Goal: Task Accomplishment & Management: Manage account settings

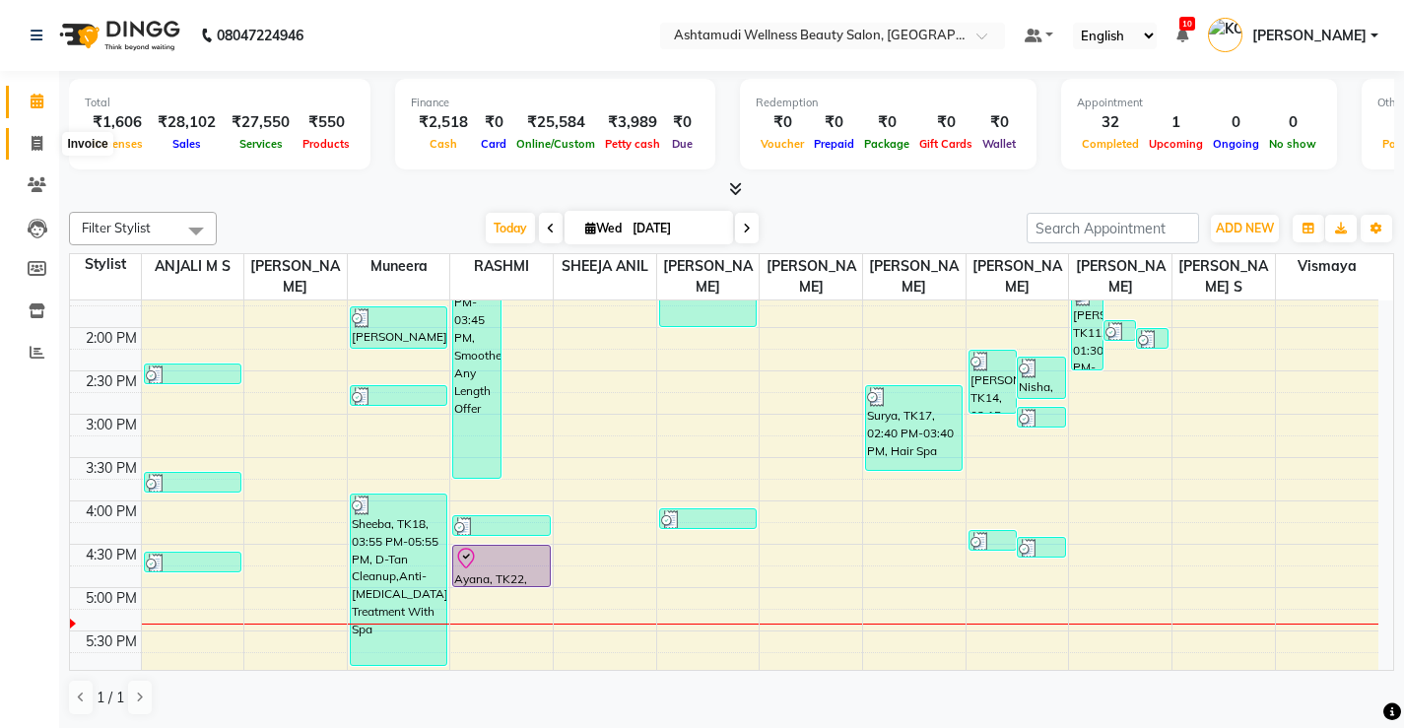
click at [29, 144] on span at bounding box center [37, 144] width 34 height 23
select select "service"
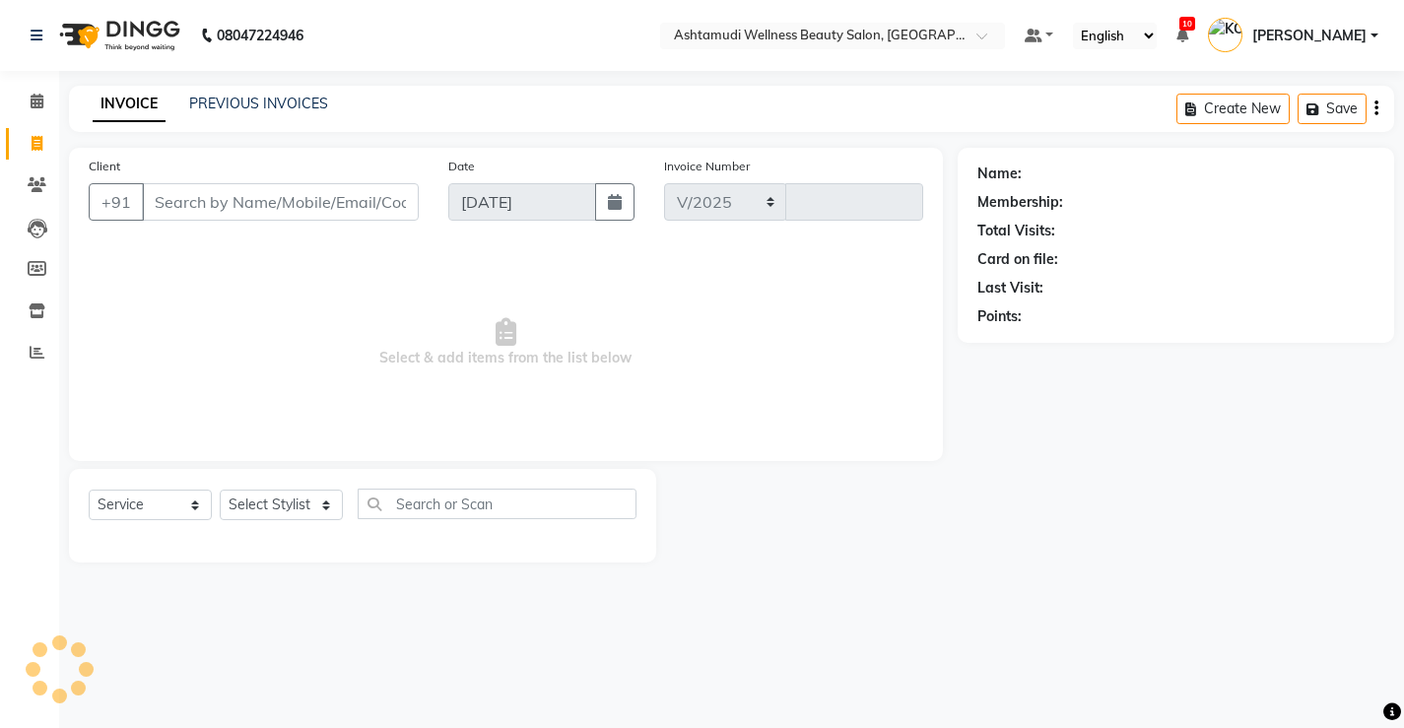
select select "4674"
type input "3339"
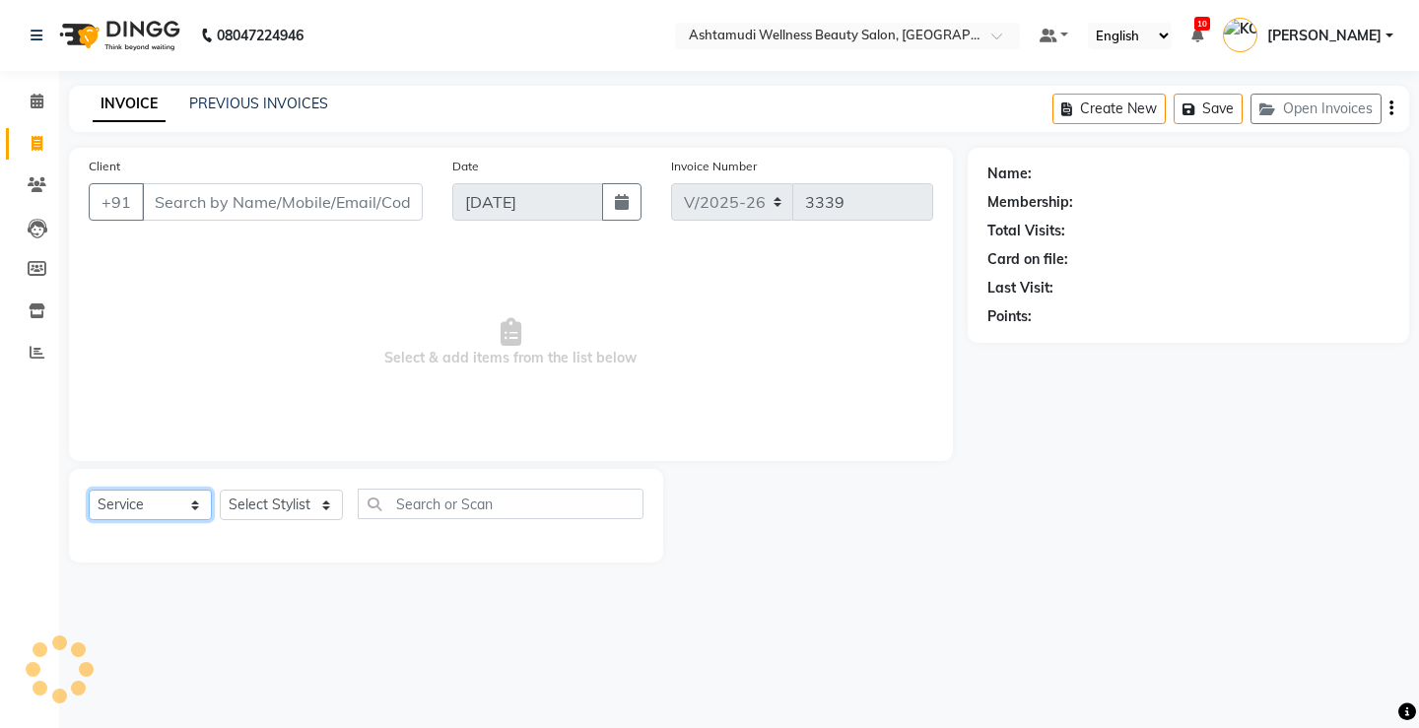
click at [162, 502] on select "Select Service Product Membership Package Voucher Prepaid Gift Card" at bounding box center [150, 505] width 123 height 31
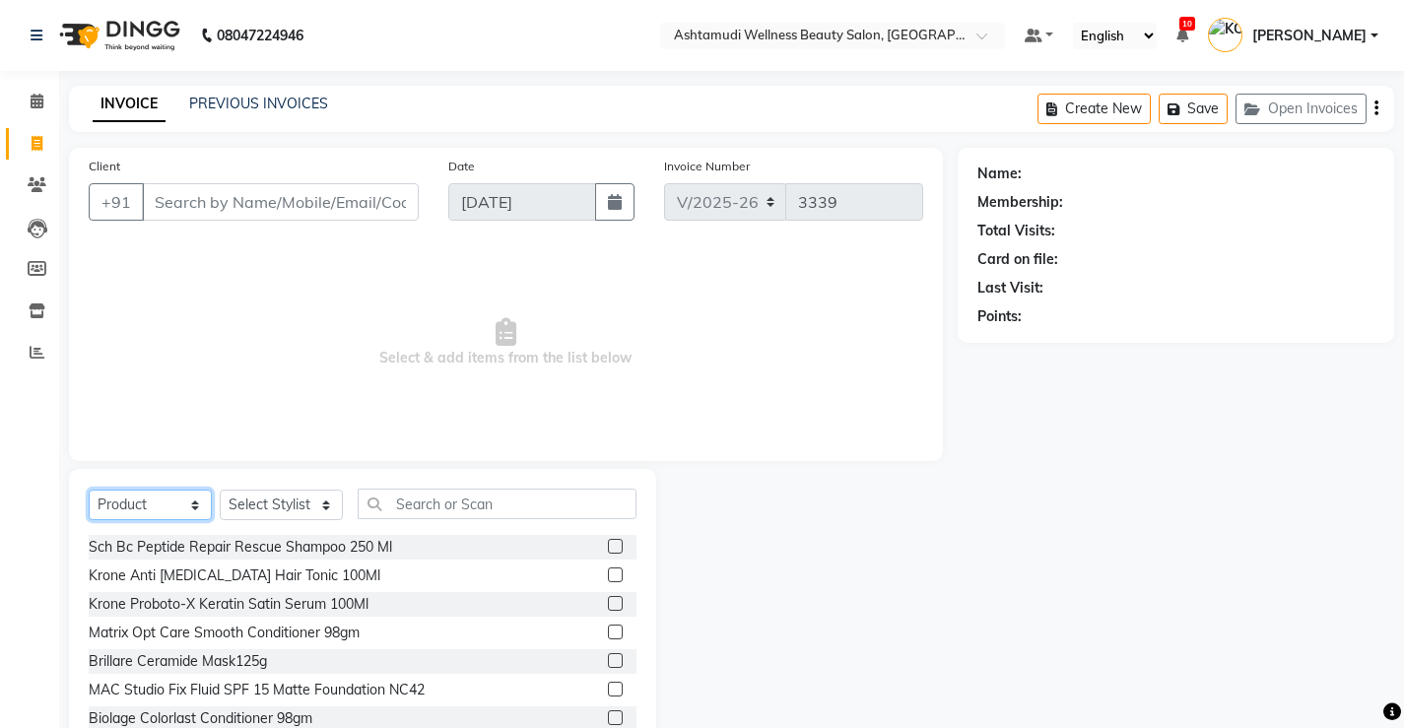
select select "service"
click at [89, 490] on select "Select Service Product Membership Package Voucher Prepaid Gift Card" at bounding box center [150, 505] width 123 height 31
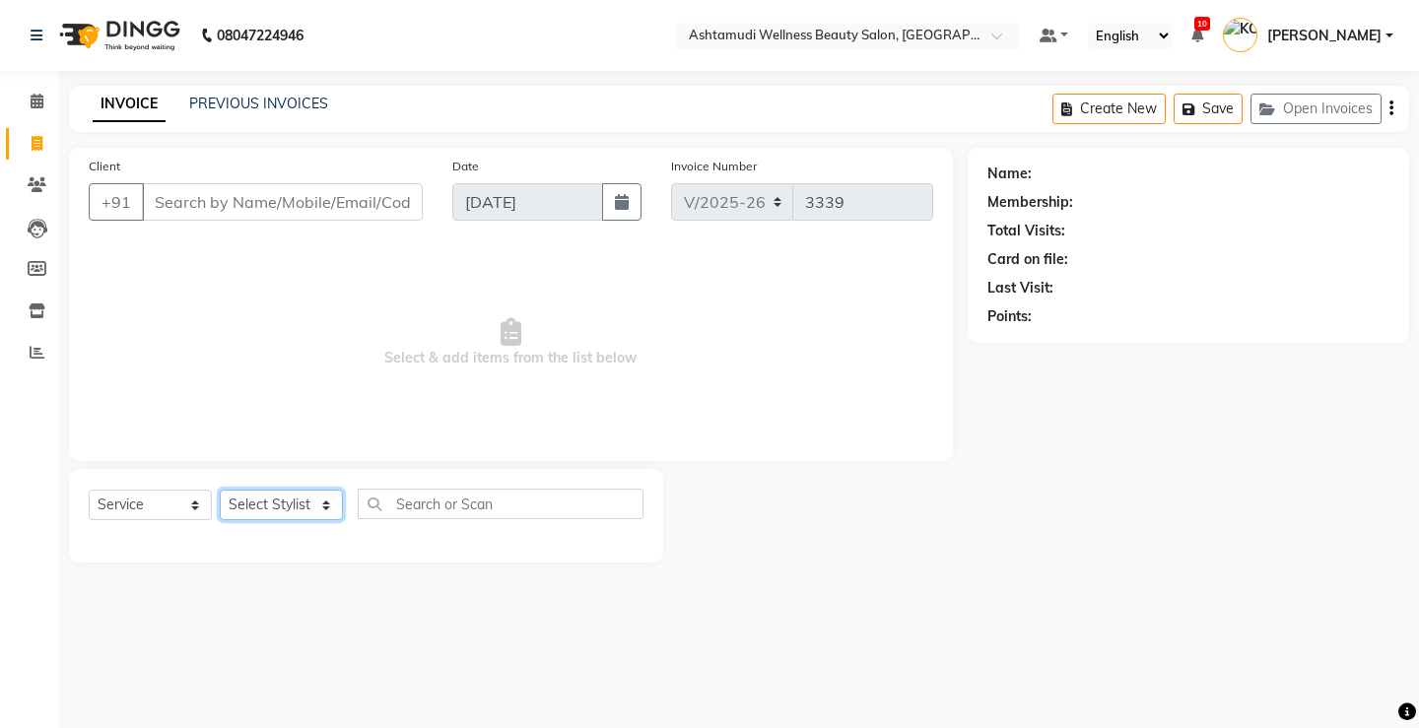
click at [279, 509] on select "Select Stylist ANJALI M S [PERSON_NAME] KOTTIYAM ASHTAMUDI [PERSON_NAME] [PERSO…" at bounding box center [281, 505] width 123 height 31
select select "27474"
click at [220, 490] on select "Select Stylist ANJALI M S [PERSON_NAME] KOTTIYAM ASHTAMUDI [PERSON_NAME] [PERSO…" at bounding box center [281, 505] width 123 height 31
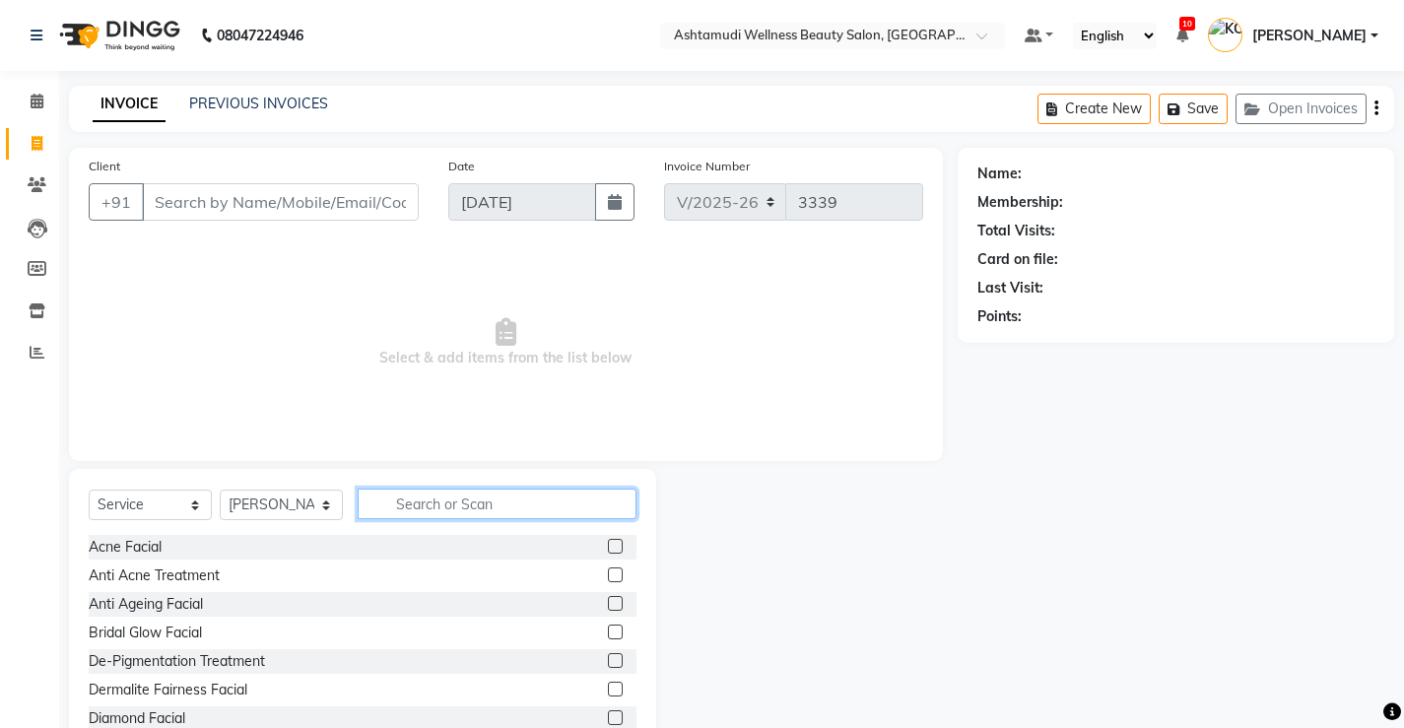
click at [518, 502] on input "text" at bounding box center [497, 504] width 279 height 31
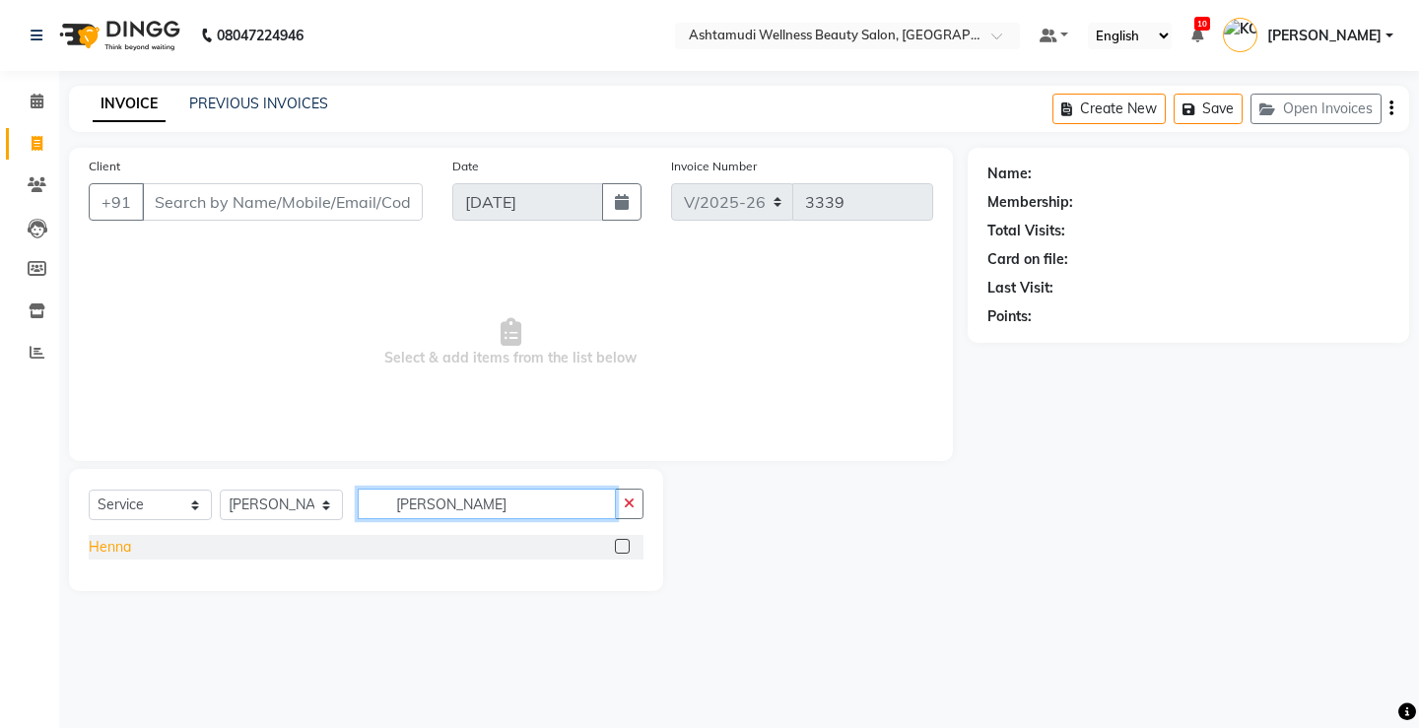
type input "[PERSON_NAME]"
drag, startPoint x: 93, startPoint y: 548, endPoint x: 336, endPoint y: 541, distance: 243.4
click at [94, 547] on div "Henna" at bounding box center [110, 547] width 42 height 21
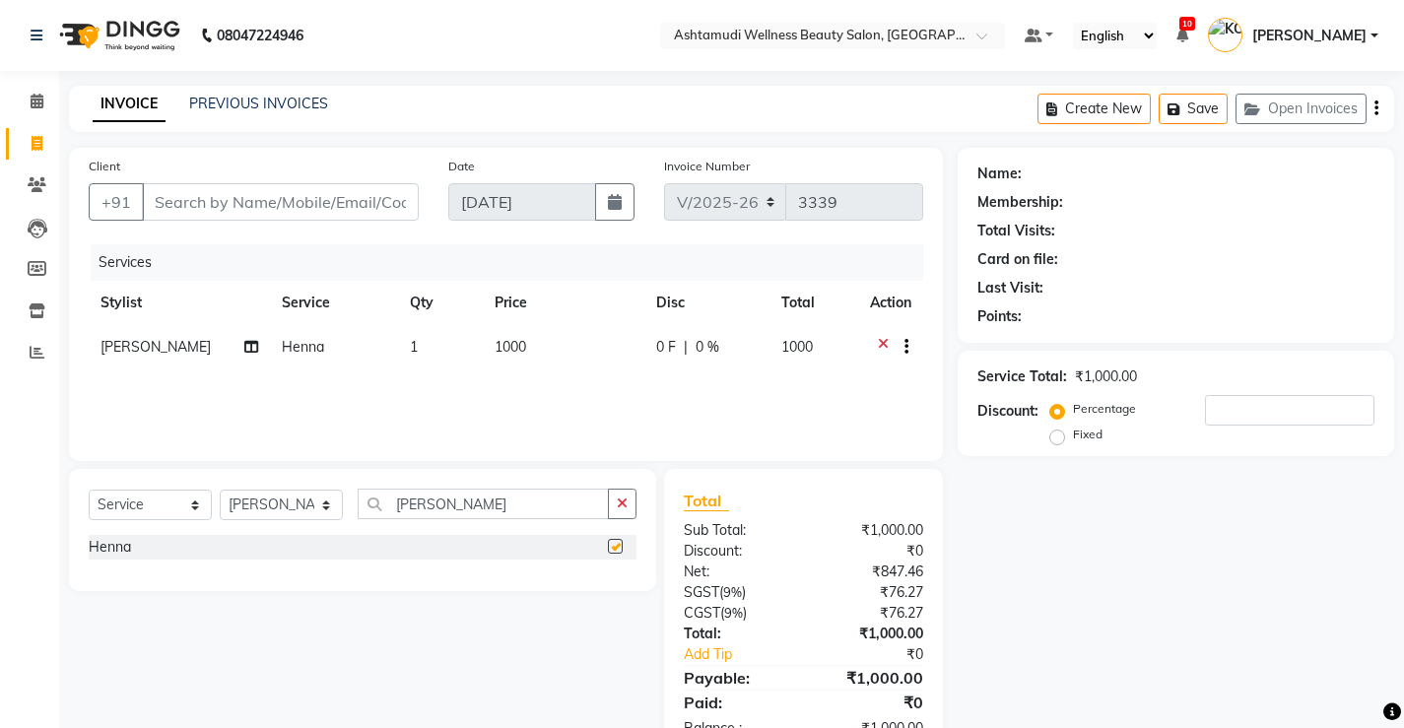
checkbox input "false"
click at [441, 509] on input "[PERSON_NAME]" at bounding box center [483, 504] width 251 height 31
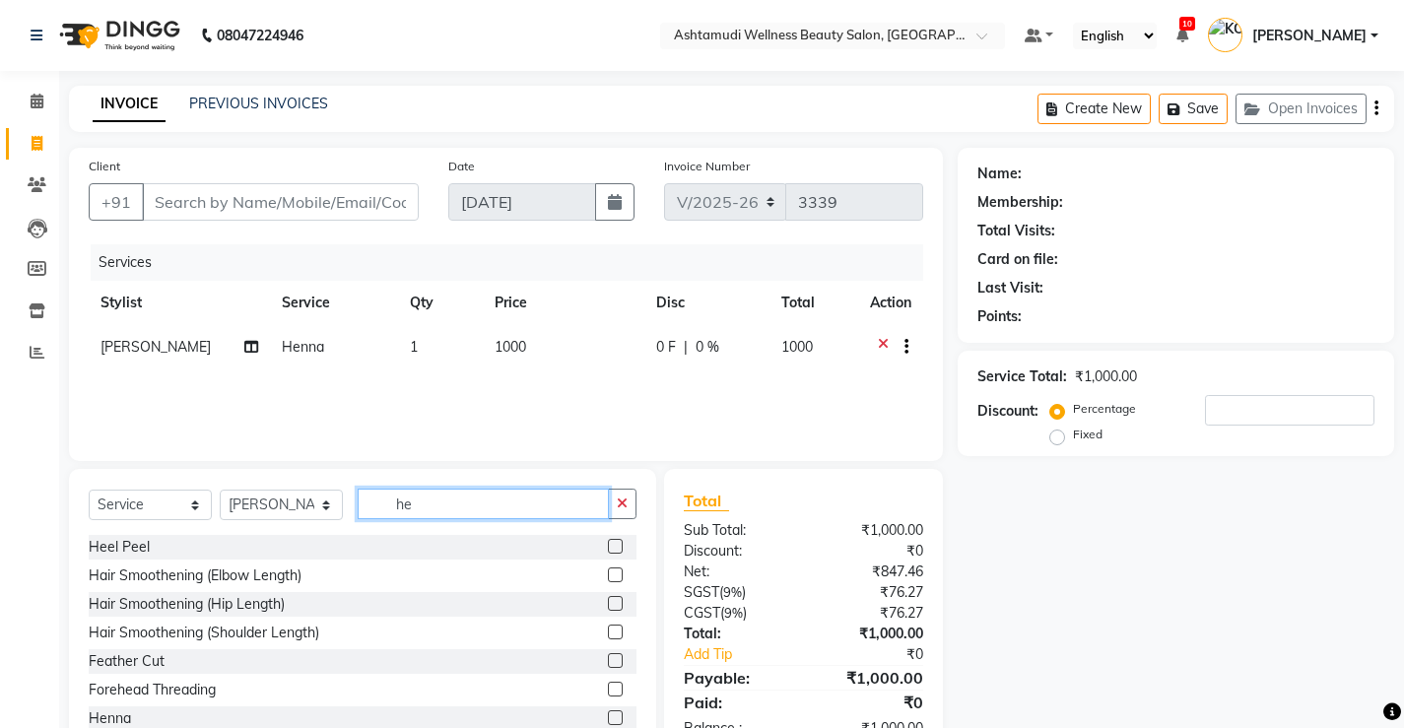
type input "h"
type input "d tan"
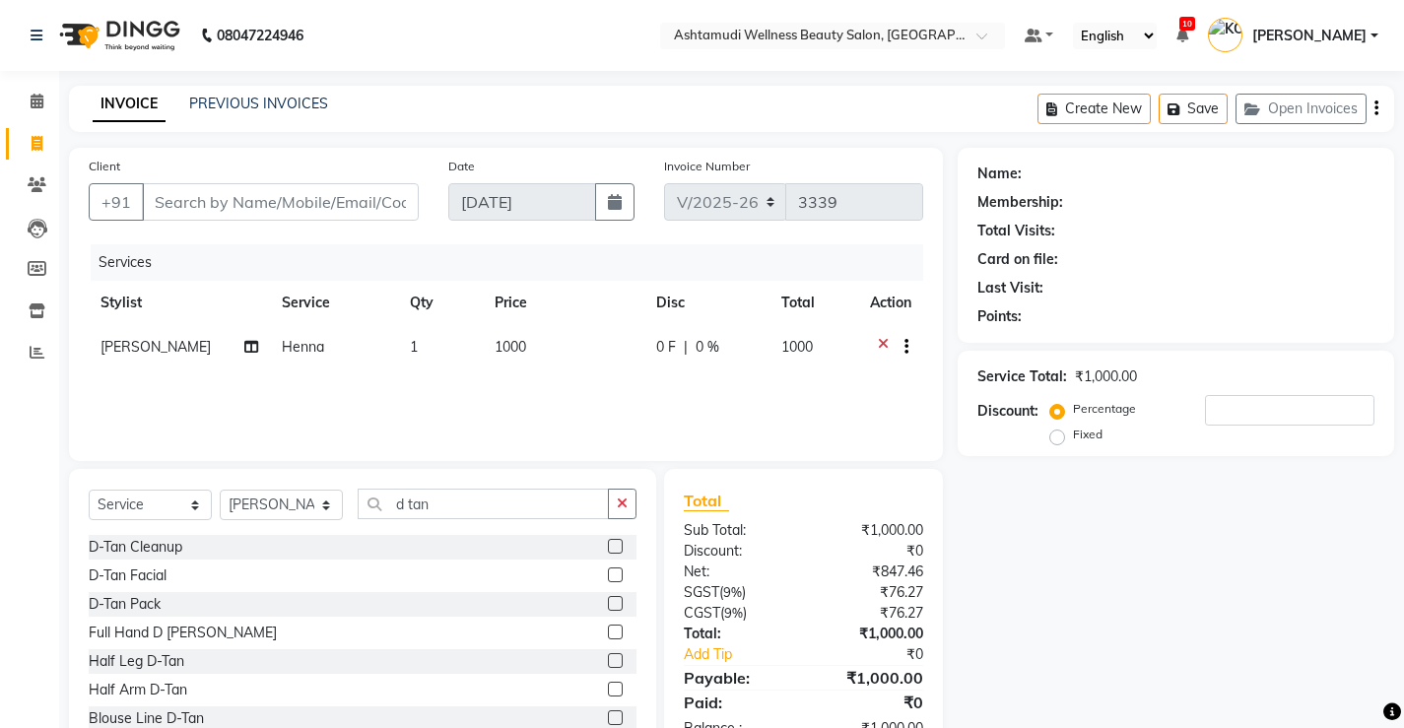
drag, startPoint x: 149, startPoint y: 543, endPoint x: 329, endPoint y: 536, distance: 180.4
click at [149, 542] on div "D-Tan Cleanup" at bounding box center [136, 547] width 94 height 21
checkbox input "false"
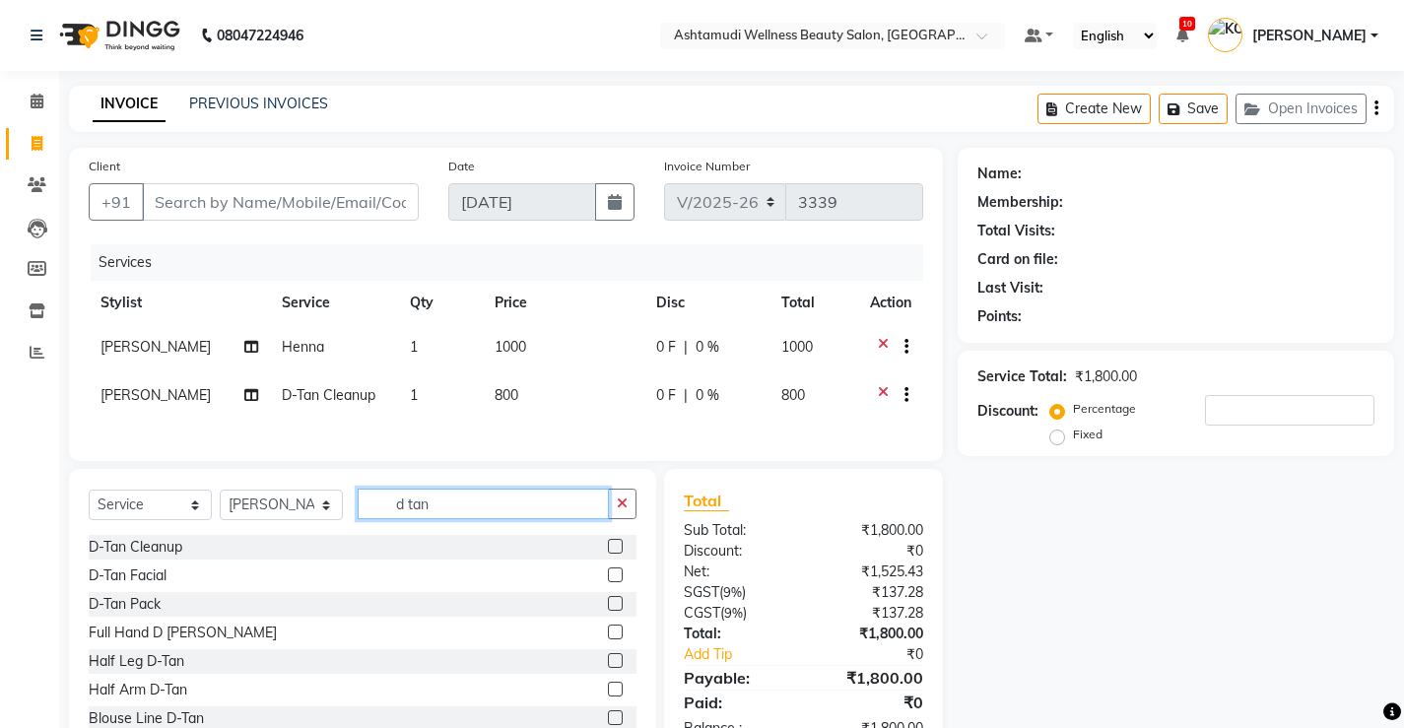
click at [446, 517] on input "d tan" at bounding box center [483, 504] width 251 height 31
type input "d"
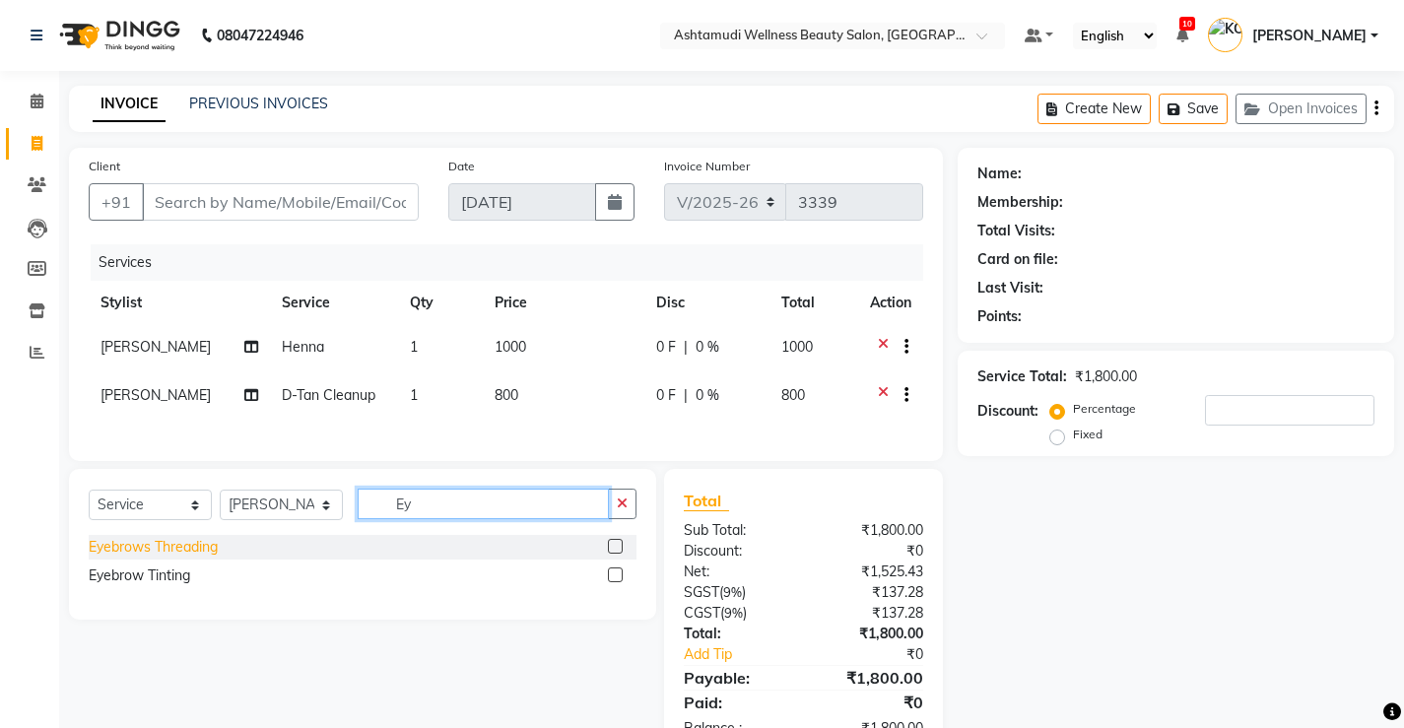
type input "Ey"
click at [201, 557] on div "Eyebrows Threading" at bounding box center [153, 547] width 129 height 21
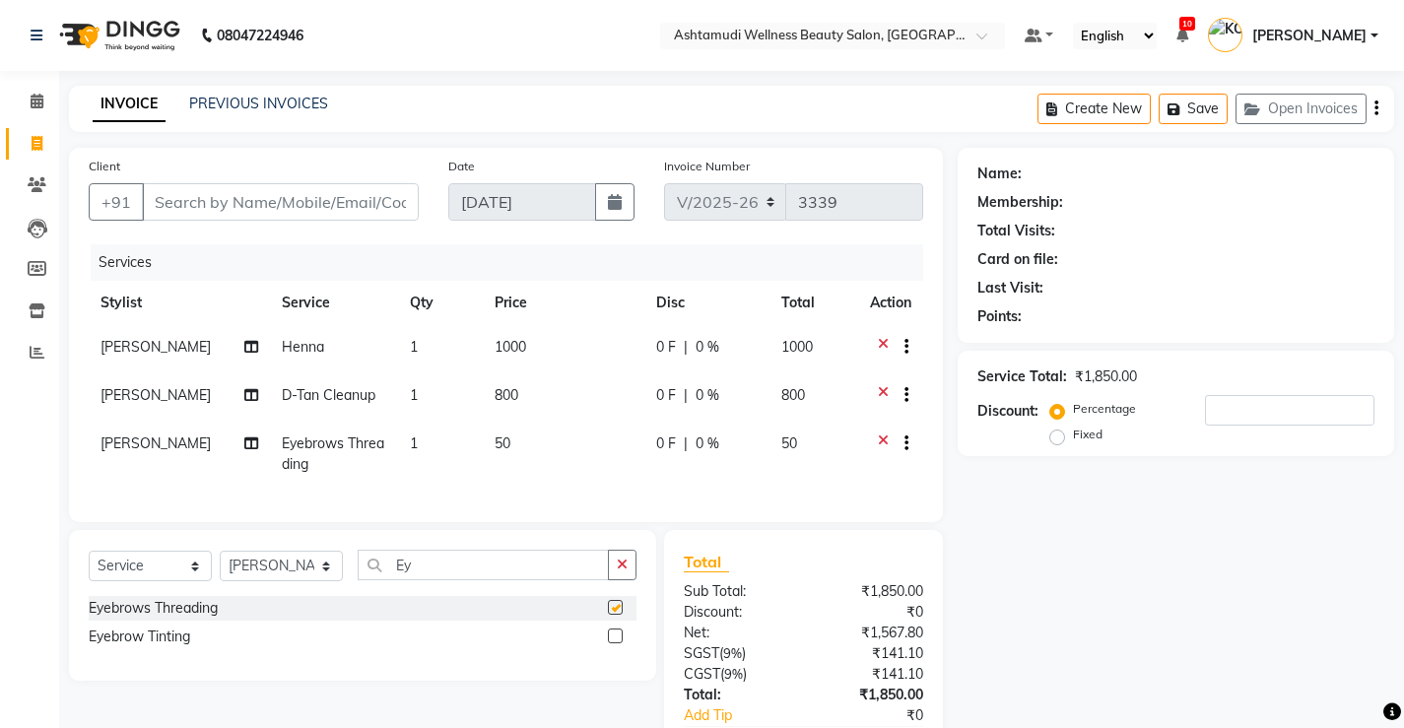
checkbox input "false"
click at [321, 198] on input "Client" at bounding box center [280, 201] width 277 height 37
type input "9"
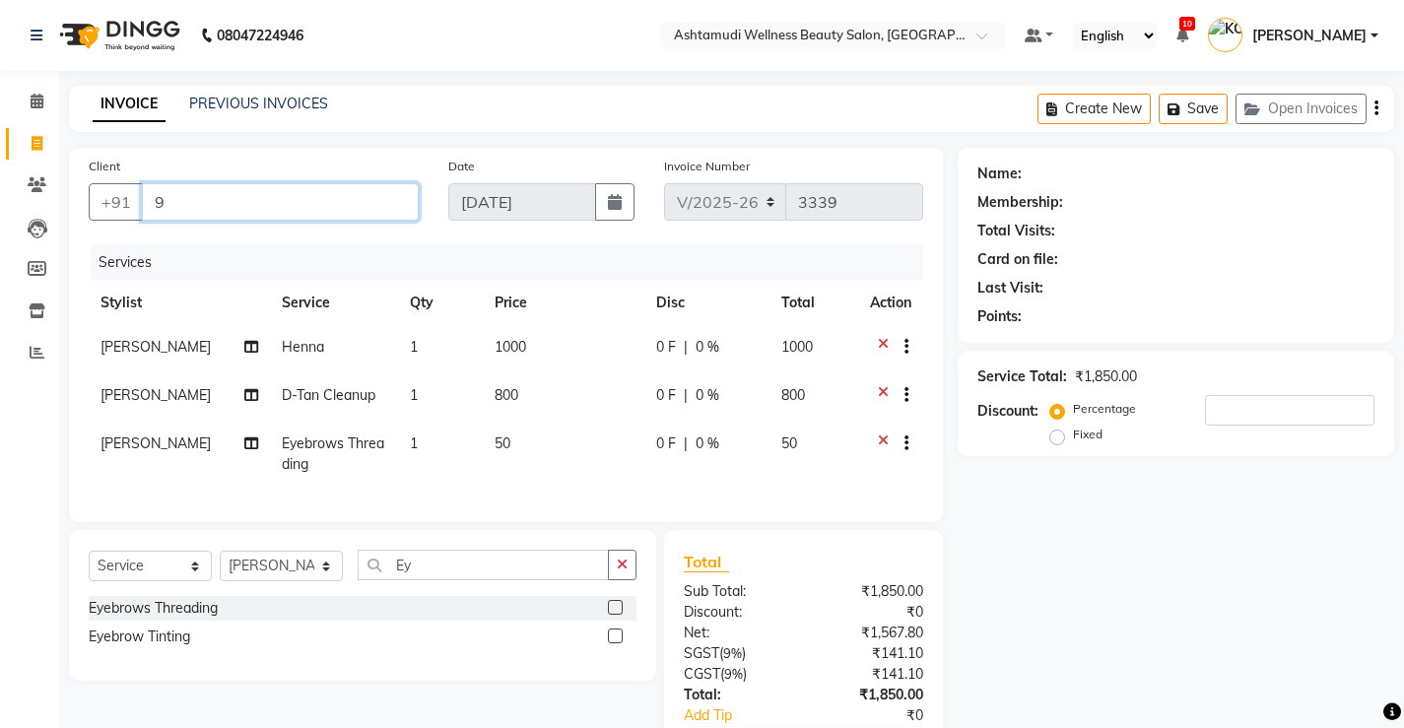
type input "0"
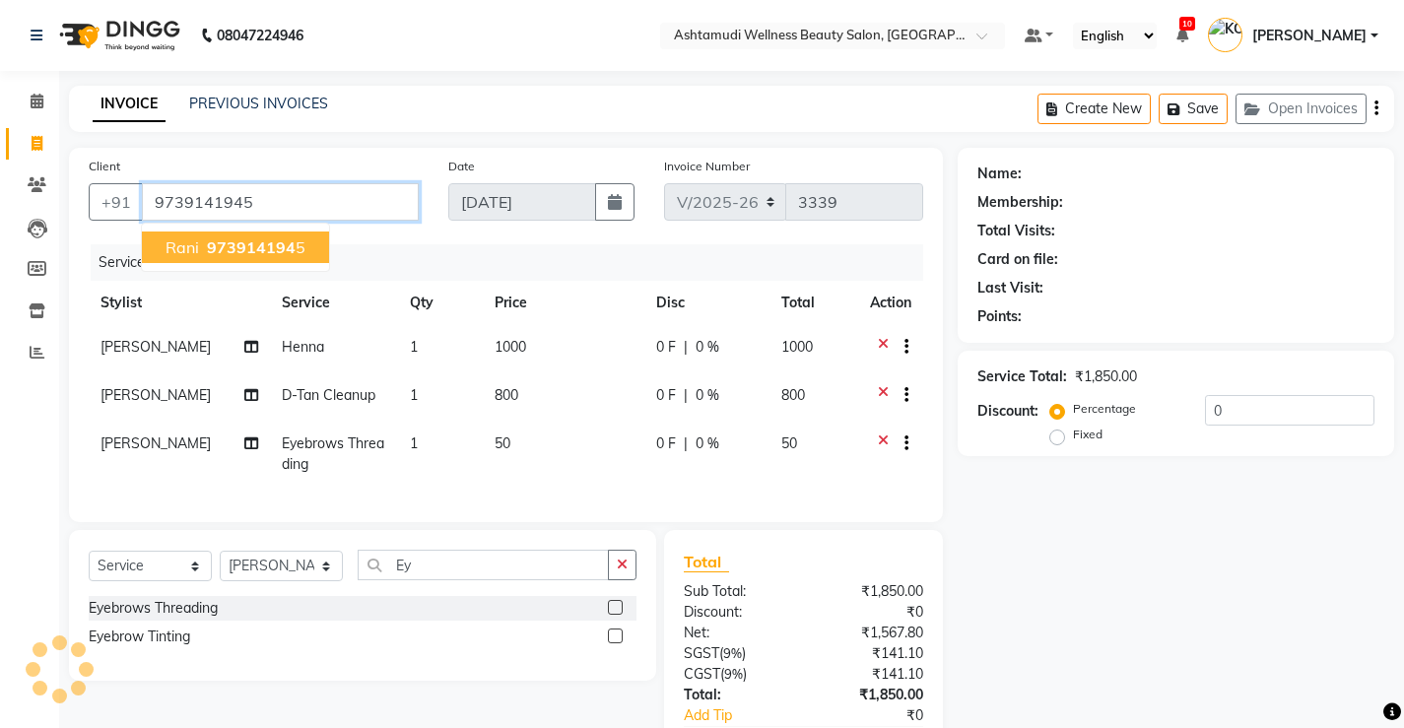
type input "9739141945"
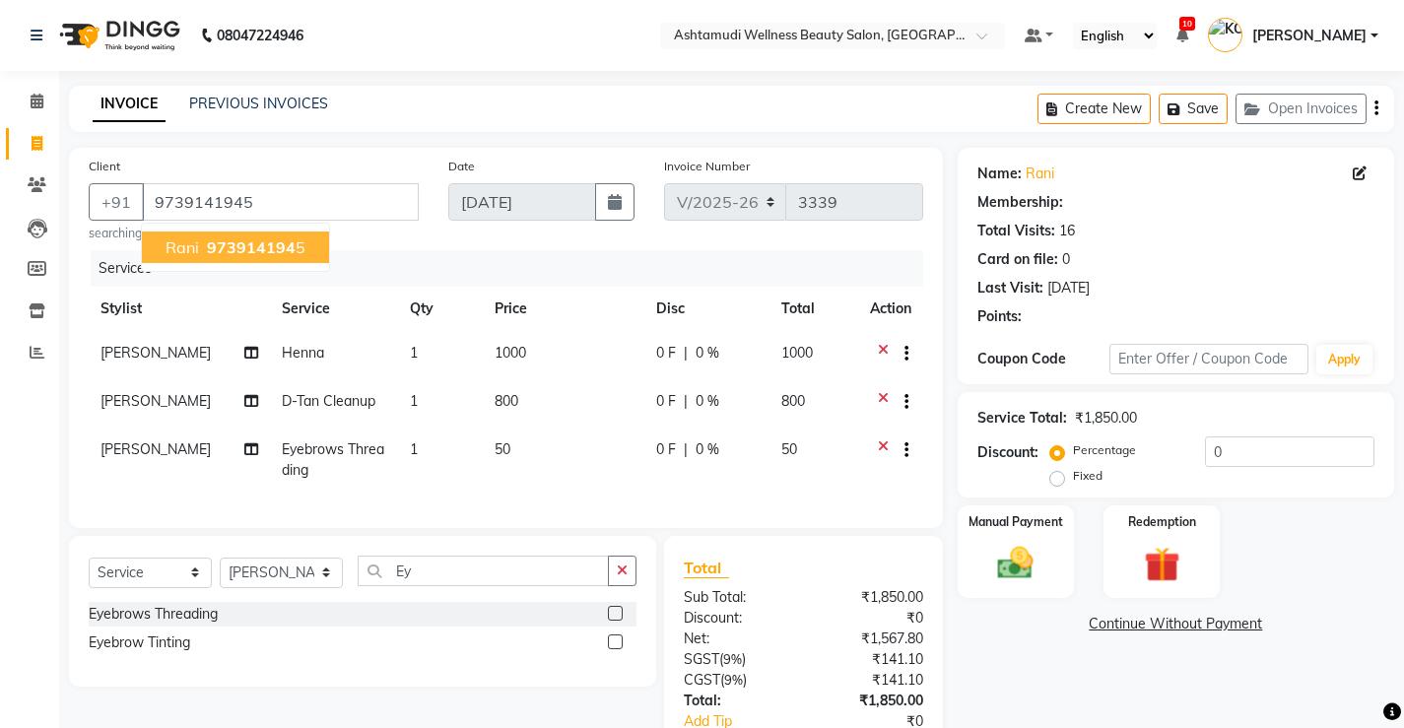
select select "2: Object"
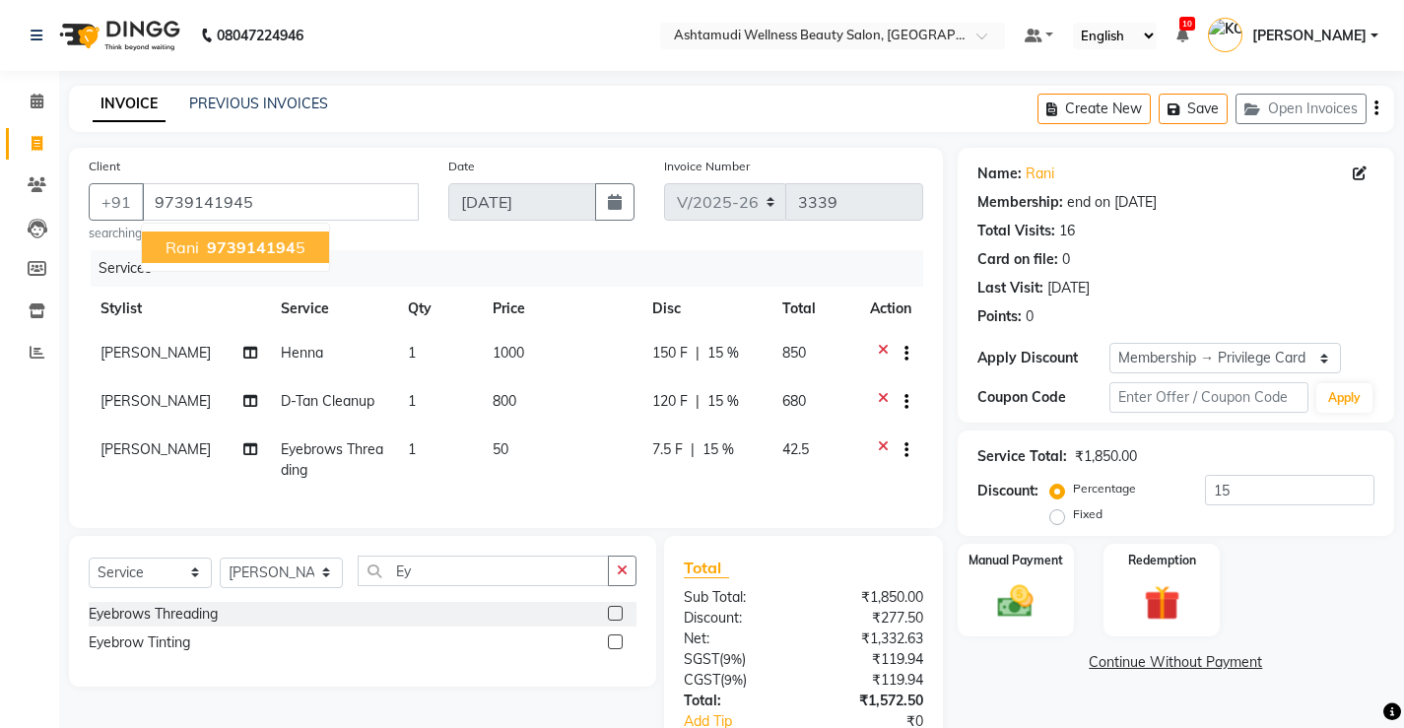
click at [203, 247] on ngb-highlight "973914194 5" at bounding box center [254, 247] width 102 height 20
type input "0"
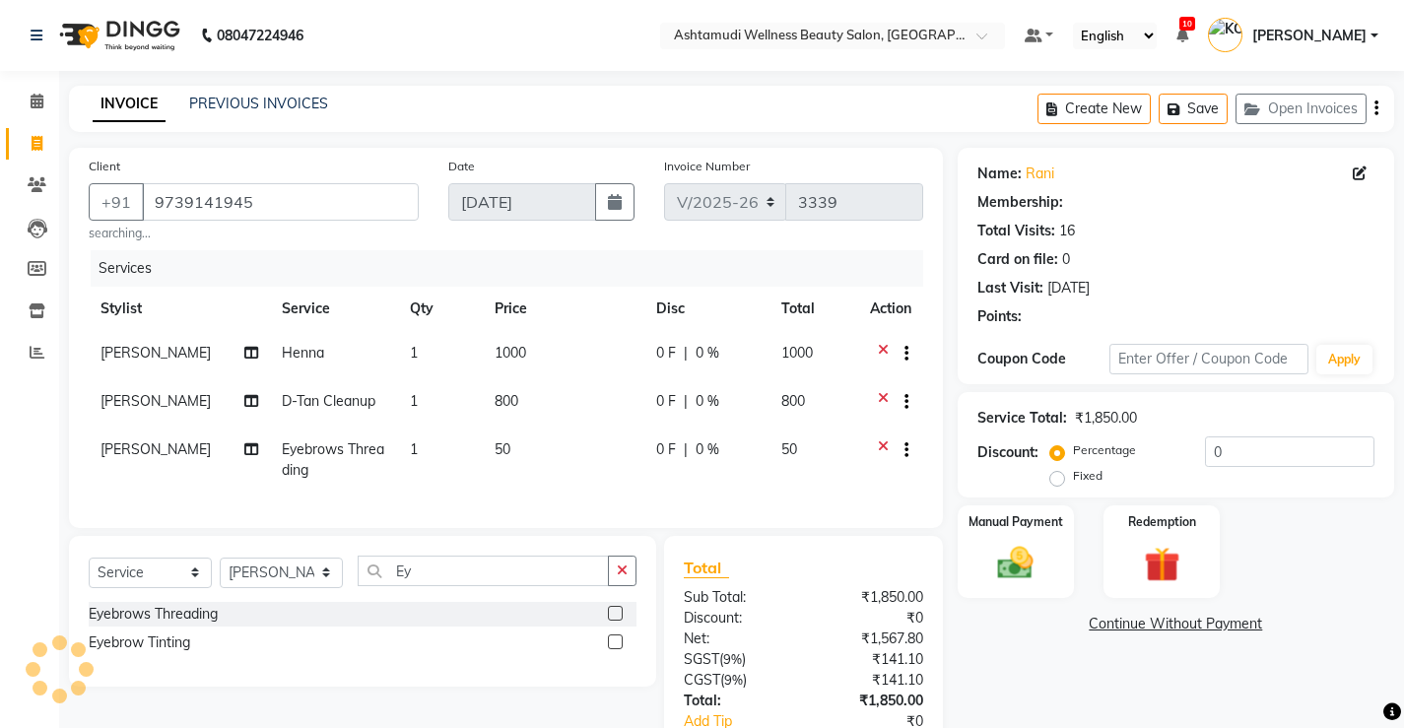
select select "2: Object"
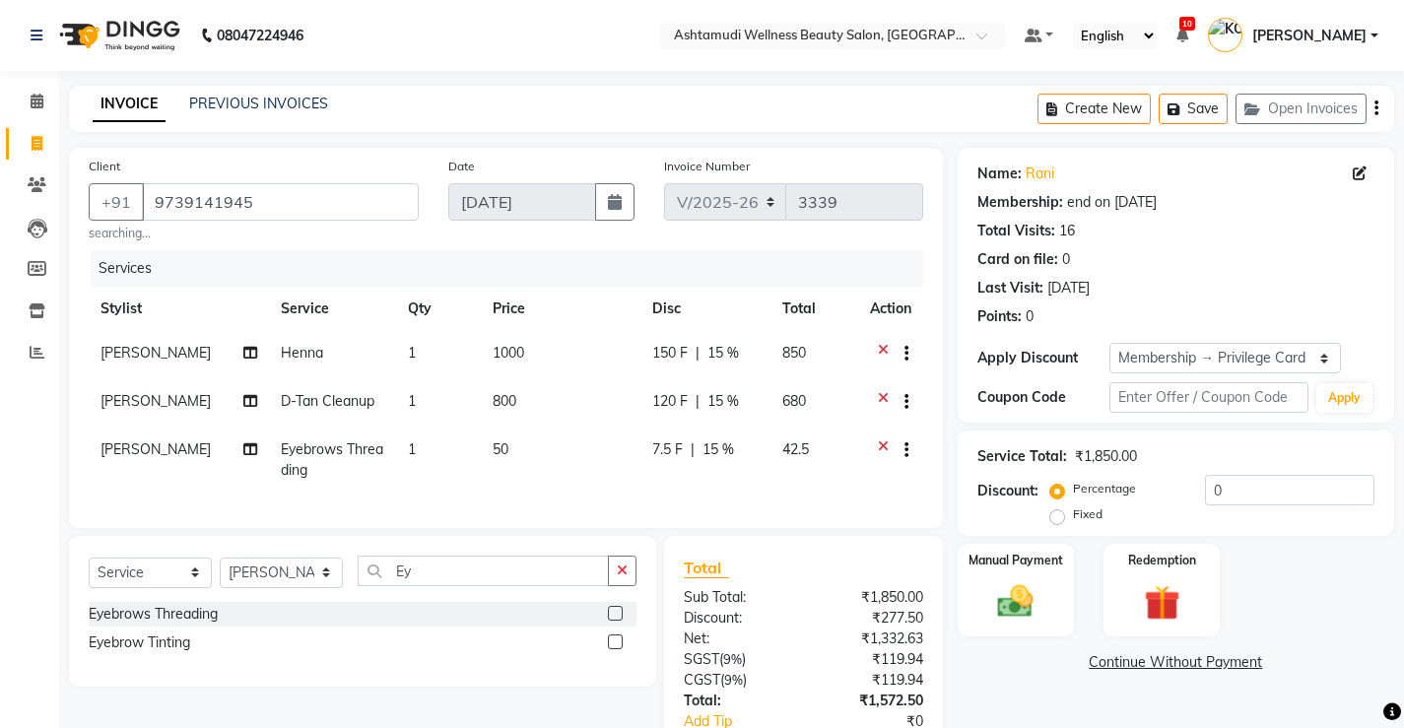
type input "15"
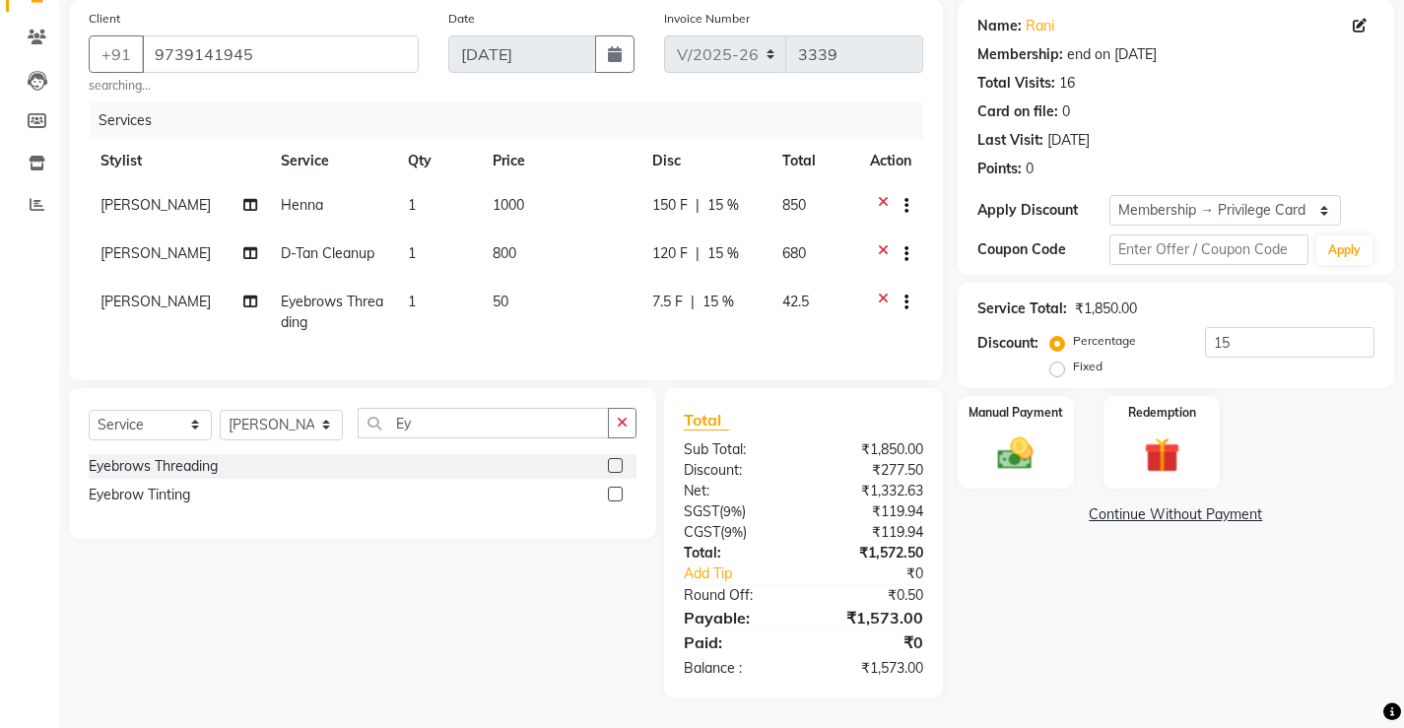
click at [878, 292] on icon at bounding box center [883, 304] width 11 height 25
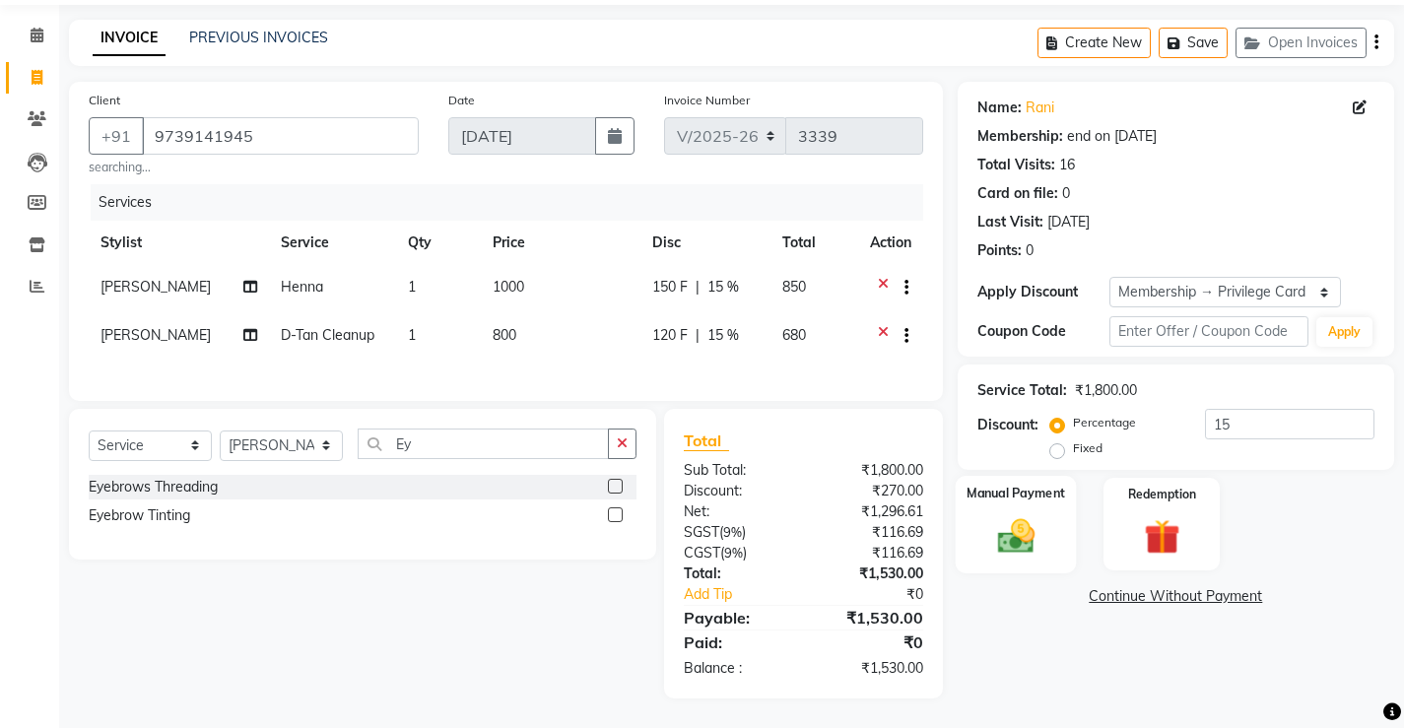
click at [1014, 532] on img at bounding box center [1015, 535] width 60 height 42
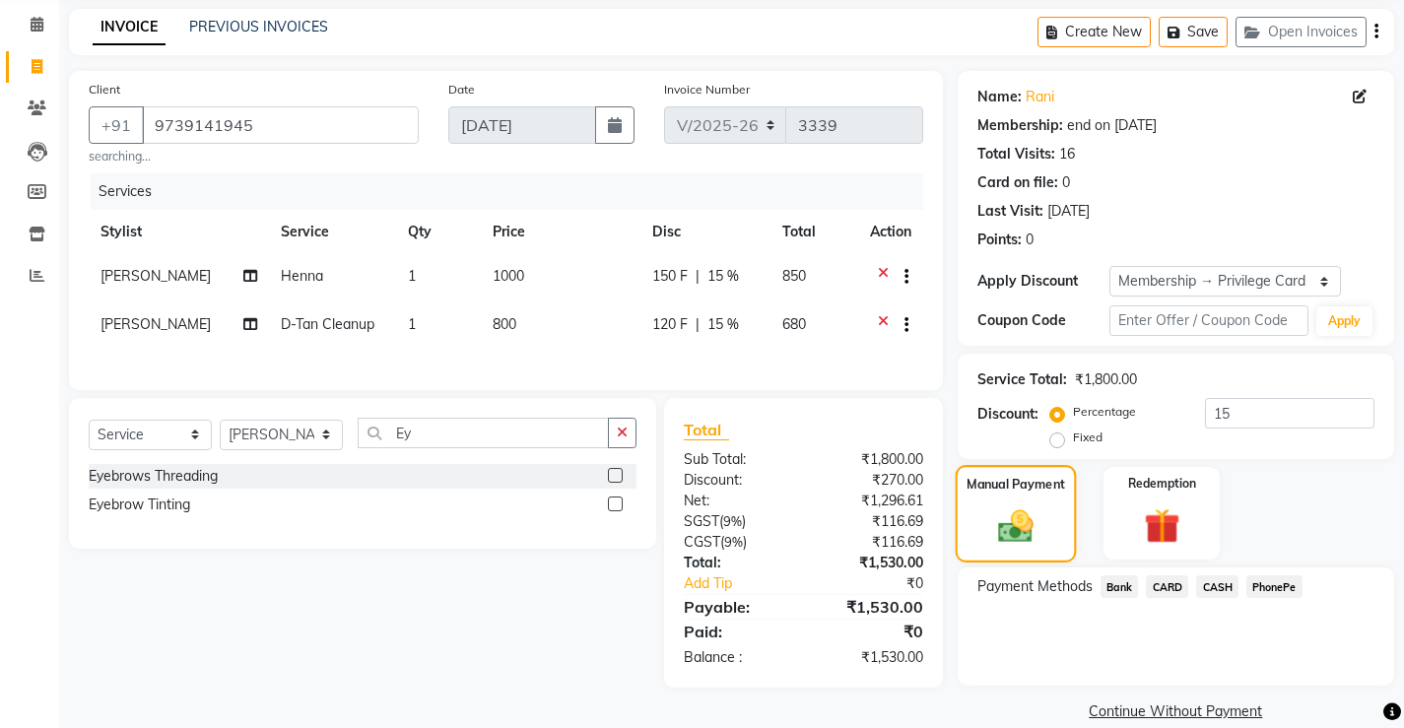
scroll to position [104, 0]
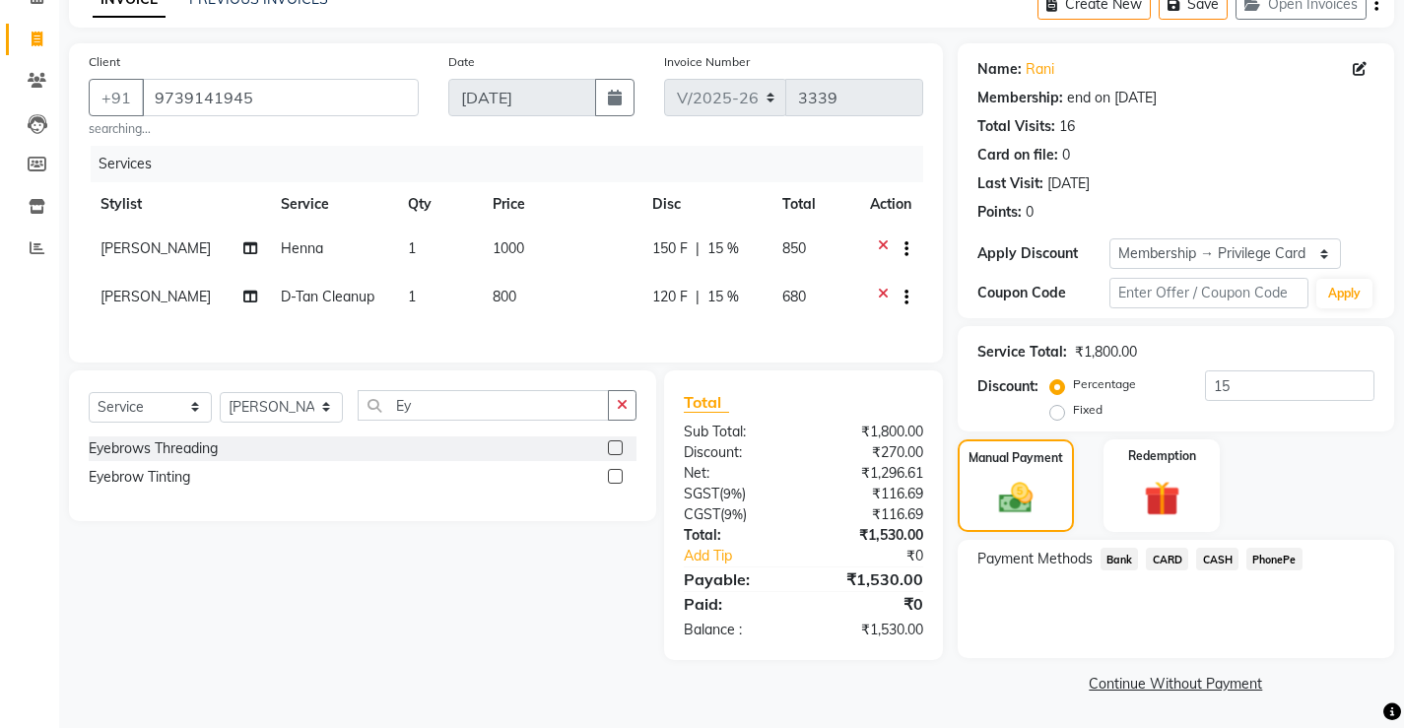
click at [1222, 559] on span "CASH" at bounding box center [1217, 559] width 42 height 23
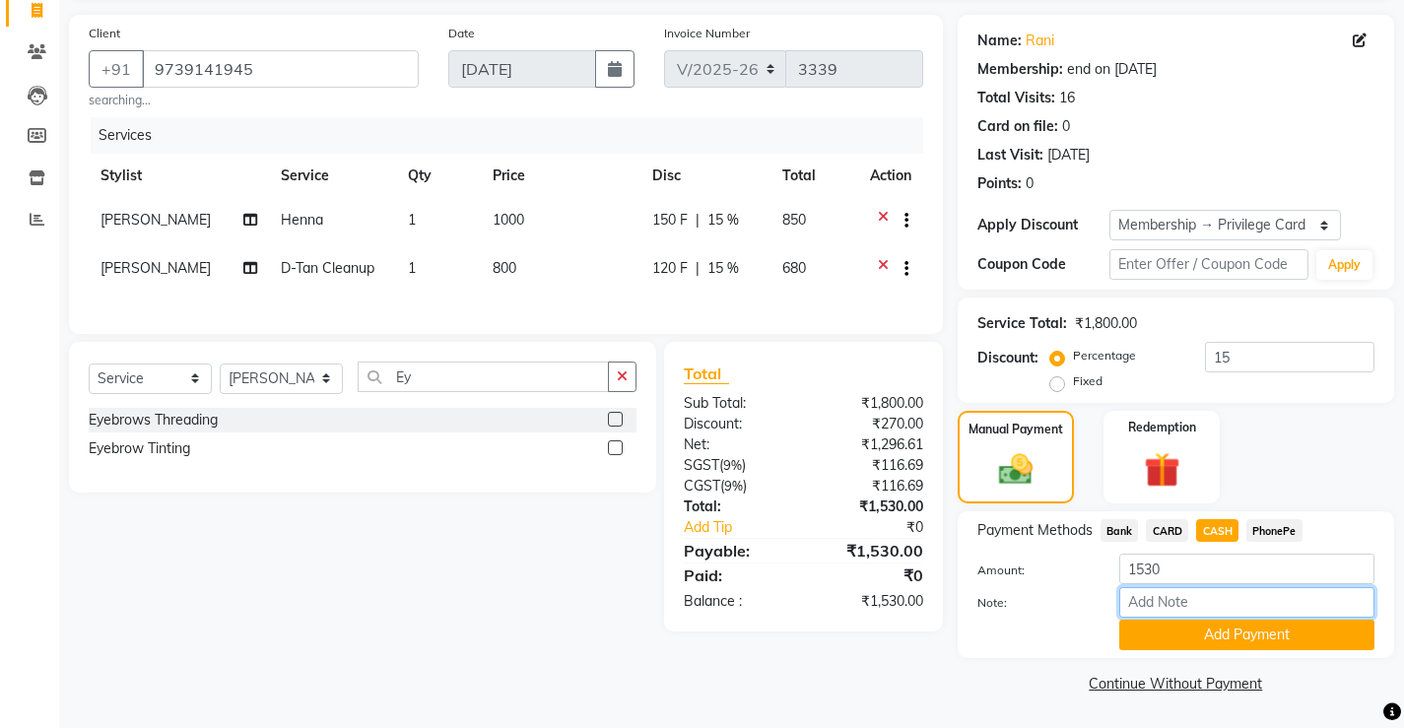
click at [1224, 606] on input "Note:" at bounding box center [1246, 602] width 255 height 31
type input "[PERSON_NAME]"
click at [1237, 635] on button "Add Payment" at bounding box center [1246, 635] width 255 height 31
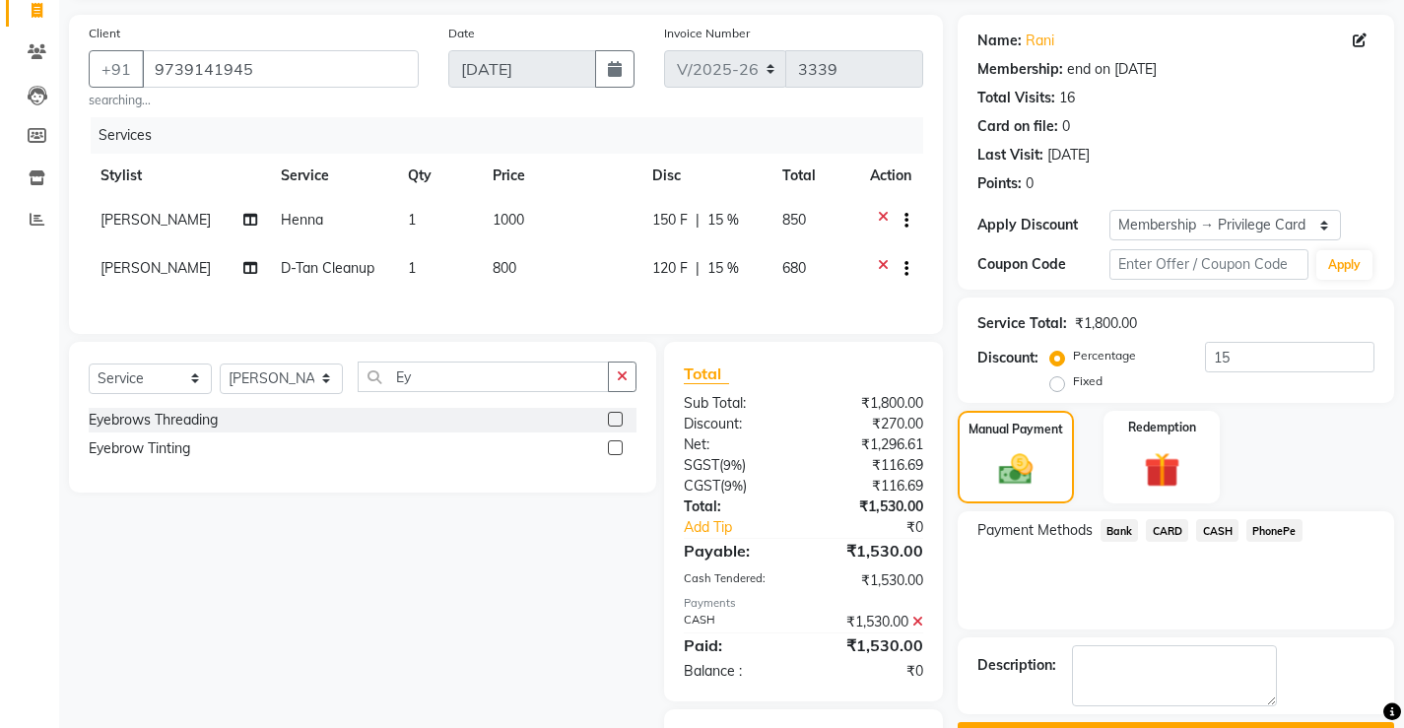
scroll to position [216, 0]
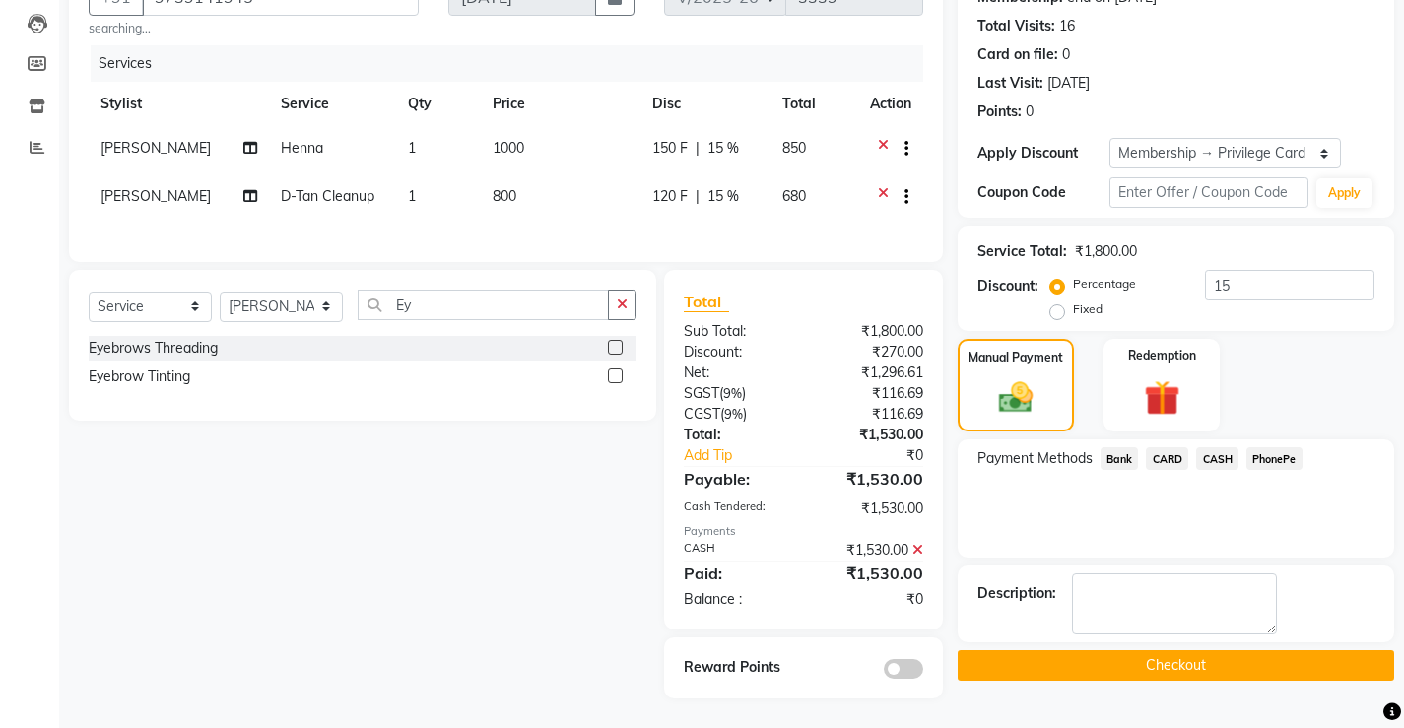
click at [1181, 650] on button "Checkout" at bounding box center [1176, 665] width 436 height 31
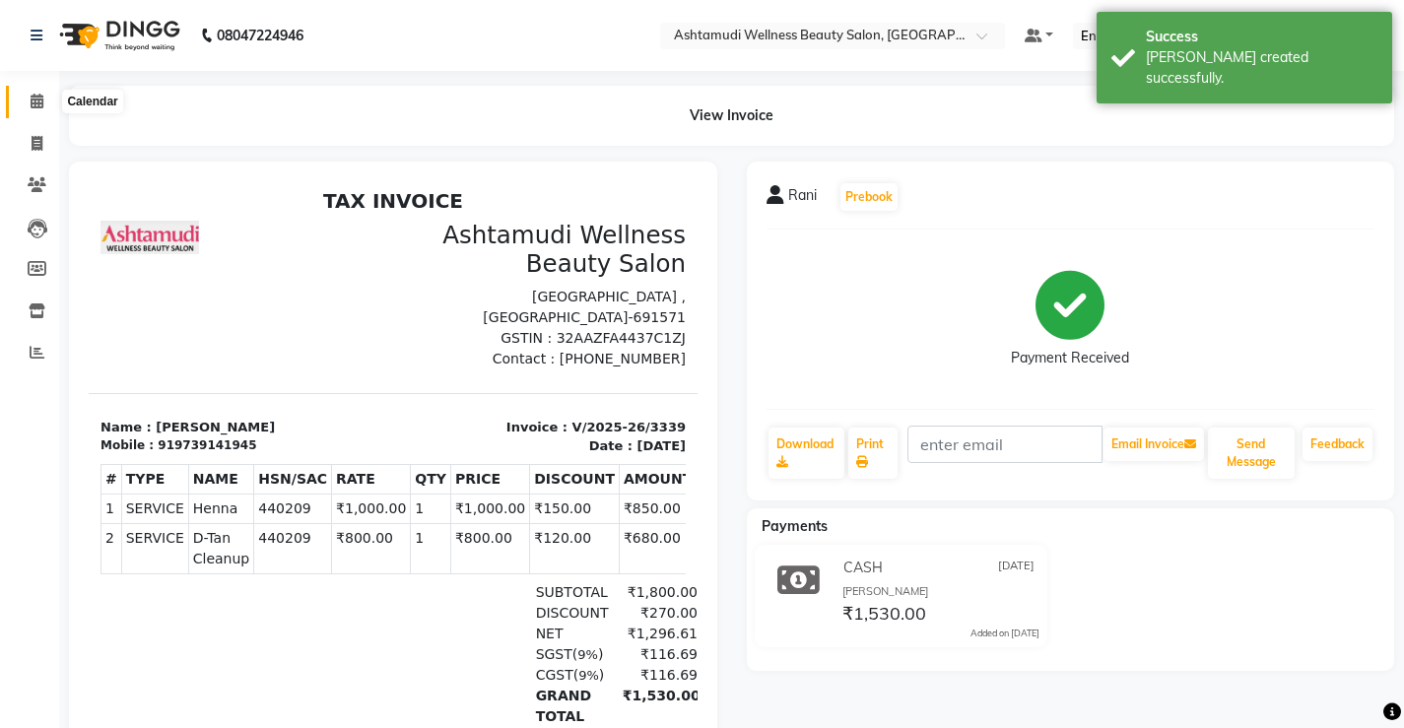
click at [33, 101] on icon at bounding box center [37, 101] width 13 height 15
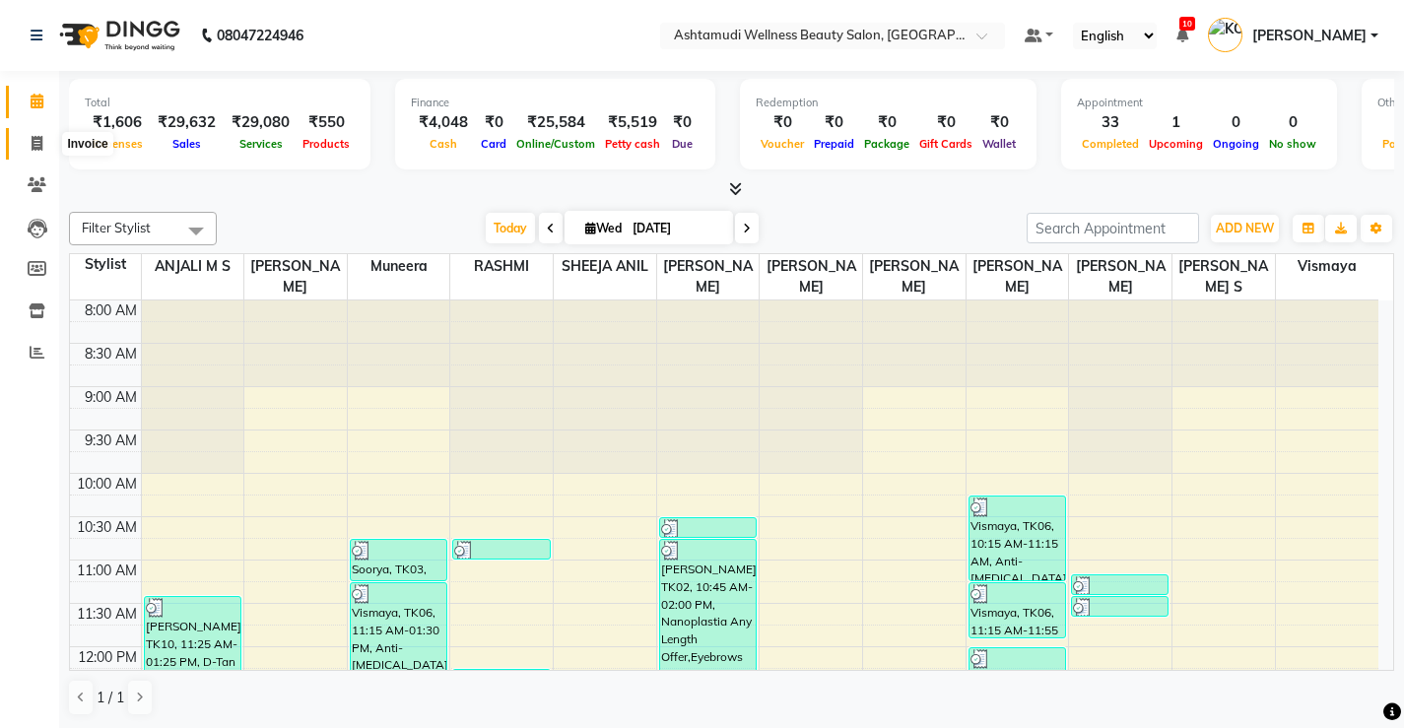
click at [32, 137] on icon at bounding box center [37, 143] width 11 height 15
select select "service"
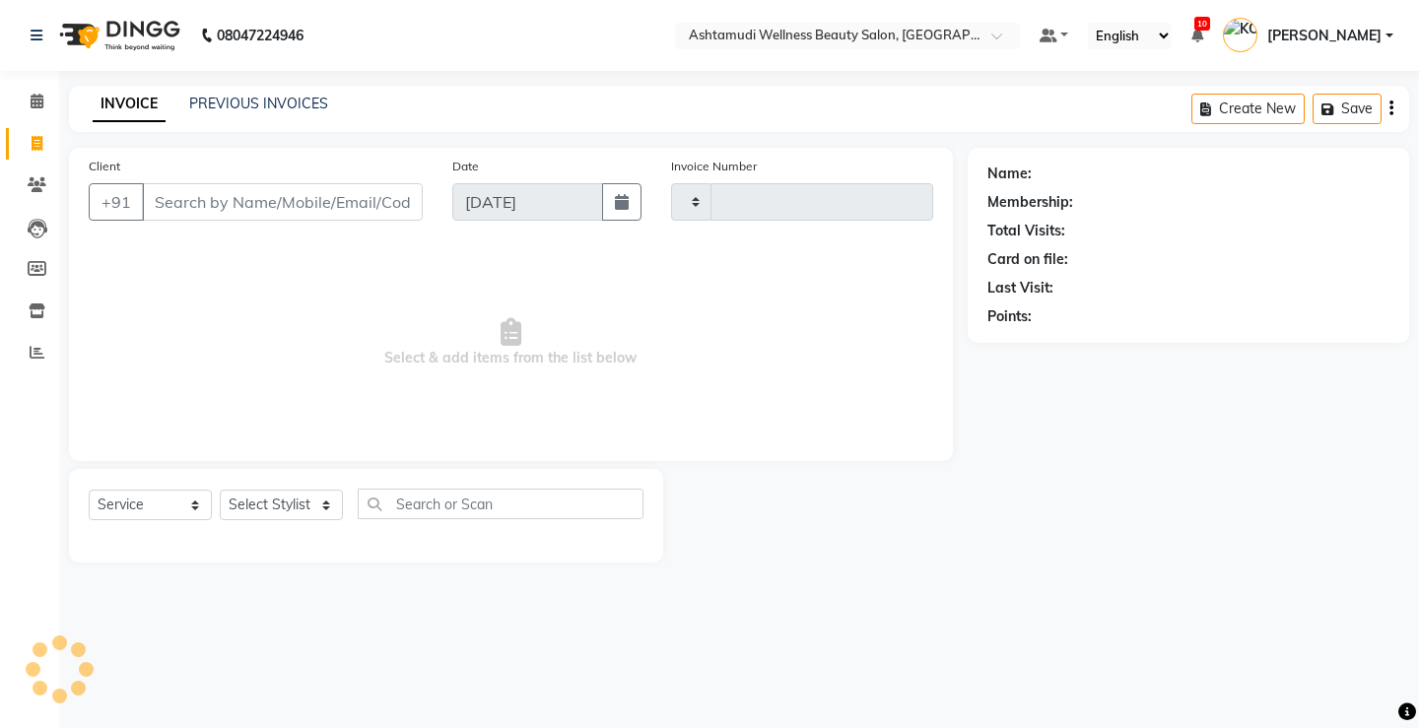
type input "3340"
select select "4674"
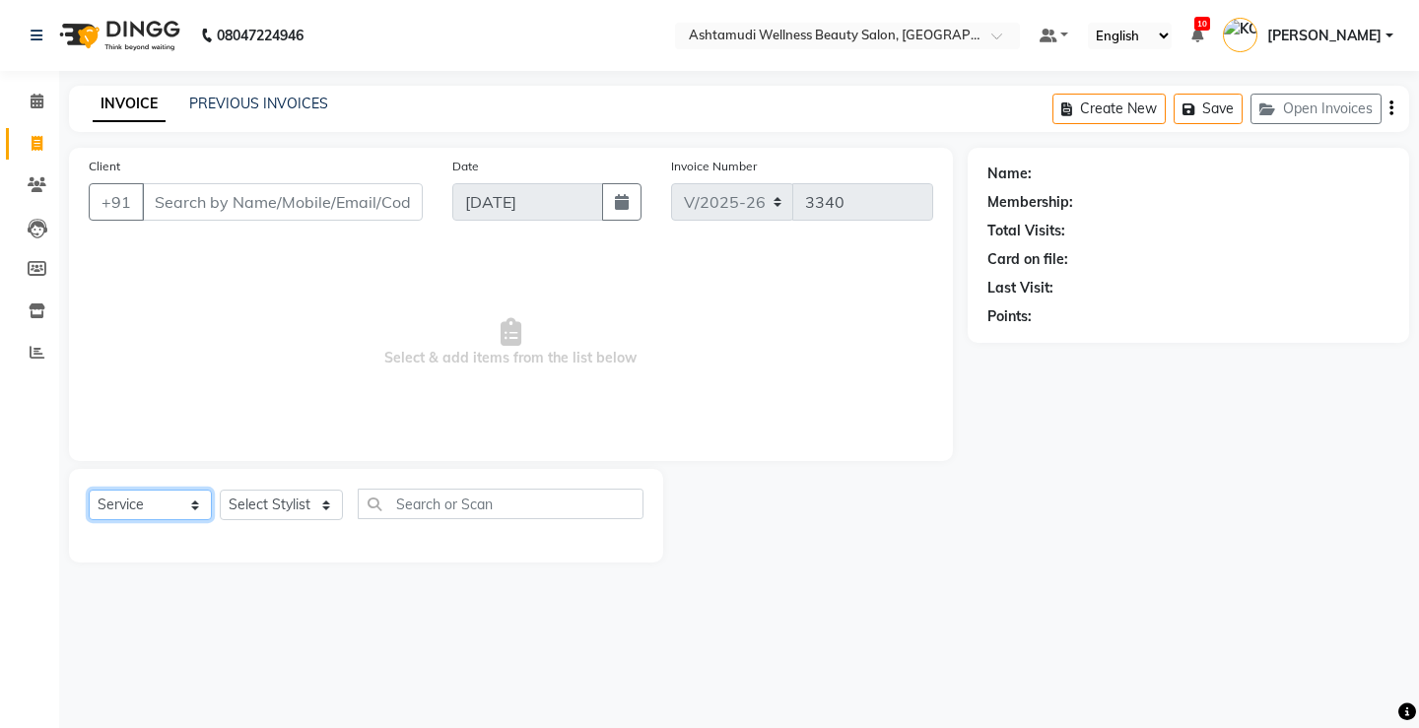
click at [169, 499] on select "Select Service Product Membership Package Voucher Prepaid Gift Card" at bounding box center [150, 505] width 123 height 31
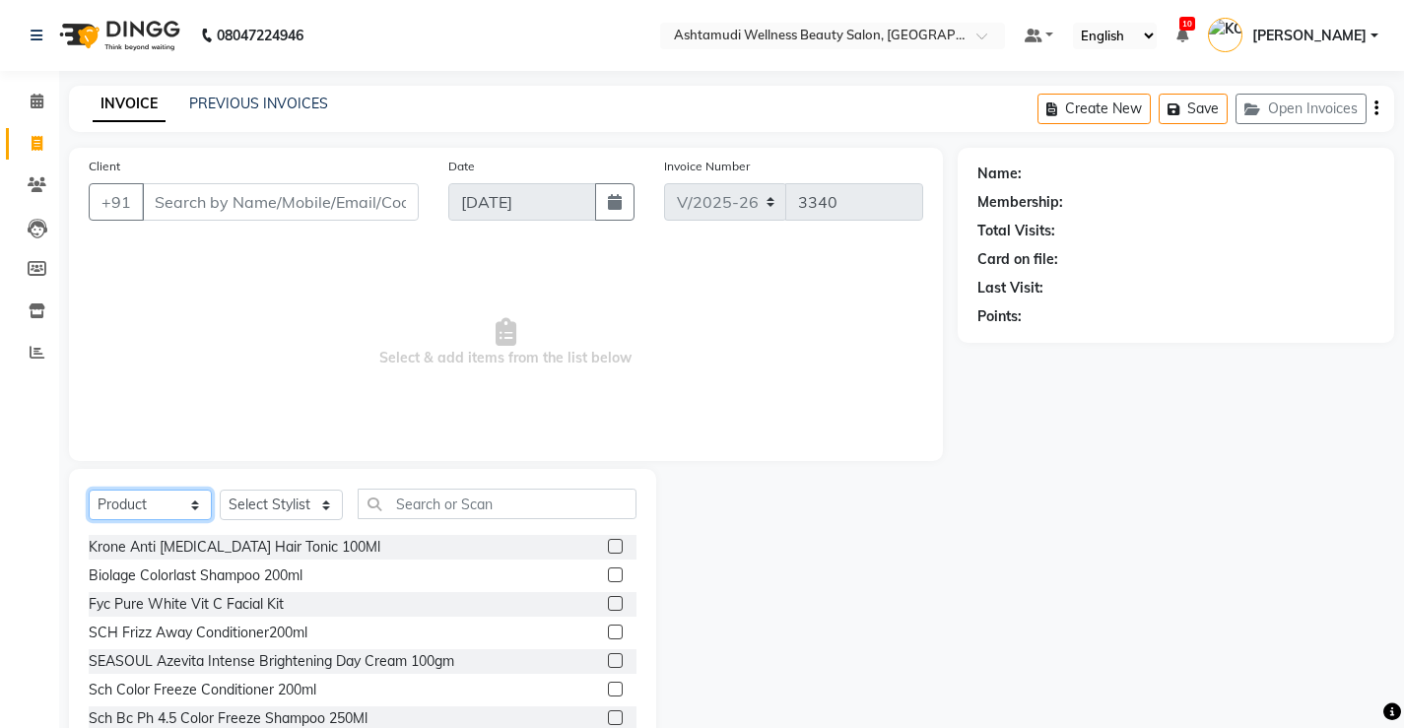
select select "service"
click at [89, 490] on select "Select Service Product Membership Package Voucher Prepaid Gift Card" at bounding box center [150, 505] width 123 height 31
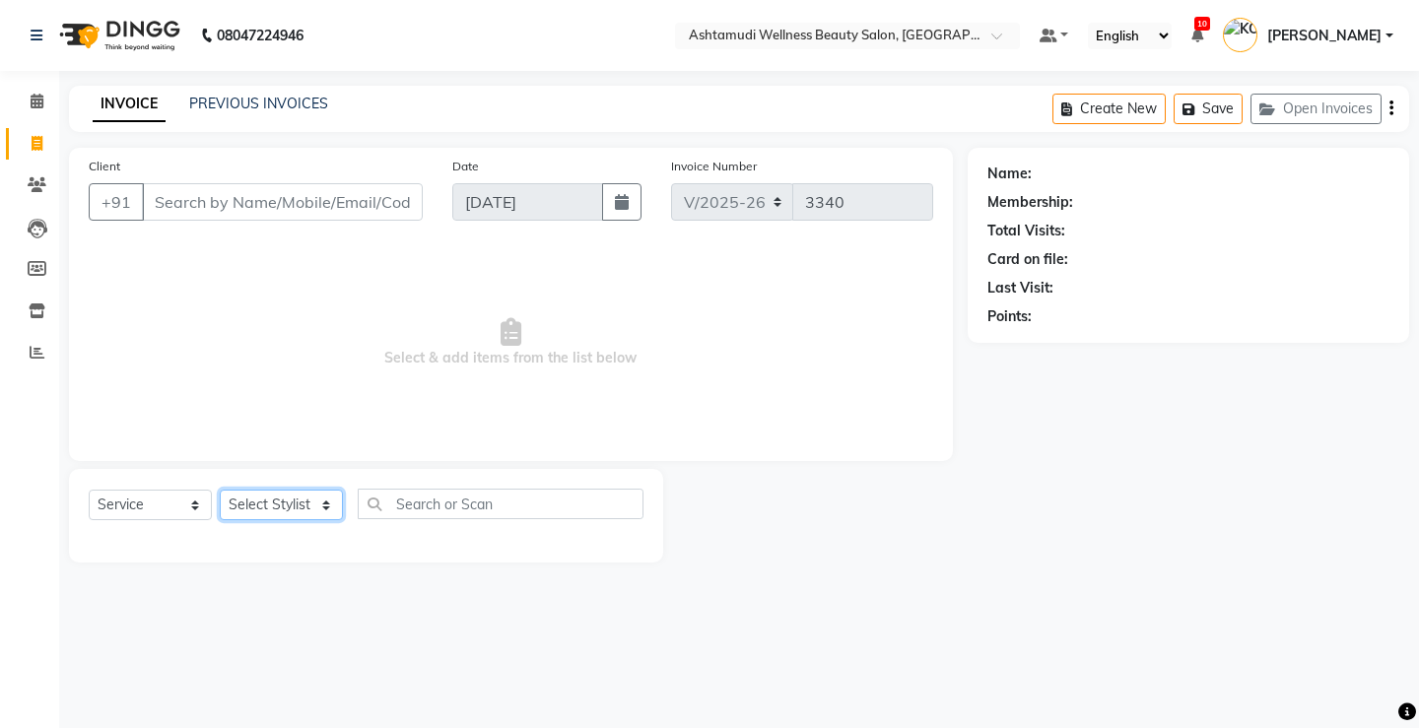
click at [274, 506] on select "Select Stylist ANJALI M S [PERSON_NAME] KOTTIYAM ASHTAMUDI [PERSON_NAME] [PERSO…" at bounding box center [281, 505] width 123 height 31
click at [220, 490] on select "Select Stylist ANJALI M S [PERSON_NAME] KOTTIYAM ASHTAMUDI [PERSON_NAME] [PERSO…" at bounding box center [281, 505] width 123 height 31
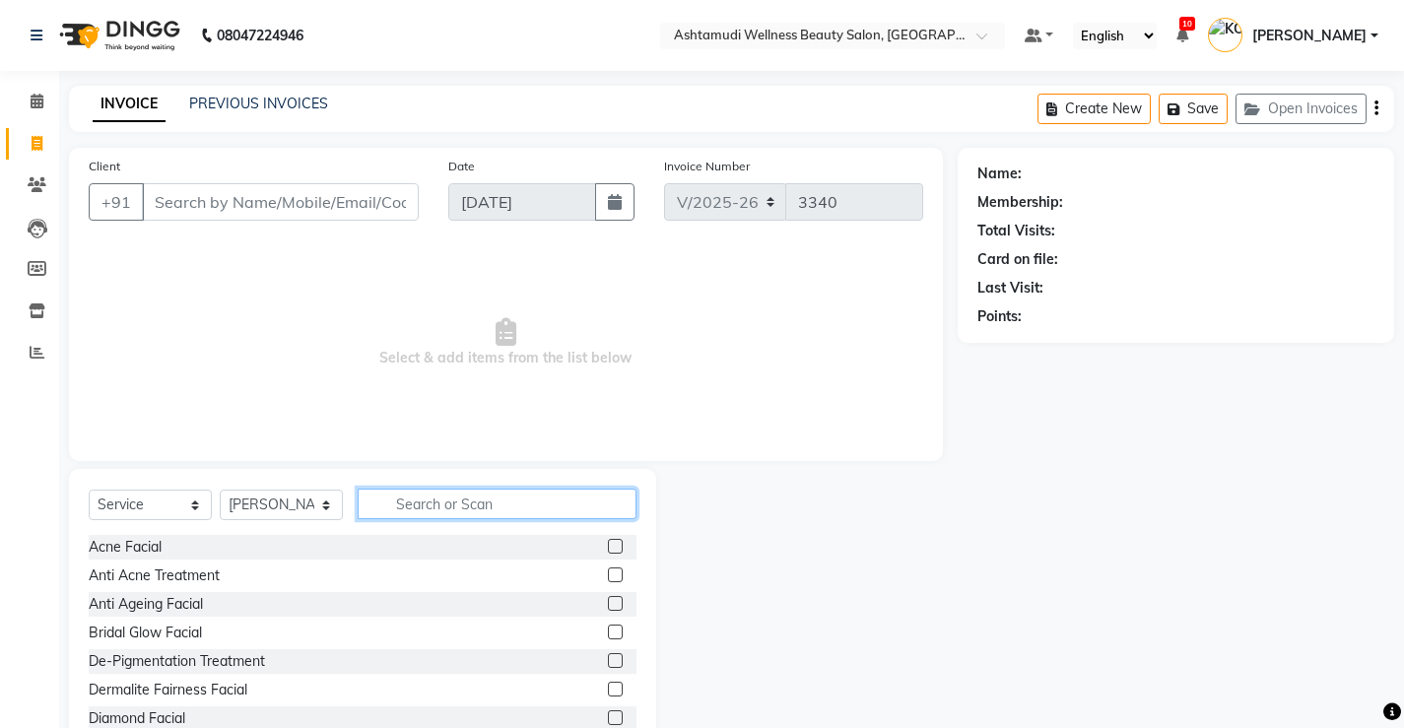
click at [502, 500] on input "text" at bounding box center [497, 504] width 279 height 31
click at [277, 503] on select "Select Stylist ANJALI M S [PERSON_NAME] KOTTIYAM ASHTAMUDI [PERSON_NAME] [PERSO…" at bounding box center [281, 505] width 123 height 31
select select "27474"
click at [220, 490] on select "Select Stylist ANJALI M S [PERSON_NAME] KOTTIYAM ASHTAMUDI [PERSON_NAME] [PERSO…" at bounding box center [281, 505] width 123 height 31
click at [502, 509] on input "text" at bounding box center [497, 504] width 279 height 31
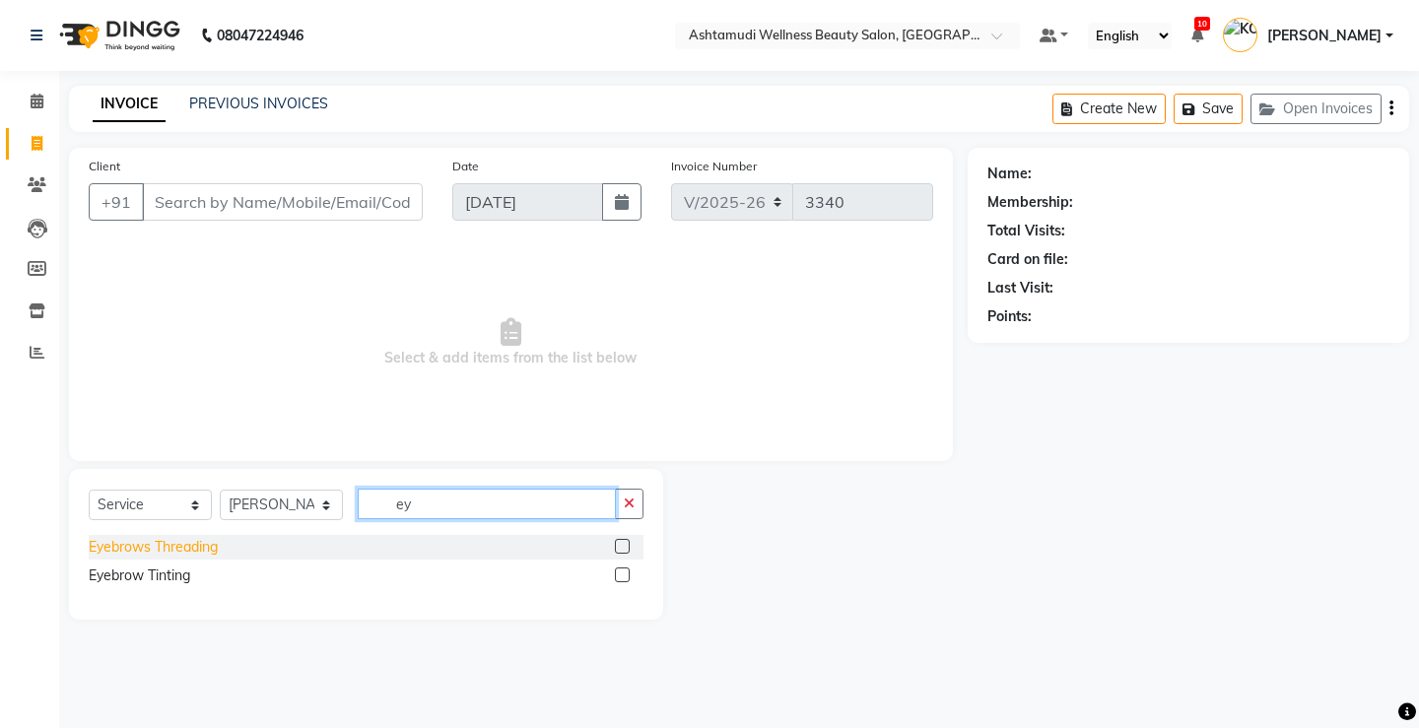
type input "ey"
click at [209, 543] on div "Eyebrows Threading" at bounding box center [153, 547] width 129 height 21
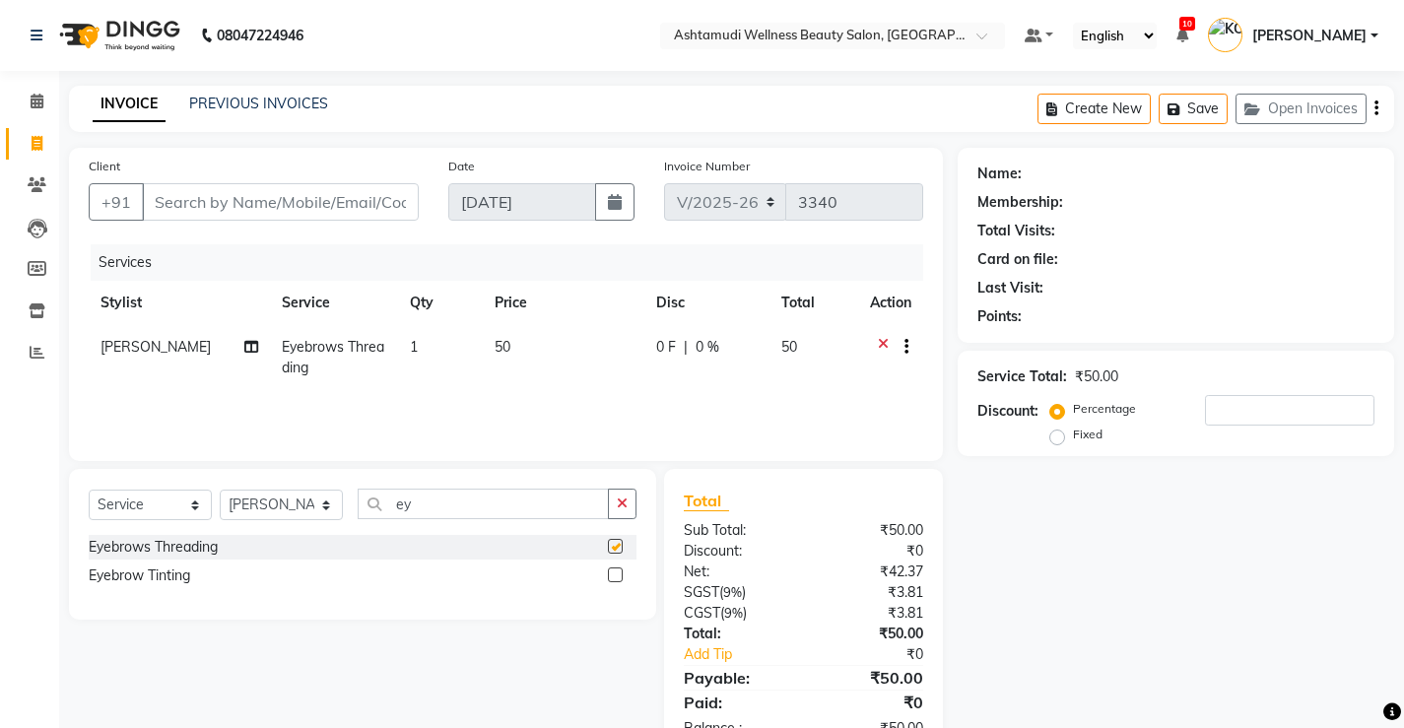
checkbox input "false"
click at [354, 201] on input "Client" at bounding box center [280, 201] width 277 height 37
type input "9"
type input "0"
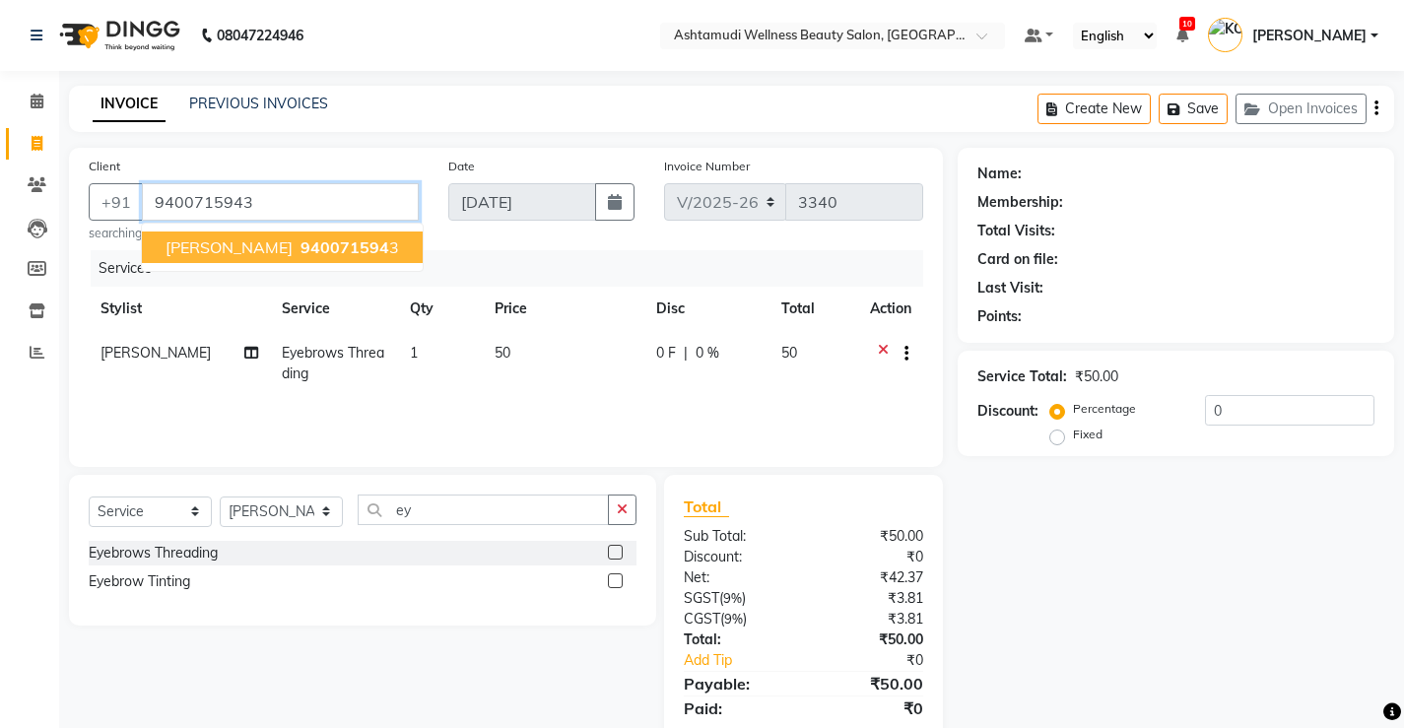
type input "9400715943"
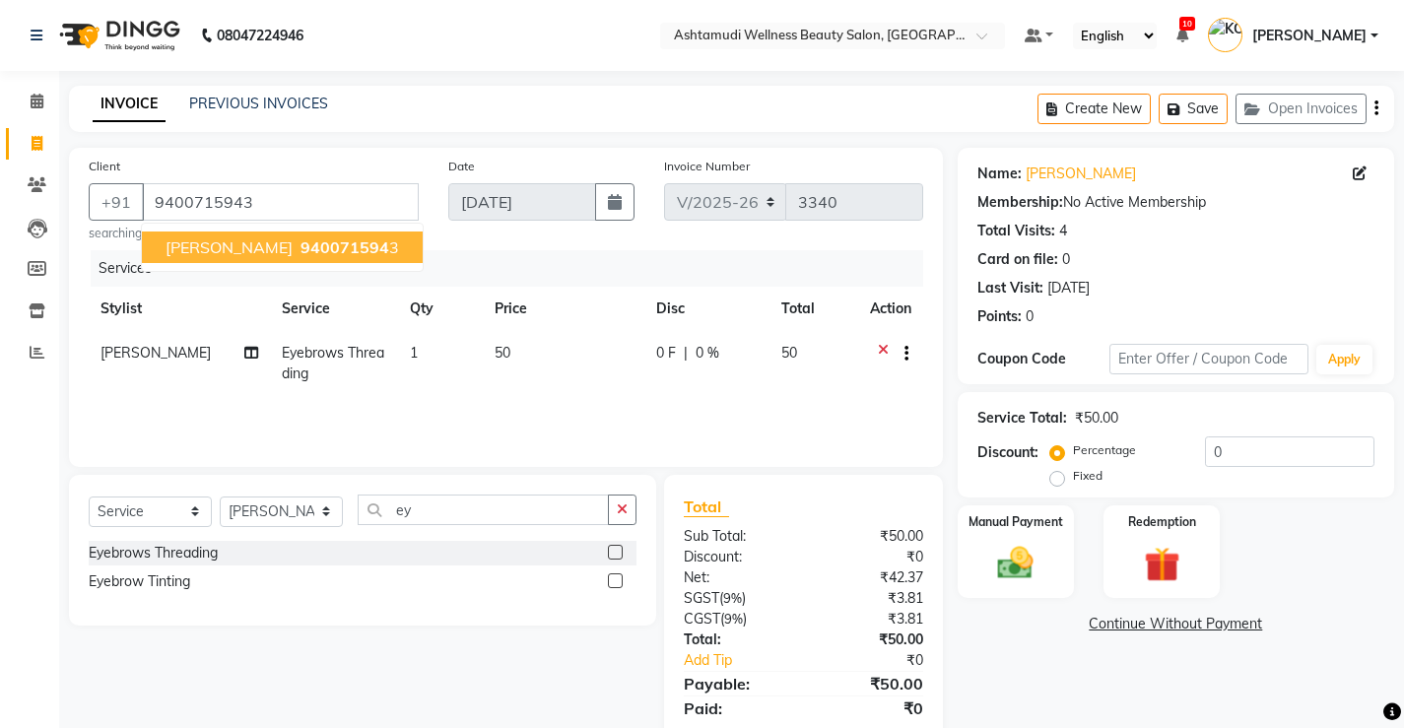
click at [300, 248] on span "940071594" at bounding box center [344, 247] width 89 height 20
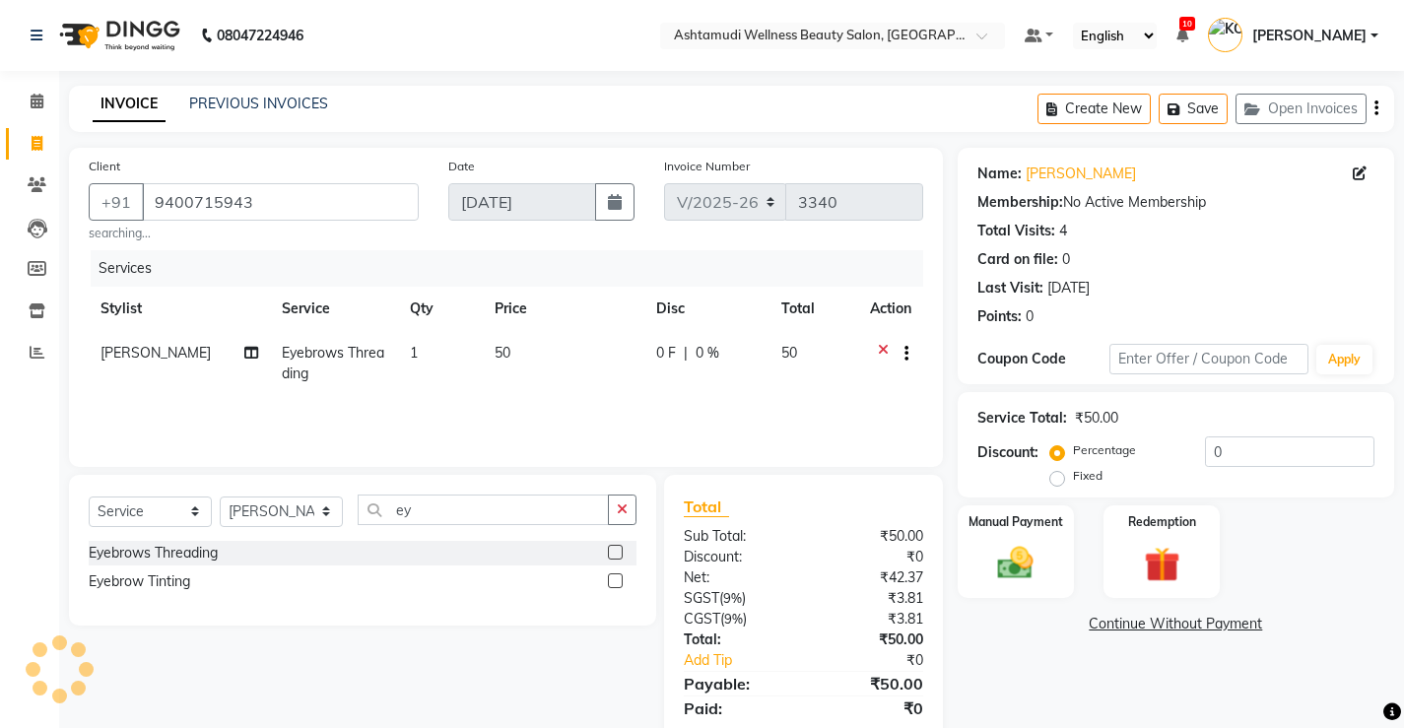
scroll to position [66, 0]
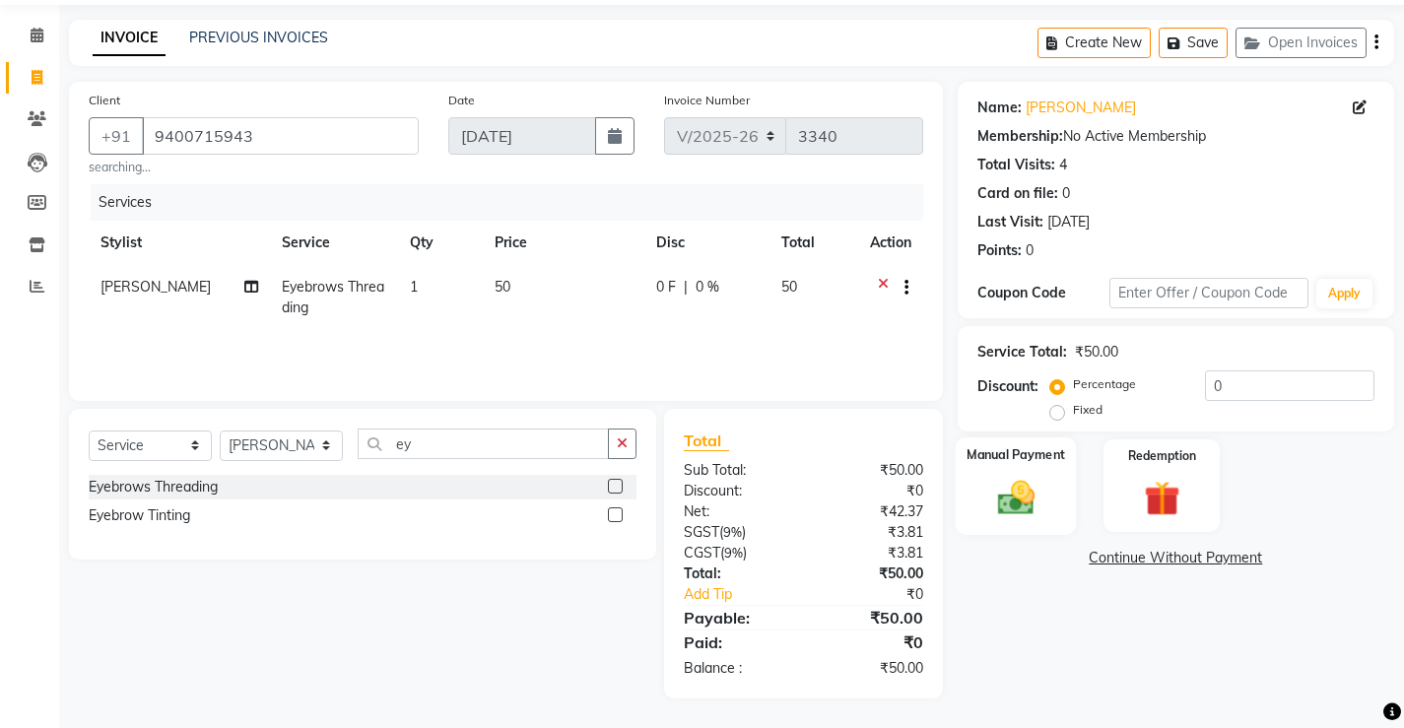
click at [1017, 503] on img at bounding box center [1015, 497] width 60 height 42
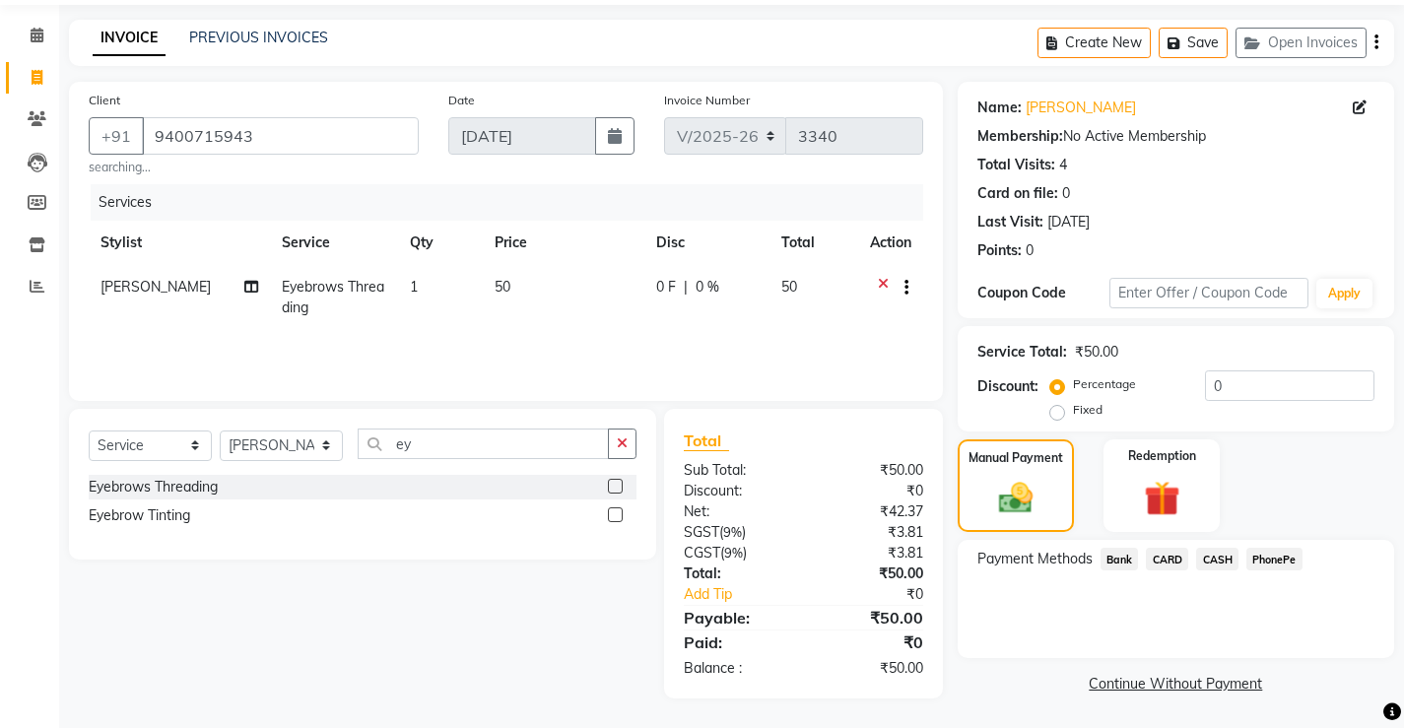
click at [1280, 562] on span "PhonePe" at bounding box center [1274, 559] width 56 height 23
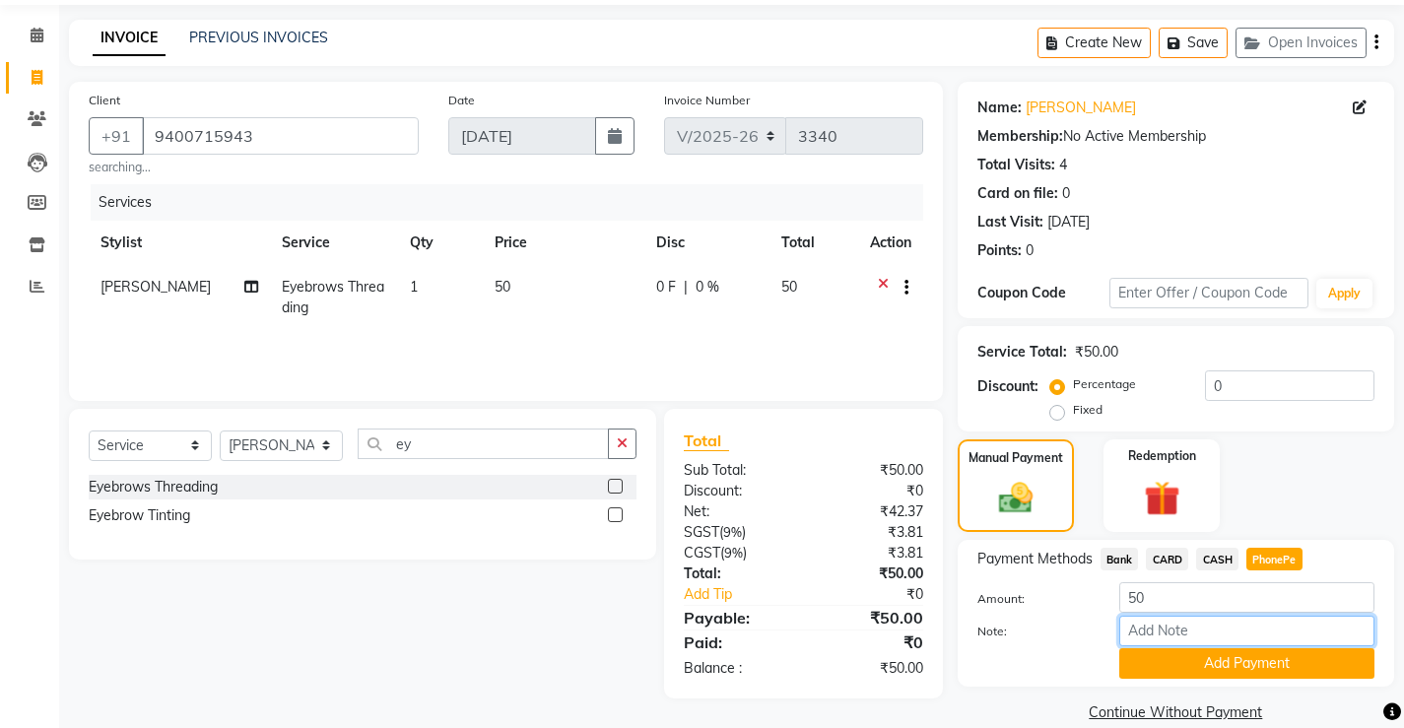
click at [1249, 622] on input "Note:" at bounding box center [1246, 631] width 255 height 31
type input "[PERSON_NAME]"
click at [1244, 666] on button "Add Payment" at bounding box center [1246, 663] width 255 height 31
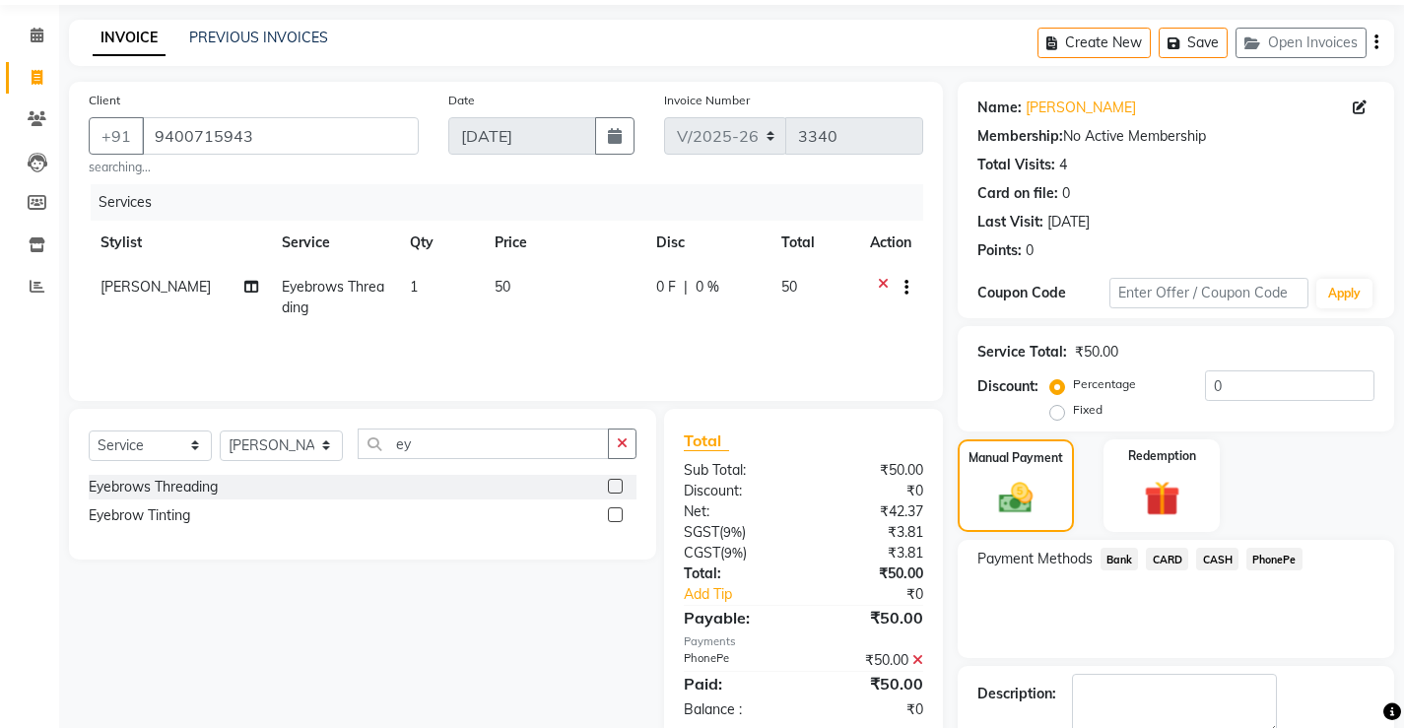
scroll to position [149, 0]
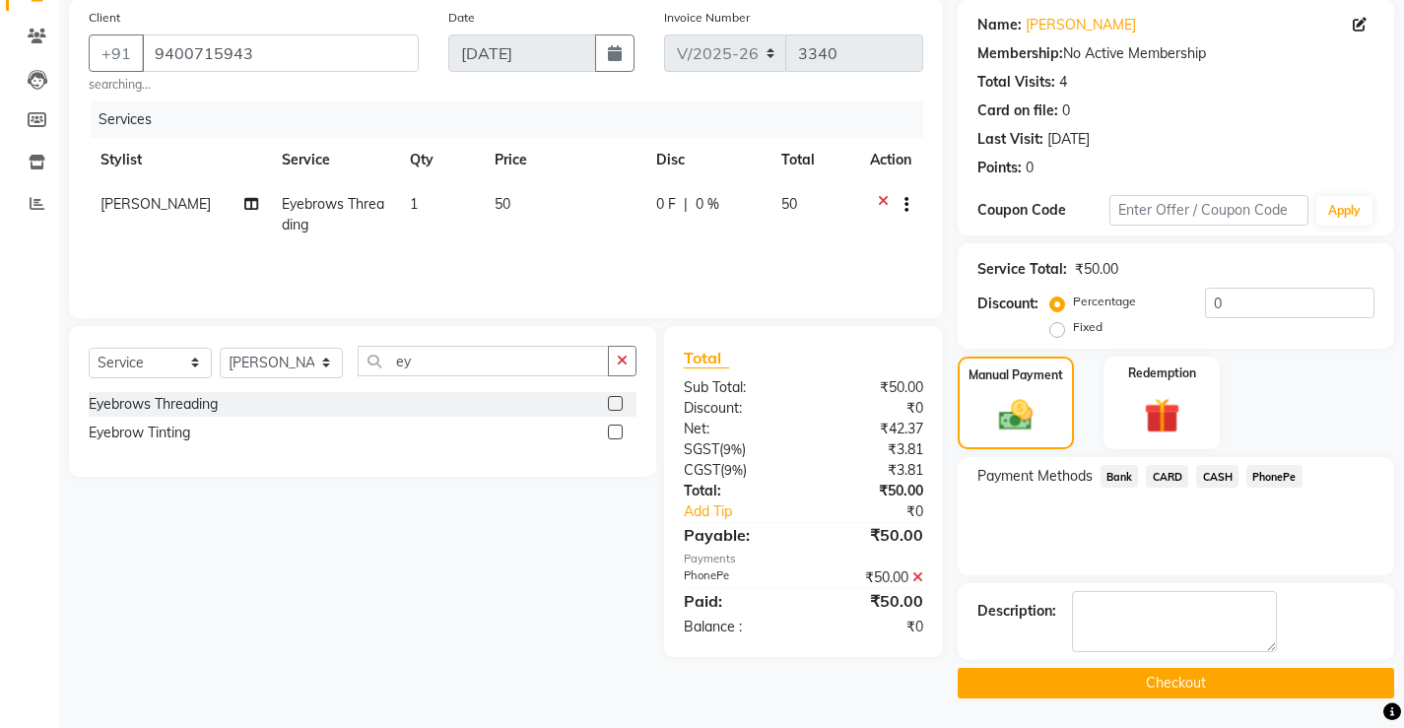
click at [1181, 678] on button "Checkout" at bounding box center [1176, 683] width 436 height 31
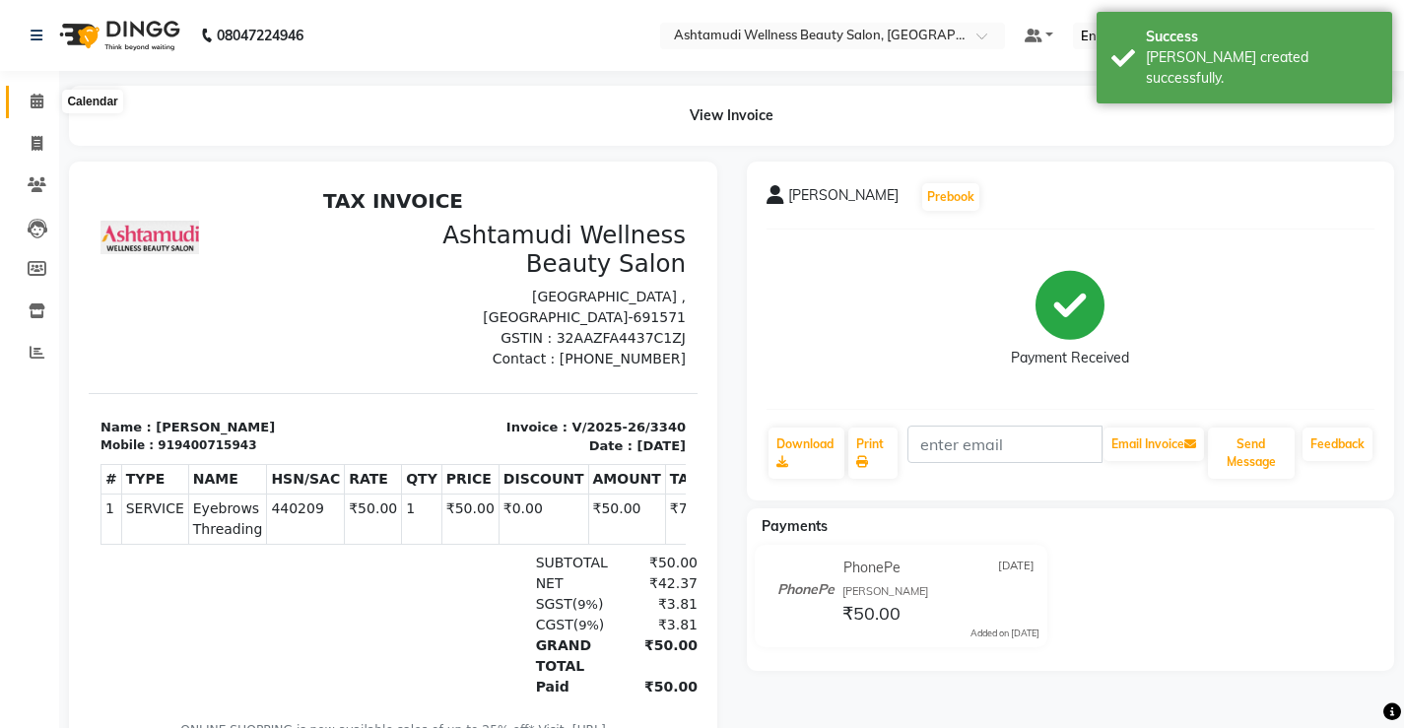
click at [36, 106] on icon at bounding box center [37, 101] width 13 height 15
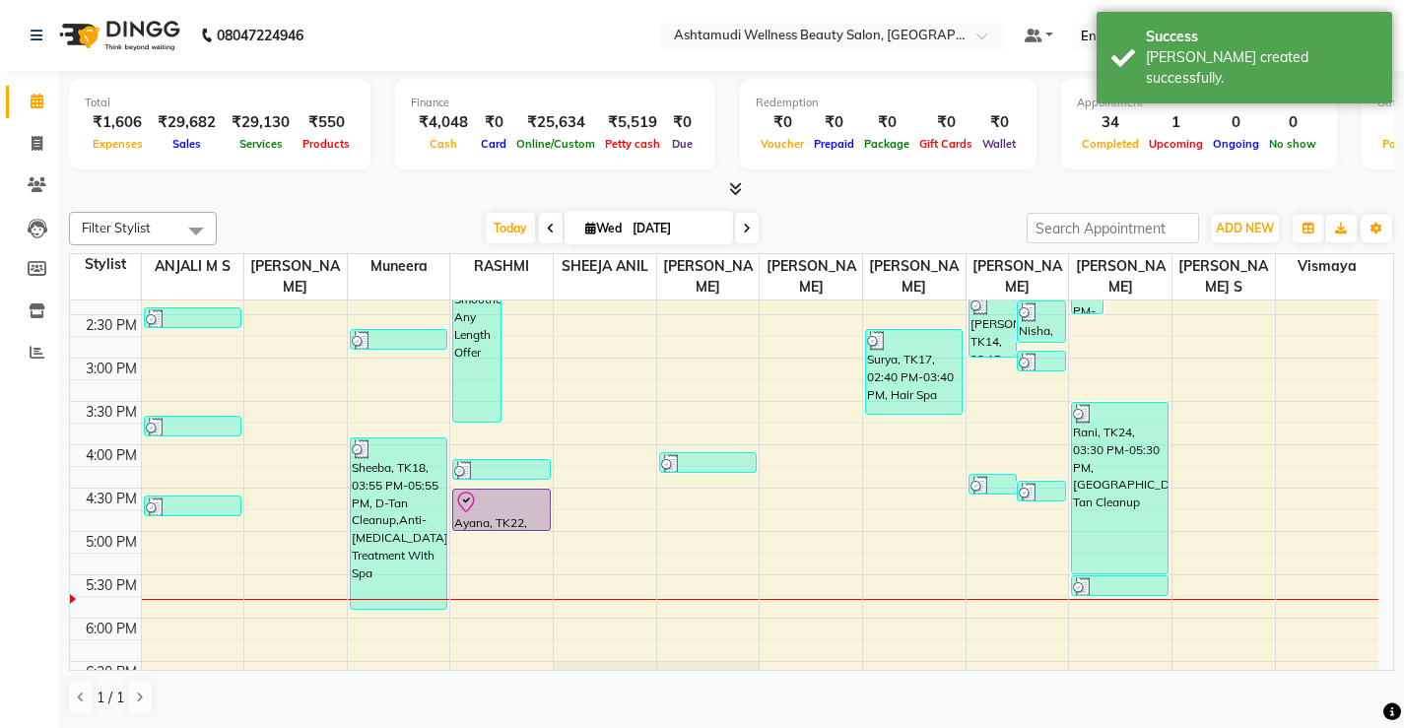
scroll to position [591, 0]
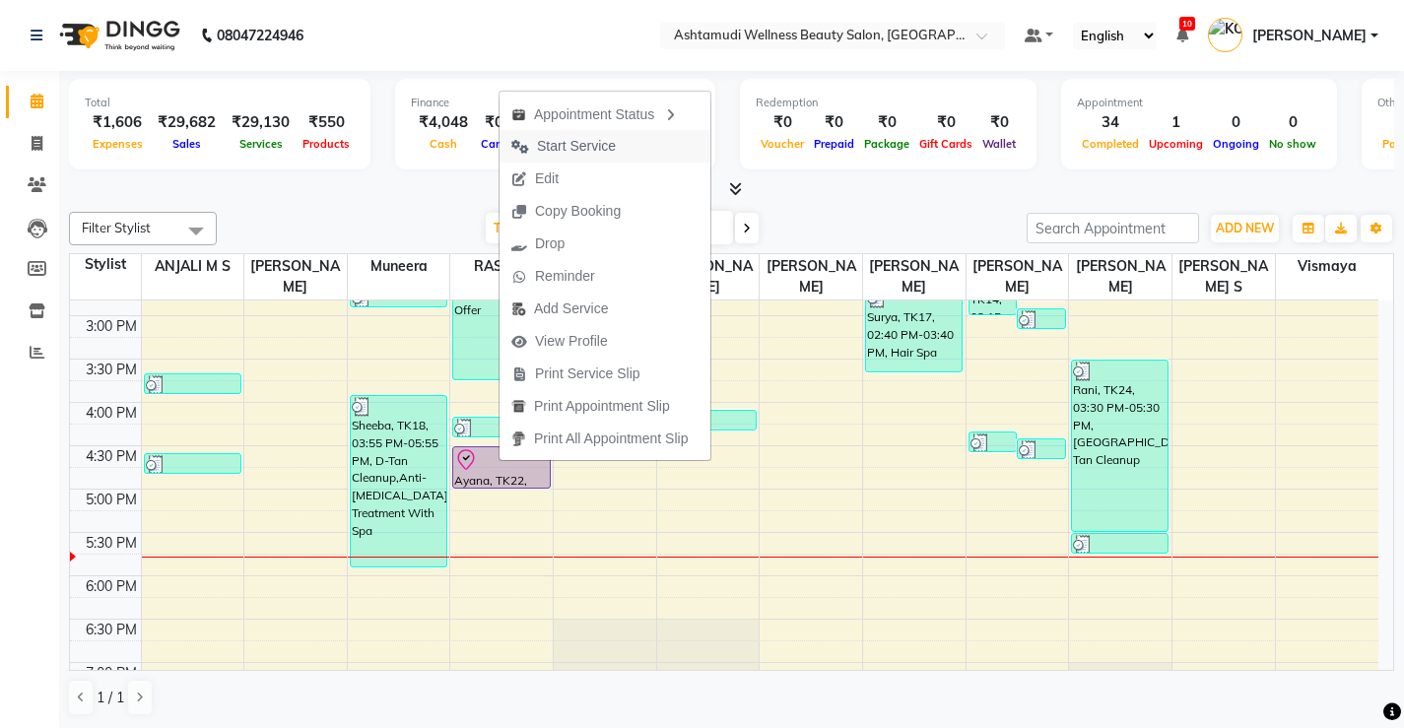
click at [583, 147] on span "Start Service" at bounding box center [576, 146] width 79 height 21
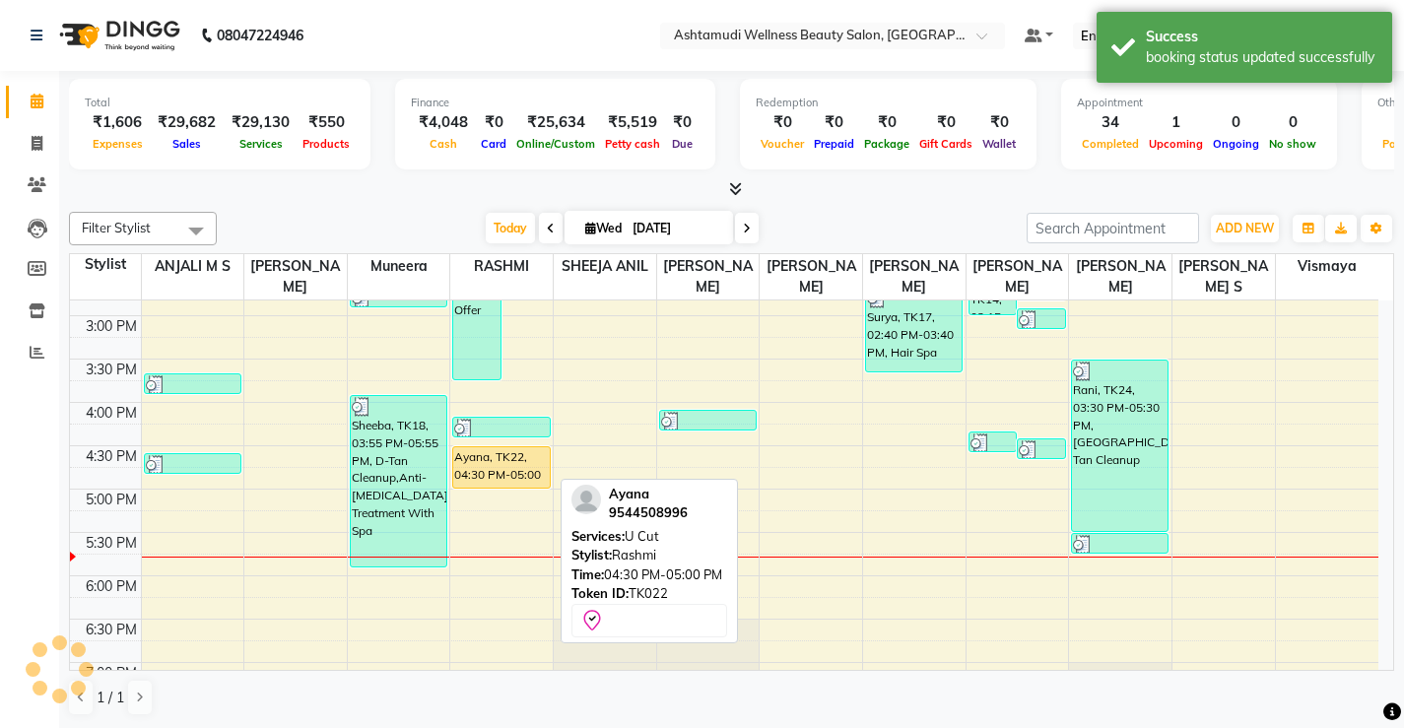
click at [509, 470] on div "Ayana, TK22, 04:30 PM-05:00 PM, U Cut" at bounding box center [501, 467] width 96 height 40
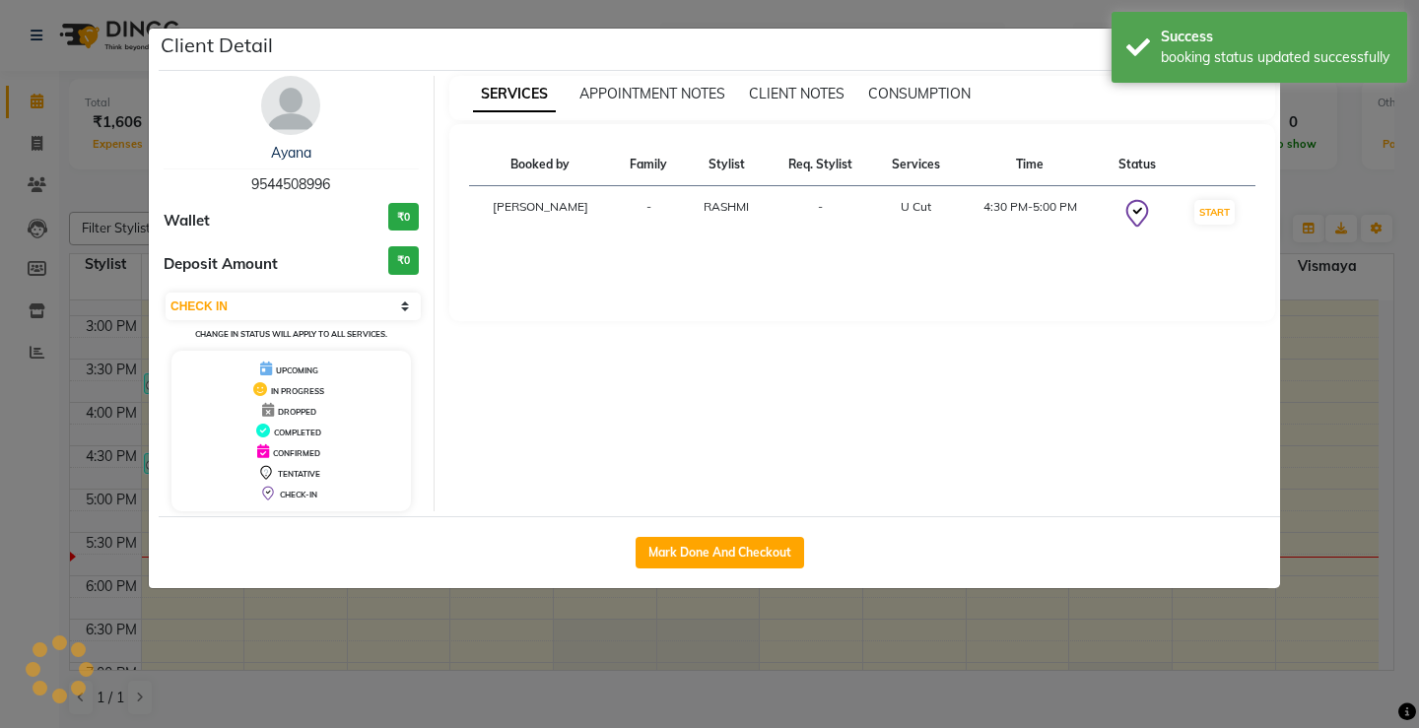
select select "1"
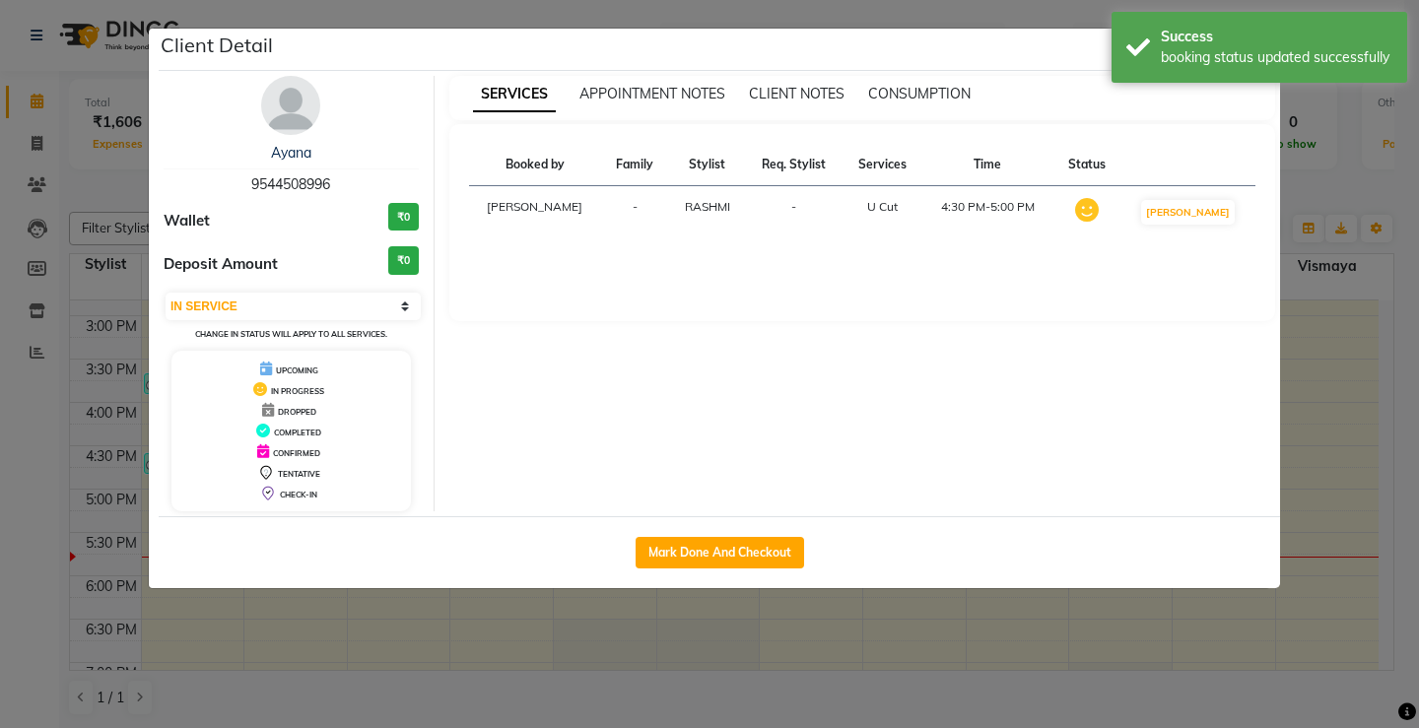
click at [1337, 361] on ngb-modal-window "Client Detail Ayana 9544508996 Wallet ₹0 Deposit Amount ₹0 Select IN SERVICE CO…" at bounding box center [709, 364] width 1419 height 728
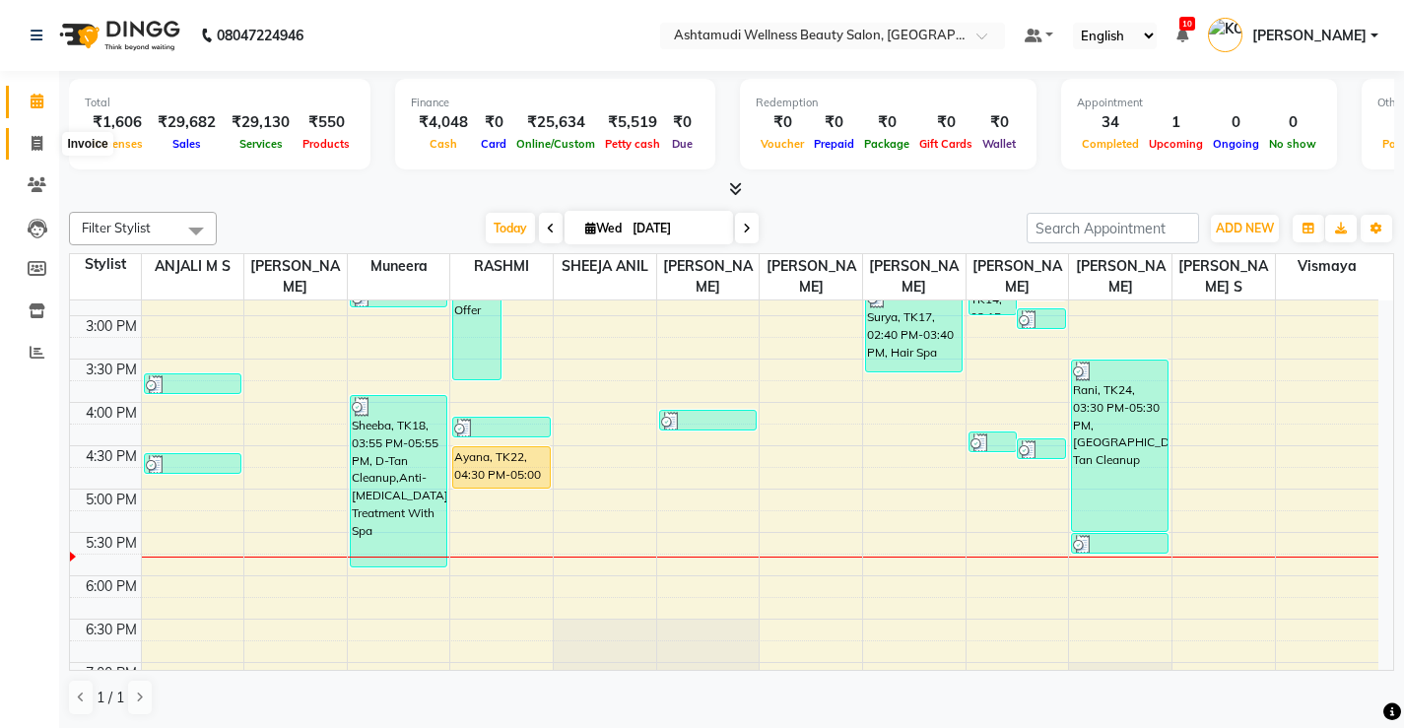
click at [37, 139] on icon at bounding box center [37, 143] width 11 height 15
select select "service"
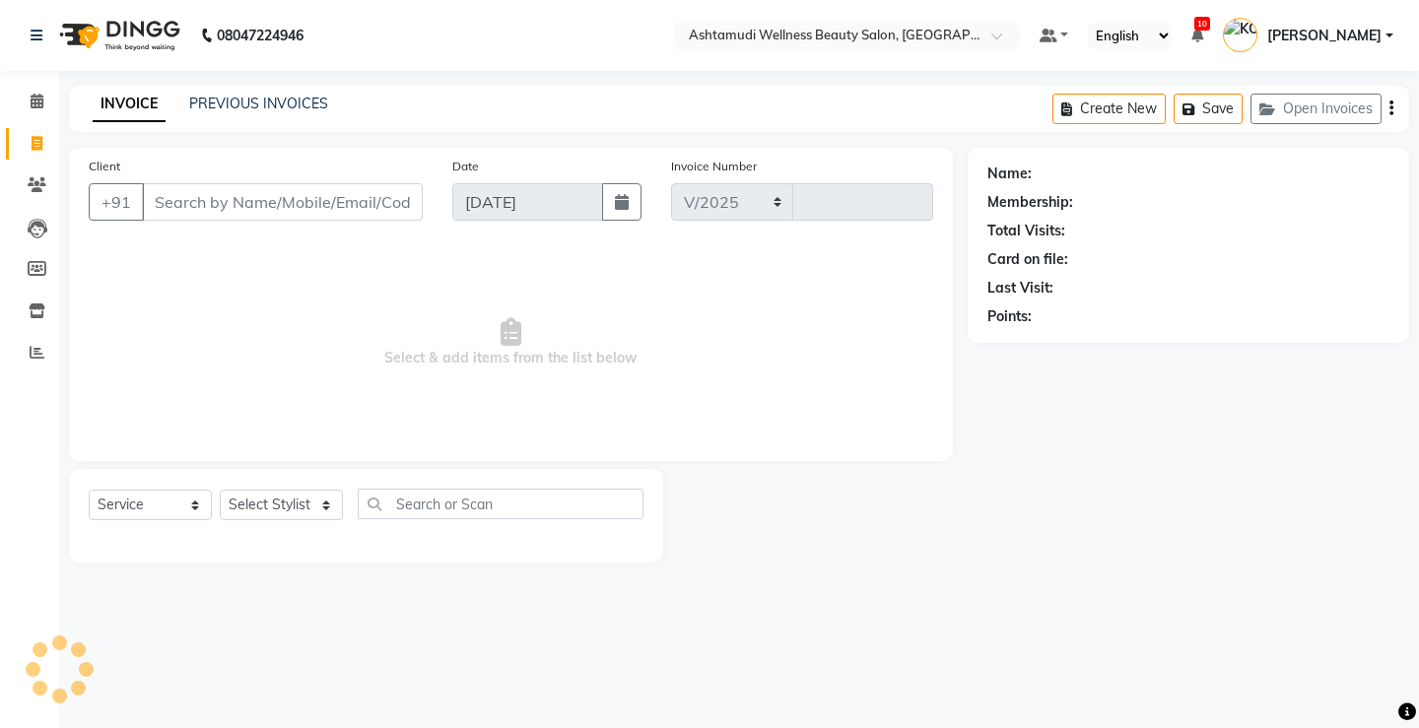
select select "4674"
type input "3341"
select select "product"
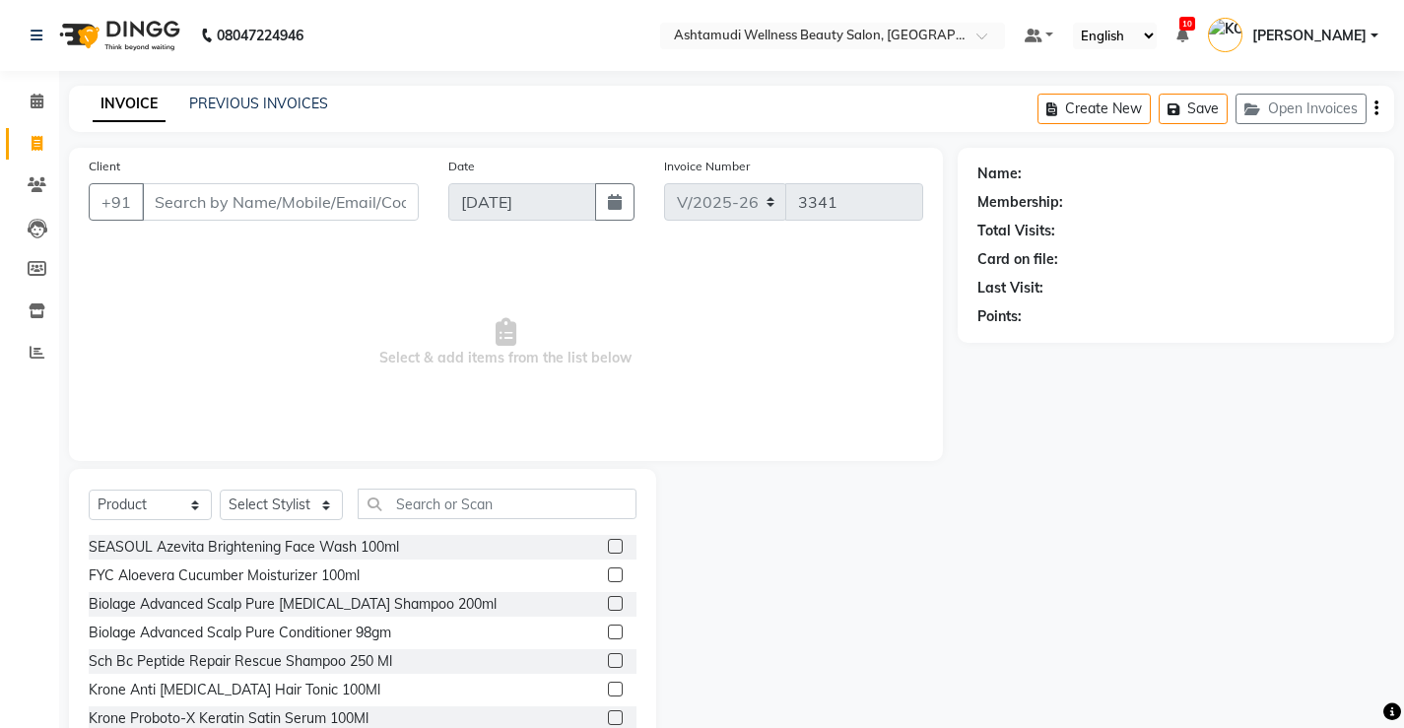
click at [375, 199] on input "Client" at bounding box center [280, 201] width 277 height 37
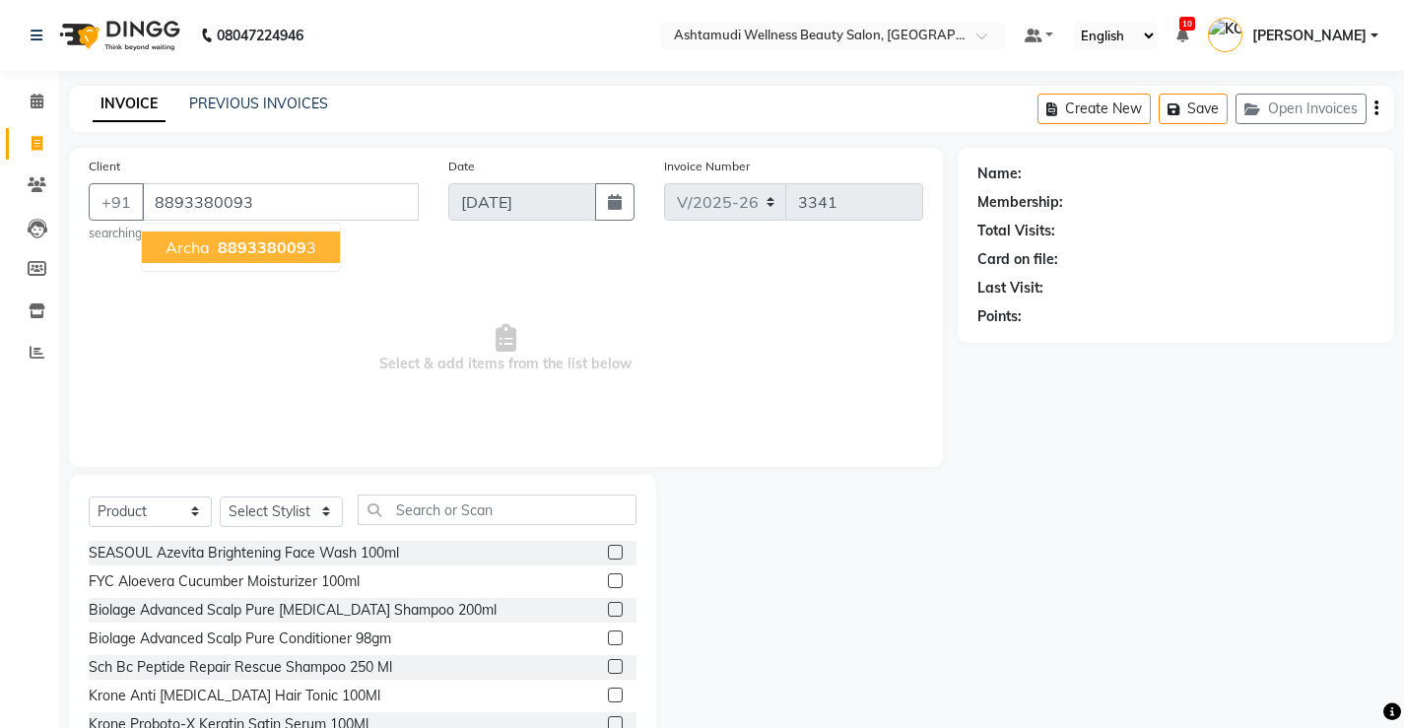
type input "8893380093"
drag, startPoint x: 277, startPoint y: 242, endPoint x: 285, endPoint y: 231, distance: 14.2
click at [277, 241] on span "889338009" at bounding box center [262, 247] width 89 height 20
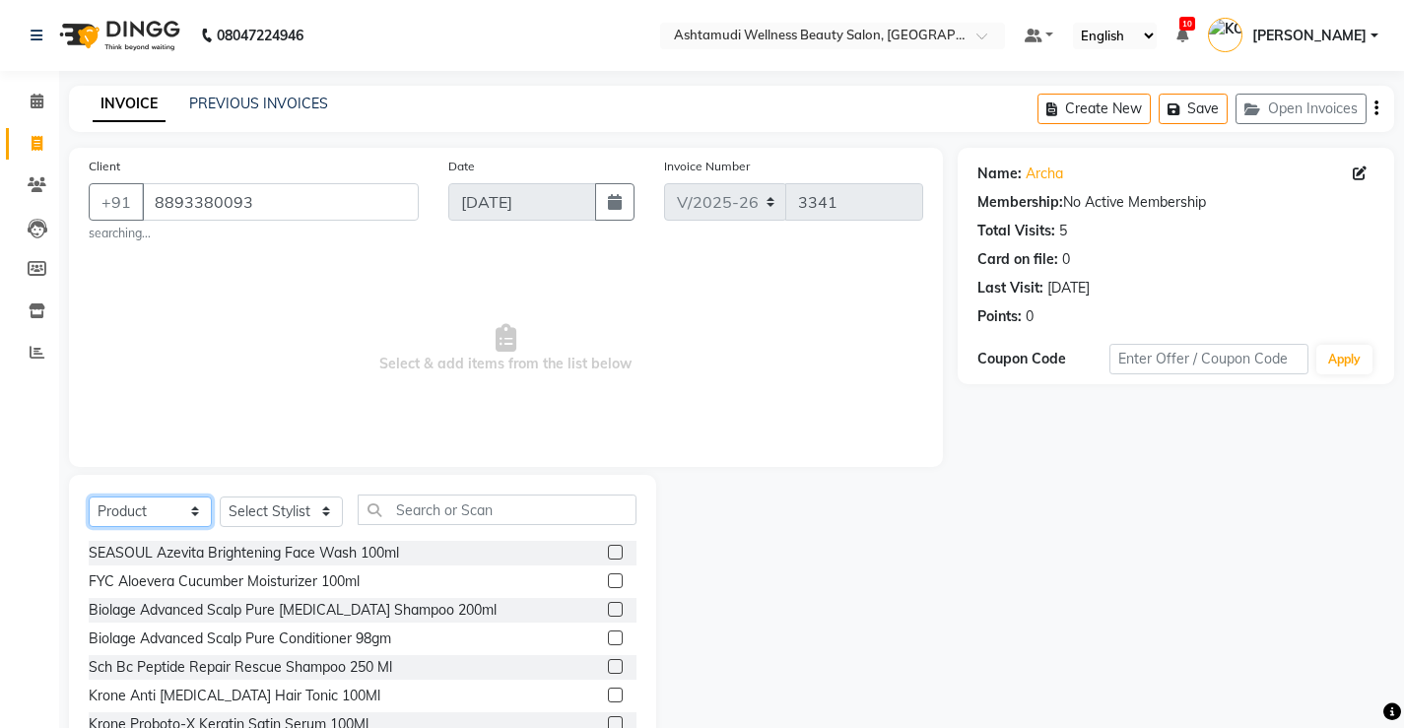
drag, startPoint x: 115, startPoint y: 511, endPoint x: 126, endPoint y: 505, distance: 12.3
click at [118, 509] on select "Select Service Product Membership Package Voucher Prepaid Gift Card" at bounding box center [150, 512] width 123 height 31
select select "service"
click at [89, 497] on select "Select Service Product Membership Package Voucher Prepaid Gift Card" at bounding box center [150, 512] width 123 height 31
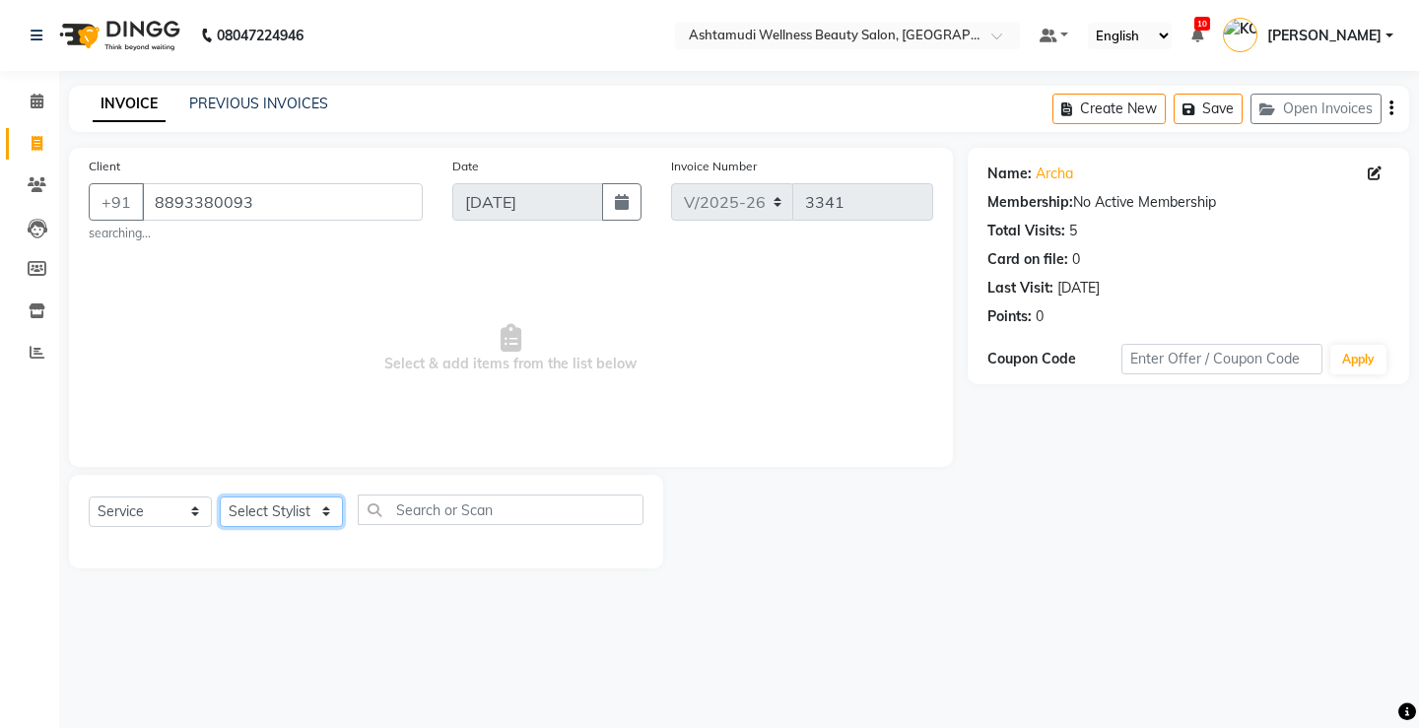
click at [281, 503] on select "Select Stylist ANJALI M S [PERSON_NAME] KOTTIYAM ASHTAMUDI [PERSON_NAME] [PERSO…" at bounding box center [281, 512] width 123 height 31
select select "50208"
click at [220, 497] on select "Select Stylist ANJALI M S [PERSON_NAME] KOTTIYAM ASHTAMUDI [PERSON_NAME] [PERSO…" at bounding box center [281, 512] width 123 height 31
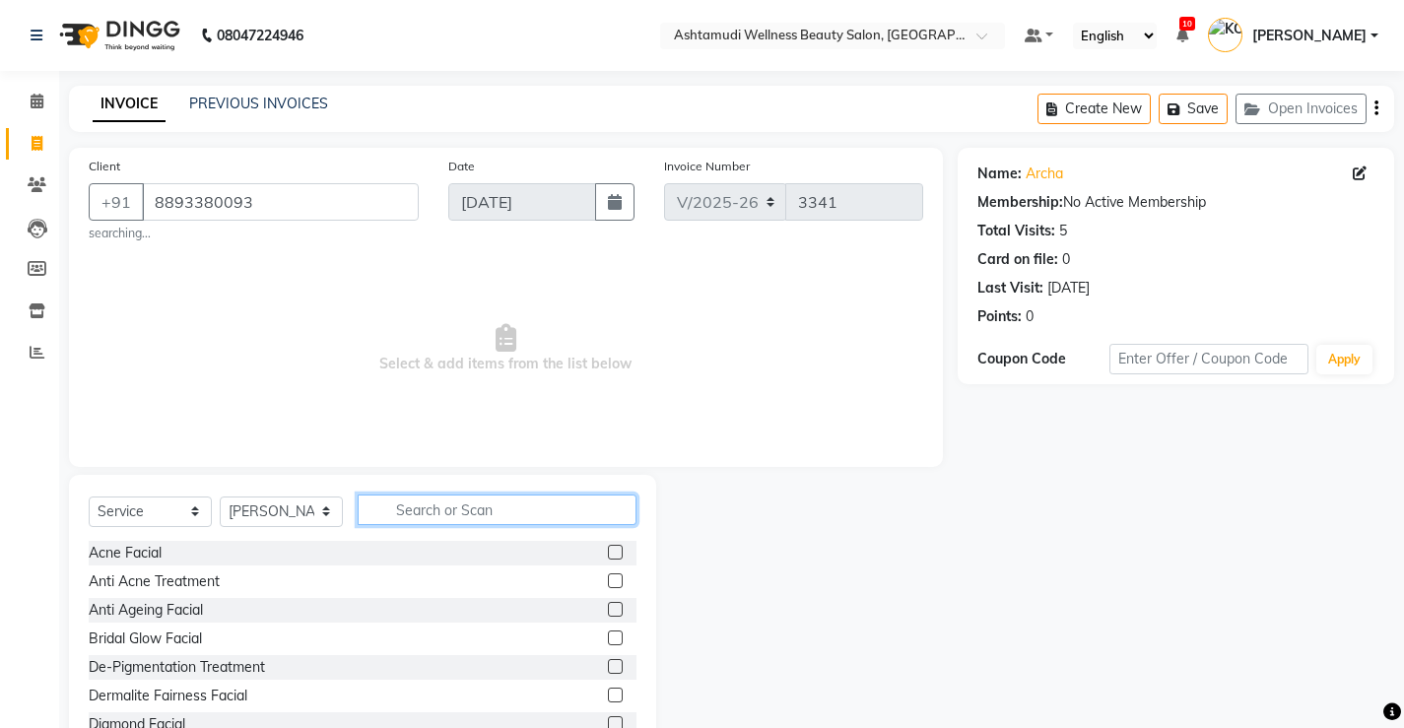
click at [506, 516] on input "text" at bounding box center [497, 510] width 279 height 31
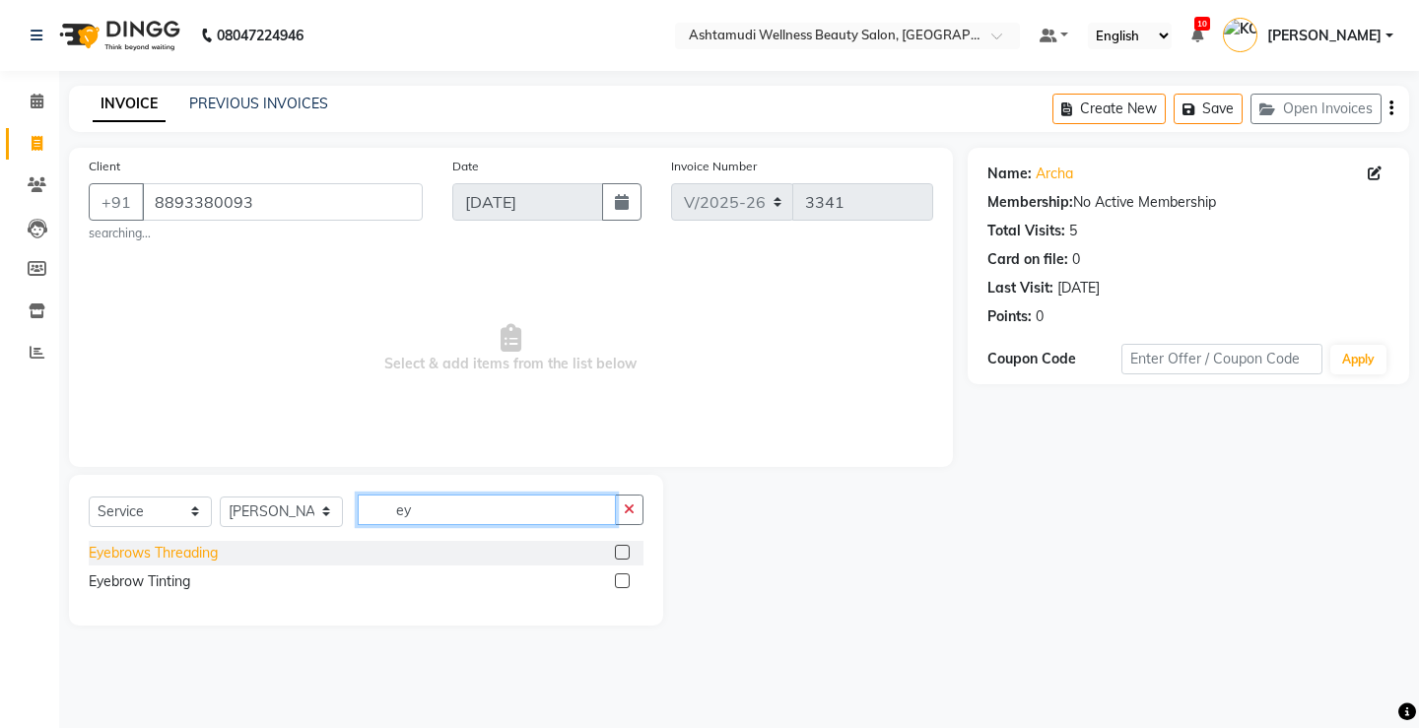
type input "ey"
drag, startPoint x: 173, startPoint y: 550, endPoint x: 569, endPoint y: 543, distance: 396.1
click at [175, 548] on div "Eyebrows Threading" at bounding box center [153, 553] width 129 height 21
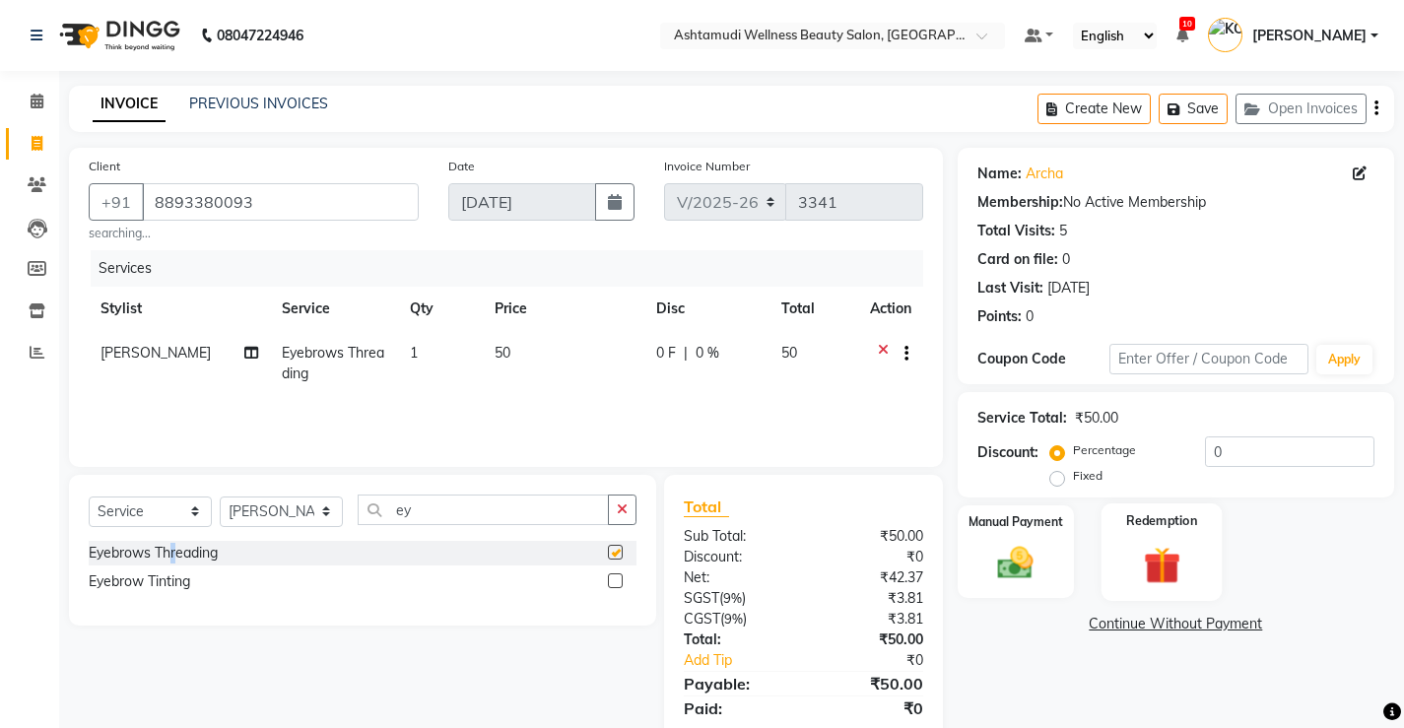
checkbox input "false"
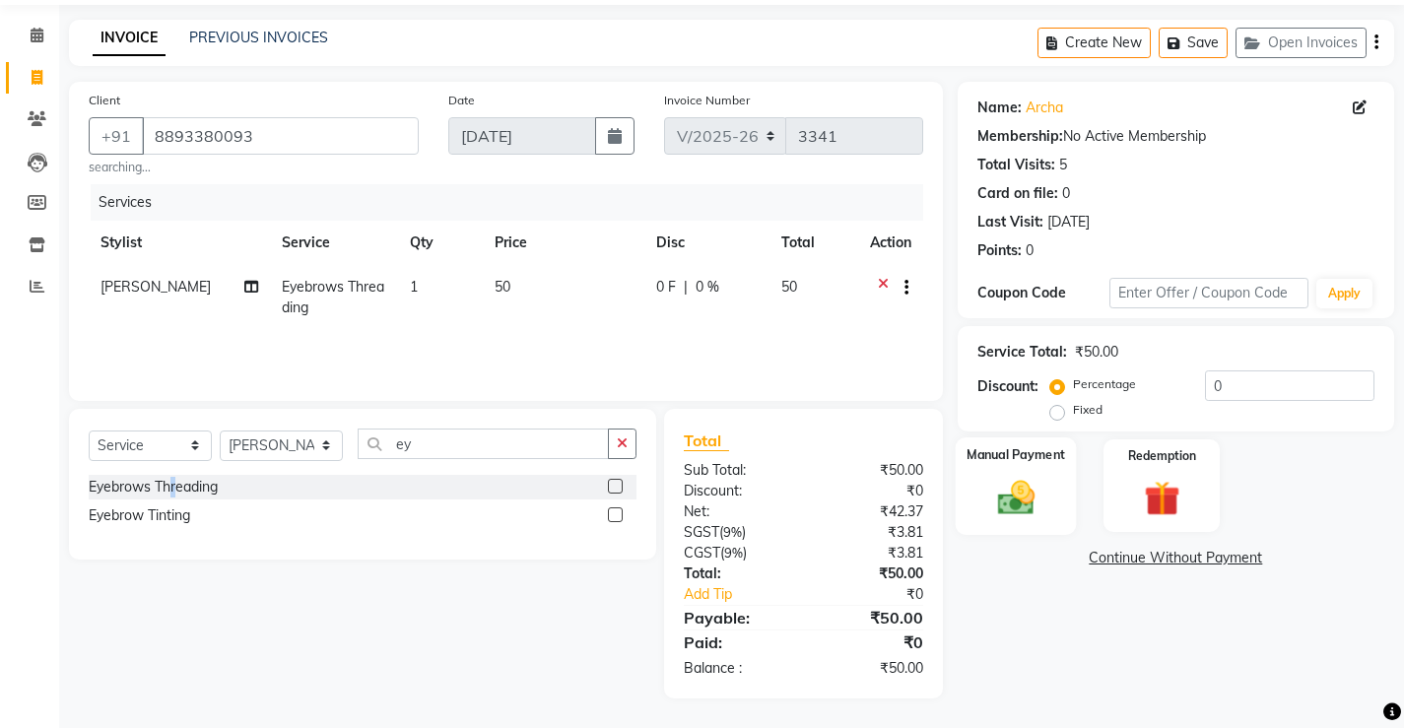
click at [1010, 508] on img at bounding box center [1015, 497] width 60 height 42
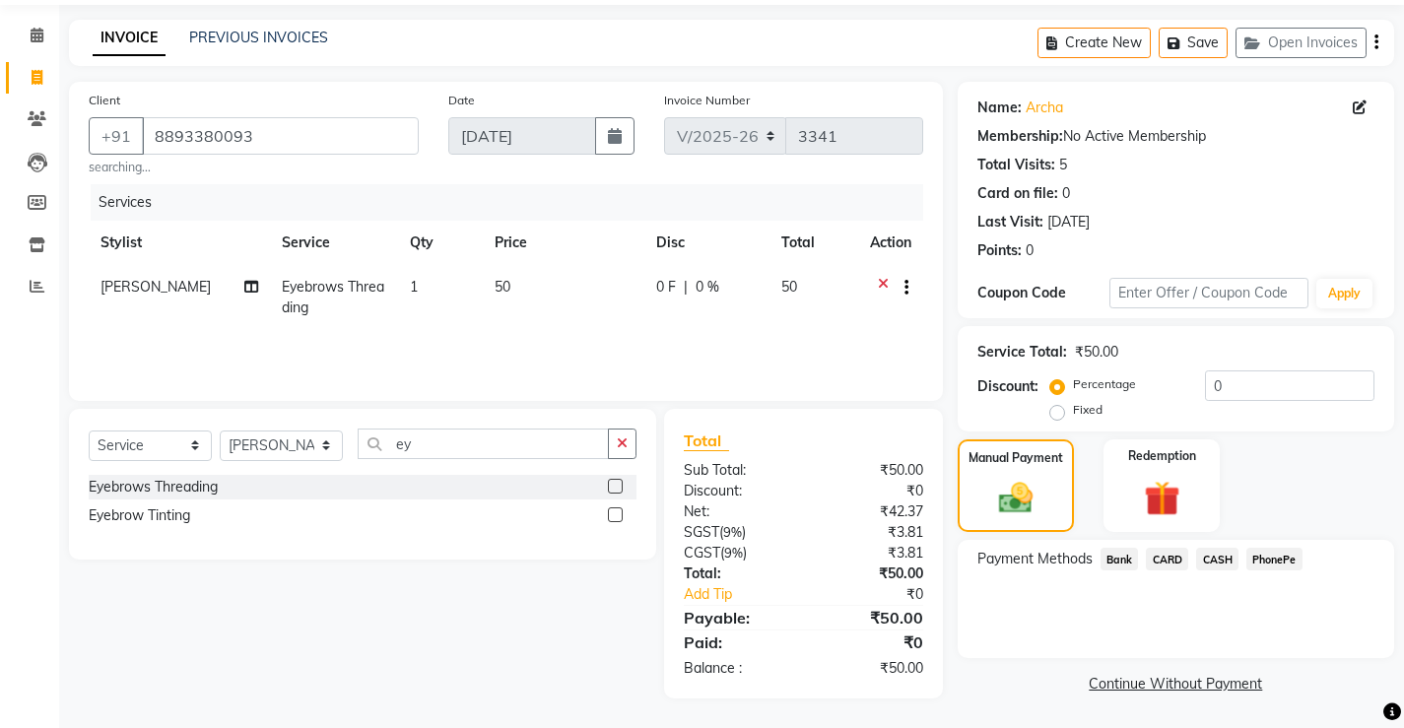
click at [1265, 561] on span "PhonePe" at bounding box center [1274, 559] width 56 height 23
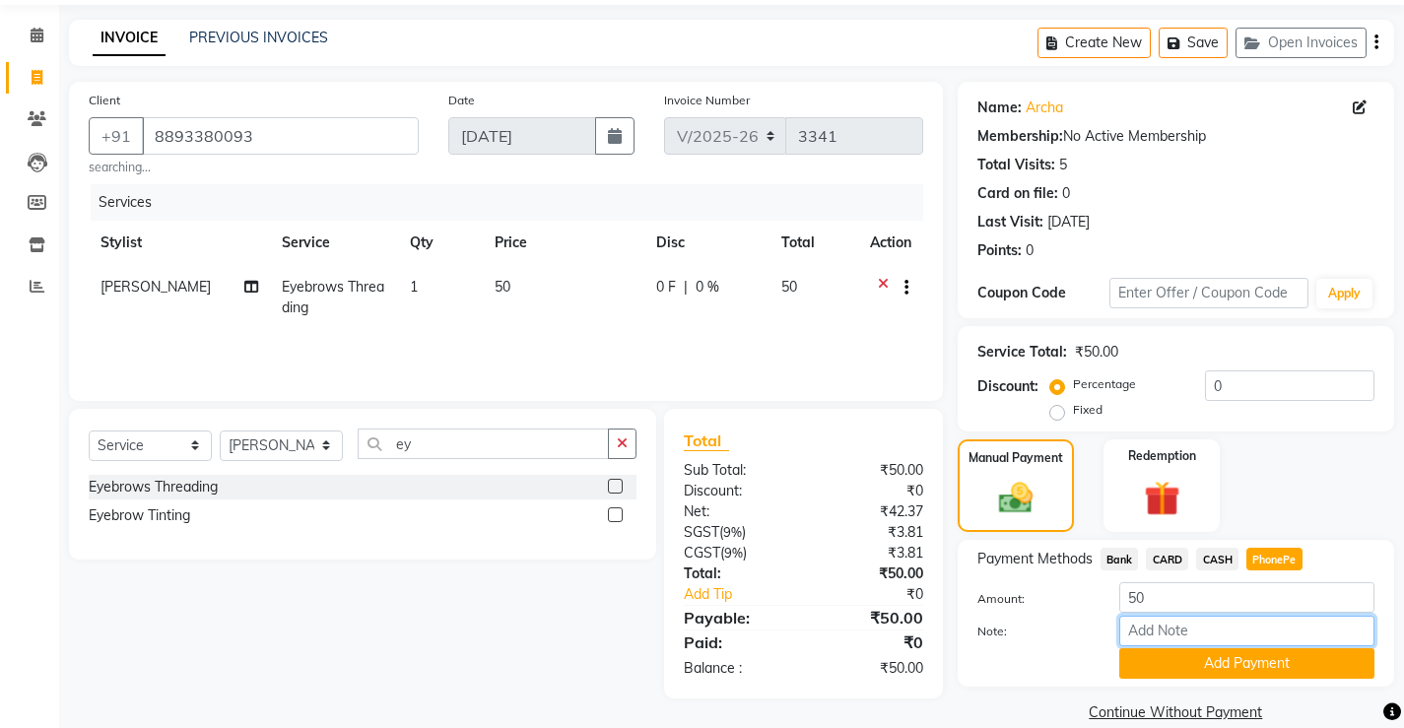
click at [1219, 631] on input "Note:" at bounding box center [1246, 631] width 255 height 31
type input "[PERSON_NAME]"
click at [1244, 667] on button "Add Payment" at bounding box center [1246, 663] width 255 height 31
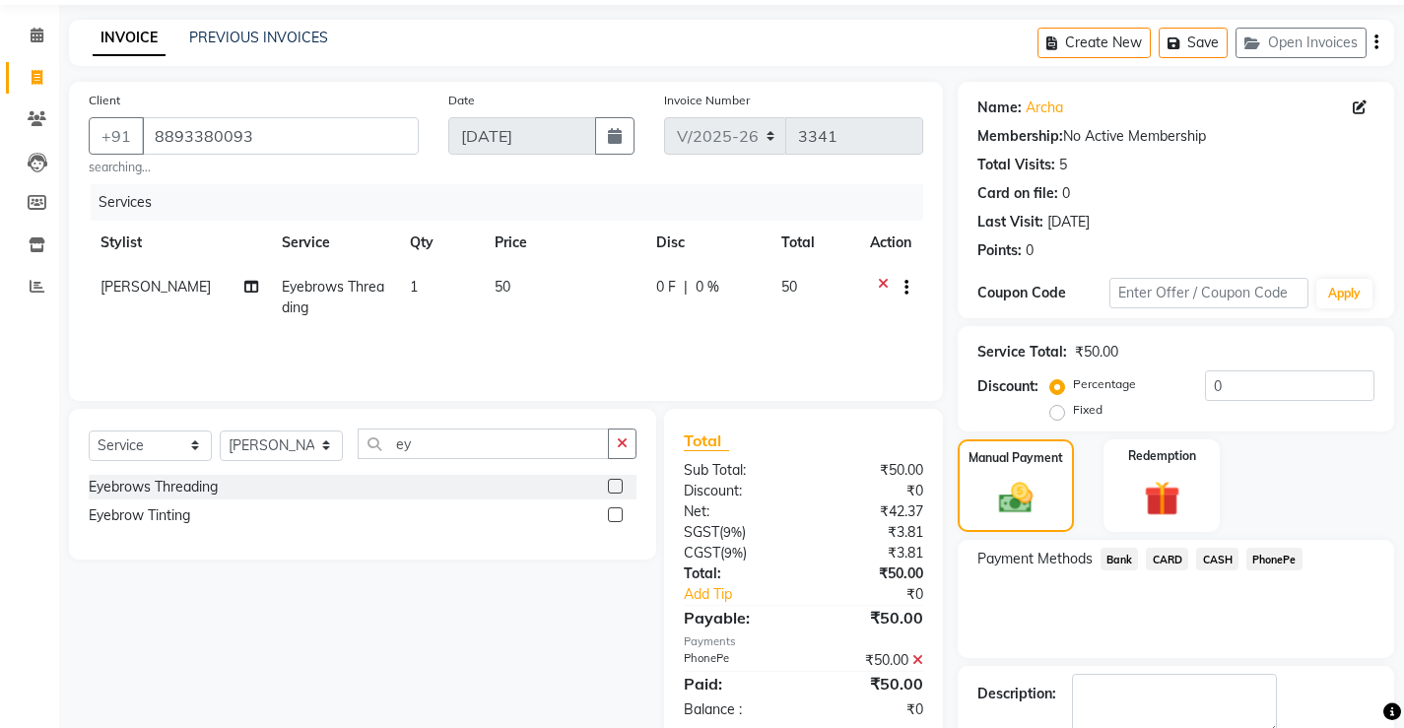
scroll to position [149, 0]
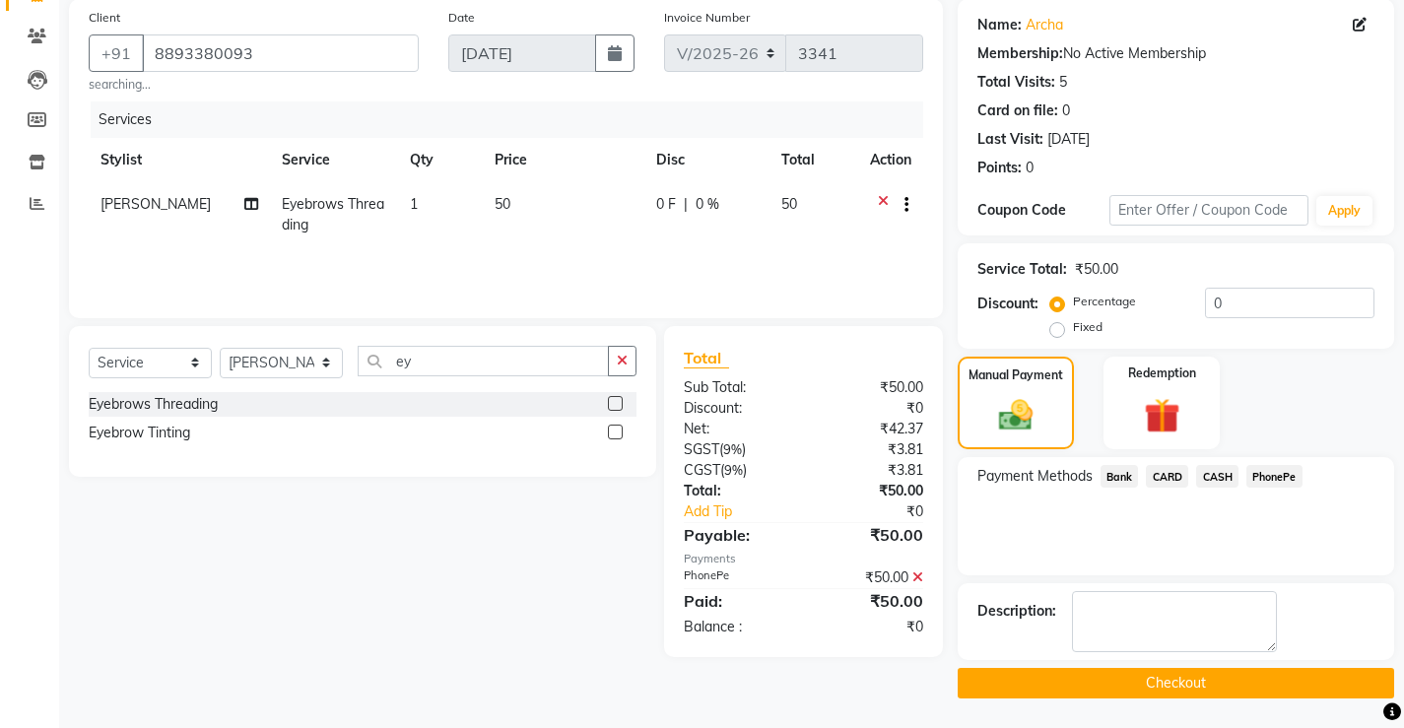
click at [1174, 684] on button "Checkout" at bounding box center [1176, 683] width 436 height 31
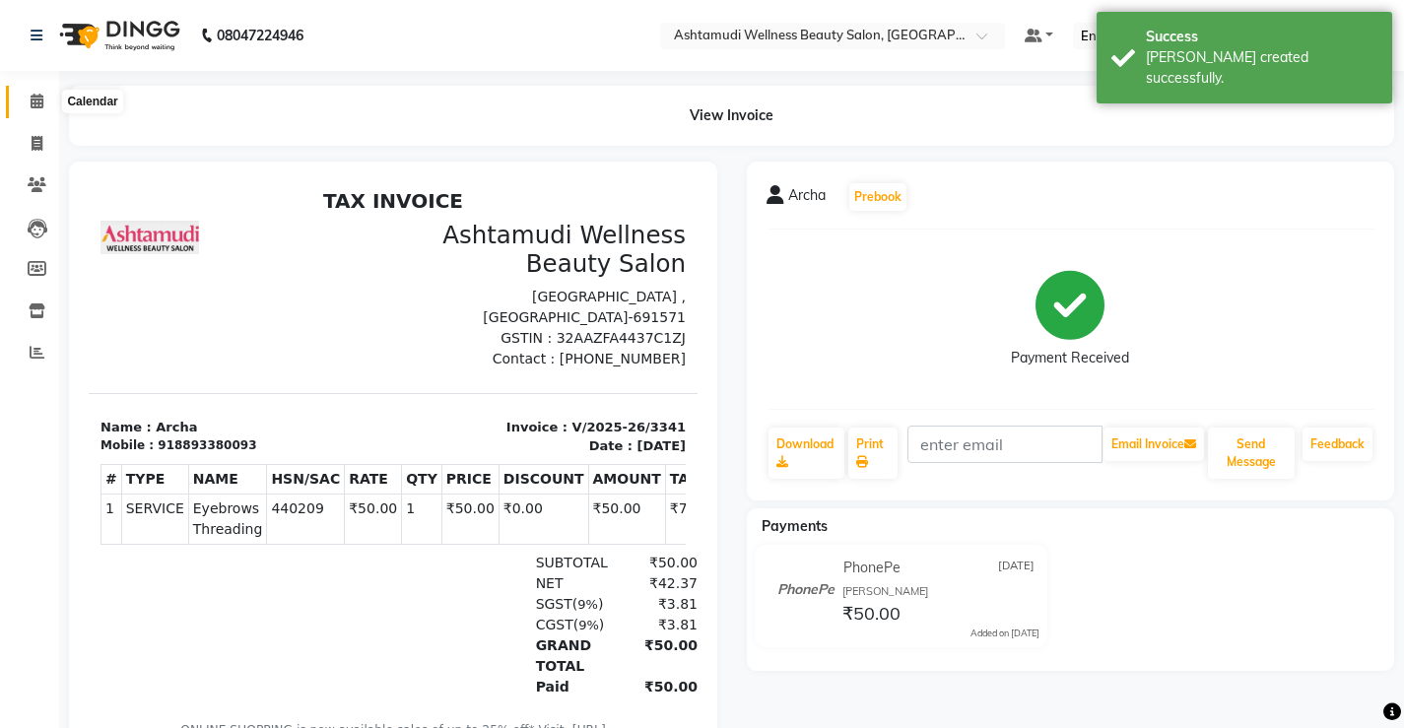
click at [35, 100] on icon at bounding box center [37, 101] width 13 height 15
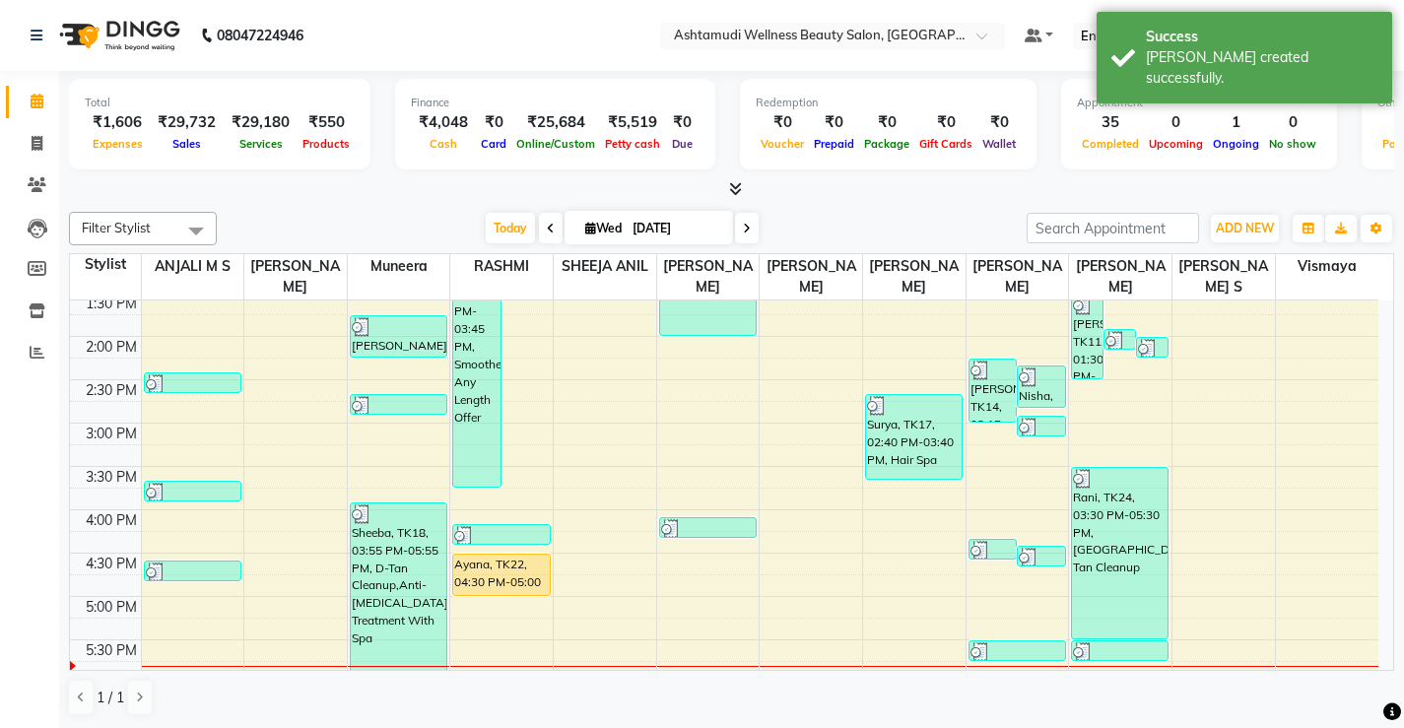
scroll to position [493, 0]
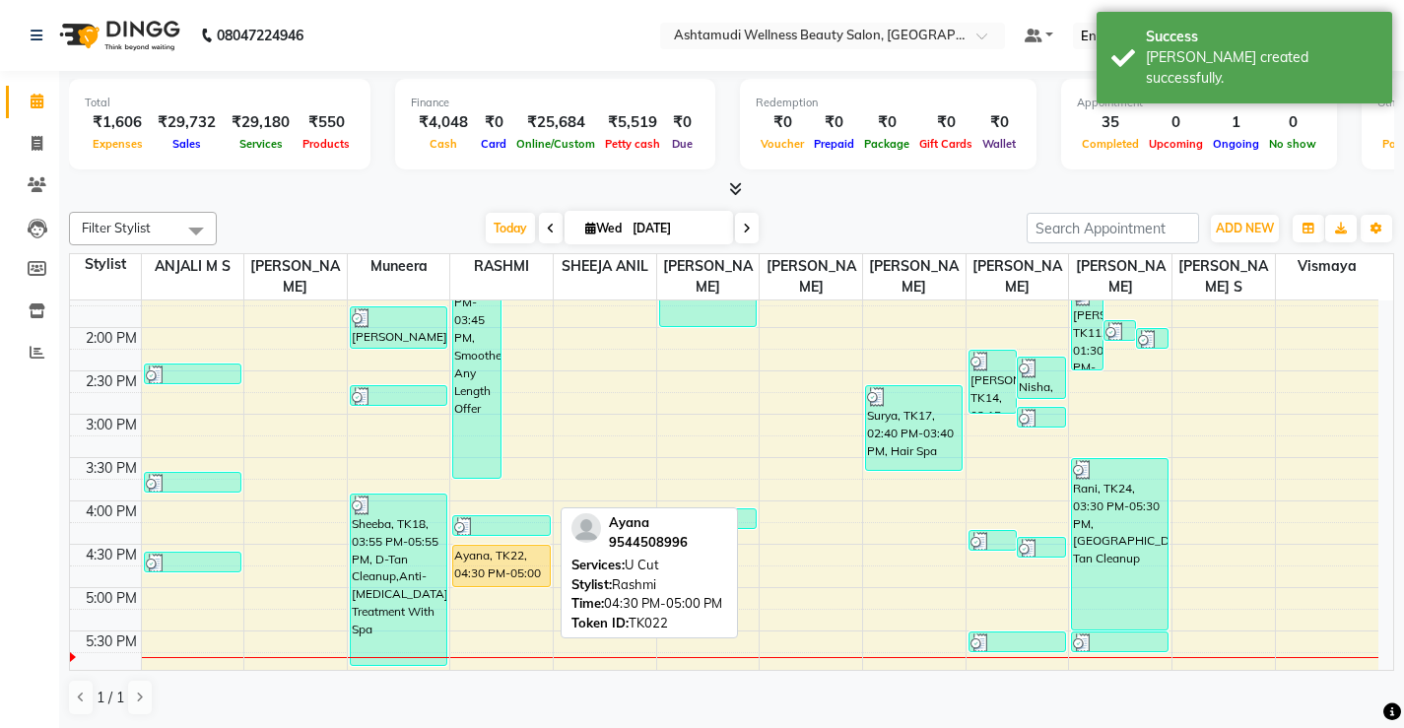
click at [485, 564] on div "Ayana, TK22, 04:30 PM-05:00 PM, U Cut" at bounding box center [501, 566] width 96 height 40
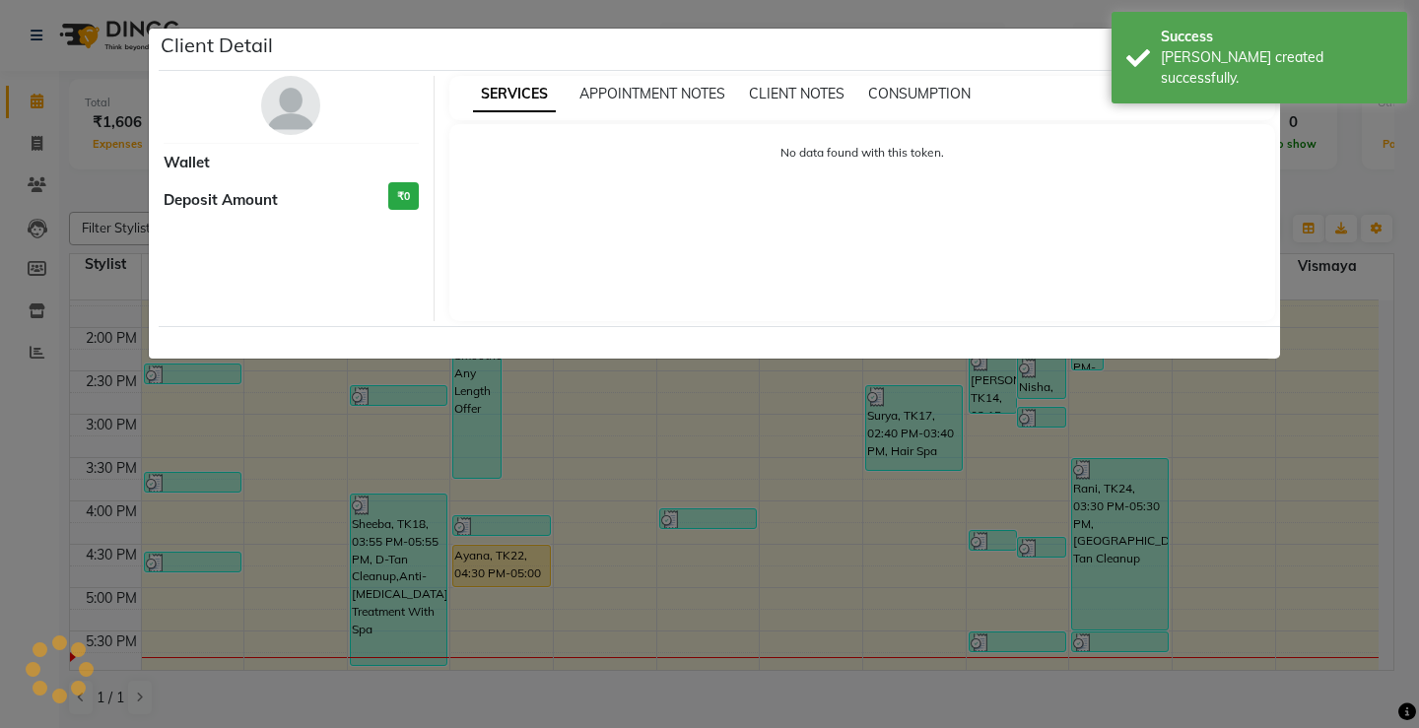
select select "1"
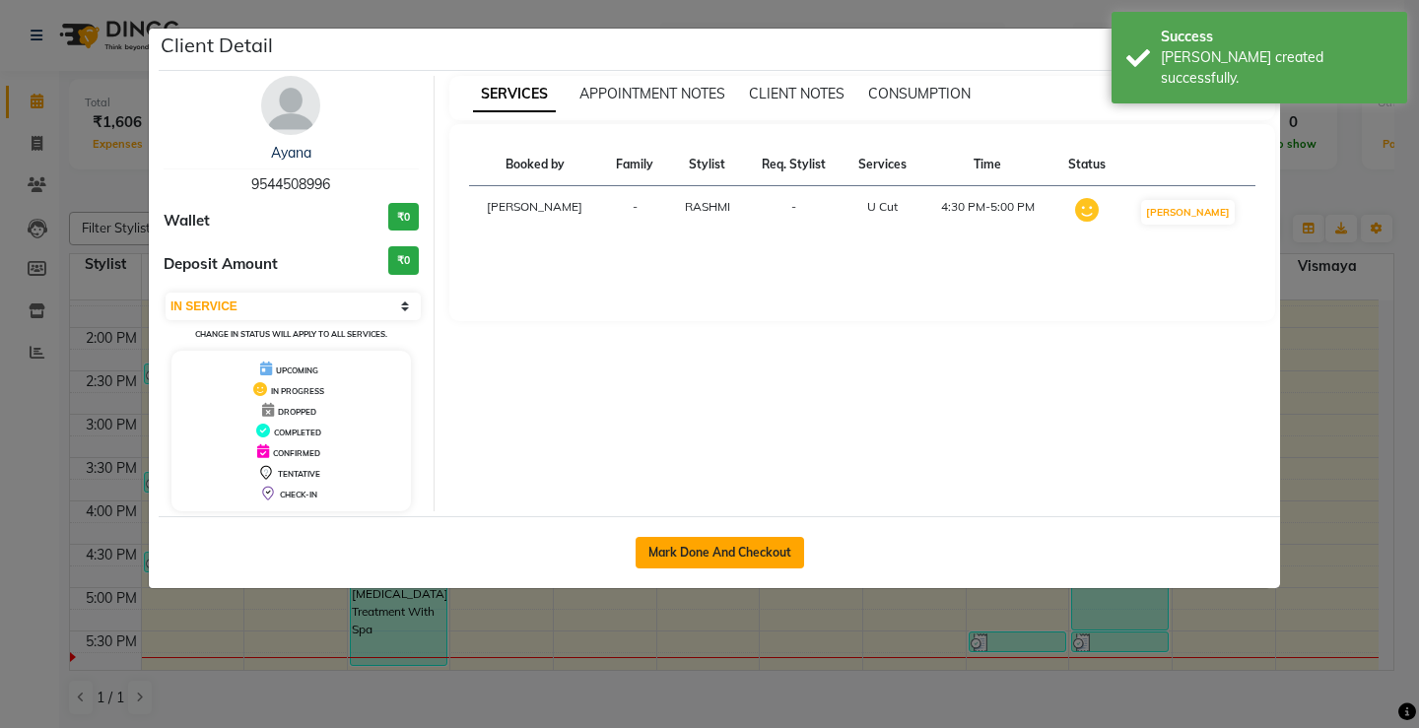
click at [711, 544] on button "Mark Done And Checkout" at bounding box center [719, 553] width 168 height 32
select select "service"
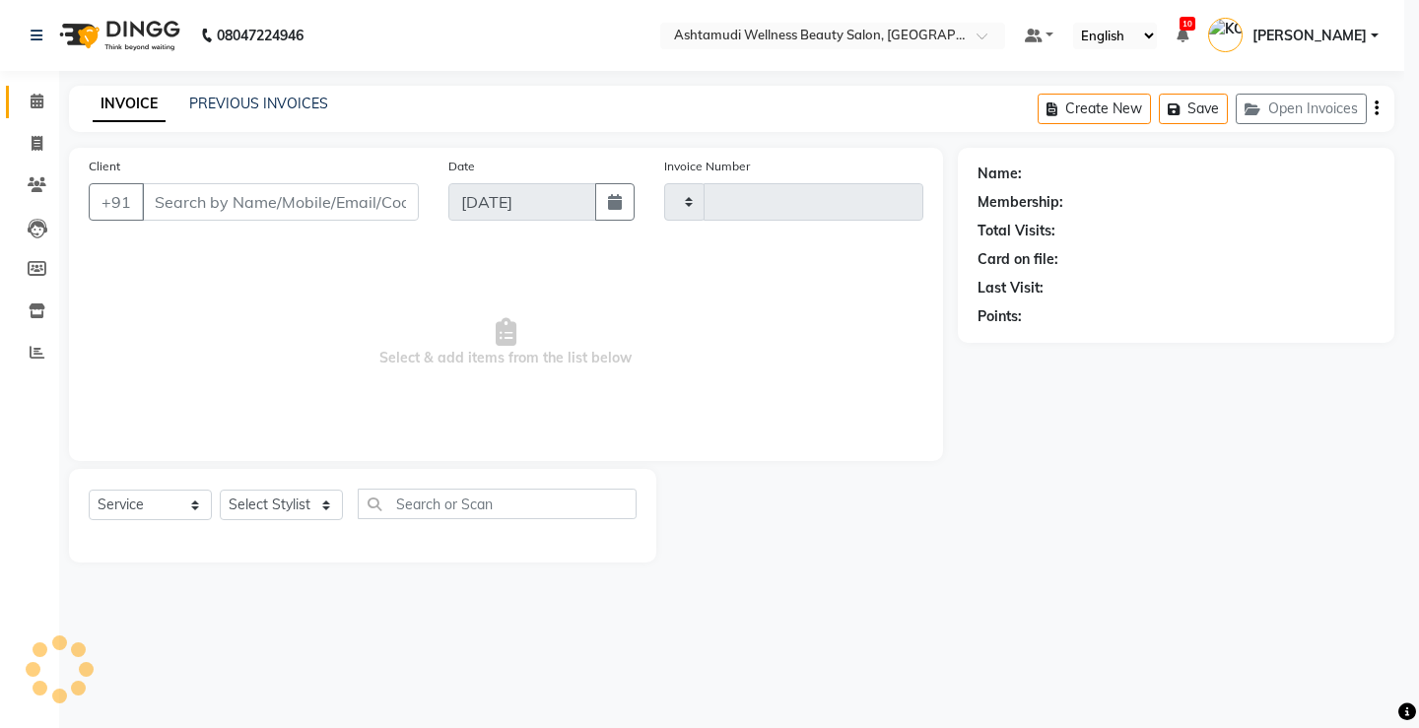
type input "3342"
select select "4674"
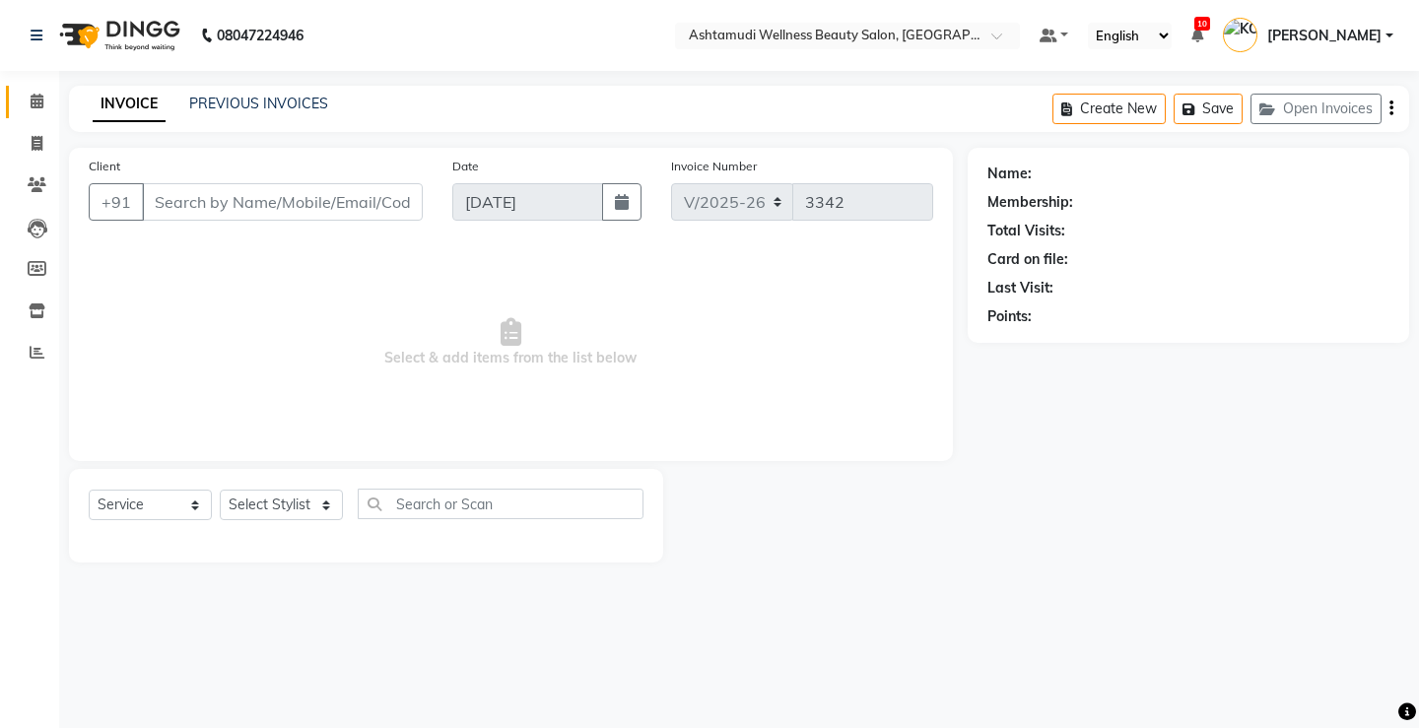
select select "product"
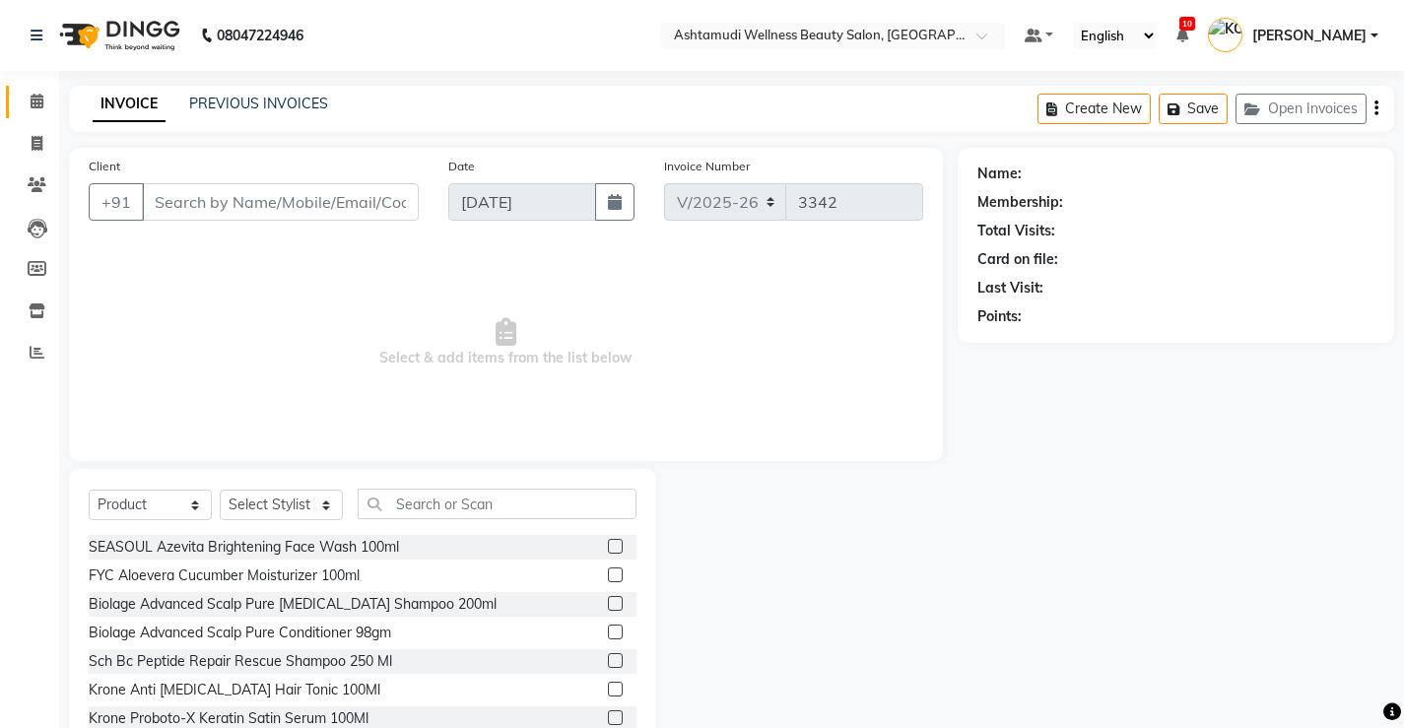
type input "9544508996"
select select "27469"
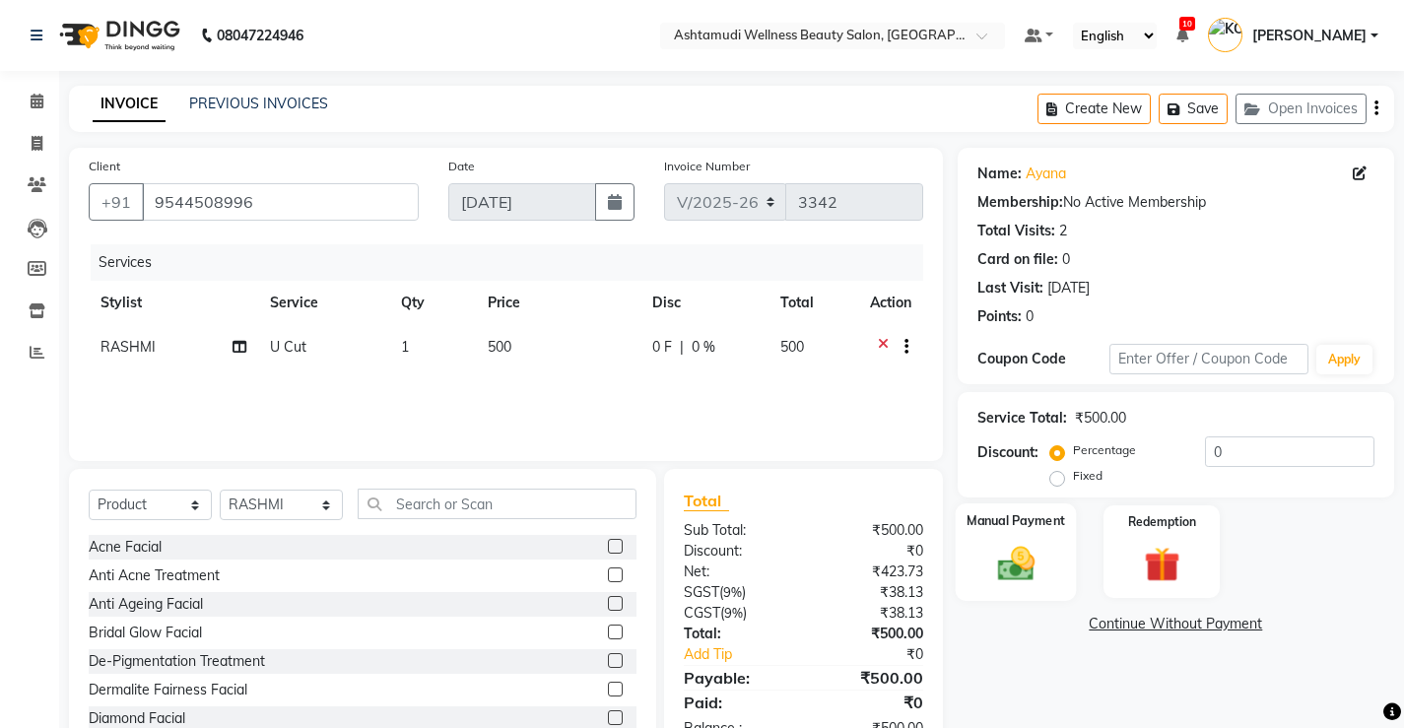
click at [1015, 566] on img at bounding box center [1015, 563] width 60 height 42
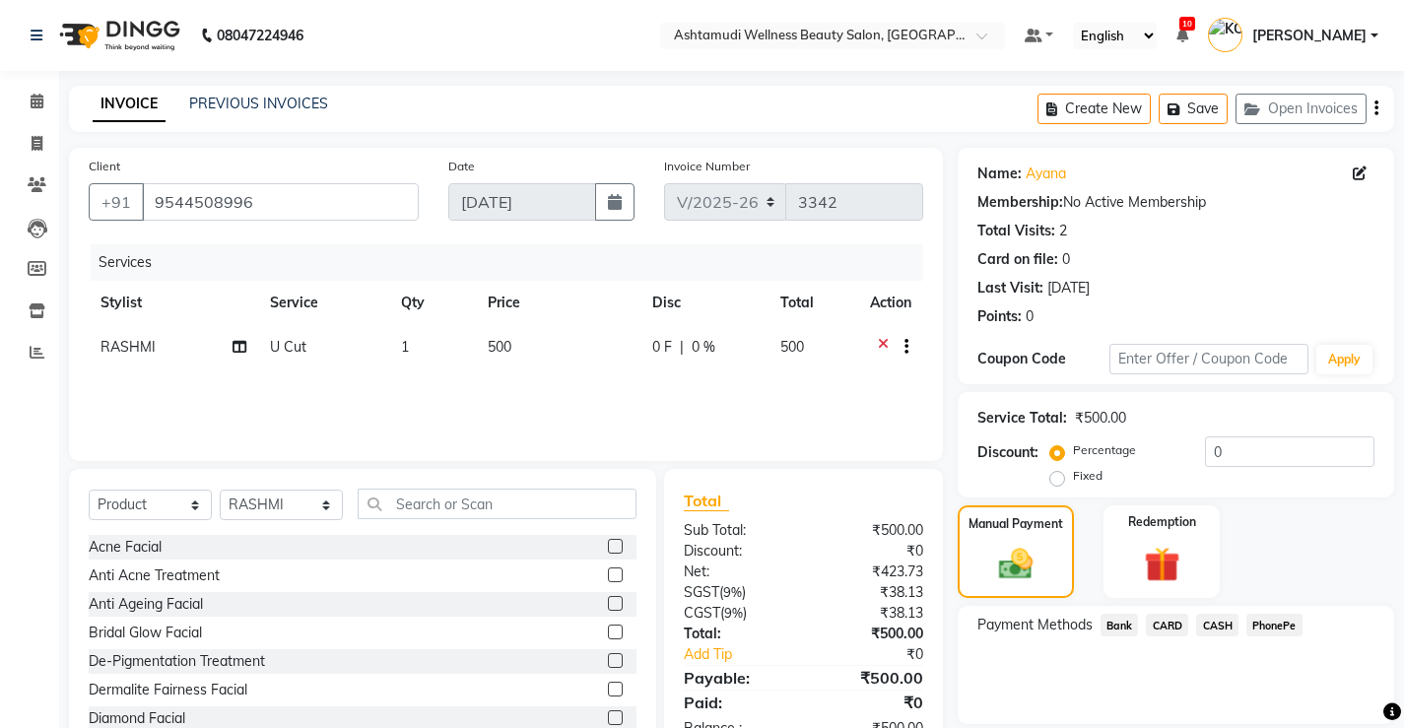
click at [1218, 627] on span "CASH" at bounding box center [1217, 625] width 42 height 23
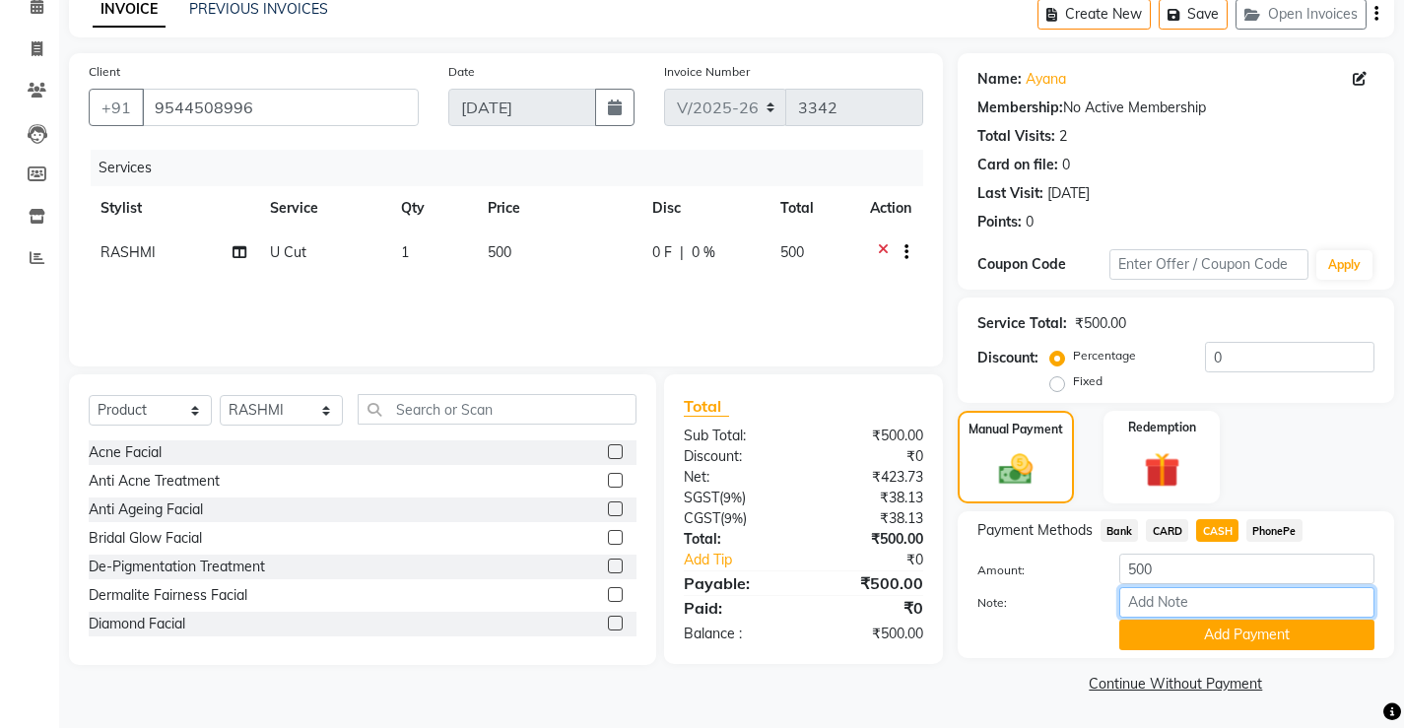
click at [1212, 600] on input "Note:" at bounding box center [1246, 602] width 255 height 31
type input "[PERSON_NAME]"
click at [1230, 636] on button "Add Payment" at bounding box center [1246, 635] width 255 height 31
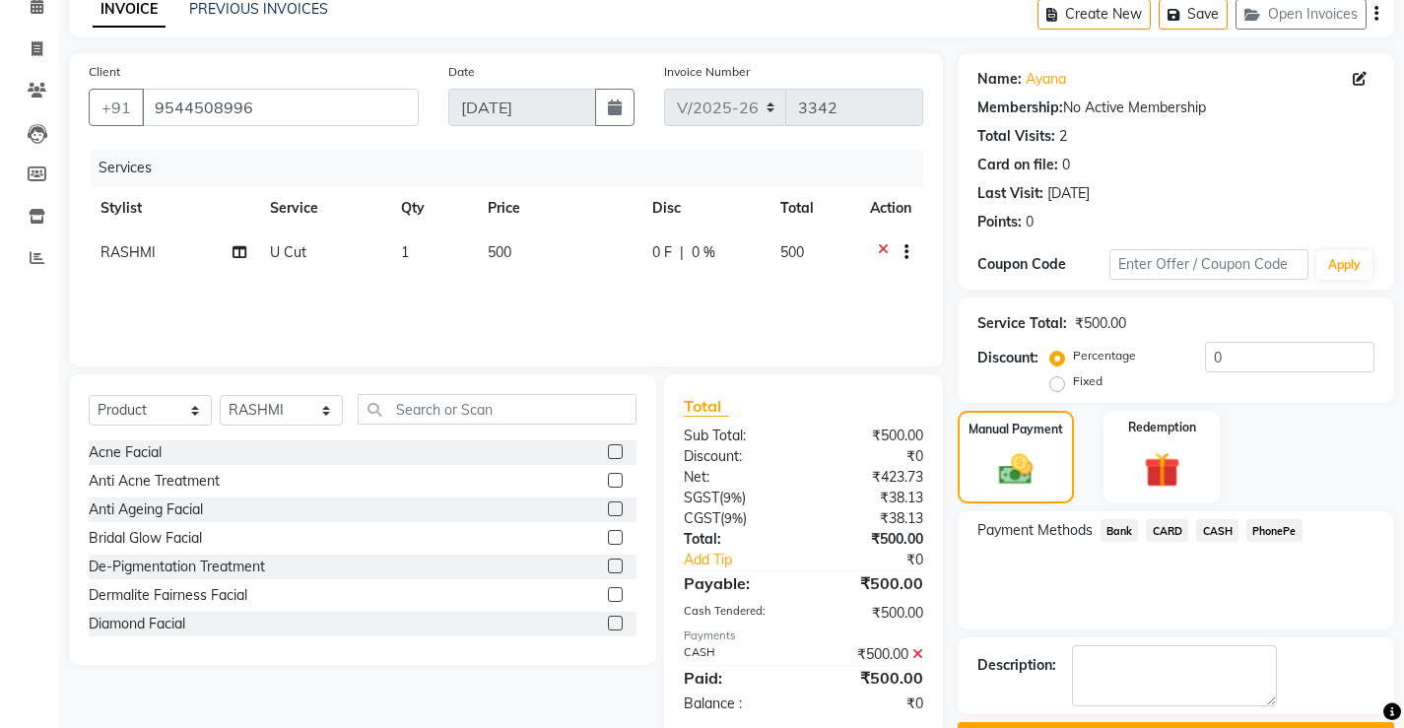
scroll to position [149, 0]
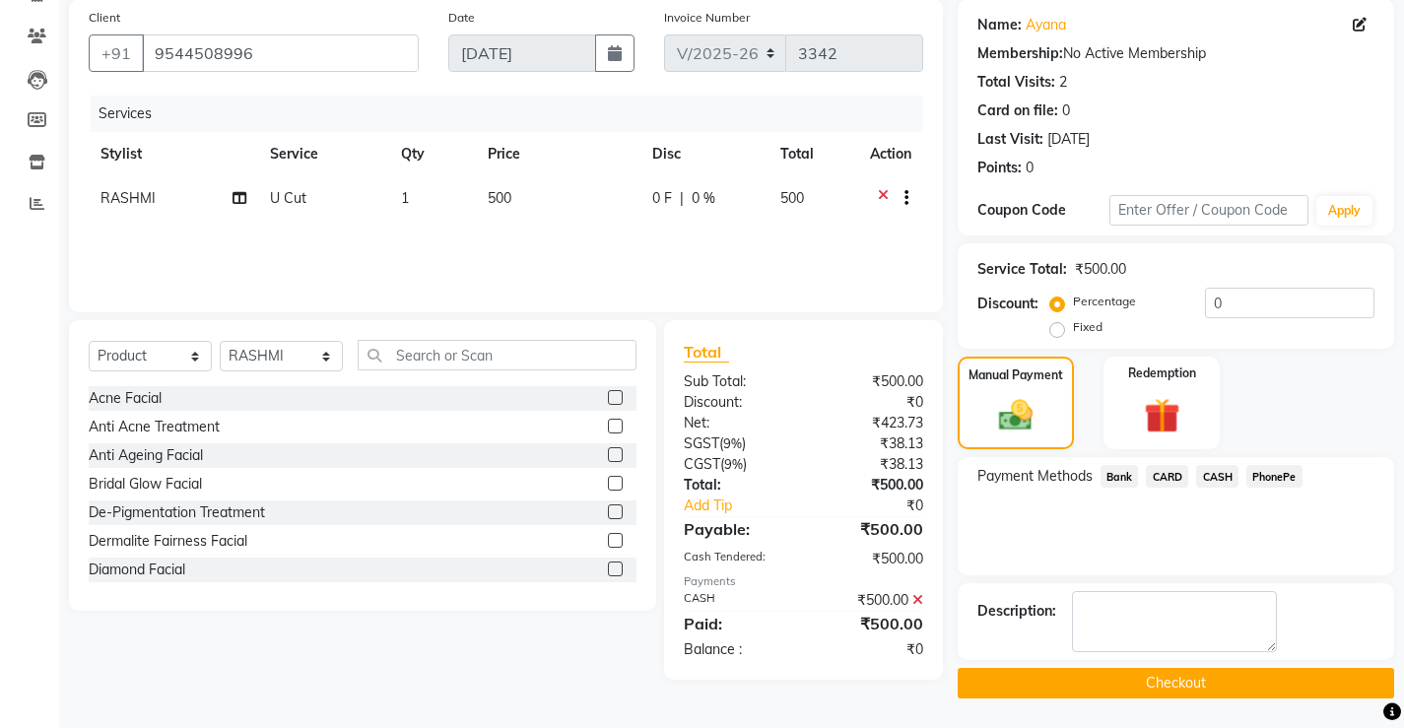
click at [1173, 683] on button "Checkout" at bounding box center [1176, 683] width 436 height 31
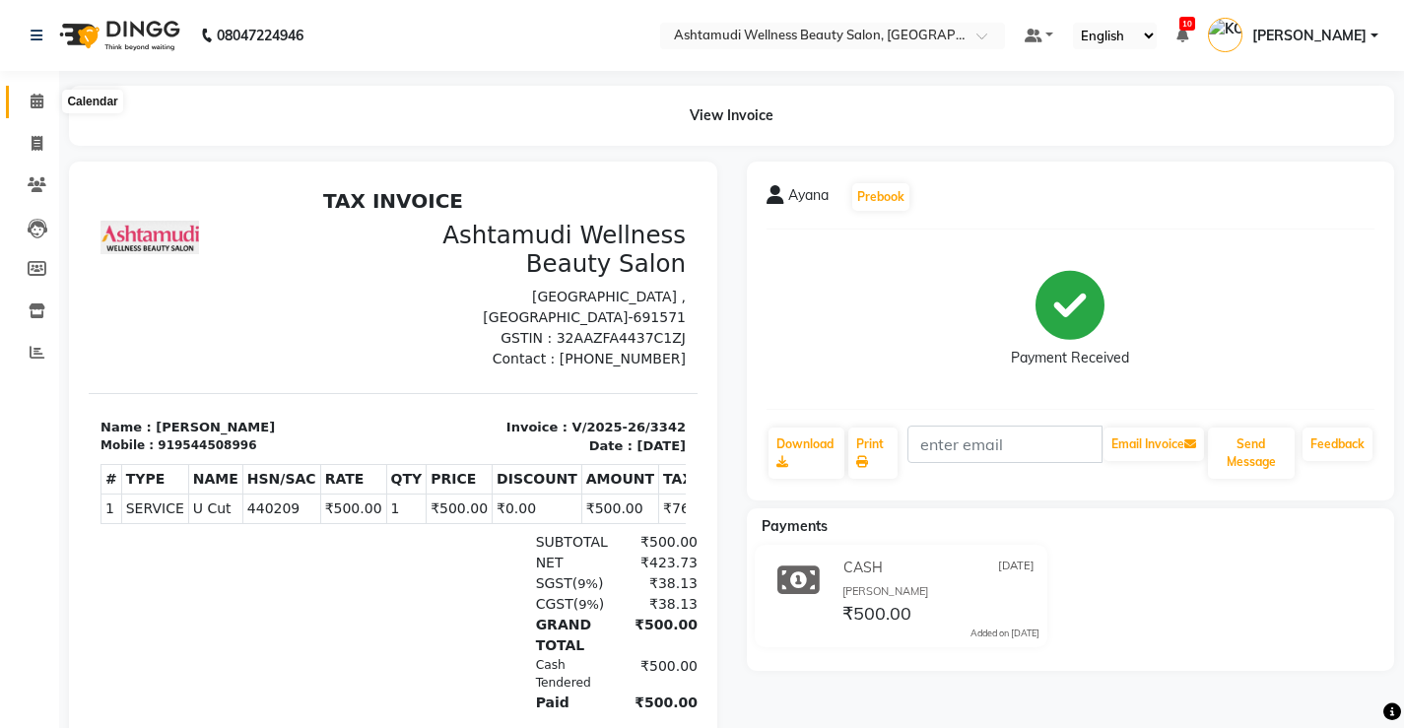
click at [34, 99] on icon at bounding box center [37, 101] width 13 height 15
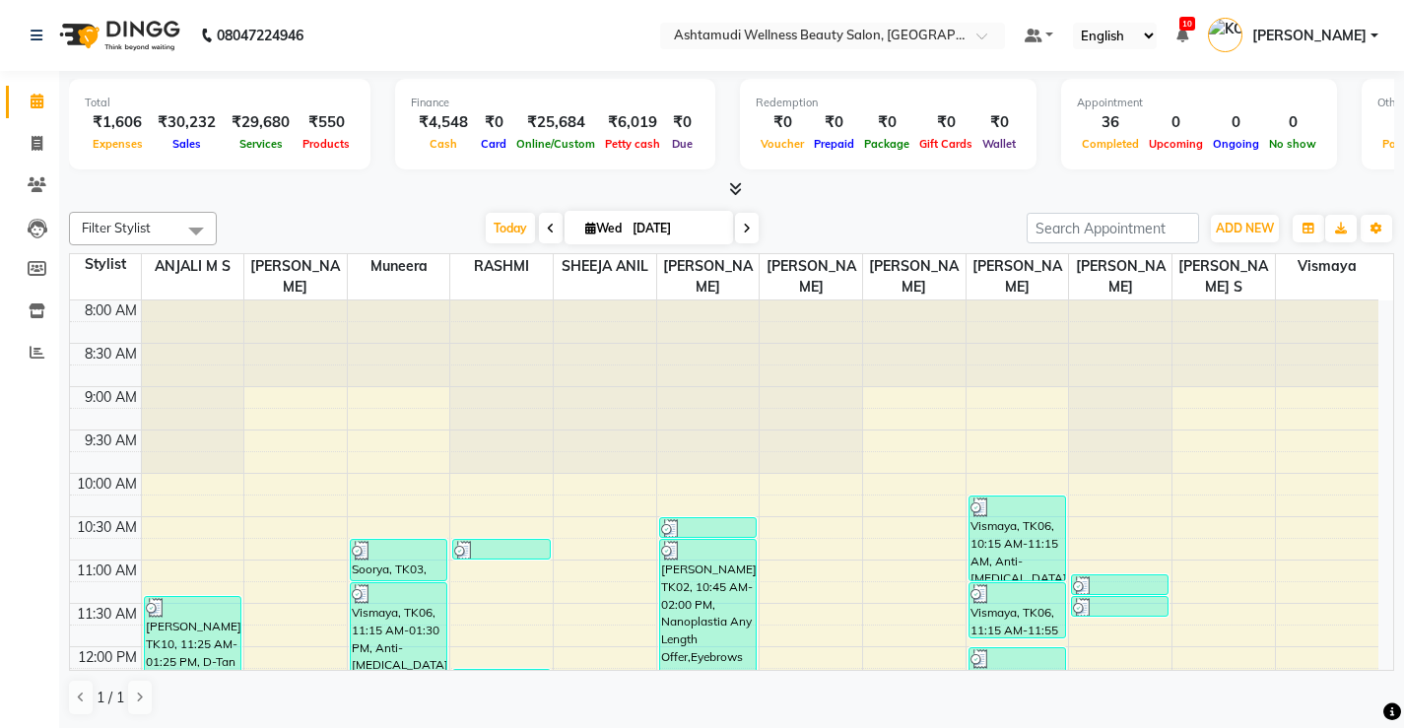
scroll to position [719, 0]
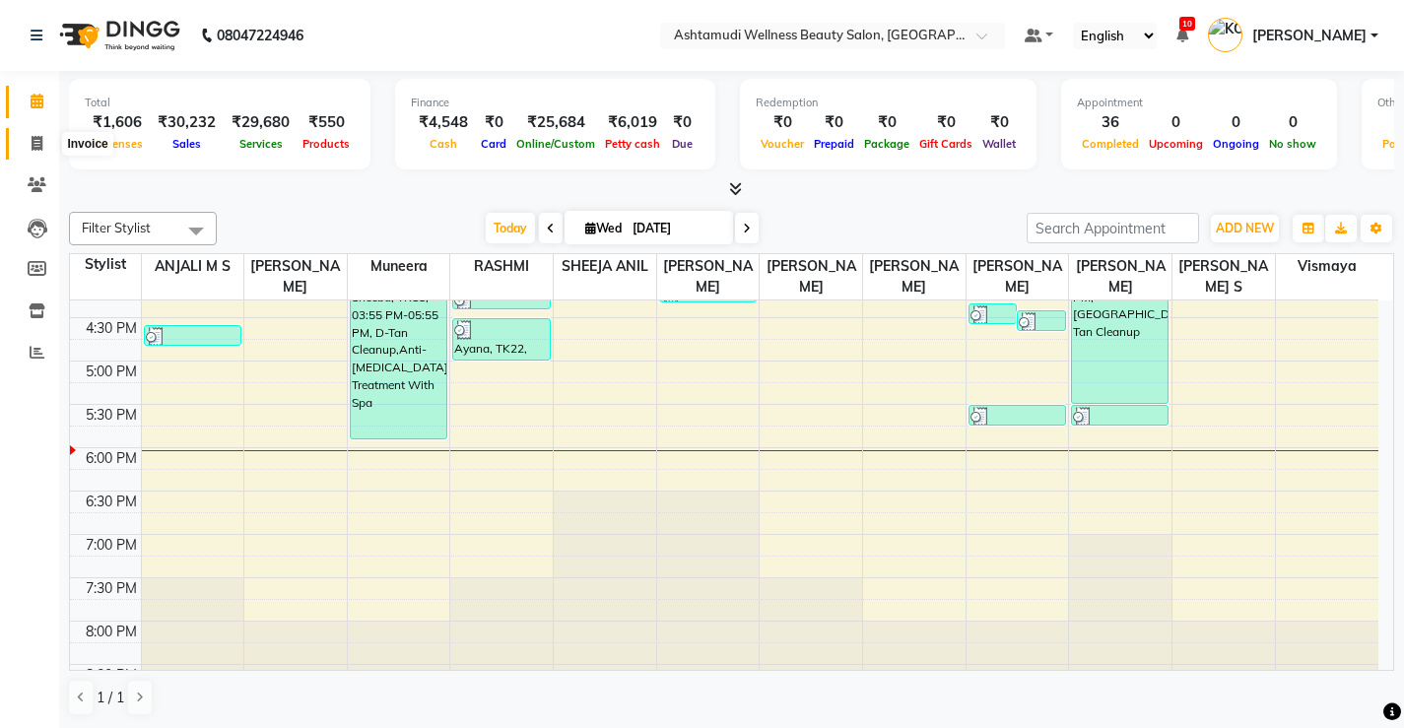
click at [44, 145] on span at bounding box center [37, 144] width 34 height 23
select select "service"
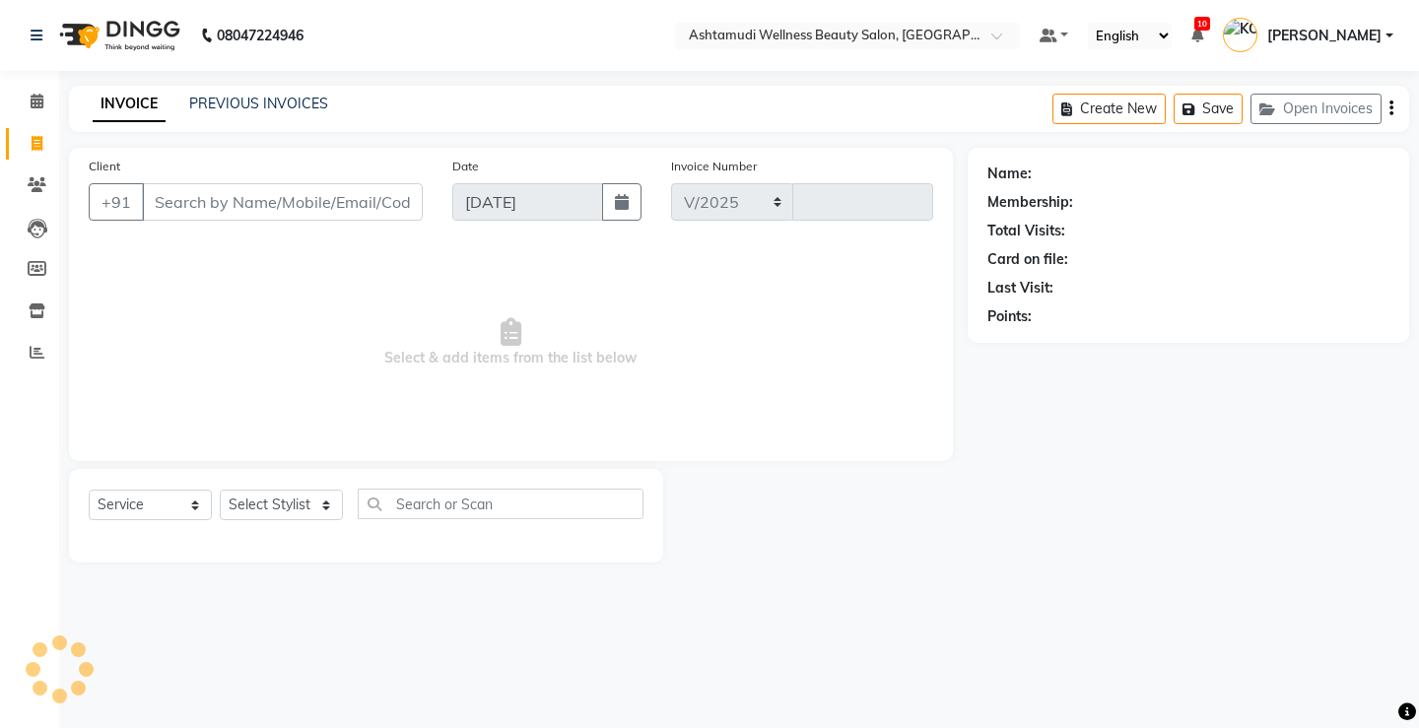
select select "4674"
type input "3343"
click at [349, 206] on input "Client" at bounding box center [282, 201] width 281 height 37
select select "product"
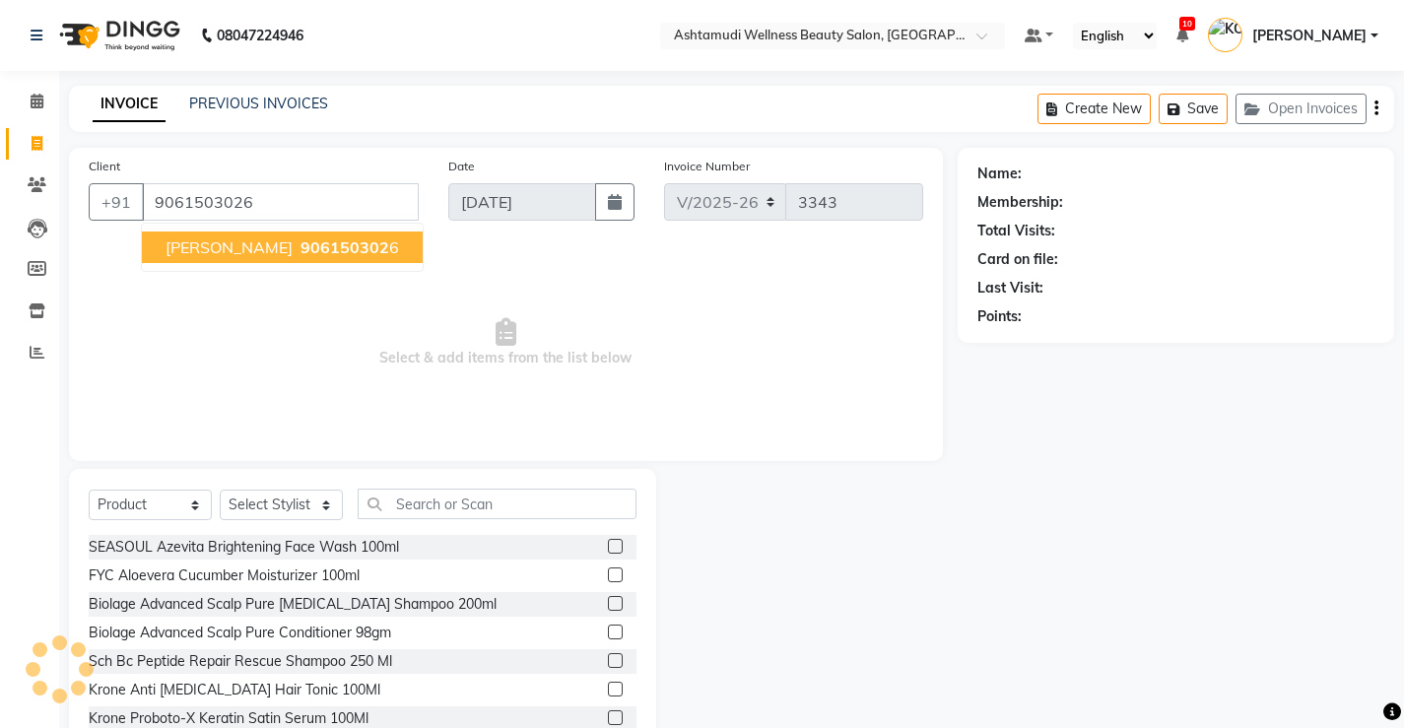
type input "9061503026"
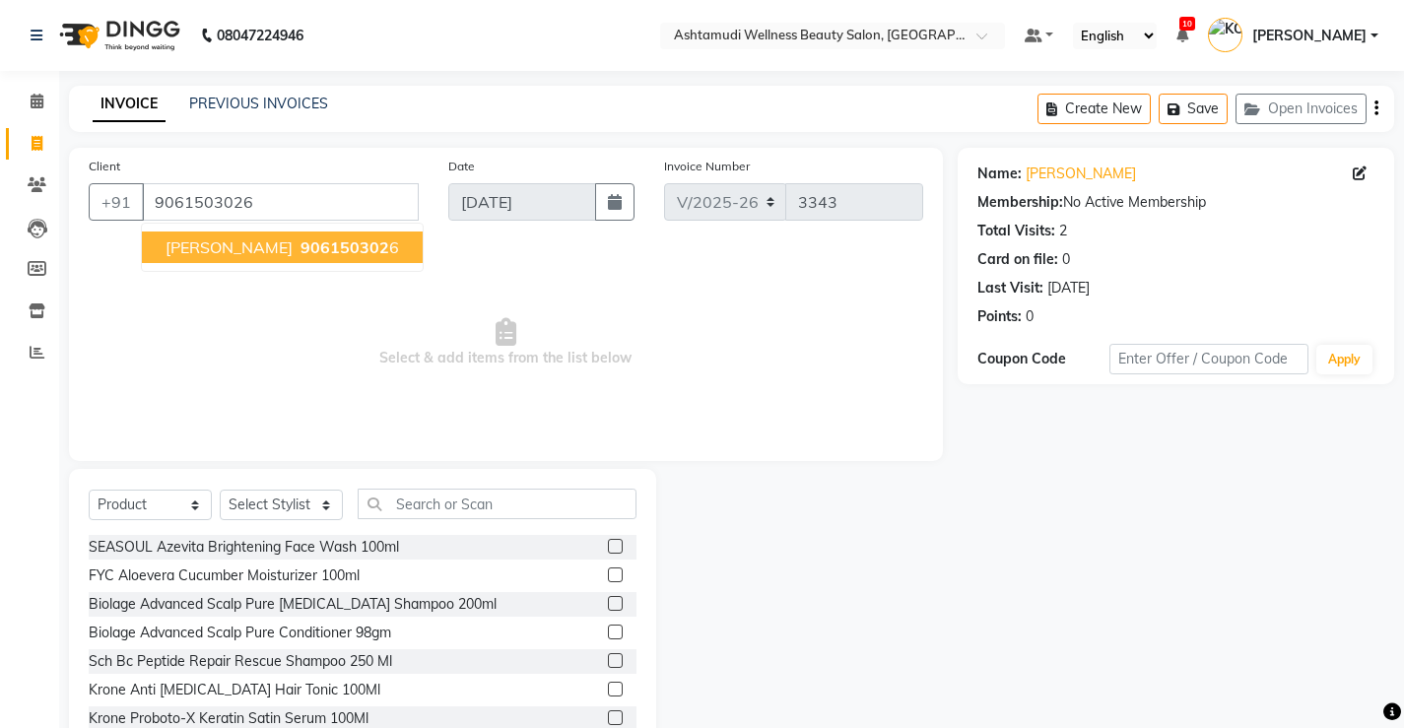
click at [300, 249] on span "906150302" at bounding box center [344, 247] width 89 height 20
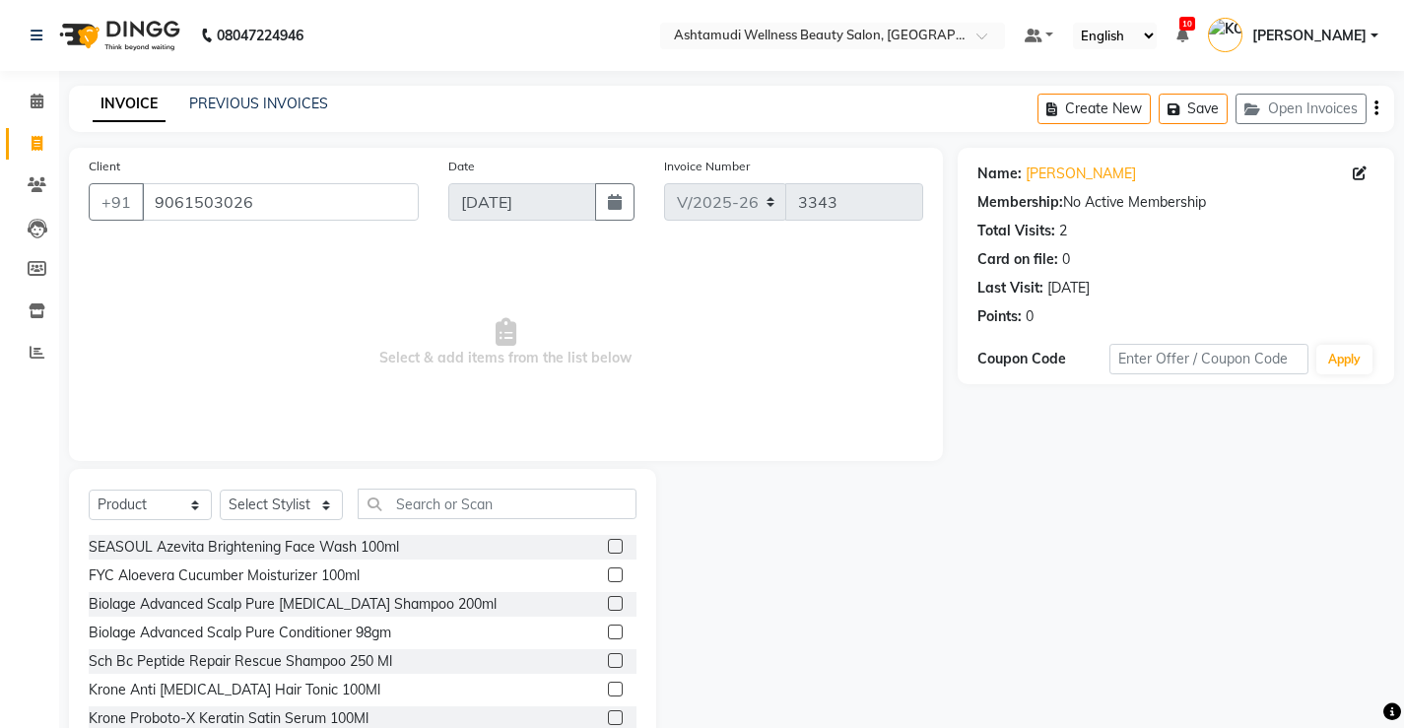
scroll to position [61, 0]
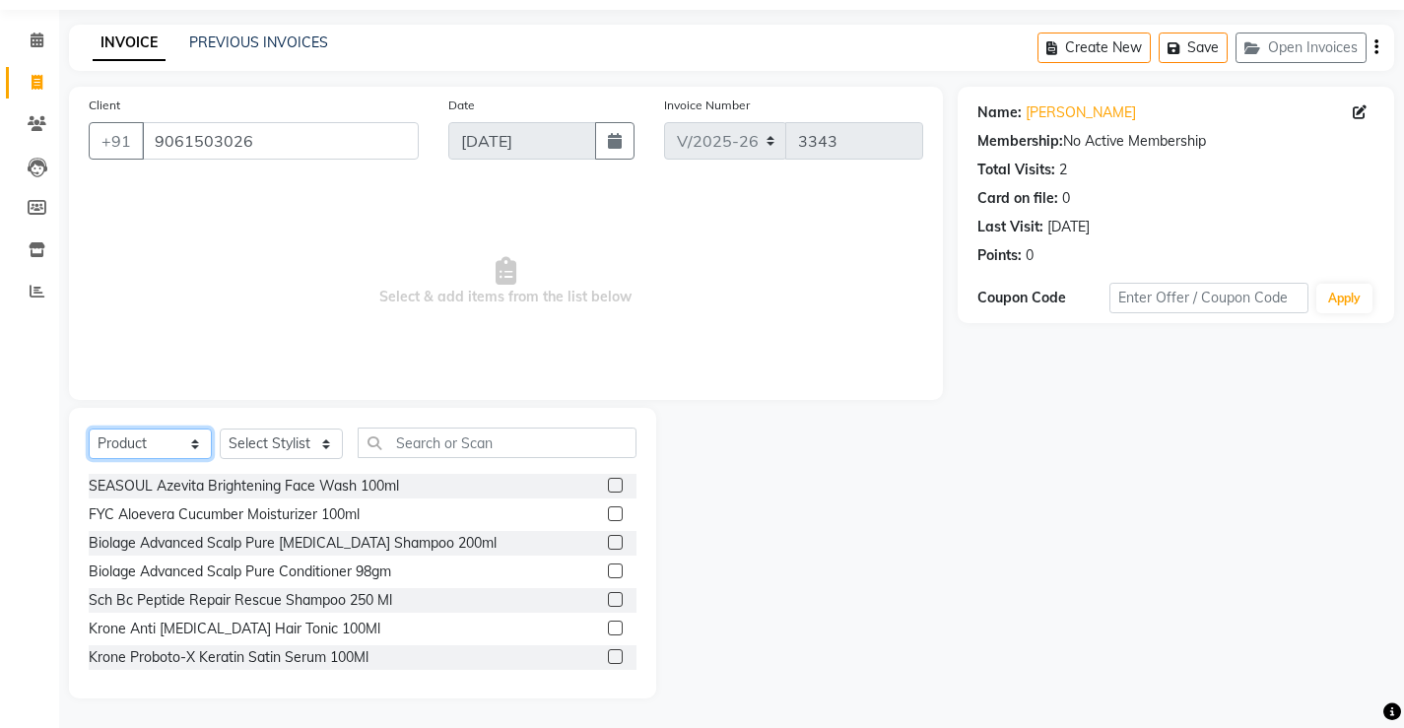
click at [161, 442] on select "Select Service Product Membership Package Voucher Prepaid Gift Card" at bounding box center [150, 444] width 123 height 31
select select "service"
click at [89, 459] on select "Select Service Product Membership Package Voucher Prepaid Gift Card" at bounding box center [150, 444] width 123 height 31
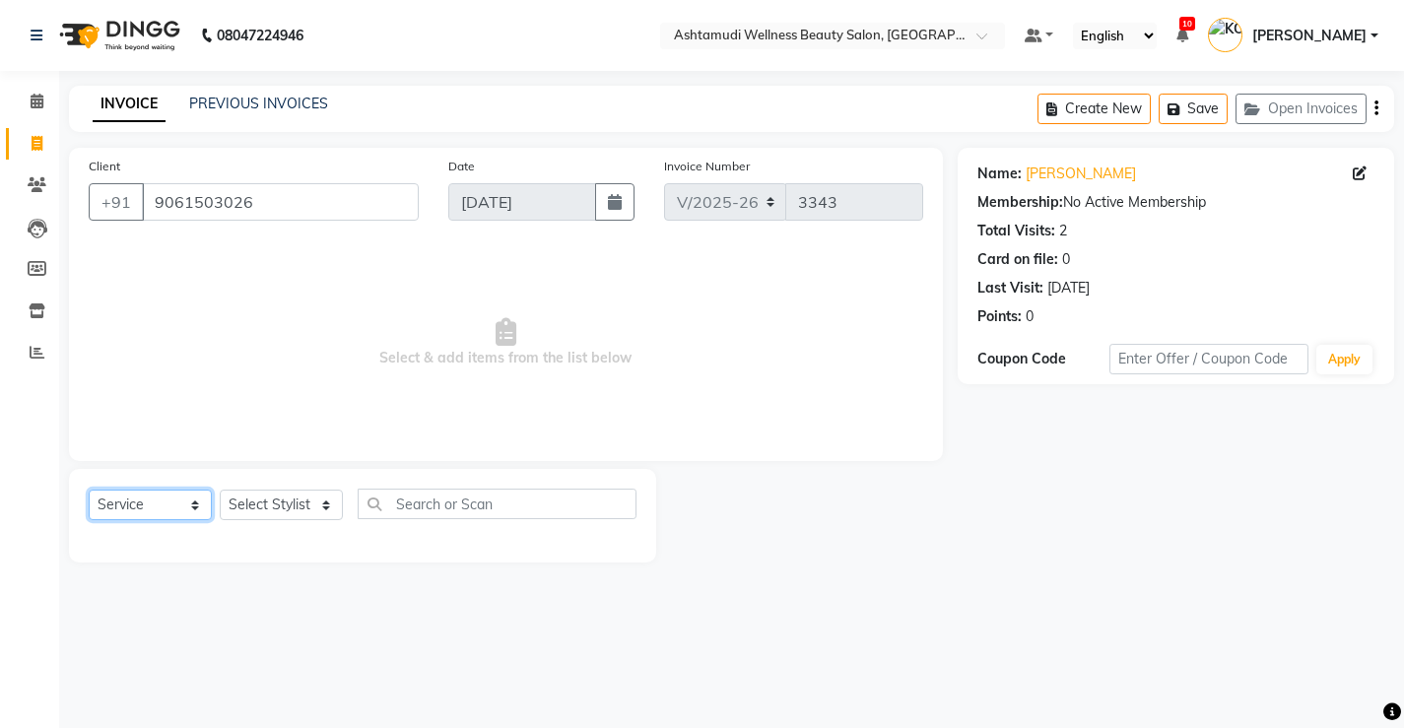
scroll to position [0, 0]
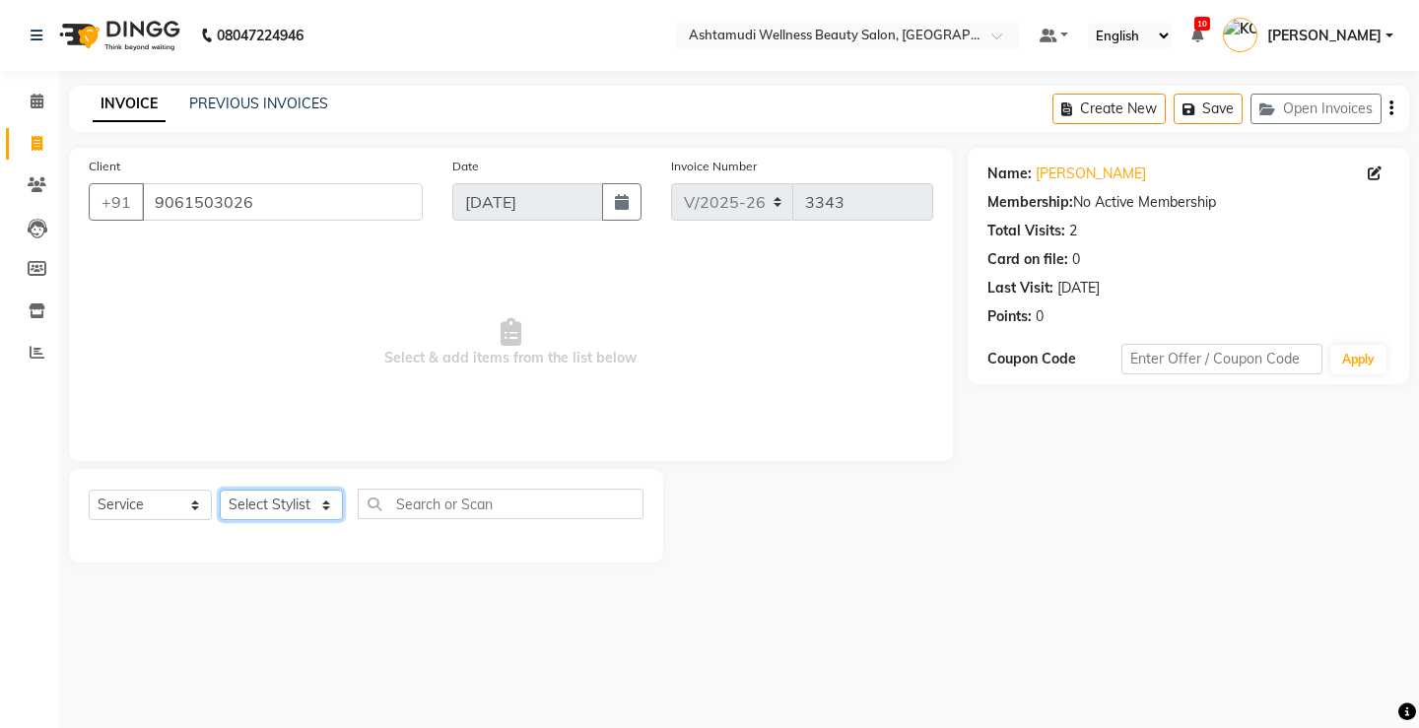
click at [283, 506] on select "Select Stylist ANJALI M S [PERSON_NAME] KOTTIYAM ASHTAMUDI [PERSON_NAME] [PERSO…" at bounding box center [281, 505] width 123 height 31
select select "27469"
click at [220, 490] on select "Select Stylist ANJALI M S [PERSON_NAME] KOTTIYAM ASHTAMUDI [PERSON_NAME] [PERSO…" at bounding box center [281, 505] width 123 height 31
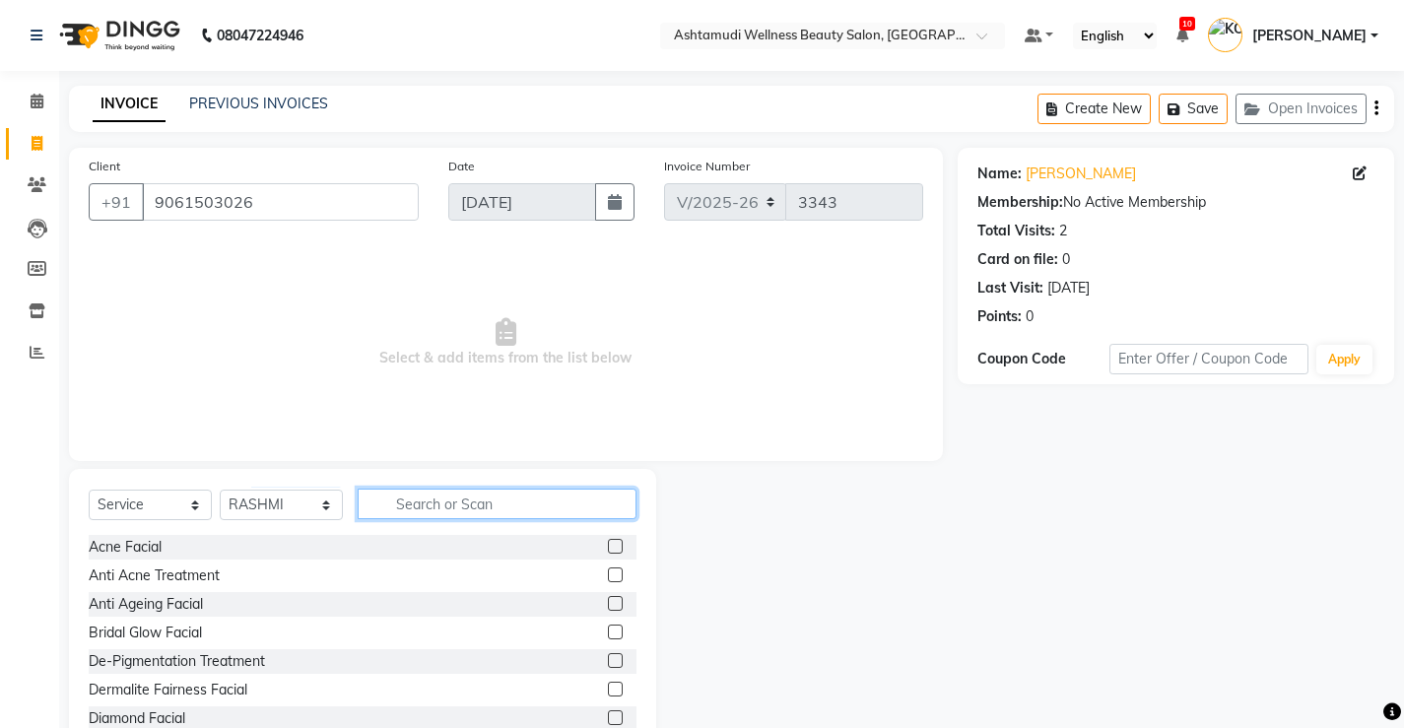
click at [501, 504] on input "text" at bounding box center [497, 504] width 279 height 31
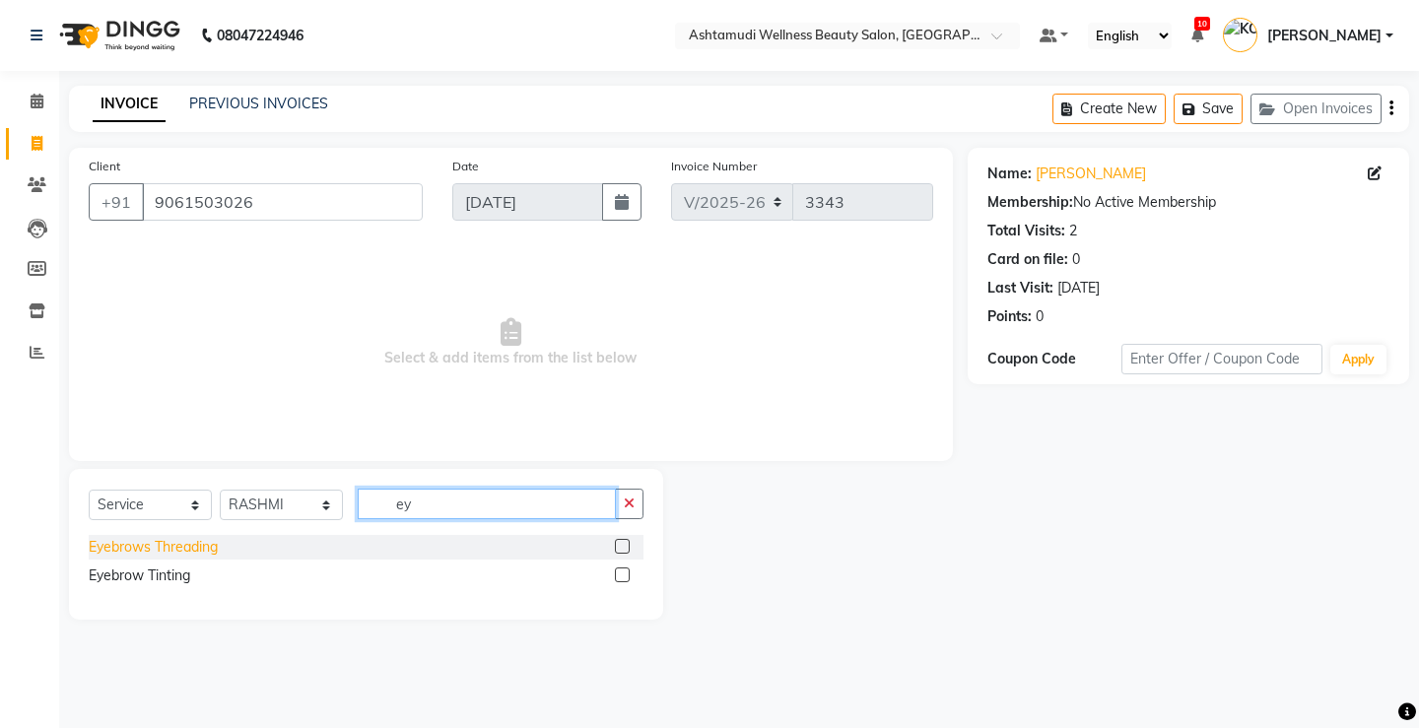
type input "ey"
click at [153, 543] on div "Eyebrows Threading" at bounding box center [153, 547] width 129 height 21
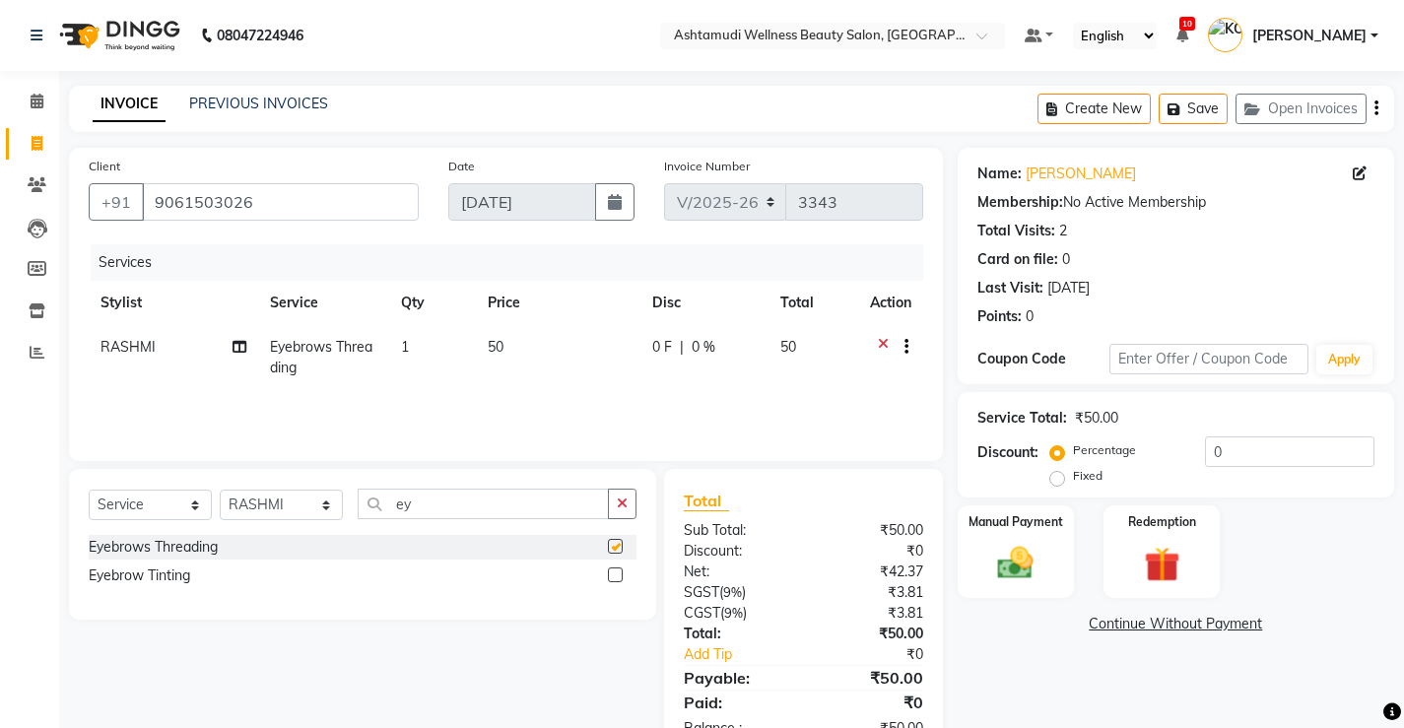
checkbox input "false"
click at [1011, 567] on img at bounding box center [1015, 563] width 60 height 42
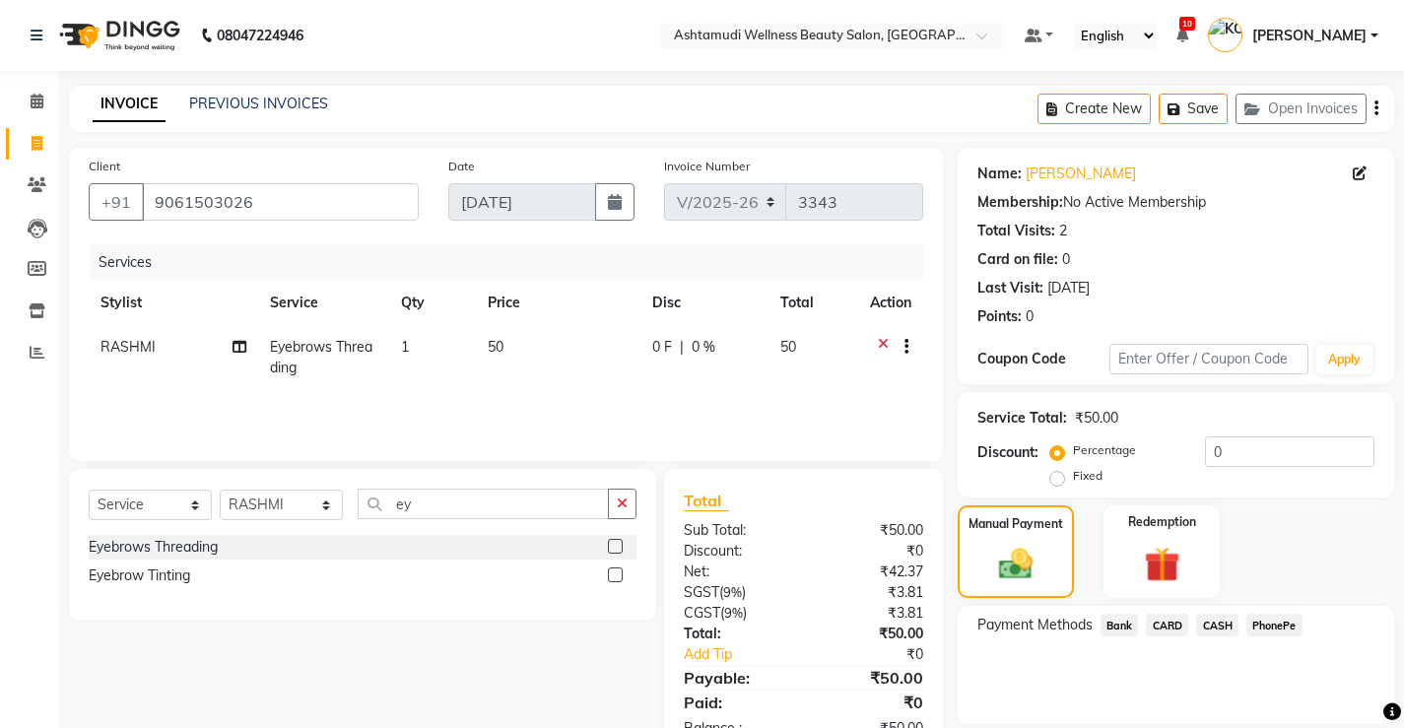
click at [1232, 628] on span "CASH" at bounding box center [1217, 625] width 42 height 23
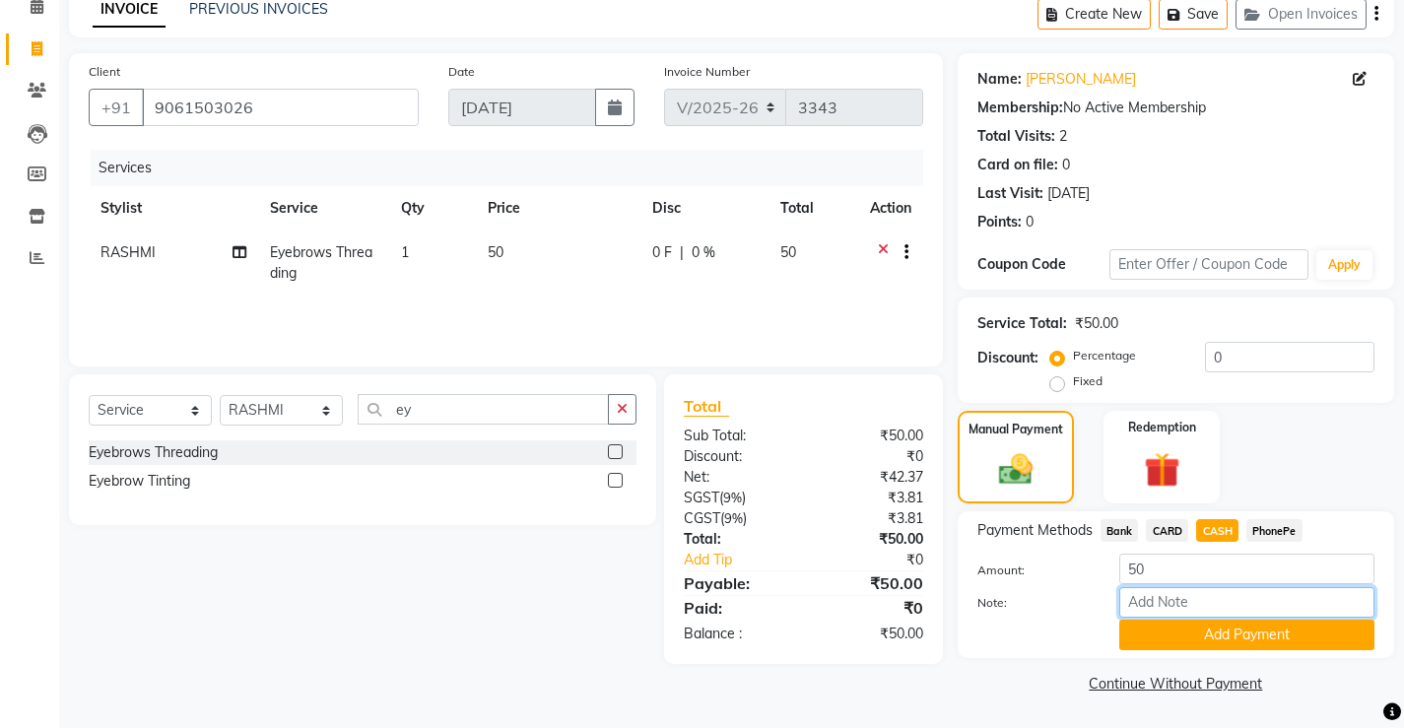
click at [1214, 607] on input "Note:" at bounding box center [1246, 602] width 255 height 31
type input "[PERSON_NAME]"
click at [1229, 634] on button "Add Payment" at bounding box center [1246, 635] width 255 height 31
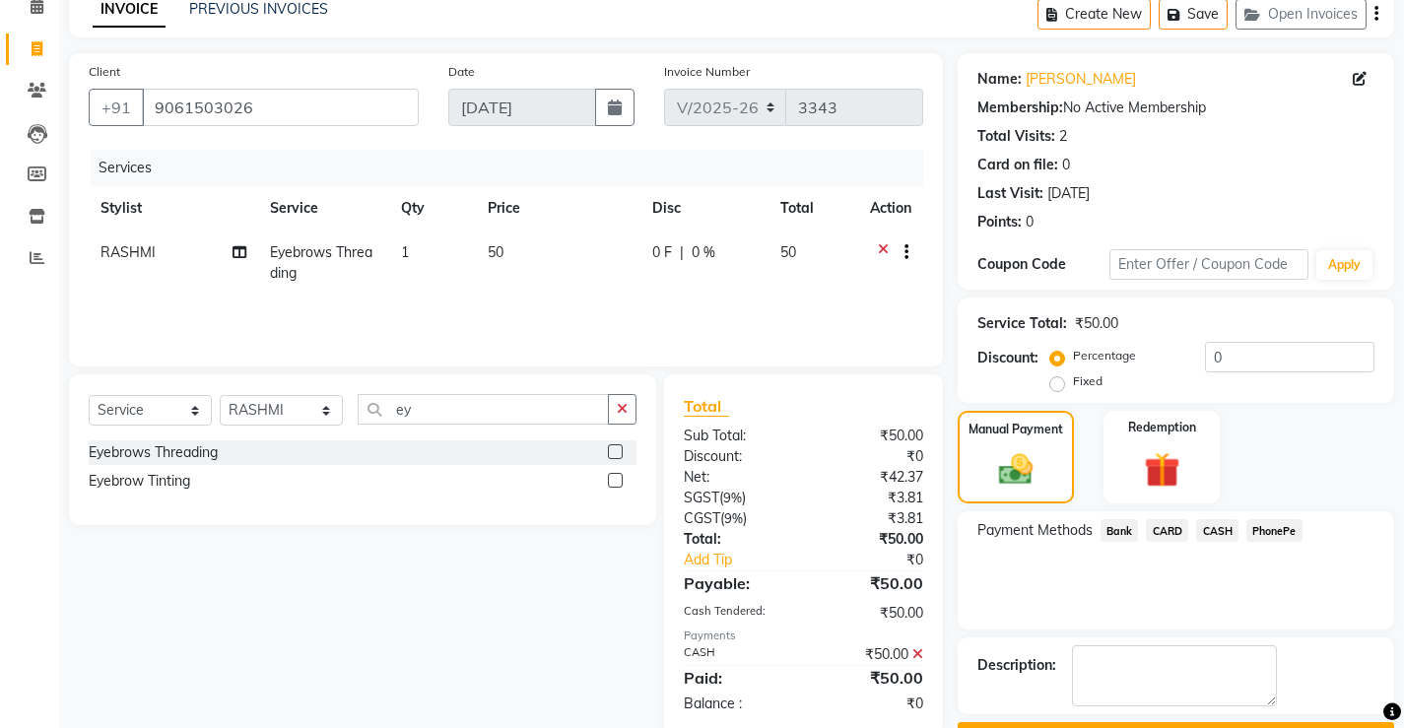
scroll to position [149, 0]
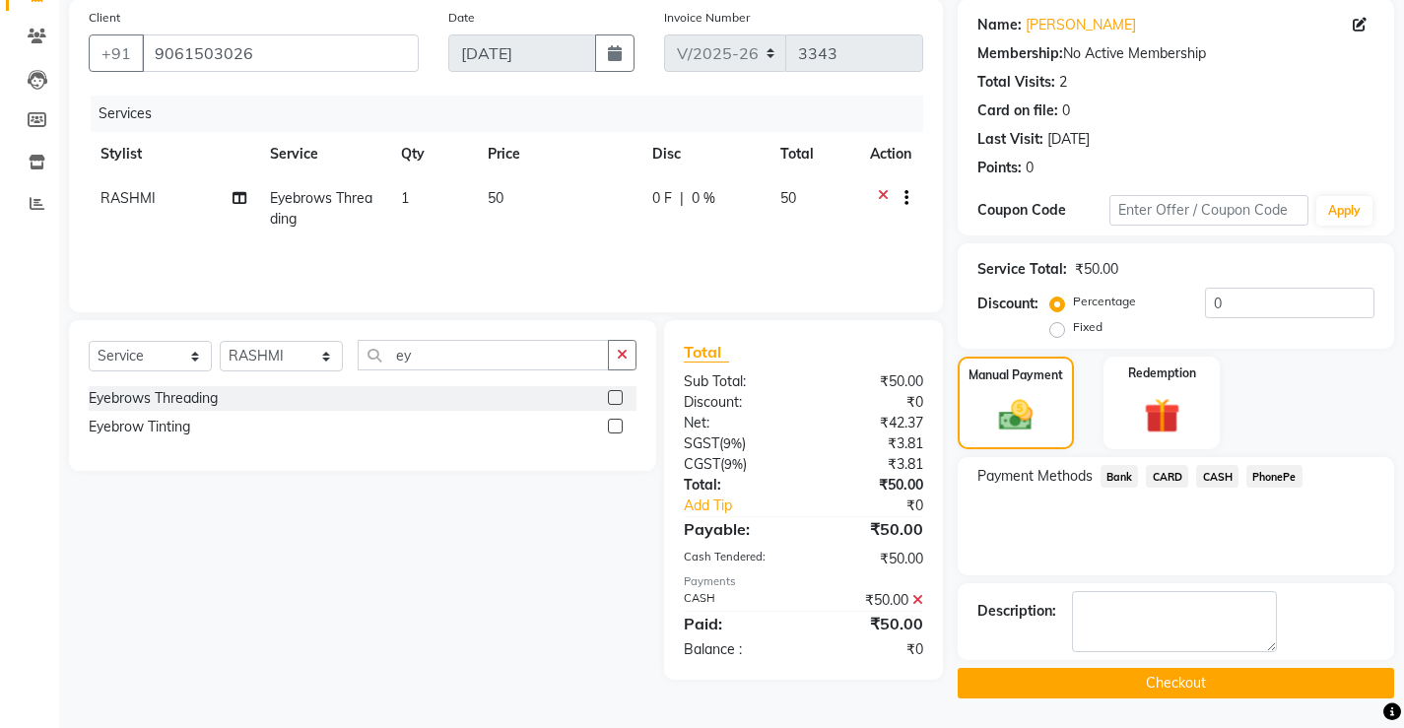
click at [1173, 687] on button "Checkout" at bounding box center [1176, 683] width 436 height 31
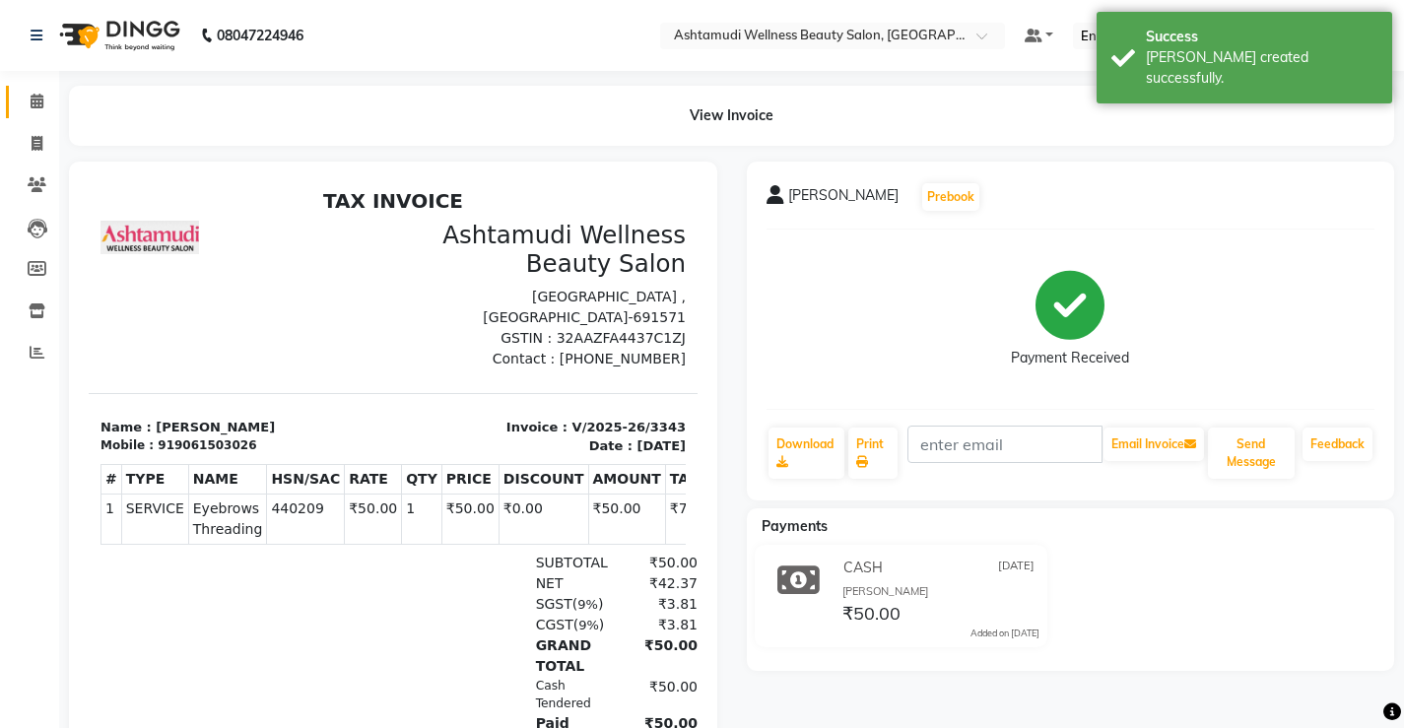
click at [33, 103] on icon at bounding box center [37, 101] width 13 height 15
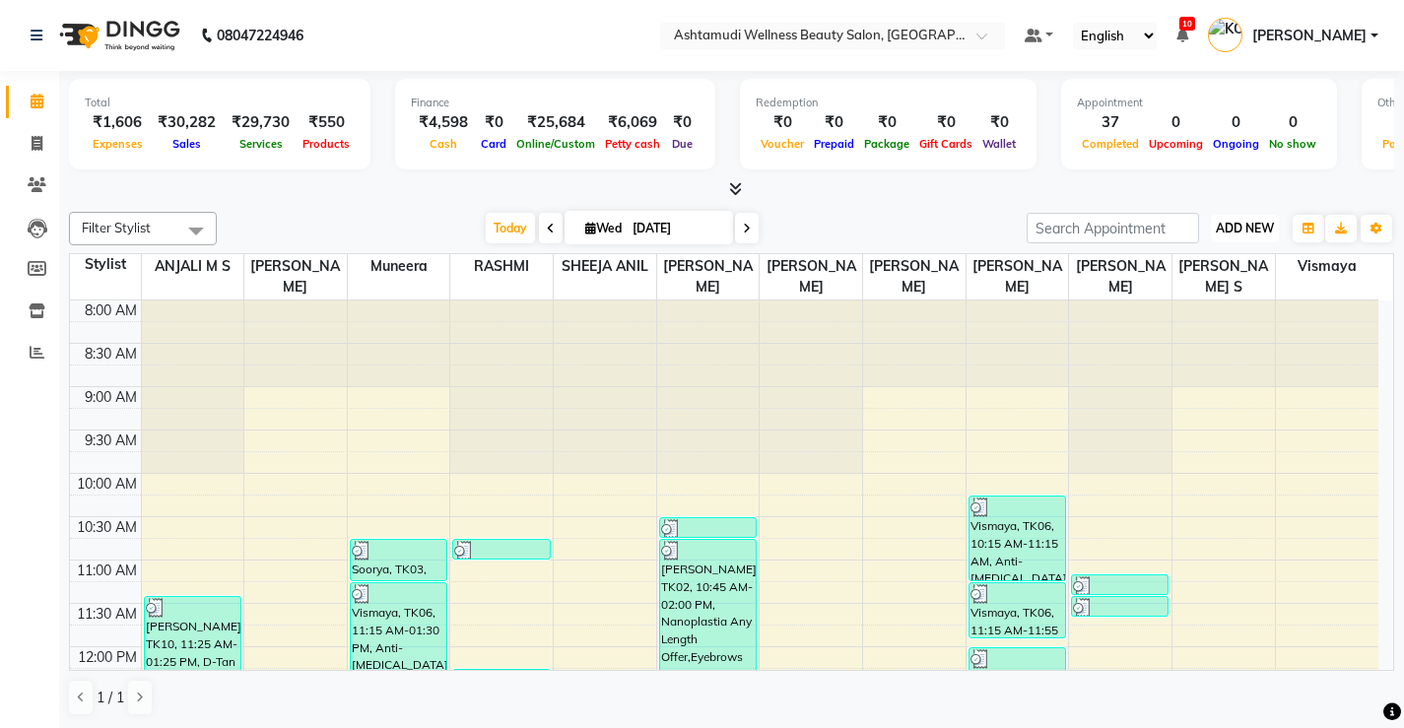
click at [1242, 232] on span "ADD NEW" at bounding box center [1245, 228] width 58 height 15
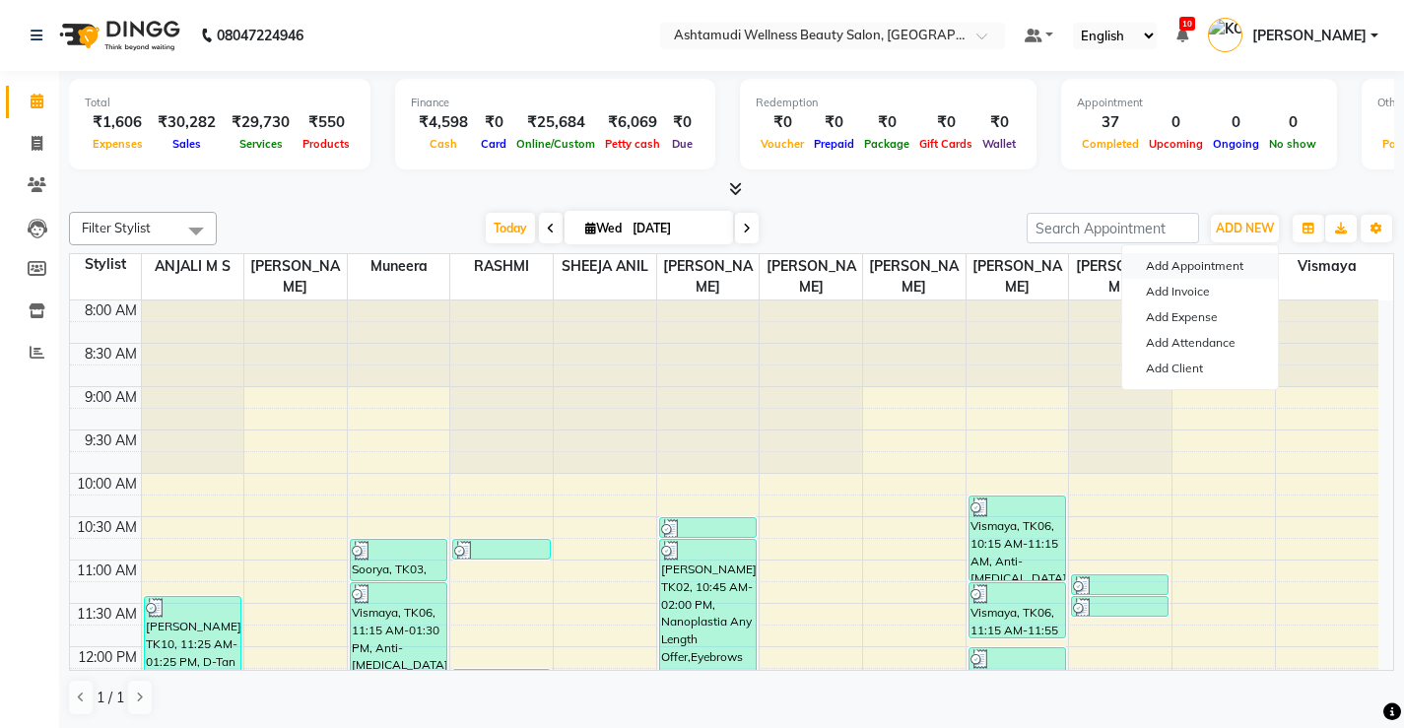
click at [1233, 260] on button "Add Appointment" at bounding box center [1200, 266] width 156 height 26
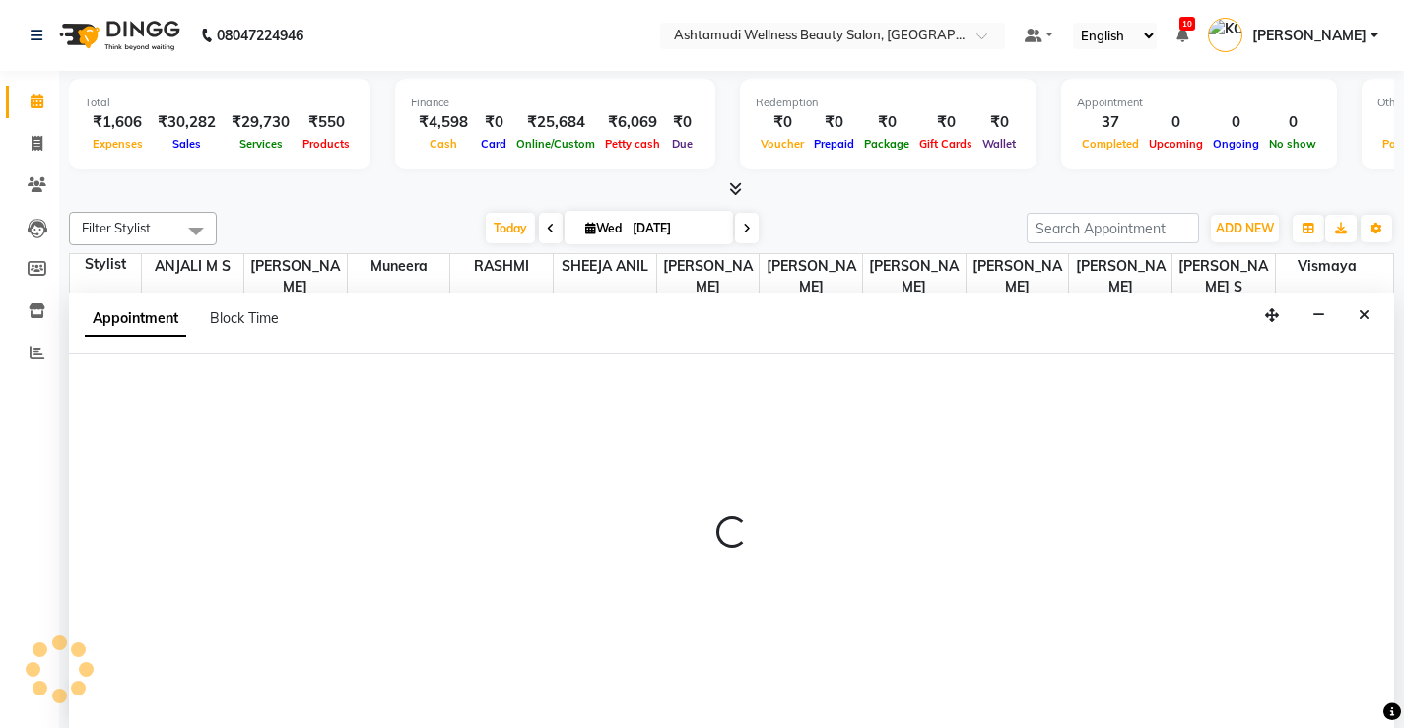
scroll to position [1, 0]
select select "540"
select select "tentative"
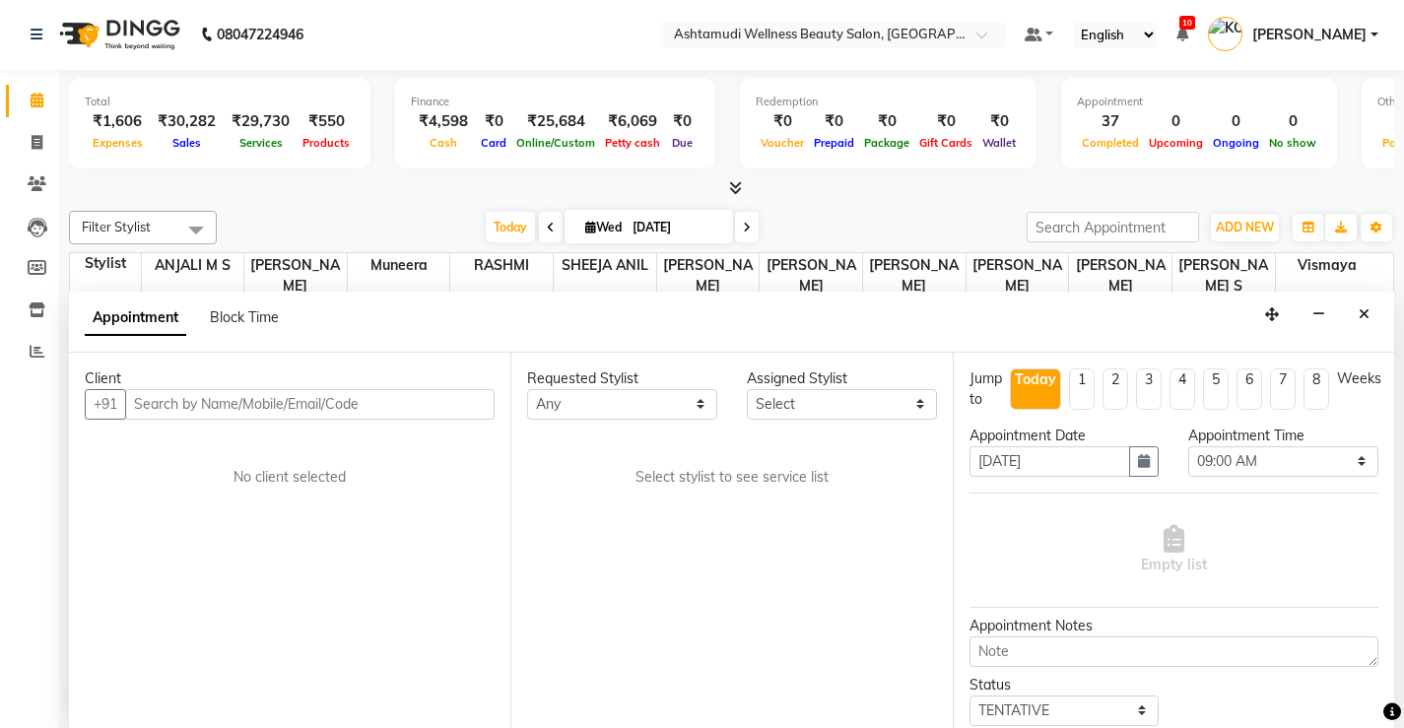
click at [398, 394] on input "text" at bounding box center [309, 404] width 369 height 31
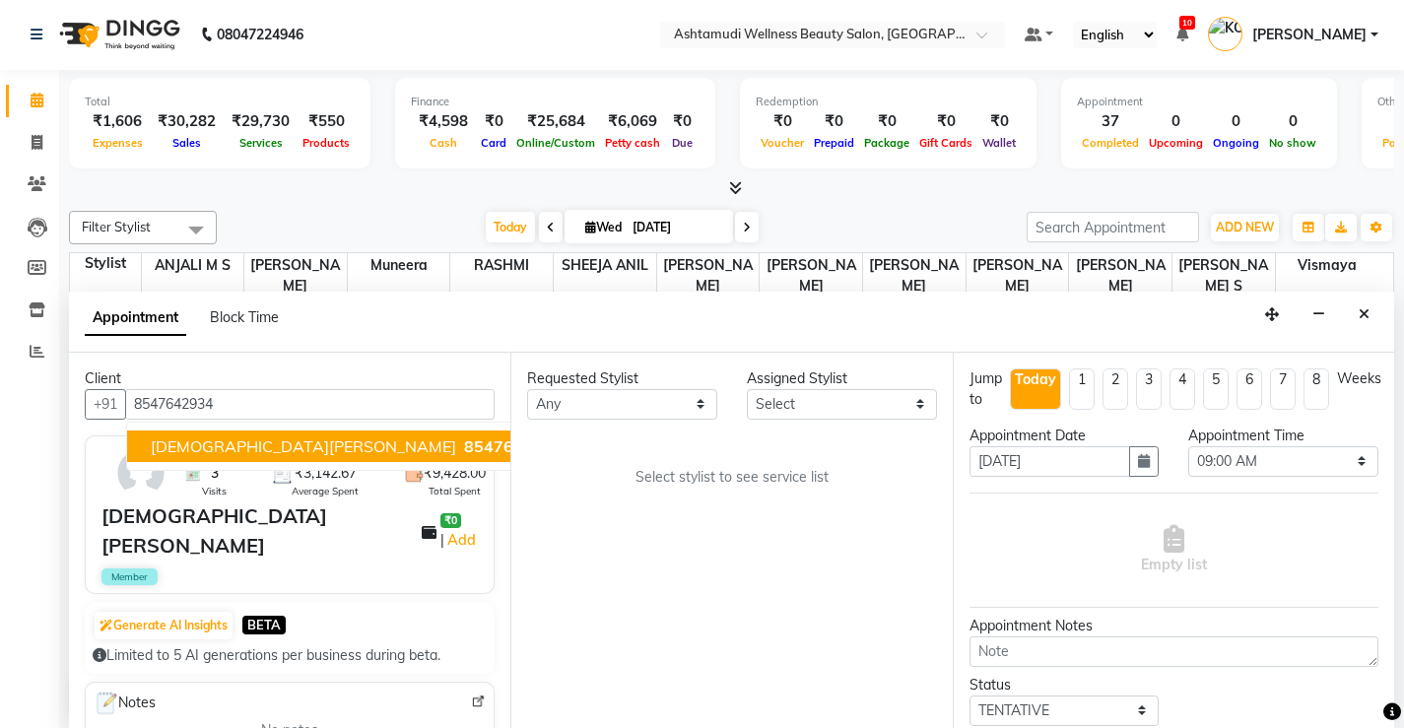
click at [306, 457] on button "[PERSON_NAME] 8547642934" at bounding box center [356, 447] width 459 height 32
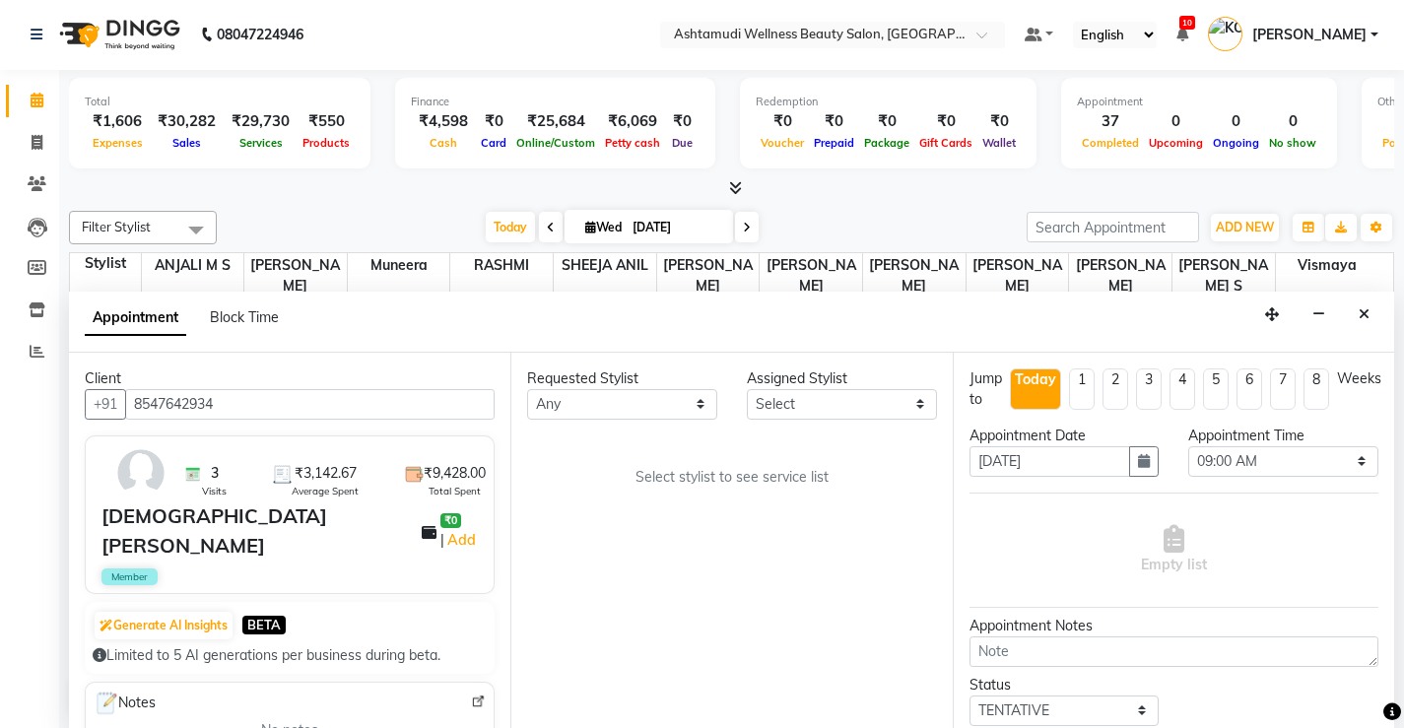
type input "8547642934"
click at [916, 410] on select "Select ANJALI M S KOTTIYAM ASHTAMUDI [PERSON_NAME] [PERSON_NAME] [PERSON_NAME] …" at bounding box center [842, 404] width 190 height 31
select select "27529"
click at [747, 389] on select "Select ANJALI M S KOTTIYAM ASHTAMUDI [PERSON_NAME] [PERSON_NAME] [PERSON_NAME] …" at bounding box center [842, 404] width 190 height 31
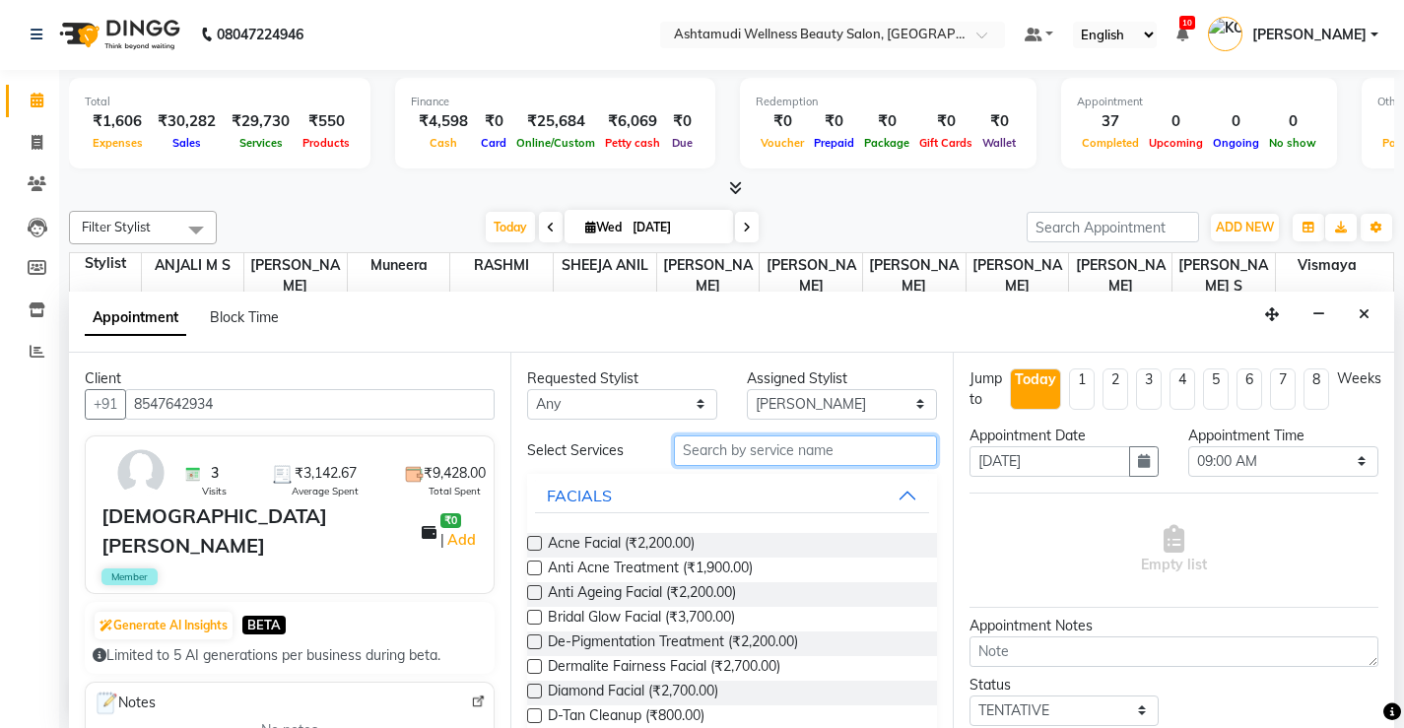
click at [841, 450] on input "text" at bounding box center [805, 450] width 263 height 31
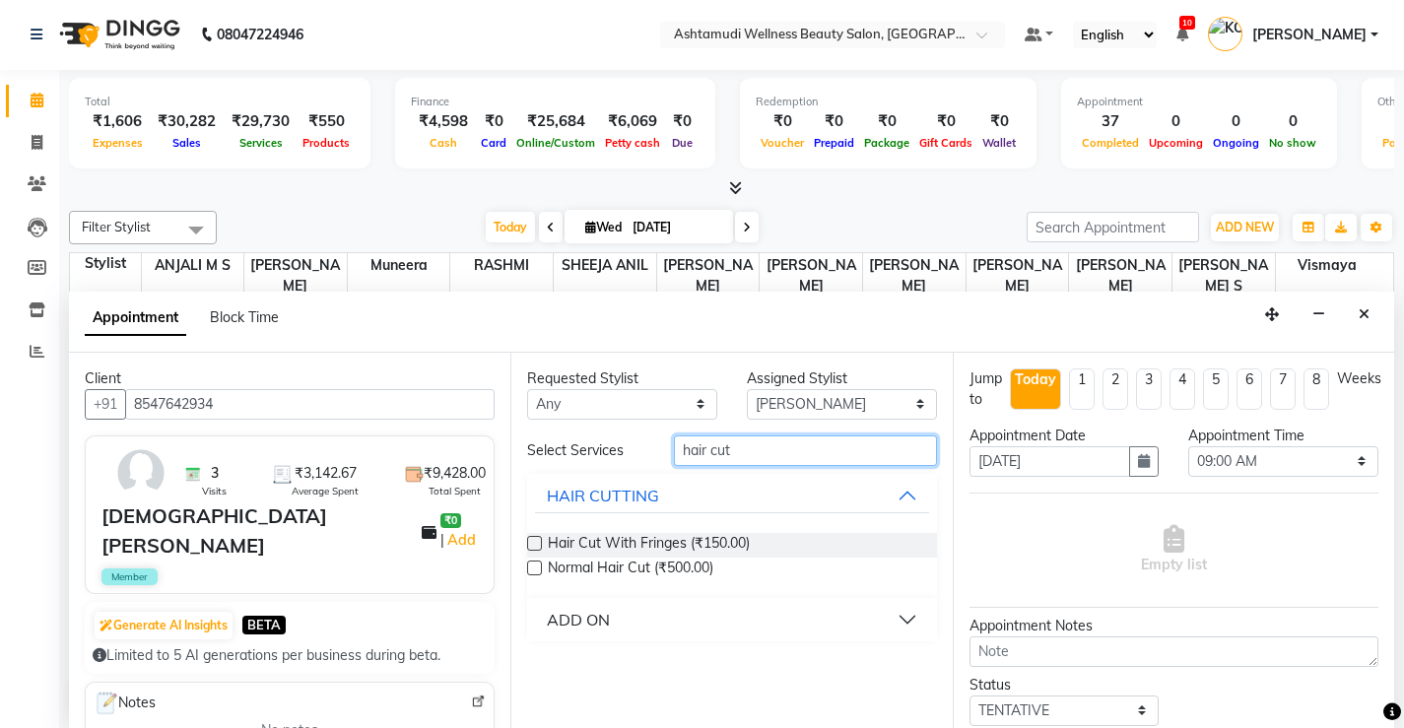
type input "hair cut"
click at [581, 617] on div "ADD ON" at bounding box center [578, 620] width 63 height 24
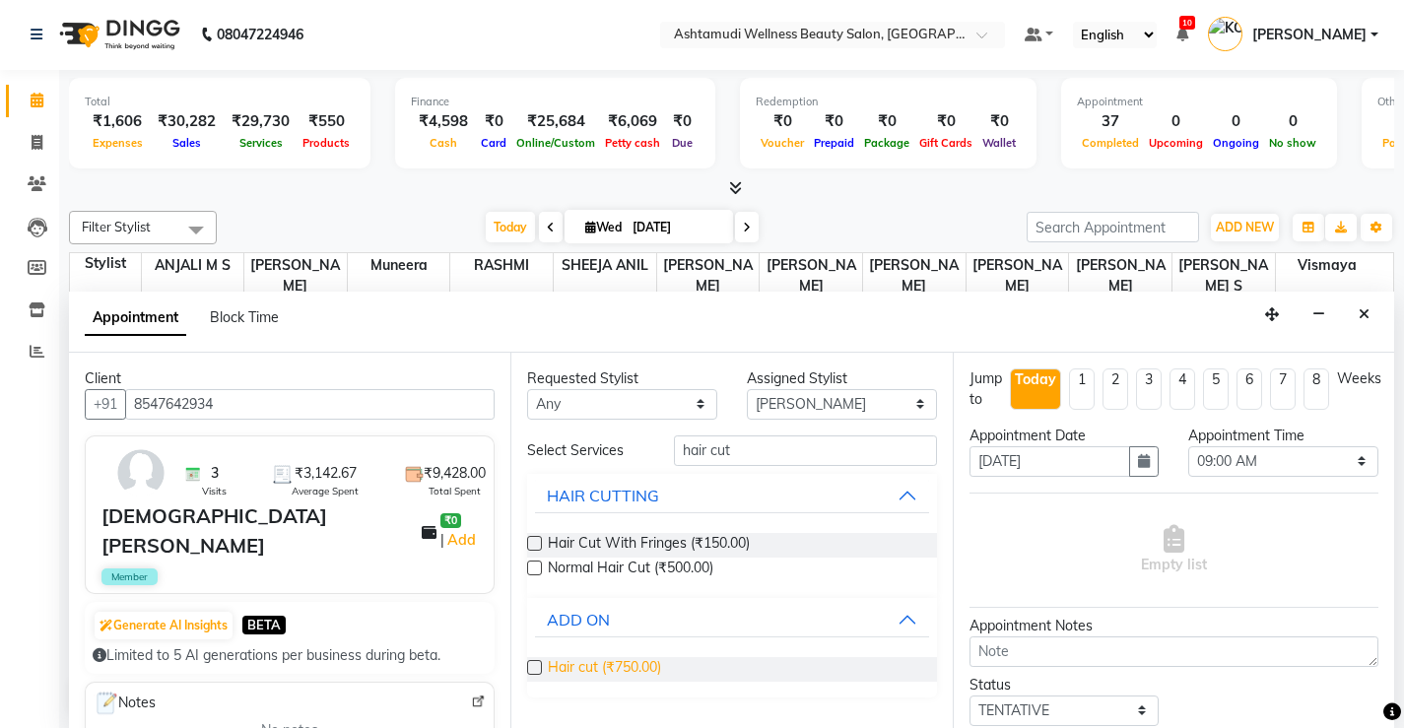
click at [658, 673] on span "Hair cut (₹750.00)" at bounding box center [604, 669] width 113 height 25
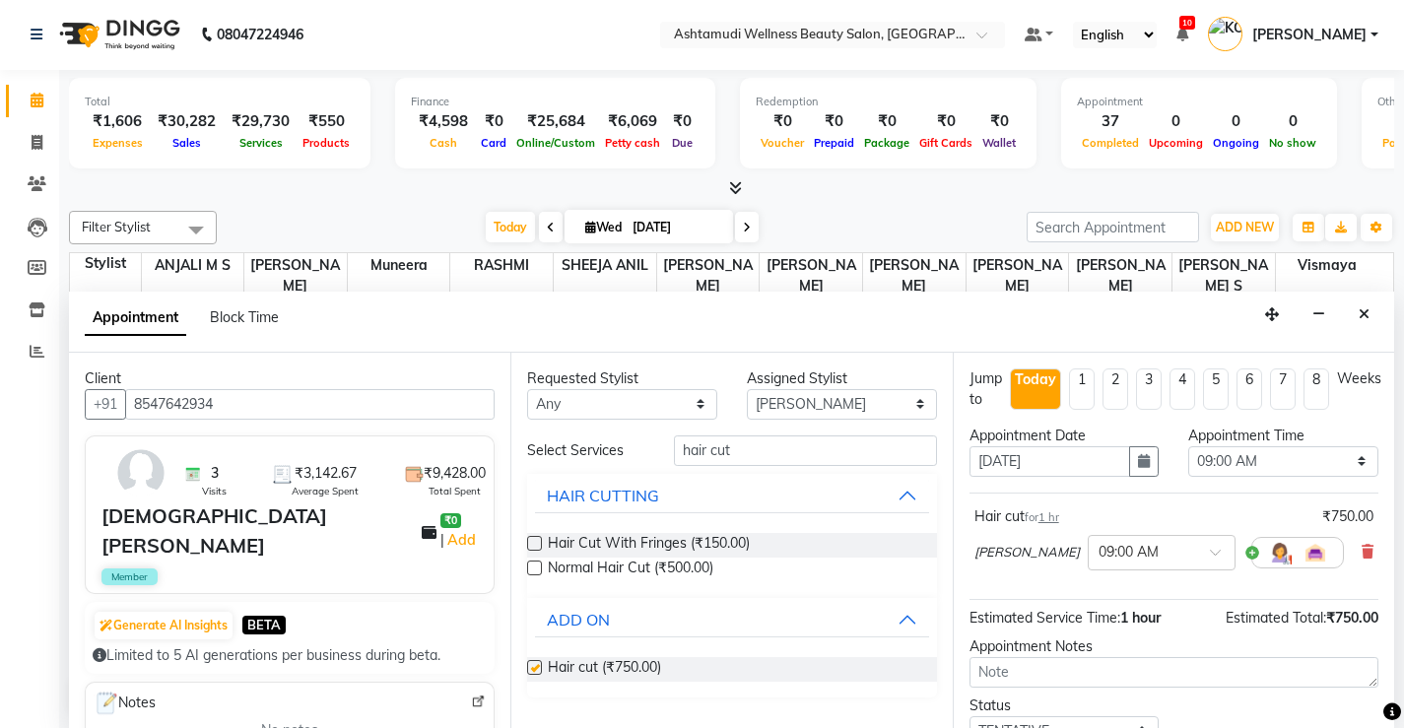
checkbox input "false"
click at [1338, 453] on select "Select 09:00 AM 09:15 AM 09:30 AM 09:45 AM 10:00 AM 10:15 AM 10:30 AM 10:45 AM …" at bounding box center [1283, 461] width 190 height 31
select select "1080"
click at [1188, 446] on select "Select 09:00 AM 09:15 AM 09:30 AM 09:45 AM 10:00 AM 10:15 AM 10:30 AM 10:45 AM …" at bounding box center [1283, 461] width 190 height 31
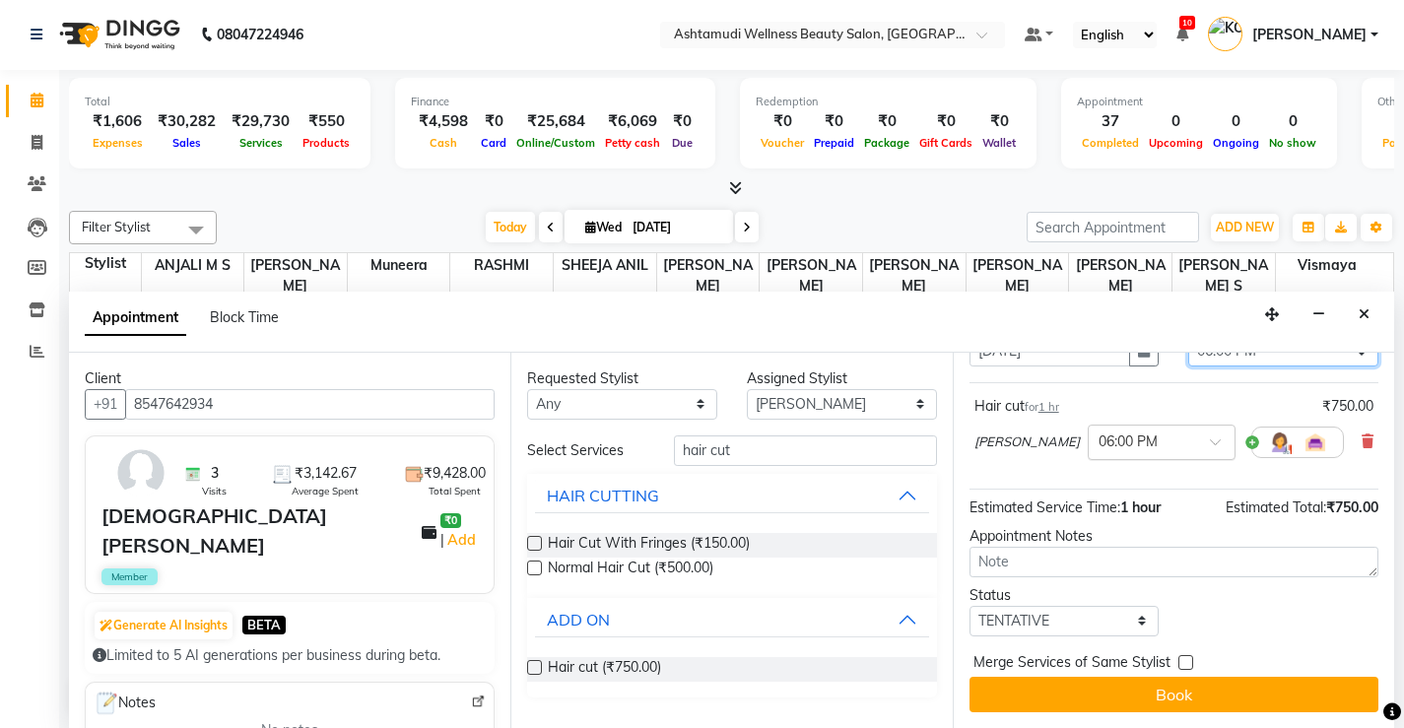
scroll to position [113, 0]
click at [1130, 625] on select "Select TENTATIVE CONFIRM CHECK-IN UPCOMING" at bounding box center [1064, 621] width 190 height 31
select select "check-in"
click at [969, 606] on select "Select TENTATIVE CONFIRM CHECK-IN UPCOMING" at bounding box center [1064, 621] width 190 height 31
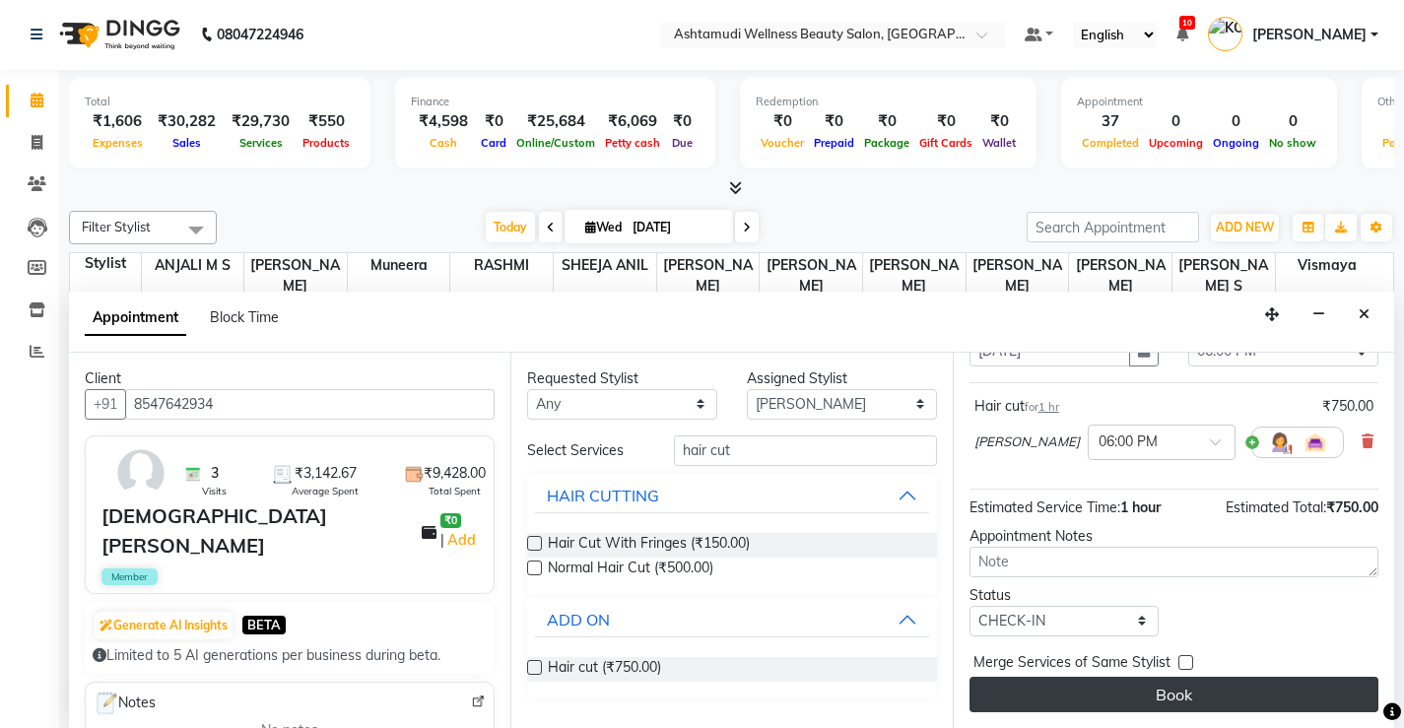
click at [1161, 692] on button "Book" at bounding box center [1173, 694] width 409 height 35
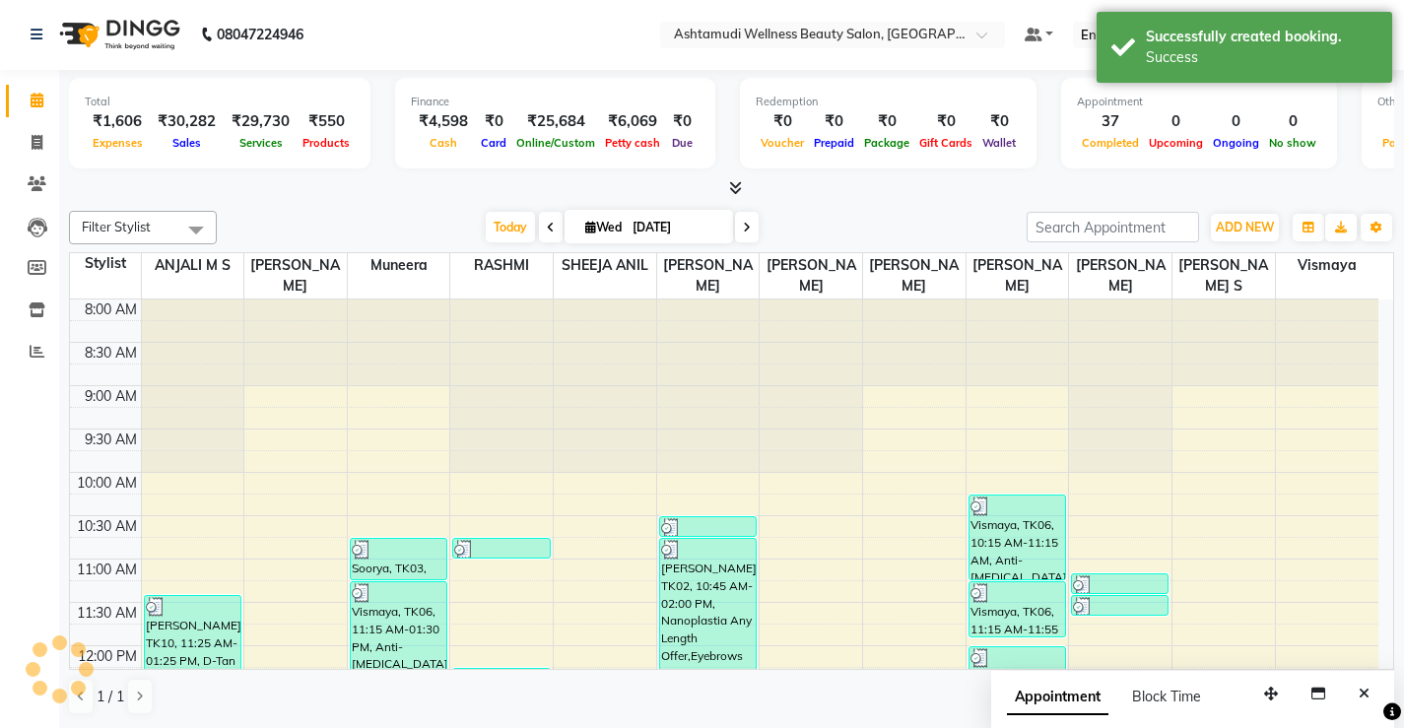
scroll to position [0, 0]
click at [1235, 235] on button "ADD NEW Toggle Dropdown" at bounding box center [1245, 229] width 68 height 28
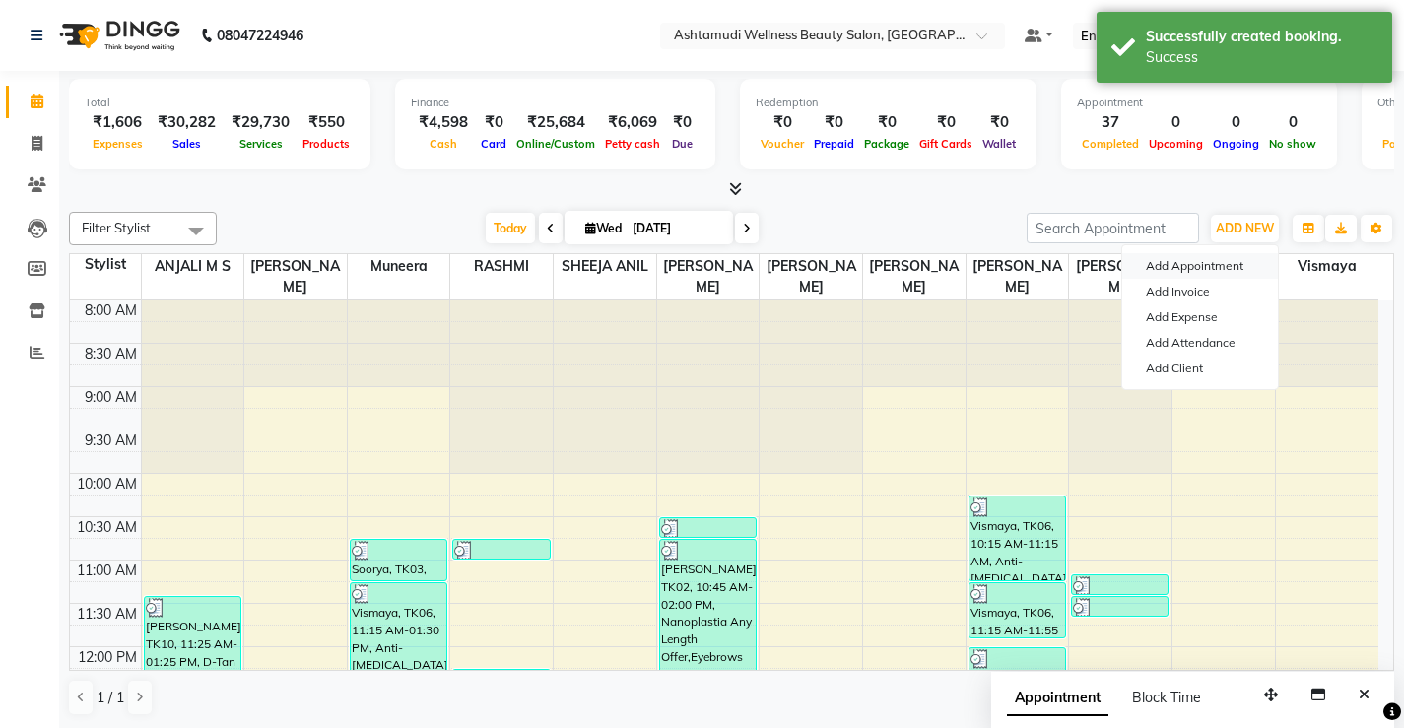
click at [1197, 263] on button "Add Appointment" at bounding box center [1200, 266] width 156 height 26
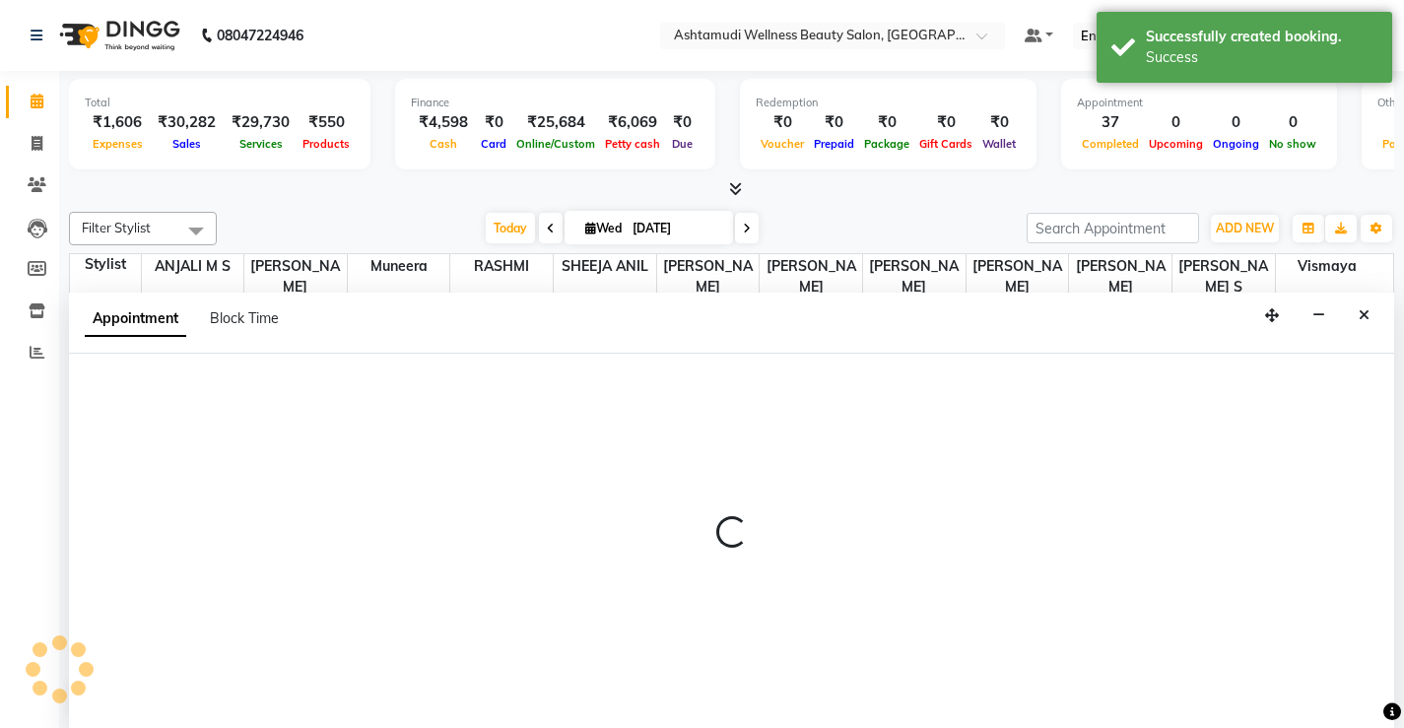
scroll to position [1, 0]
select select "540"
select select "tentative"
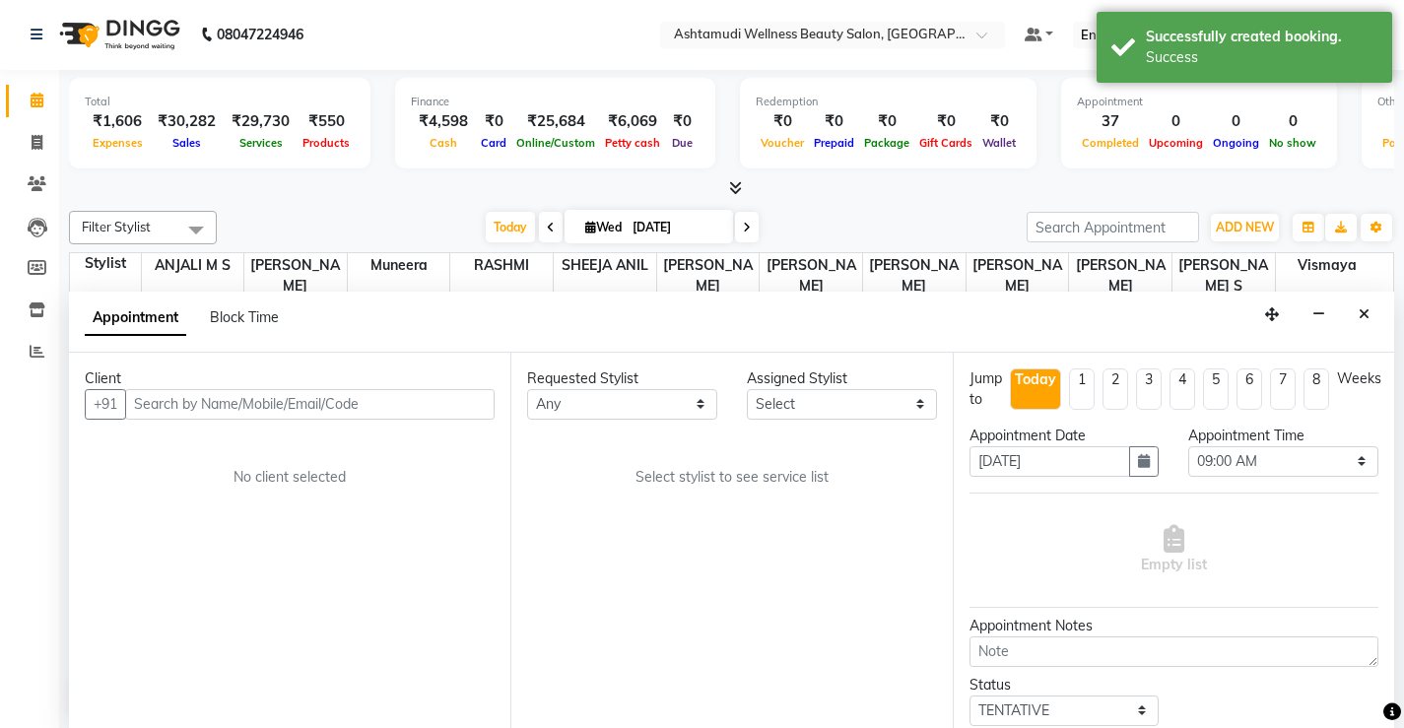
click at [435, 409] on input "text" at bounding box center [309, 404] width 369 height 31
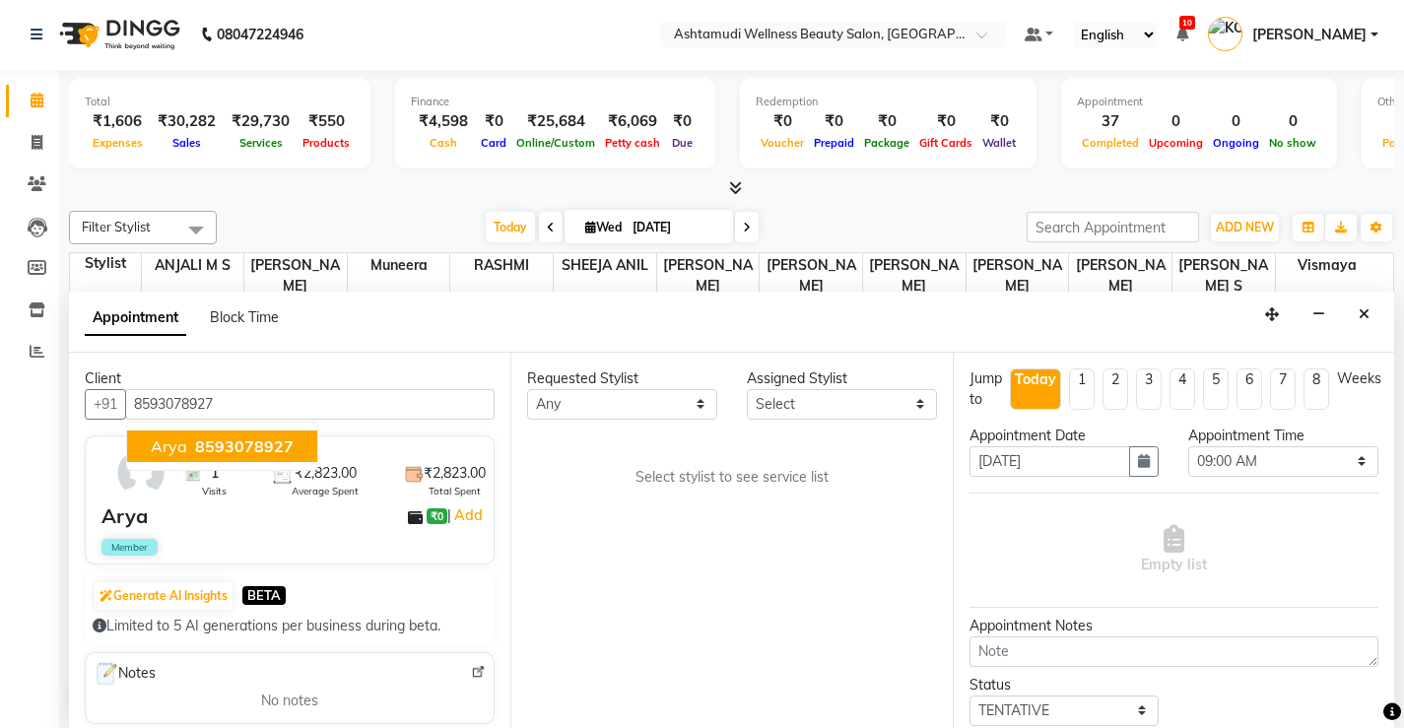
click at [229, 455] on span "8593078927" at bounding box center [244, 446] width 99 height 20
type input "8593078927"
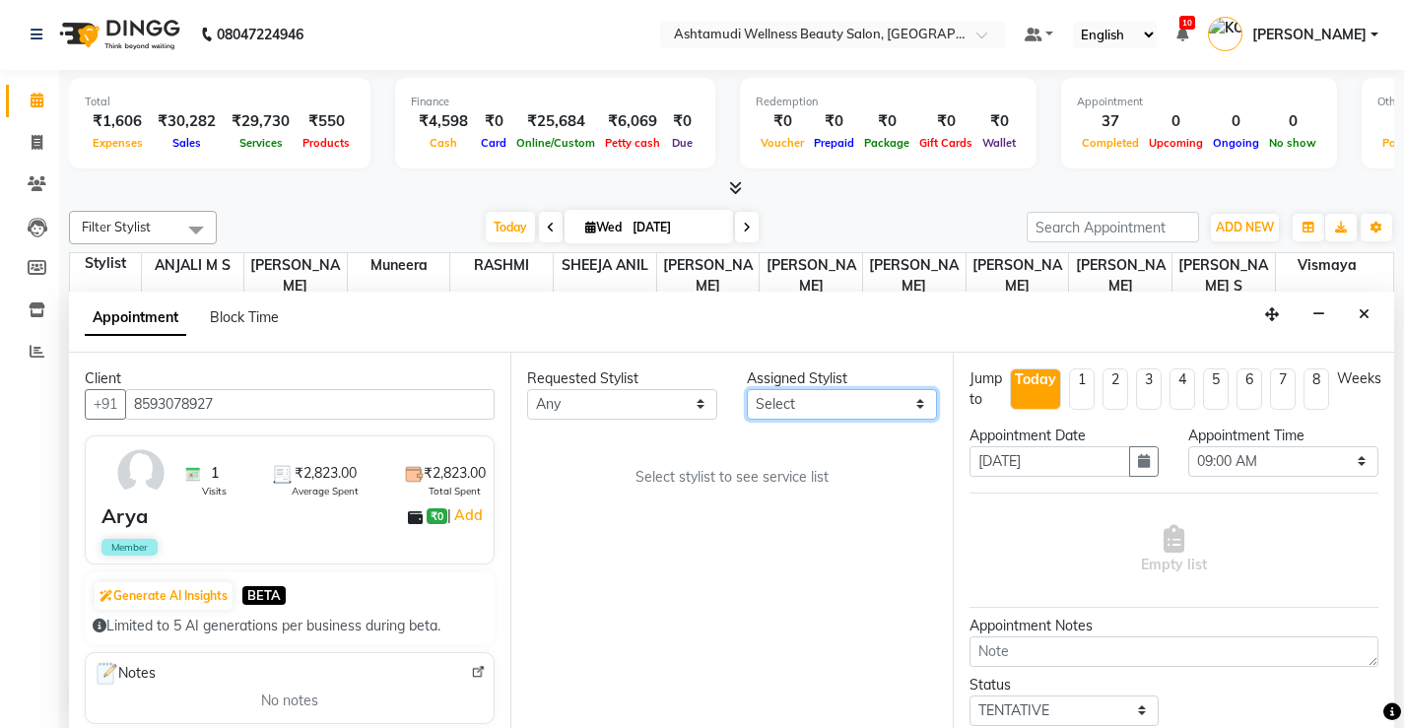
click at [898, 405] on select "Select ANJALI M S KOTTIYAM ASHTAMUDI [PERSON_NAME] [PERSON_NAME] [PERSON_NAME] …" at bounding box center [842, 404] width 190 height 31
select select "27529"
click at [747, 389] on select "Select ANJALI M S KOTTIYAM ASHTAMUDI [PERSON_NAME] [PERSON_NAME] [PERSON_NAME] …" at bounding box center [842, 404] width 190 height 31
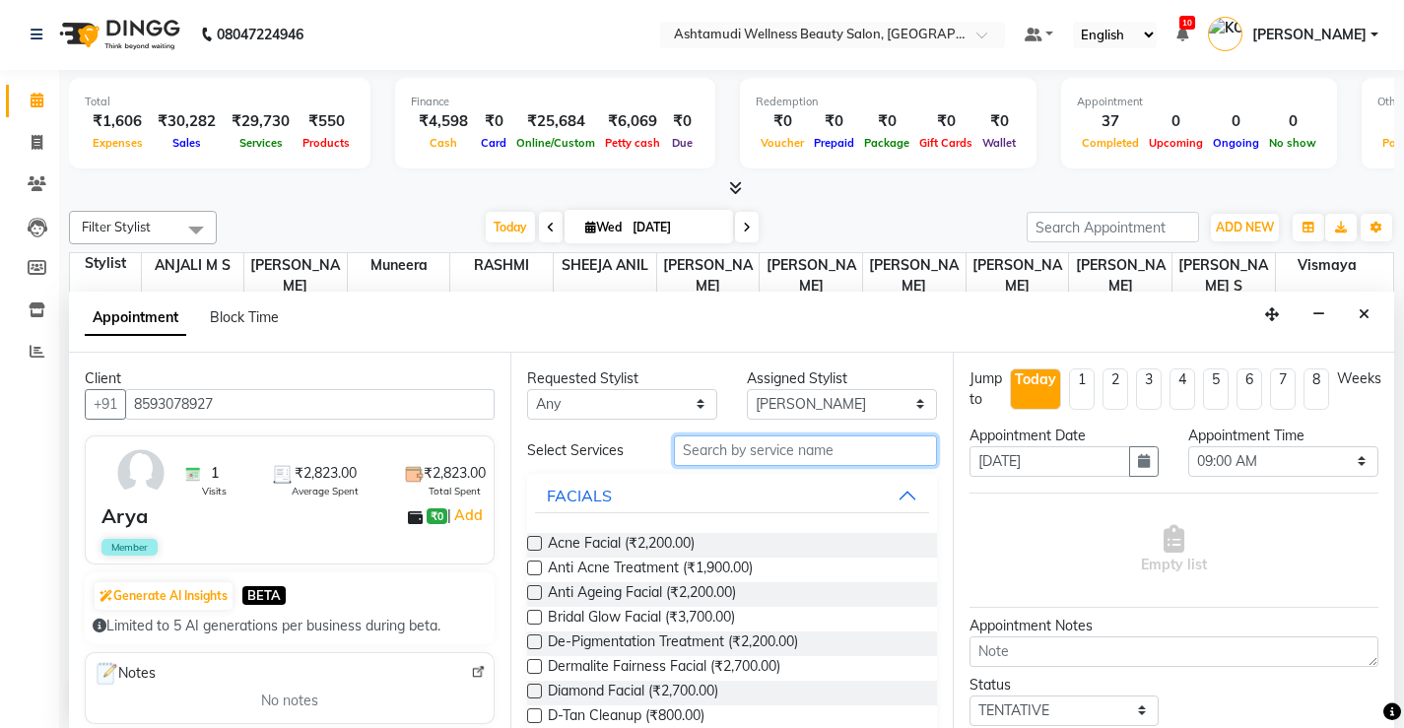
click at [864, 458] on input "text" at bounding box center [805, 450] width 263 height 31
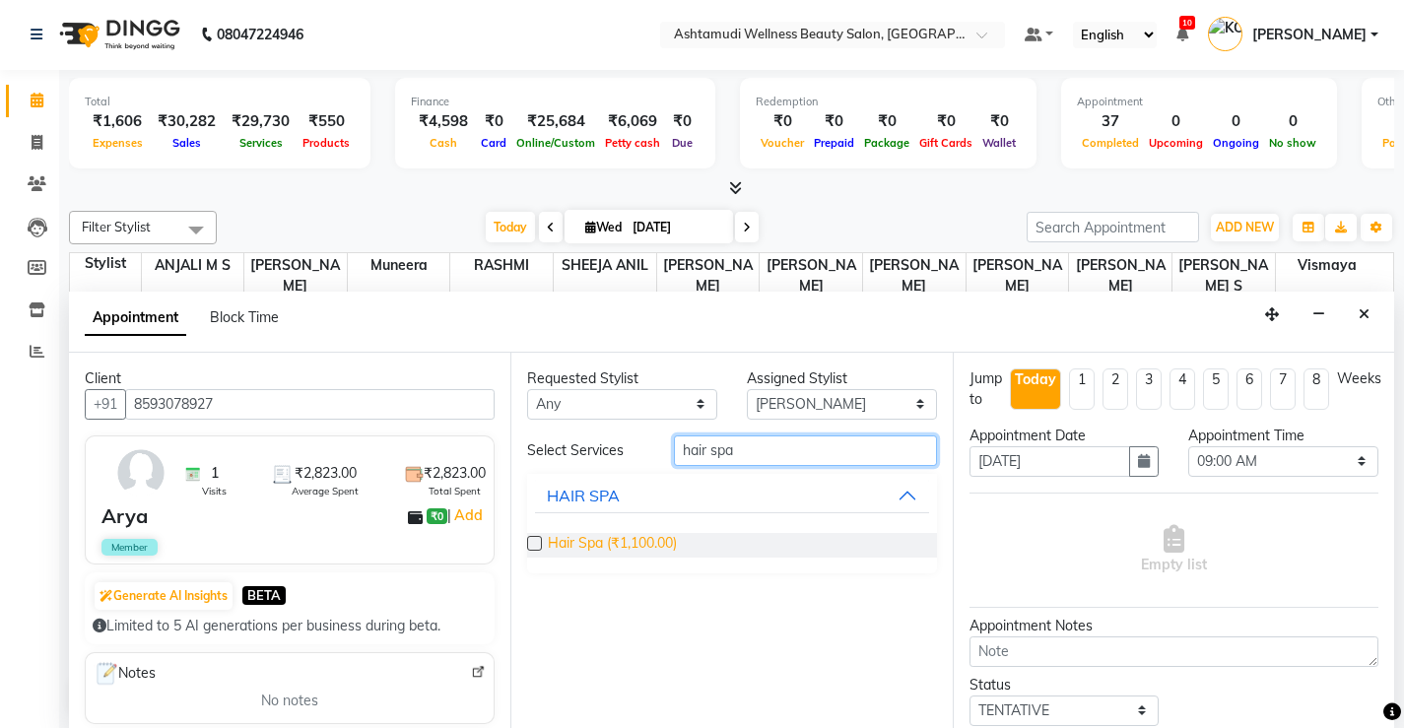
type input "hair spa"
click at [628, 535] on span "Hair Spa (₹1,100.00)" at bounding box center [612, 545] width 129 height 25
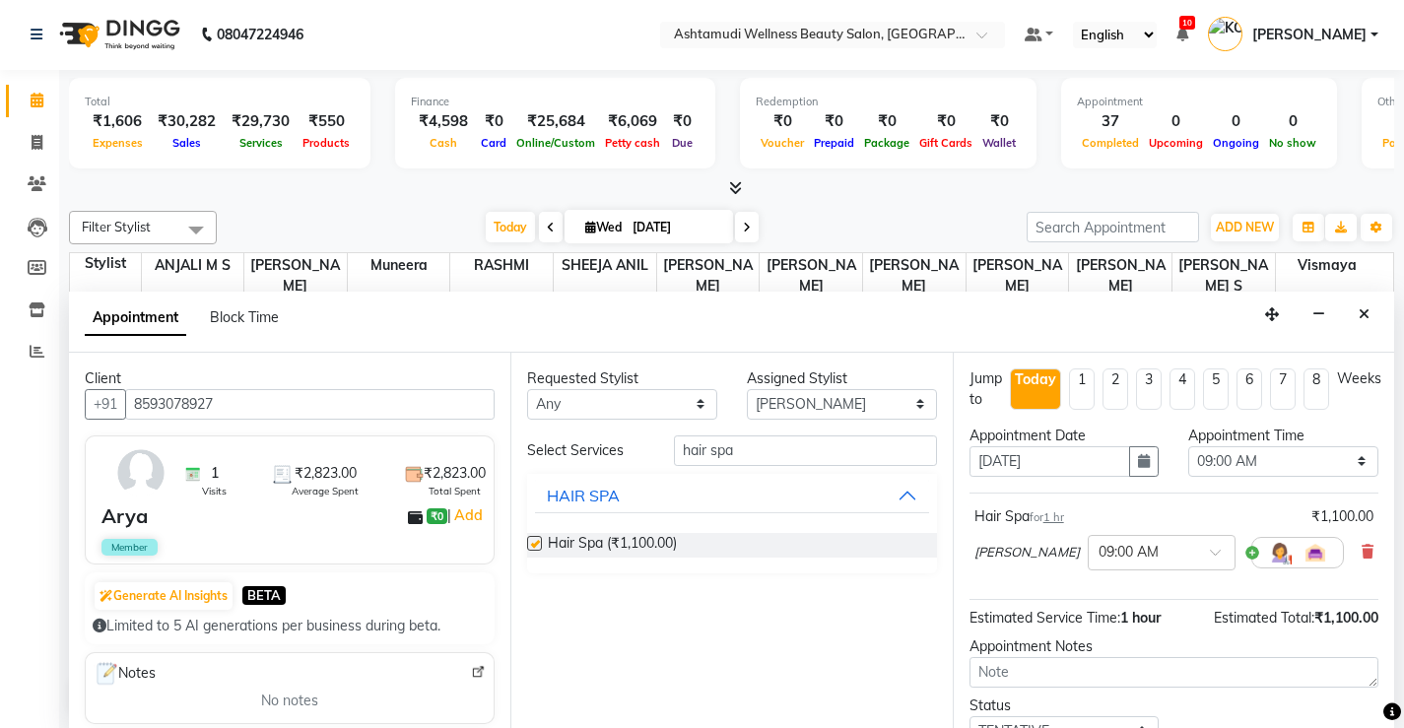
checkbox input "false"
click at [1343, 466] on select "Select 09:00 AM 09:15 AM 09:30 AM 09:45 AM 10:00 AM 10:15 AM 10:30 AM 10:45 AM …" at bounding box center [1283, 461] width 190 height 31
select select "1095"
click at [1188, 446] on select "Select 09:00 AM 09:15 AM 09:30 AM 09:45 AM 10:00 AM 10:15 AM 10:30 AM 10:45 AM …" at bounding box center [1283, 461] width 190 height 31
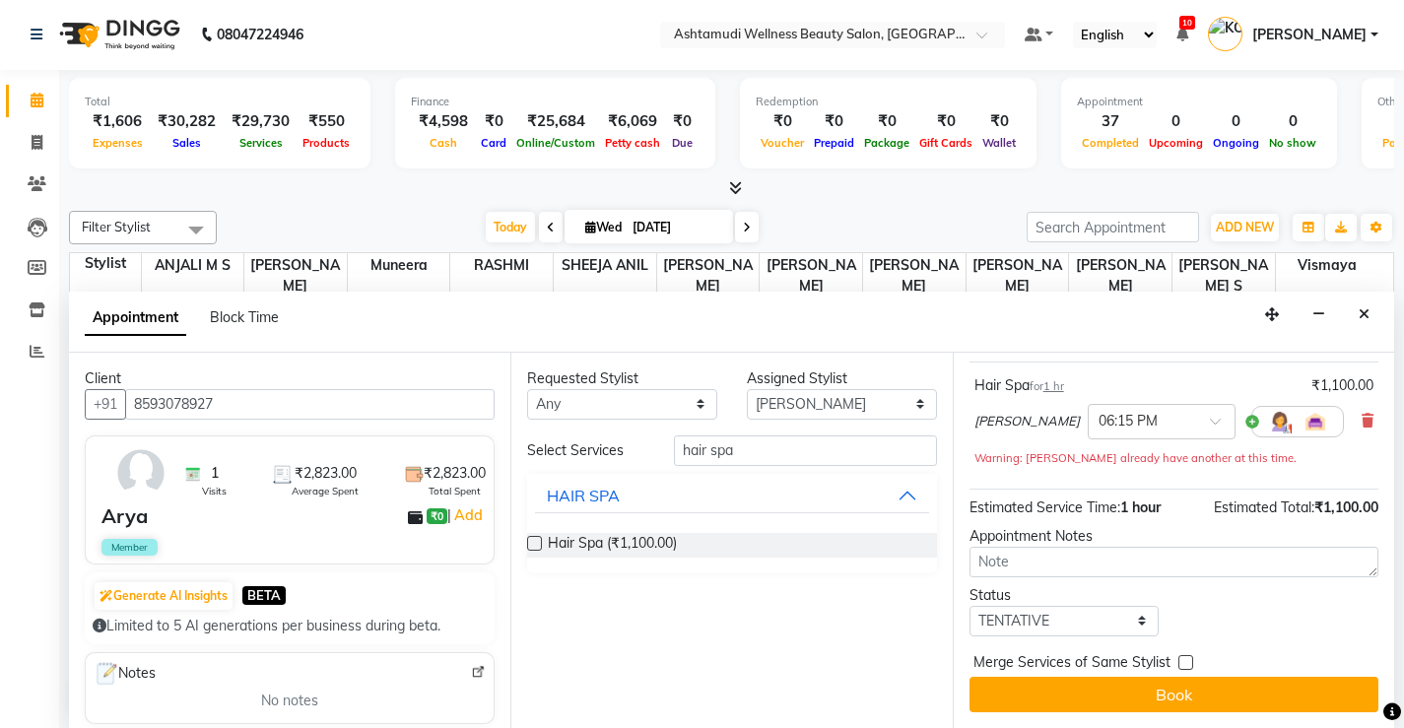
scroll to position [134, 0]
click at [1120, 617] on select "Select TENTATIVE CONFIRM CHECK-IN UPCOMING" at bounding box center [1064, 621] width 190 height 31
select select "check-in"
click at [969, 606] on select "Select TENTATIVE CONFIRM CHECK-IN UPCOMING" at bounding box center [1064, 621] width 190 height 31
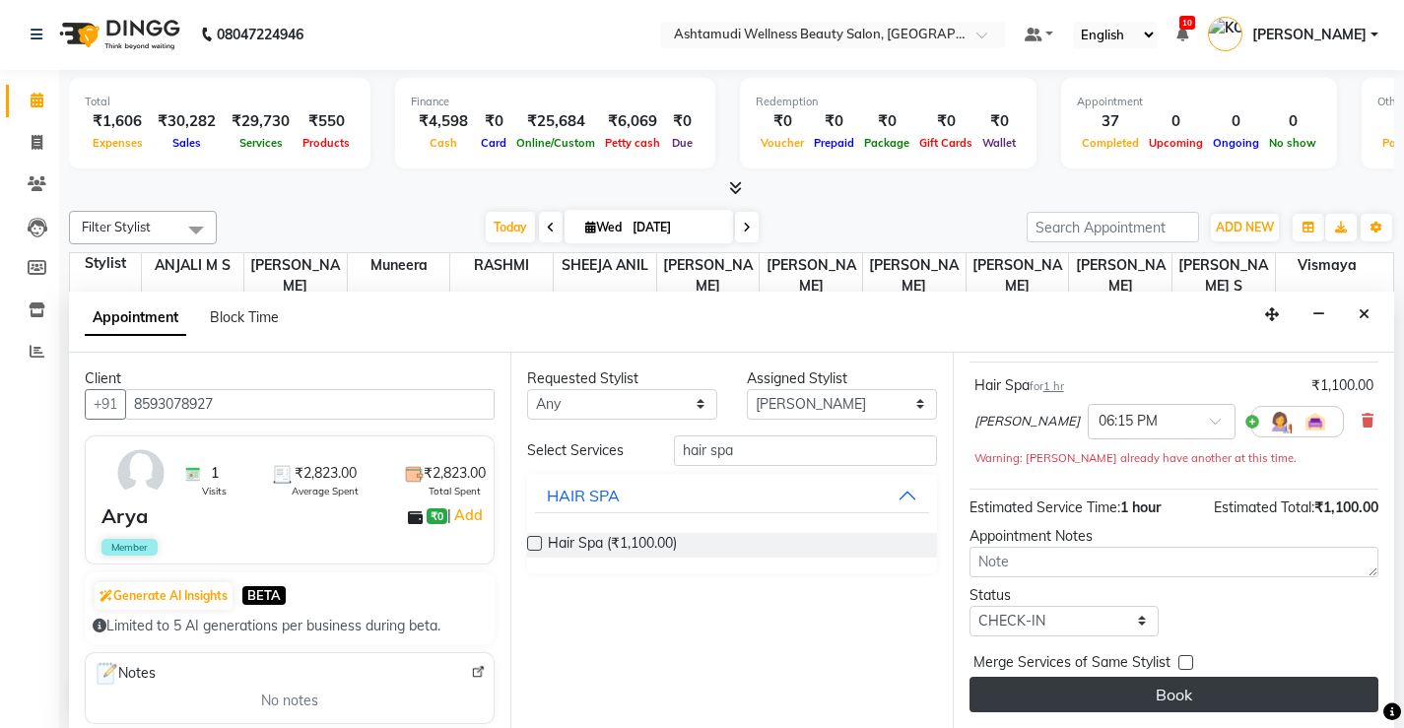
click at [1165, 697] on button "Book" at bounding box center [1173, 694] width 409 height 35
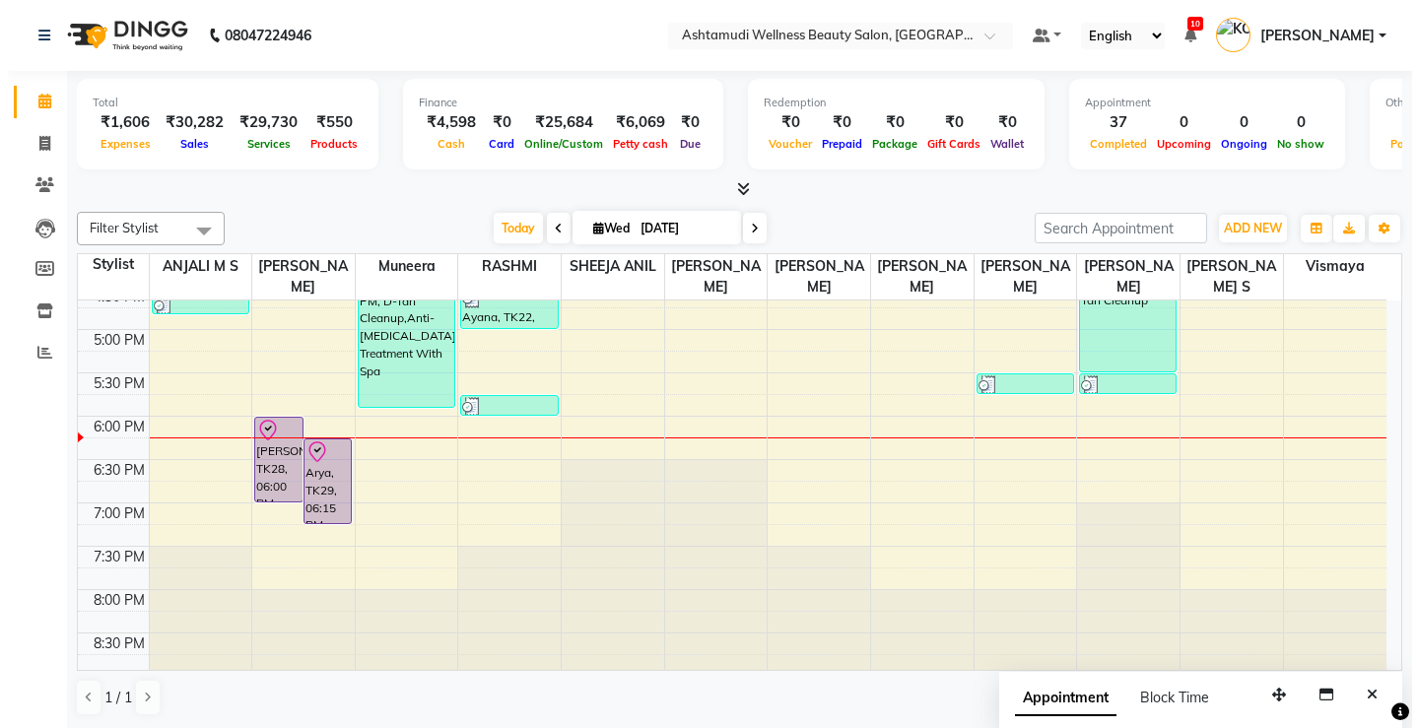
scroll to position [757, 0]
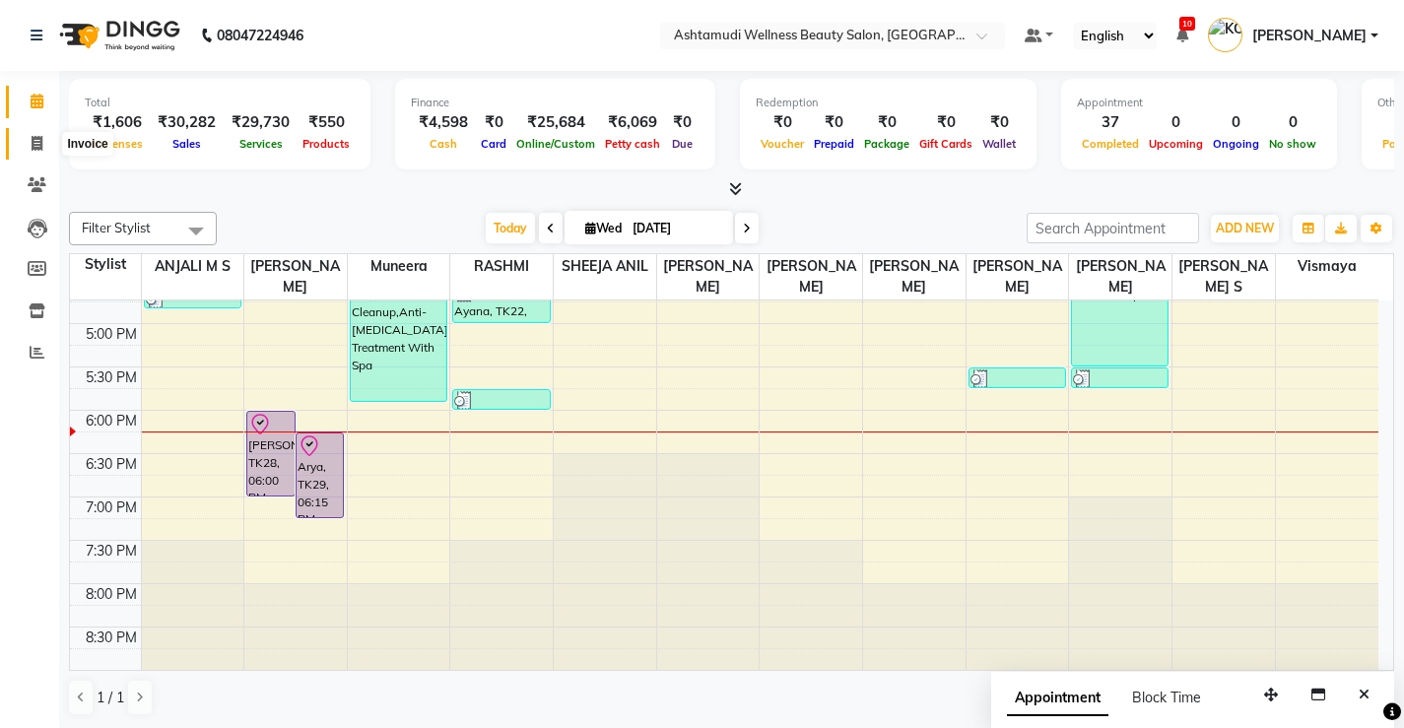
click at [32, 141] on icon at bounding box center [37, 143] width 11 height 15
select select "service"
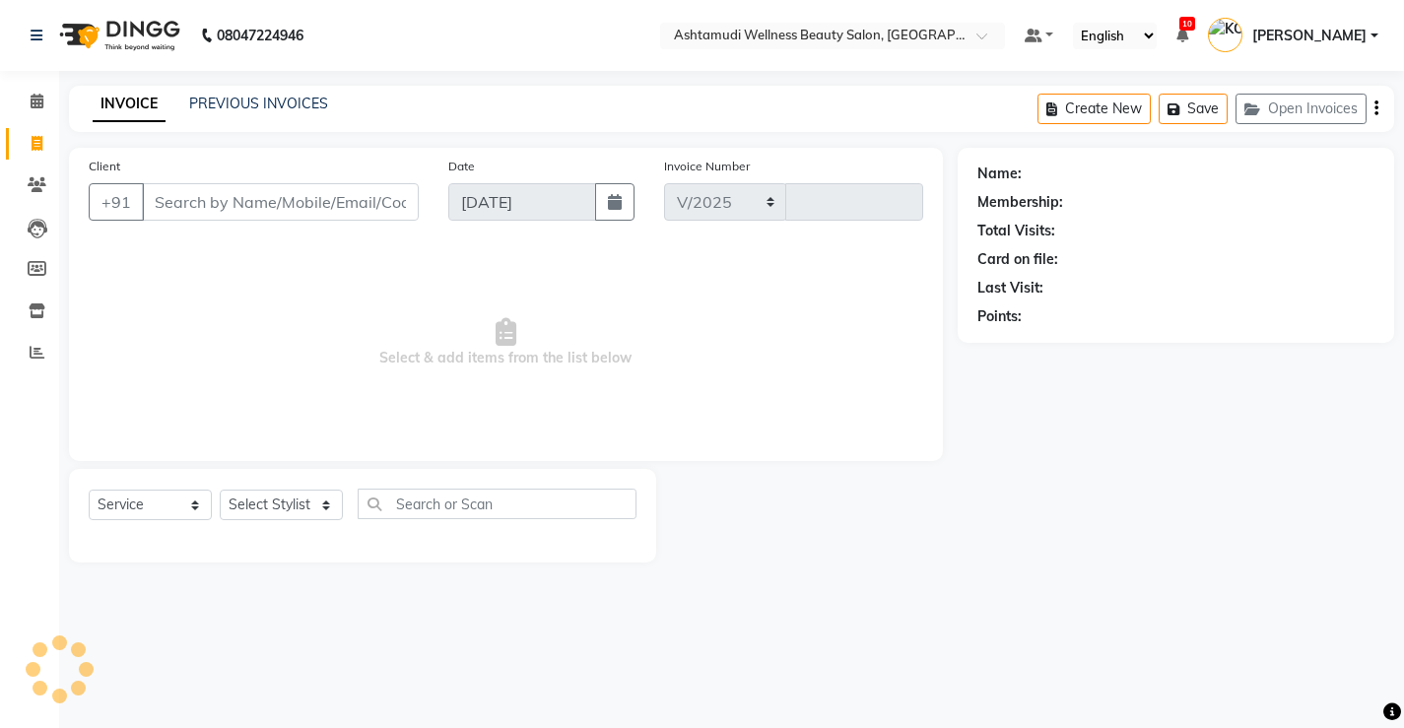
select select "4674"
type input "3344"
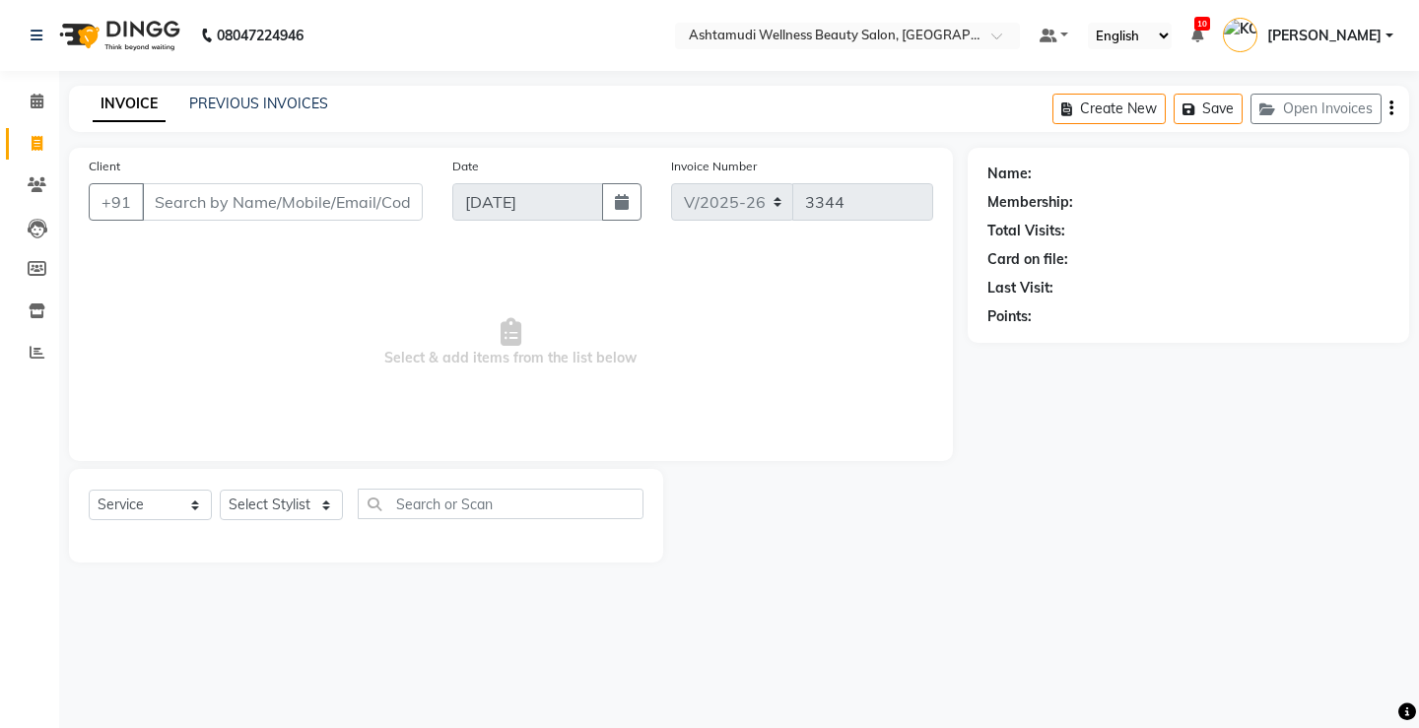
select select "product"
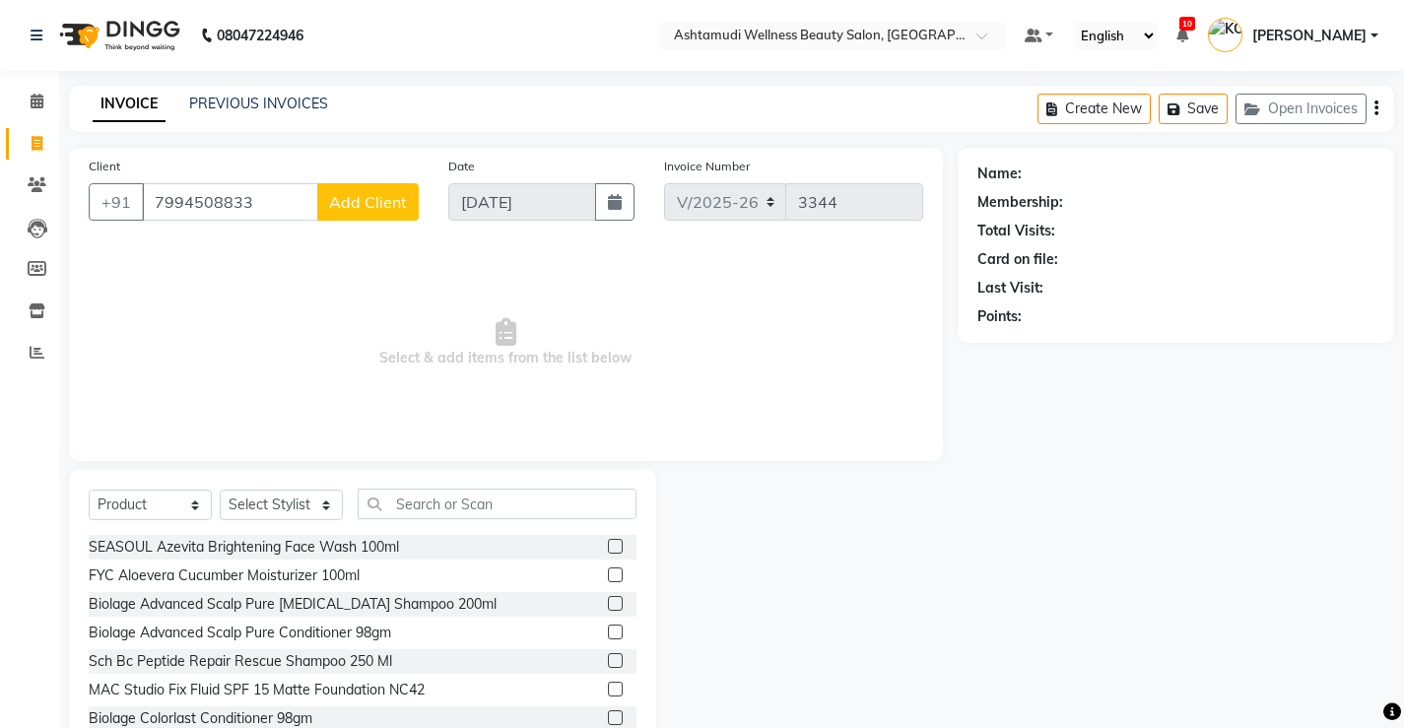
type input "7994508833"
click at [366, 208] on span "Add Client" at bounding box center [368, 202] width 78 height 20
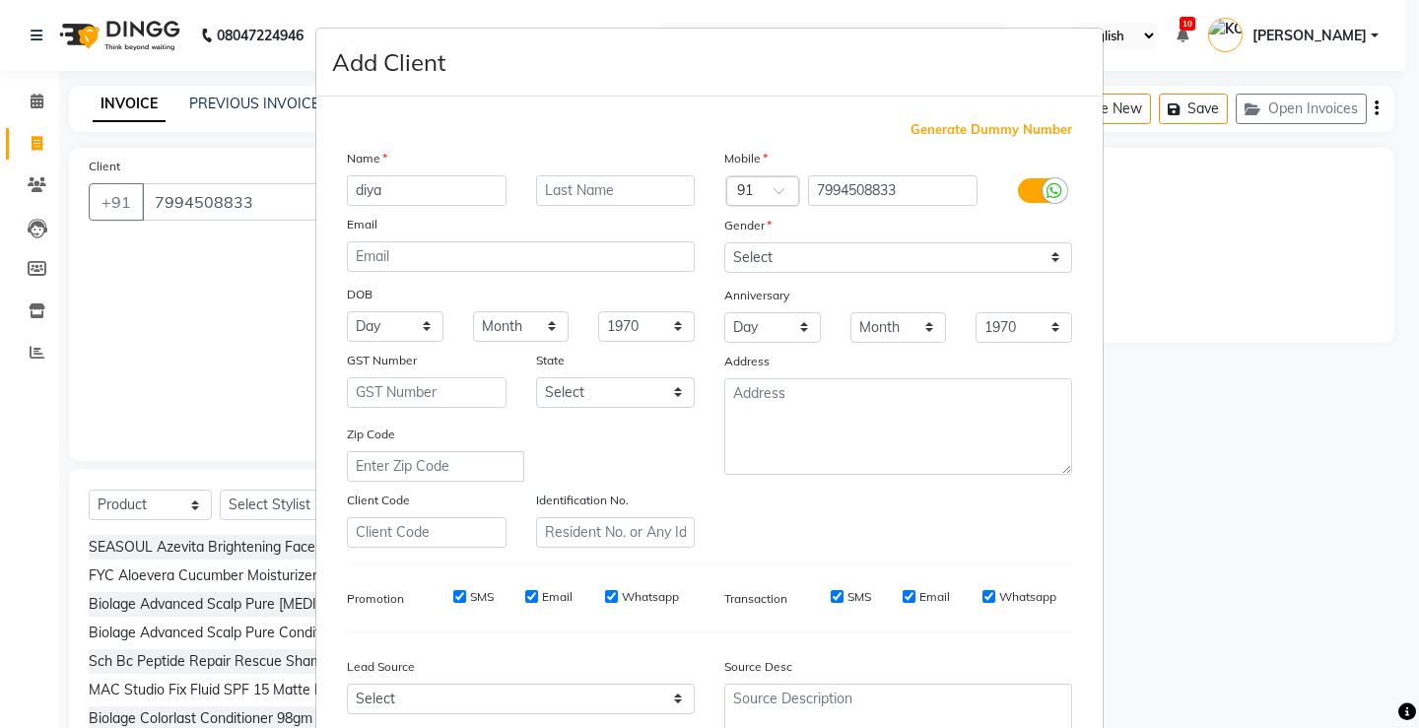
type input "diya"
click at [410, 328] on select "Day 01 02 03 04 05 06 07 08 09 10 11 12 13 14 15 16 17 18 19 20 21 22 23 24 25 …" at bounding box center [395, 326] width 97 height 31
select select "20"
click at [347, 311] on select "Day 01 02 03 04 05 06 07 08 09 10 11 12 13 14 15 16 17 18 19 20 21 22 23 24 25 …" at bounding box center [395, 326] width 97 height 31
click at [519, 331] on select "Month January February March April May June July August September October Novem…" at bounding box center [521, 326] width 97 height 31
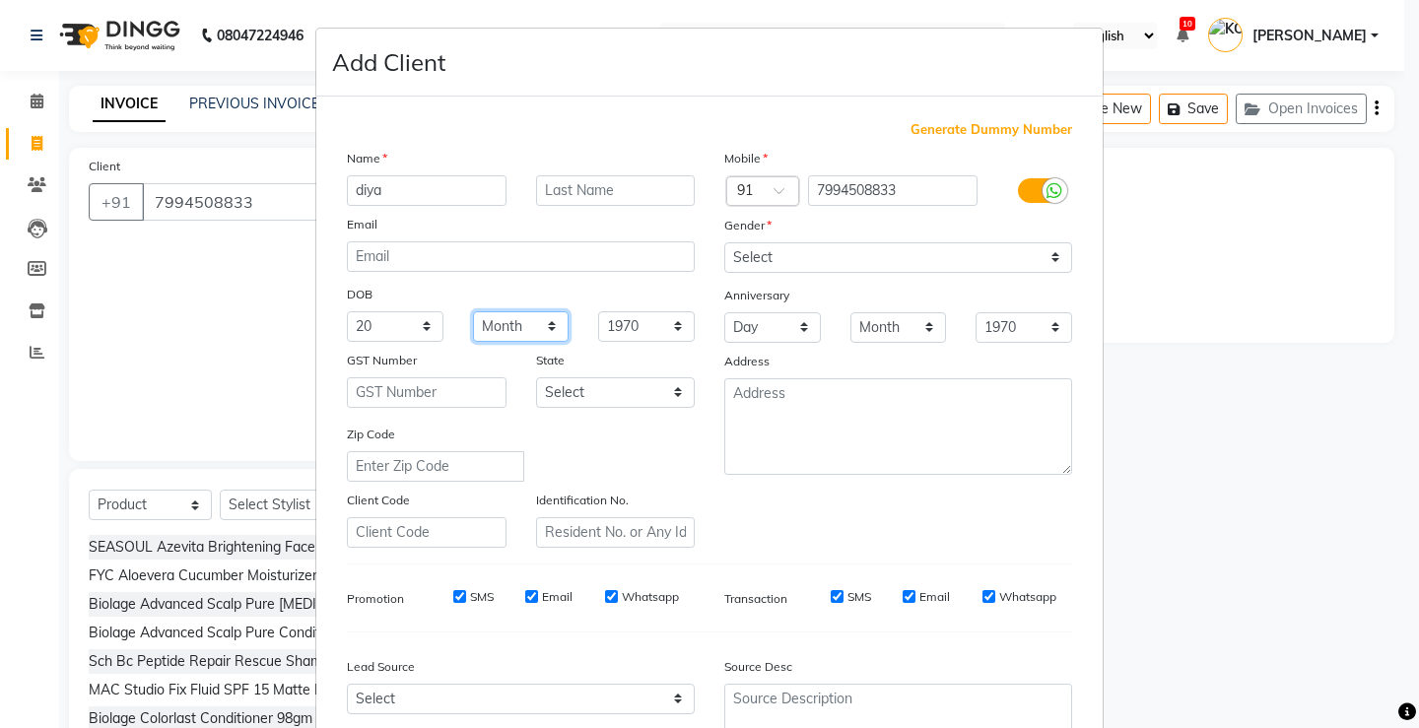
select select "11"
click at [473, 311] on select "Month January February March April May June July August September October Novem…" at bounding box center [521, 326] width 97 height 31
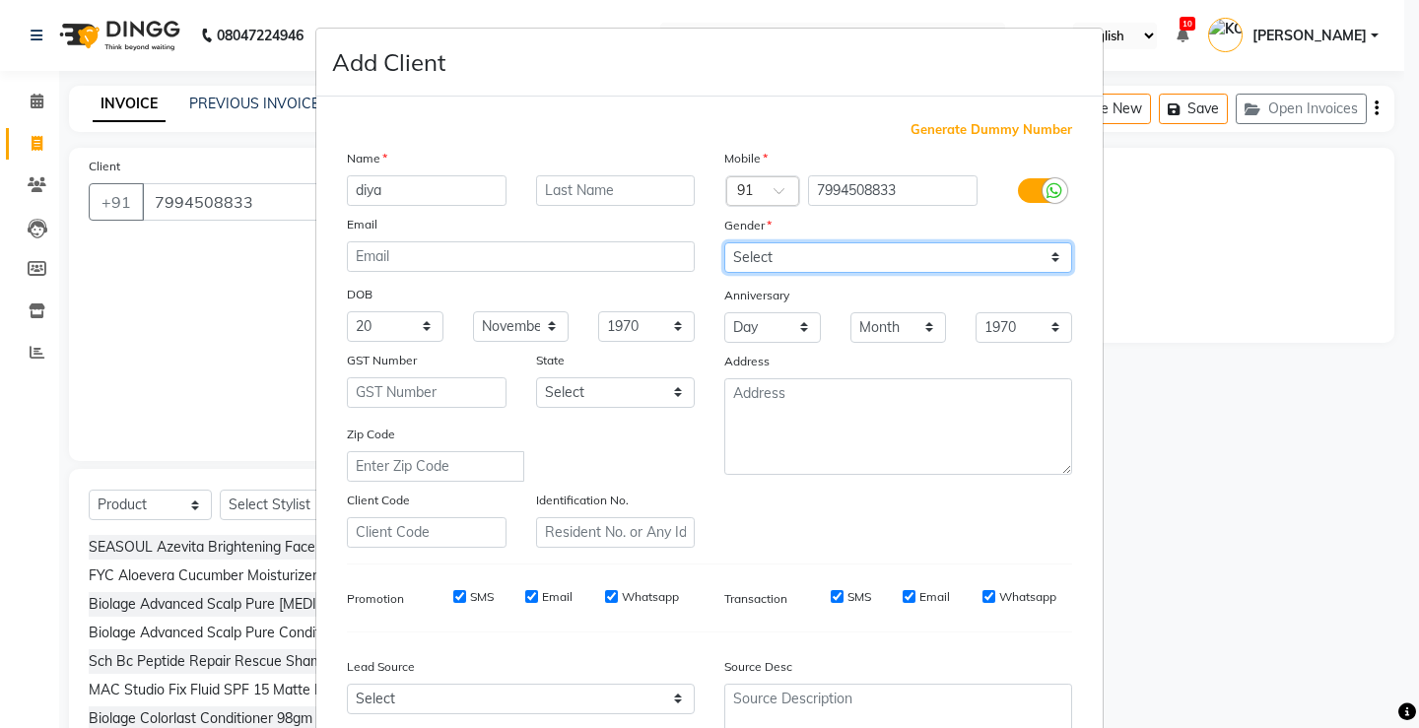
click at [836, 265] on select "Select [DEMOGRAPHIC_DATA] [DEMOGRAPHIC_DATA] Other Prefer Not To Say" at bounding box center [898, 257] width 348 height 31
select select "[DEMOGRAPHIC_DATA]"
click at [724, 242] on select "Select [DEMOGRAPHIC_DATA] [DEMOGRAPHIC_DATA] Other Prefer Not To Say" at bounding box center [898, 257] width 348 height 31
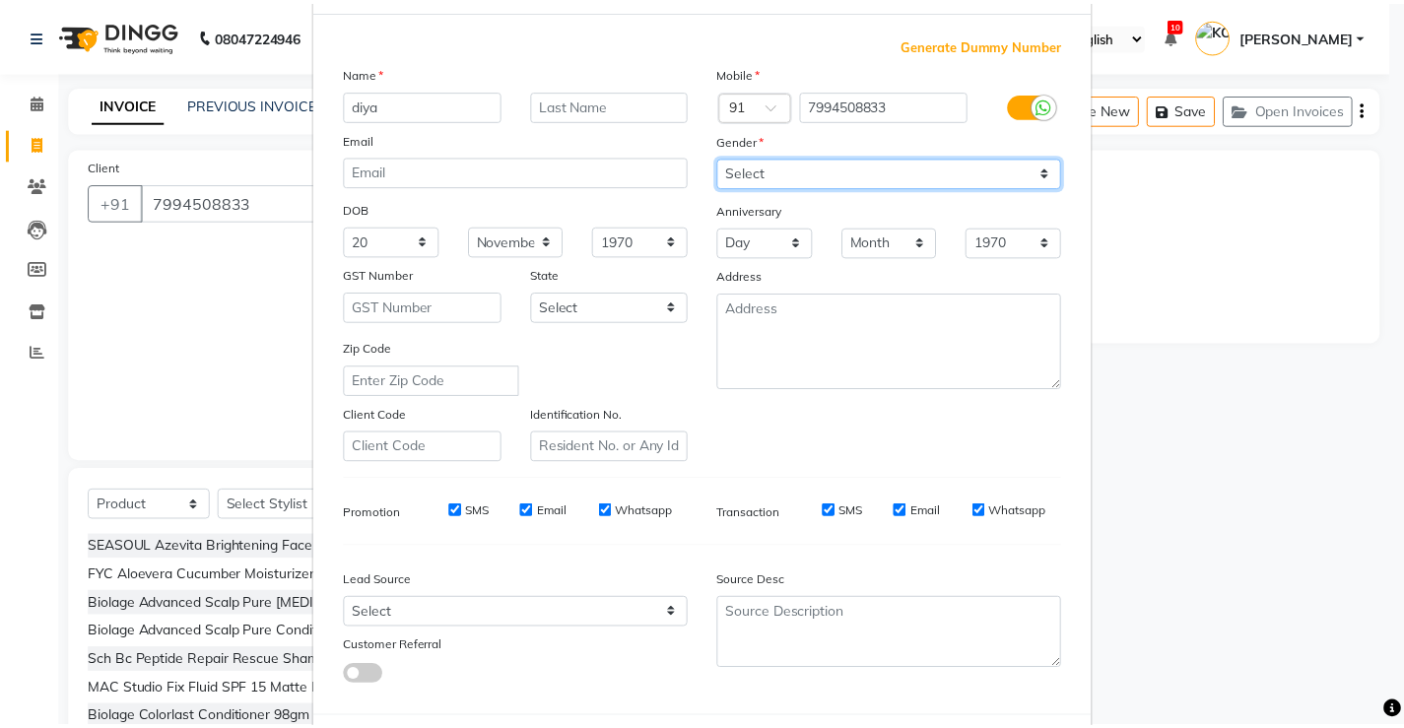
scroll to position [181, 0]
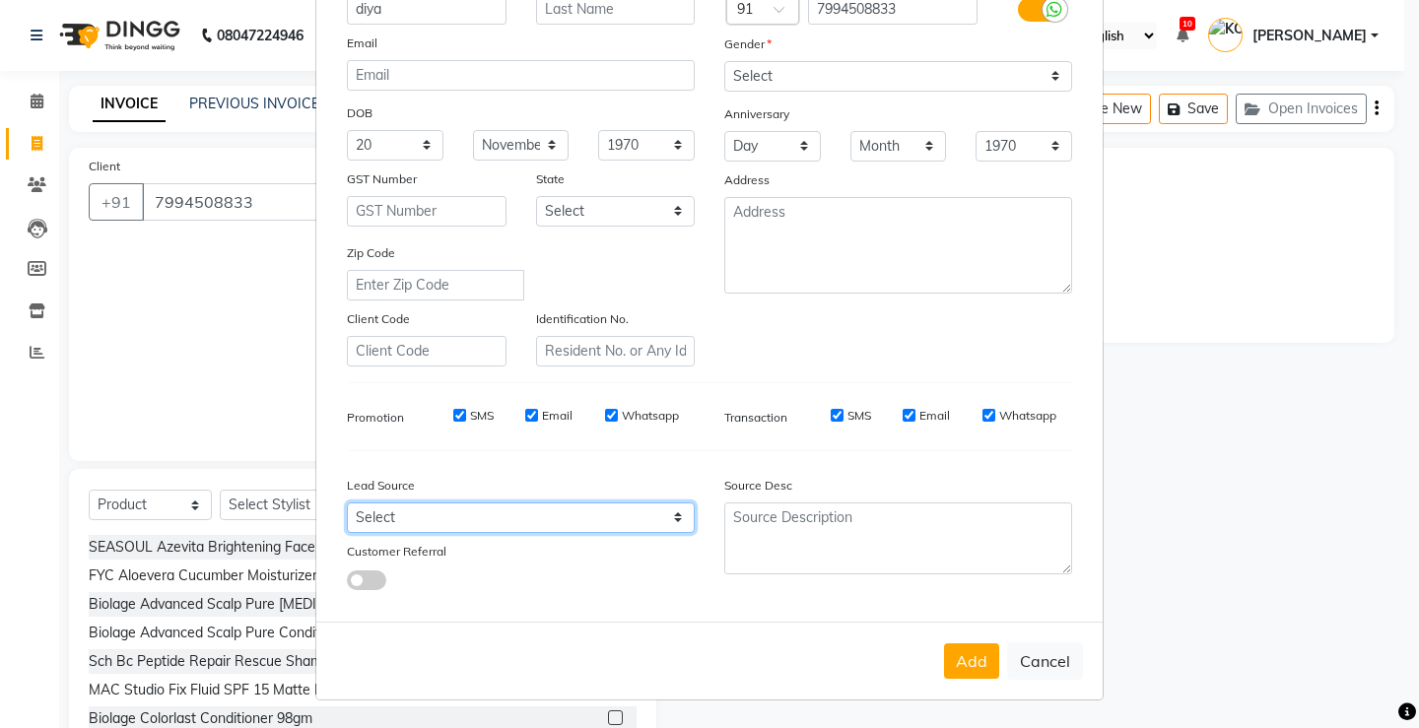
click at [367, 515] on select "Select Walk-in Referral Internet Friend Word of Mouth Advertisement Facebook Ju…" at bounding box center [521, 517] width 348 height 31
select select "31568"
click at [347, 502] on select "Select Walk-in Referral Internet Friend Word of Mouth Advertisement Facebook Ju…" at bounding box center [521, 517] width 348 height 31
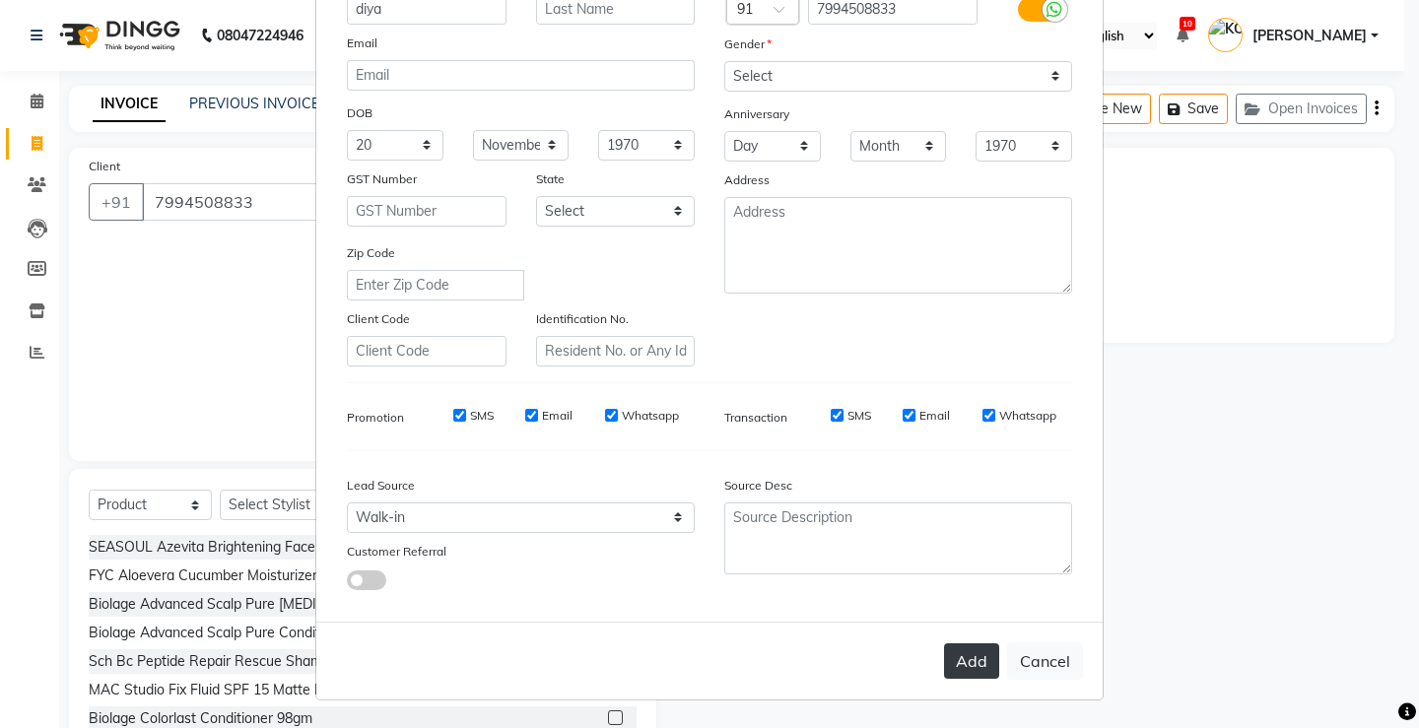
click at [969, 657] on button "Add" at bounding box center [971, 660] width 55 height 35
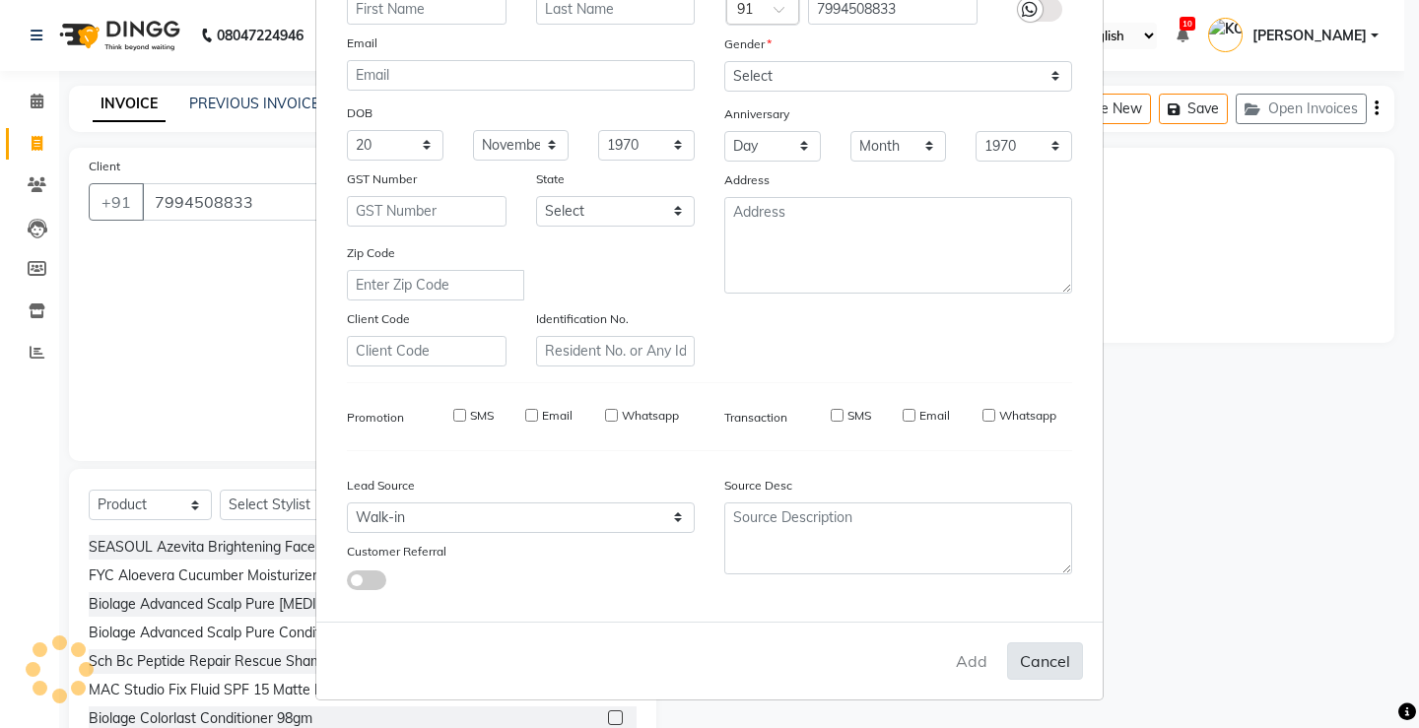
select select
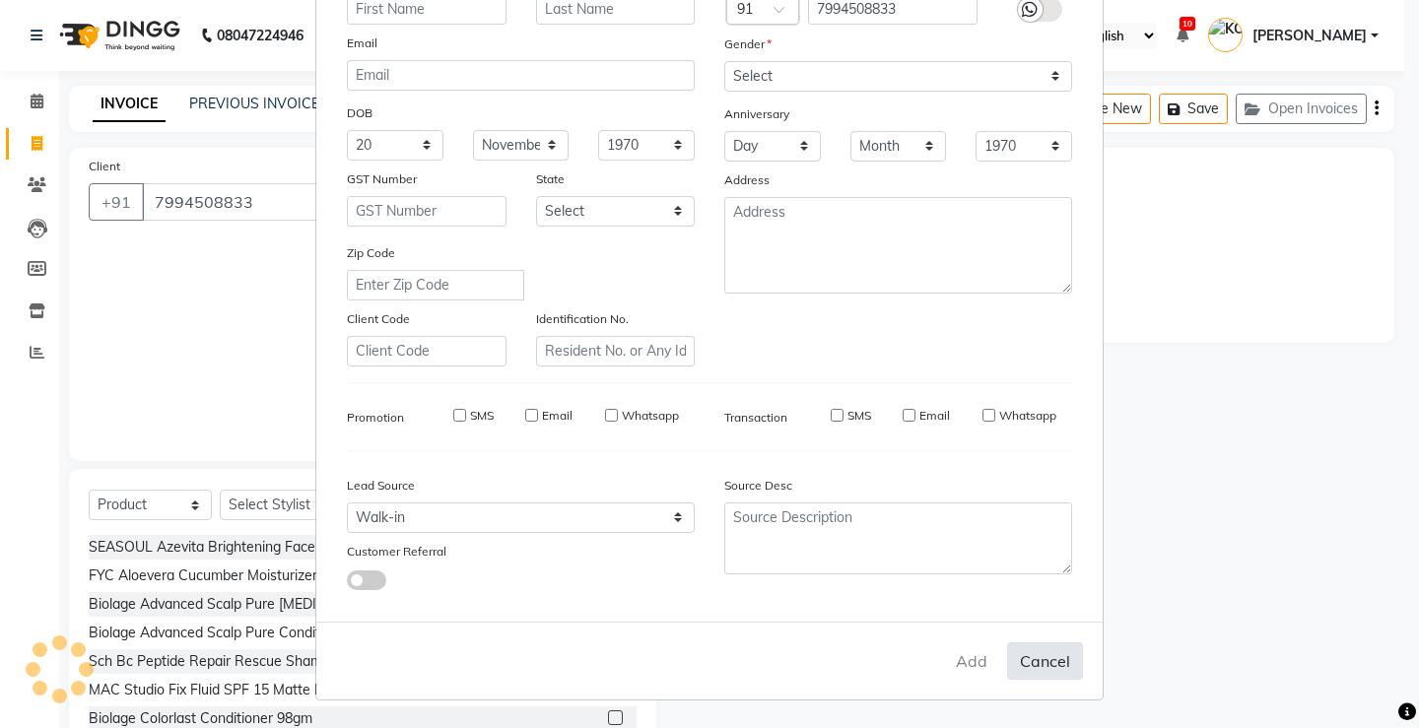
select select
checkbox input "false"
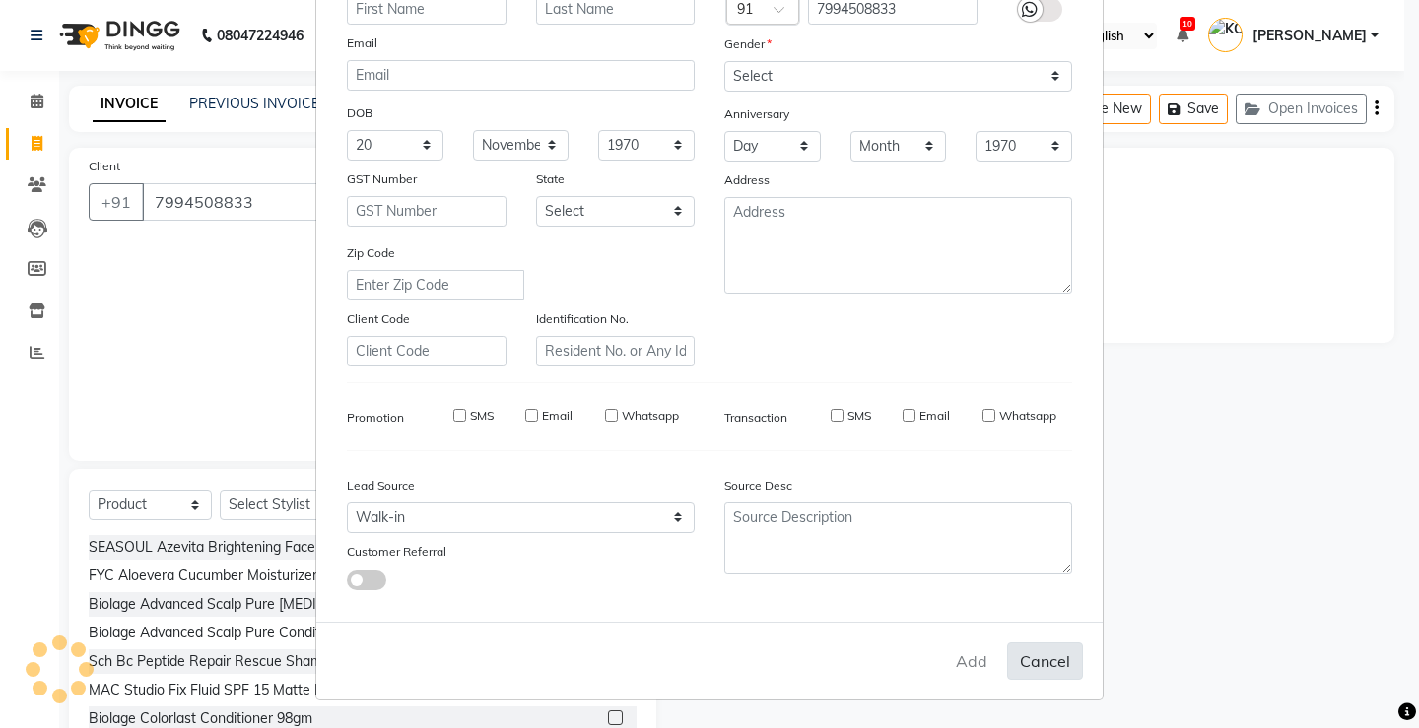
checkbox input "false"
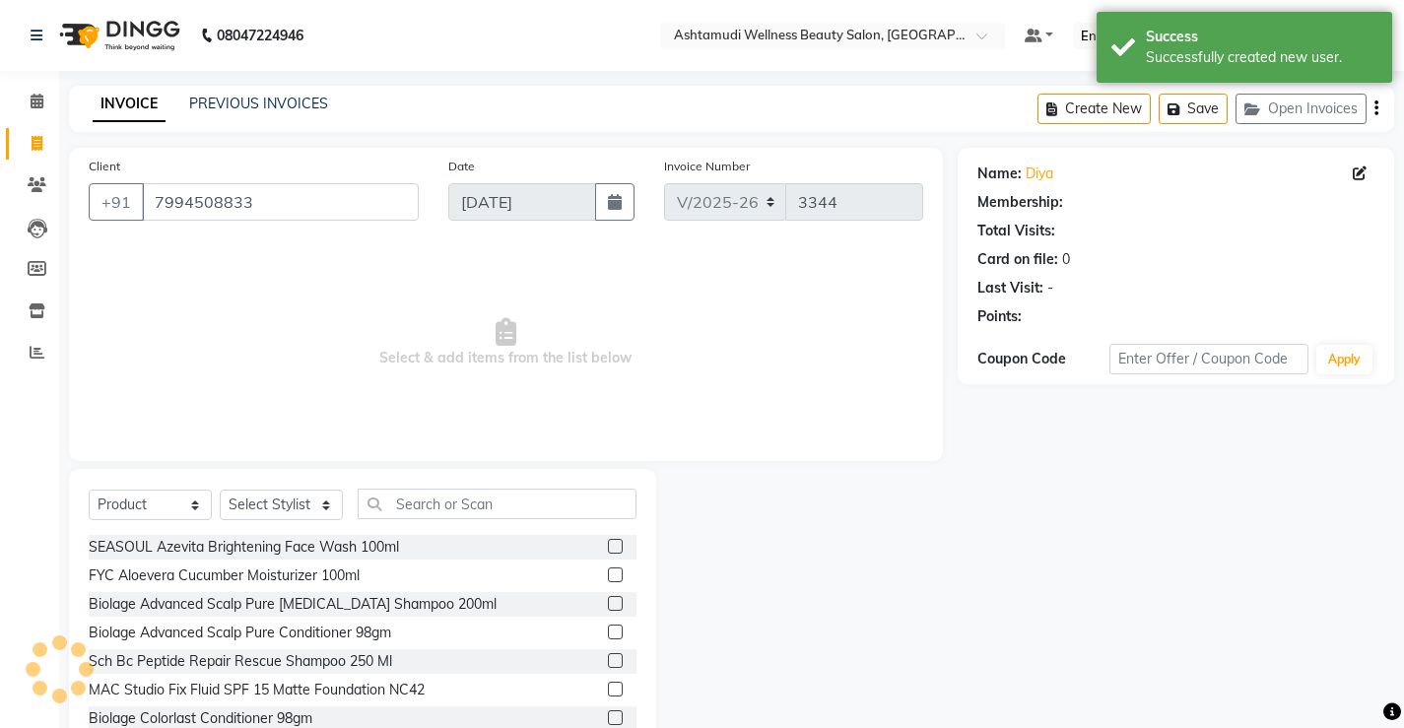
select select "1: Object"
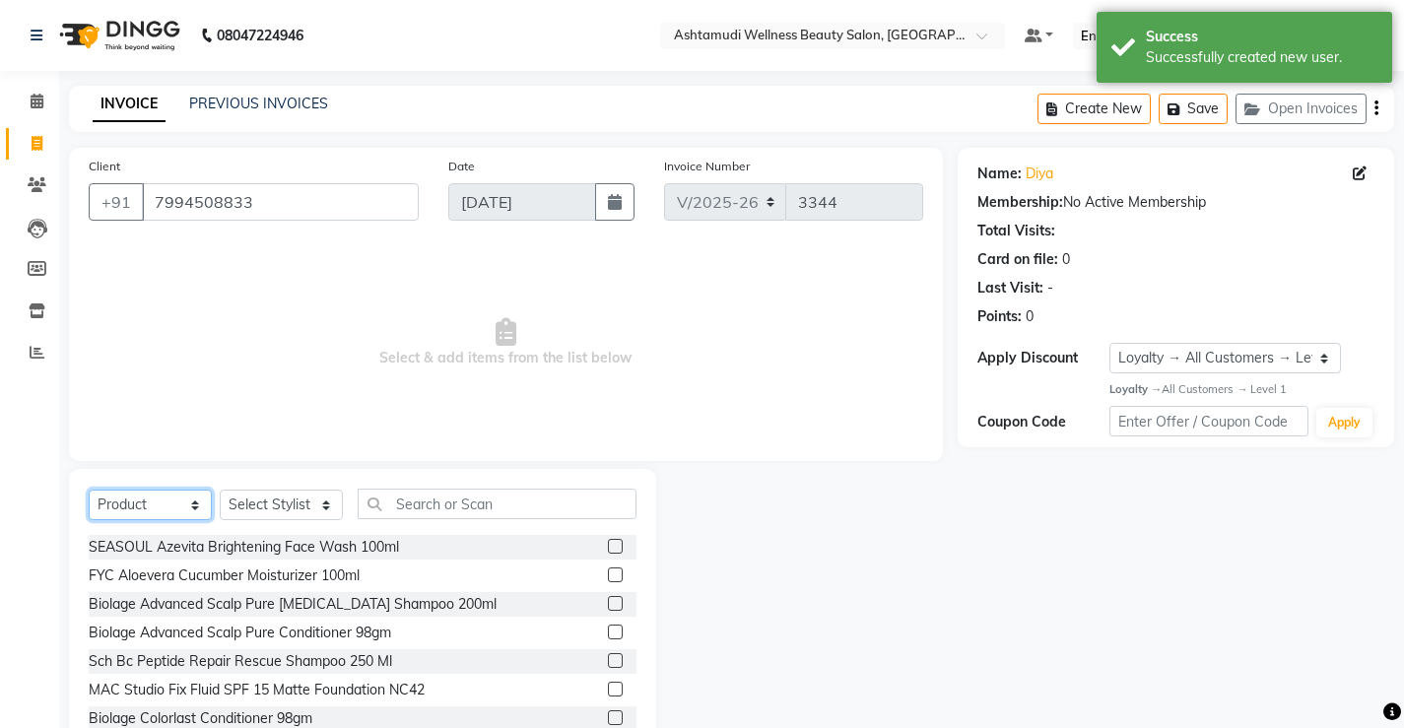
click at [178, 502] on select "Select Service Product Membership Package Voucher Prepaid Gift Card" at bounding box center [150, 505] width 123 height 31
select select "service"
click at [89, 490] on select "Select Service Product Membership Package Voucher Prepaid Gift Card" at bounding box center [150, 505] width 123 height 31
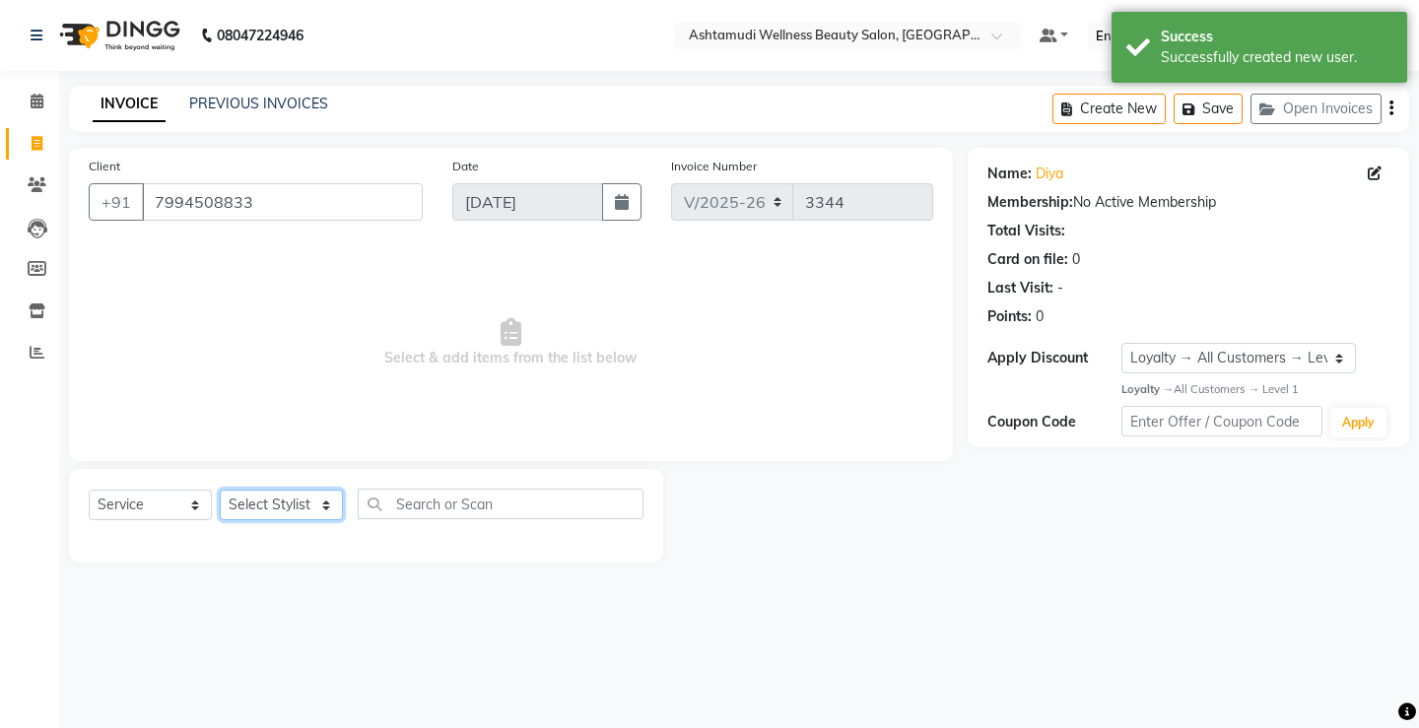
click at [309, 504] on select "Select Stylist ANJALI M S [PERSON_NAME] KOTTIYAM ASHTAMUDI [PERSON_NAME] [PERSO…" at bounding box center [281, 505] width 123 height 31
select select "50208"
click at [220, 490] on select "Select Stylist ANJALI M S [PERSON_NAME] KOTTIYAM ASHTAMUDI [PERSON_NAME] [PERSO…" at bounding box center [281, 505] width 123 height 31
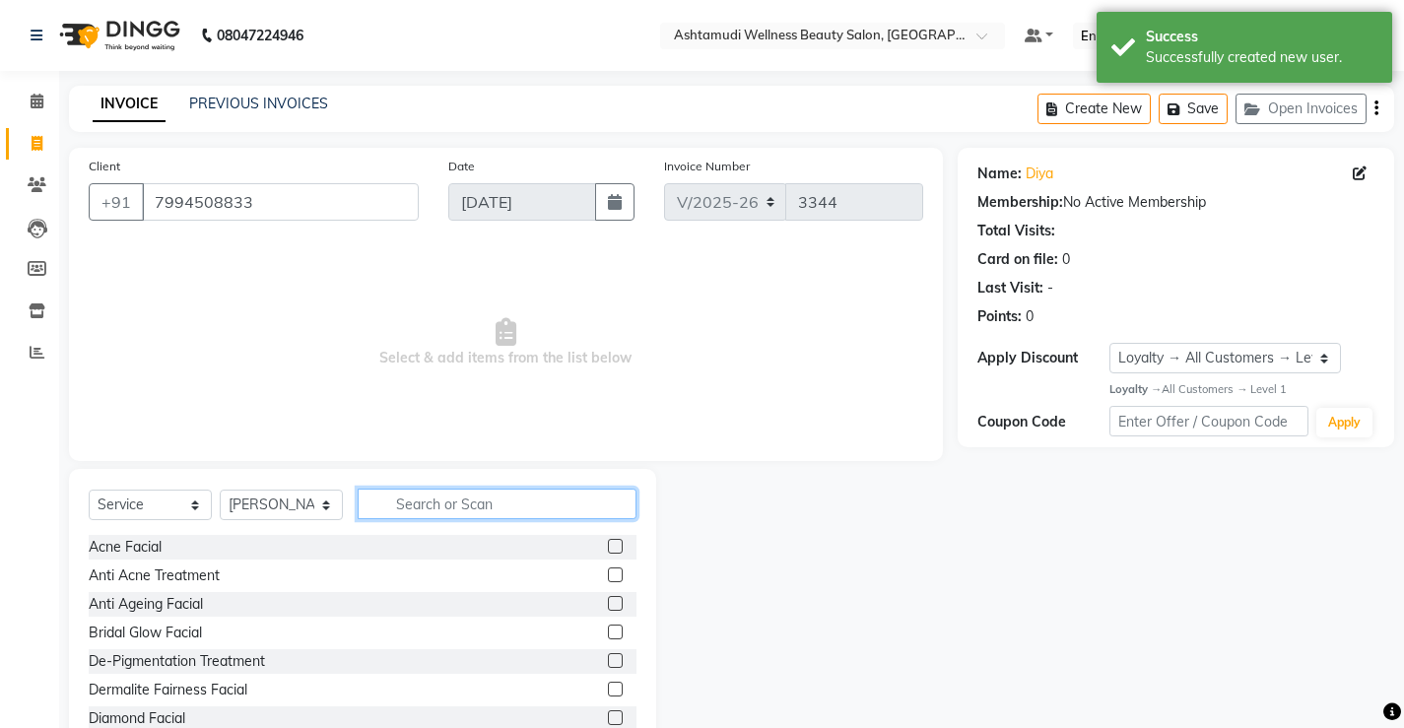
click at [408, 506] on input "text" at bounding box center [497, 504] width 279 height 31
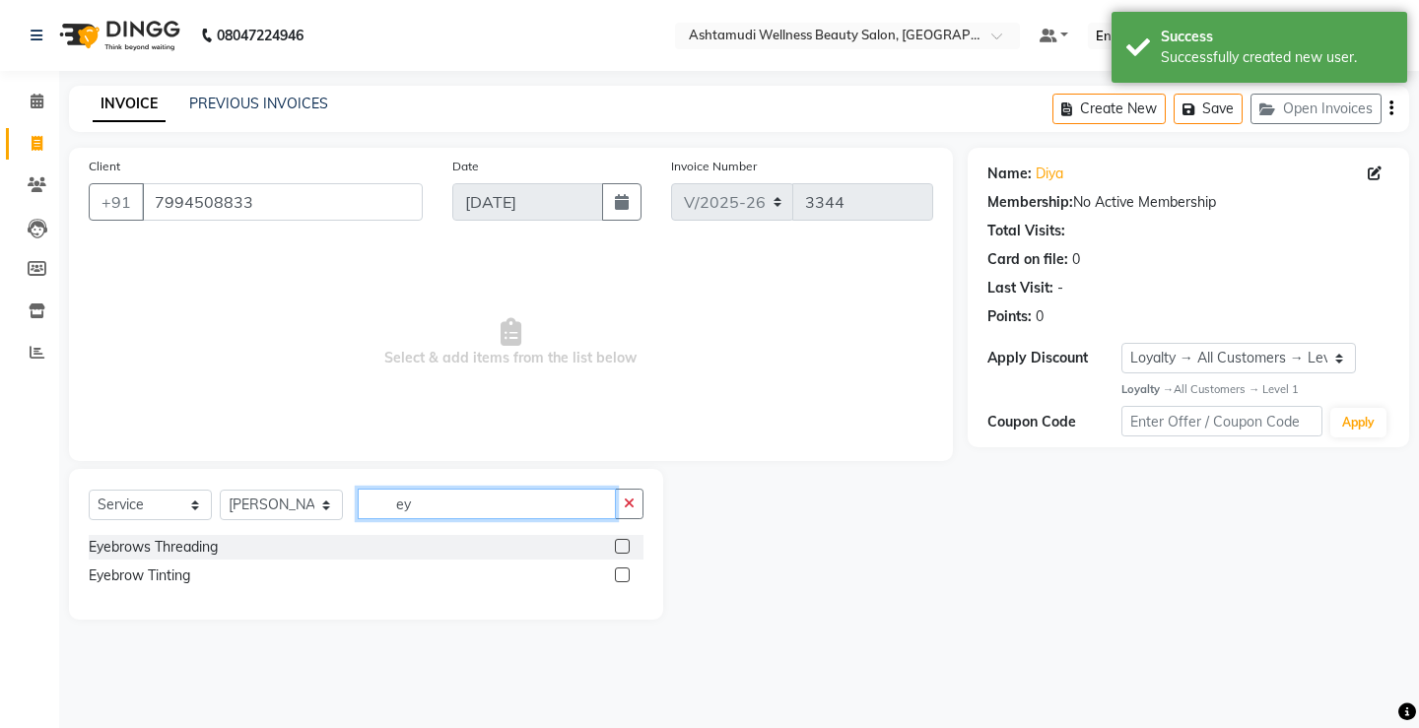
type input "ey"
click at [623, 551] on label at bounding box center [622, 546] width 15 height 15
click at [623, 551] on input "checkbox" at bounding box center [621, 547] width 13 height 13
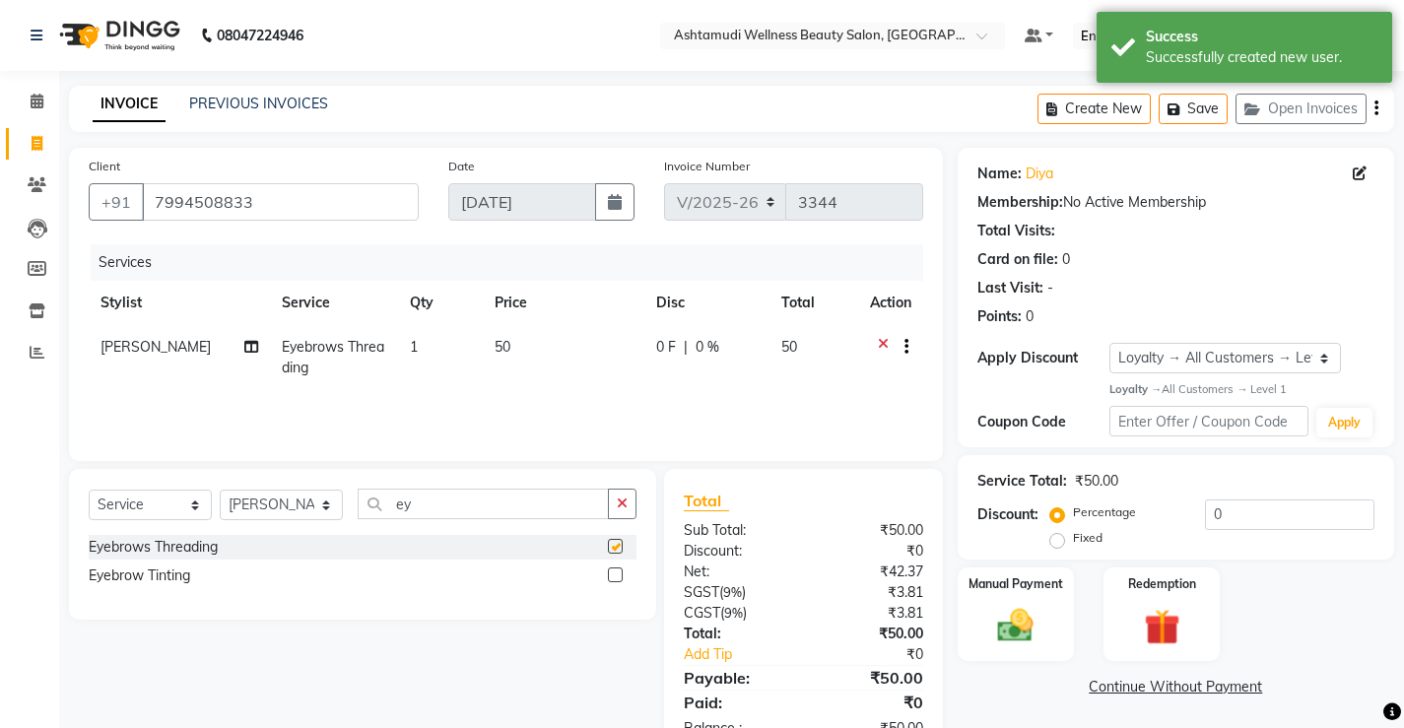
checkbox input "false"
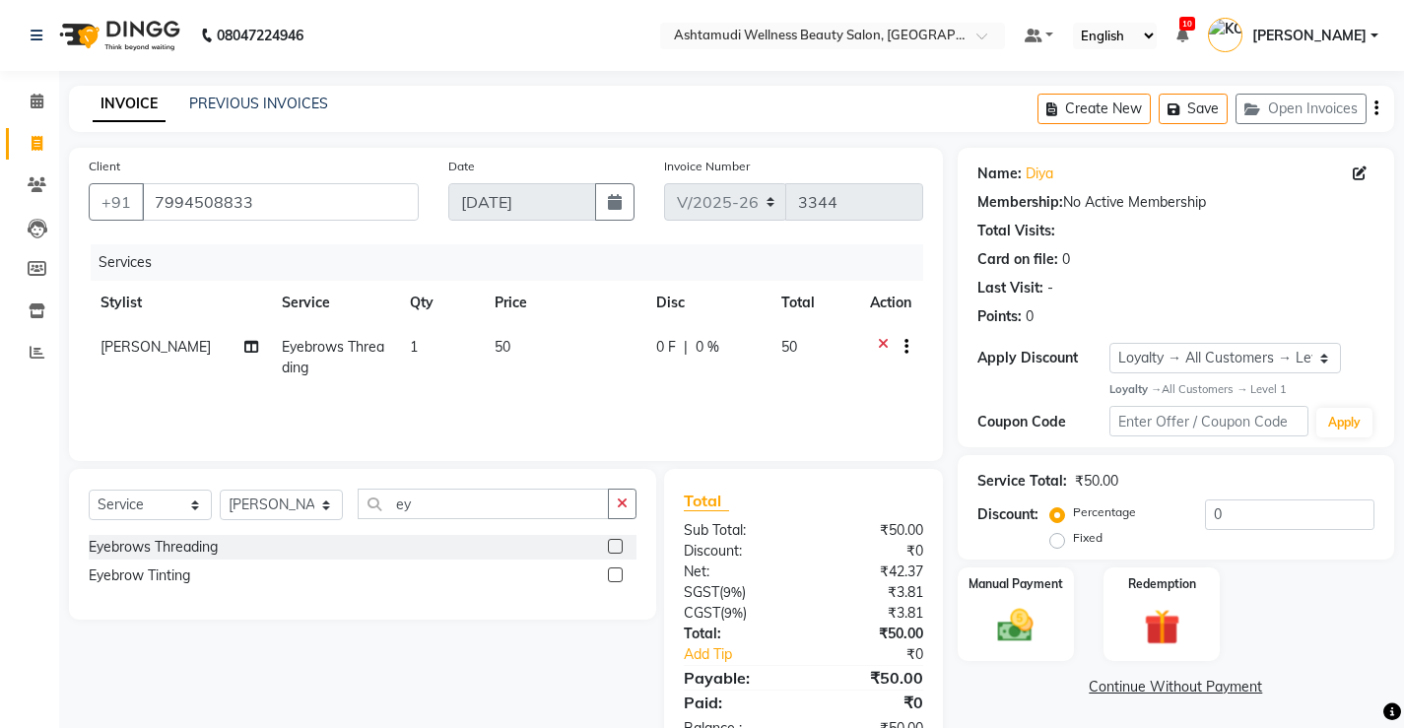
scroll to position [60, 0]
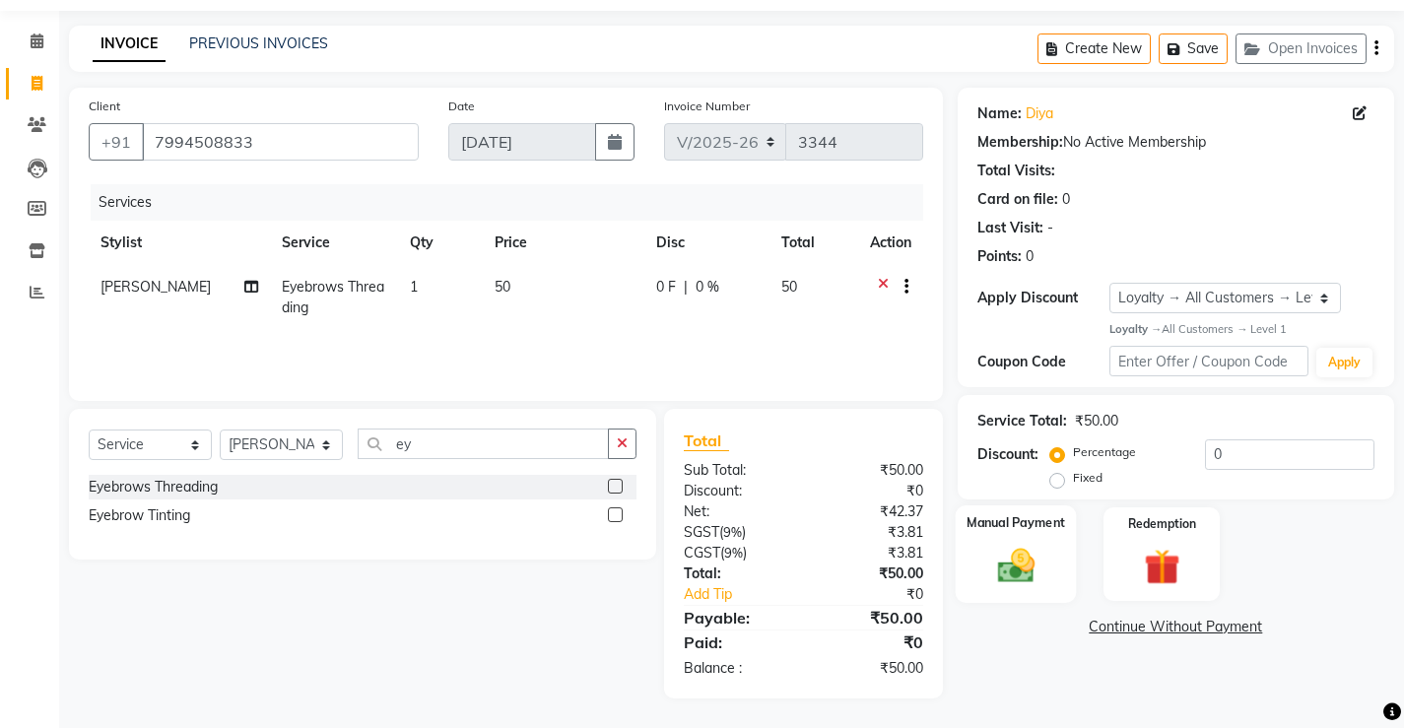
click at [1051, 541] on div "Manual Payment" at bounding box center [1015, 554] width 121 height 98
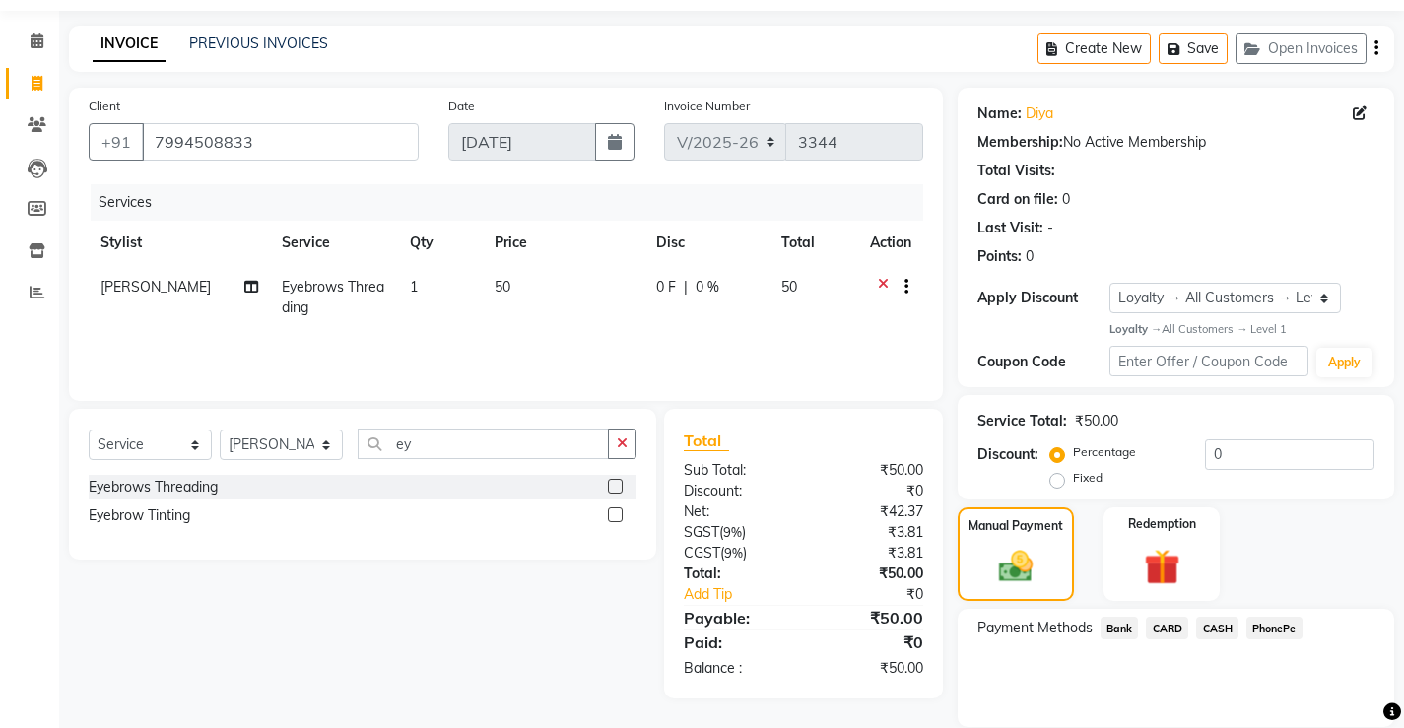
click at [1264, 629] on span "PhonePe" at bounding box center [1274, 628] width 56 height 23
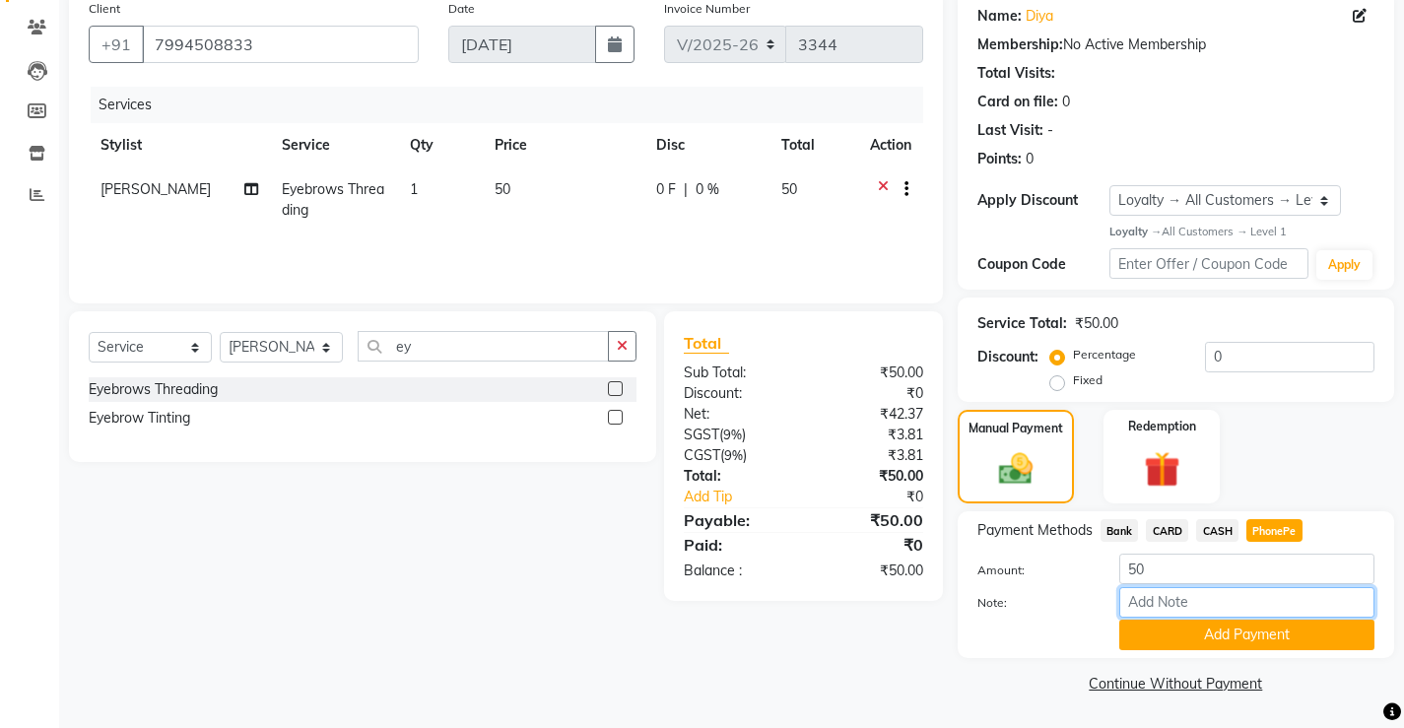
click at [1226, 596] on input "Note:" at bounding box center [1246, 602] width 255 height 31
type input "Sona"
click at [1227, 625] on button "Add Payment" at bounding box center [1246, 635] width 255 height 31
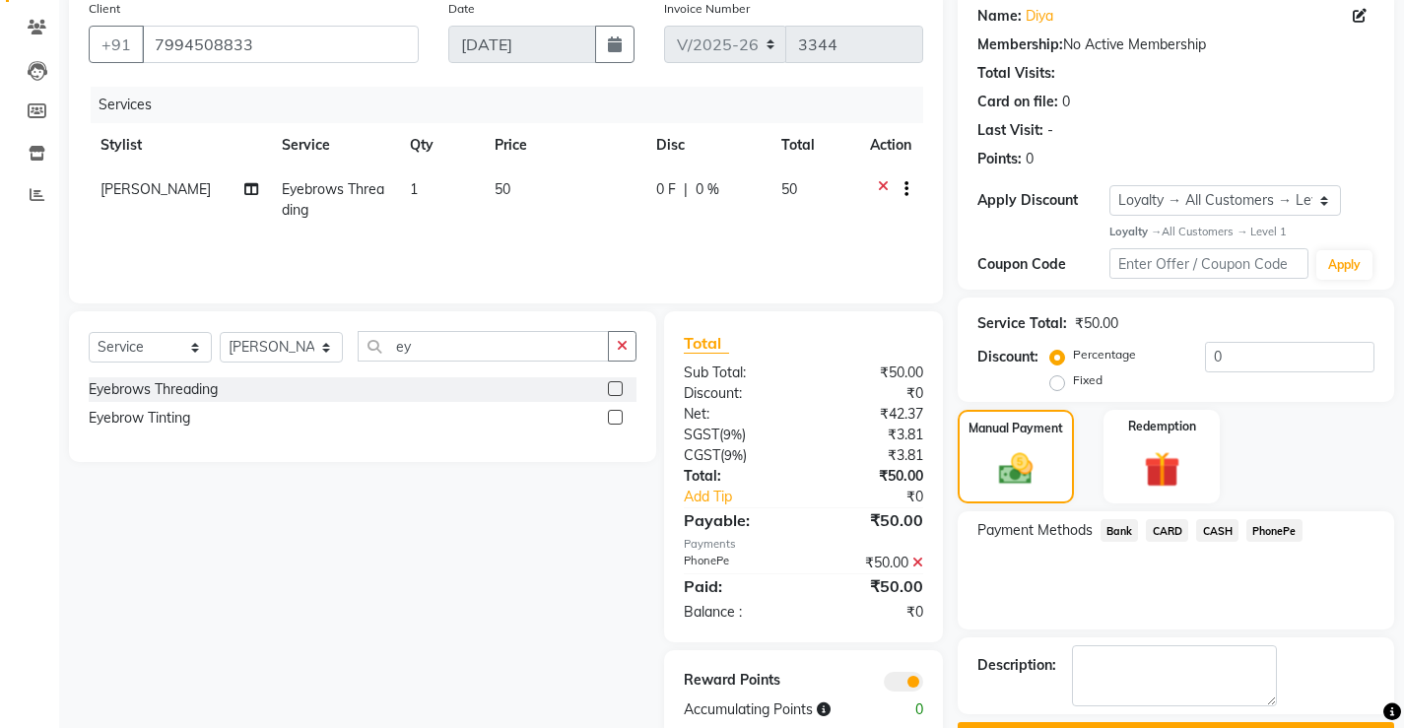
scroll to position [212, 0]
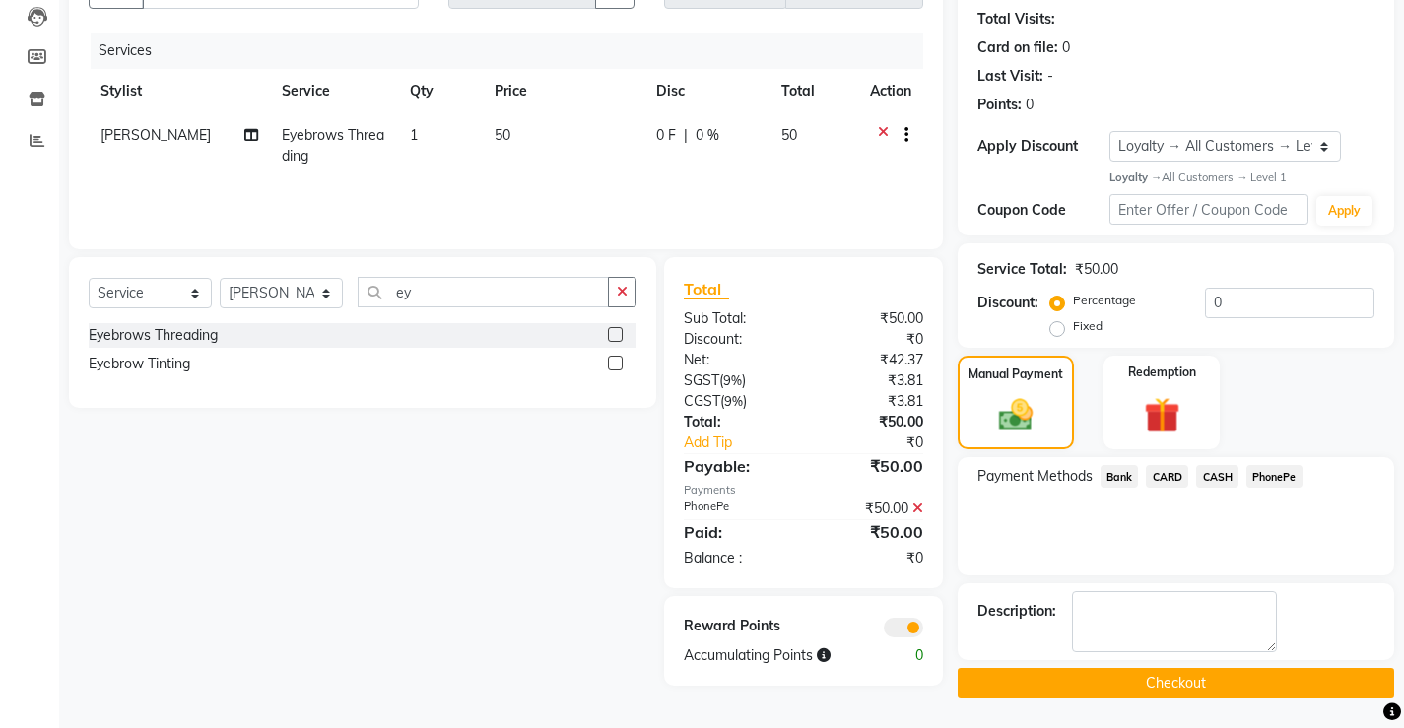
click at [1227, 683] on button "Checkout" at bounding box center [1176, 683] width 436 height 31
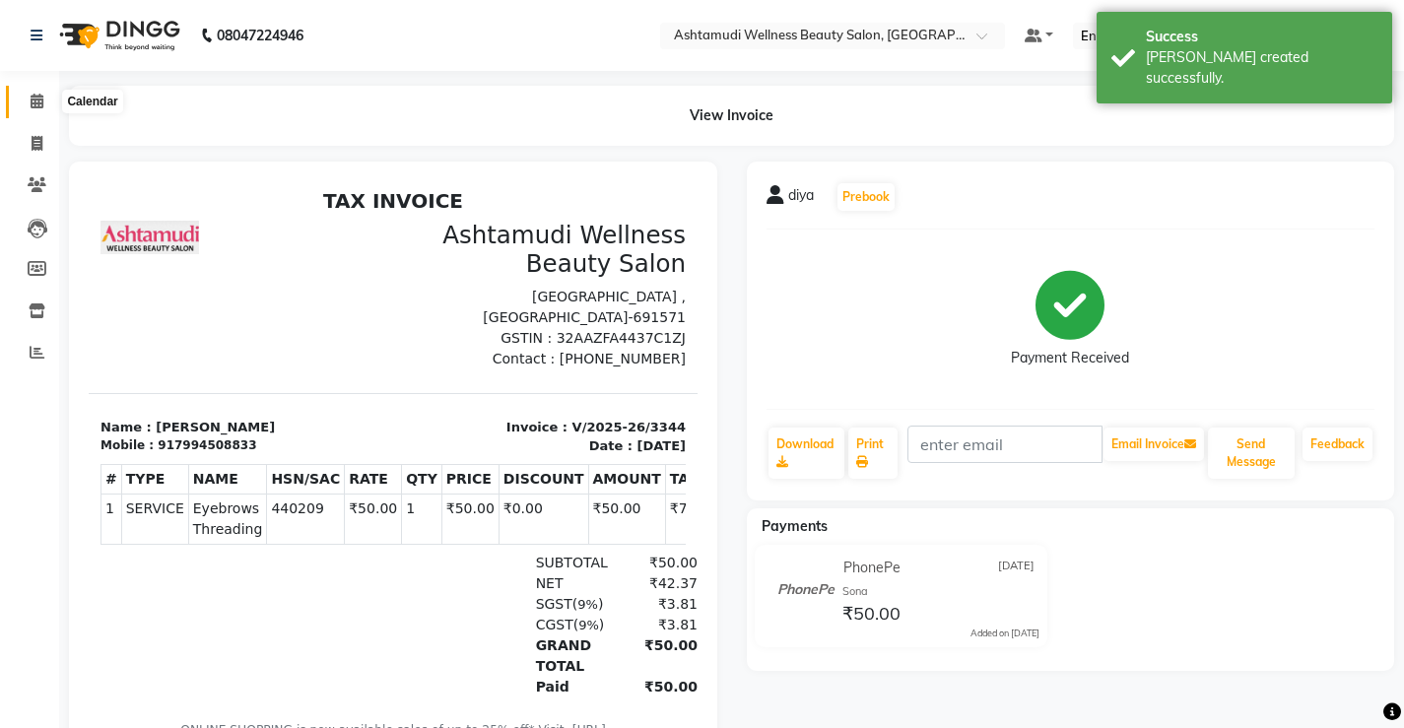
click at [36, 103] on icon at bounding box center [37, 101] width 13 height 15
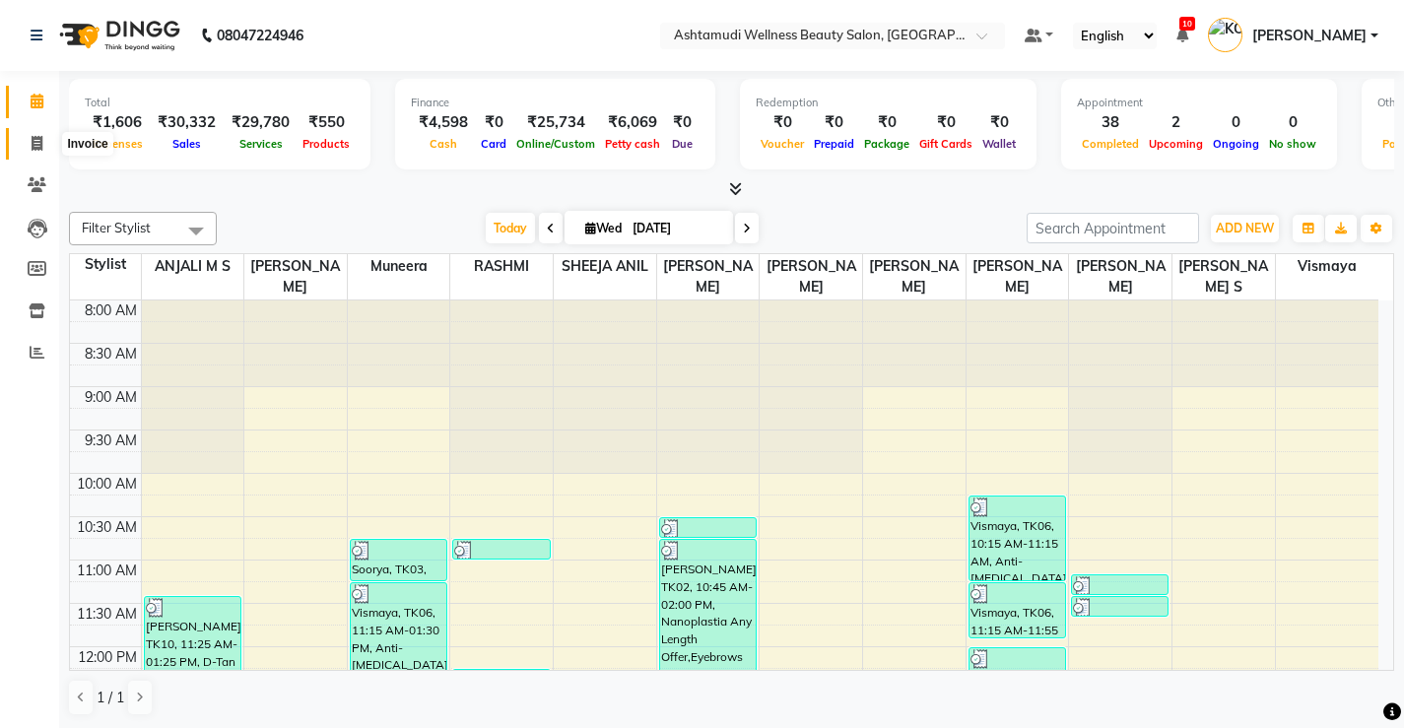
click at [38, 144] on icon at bounding box center [37, 143] width 11 height 15
select select "service"
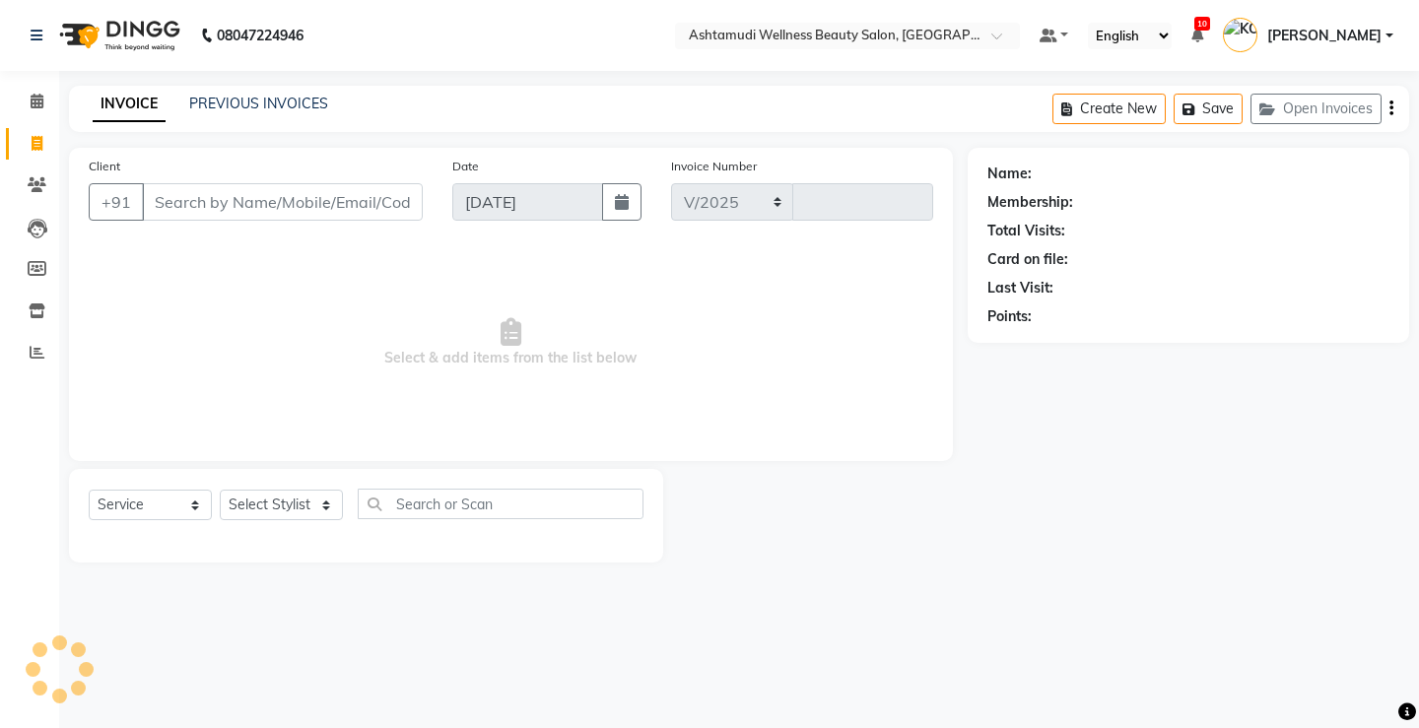
select select "4674"
type input "3345"
select select "product"
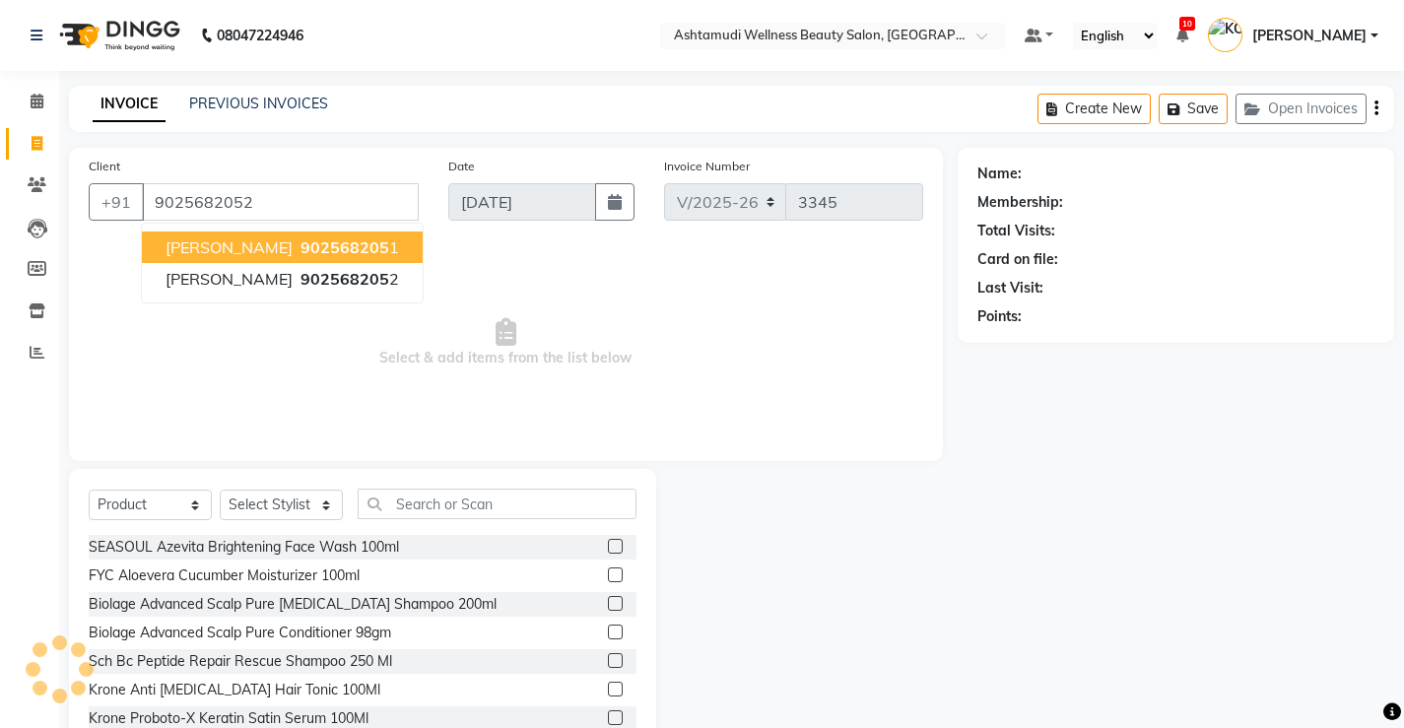
type input "9025682052"
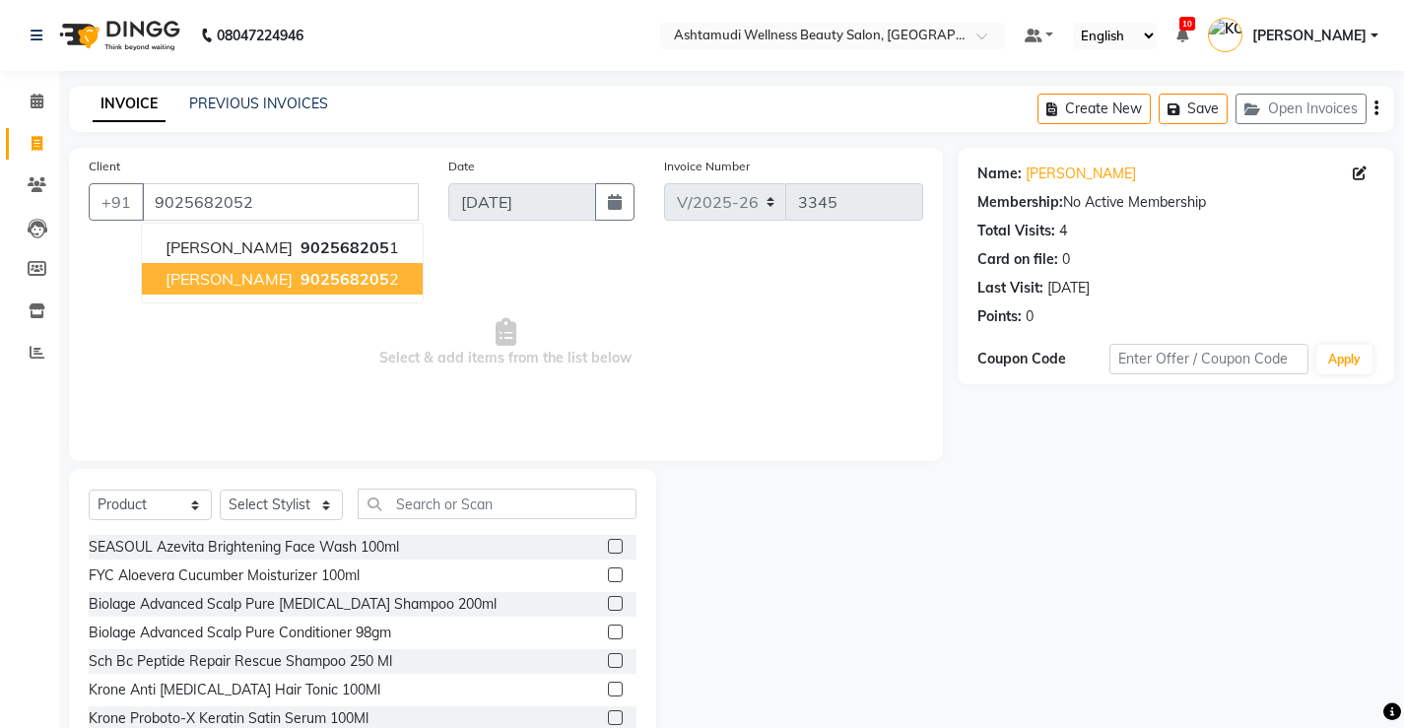
click at [228, 286] on span "[PERSON_NAME]" at bounding box center [229, 279] width 127 height 20
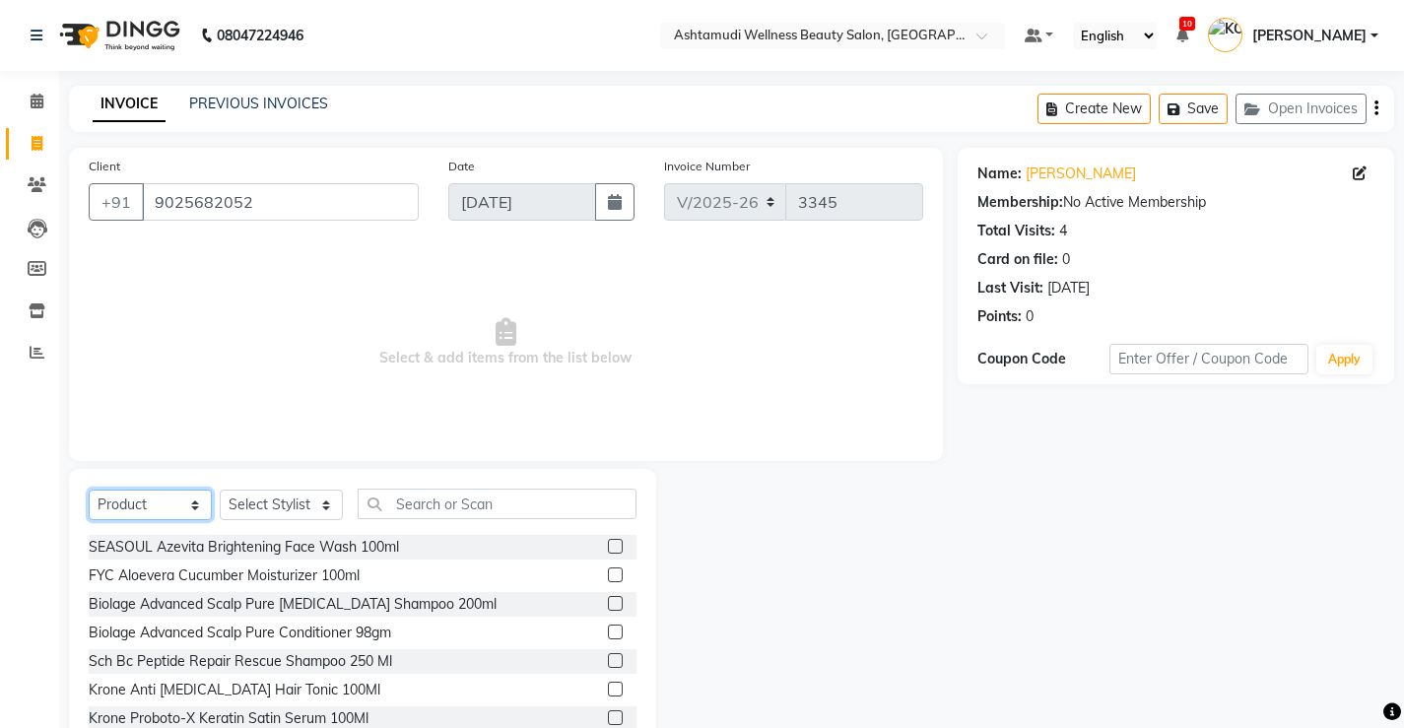
click at [174, 498] on select "Select Service Product Membership Package Voucher Prepaid Gift Card" at bounding box center [150, 505] width 123 height 31
select select "service"
click at [89, 490] on select "Select Service Product Membership Package Voucher Prepaid Gift Card" at bounding box center [150, 505] width 123 height 31
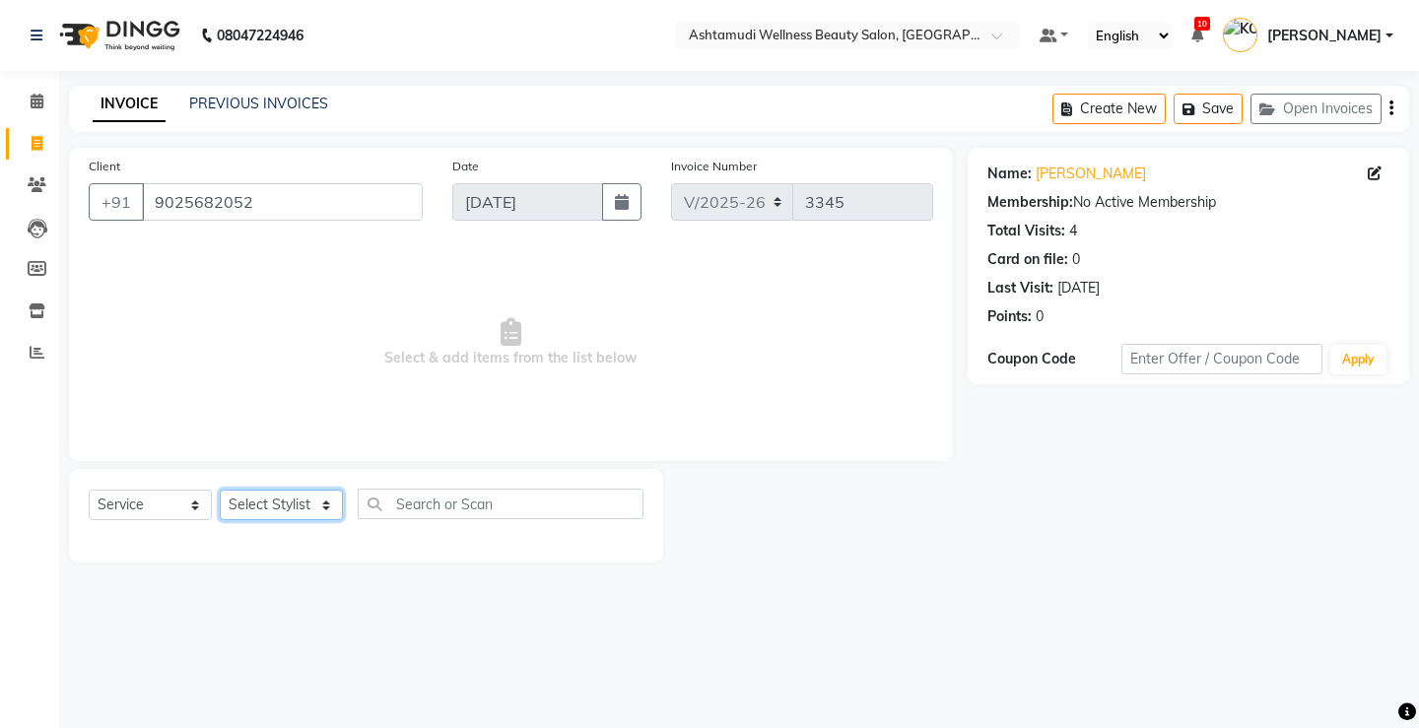
click at [279, 497] on select "Select Stylist ANJALI M S [PERSON_NAME] KOTTIYAM ASHTAMUDI [PERSON_NAME] [PERSO…" at bounding box center [281, 505] width 123 height 31
select select "67522"
click at [220, 490] on select "Select Stylist ANJALI M S [PERSON_NAME] KOTTIYAM ASHTAMUDI [PERSON_NAME] [PERSO…" at bounding box center [281, 505] width 123 height 31
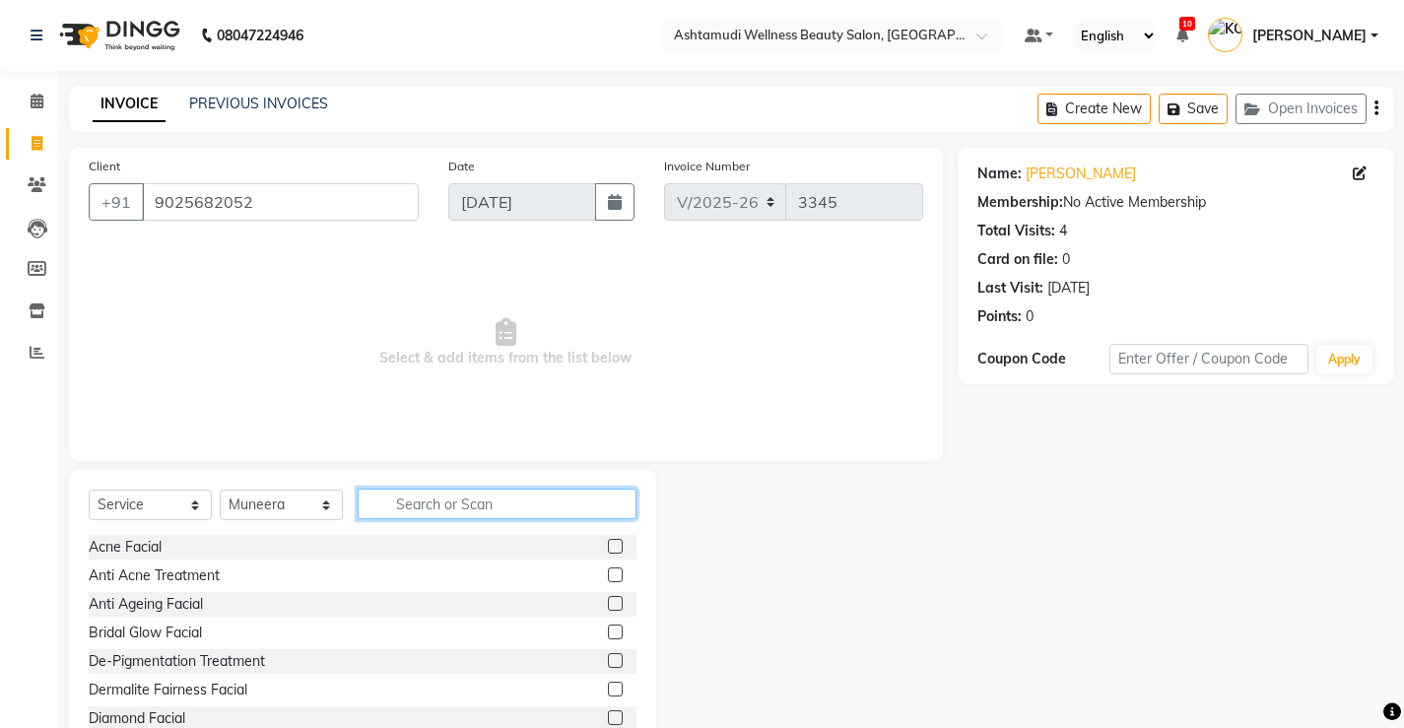
click at [549, 501] on input "text" at bounding box center [497, 504] width 279 height 31
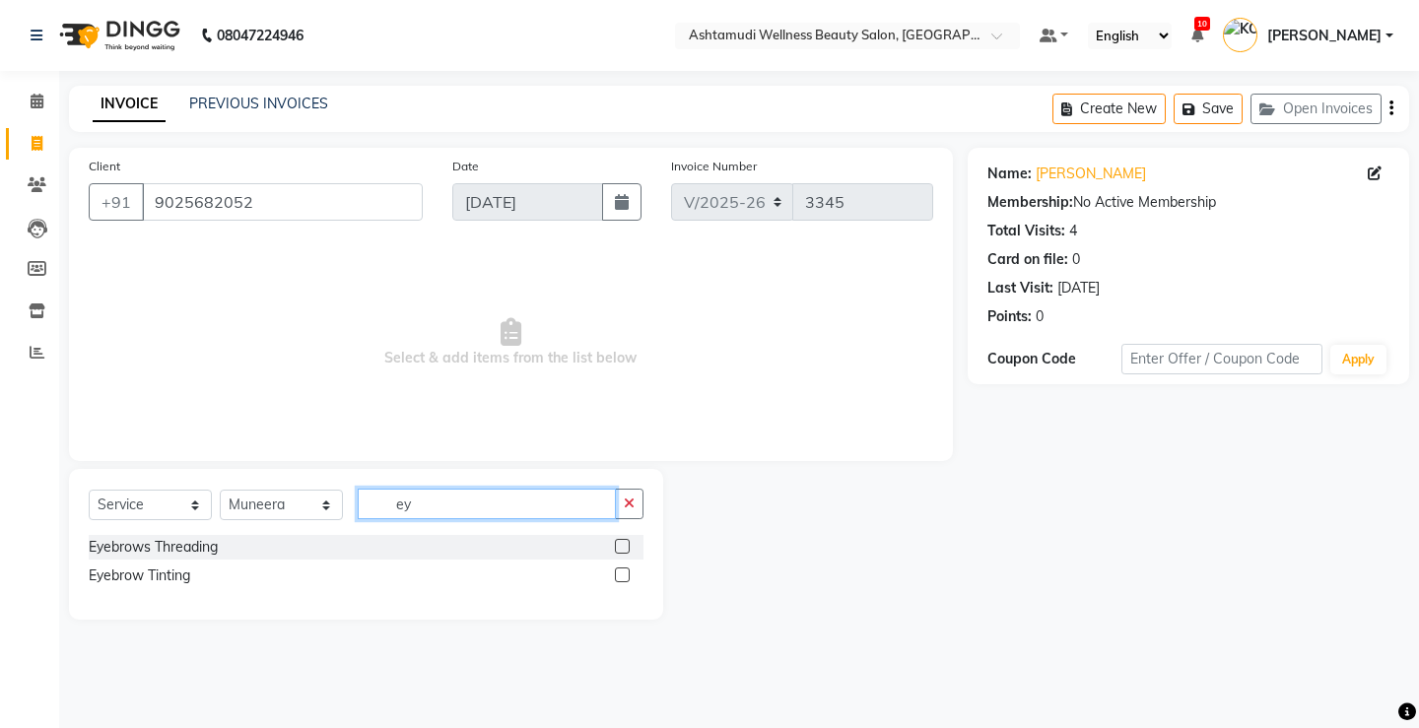
type input "ey"
click at [619, 544] on label at bounding box center [622, 546] width 15 height 15
click at [619, 544] on input "checkbox" at bounding box center [621, 547] width 13 height 13
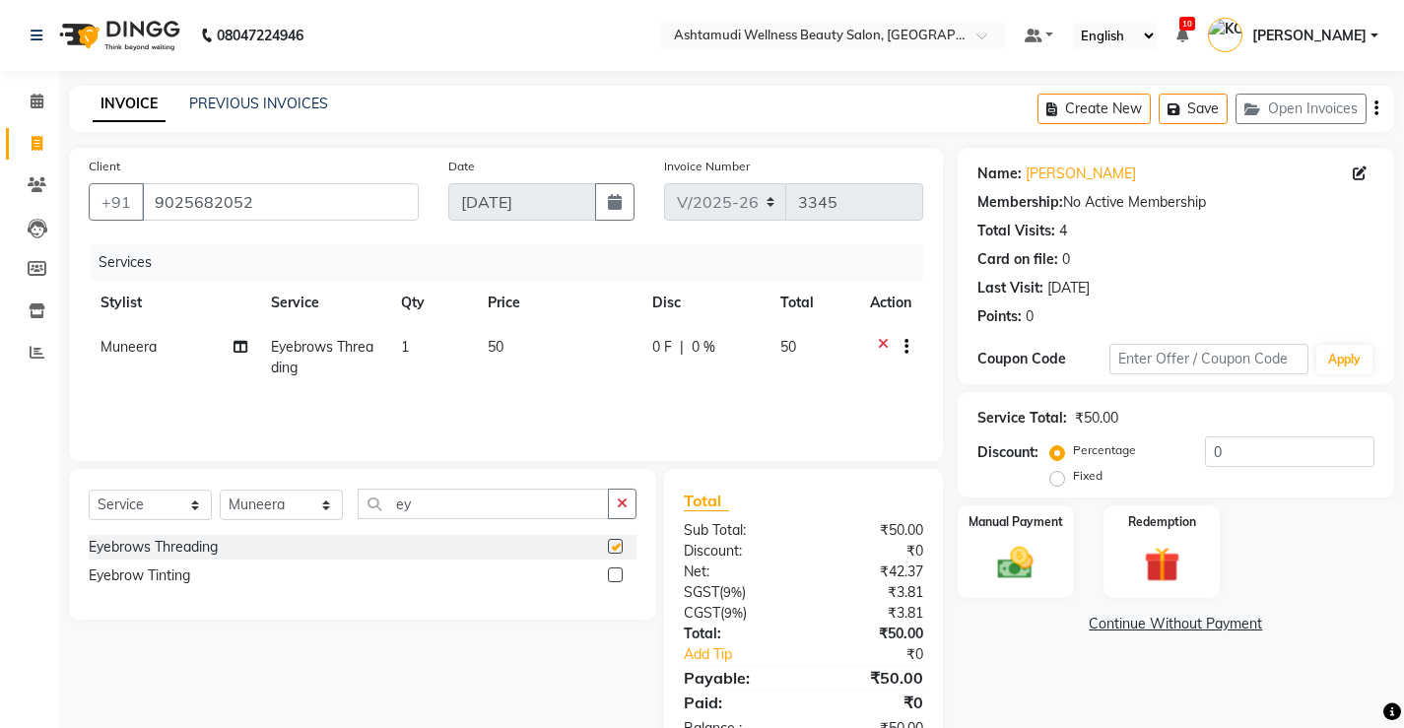
checkbox input "false"
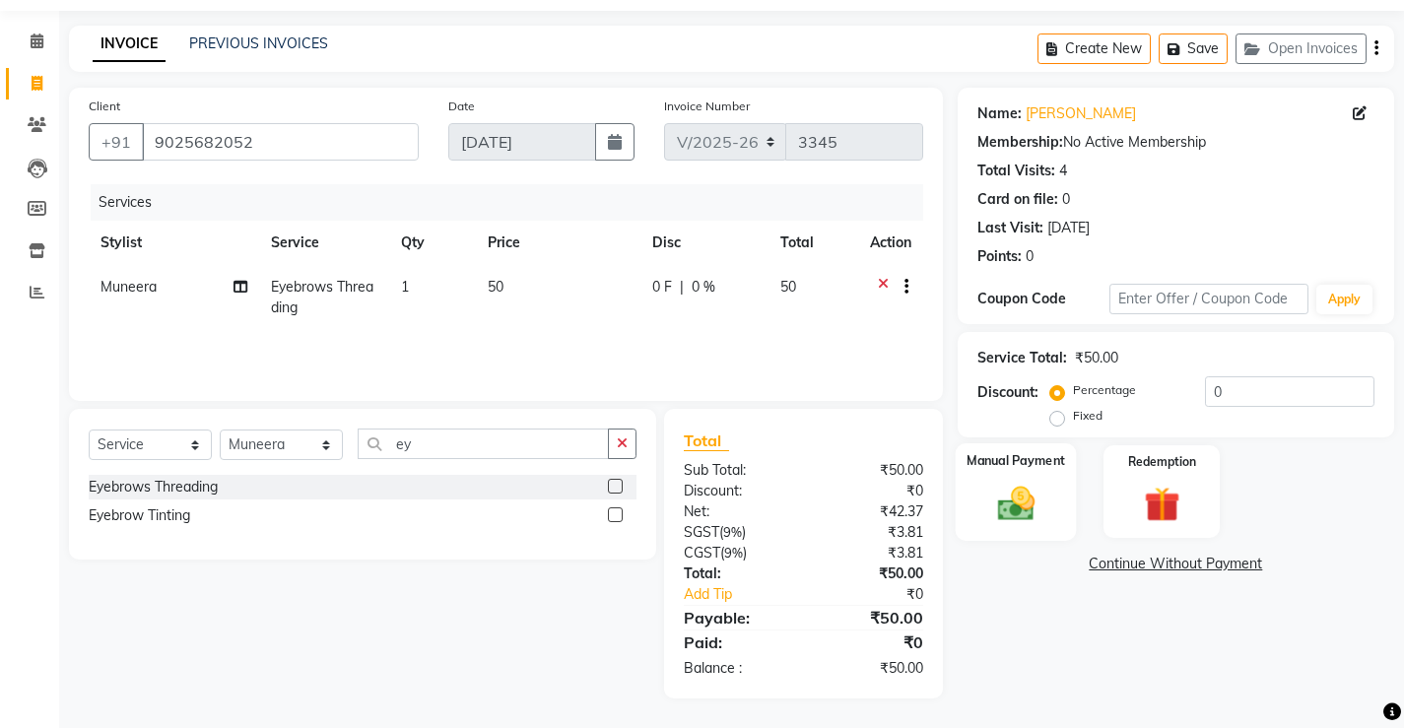
click at [1044, 497] on img at bounding box center [1015, 503] width 60 height 42
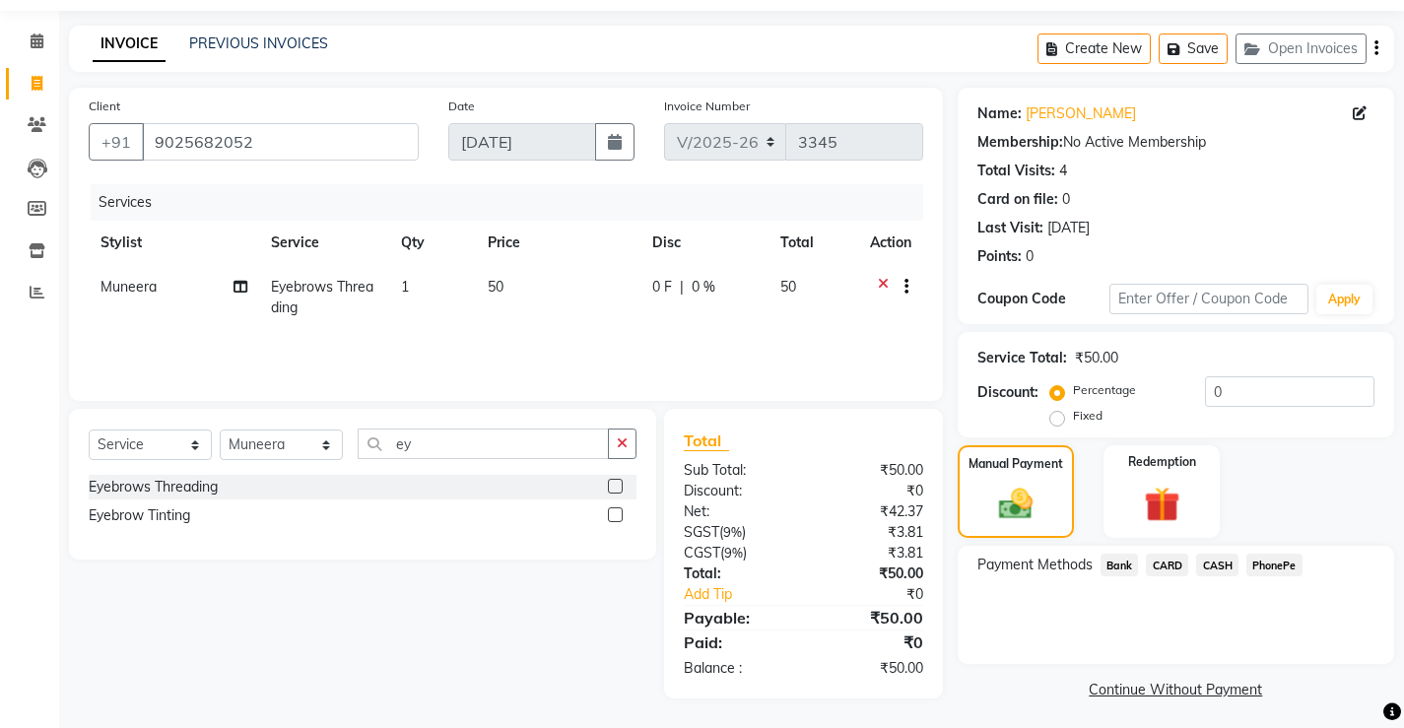
scroll to position [66, 0]
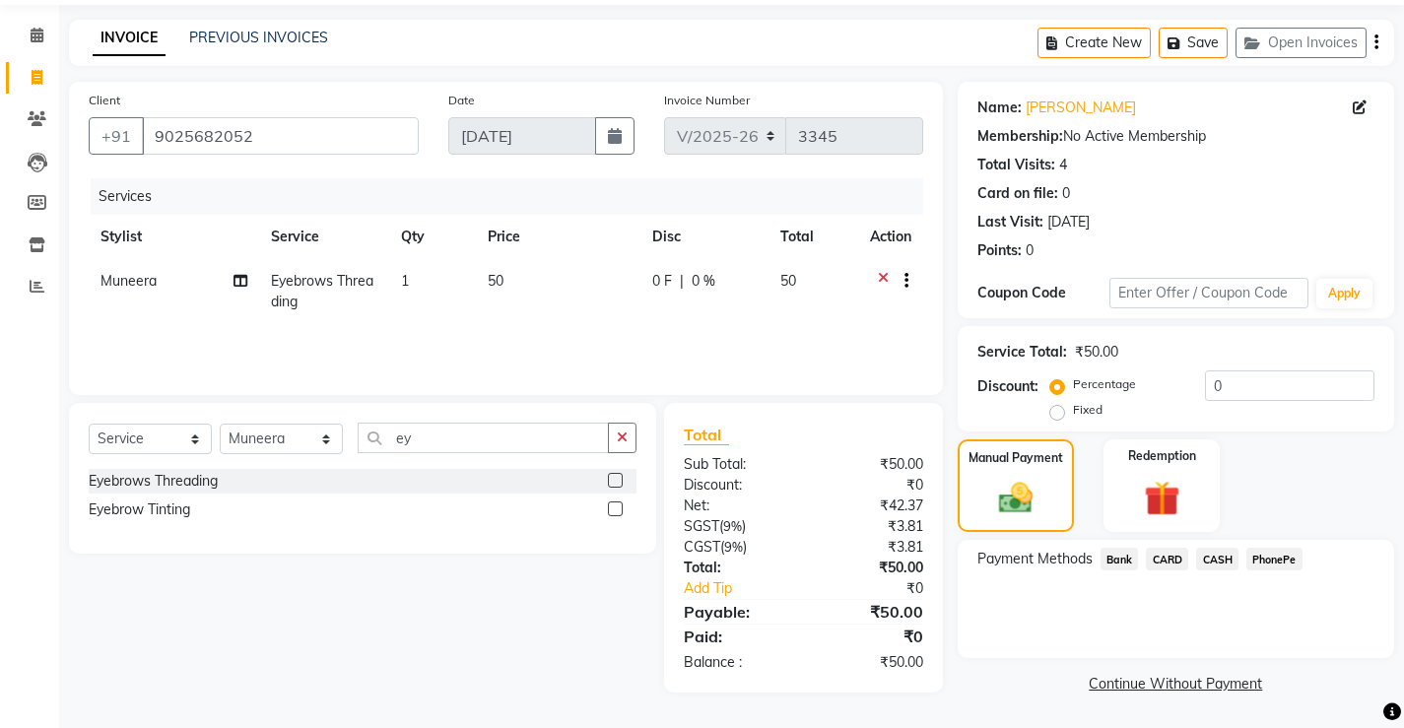
click at [1227, 556] on span "CASH" at bounding box center [1217, 559] width 42 height 23
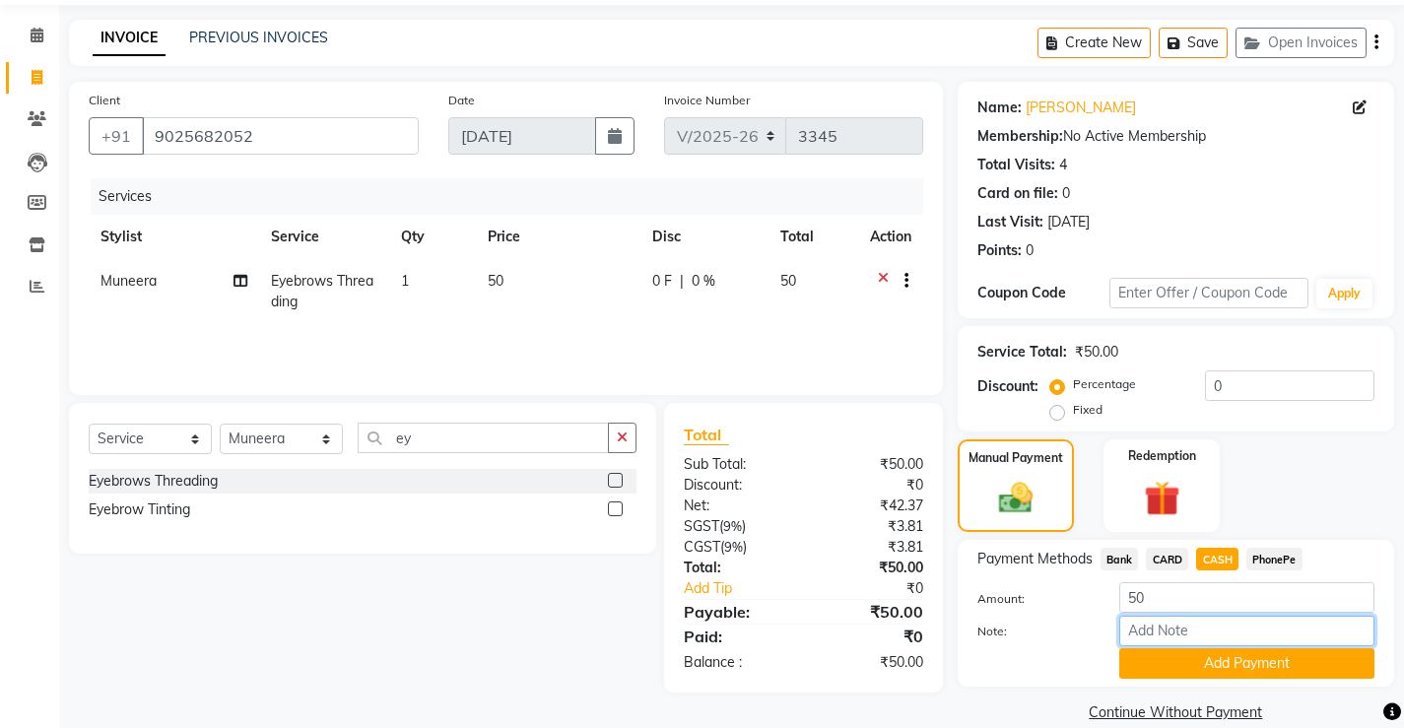
click at [1210, 616] on input "Note:" at bounding box center [1246, 631] width 255 height 31
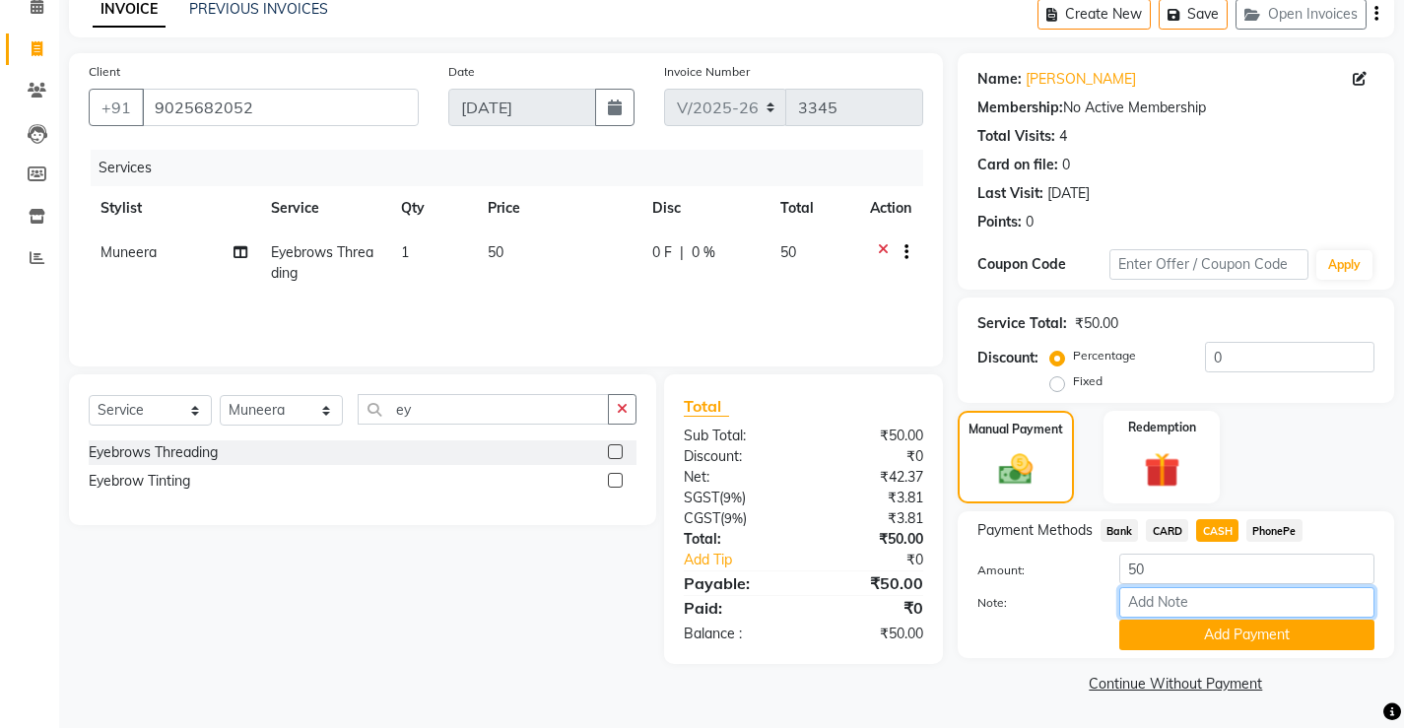
type input "Sona"
click at [1281, 645] on button "Add Payment" at bounding box center [1246, 635] width 255 height 31
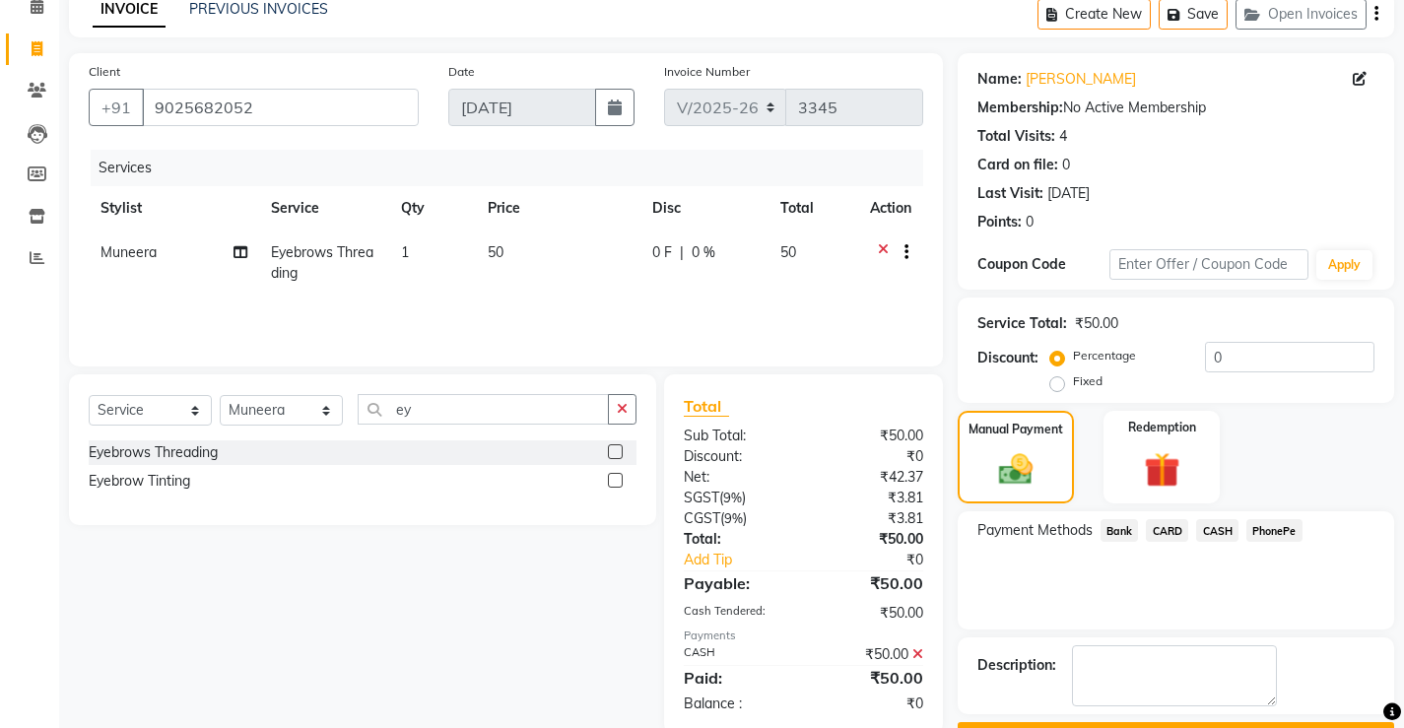
scroll to position [149, 0]
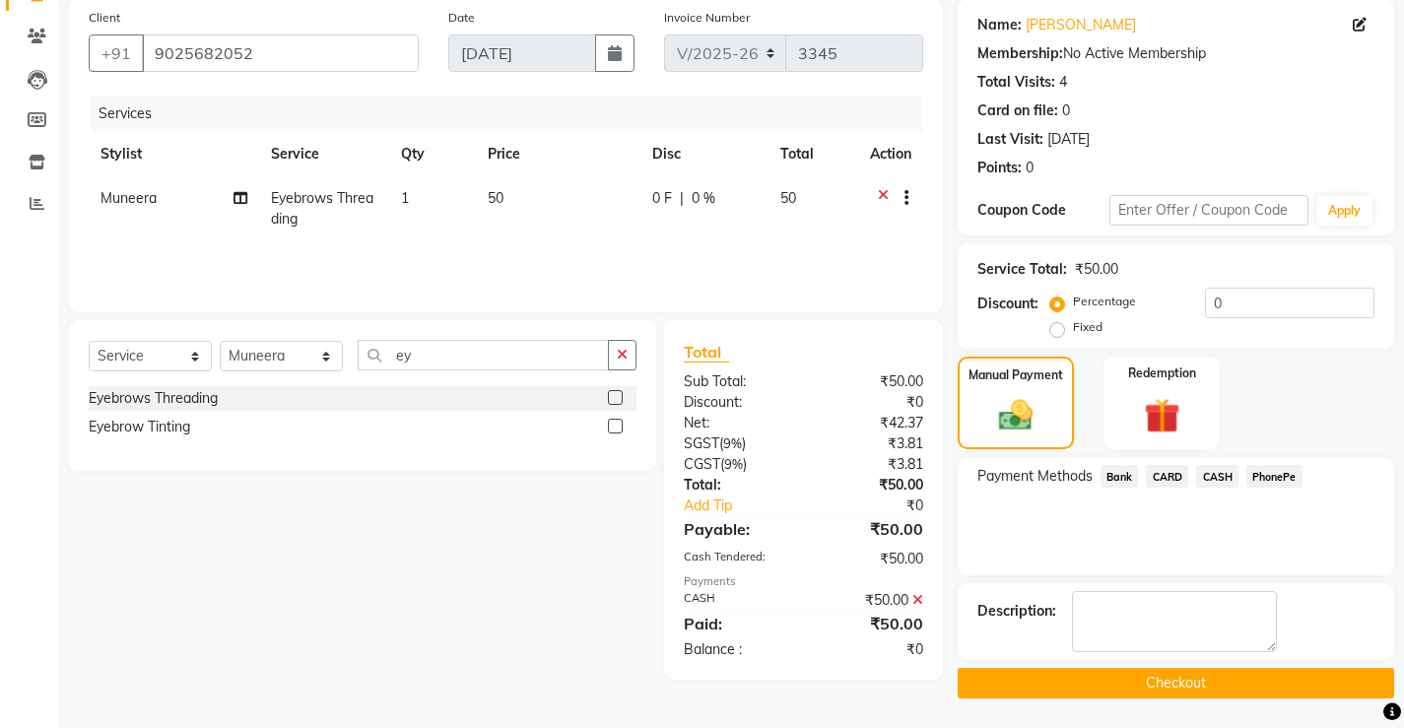
click at [1290, 686] on button "Checkout" at bounding box center [1176, 683] width 436 height 31
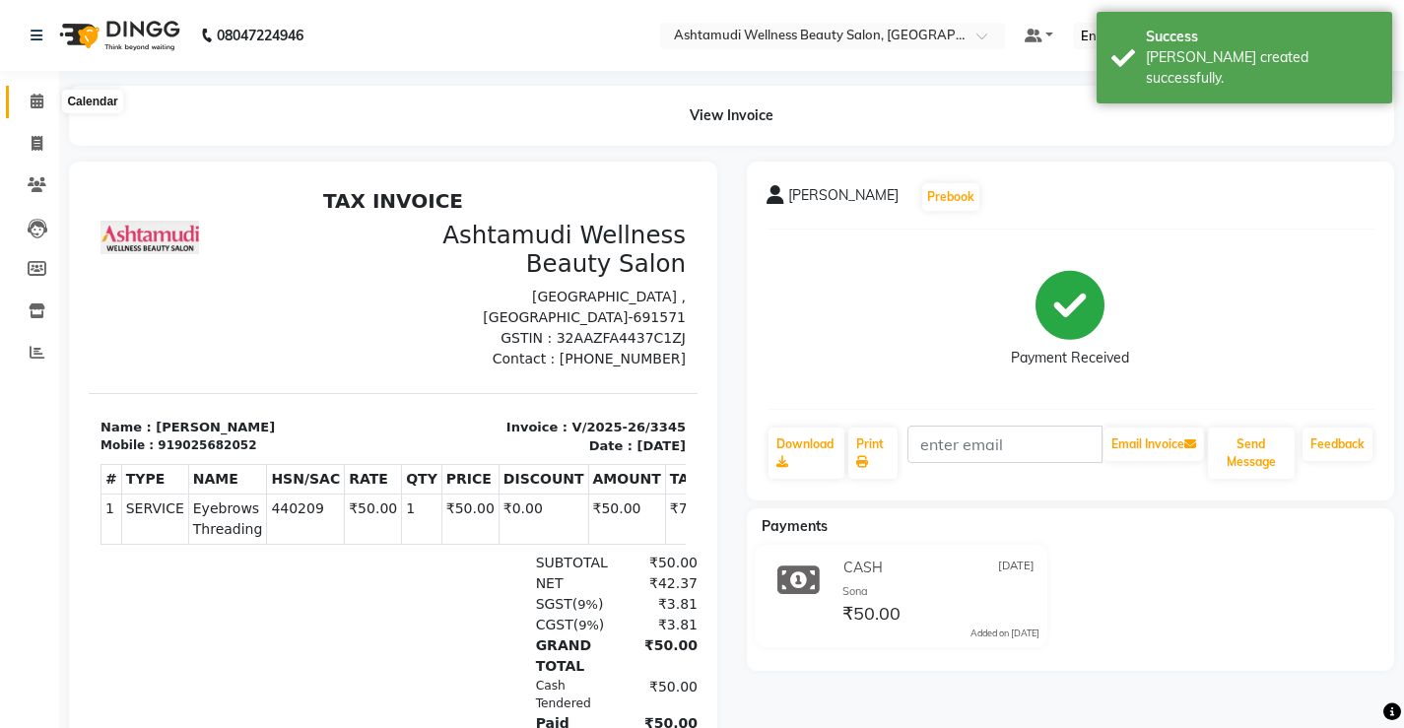
click at [41, 94] on icon at bounding box center [37, 101] width 13 height 15
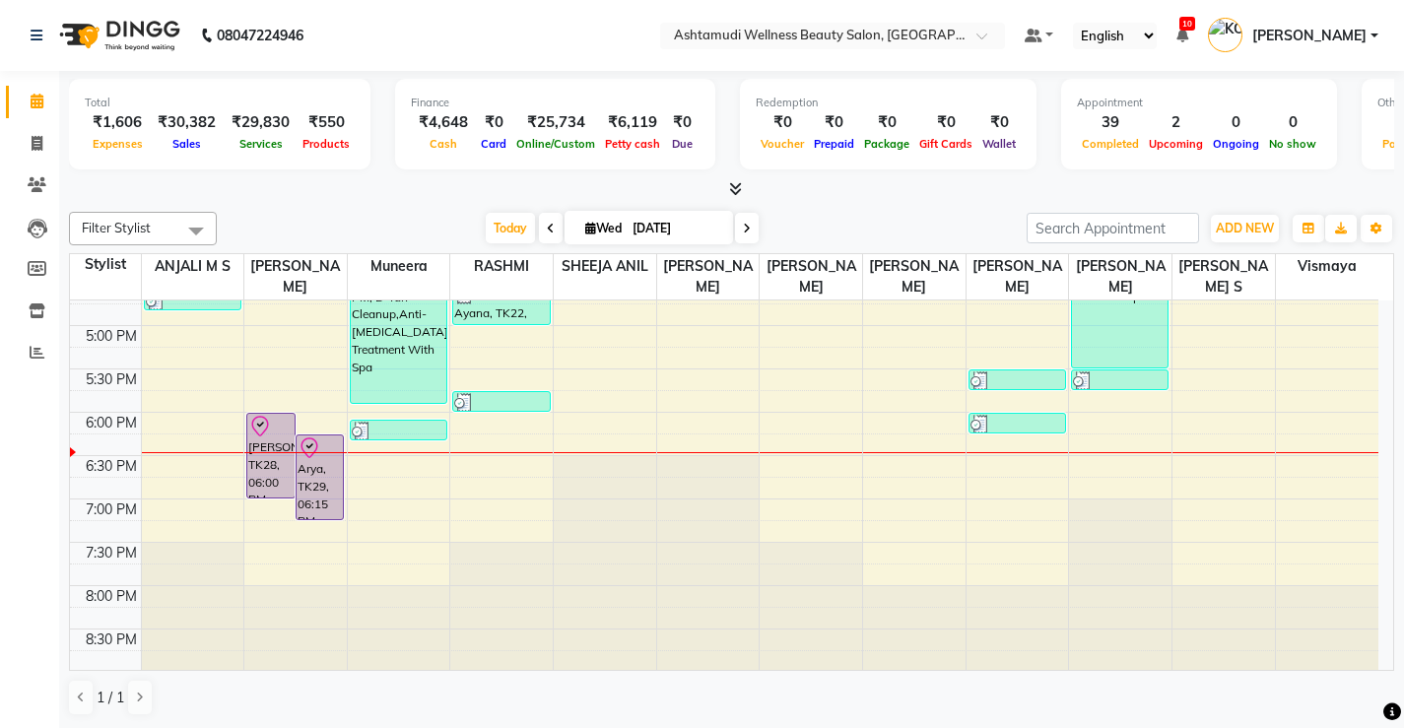
scroll to position [757, 0]
click at [37, 137] on icon at bounding box center [37, 143] width 11 height 15
select select "service"
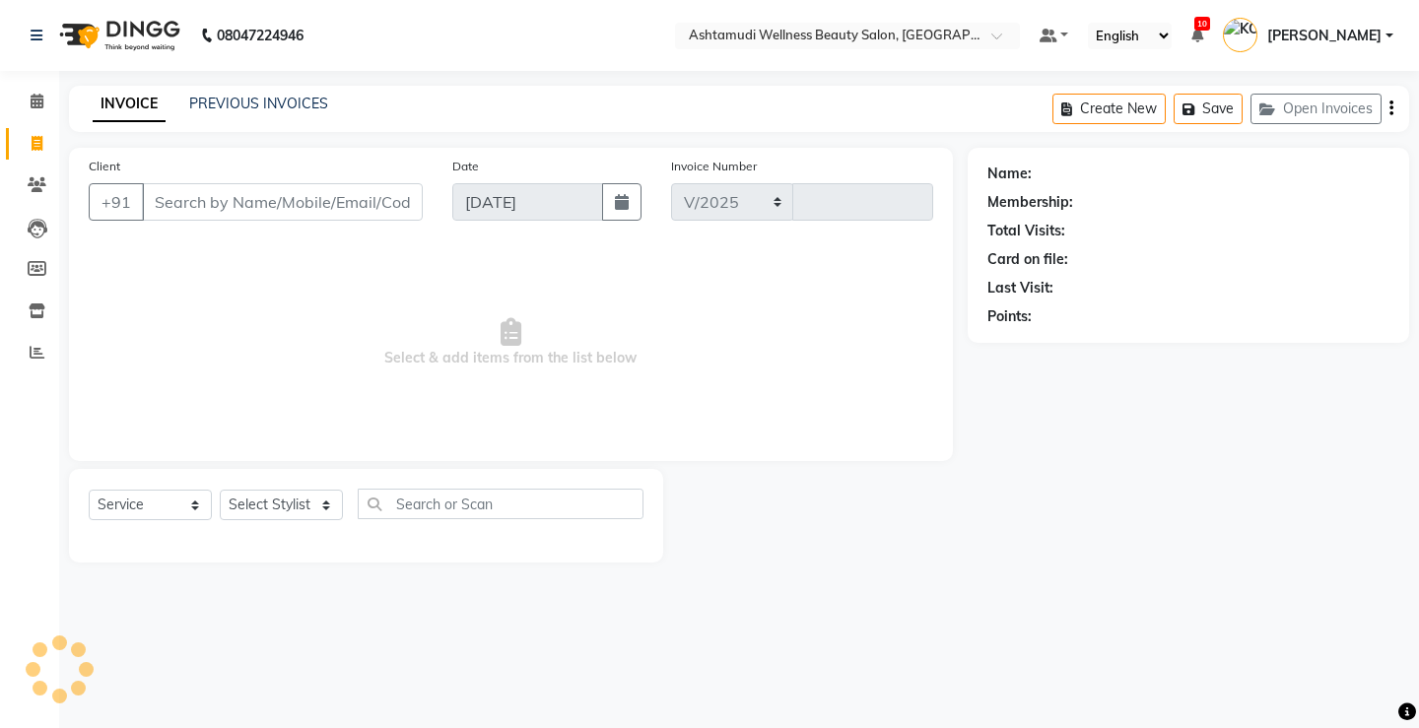
select select "4674"
type input "3346"
click at [348, 202] on input "Client" at bounding box center [282, 201] width 281 height 37
select select "product"
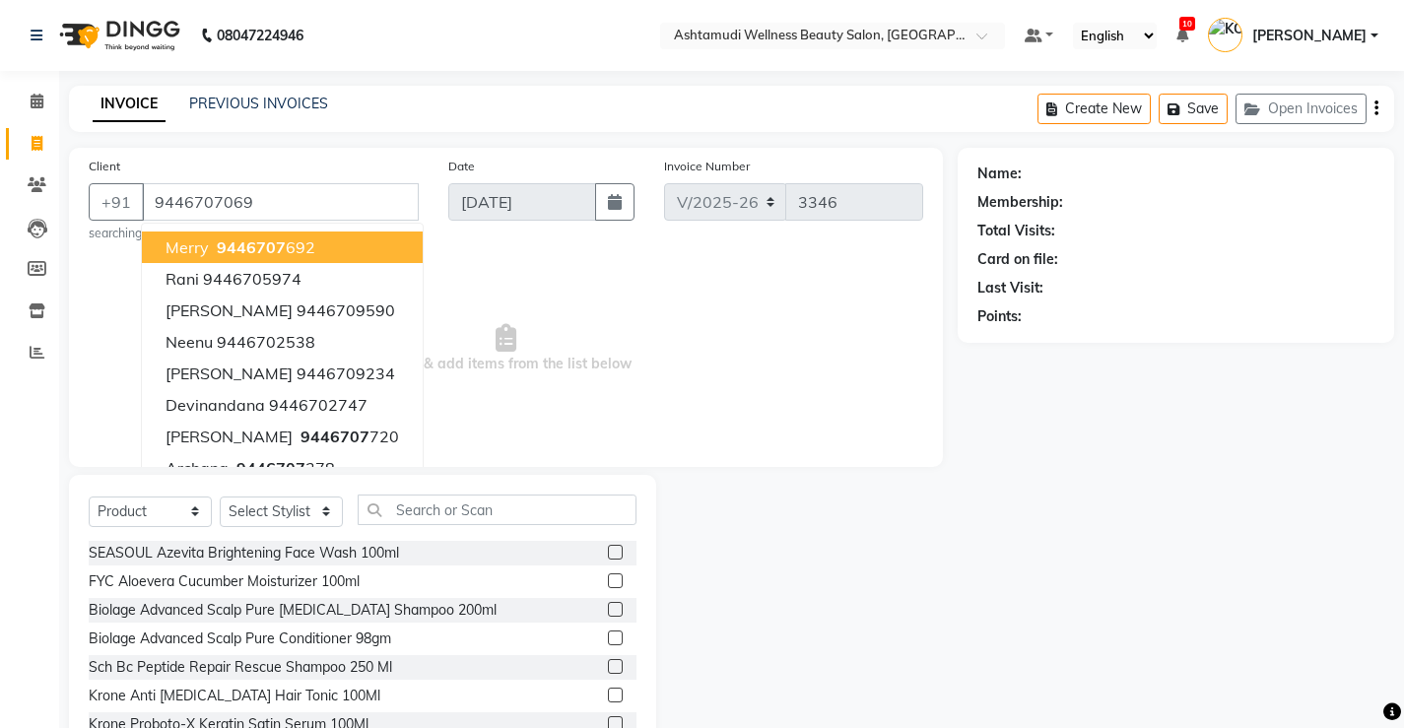
type input "9446707069"
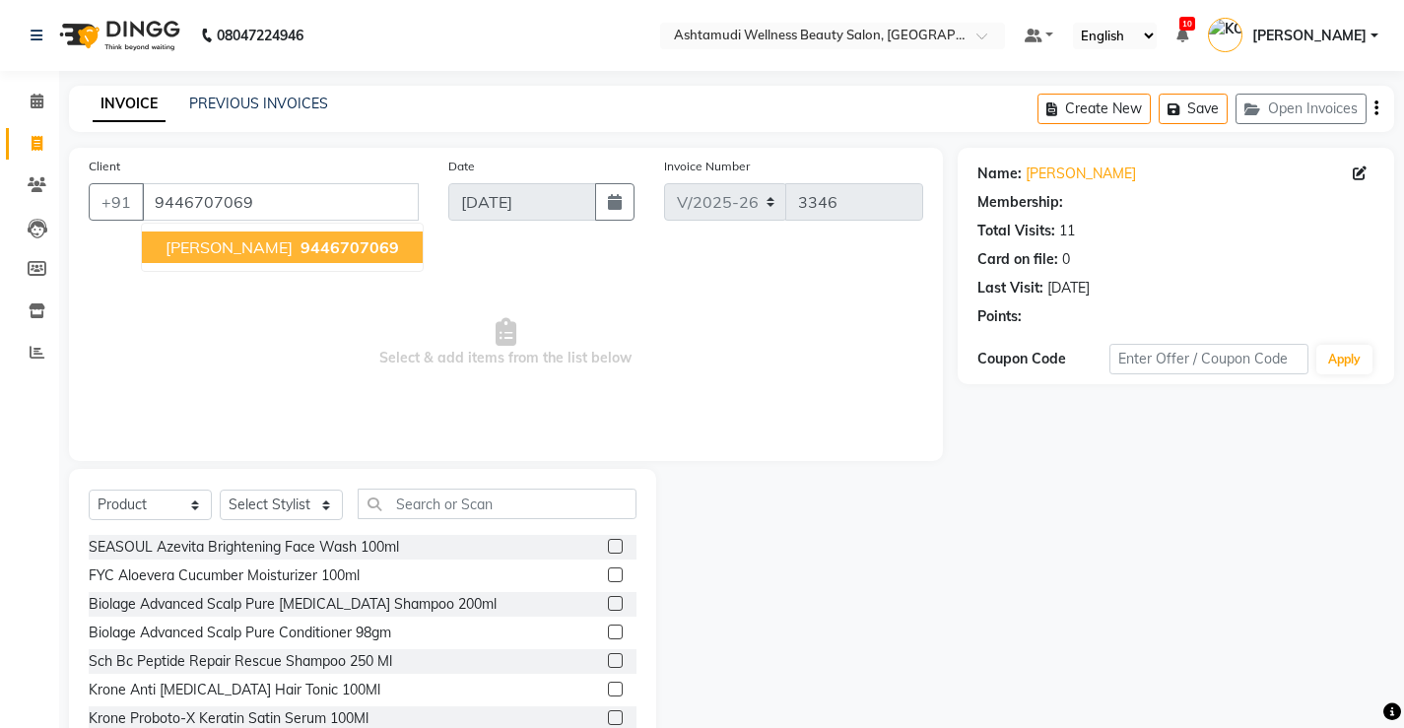
select select "1: Object"
click at [300, 255] on span "9446707069" at bounding box center [349, 247] width 99 height 20
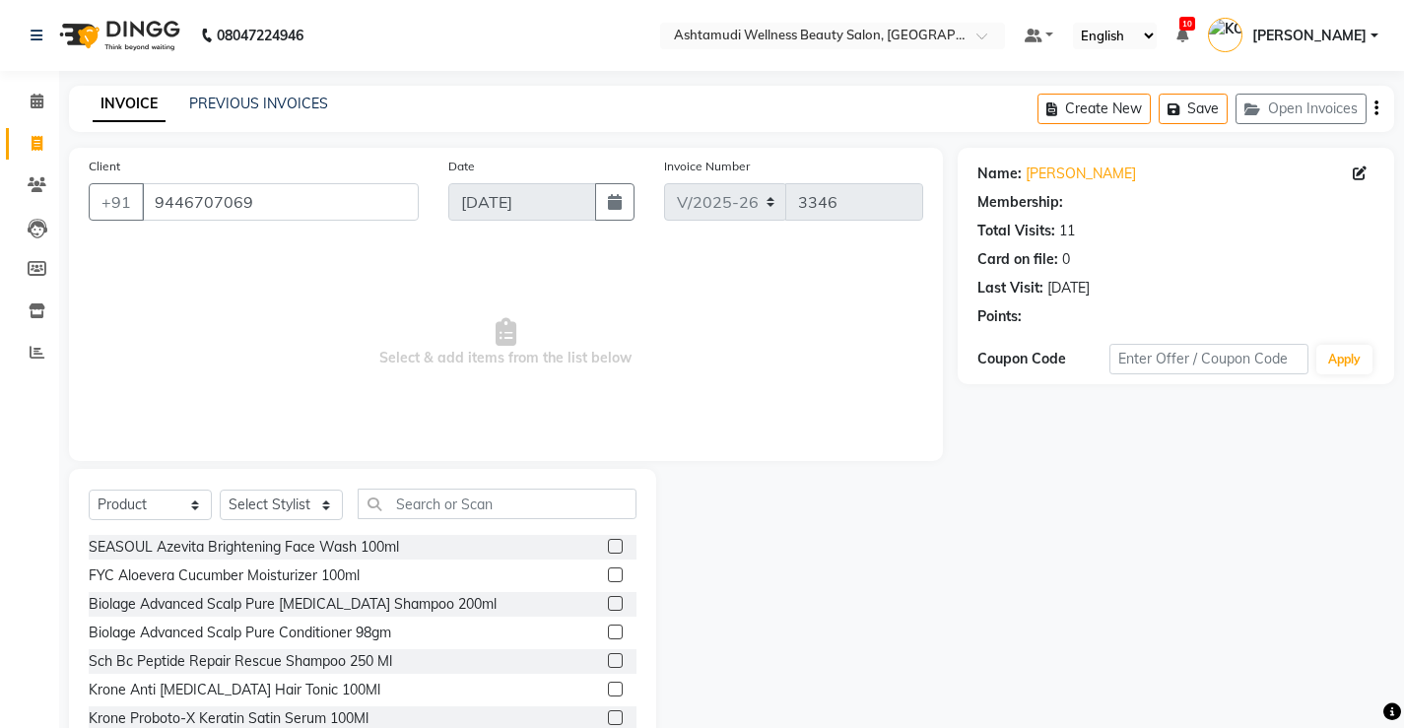
select select "1: Object"
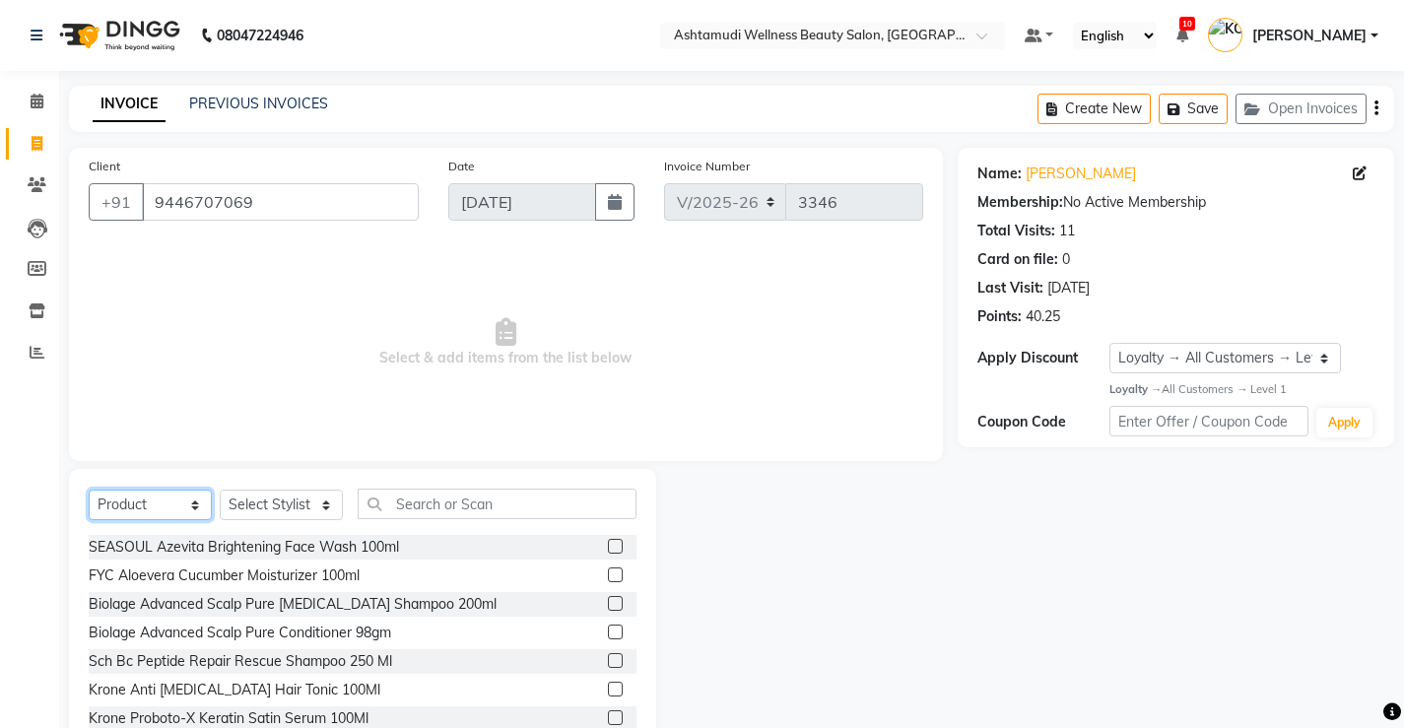
click at [172, 504] on select "Select Service Product Membership Package Voucher Prepaid Gift Card" at bounding box center [150, 505] width 123 height 31
select select "service"
click at [89, 490] on select "Select Service Product Membership Package Voucher Prepaid Gift Card" at bounding box center [150, 505] width 123 height 31
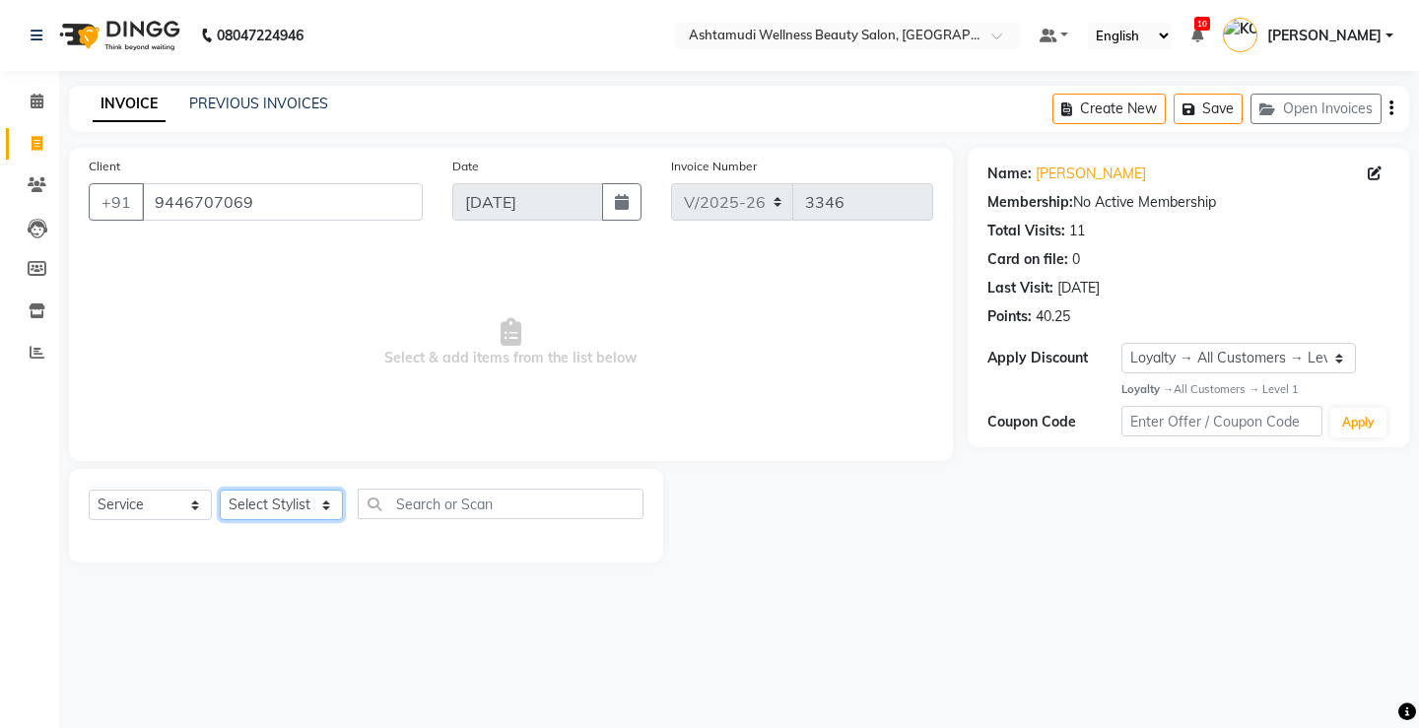
click at [267, 504] on select "Select Stylist ANJALI M S [PERSON_NAME] KOTTIYAM ASHTAMUDI [PERSON_NAME] [PERSO…" at bounding box center [281, 505] width 123 height 31
select select "27466"
click at [220, 490] on select "Select Stylist ANJALI M S [PERSON_NAME] KOTTIYAM ASHTAMUDI [PERSON_NAME] [PERSO…" at bounding box center [281, 505] width 123 height 31
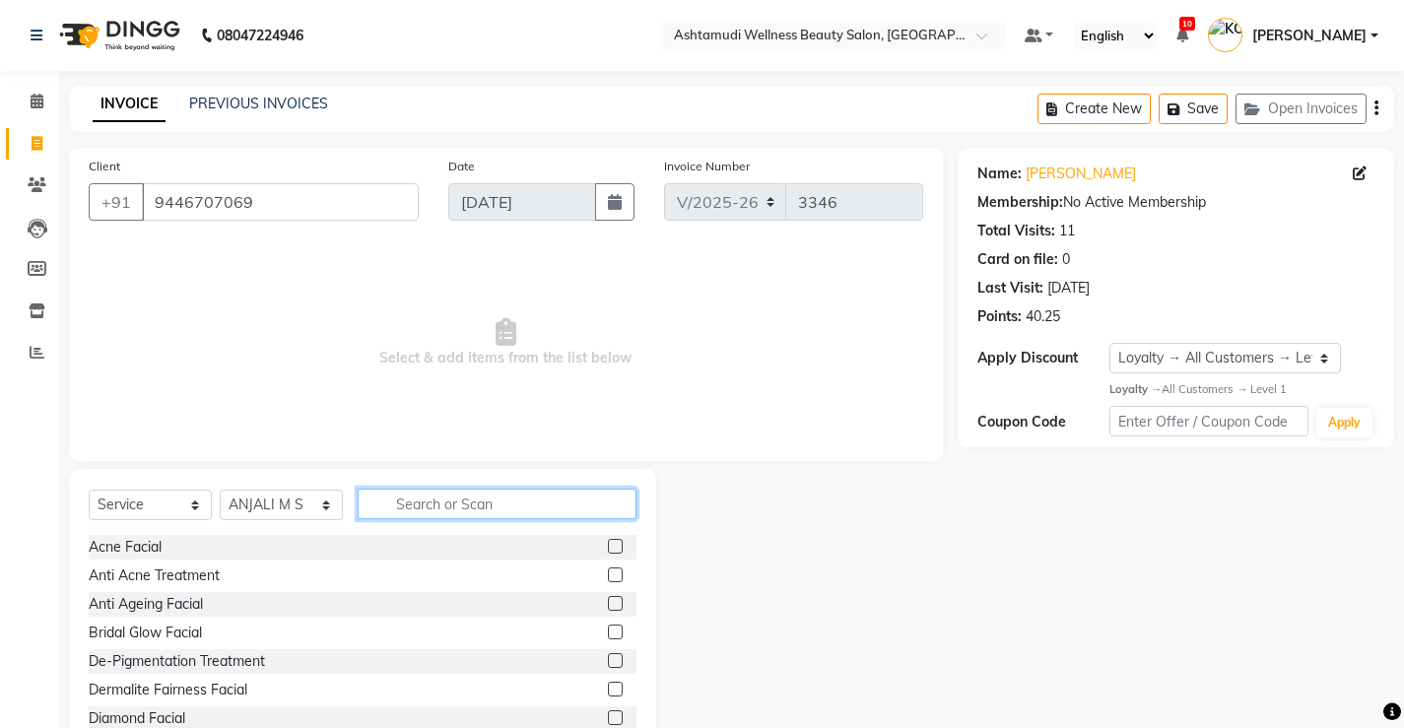
click at [539, 513] on input "text" at bounding box center [497, 504] width 279 height 31
type input "D tan"
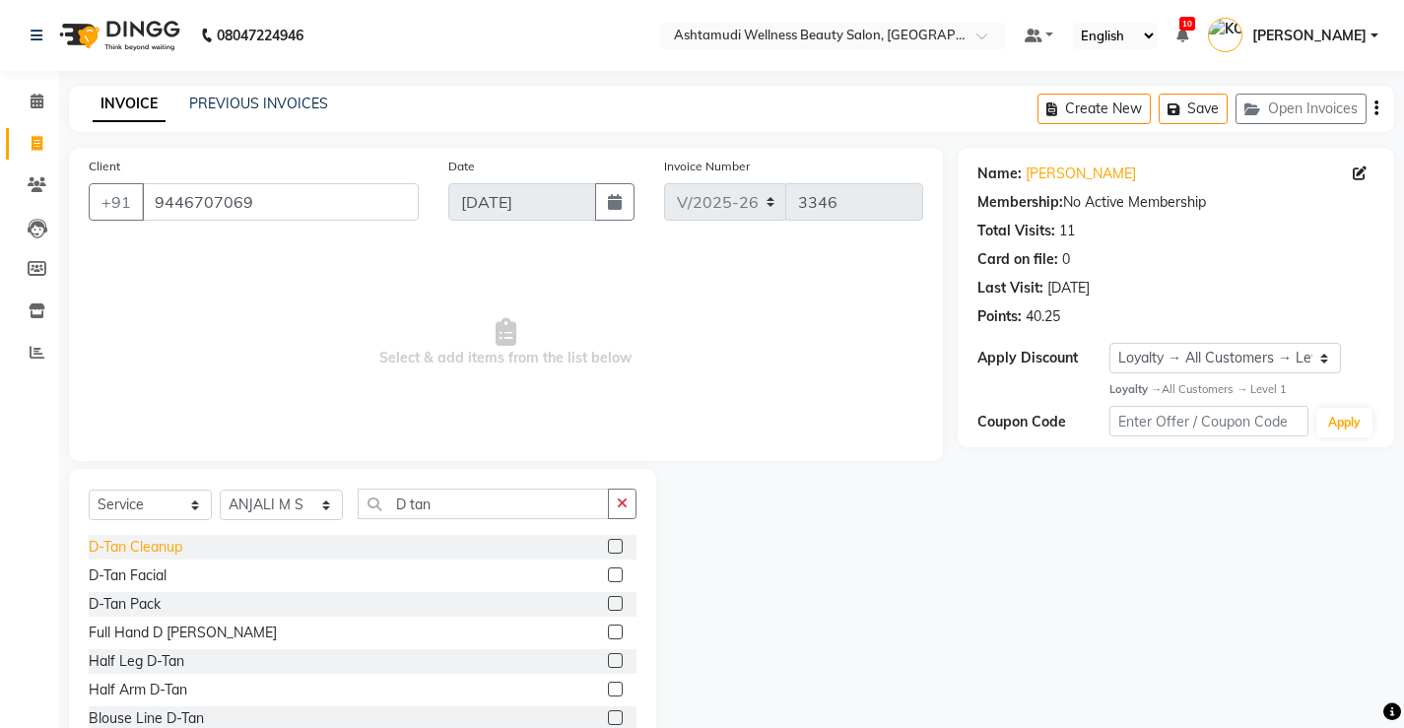
click at [156, 551] on div "D-Tan Cleanup" at bounding box center [136, 547] width 94 height 21
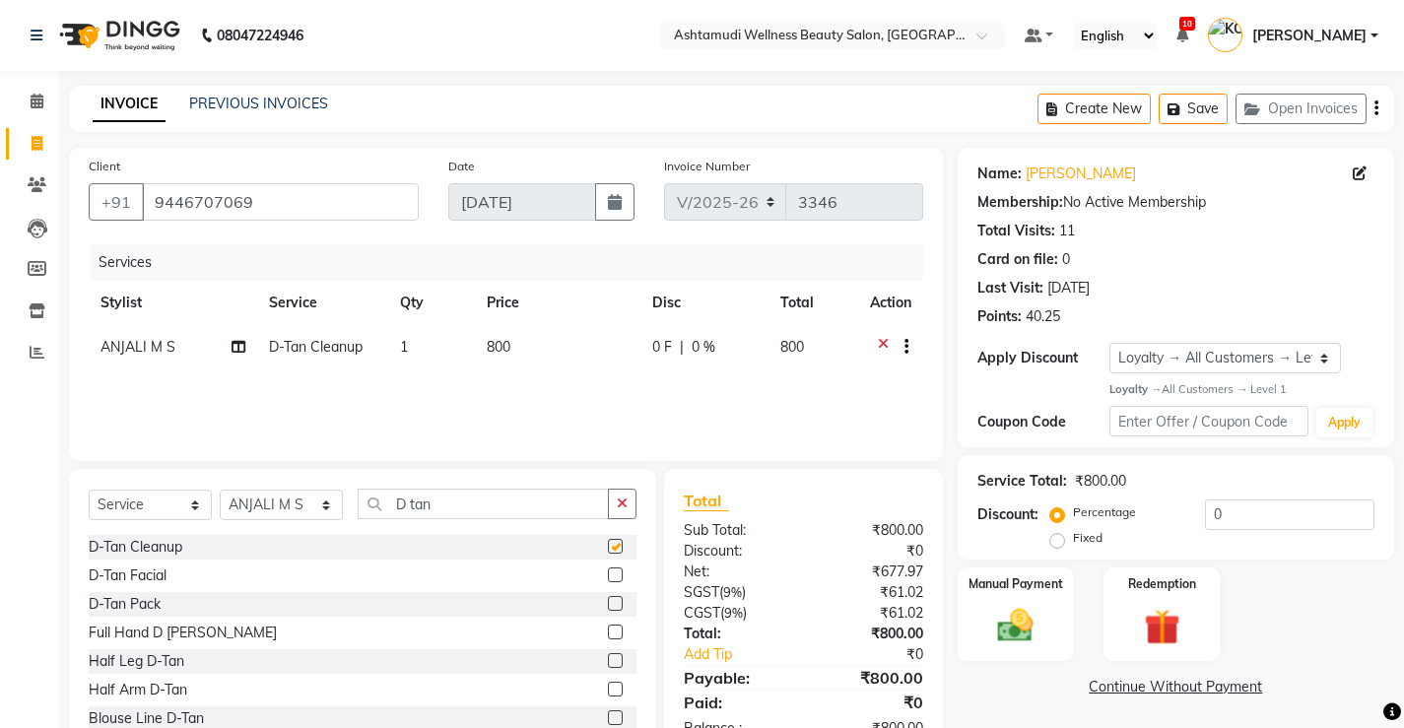
checkbox input "false"
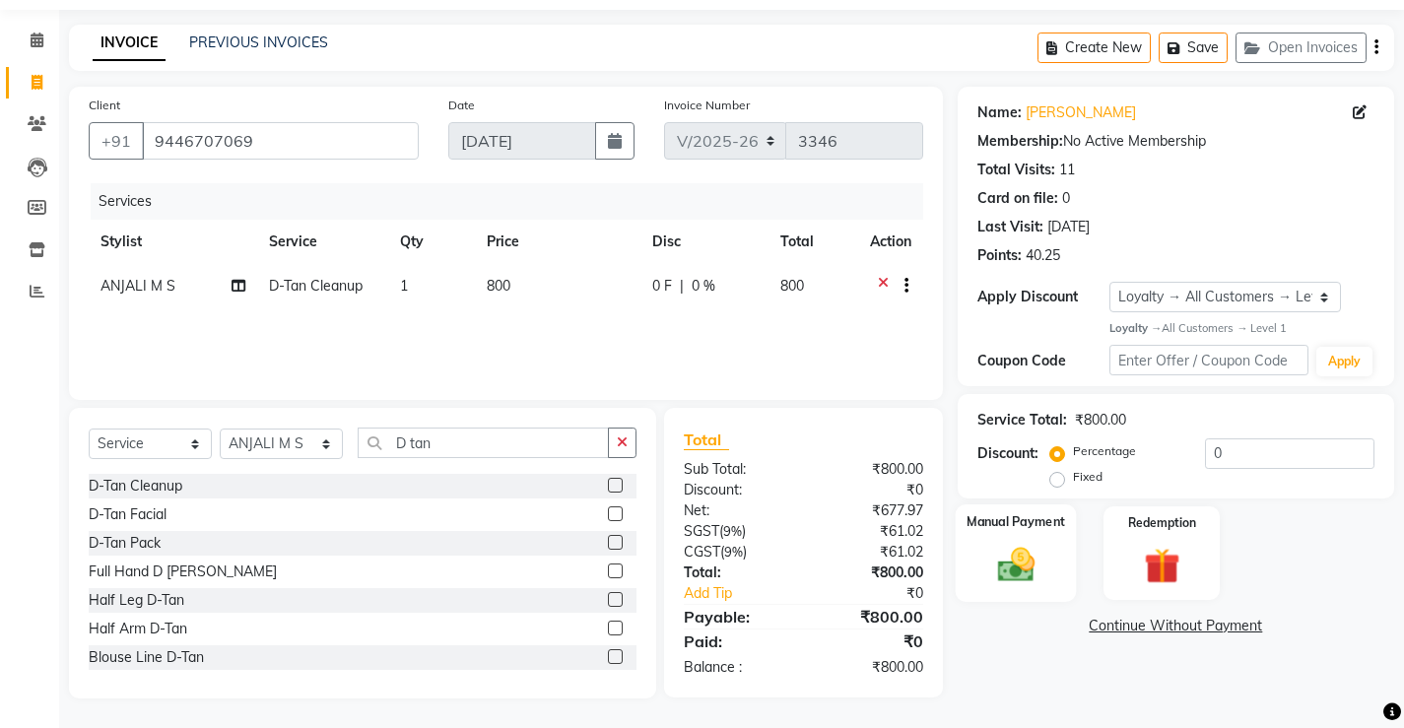
click at [1001, 568] on img at bounding box center [1015, 565] width 60 height 42
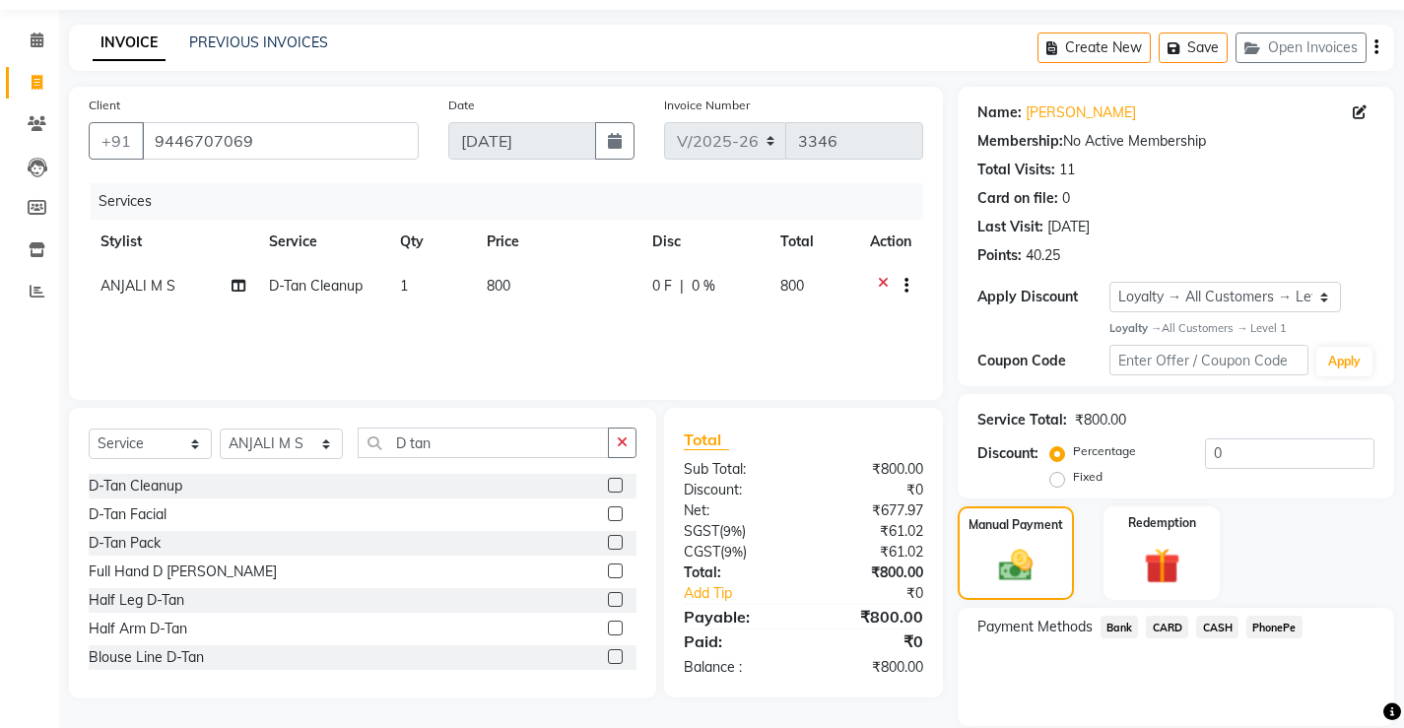
click at [1213, 623] on span "CASH" at bounding box center [1217, 627] width 42 height 23
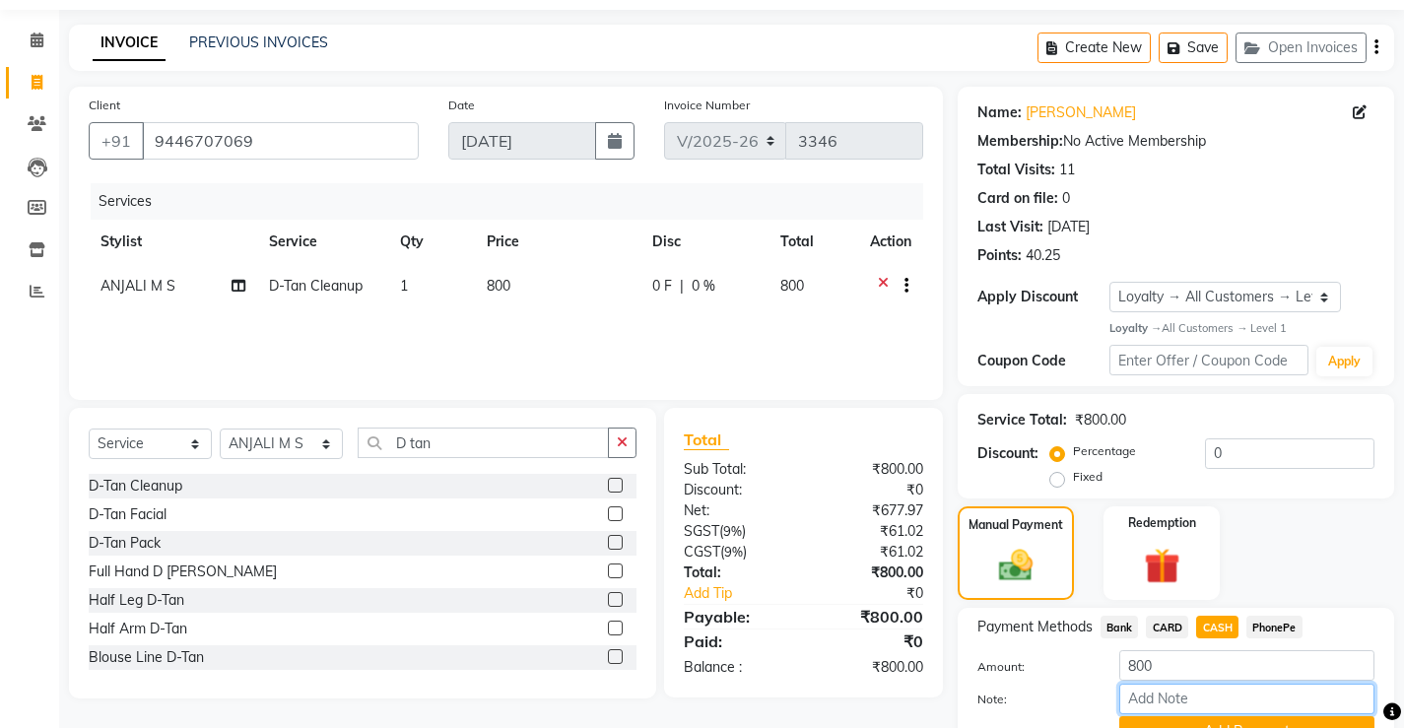
click at [1213, 707] on input "Note:" at bounding box center [1246, 699] width 255 height 31
type input "[PERSON_NAME]"
click at [1215, 716] on button "Add Payment" at bounding box center [1246, 731] width 255 height 31
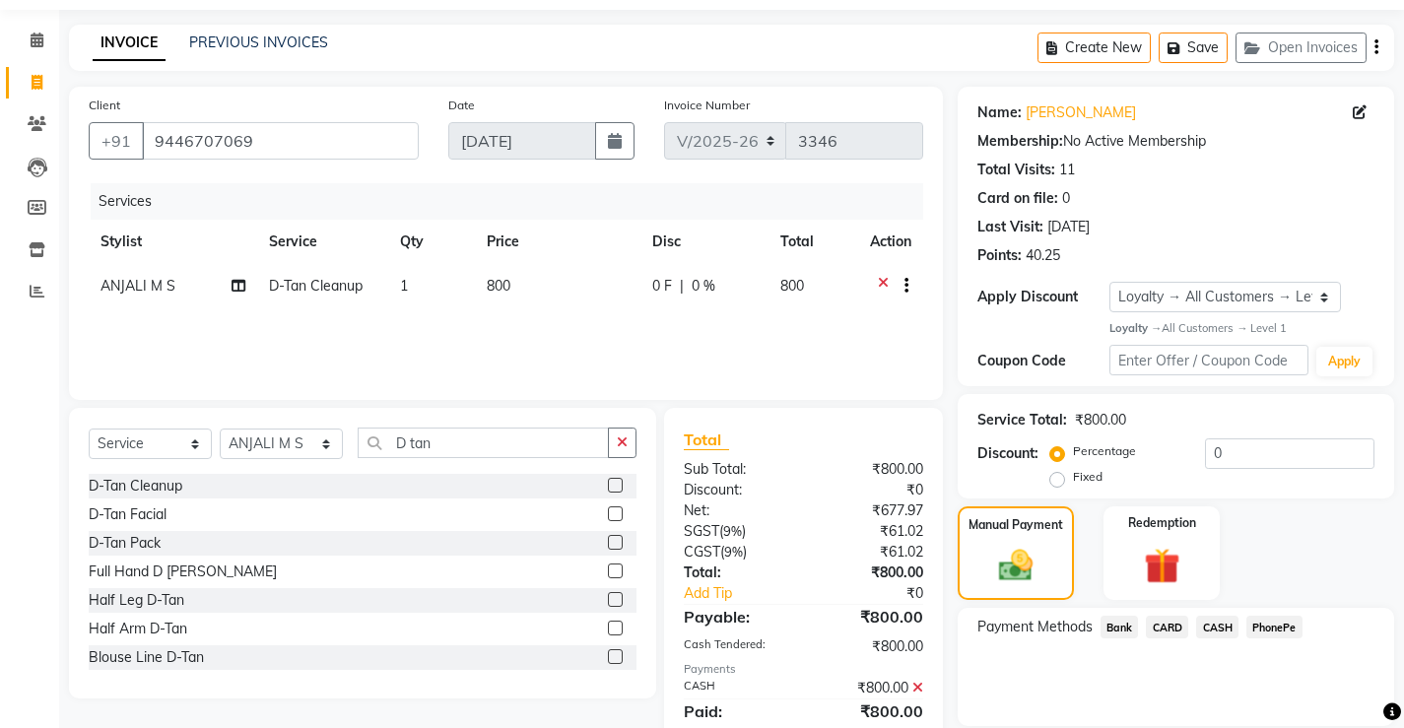
scroll to position [158, 0]
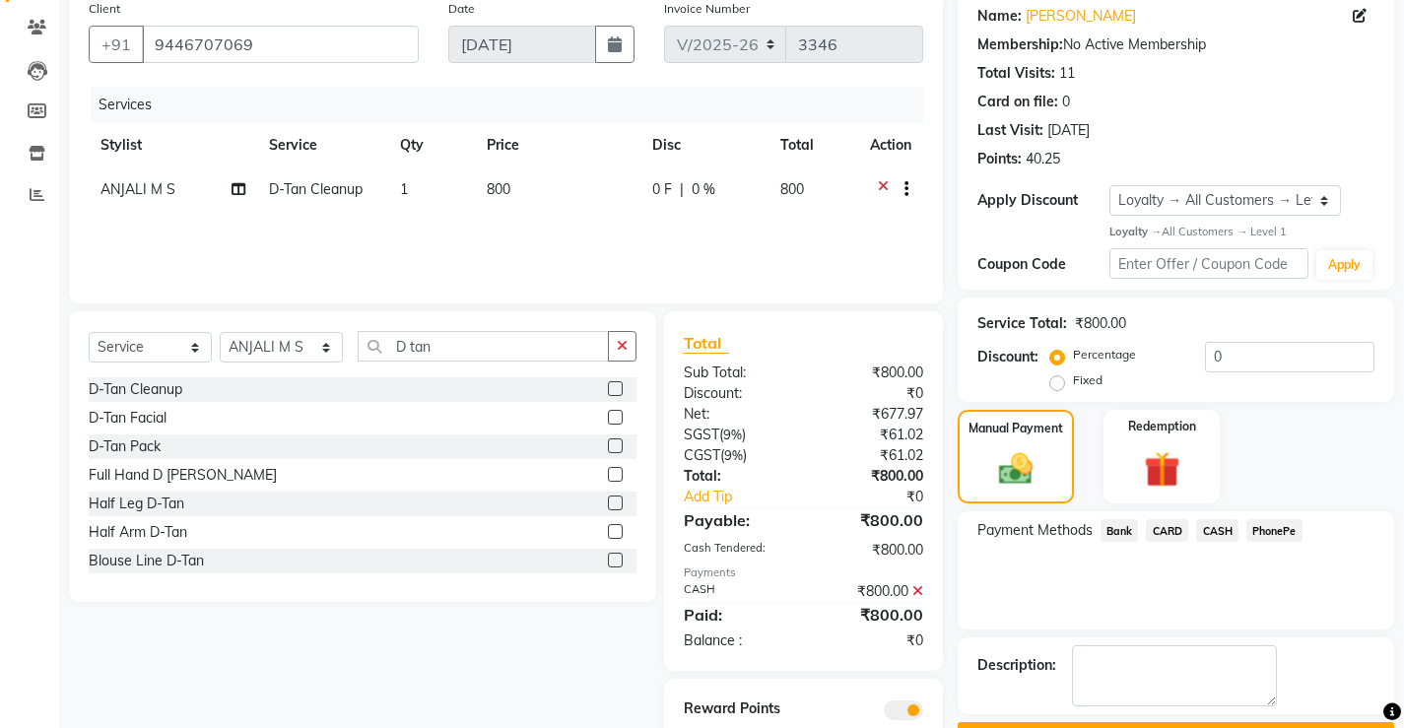
click at [1152, 722] on button "Checkout" at bounding box center [1176, 737] width 436 height 31
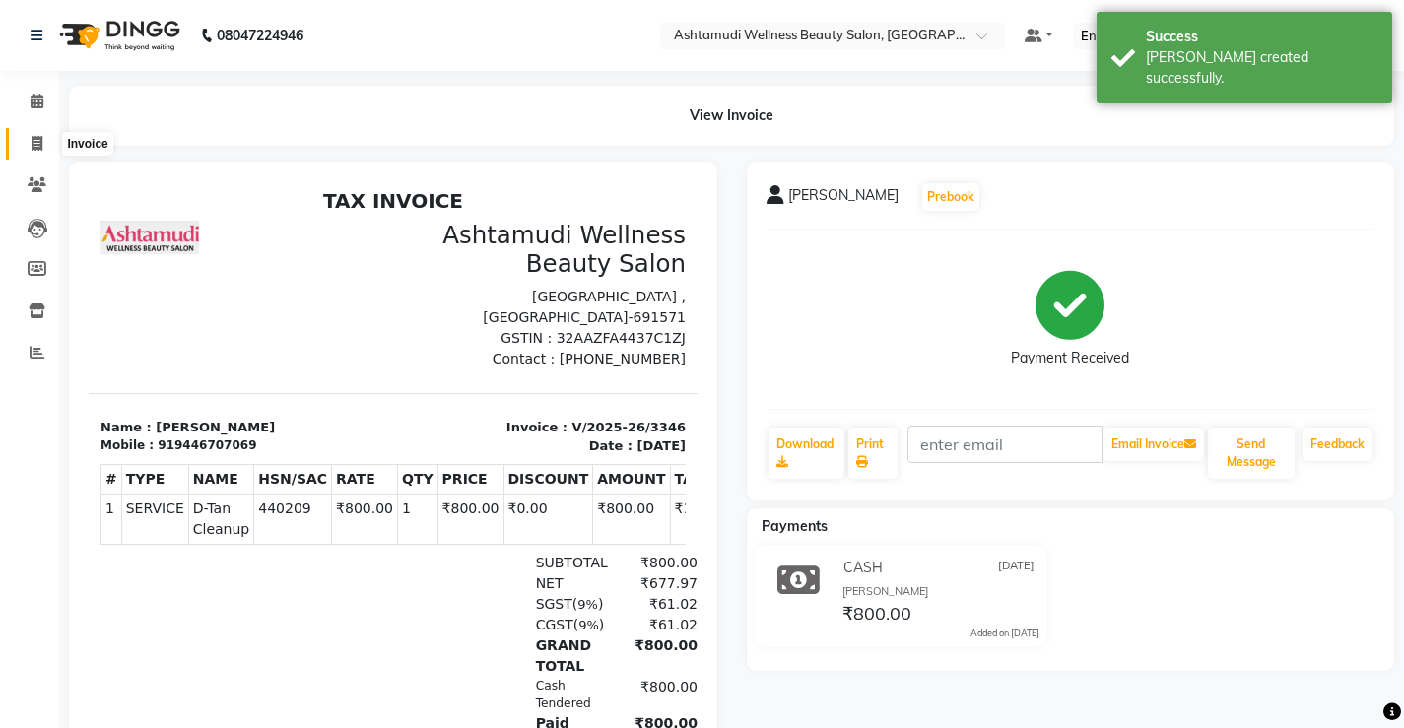
click at [29, 139] on span at bounding box center [37, 144] width 34 height 23
select select "service"
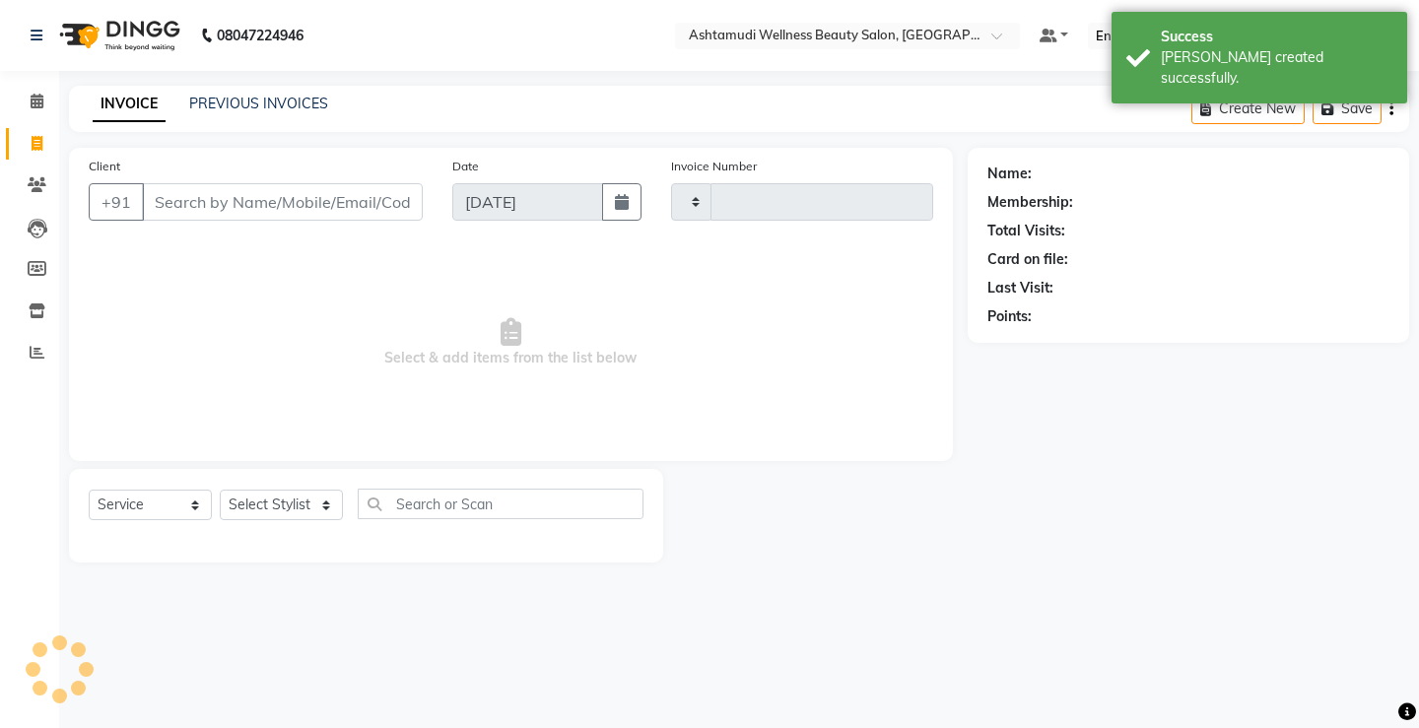
type input "3347"
select select "4674"
select select "product"
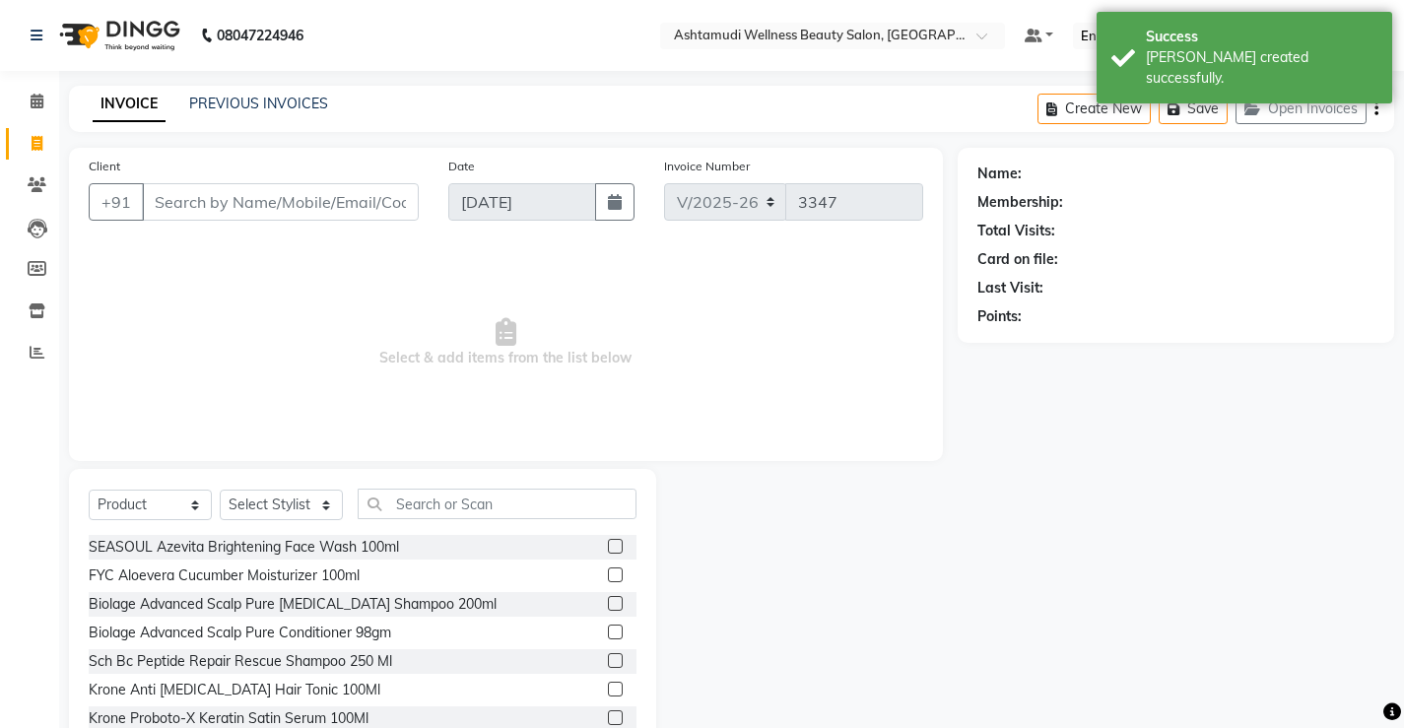
click at [365, 202] on input "Client" at bounding box center [280, 201] width 277 height 37
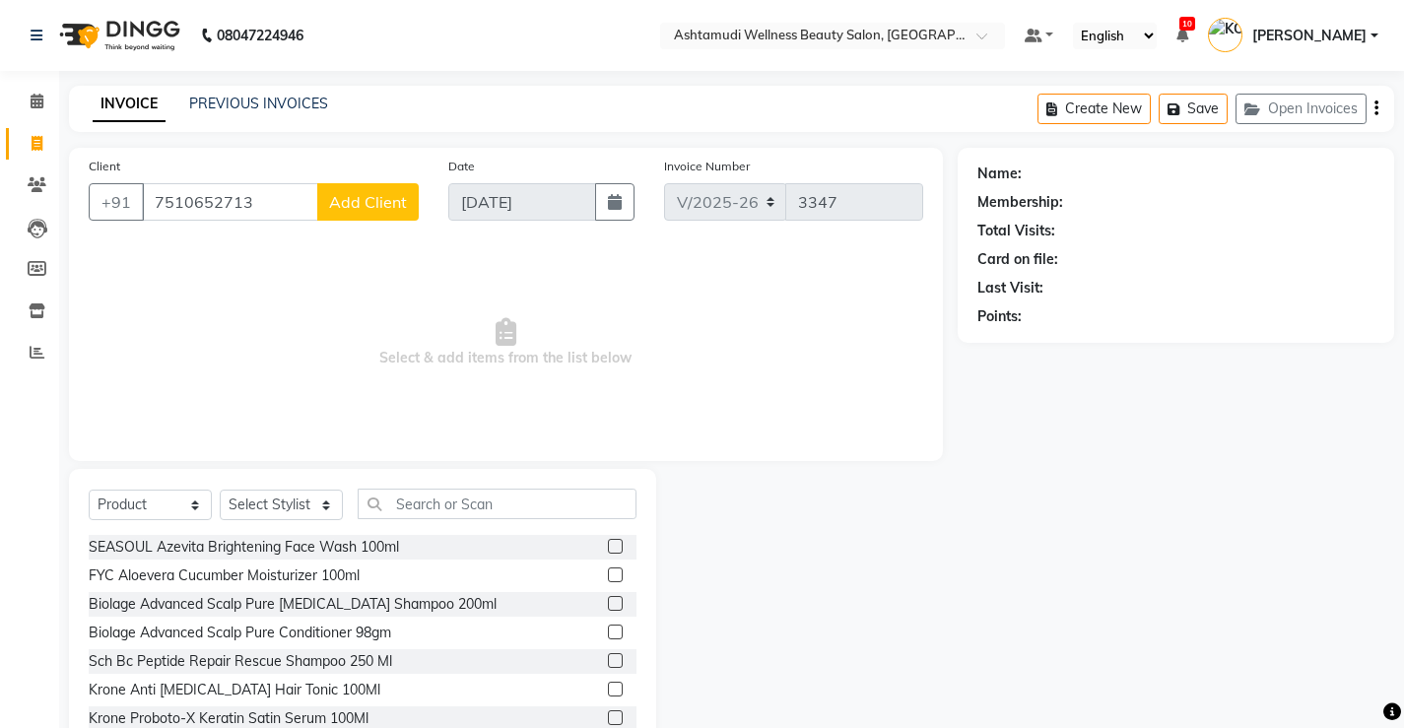
type input "7510652713"
click at [369, 206] on span "Add Client" at bounding box center [368, 202] width 78 height 20
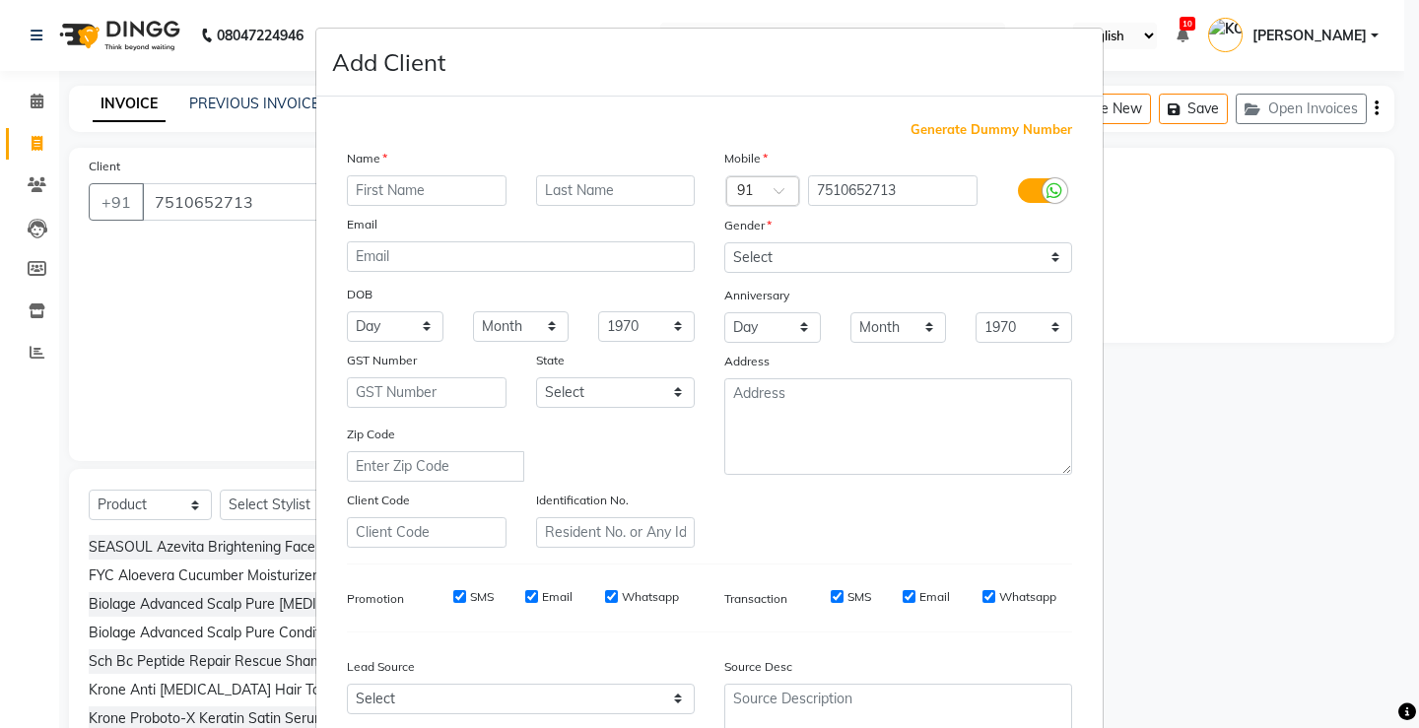
click at [416, 181] on input "text" at bounding box center [427, 190] width 160 height 31
type input "Rakhi"
click at [407, 322] on select "Day 01 02 03 04 05 06 07 08 09 10 11 12 13 14 15 16 17 18 19 20 21 22 23 24 25 …" at bounding box center [395, 326] width 97 height 31
select select "17"
click at [347, 311] on select "Day 01 02 03 04 05 06 07 08 09 10 11 12 13 14 15 16 17 18 19 20 21 22 23 24 25 …" at bounding box center [395, 326] width 97 height 31
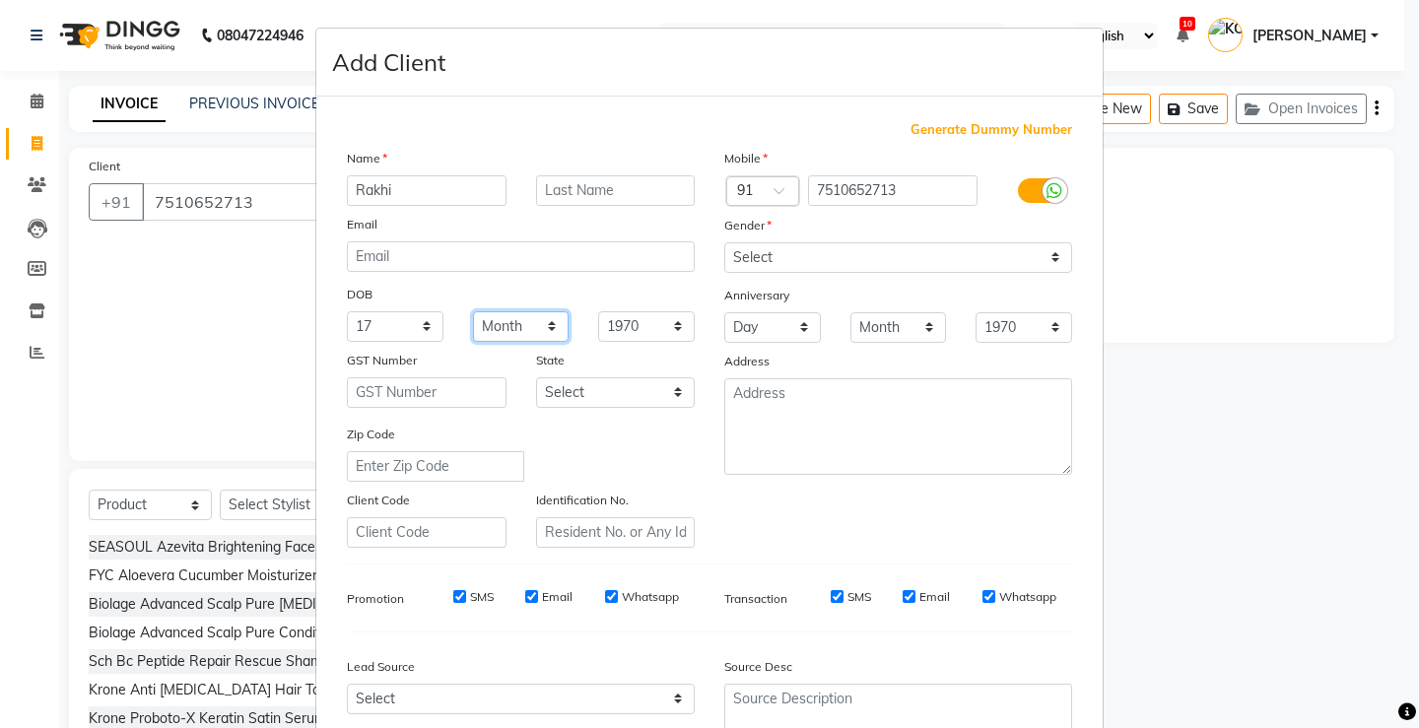
drag, startPoint x: 504, startPoint y: 324, endPoint x: 565, endPoint y: 367, distance: 74.9
click at [504, 324] on select "Month January February March April May June July August September October Novem…" at bounding box center [521, 326] width 97 height 31
select select "06"
click at [473, 311] on select "Month January February March April May June July August September October Novem…" at bounding box center [521, 326] width 97 height 31
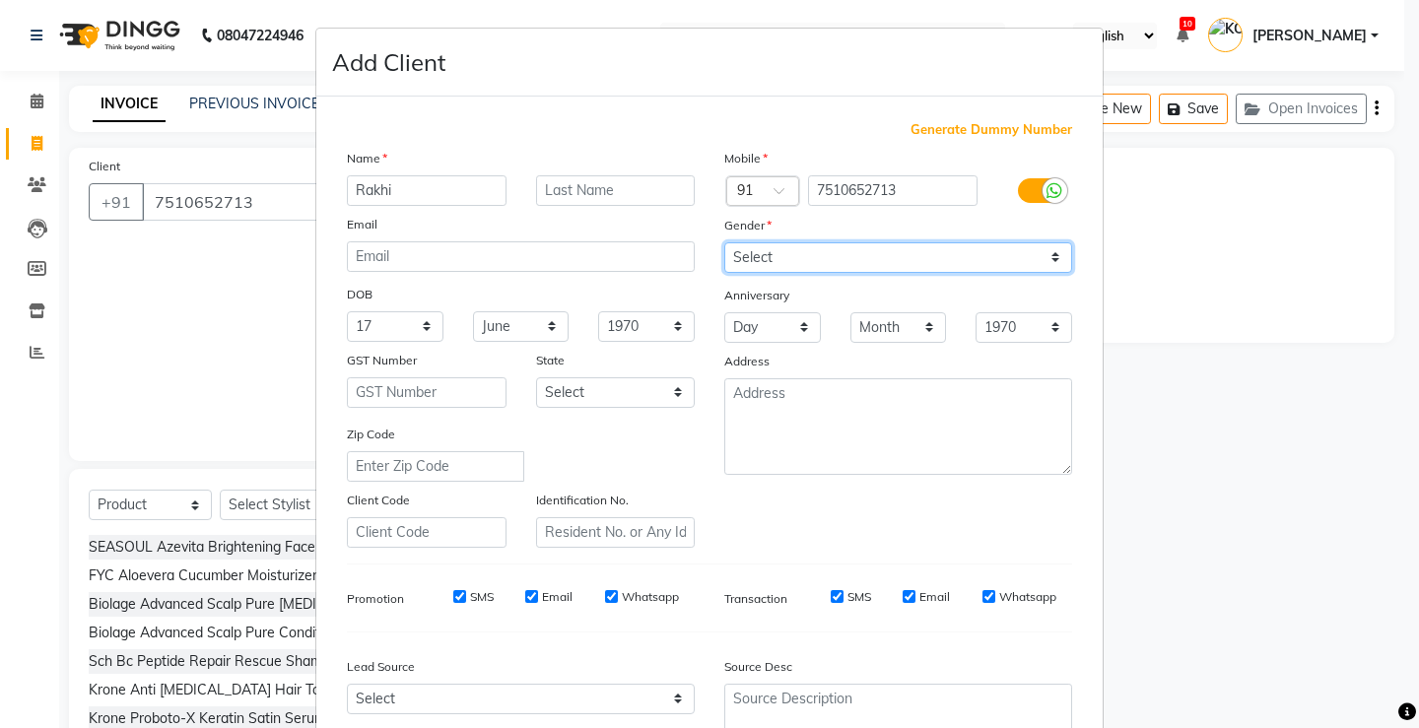
click at [1048, 258] on select "Select [DEMOGRAPHIC_DATA] [DEMOGRAPHIC_DATA] Other Prefer Not To Say" at bounding box center [898, 257] width 348 height 31
select select "[DEMOGRAPHIC_DATA]"
click at [724, 242] on select "Select [DEMOGRAPHIC_DATA] [DEMOGRAPHIC_DATA] Other Prefer Not To Say" at bounding box center [898, 257] width 348 height 31
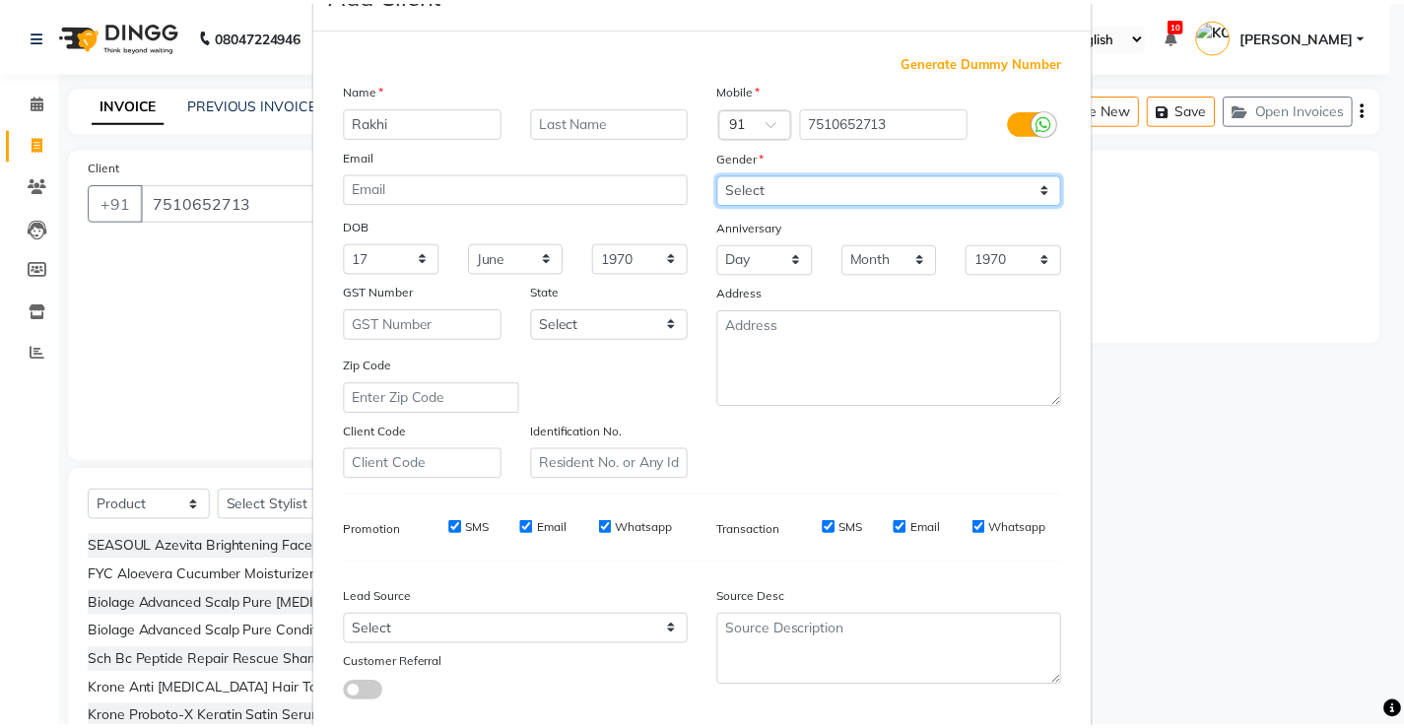
scroll to position [181, 0]
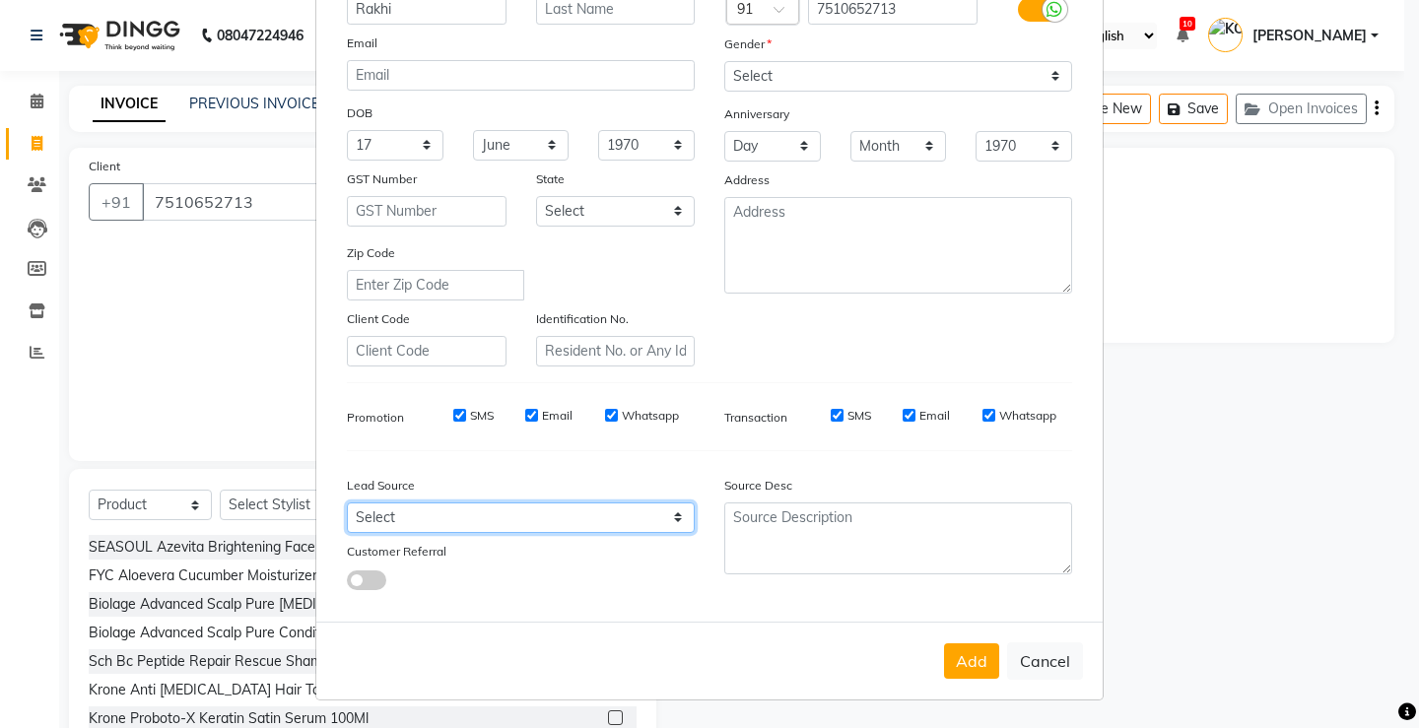
click at [634, 518] on select "Select Walk-in Referral Internet Friend Word of Mouth Advertisement Facebook Ju…" at bounding box center [521, 517] width 348 height 31
select select "31568"
click at [347, 502] on select "Select Walk-in Referral Internet Friend Word of Mouth Advertisement Facebook Ju…" at bounding box center [521, 517] width 348 height 31
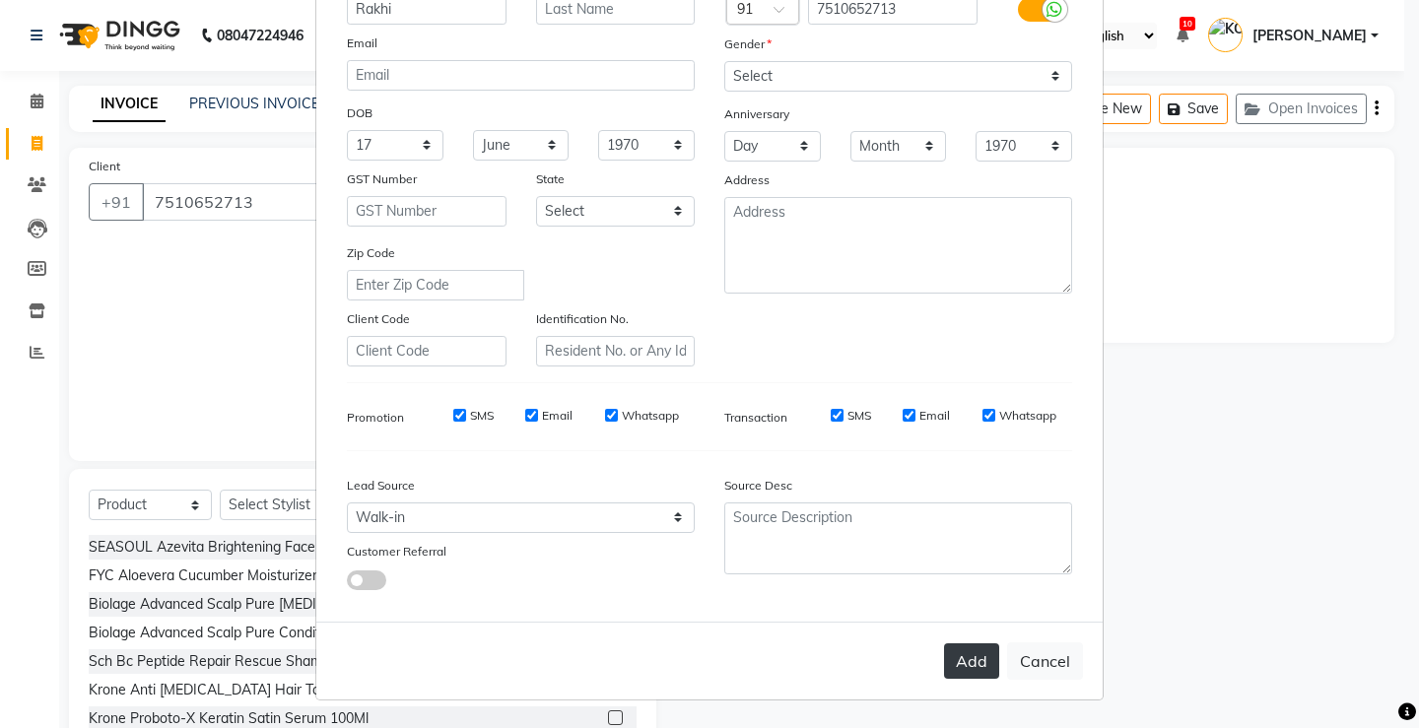
click at [983, 665] on button "Add" at bounding box center [971, 660] width 55 height 35
select select
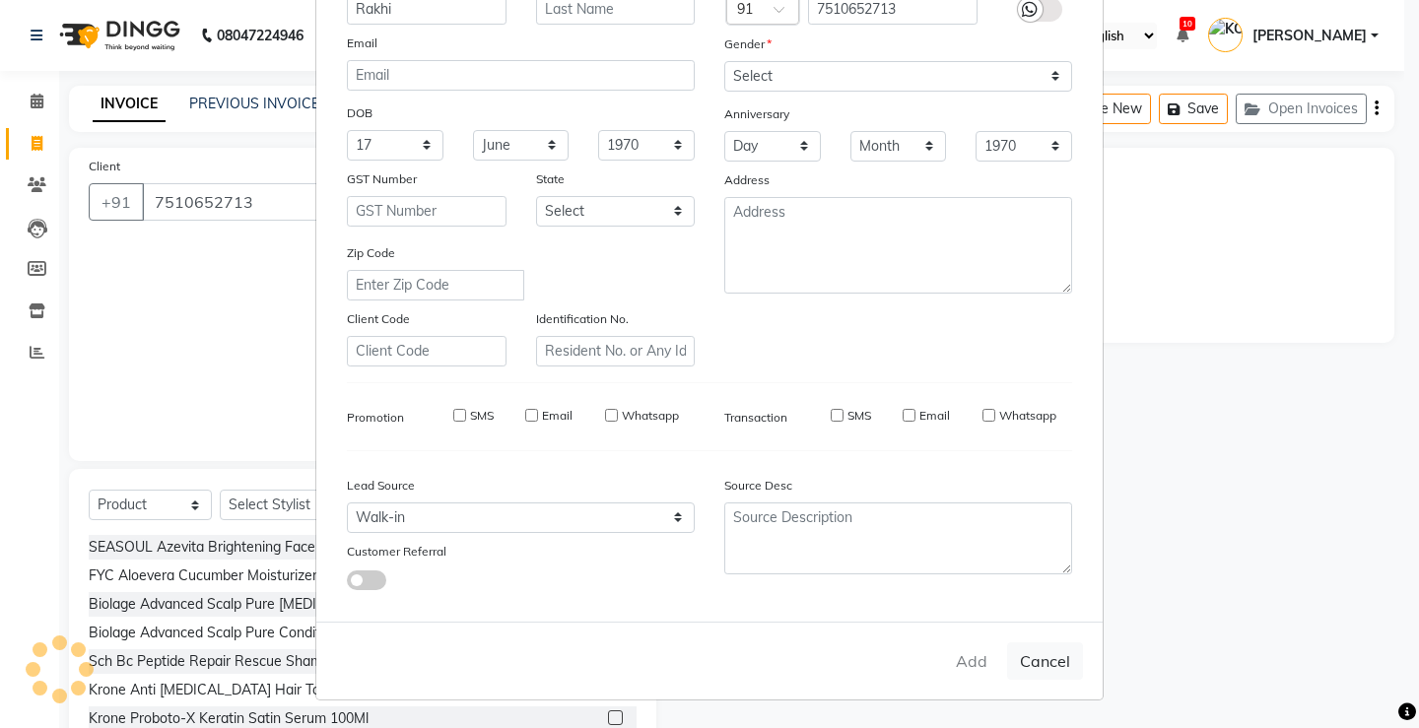
select select
checkbox input "false"
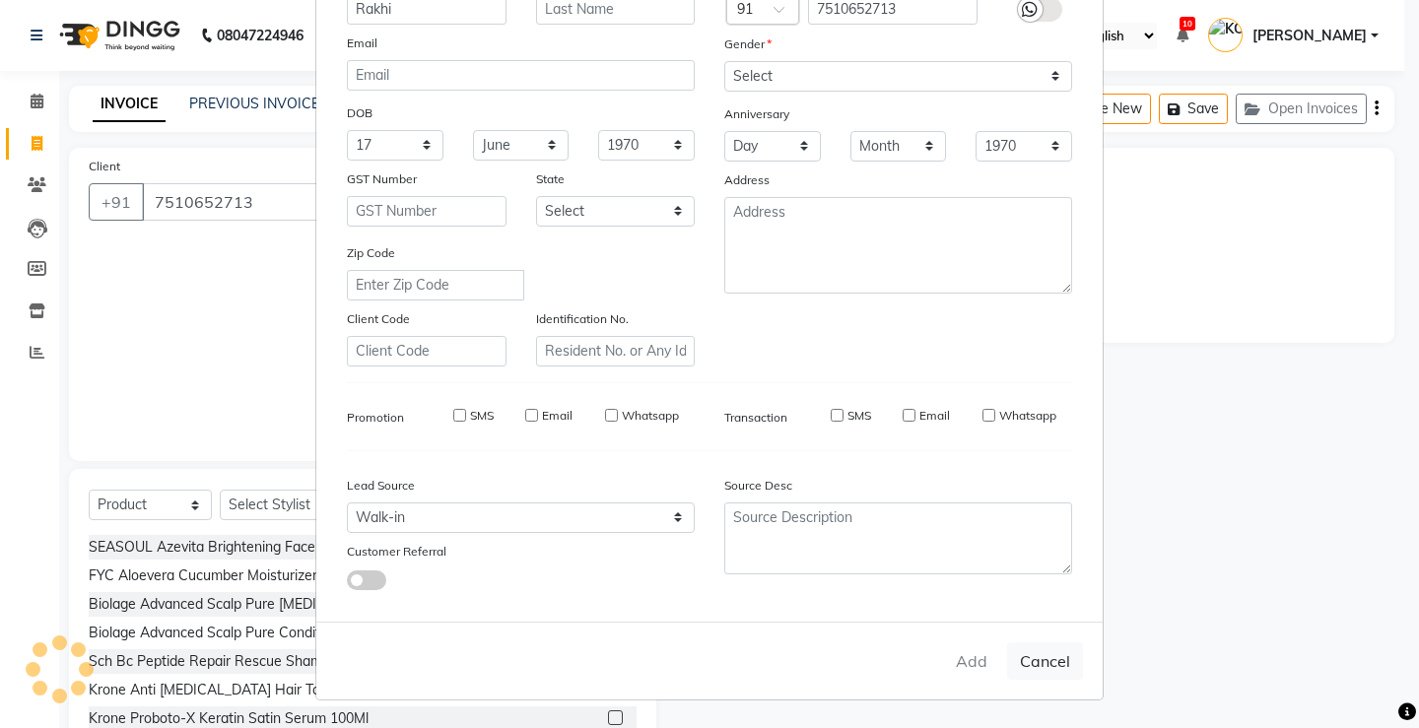
checkbox input "false"
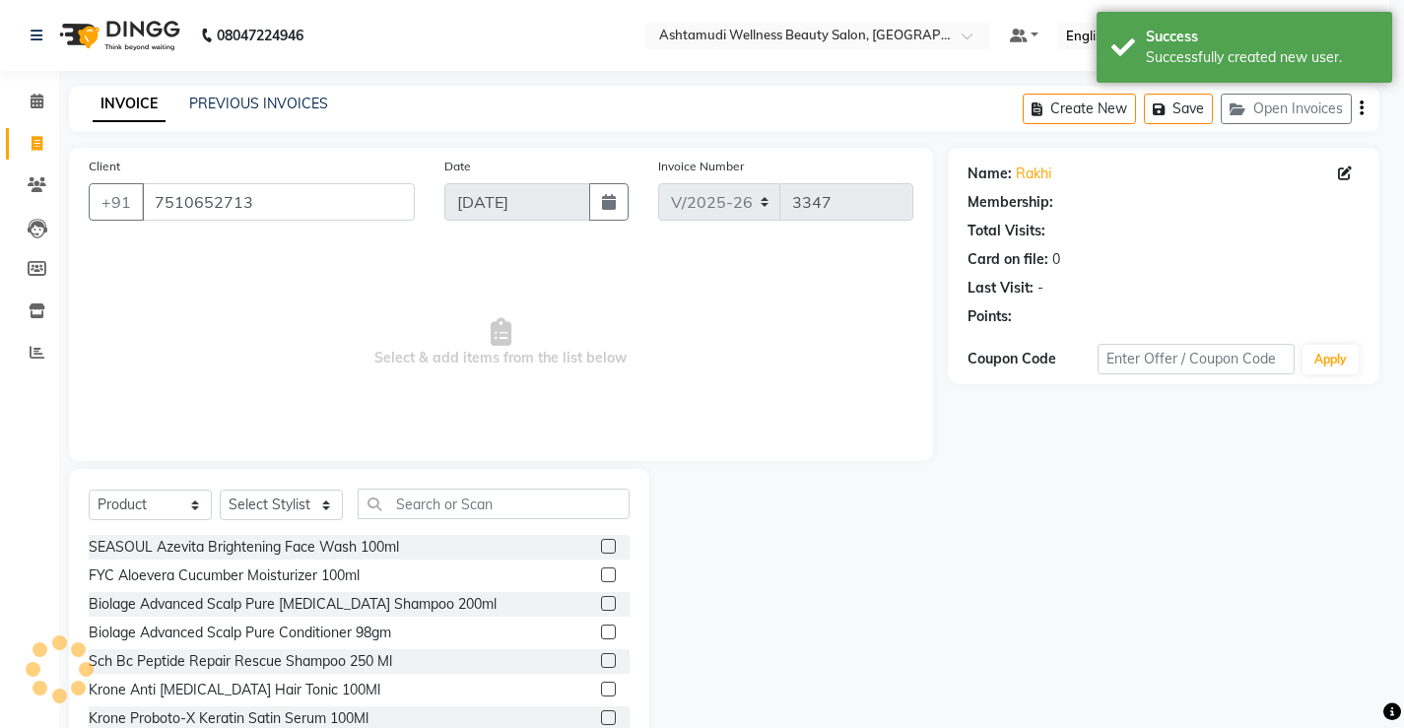
select select "1: Object"
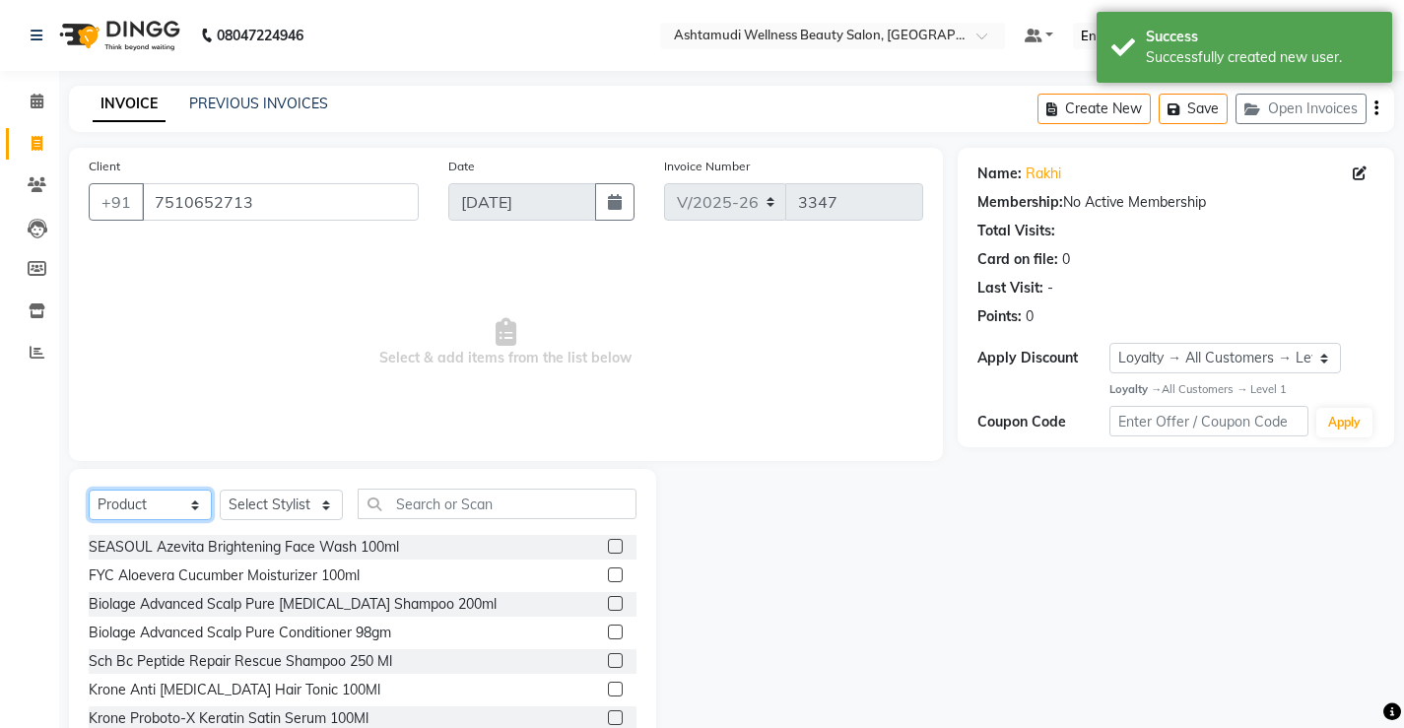
click at [185, 499] on select "Select Service Product Membership Package Voucher Prepaid Gift Card" at bounding box center [150, 505] width 123 height 31
select select "service"
click at [89, 490] on select "Select Service Product Membership Package Voucher Prepaid Gift Card" at bounding box center [150, 505] width 123 height 31
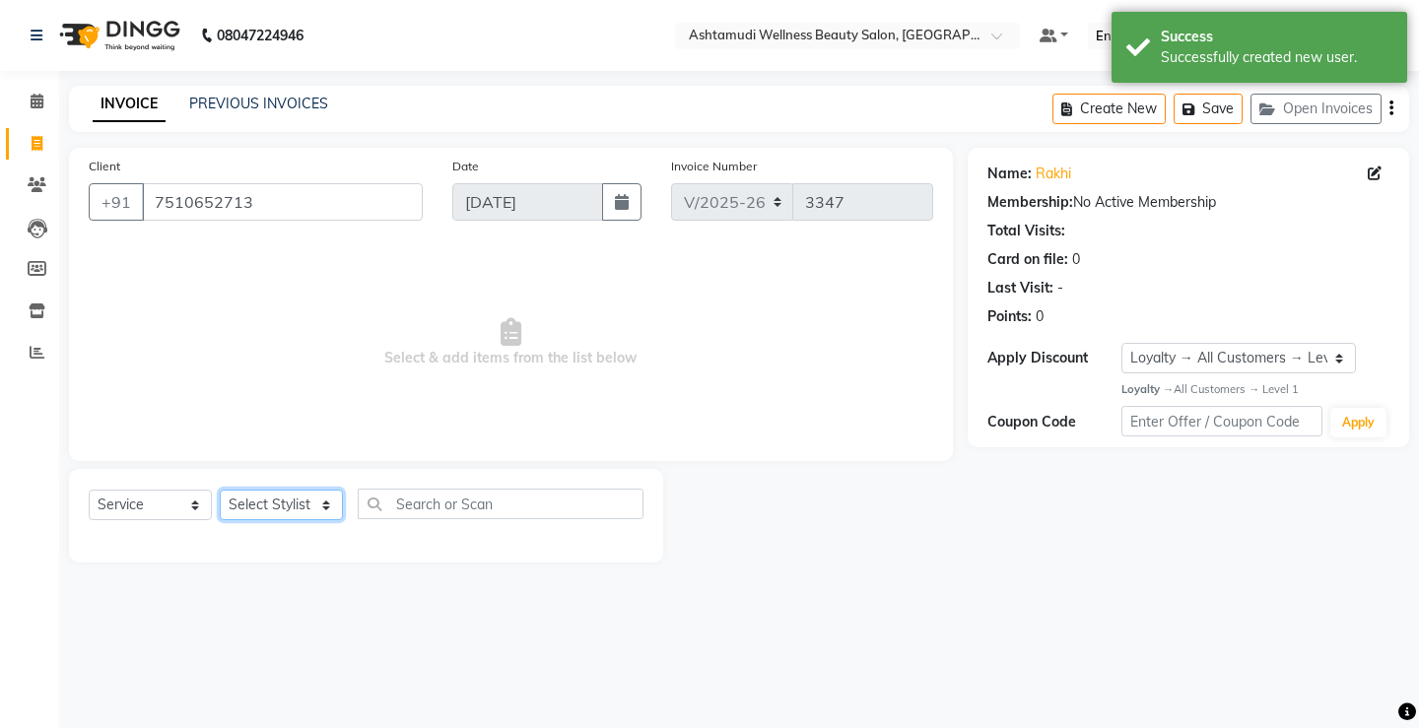
click at [254, 506] on select "Select Stylist ANJALI M S [PERSON_NAME] KOTTIYAM ASHTAMUDI [PERSON_NAME] [PERSO…" at bounding box center [281, 505] width 123 height 31
select select "67522"
click at [220, 490] on select "Select Stylist ANJALI M S [PERSON_NAME] KOTTIYAM ASHTAMUDI [PERSON_NAME] [PERSO…" at bounding box center [281, 505] width 123 height 31
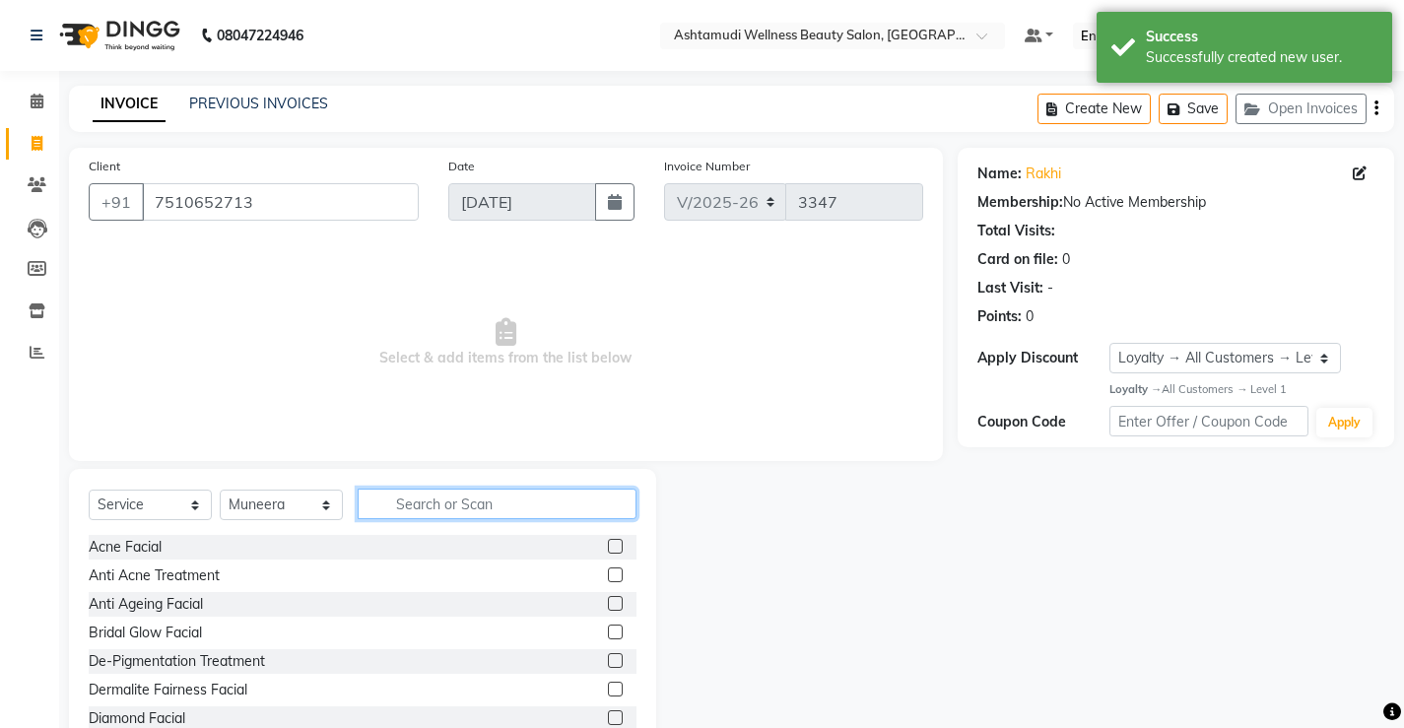
drag, startPoint x: 504, startPoint y: 507, endPoint x: 507, endPoint y: 498, distance: 10.3
click at [507, 498] on input "text" at bounding box center [497, 504] width 279 height 31
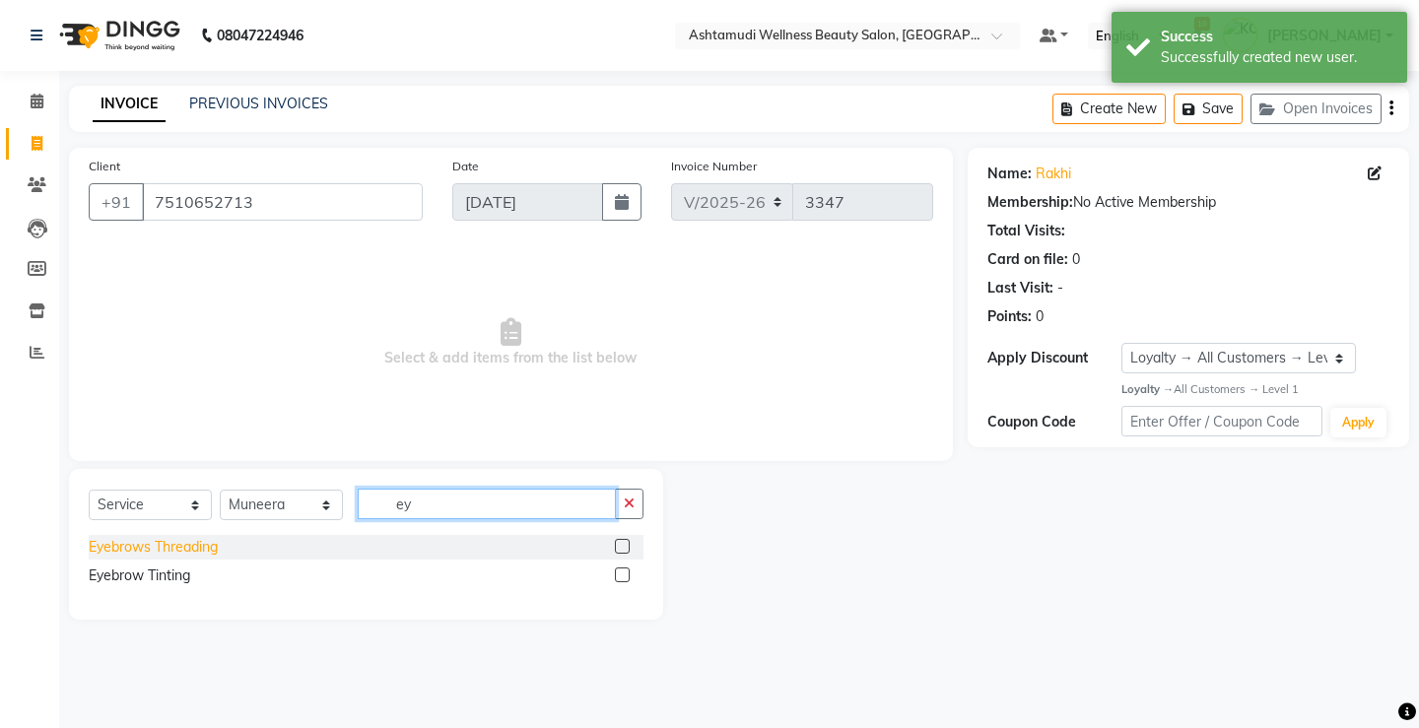
type input "ey"
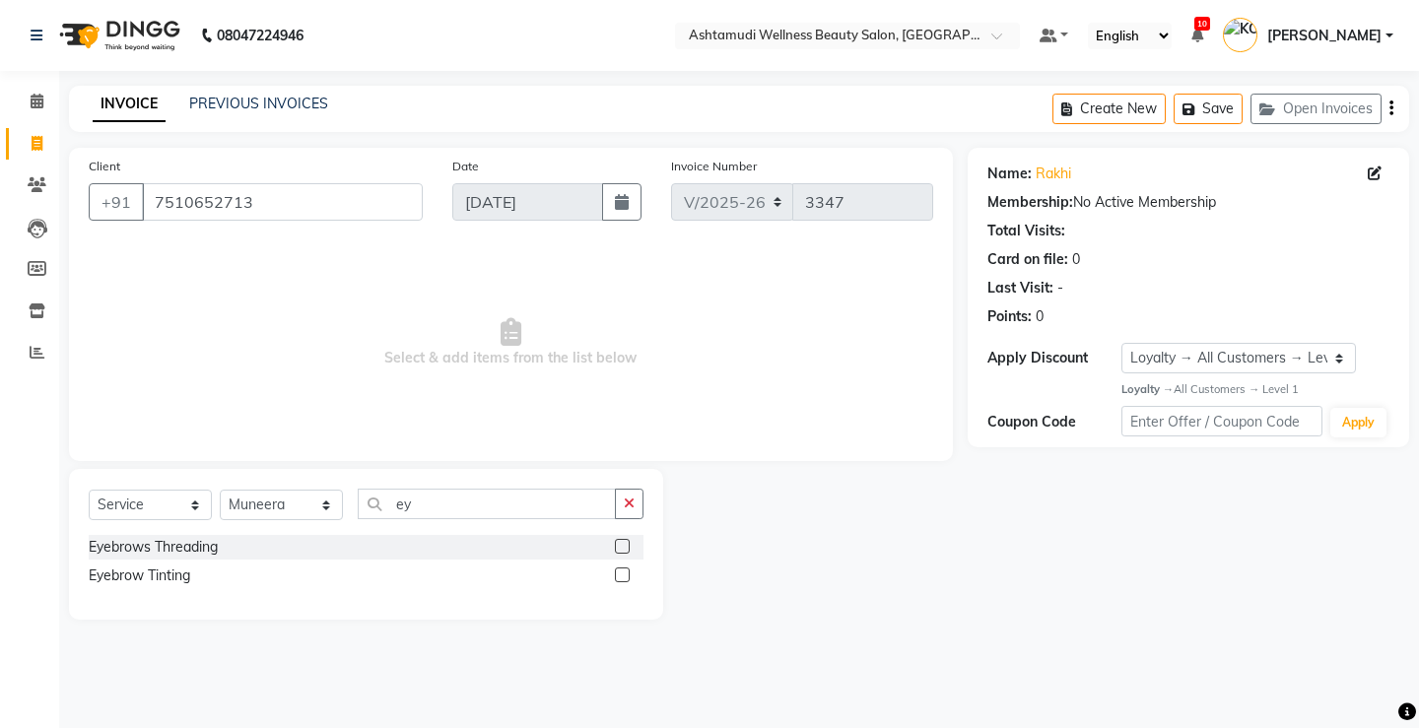
drag, startPoint x: 162, startPoint y: 547, endPoint x: 501, endPoint y: 585, distance: 342.0
click at [163, 546] on div "Eyebrows Threading" at bounding box center [153, 547] width 129 height 21
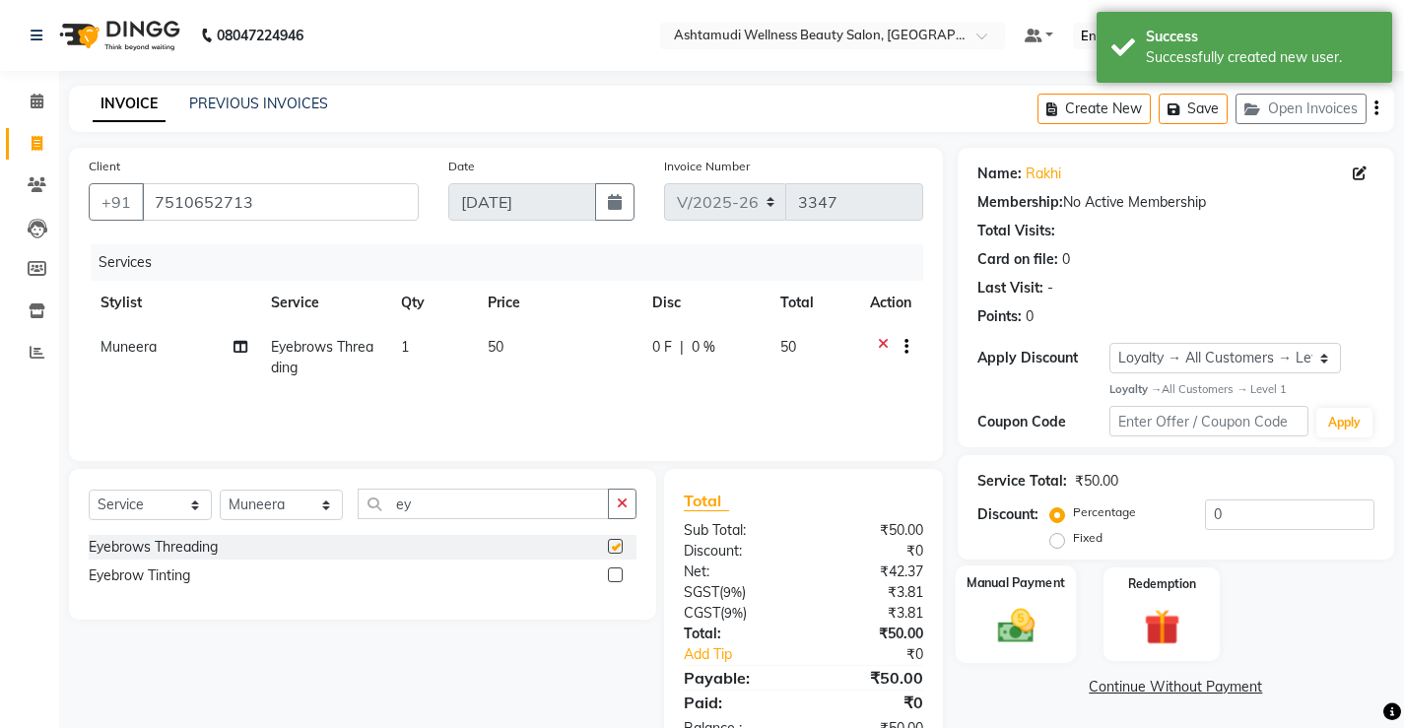
checkbox input "false"
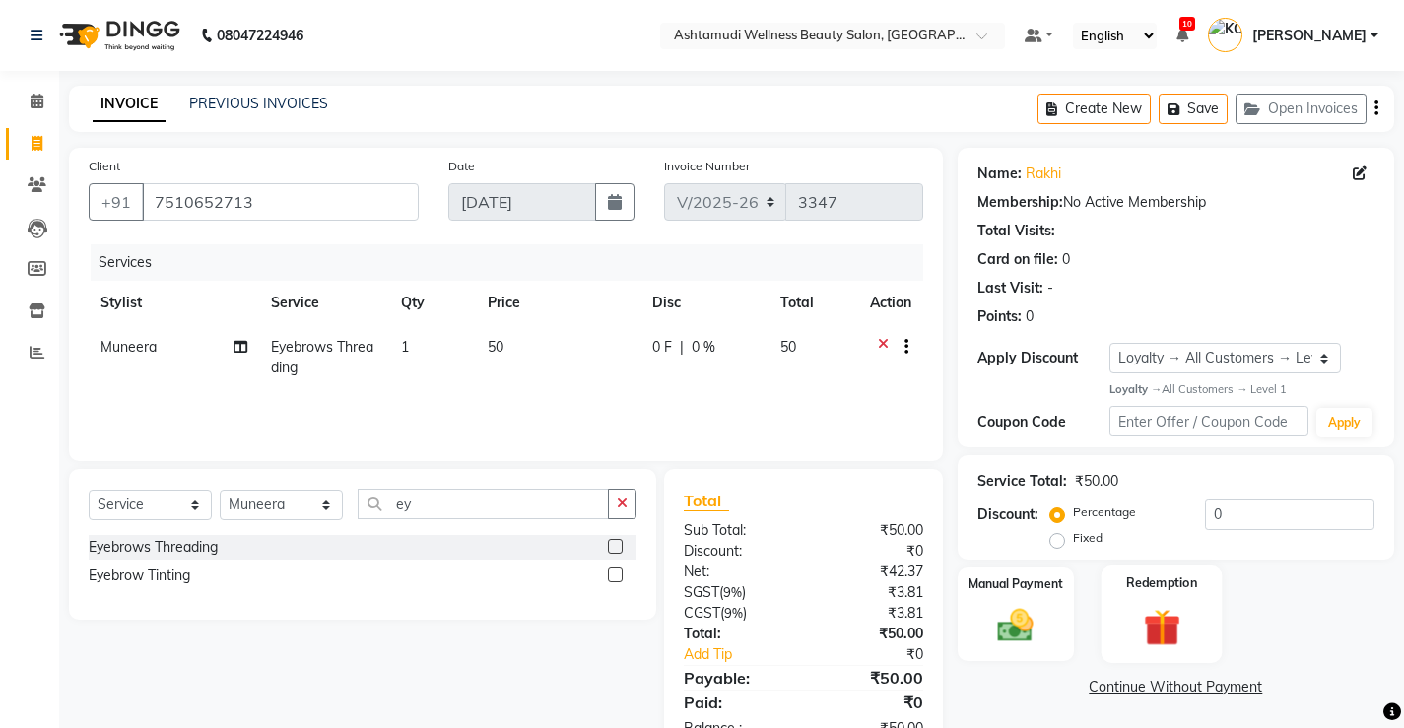
drag, startPoint x: 1007, startPoint y: 625, endPoint x: 1116, endPoint y: 612, distance: 110.1
click at [1008, 624] on img at bounding box center [1015, 625] width 58 height 41
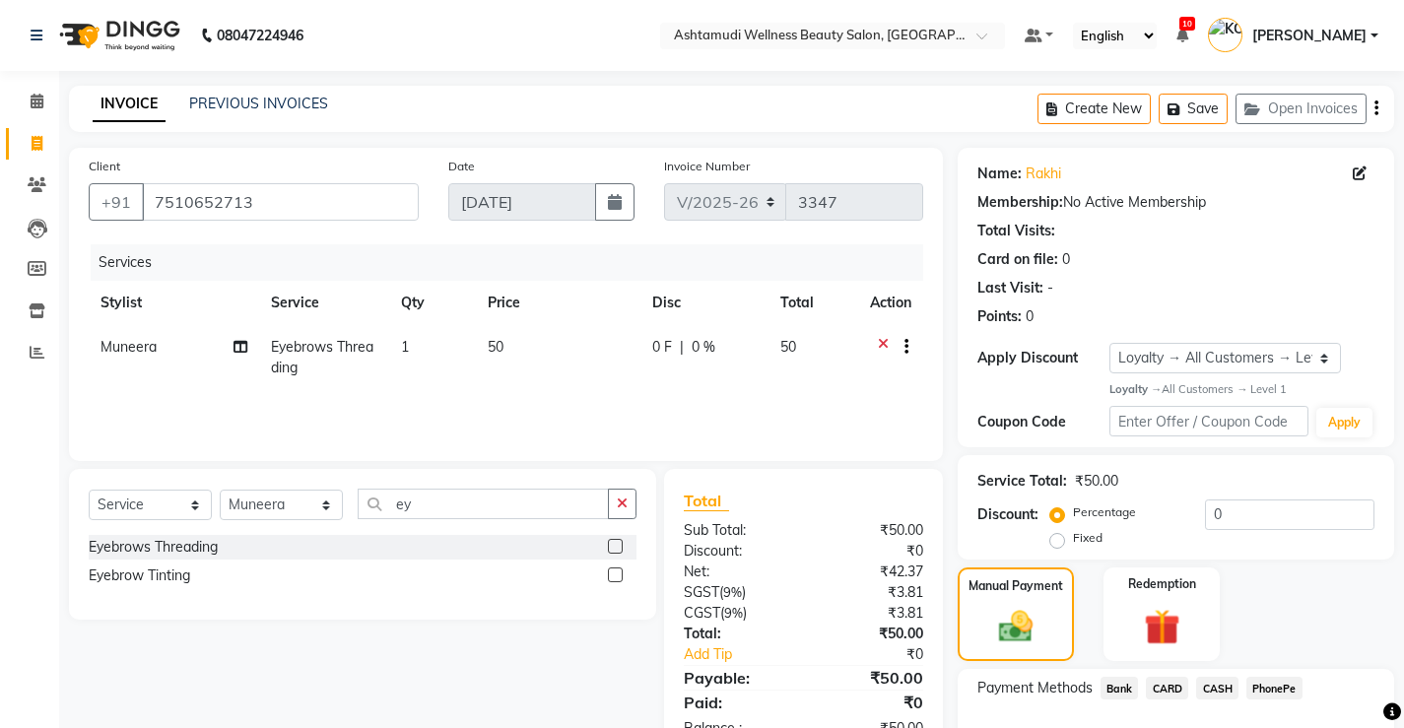
click at [1217, 691] on span "CASH" at bounding box center [1217, 688] width 42 height 23
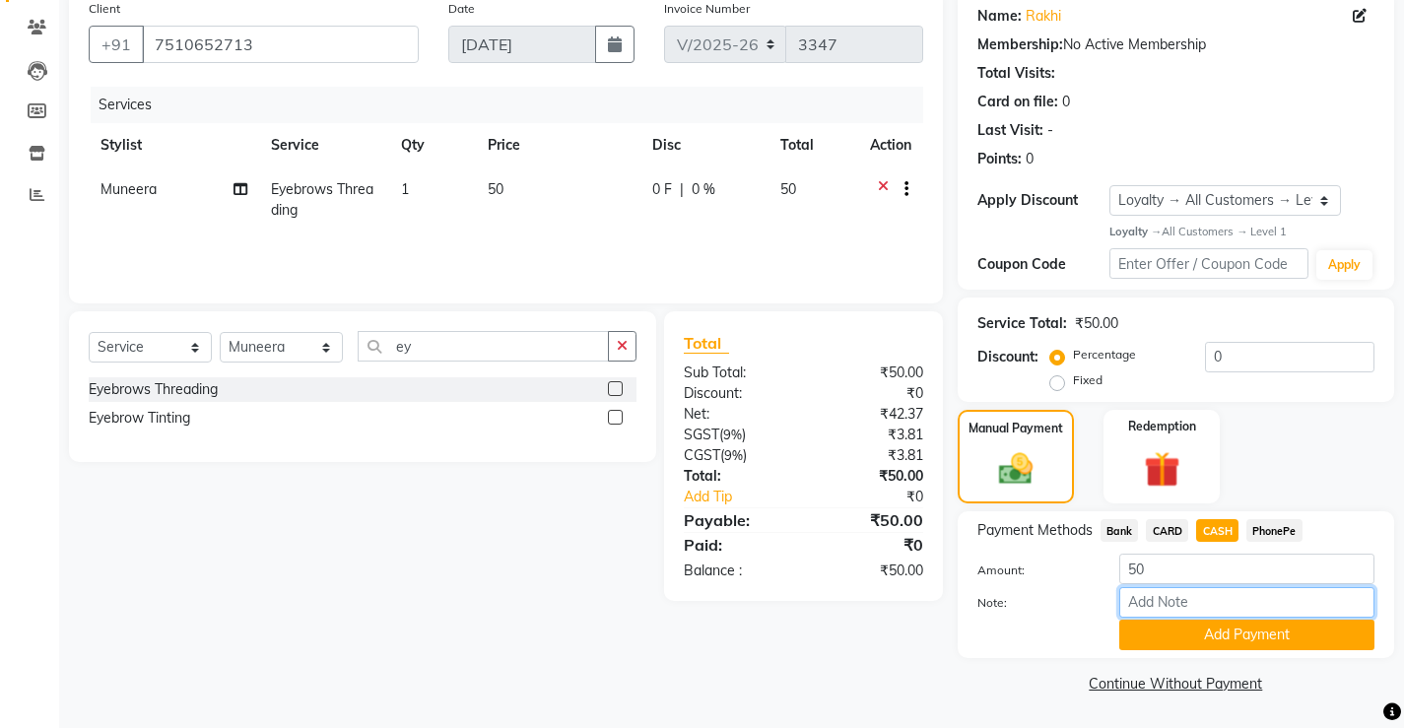
click at [1235, 595] on input "Note:" at bounding box center [1246, 602] width 255 height 31
type input "[PERSON_NAME]"
click at [1245, 635] on button "Add Payment" at bounding box center [1246, 635] width 255 height 31
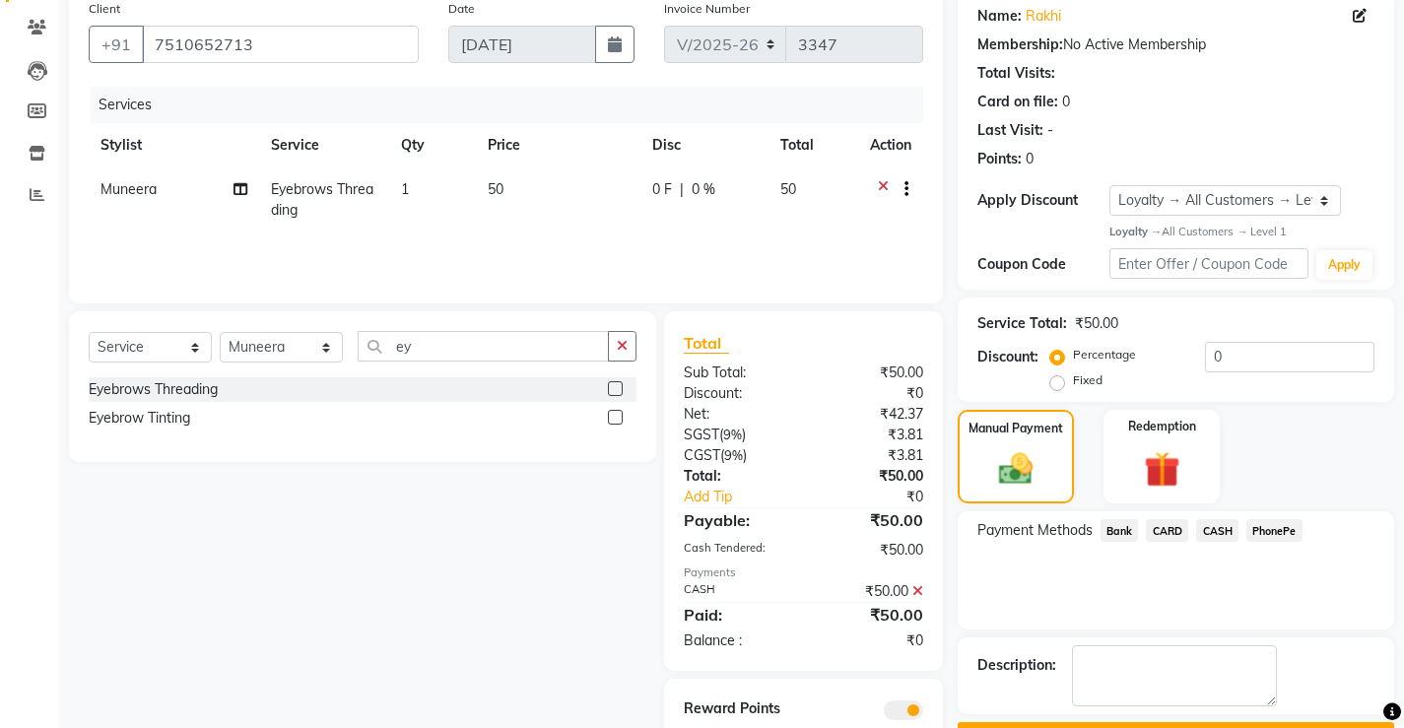
click at [1155, 722] on button "Checkout" at bounding box center [1176, 737] width 436 height 31
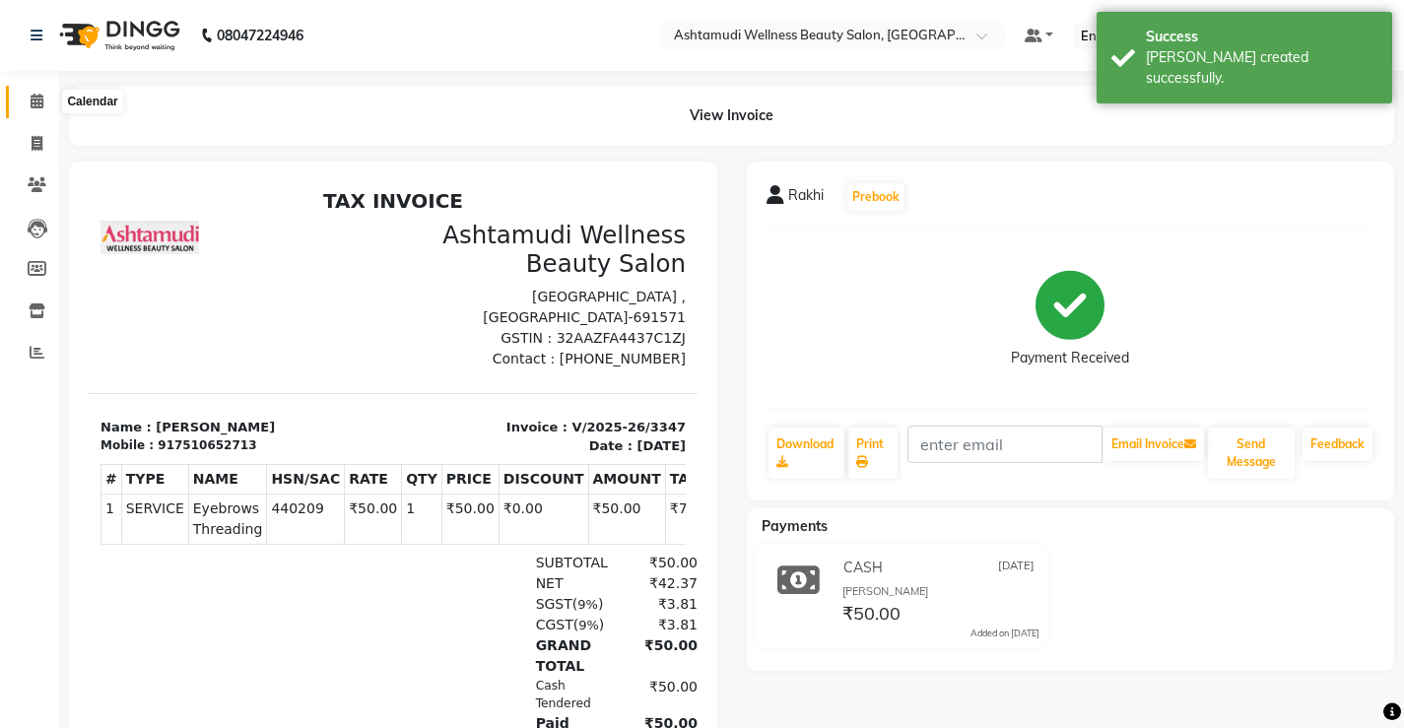
click at [36, 99] on icon at bounding box center [37, 101] width 13 height 15
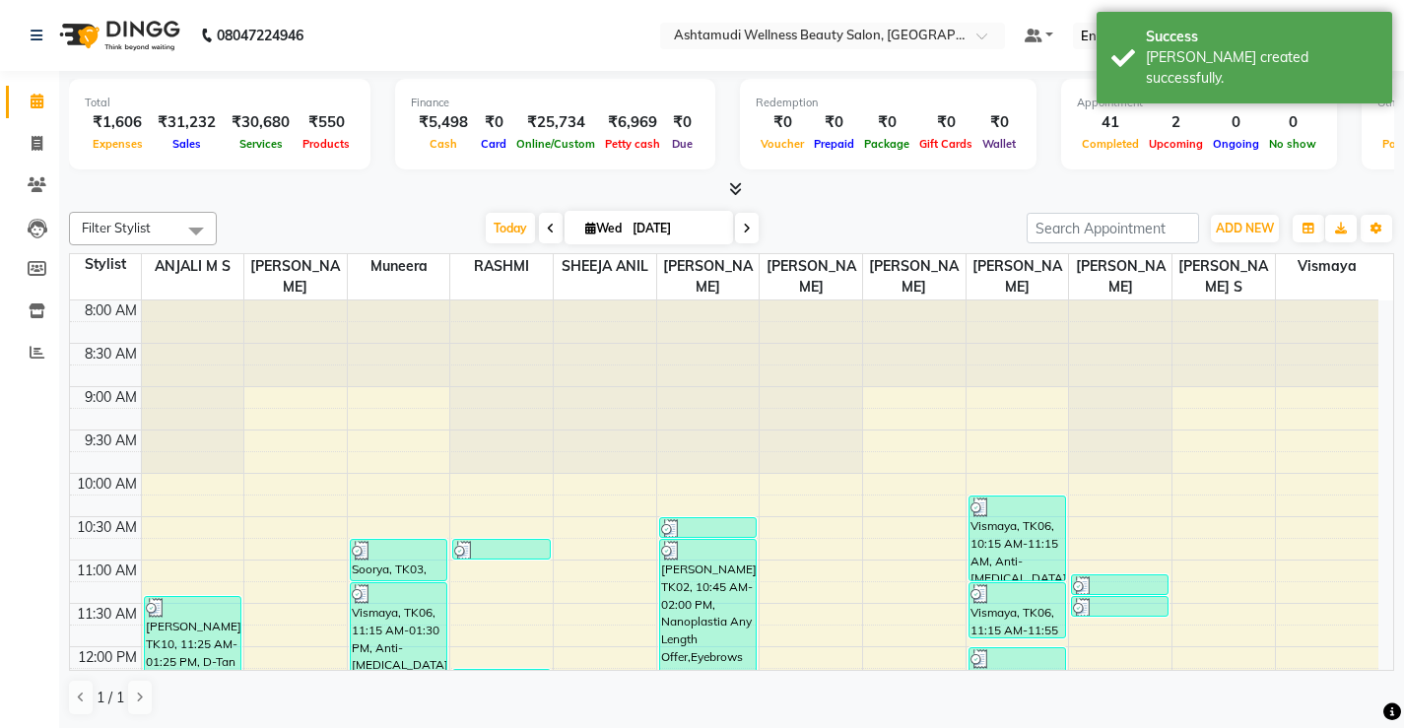
scroll to position [719, 0]
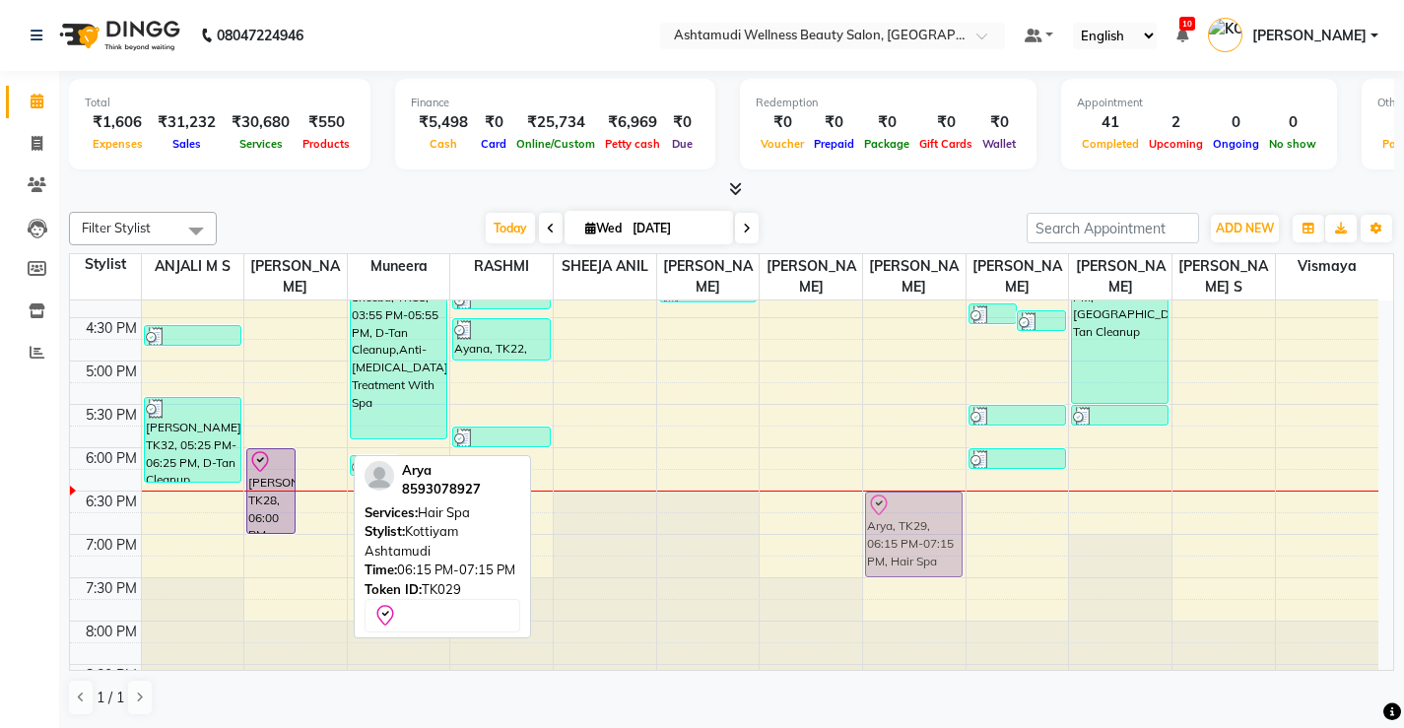
drag, startPoint x: 330, startPoint y: 479, endPoint x: 907, endPoint y: 504, distance: 577.9
click at [907, 504] on tr "[PERSON_NAME], TK10, 11:25 AM-01:25 PM, D-Tan Cleanup,Hair cut [PERSON_NAME], T…" at bounding box center [724, 144] width 1308 height 1126
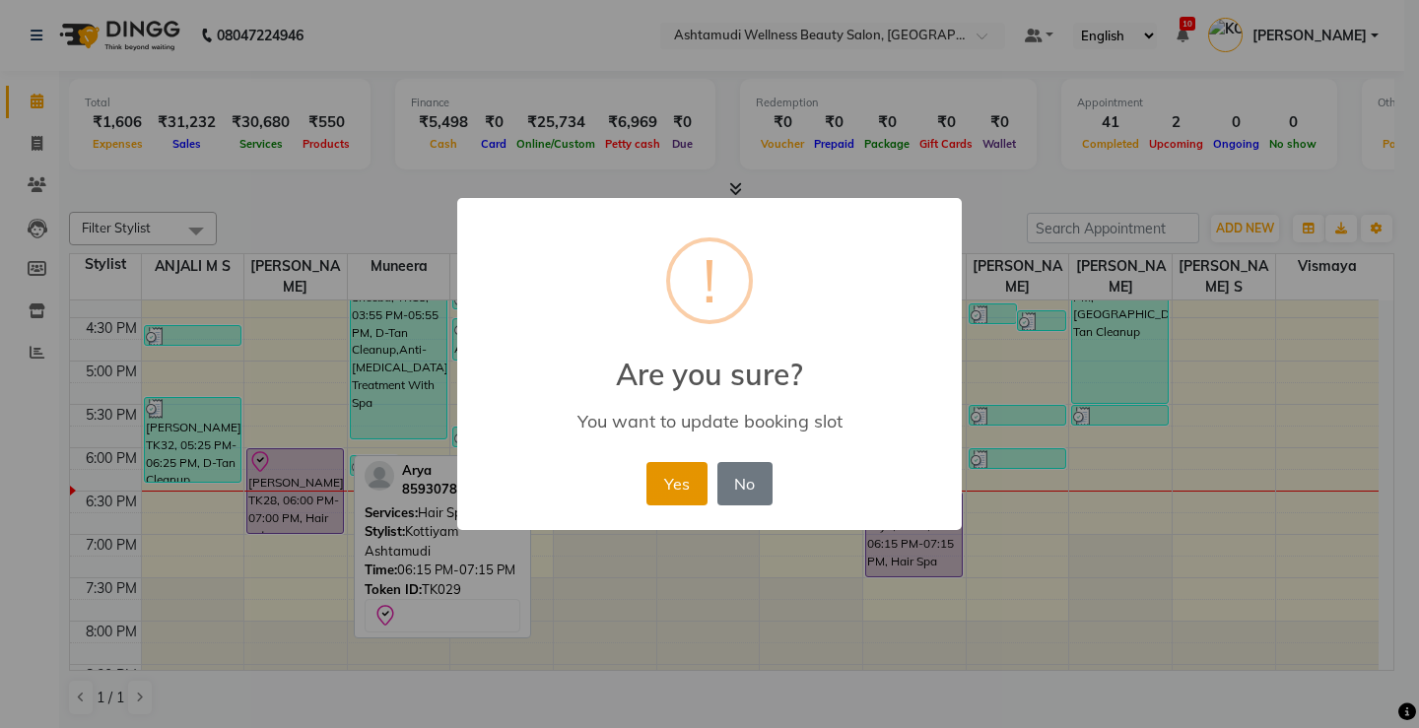
click at [672, 490] on button "Yes" at bounding box center [676, 483] width 60 height 43
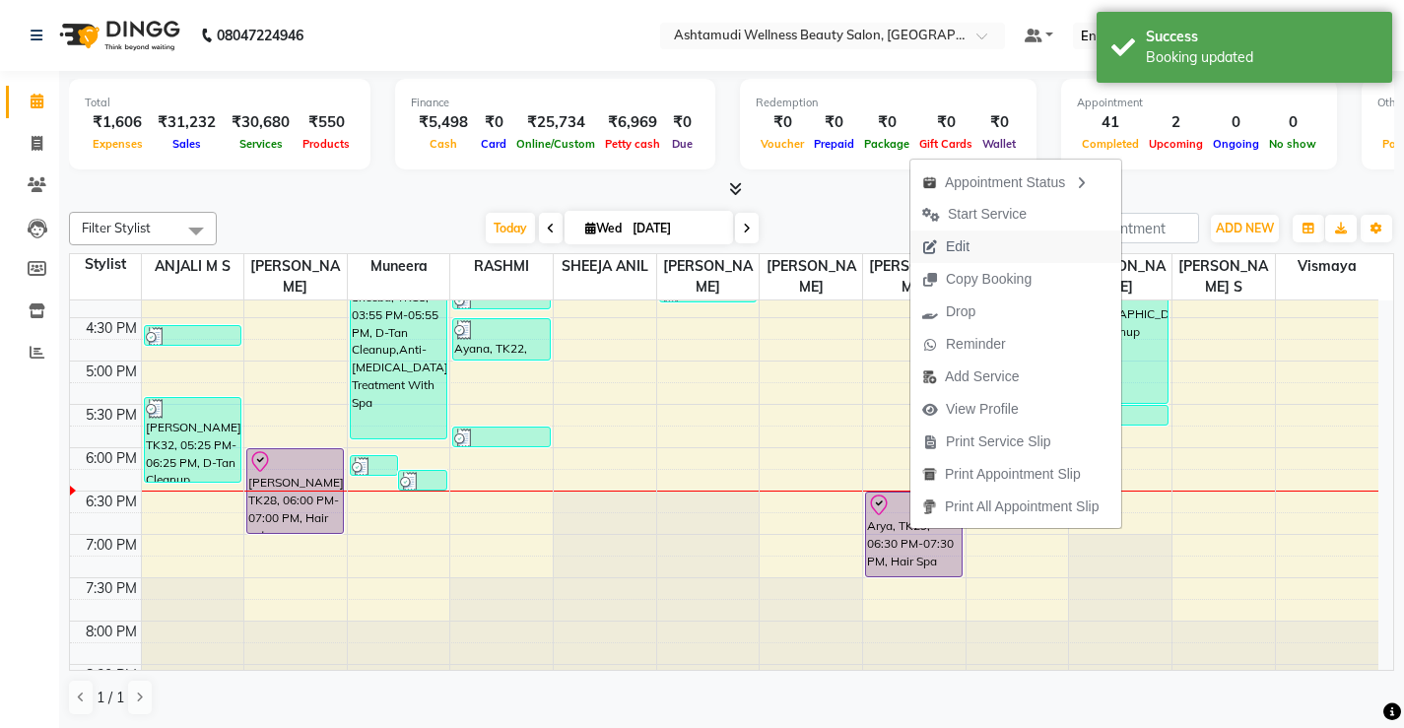
click at [962, 252] on span "Edit" at bounding box center [958, 246] width 24 height 21
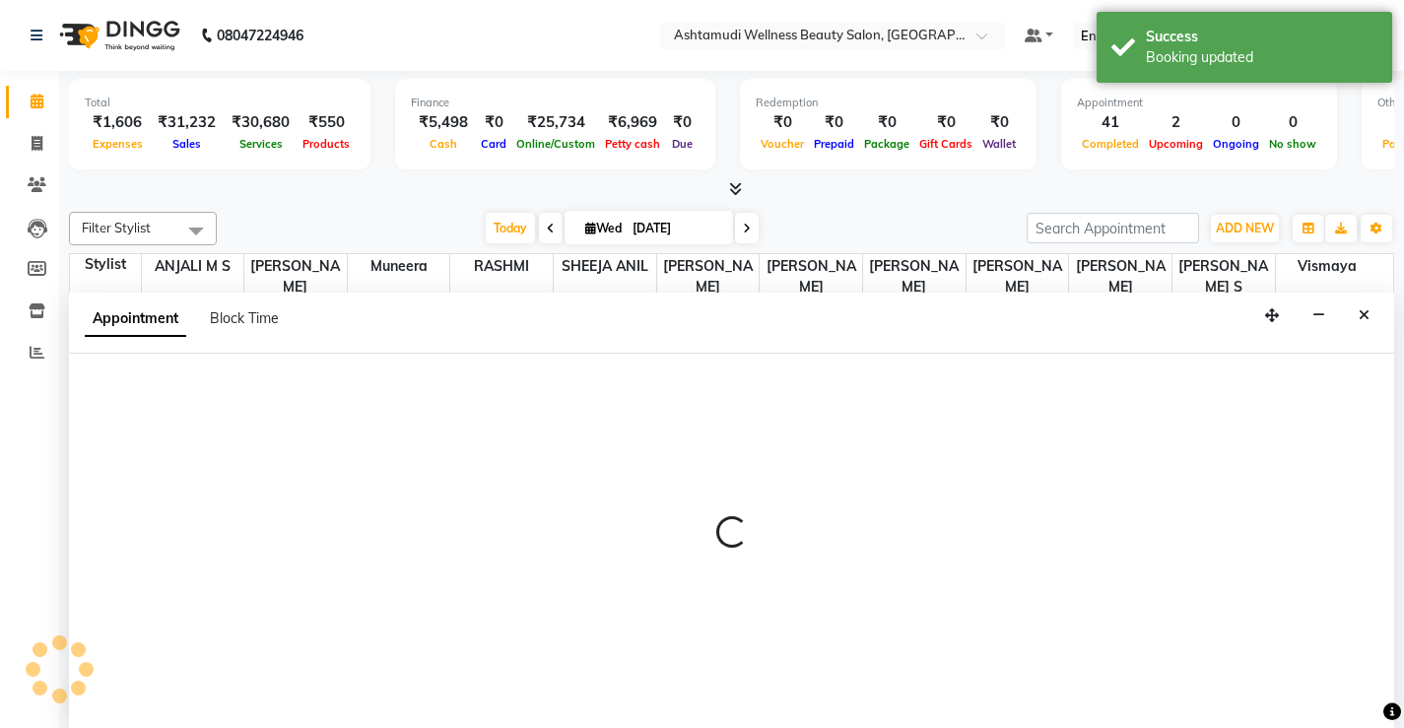
select select "tentative"
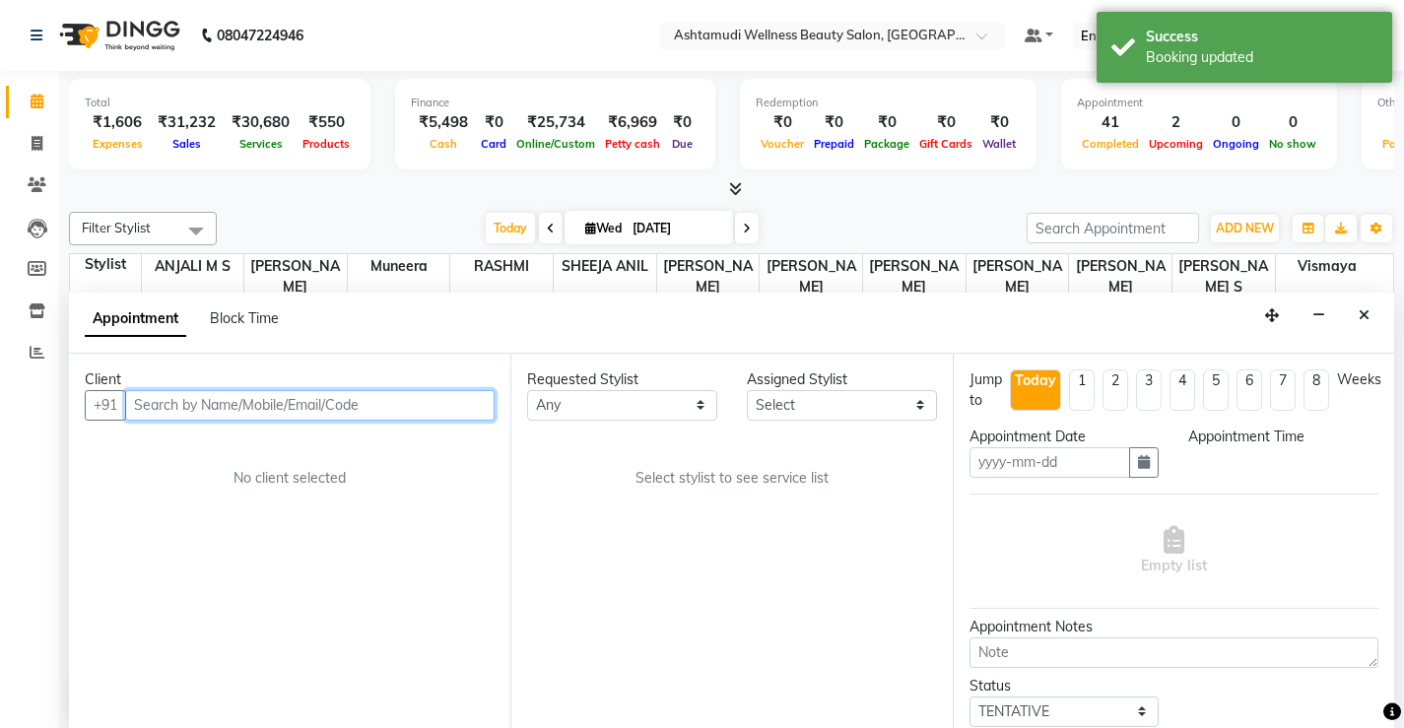
scroll to position [1, 0]
type input "[DATE]"
select select "check-in"
select select "1110"
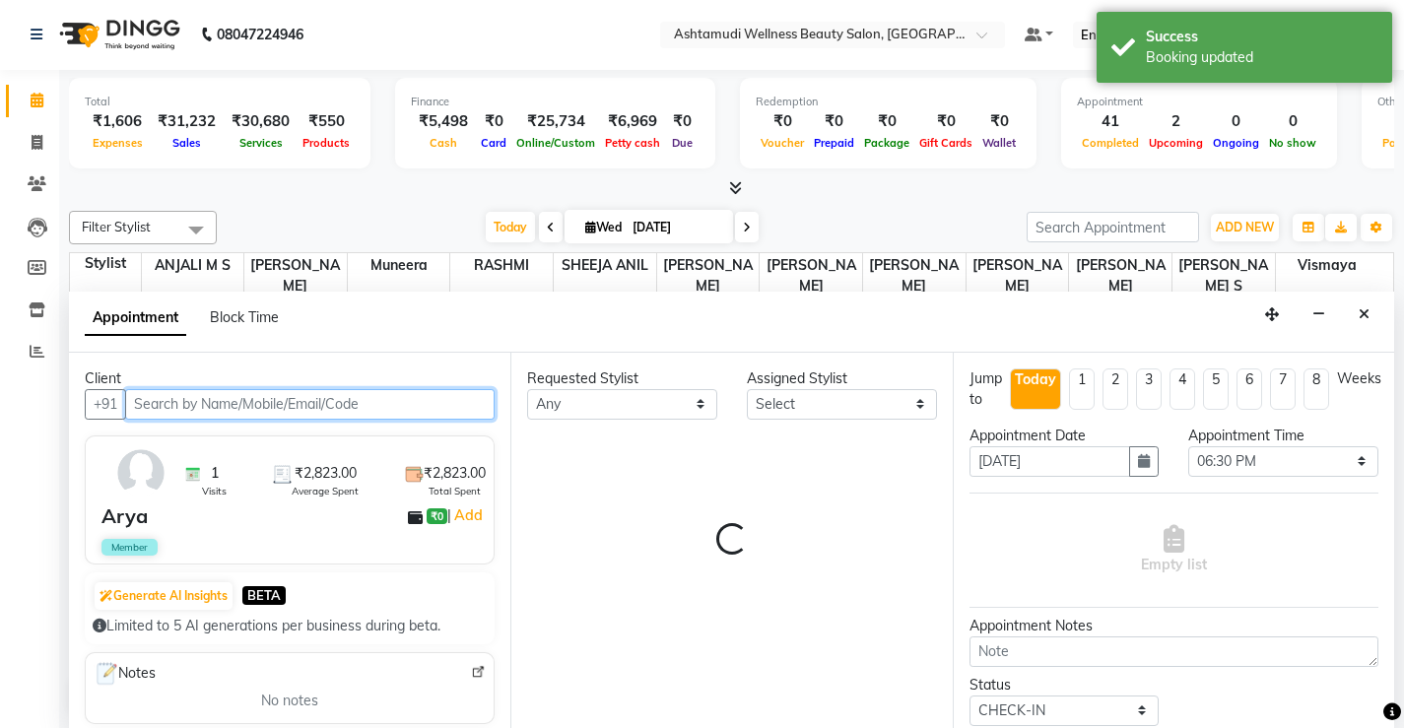
select select "71741"
select select "2029"
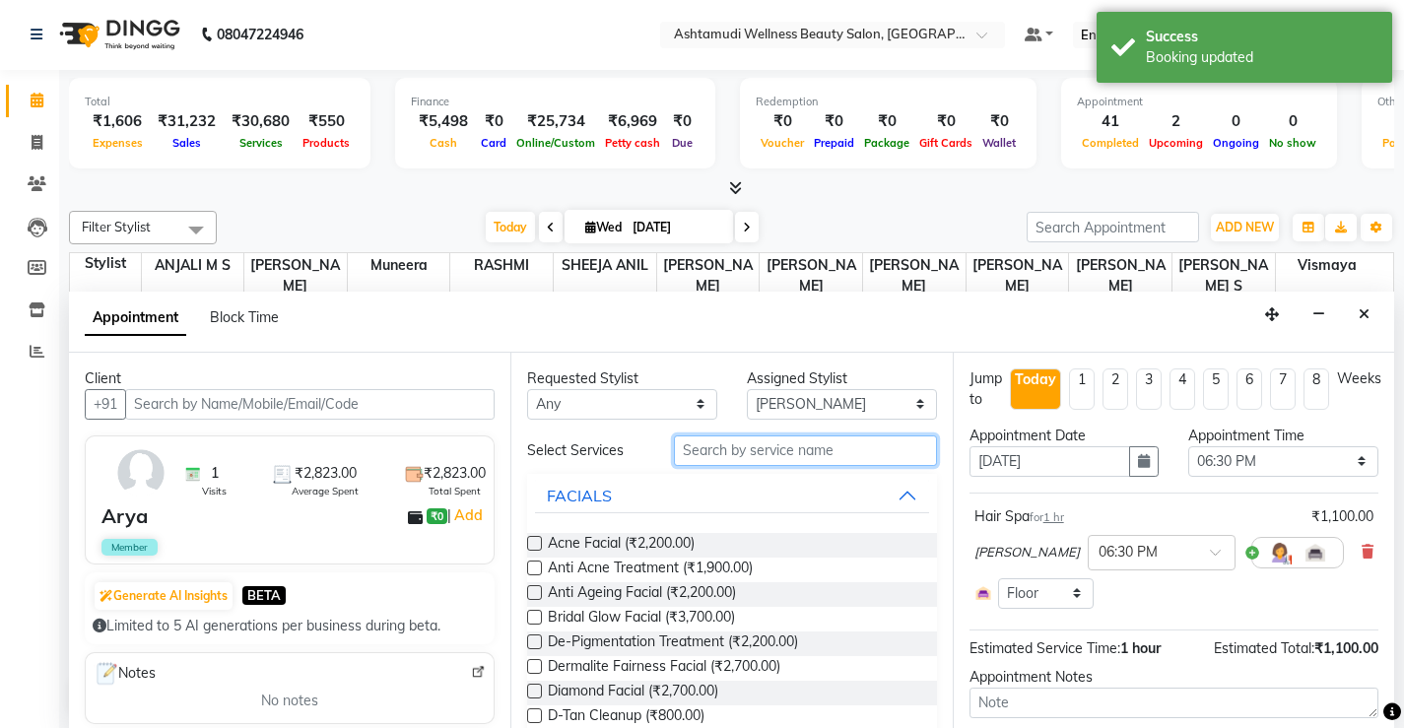
click at [853, 455] on input "text" at bounding box center [805, 450] width 263 height 31
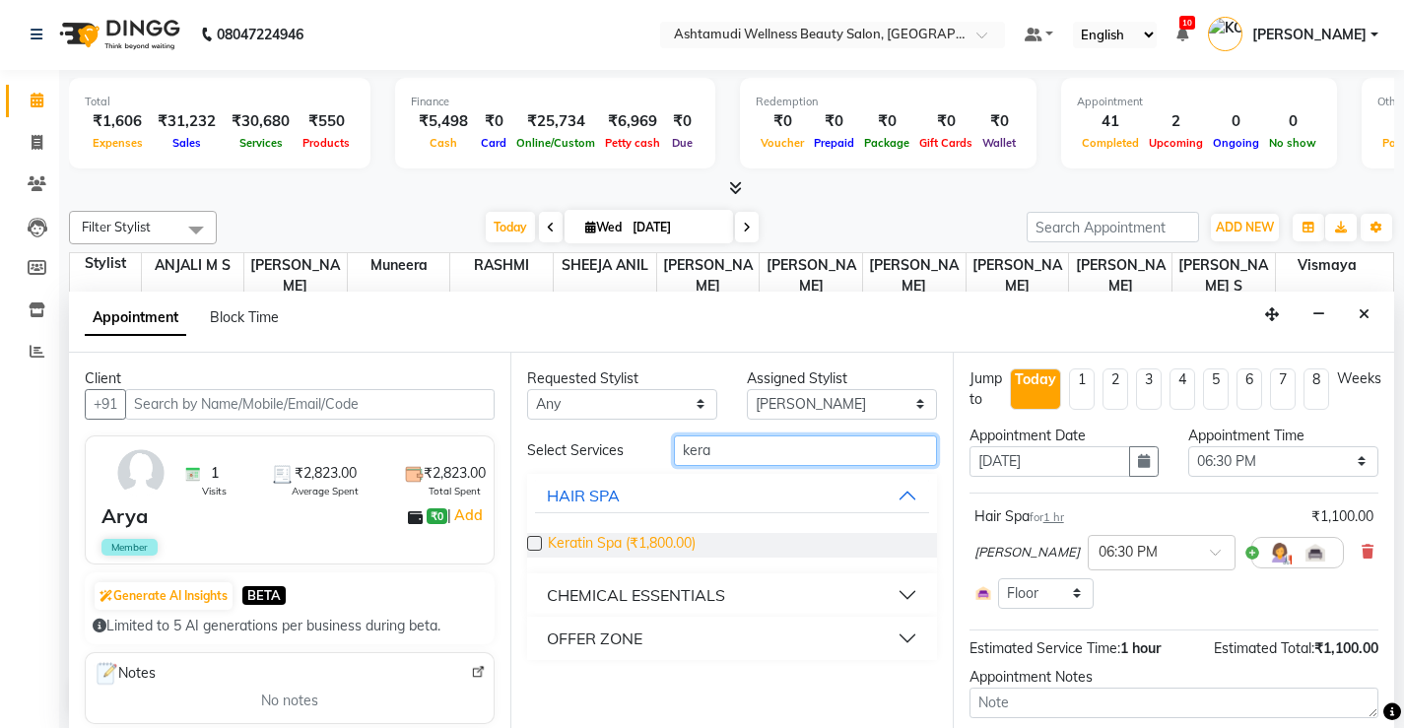
type input "kera"
click at [682, 536] on span "Keratin Spa (₹1,800.00)" at bounding box center [622, 545] width 148 height 25
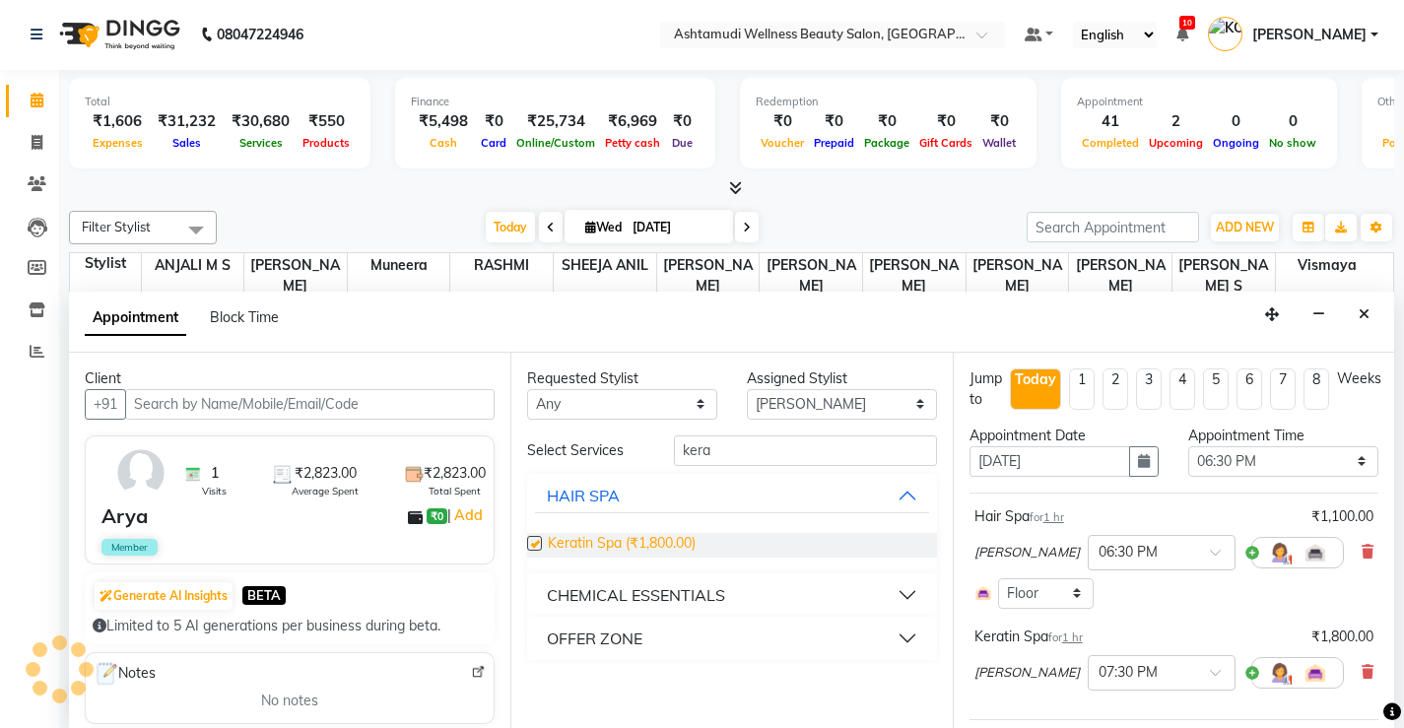
checkbox input "false"
click at [1361, 550] on icon at bounding box center [1367, 552] width 12 height 14
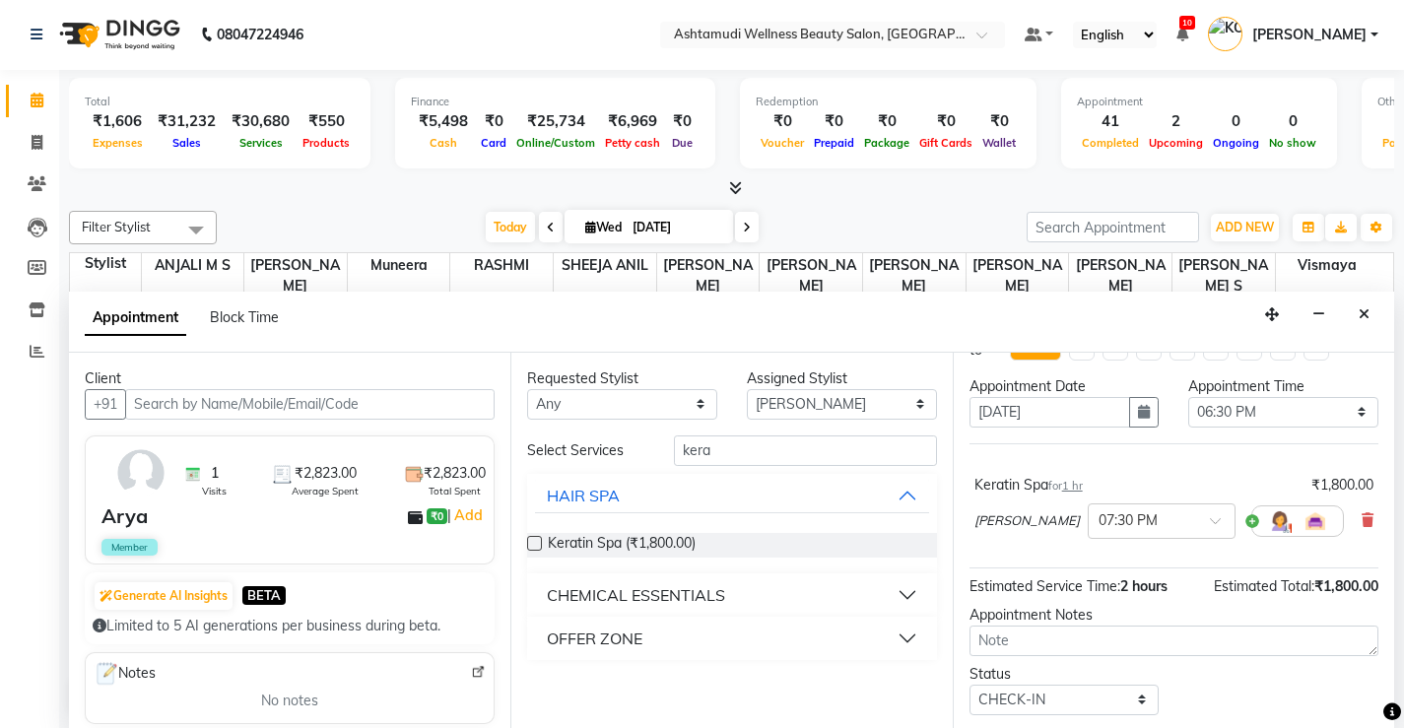
scroll to position [99, 0]
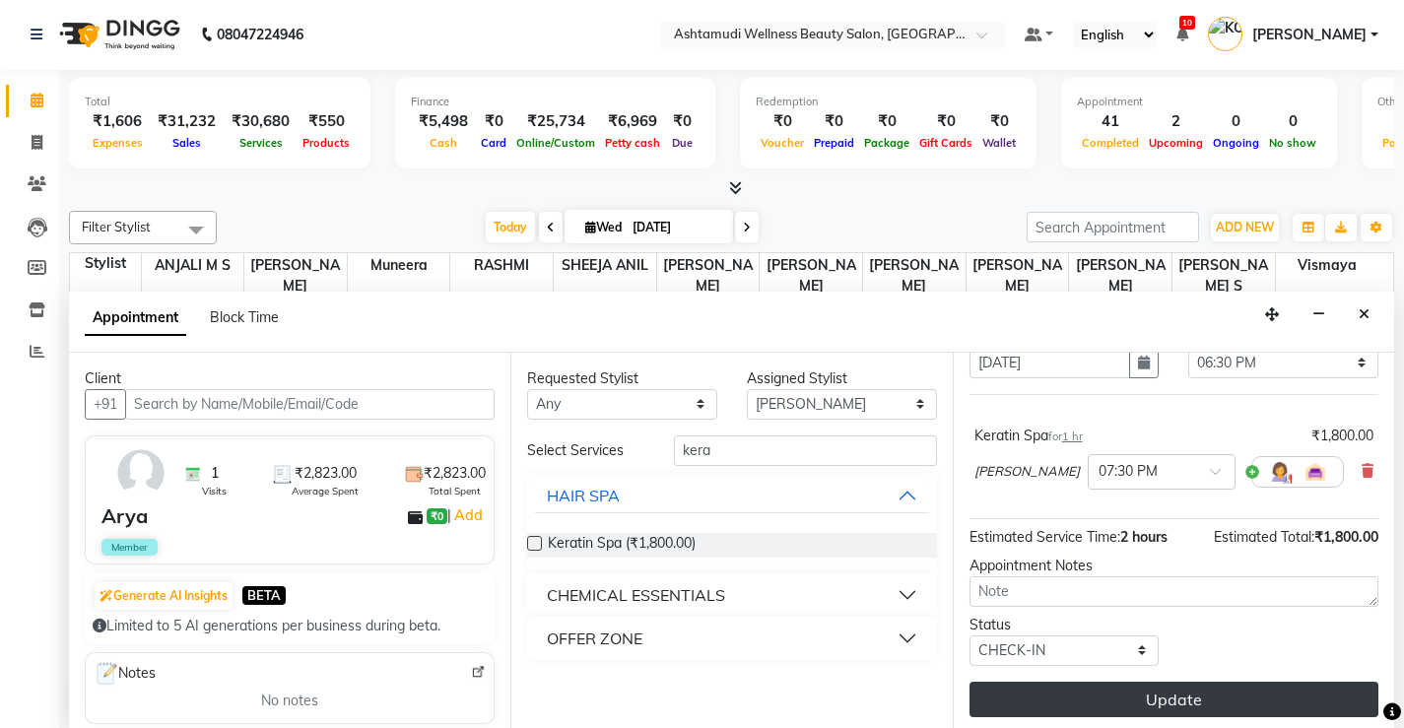
click at [1153, 701] on button "Update" at bounding box center [1173, 699] width 409 height 35
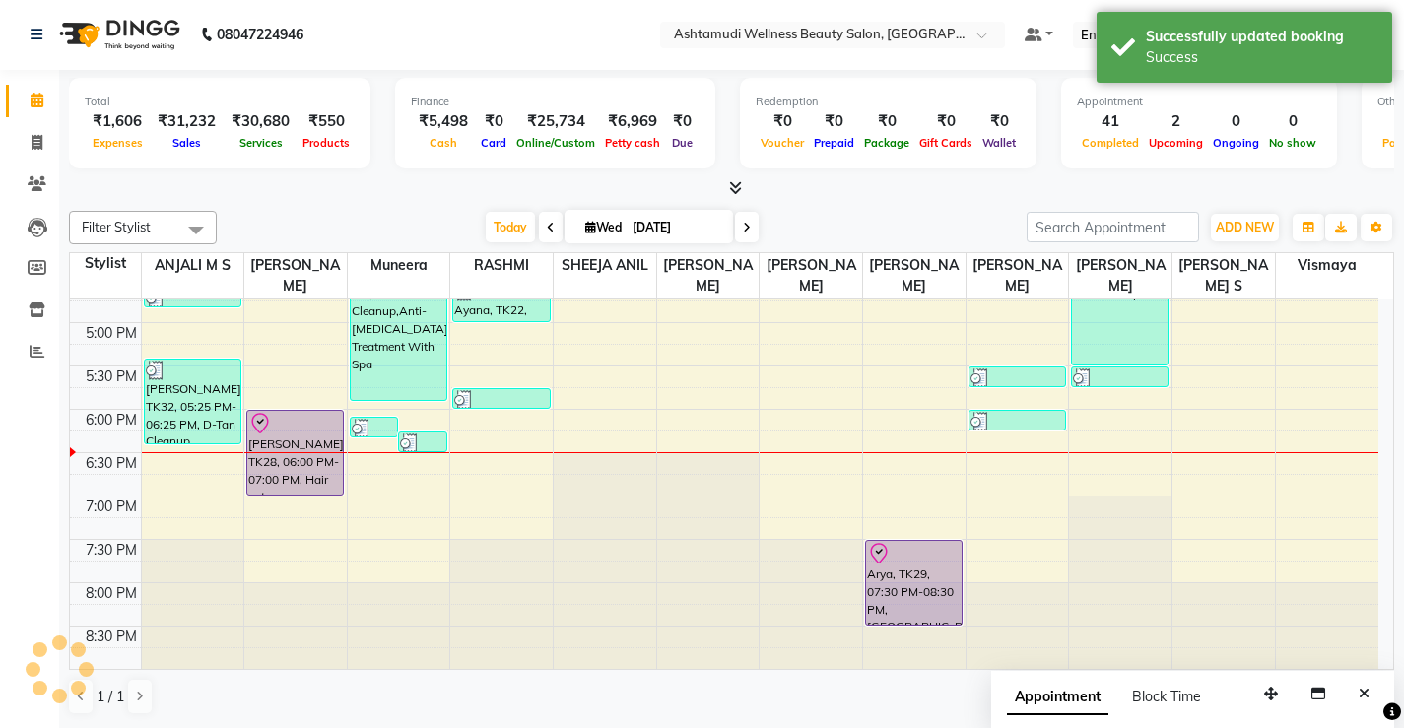
scroll to position [0, 0]
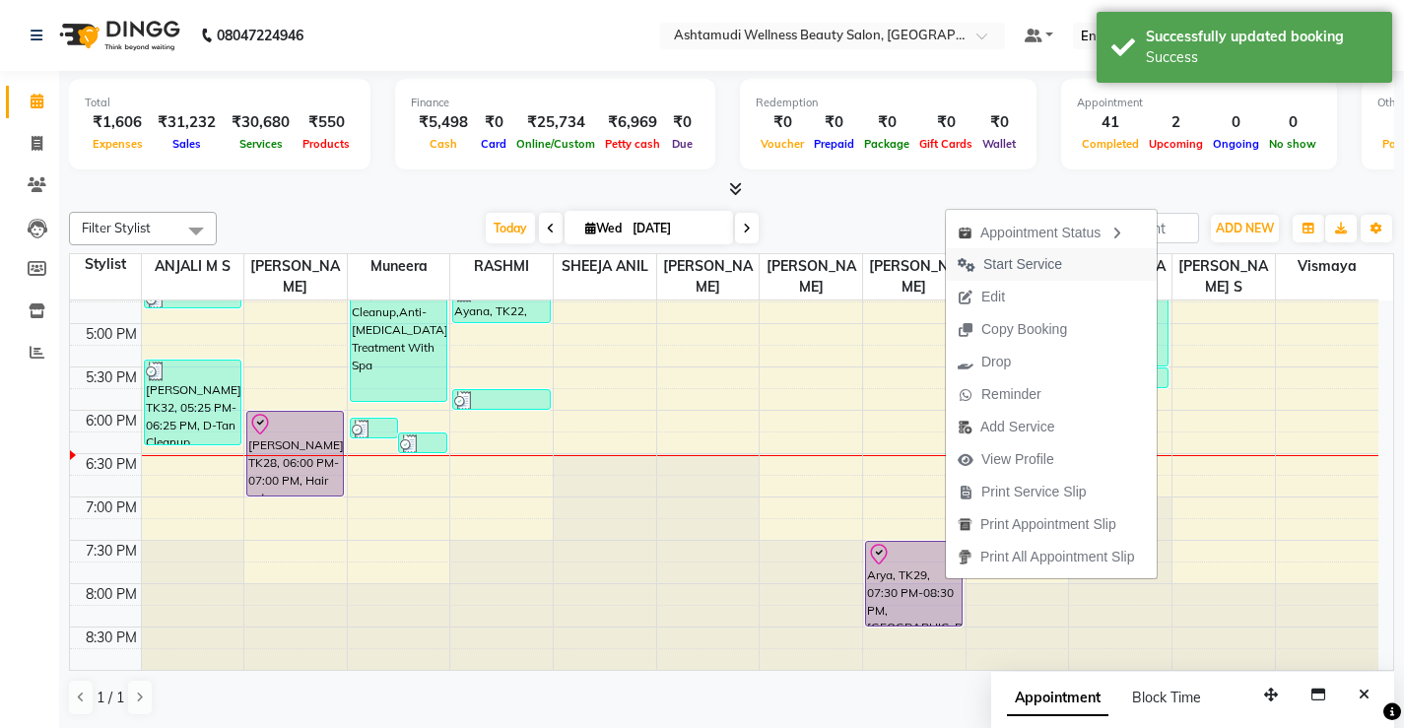
click at [1050, 266] on span "Start Service" at bounding box center [1022, 264] width 79 height 21
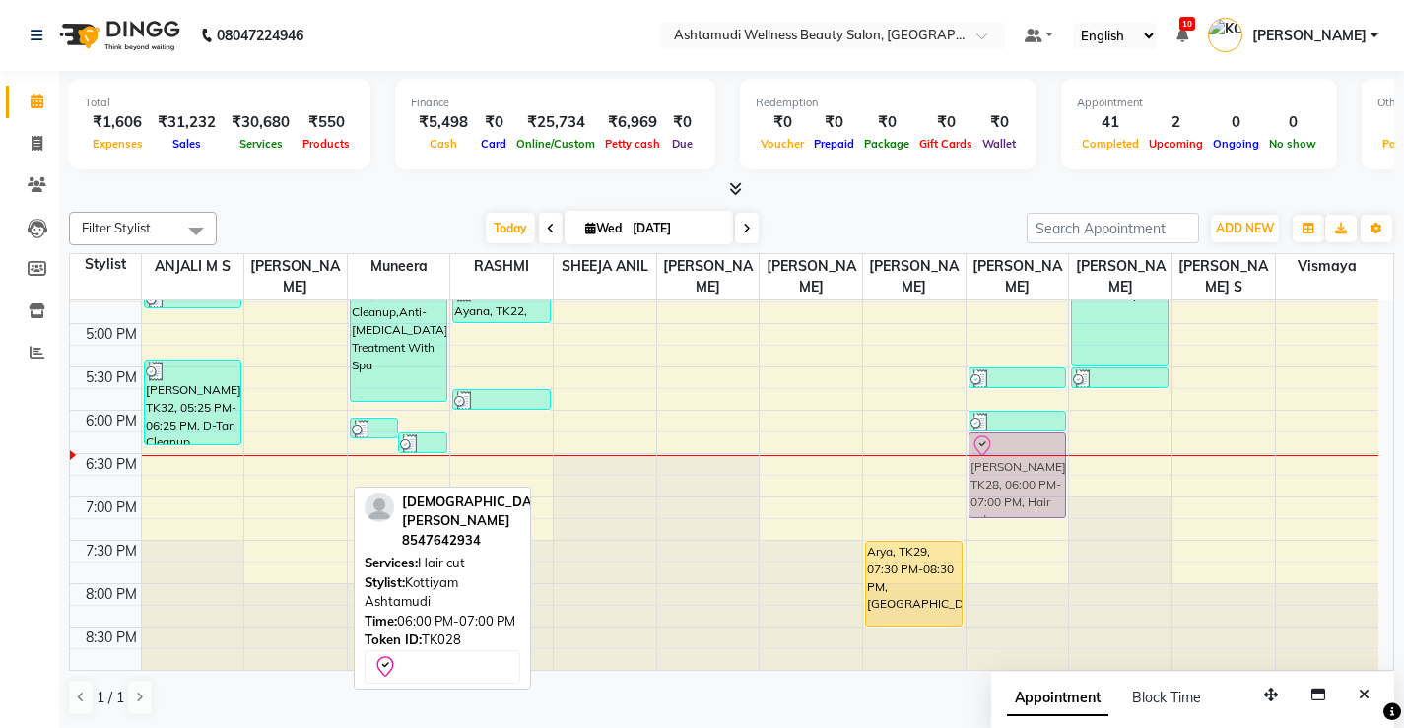
drag, startPoint x: 320, startPoint y: 421, endPoint x: 1037, endPoint y: 438, distance: 717.4
click at [1037, 438] on tr "[PERSON_NAME], TK10, 11:25 AM-01:25 PM, D-Tan Cleanup,Hair cut [PERSON_NAME], T…" at bounding box center [724, 107] width 1308 height 1126
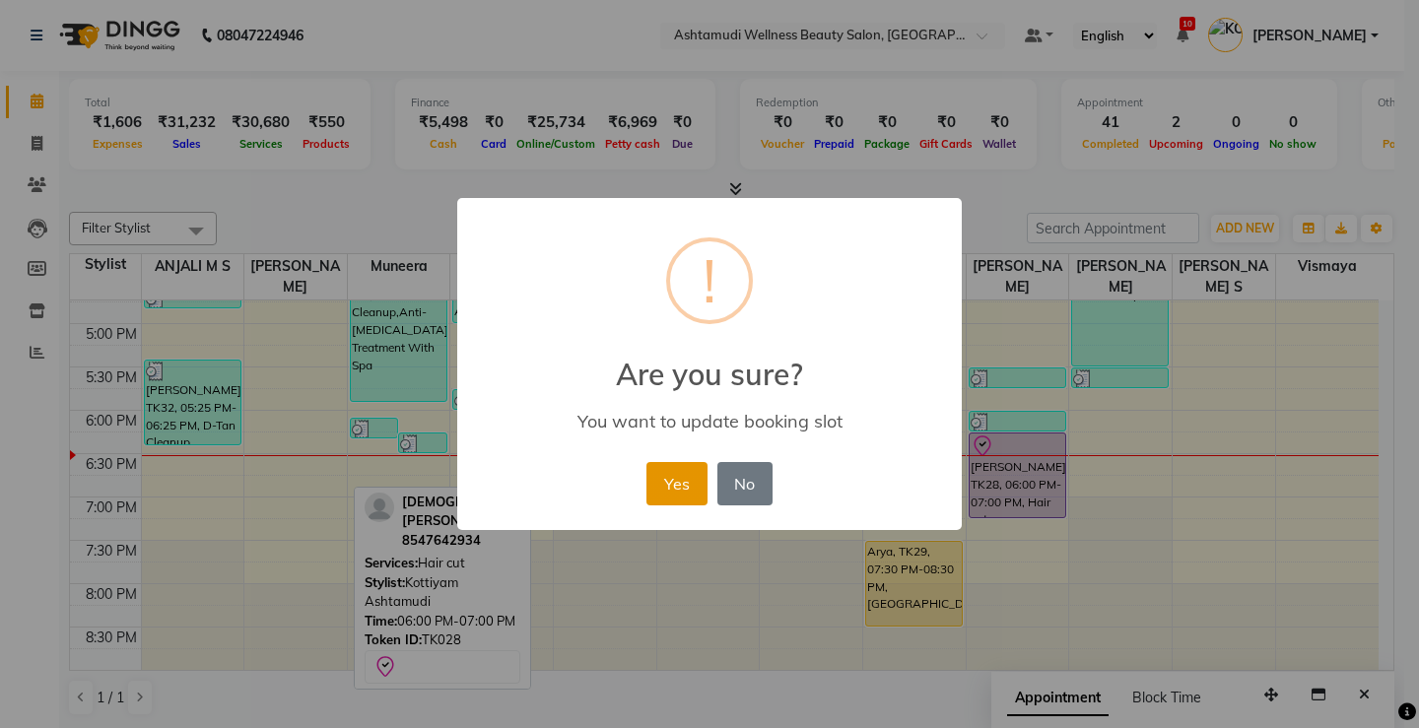
click at [660, 478] on button "Yes" at bounding box center [676, 483] width 60 height 43
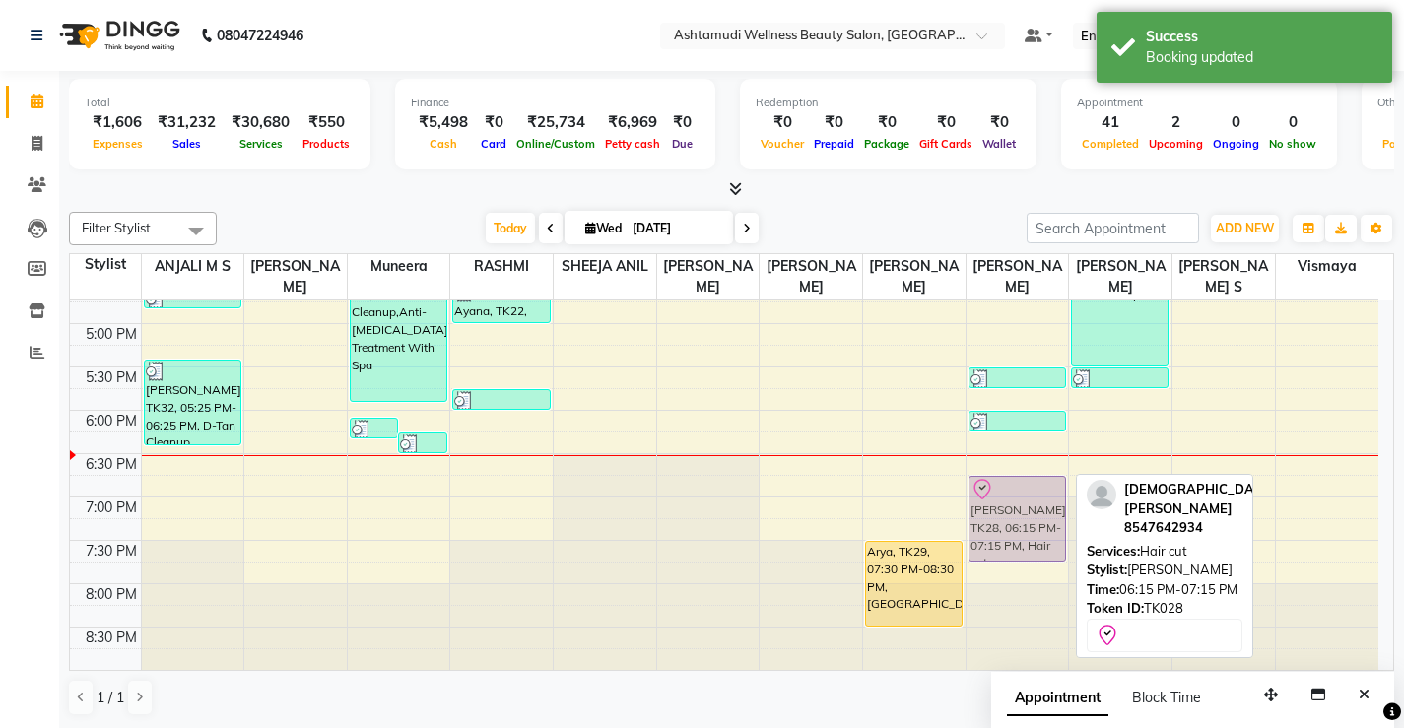
drag, startPoint x: 1022, startPoint y: 444, endPoint x: 1022, endPoint y: 481, distance: 36.5
click at [1022, 481] on div "[PERSON_NAME], TK14, 02:15 PM-03:00 PM, Eyebrows Threading,Upper Lip Threading …" at bounding box center [1017, 107] width 102 height 1126
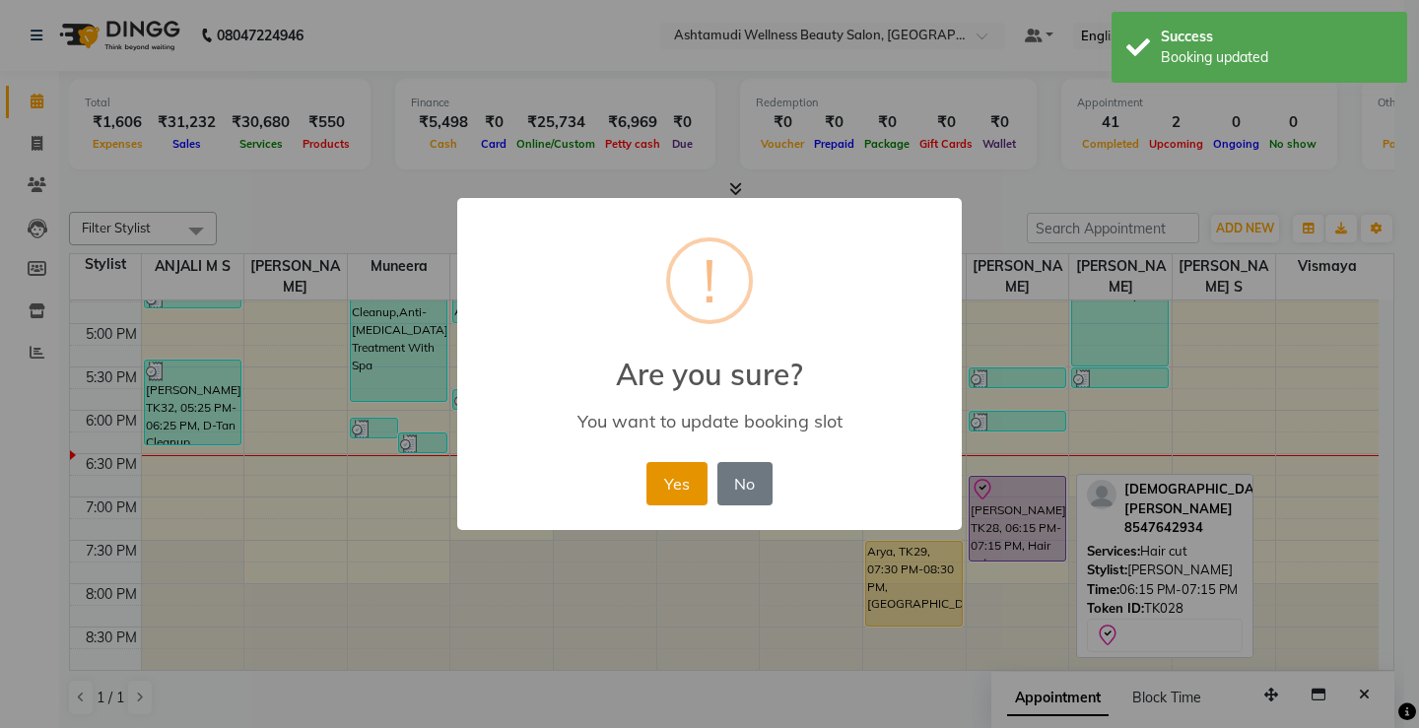
click at [660, 483] on button "Yes" at bounding box center [676, 483] width 60 height 43
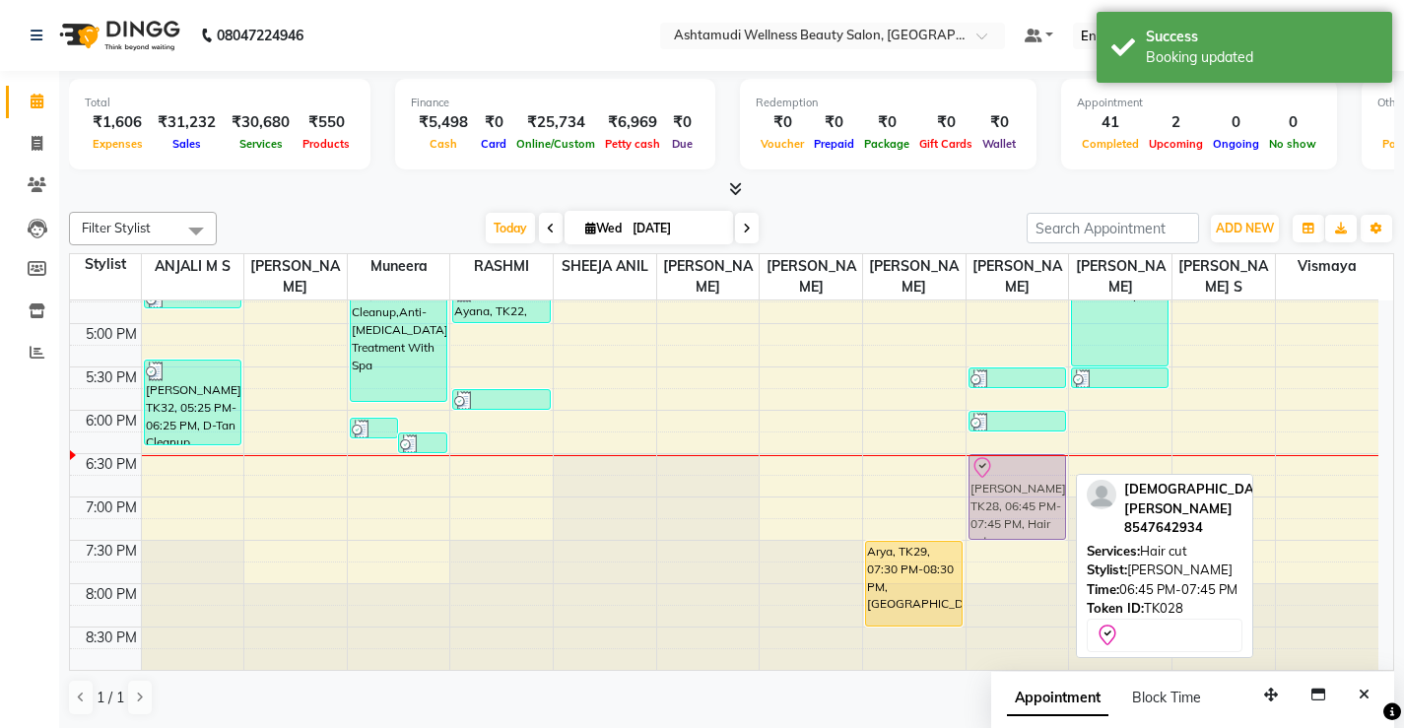
drag, startPoint x: 1023, startPoint y: 493, endPoint x: 1023, endPoint y: 473, distance: 19.7
click at [1023, 473] on div "[PERSON_NAME], TK14, 02:15 PM-03:00 PM, Eyebrows Threading,Upper Lip Threading …" at bounding box center [1017, 107] width 102 height 1126
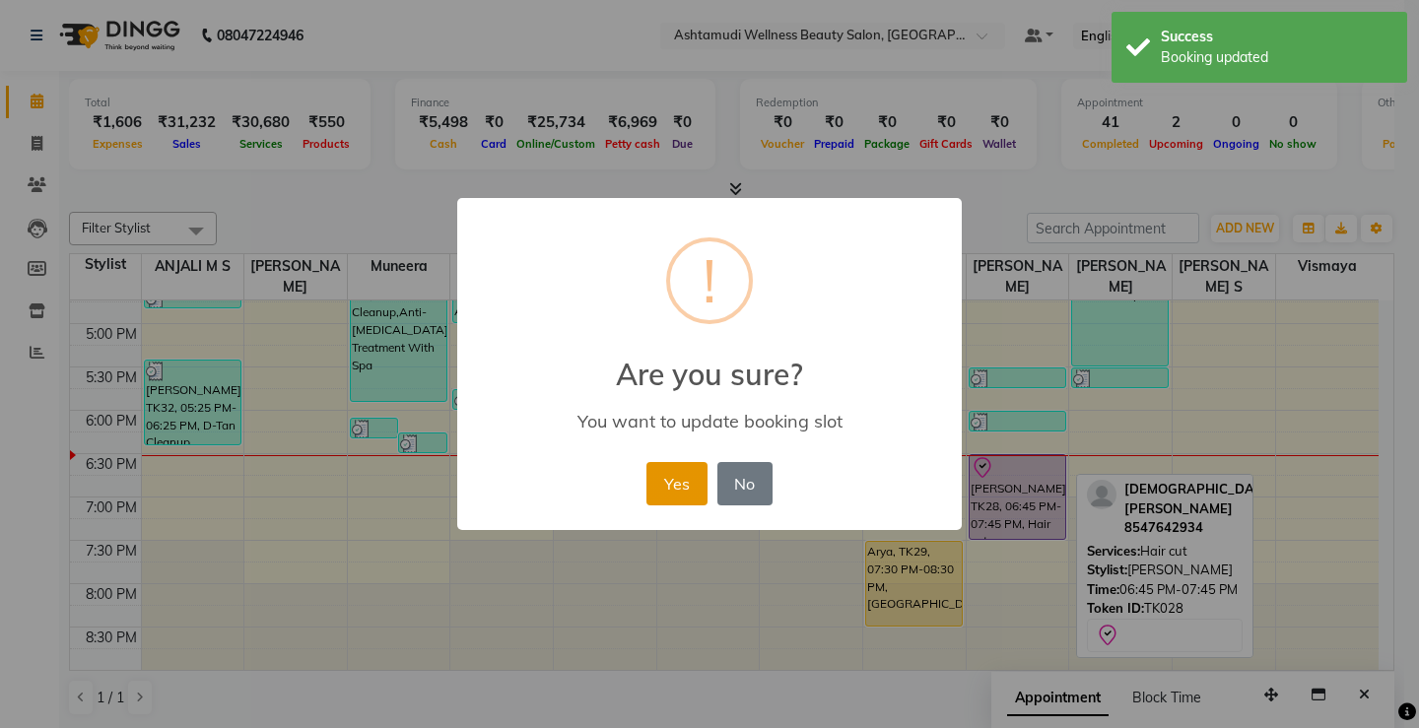
click at [663, 486] on button "Yes" at bounding box center [676, 483] width 60 height 43
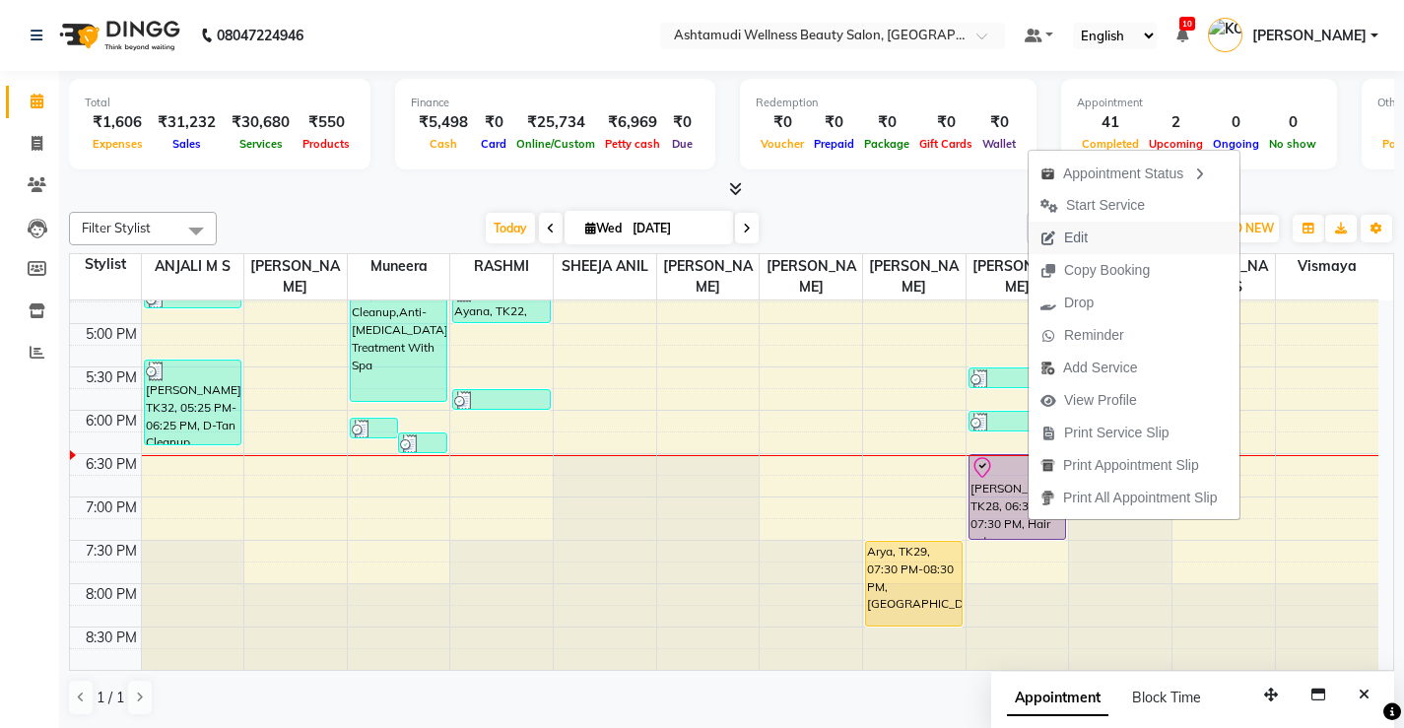
click at [1077, 237] on span "Edit" at bounding box center [1076, 238] width 24 height 21
select select "tentative"
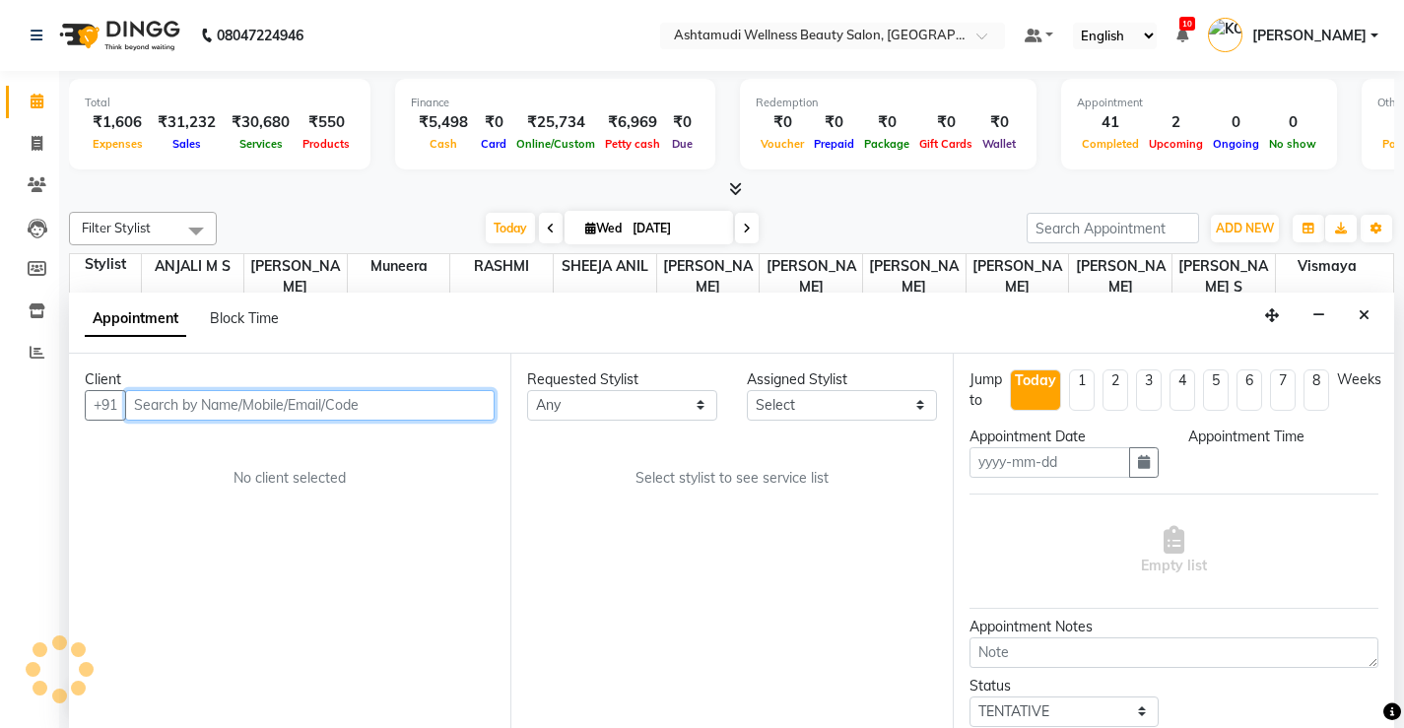
type input "[DATE]"
select select "check-in"
select select "1110"
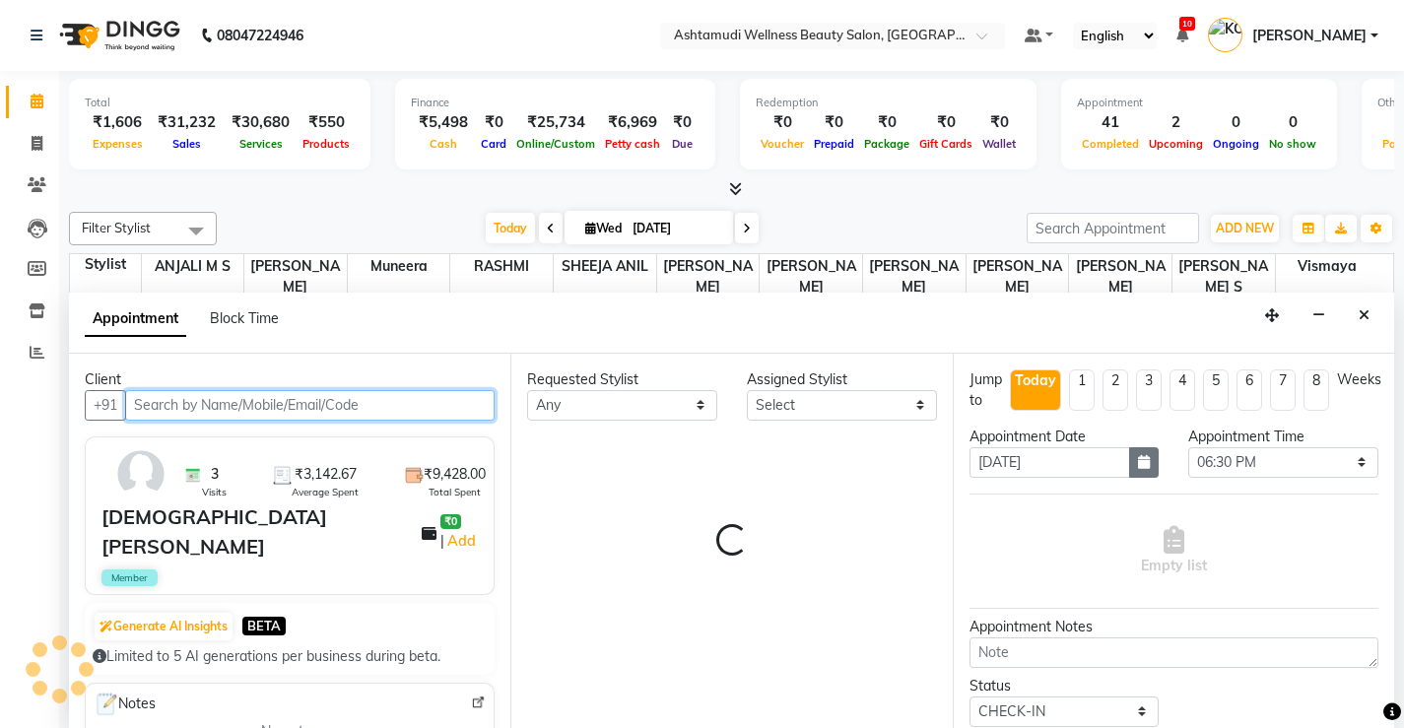
select select "50208"
select select "2029"
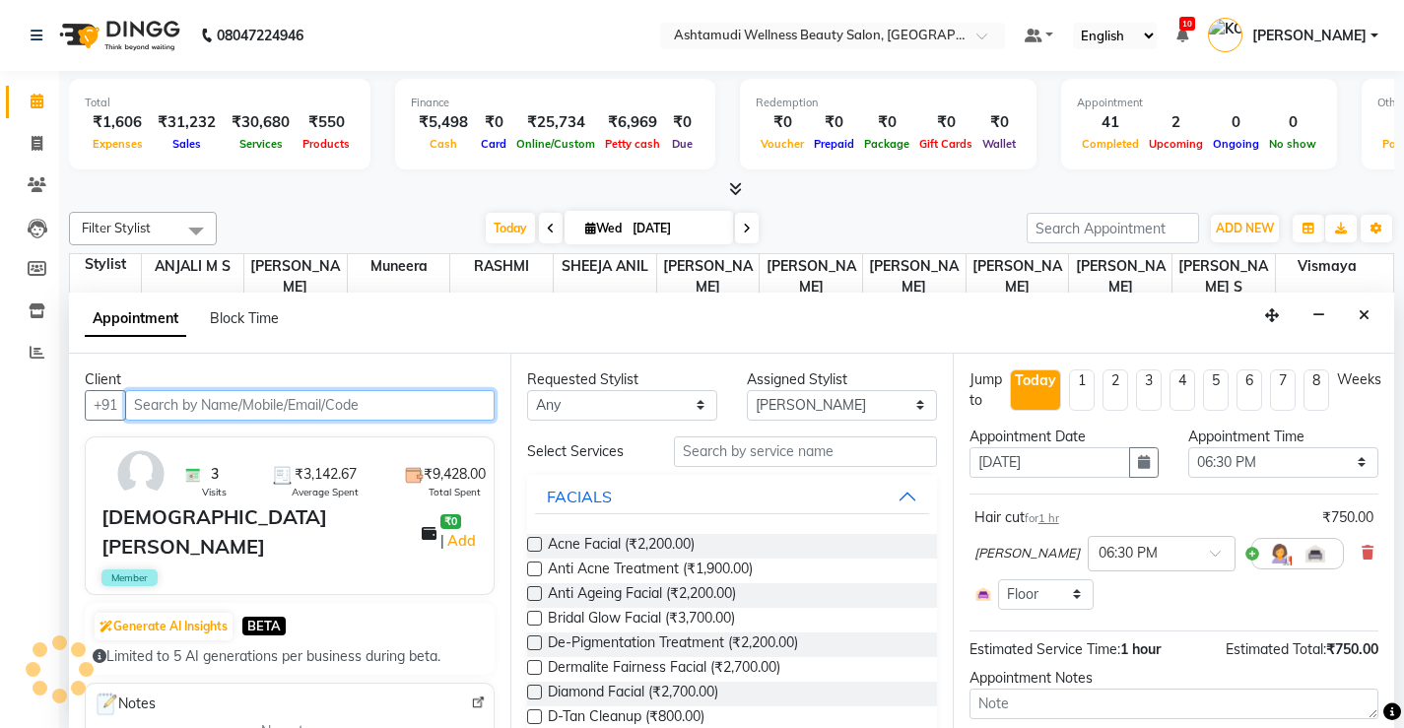
scroll to position [1, 0]
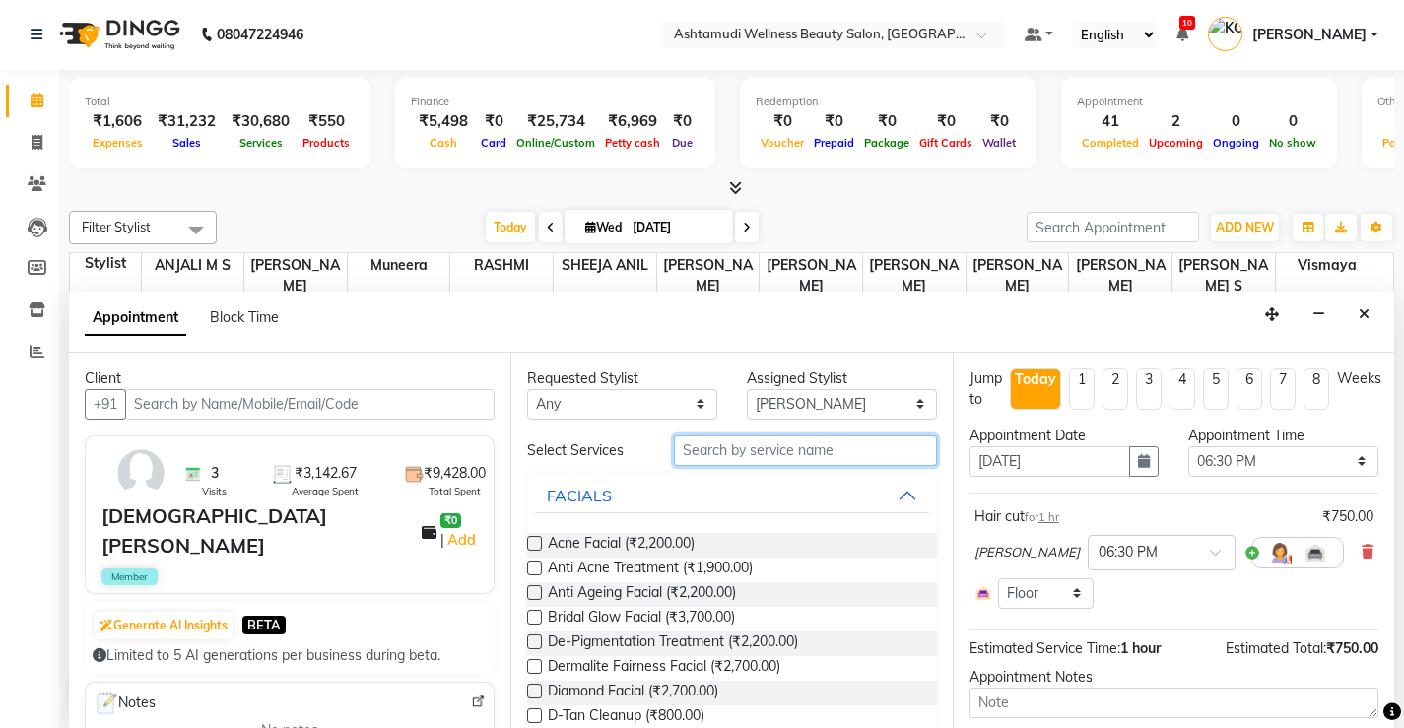
click at [862, 457] on input "text" at bounding box center [805, 450] width 263 height 31
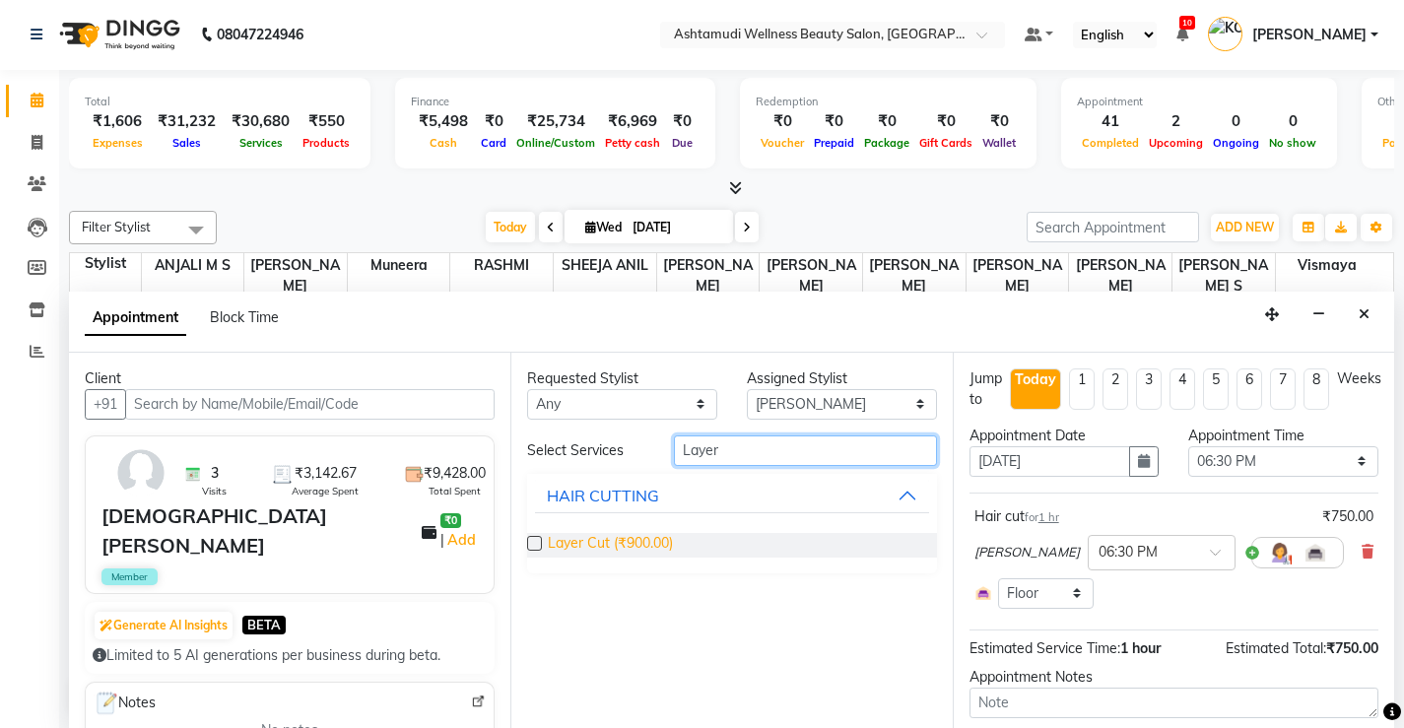
type input "Layer"
click at [649, 542] on span "Layer Cut (₹900.00)" at bounding box center [610, 545] width 125 height 25
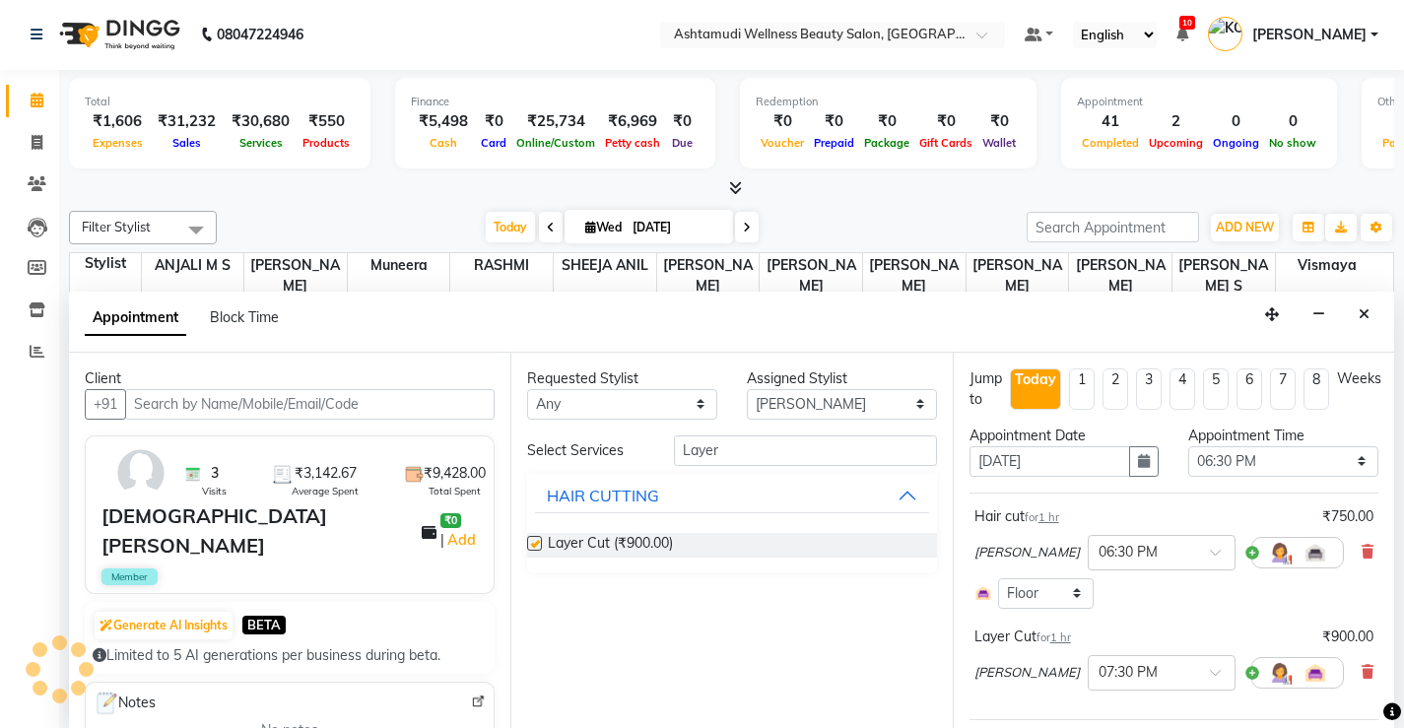
checkbox input "false"
click at [1361, 553] on icon at bounding box center [1367, 552] width 12 height 14
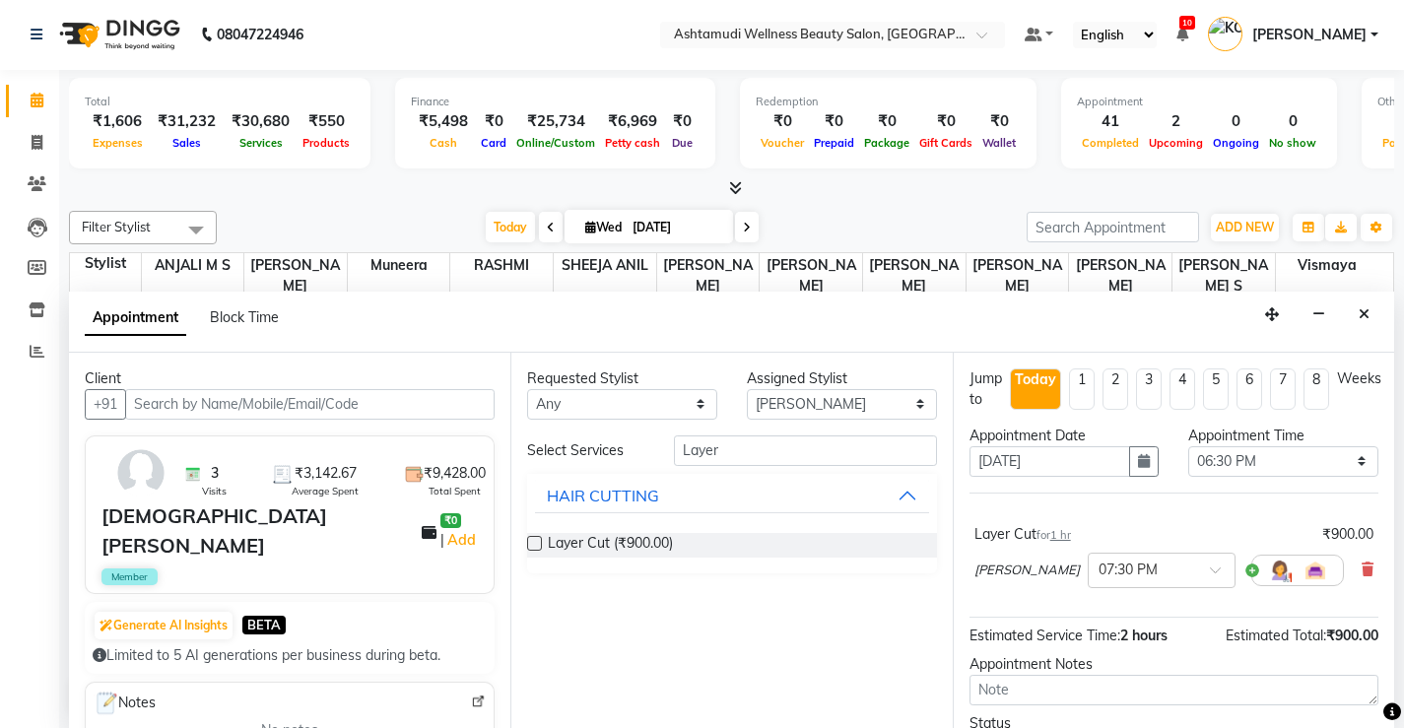
scroll to position [103, 0]
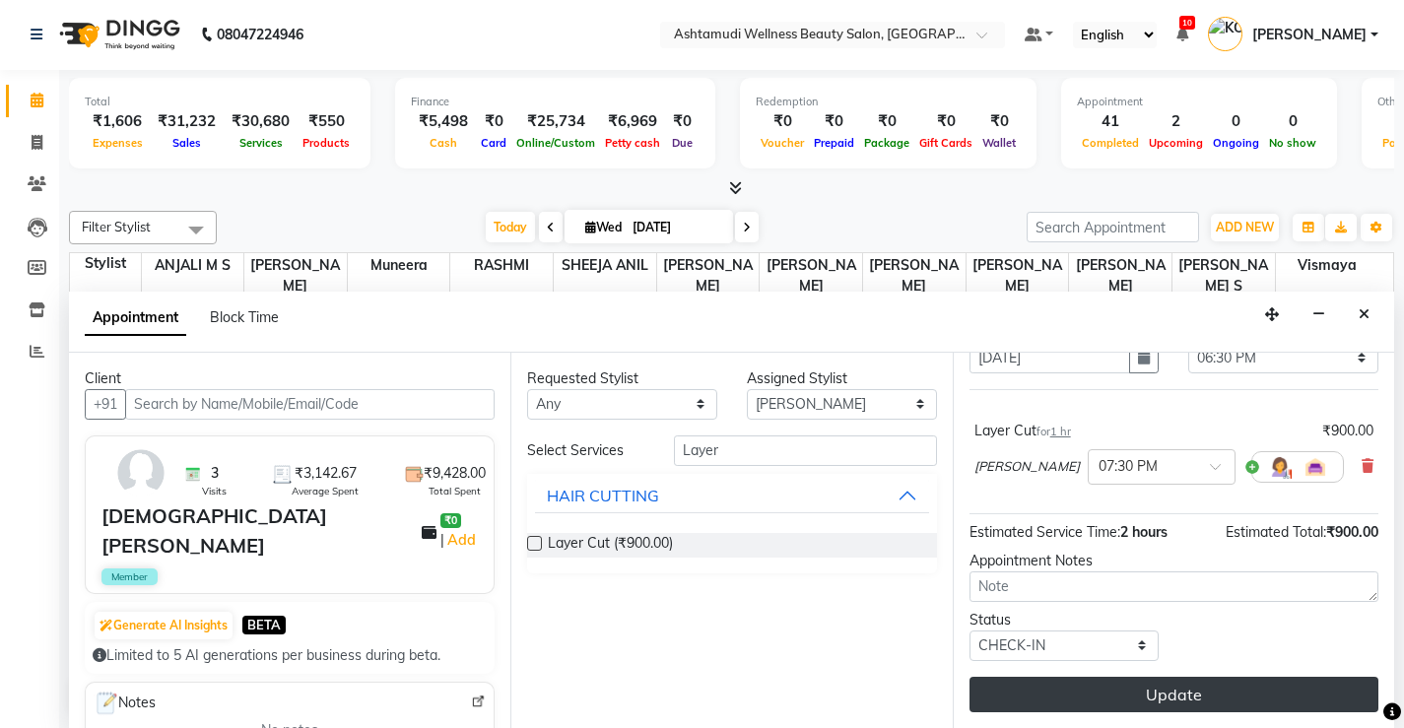
click at [1160, 693] on button "Update" at bounding box center [1173, 694] width 409 height 35
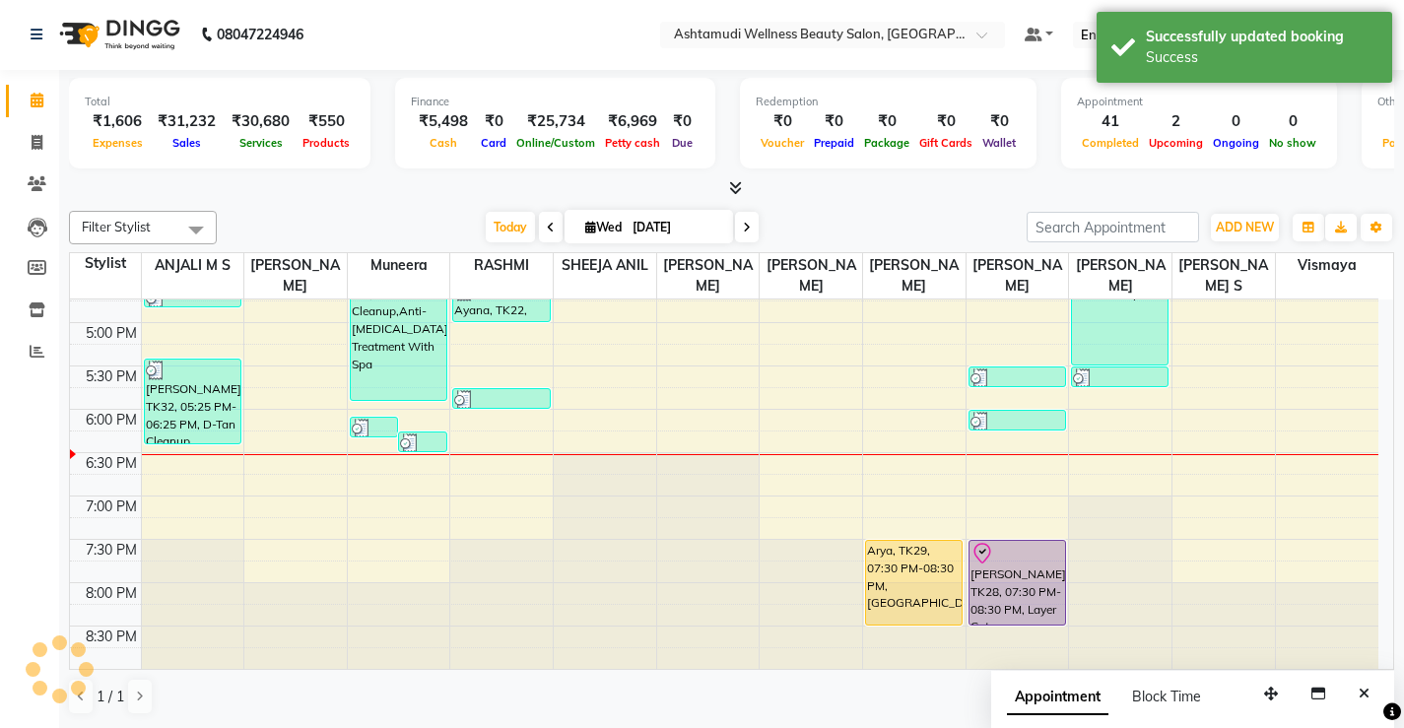
scroll to position [0, 0]
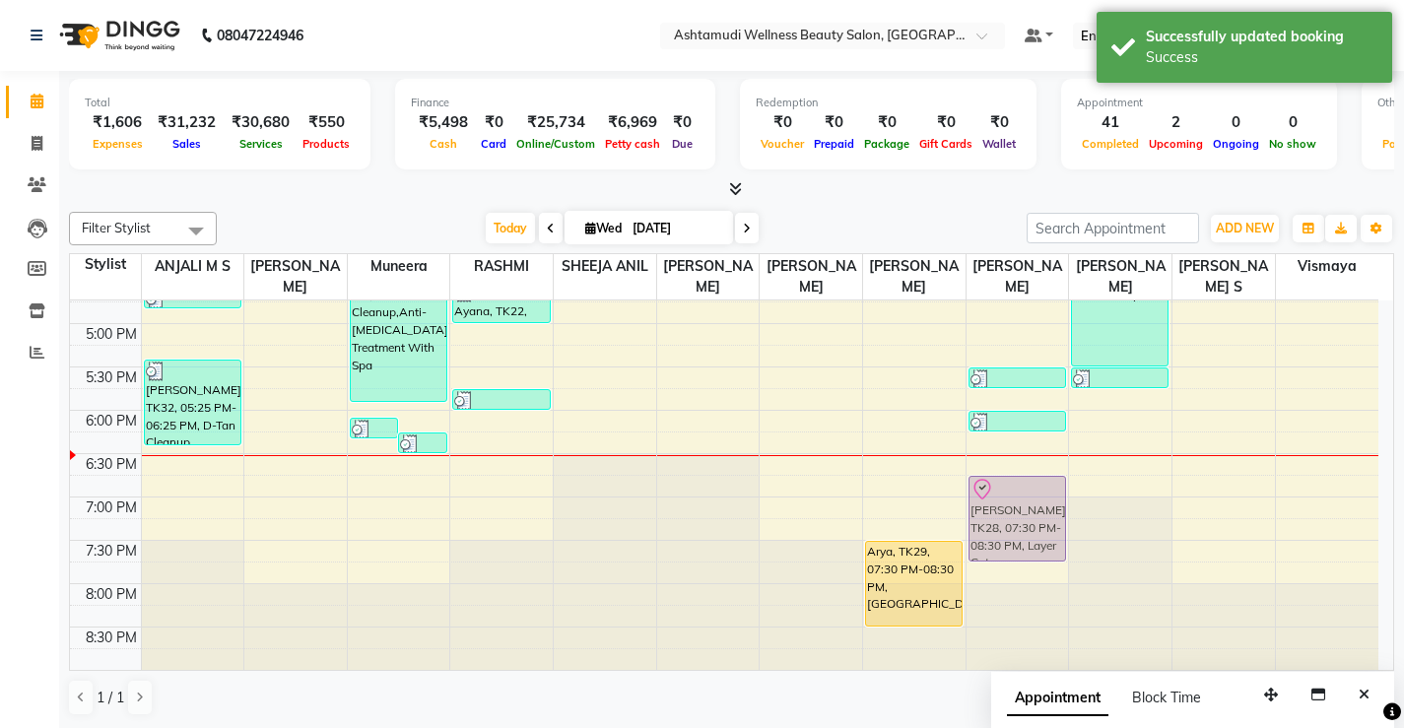
drag, startPoint x: 1028, startPoint y: 540, endPoint x: 1036, endPoint y: 467, distance: 73.4
click at [1036, 467] on div "8:00 AM 8:30 AM 9:00 AM 9:30 AM 10:00 AM 10:30 AM 11:00 AM 11:30 AM 12:00 PM 12…" at bounding box center [724, 107] width 1308 height 1126
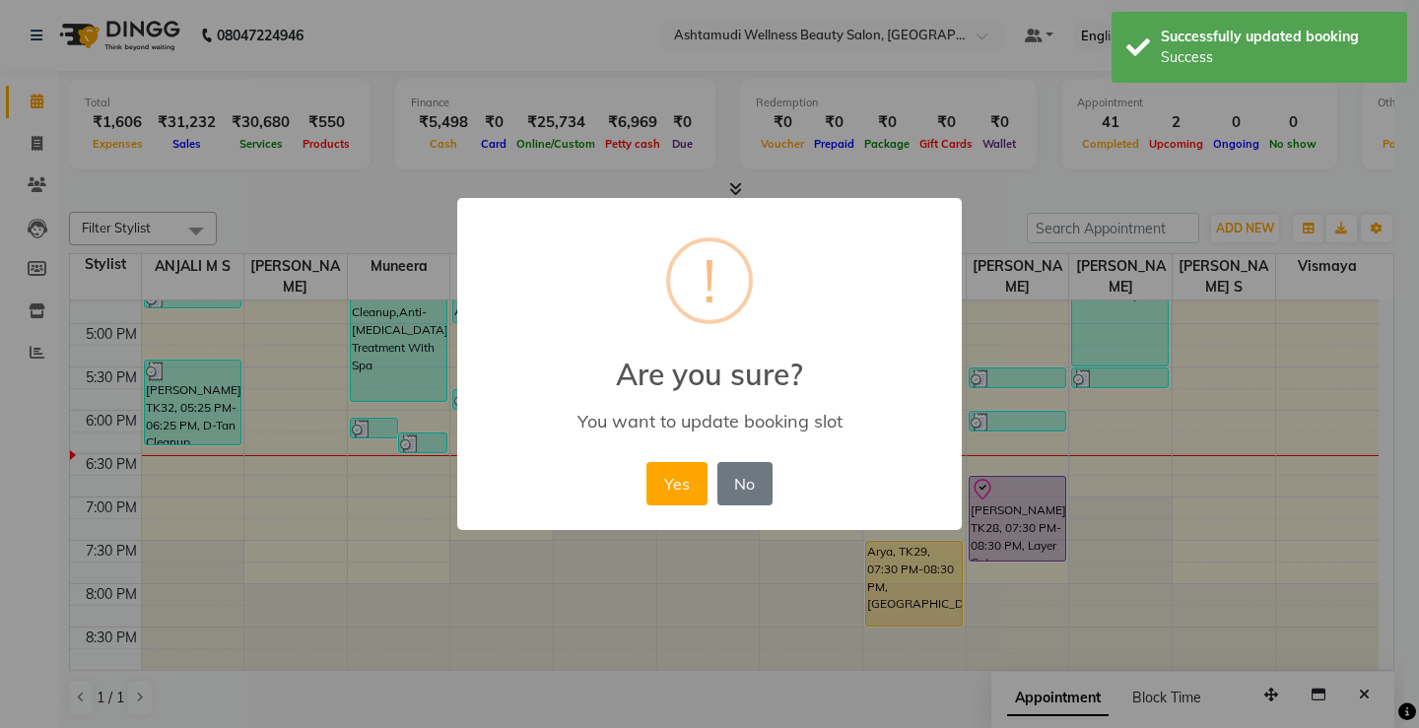
drag, startPoint x: 660, startPoint y: 479, endPoint x: 1273, endPoint y: 547, distance: 616.5
click at [661, 479] on button "Yes" at bounding box center [676, 483] width 60 height 43
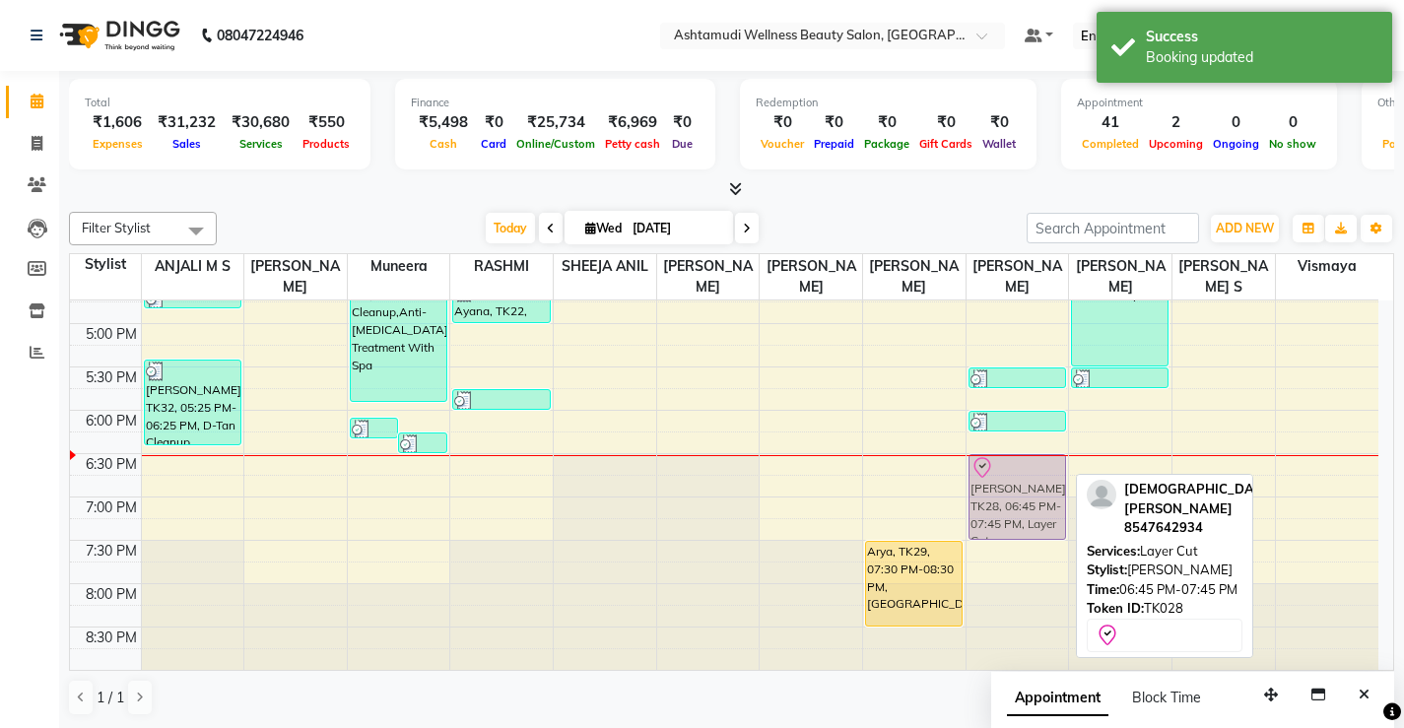
drag, startPoint x: 1032, startPoint y: 481, endPoint x: 1035, endPoint y: 457, distance: 23.8
click at [1035, 457] on div "[PERSON_NAME], TK14, 02:15 PM-03:00 PM, Eyebrows Threading,Upper Lip Threading …" at bounding box center [1017, 107] width 102 height 1126
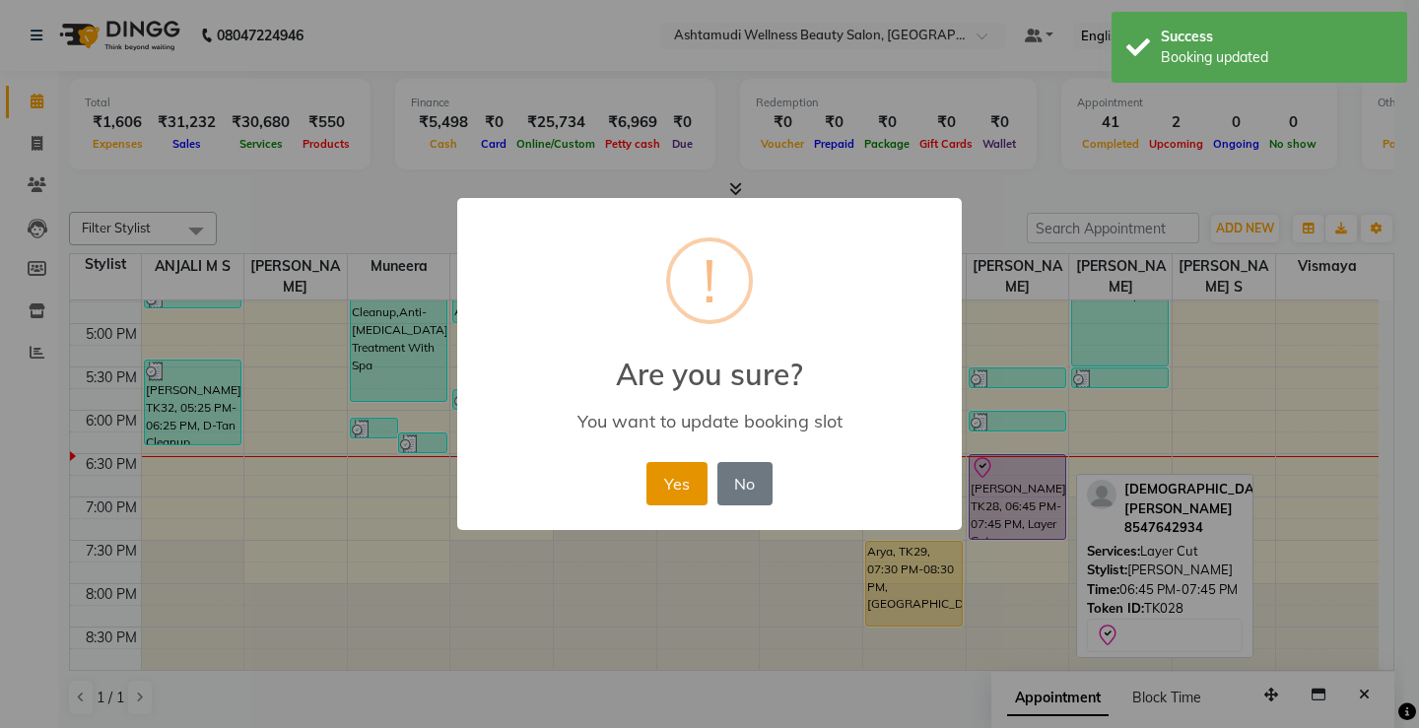
click at [673, 480] on button "Yes" at bounding box center [676, 483] width 60 height 43
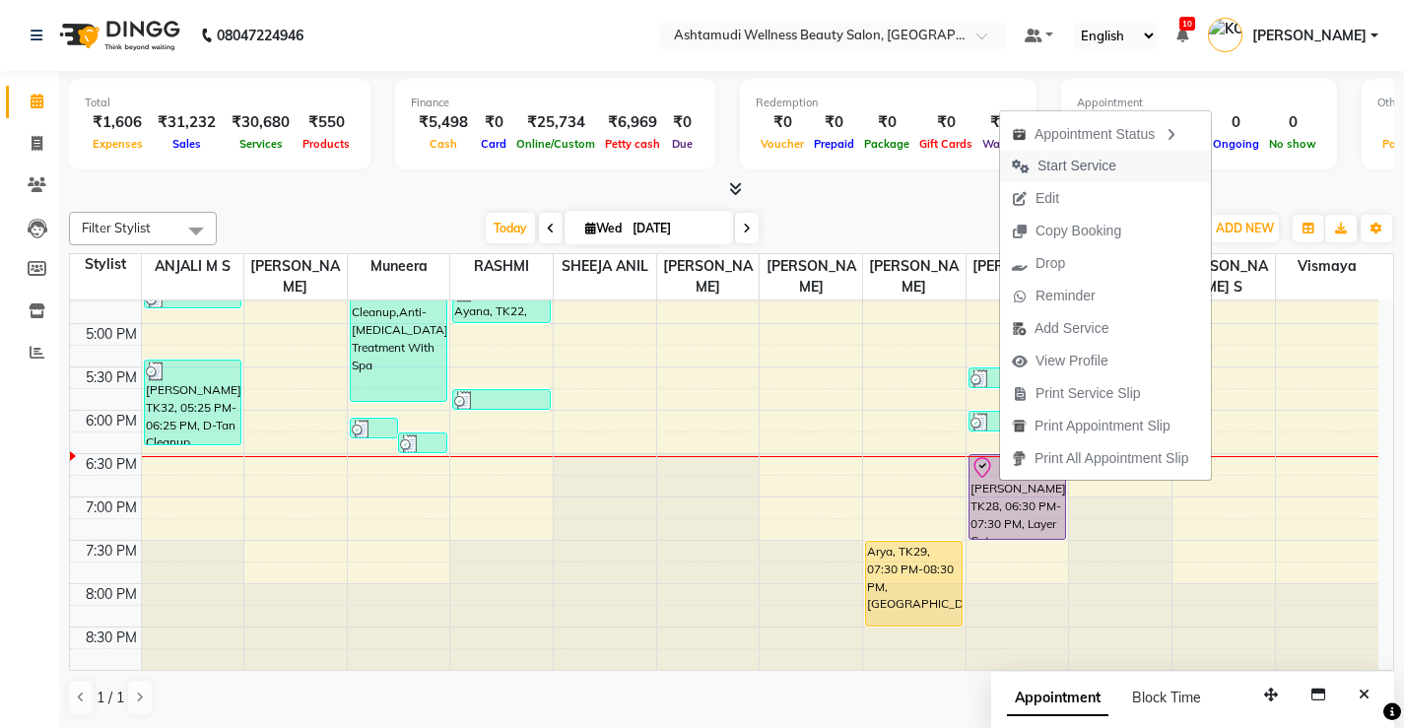
click at [1075, 167] on span "Start Service" at bounding box center [1076, 166] width 79 height 21
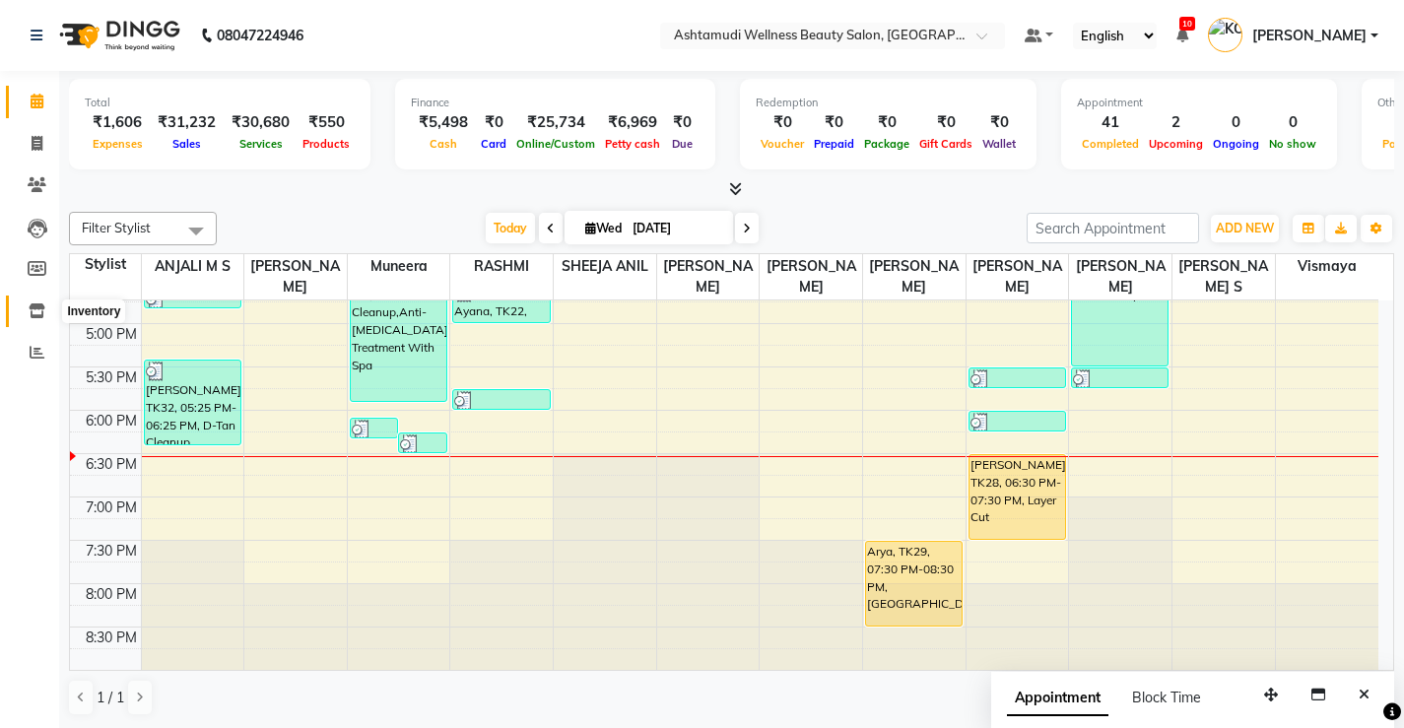
click at [33, 313] on icon at bounding box center [37, 310] width 17 height 15
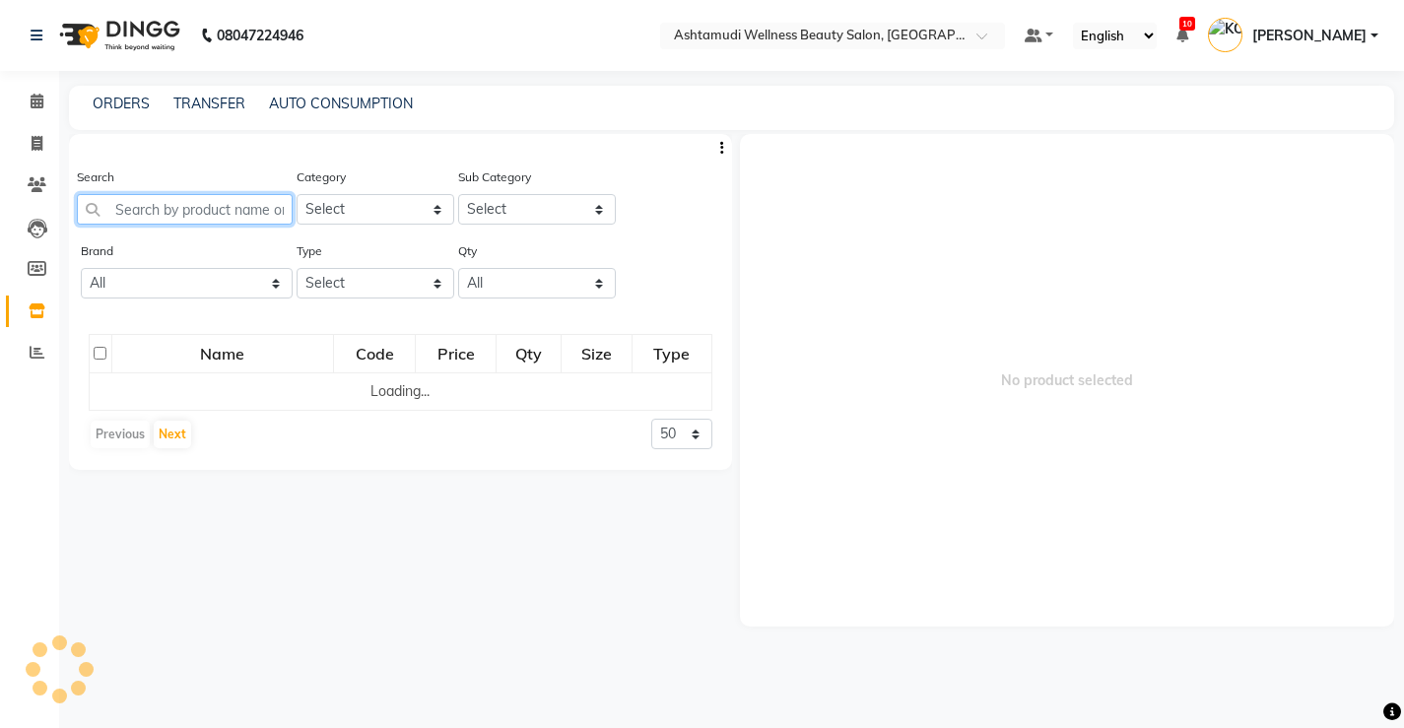
click at [243, 213] on input "text" at bounding box center [185, 209] width 216 height 31
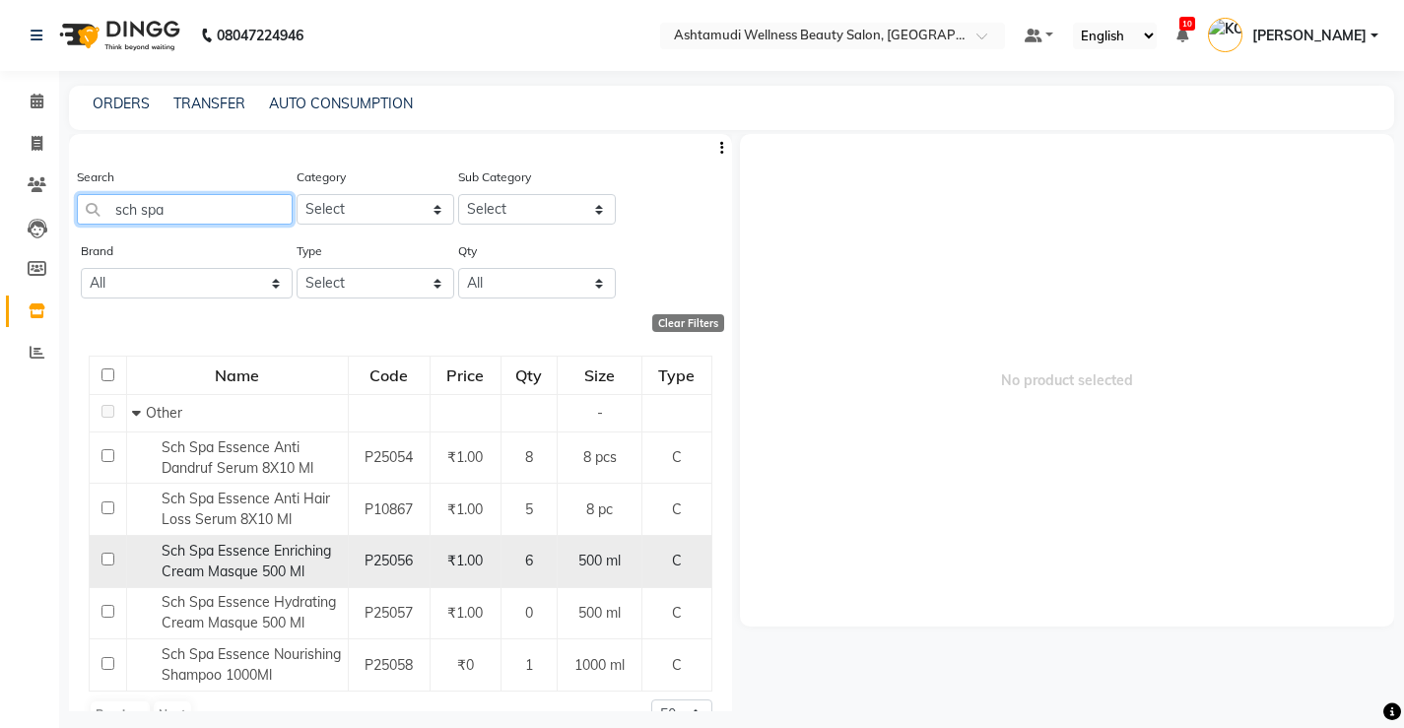
type input "sch spa"
click at [103, 560] on input "checkbox" at bounding box center [107, 559] width 13 height 13
checkbox input "true"
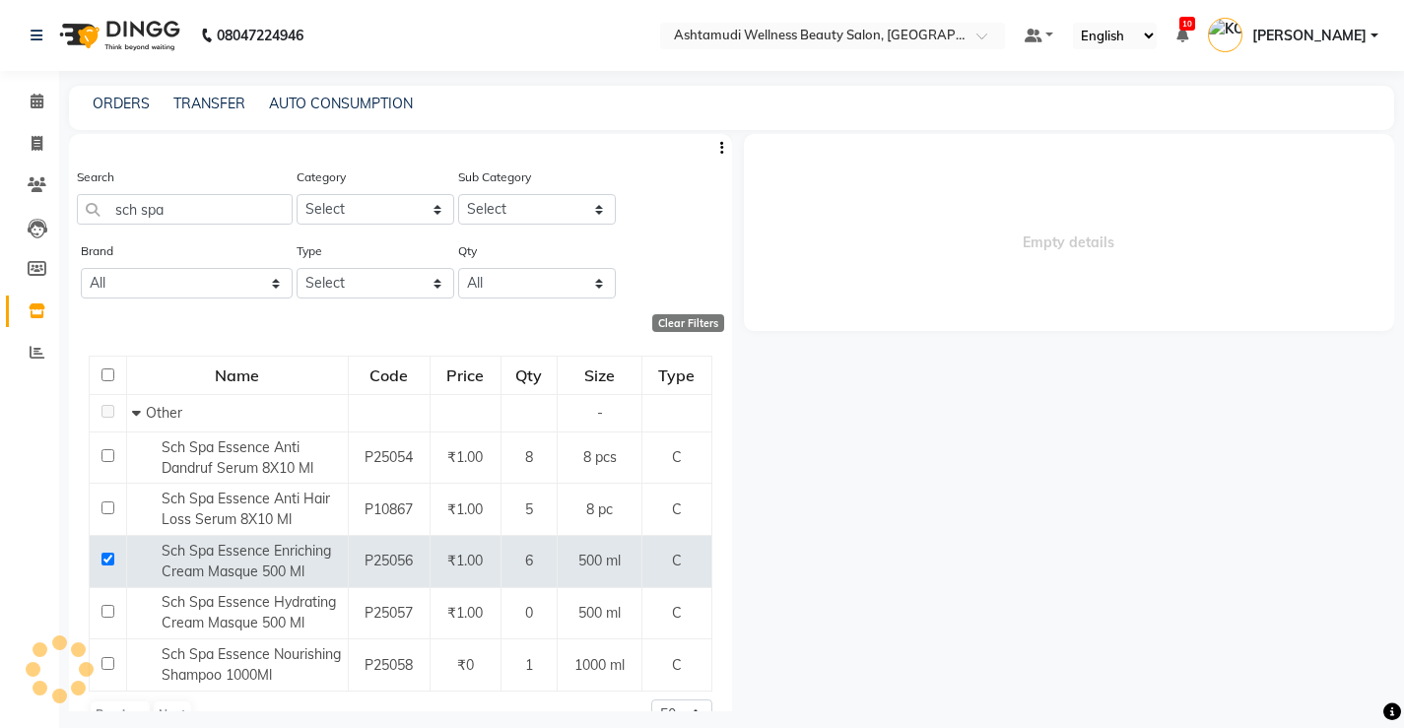
select select
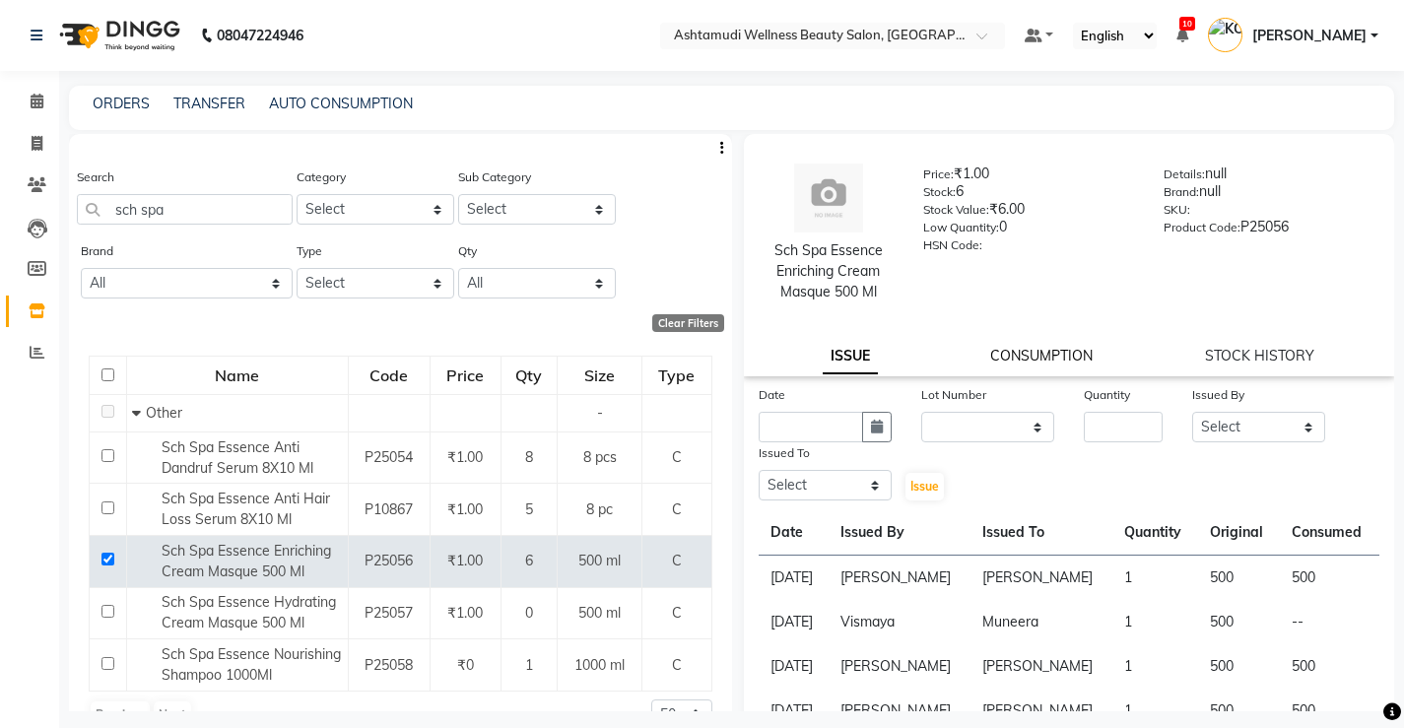
click at [1016, 358] on link "CONSUMPTION" at bounding box center [1041, 356] width 102 height 18
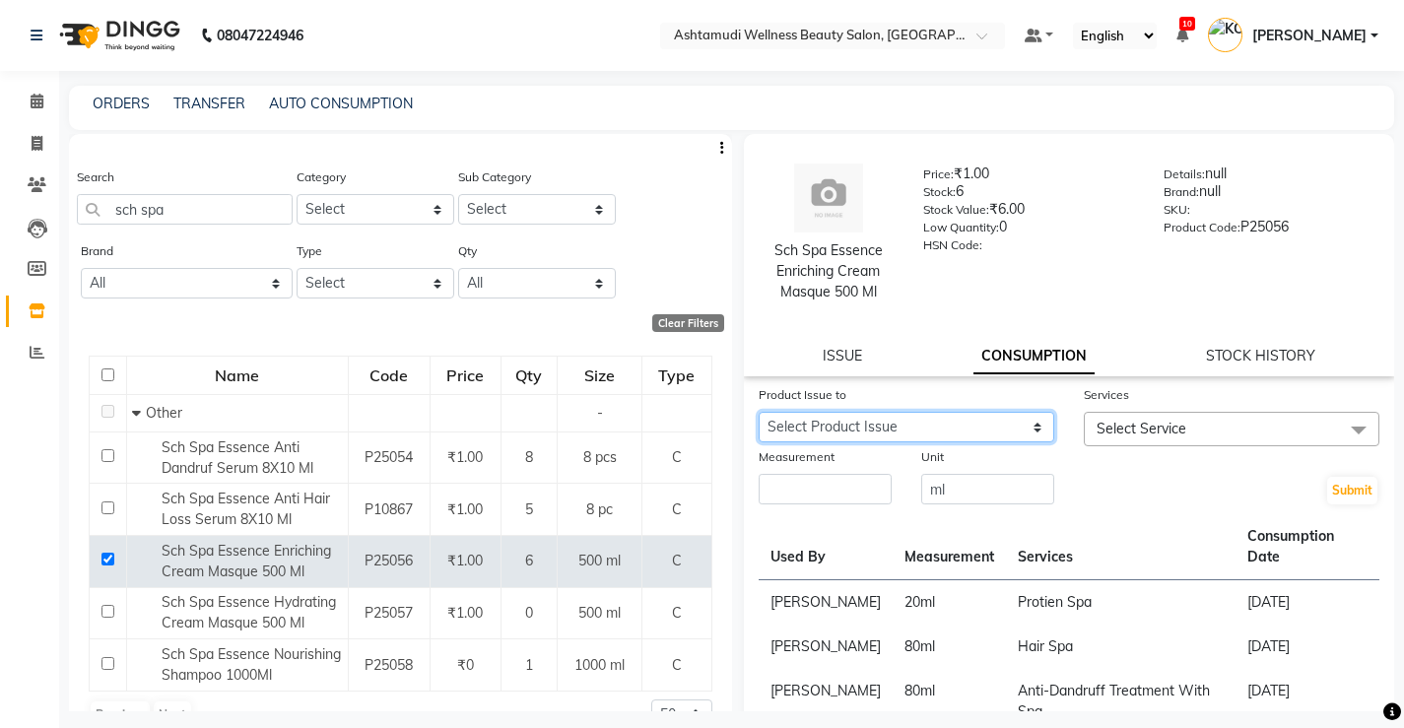
click at [1022, 431] on select "Select Product Issue [DATE], Issued to: Muneera, Balance: 500" at bounding box center [907, 427] width 296 height 31
select select "1197587"
click at [759, 412] on select "Select Product Issue [DATE], Issued to: Muneera, Balance: 500" at bounding box center [907, 427] width 296 height 31
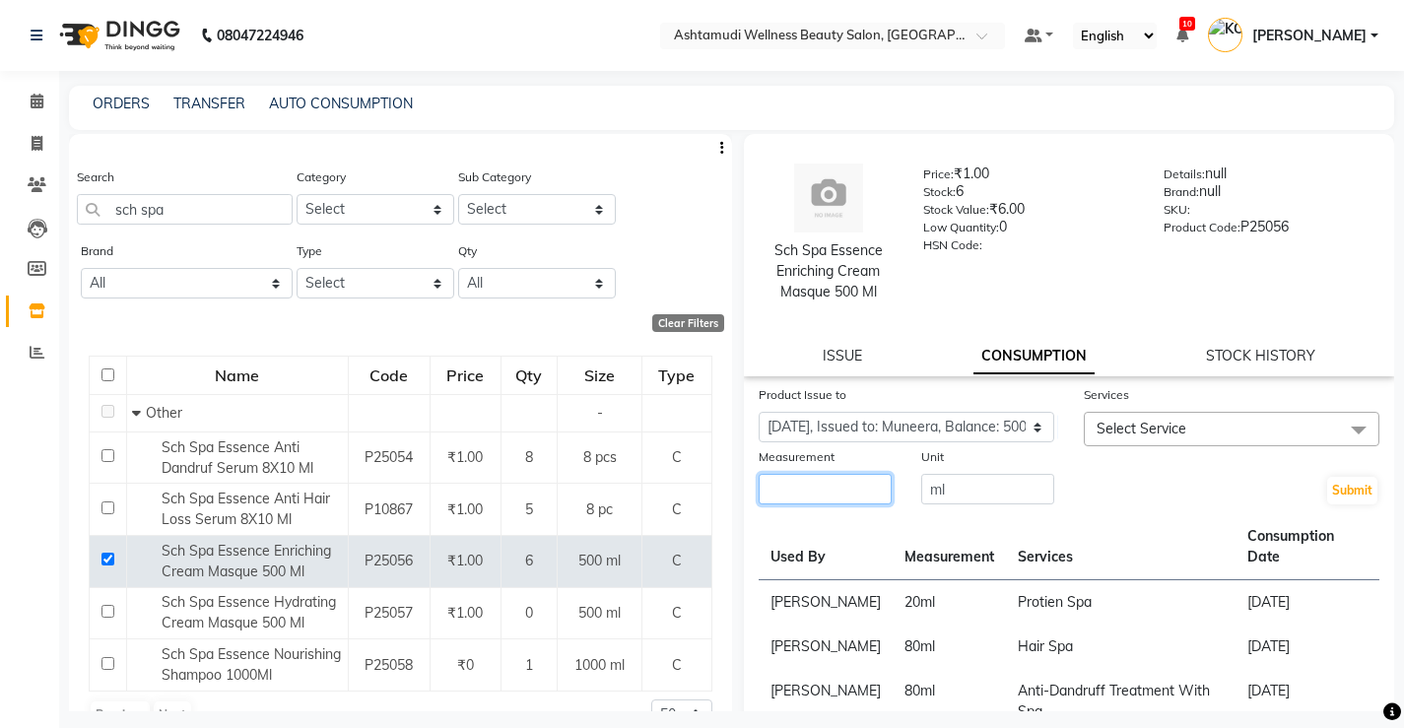
click at [863, 494] on input "number" at bounding box center [825, 489] width 133 height 31
type input "5"
type input "8"
type input "60"
drag, startPoint x: 1182, startPoint y: 436, endPoint x: 1190, endPoint y: 472, distance: 36.3
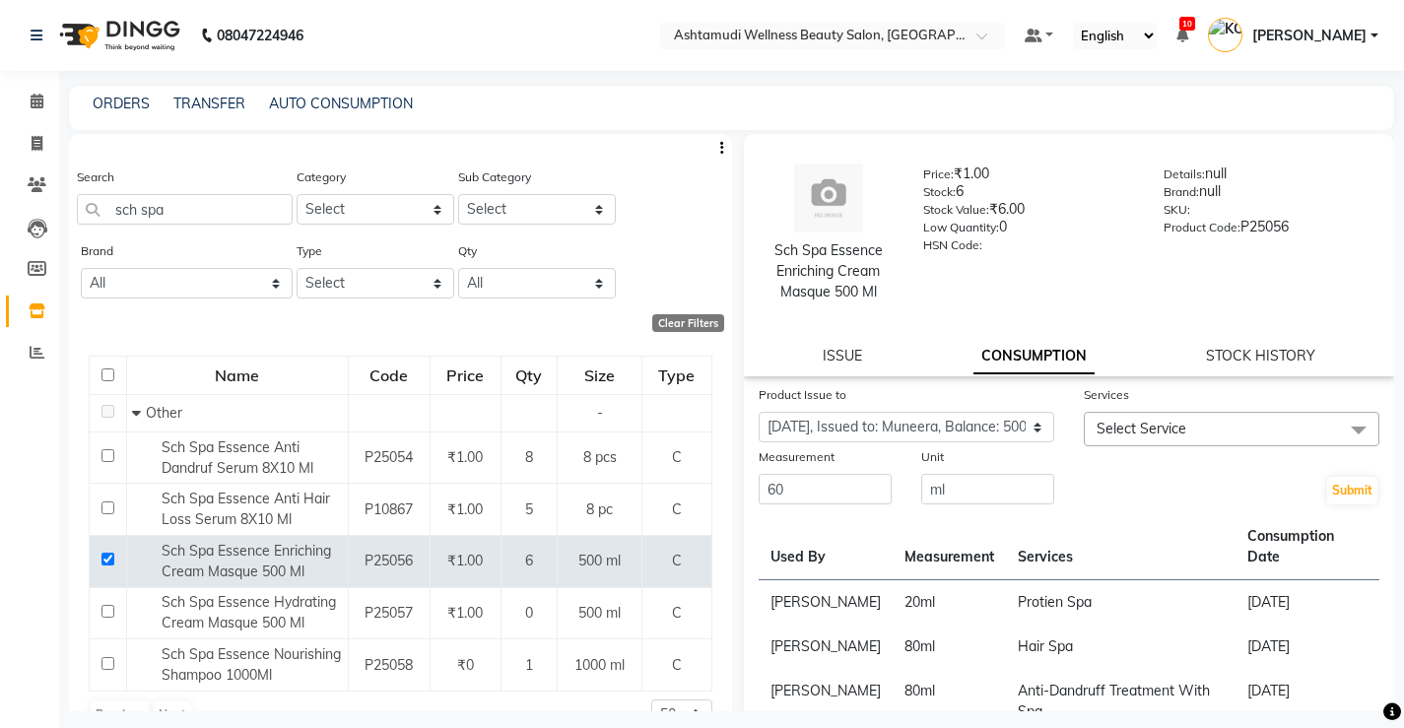
click at [1182, 437] on span "Select Service" at bounding box center [1232, 429] width 296 height 34
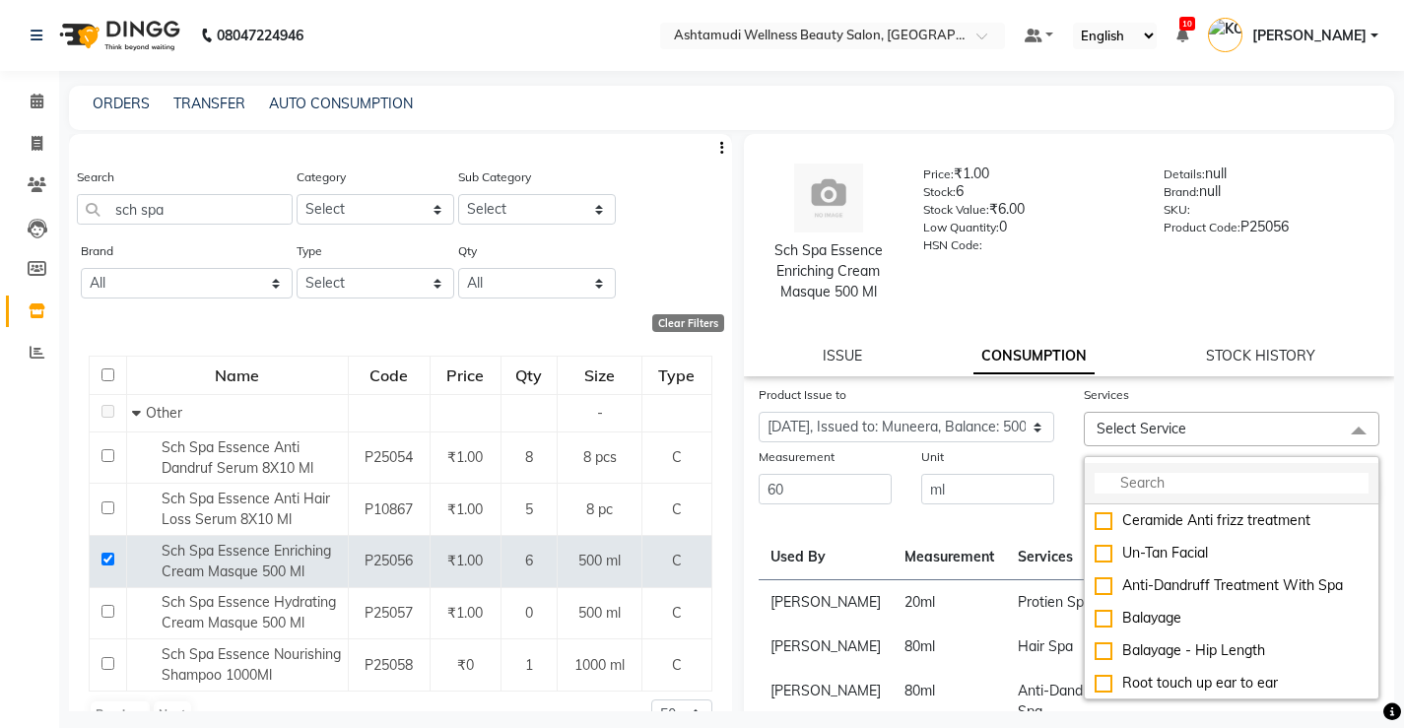
click at [1172, 492] on input "multiselect-search" at bounding box center [1232, 483] width 274 height 21
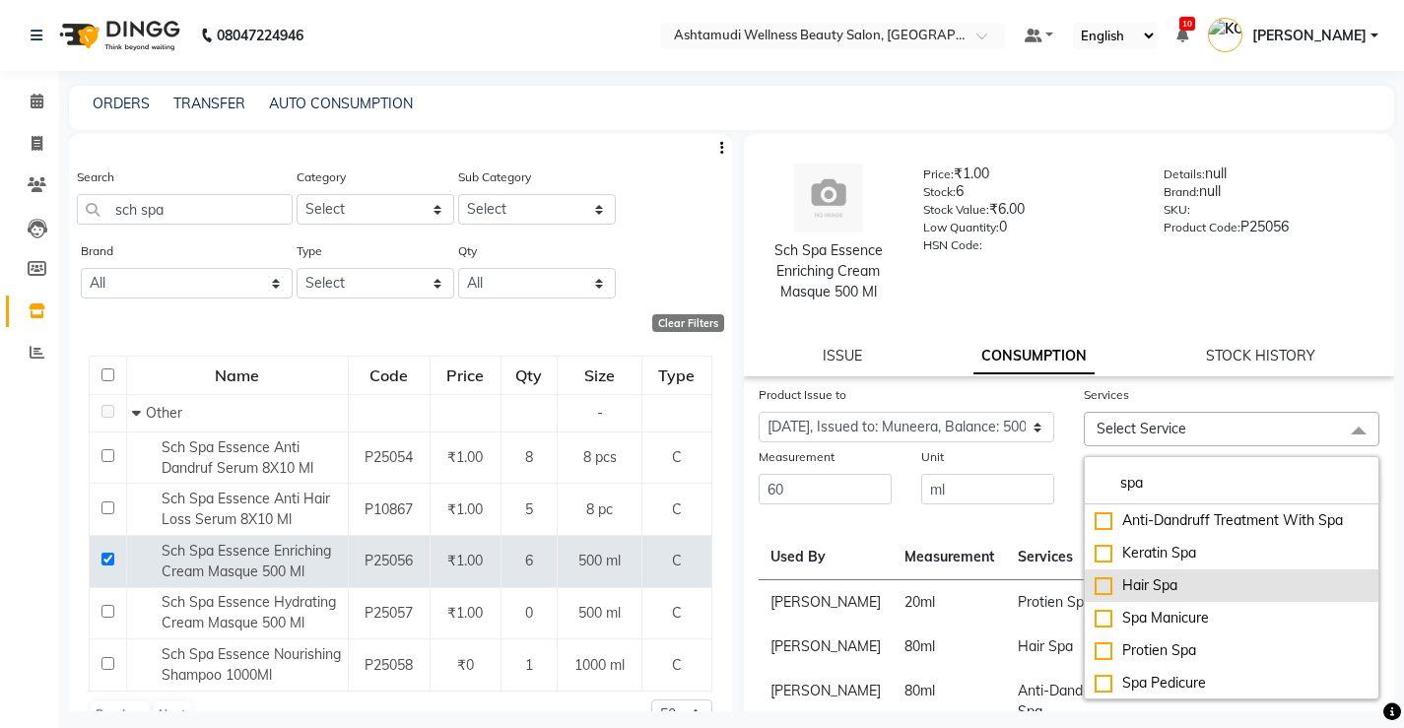
type input "spa"
click at [1095, 589] on div "Hair Spa" at bounding box center [1232, 585] width 274 height 21
checkbox input "true"
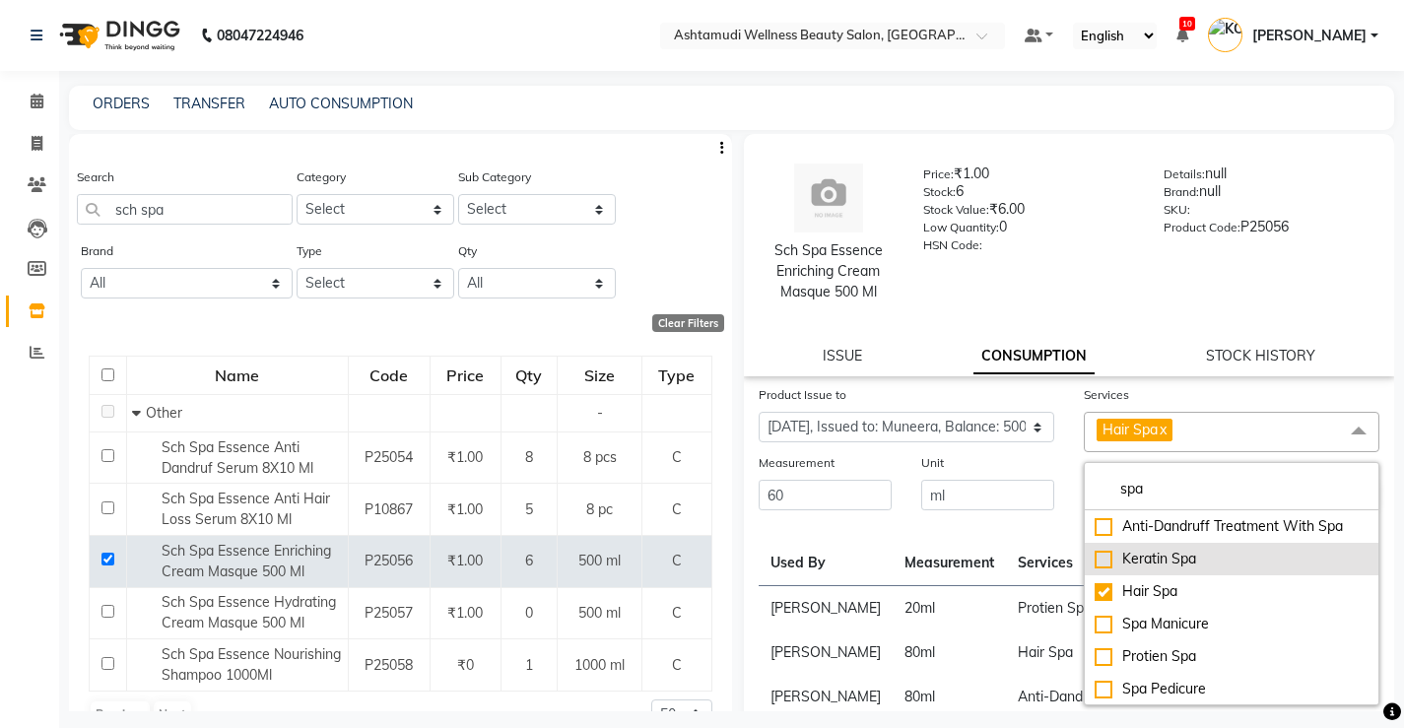
click at [1095, 556] on div "Keratin Spa" at bounding box center [1232, 559] width 274 height 21
checkbox input "true"
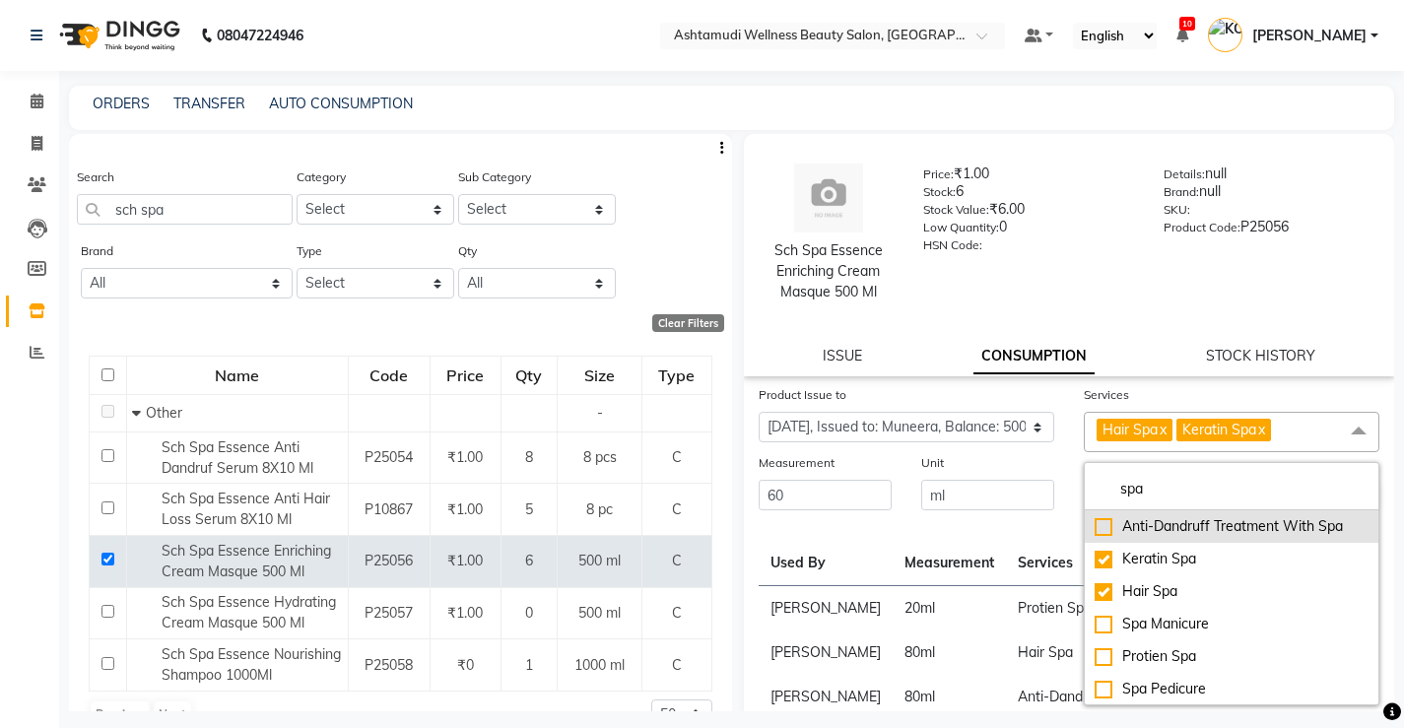
click at [1097, 526] on div "Anti-Dandruff Treatment With Spa" at bounding box center [1232, 526] width 274 height 21
checkbox input "true"
click at [1048, 461] on div "Unit ml" at bounding box center [987, 482] width 163 height 60
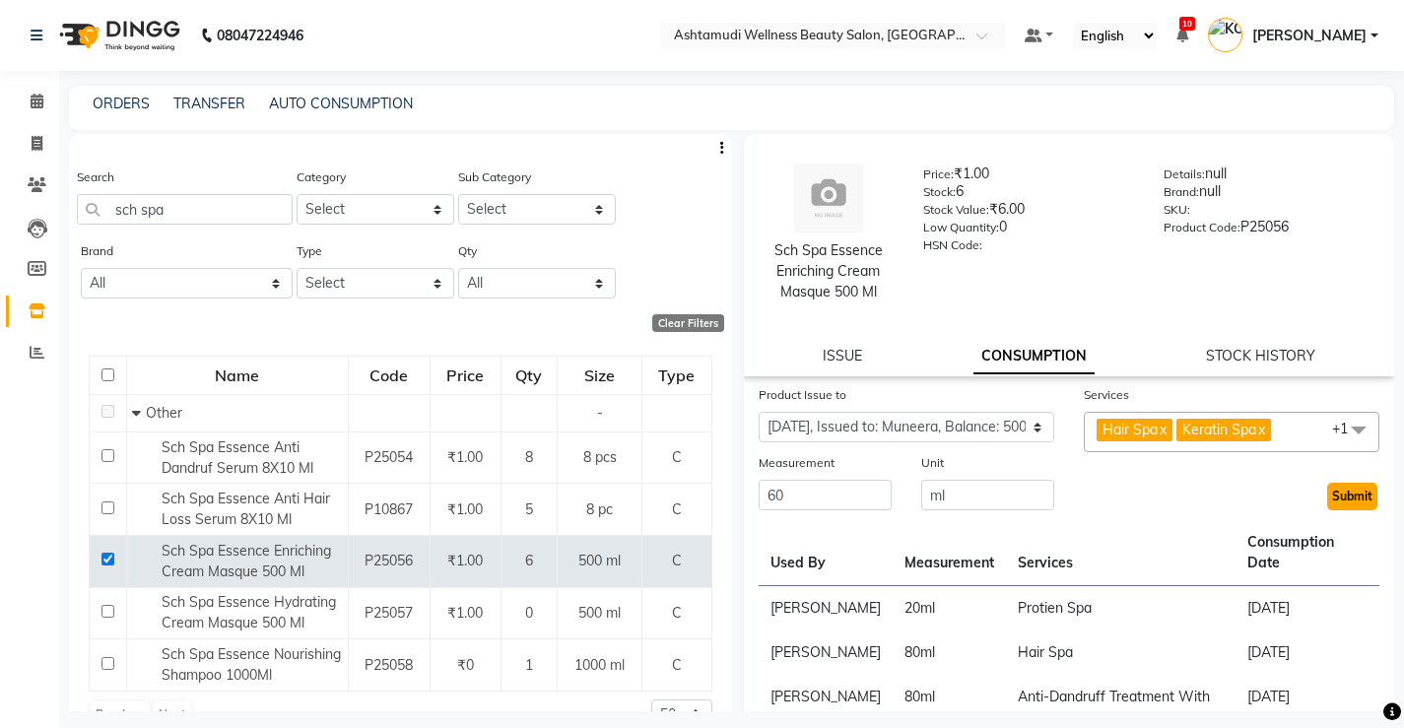
click at [1333, 490] on button "Submit" at bounding box center [1352, 497] width 50 height 28
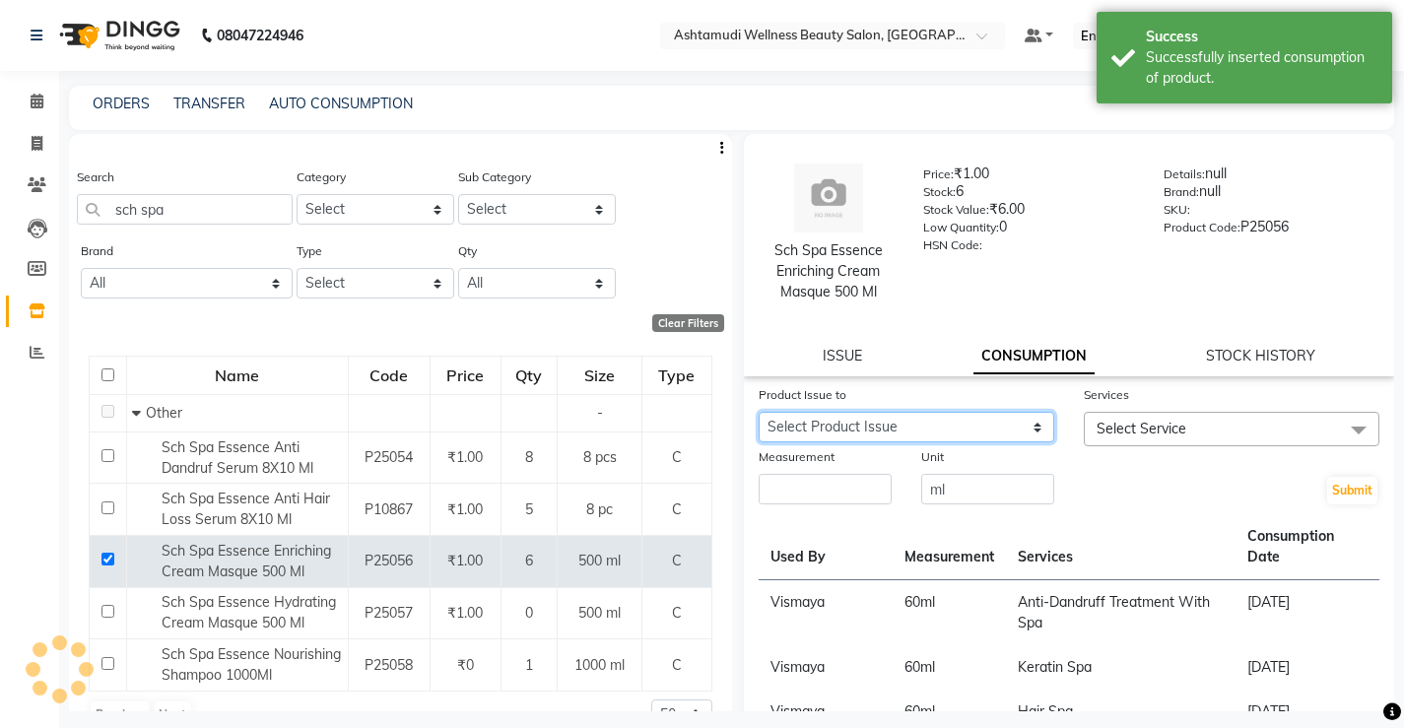
click at [1028, 432] on select "Select Product Issue [DATE], Issued to: Muneera, Balance: 320" at bounding box center [907, 427] width 296 height 31
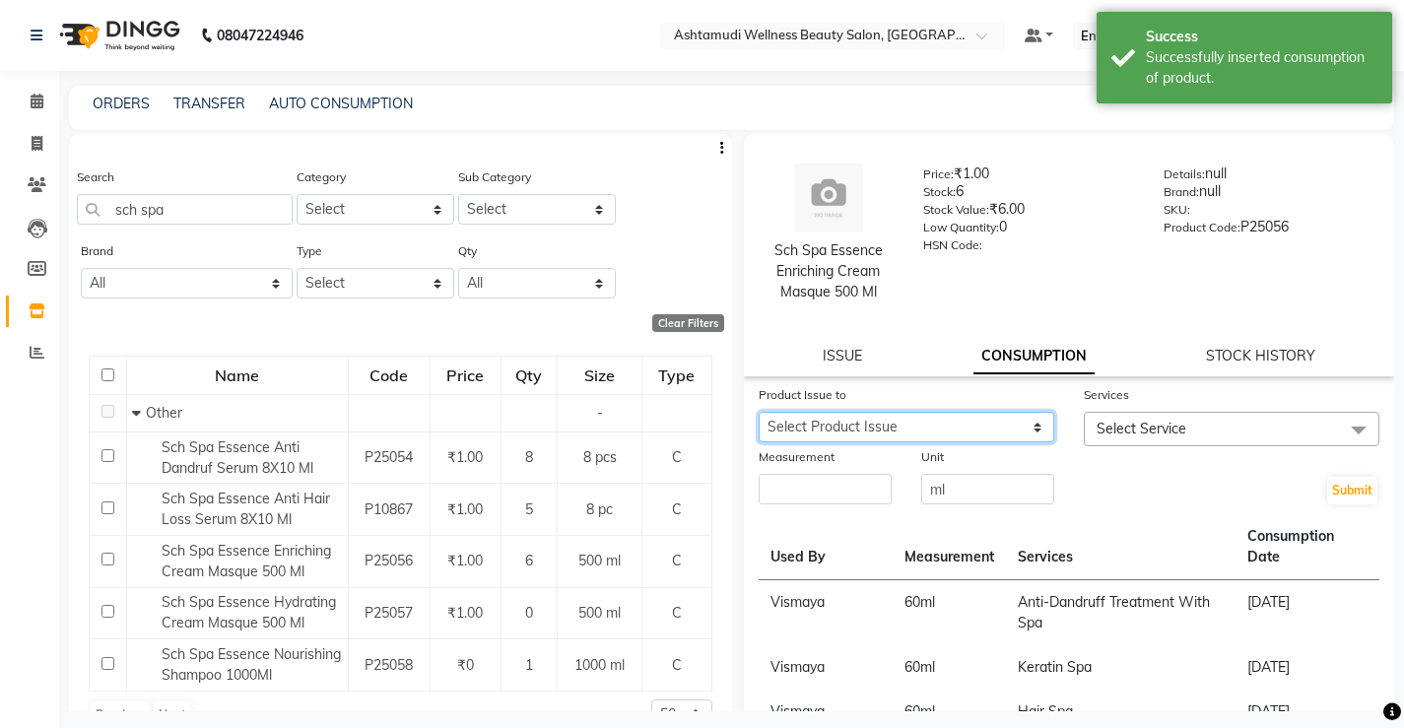
select select "1197587"
click at [759, 412] on select "Select Product Issue [DATE], Issued to: Muneera, Balance: 320" at bounding box center [907, 427] width 296 height 31
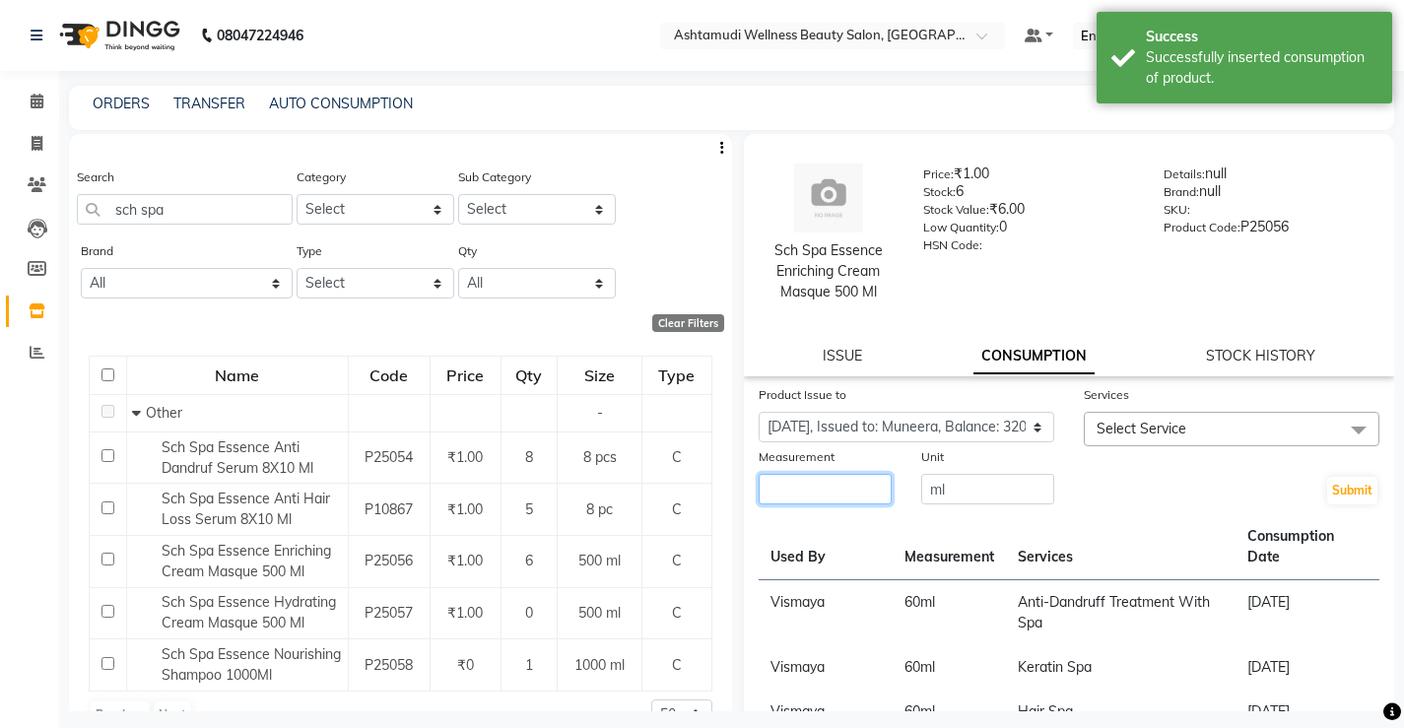
click at [804, 483] on input "number" at bounding box center [825, 489] width 133 height 31
type input "60"
click at [1202, 428] on span "Select Service" at bounding box center [1232, 429] width 296 height 34
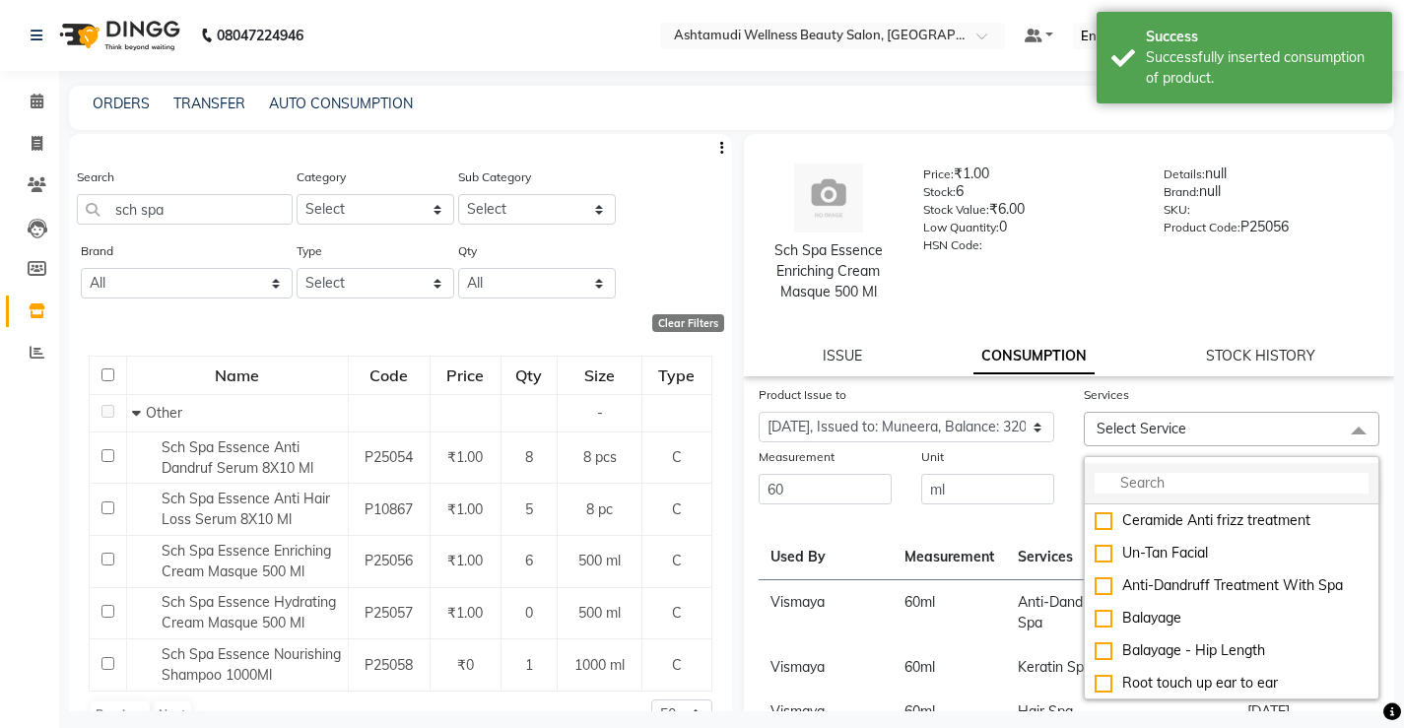
click at [1196, 487] on input "multiselect-search" at bounding box center [1232, 483] width 274 height 21
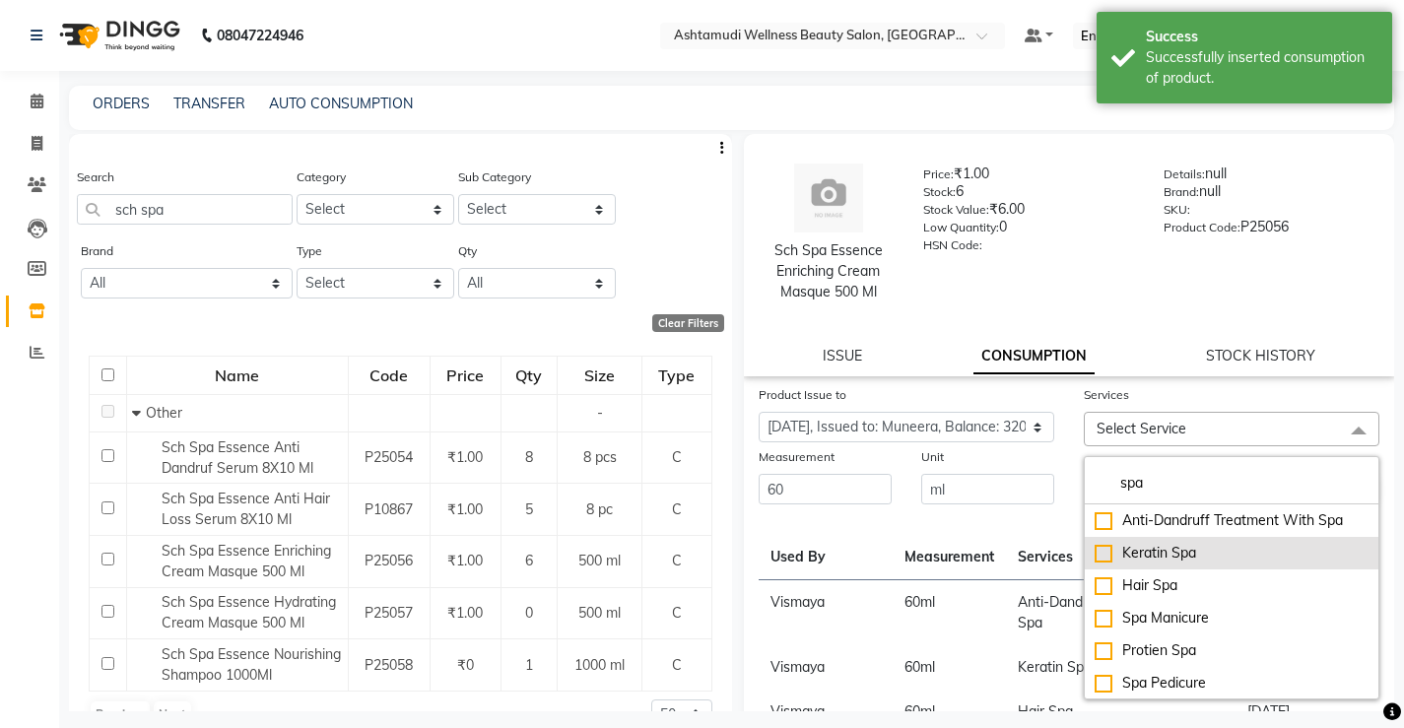
type input "spa"
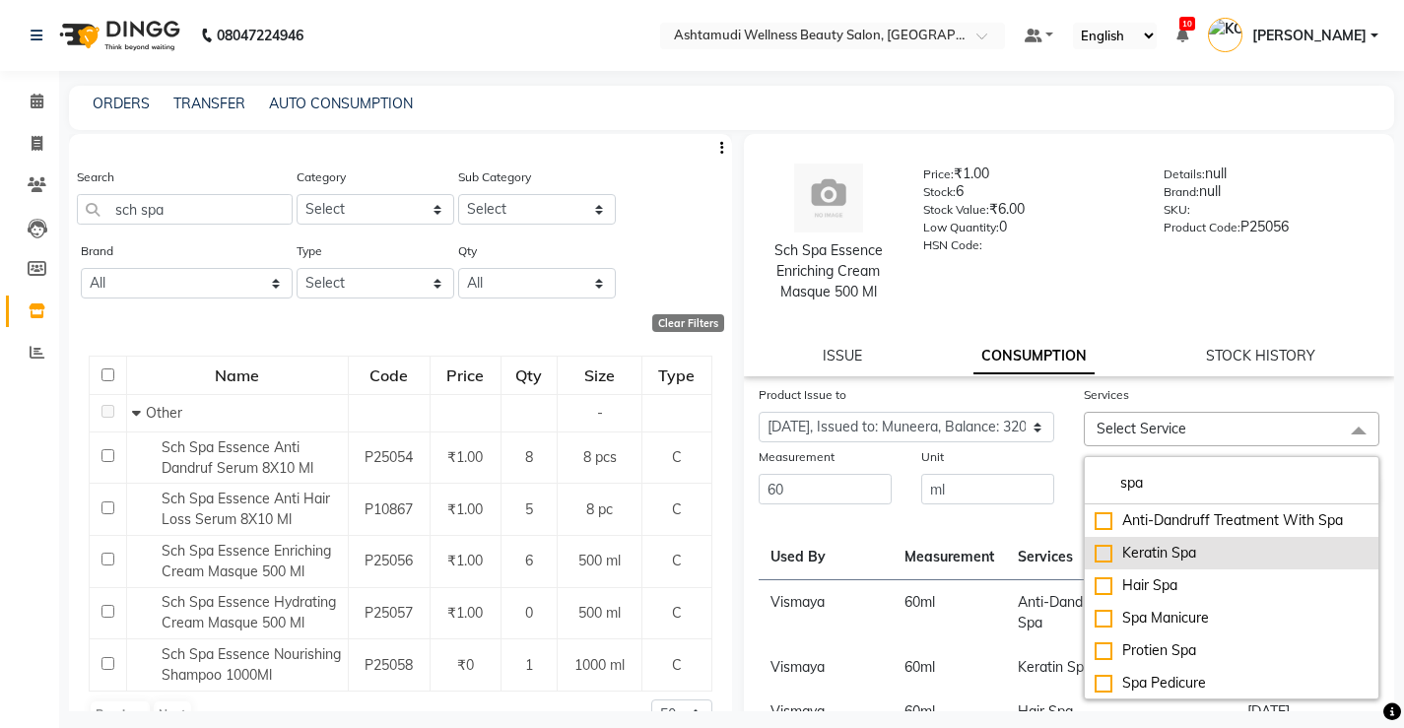
click at [1095, 556] on div "Keratin Spa" at bounding box center [1232, 553] width 274 height 21
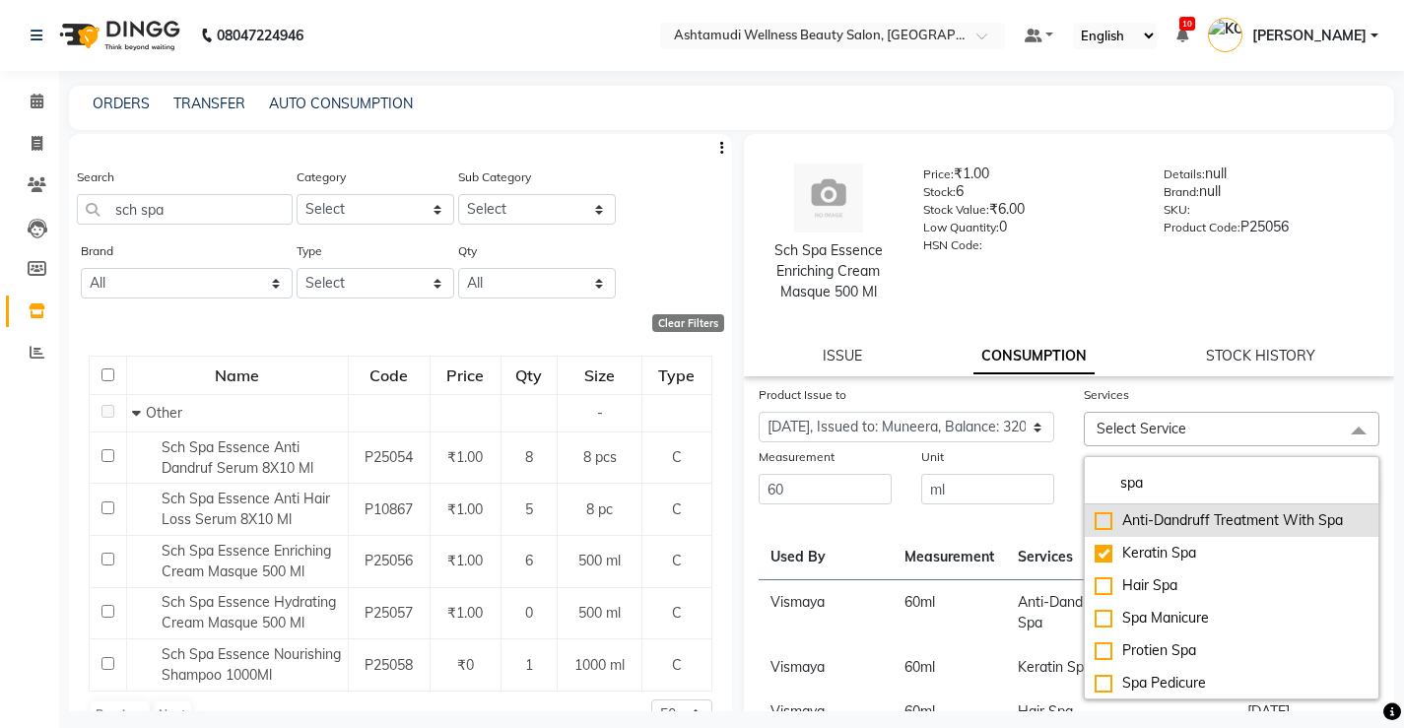
checkbox input "true"
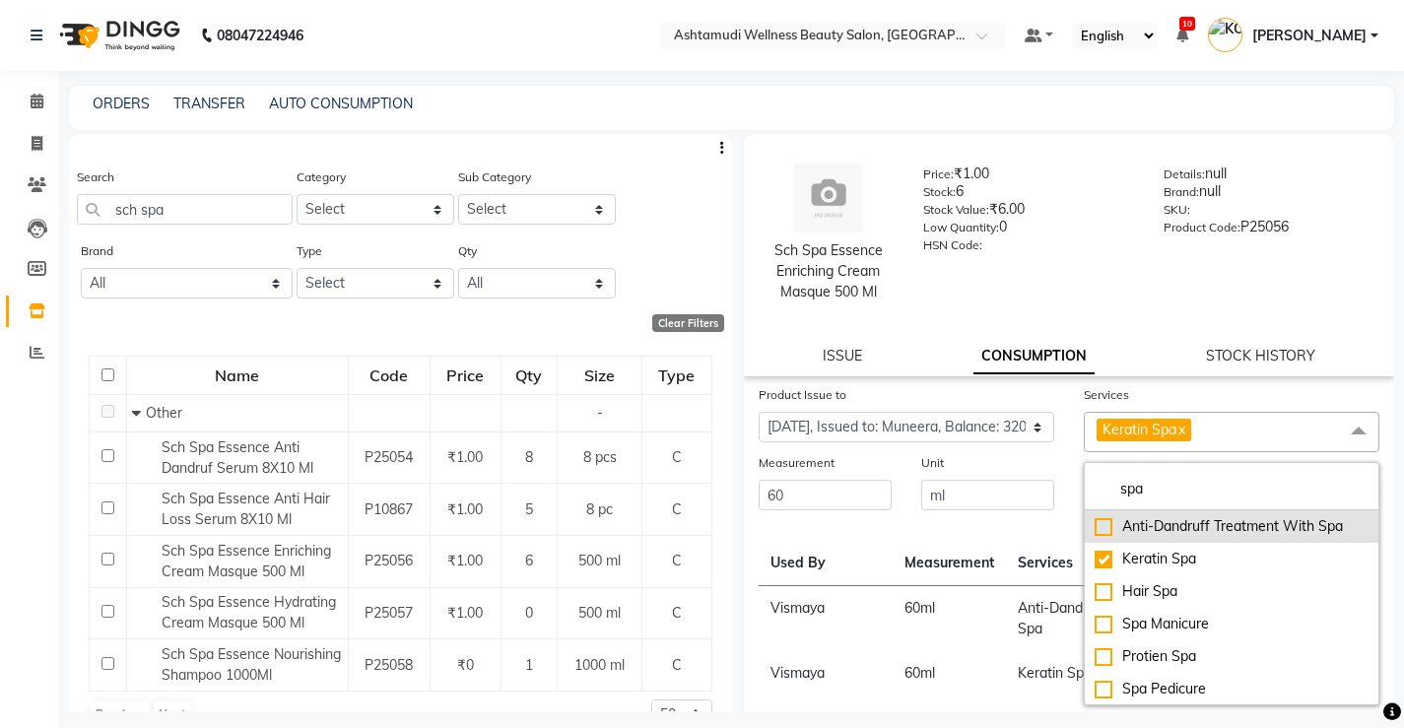
click at [1095, 521] on div "Anti-Dandruff Treatment With Spa" at bounding box center [1232, 526] width 274 height 21
checkbox input "true"
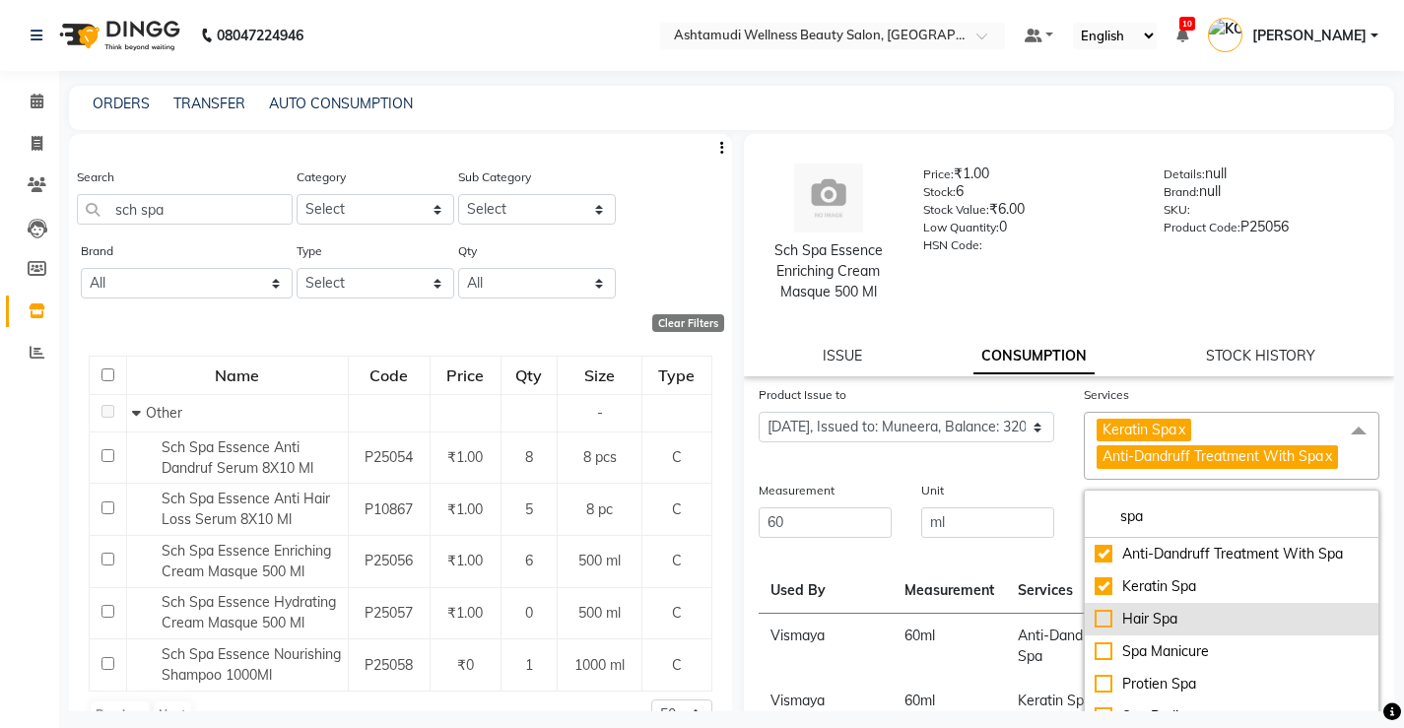
click at [1097, 630] on div "Hair Spa" at bounding box center [1232, 619] width 274 height 21
checkbox input "true"
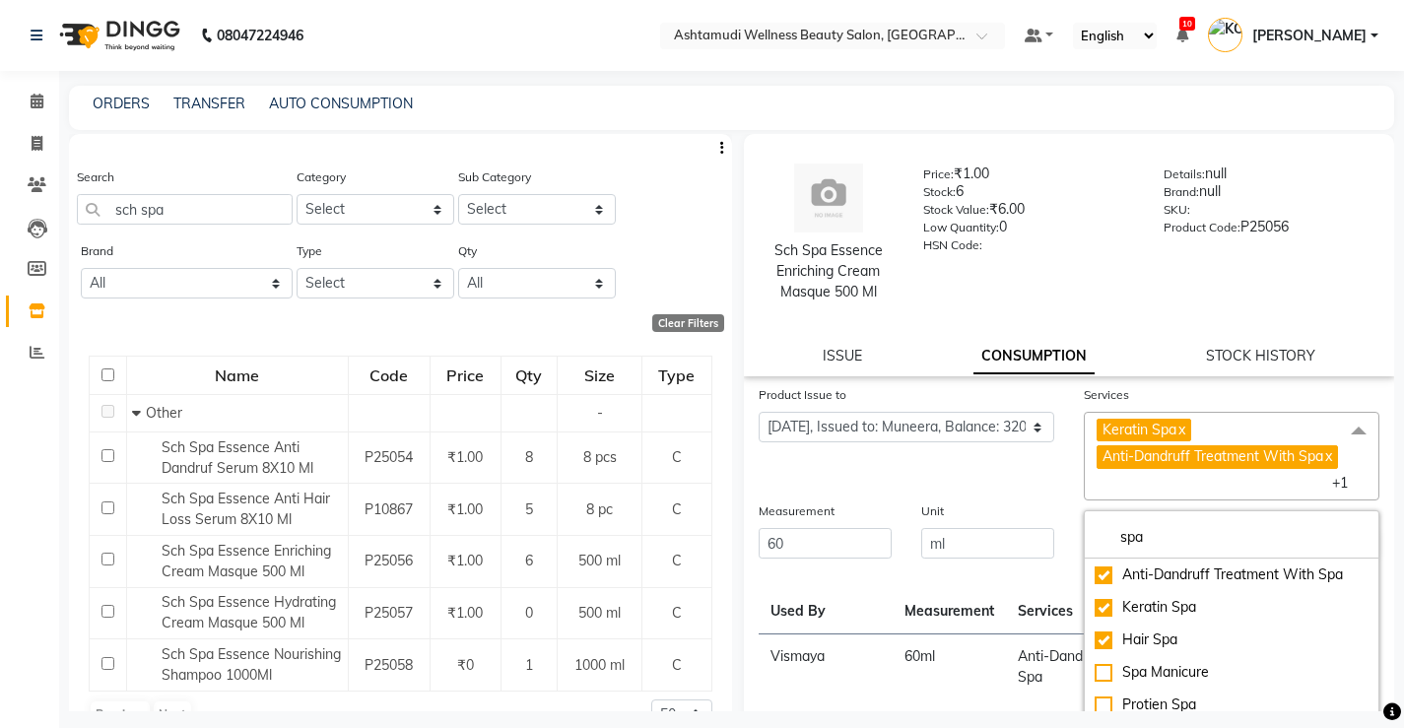
click at [991, 484] on div "Product Issue to Select Product Issue [DATE], Issued to: Muneera, Balance: 320" at bounding box center [906, 442] width 325 height 116
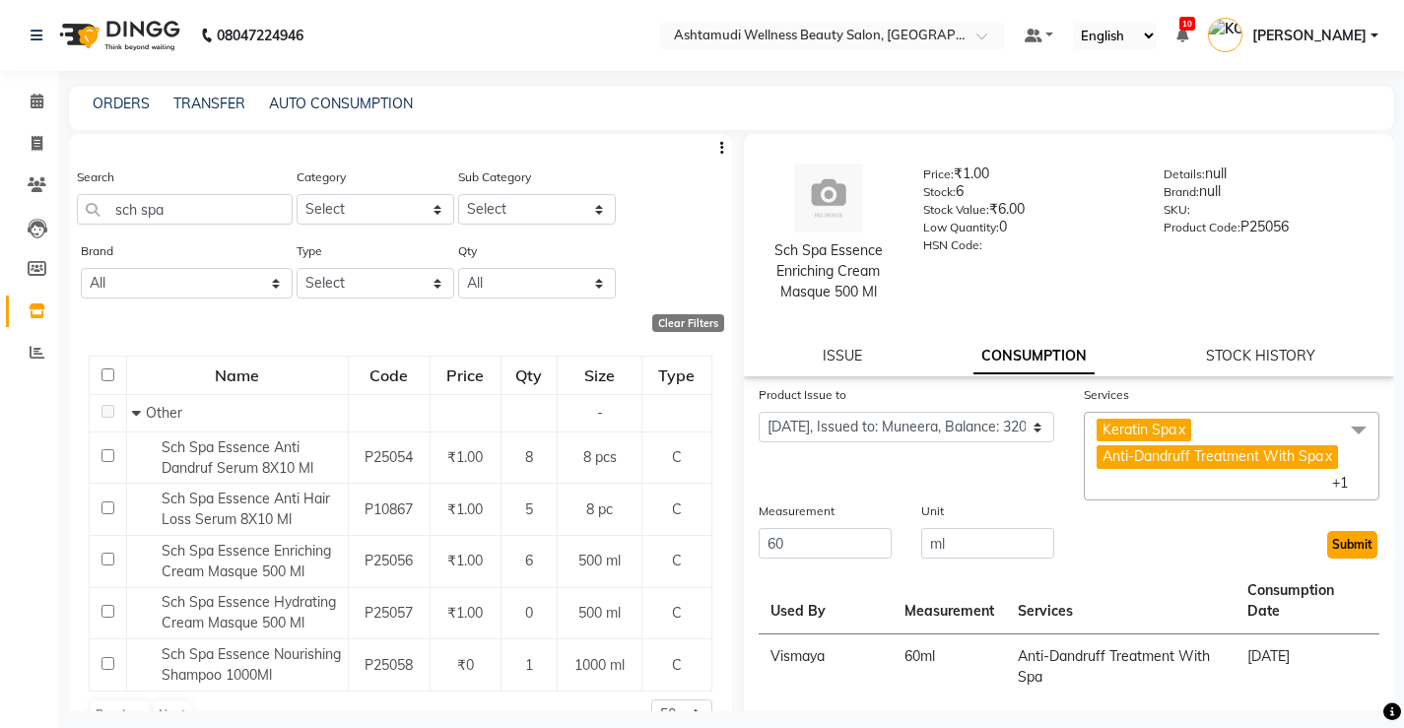
click at [1349, 559] on button "Submit" at bounding box center [1352, 545] width 50 height 28
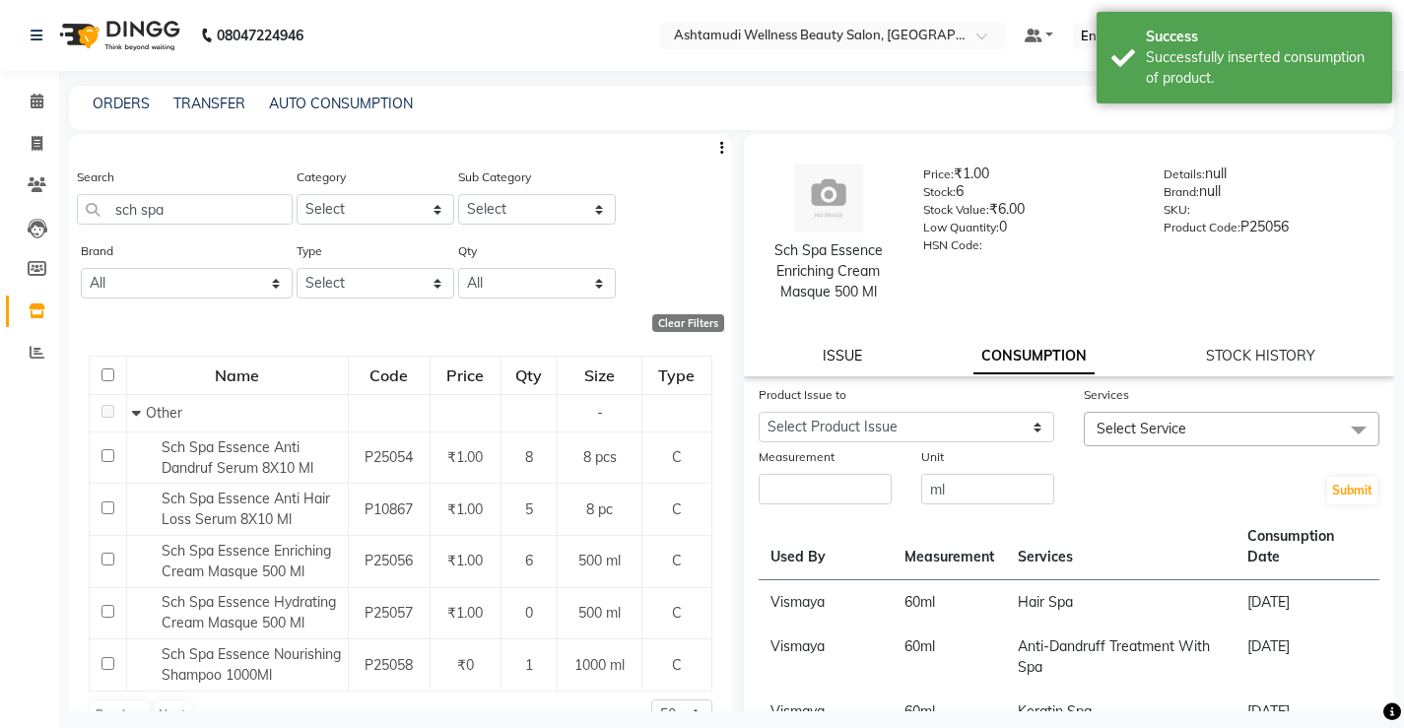
click at [842, 357] on link "ISSUE" at bounding box center [842, 356] width 39 height 18
select select
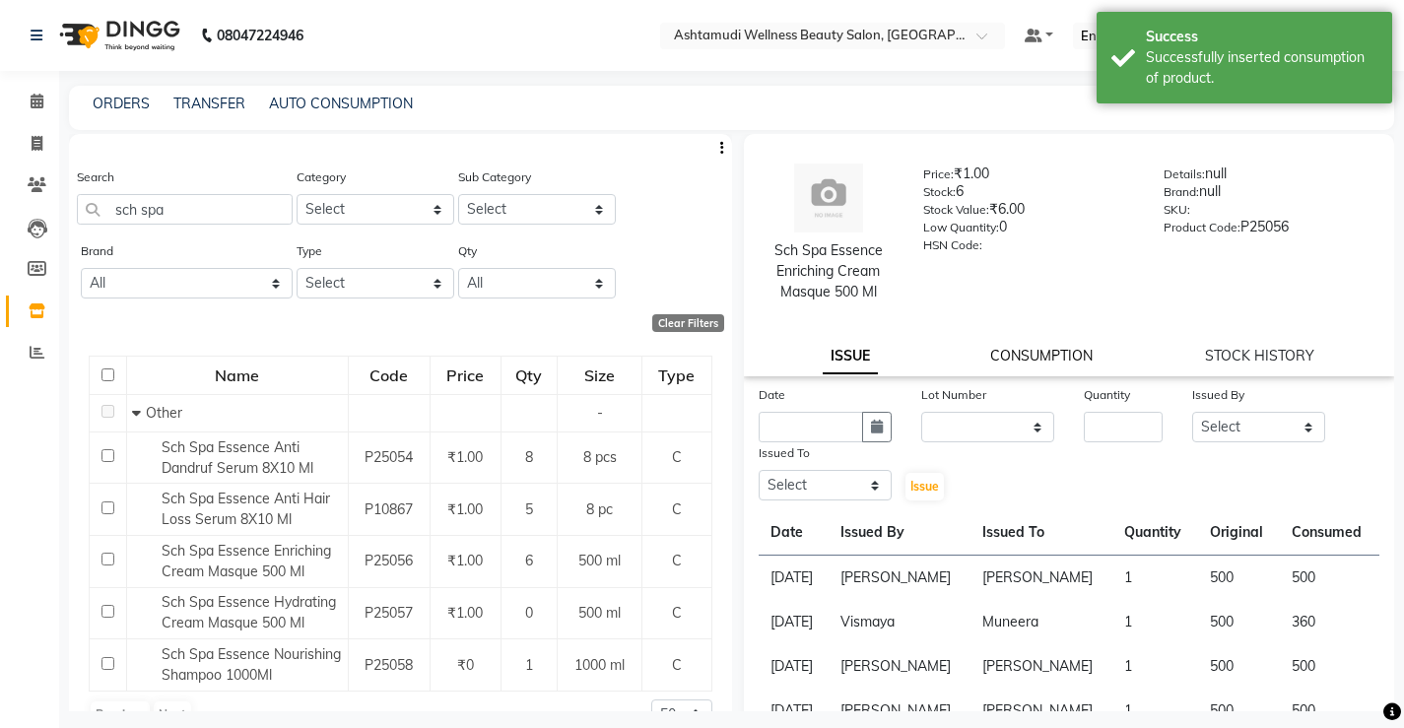
click at [1028, 360] on link "CONSUMPTION" at bounding box center [1041, 356] width 102 height 18
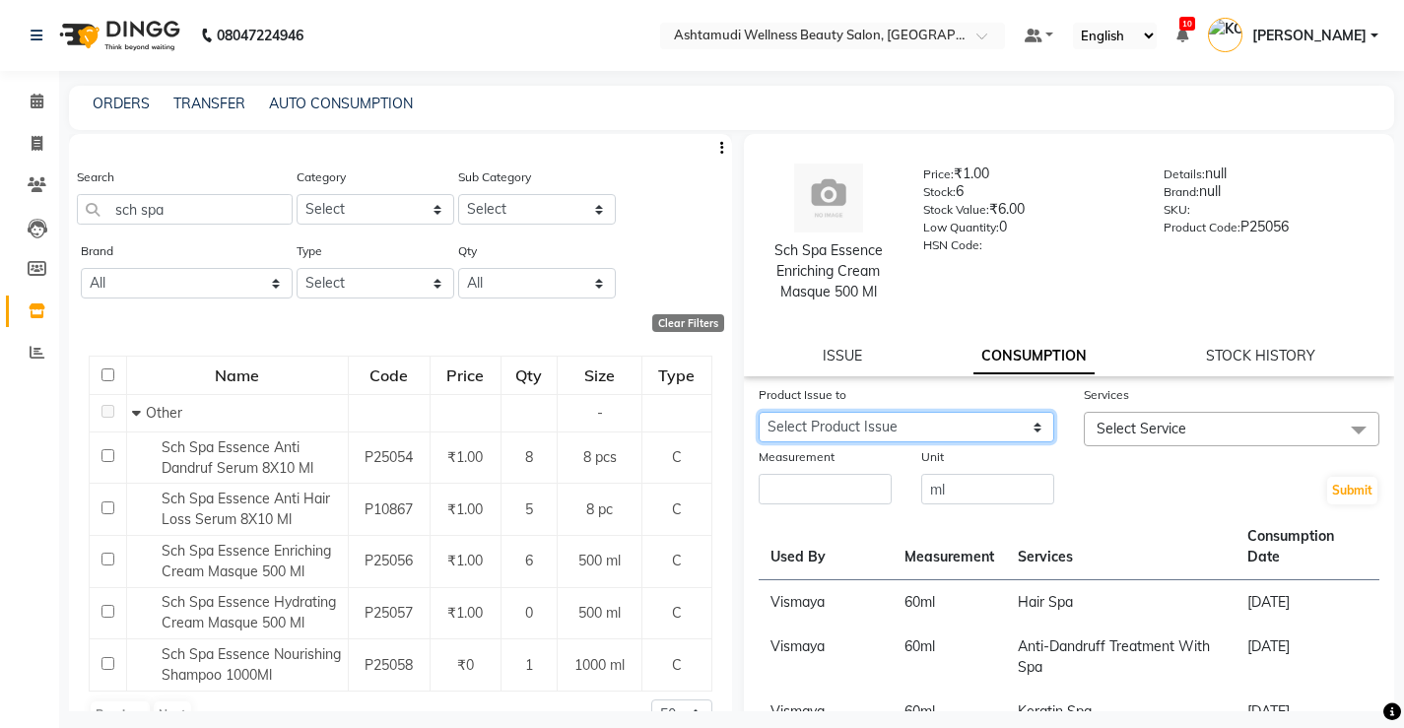
click at [1030, 424] on select "Select Product Issue [DATE], Issued to: Muneera, Balance: 140" at bounding box center [907, 427] width 296 height 31
select select "1197587"
click at [759, 412] on select "Select Product Issue [DATE], Issued to: Muneera, Balance: 140" at bounding box center [907, 427] width 296 height 31
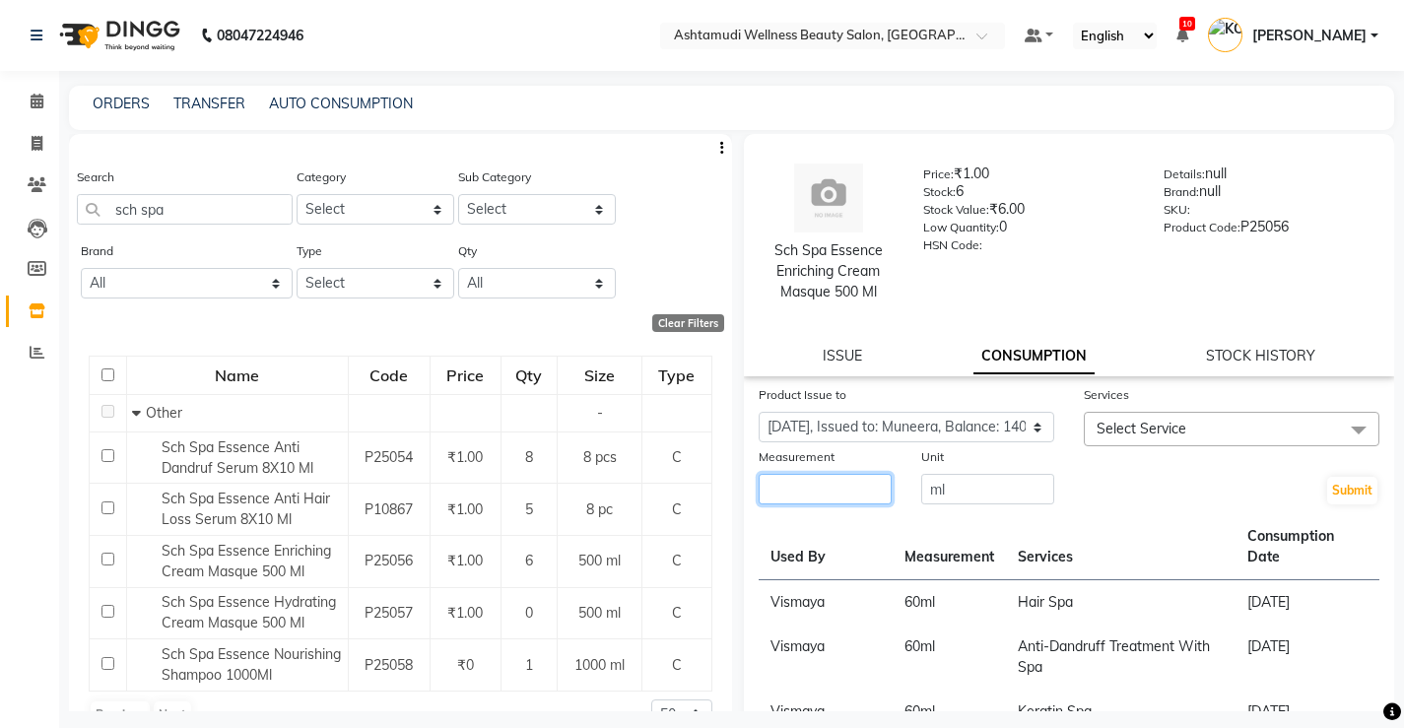
click at [831, 497] on input "number" at bounding box center [825, 489] width 133 height 31
type input "60"
click at [1211, 429] on span "Select Service" at bounding box center [1232, 429] width 296 height 34
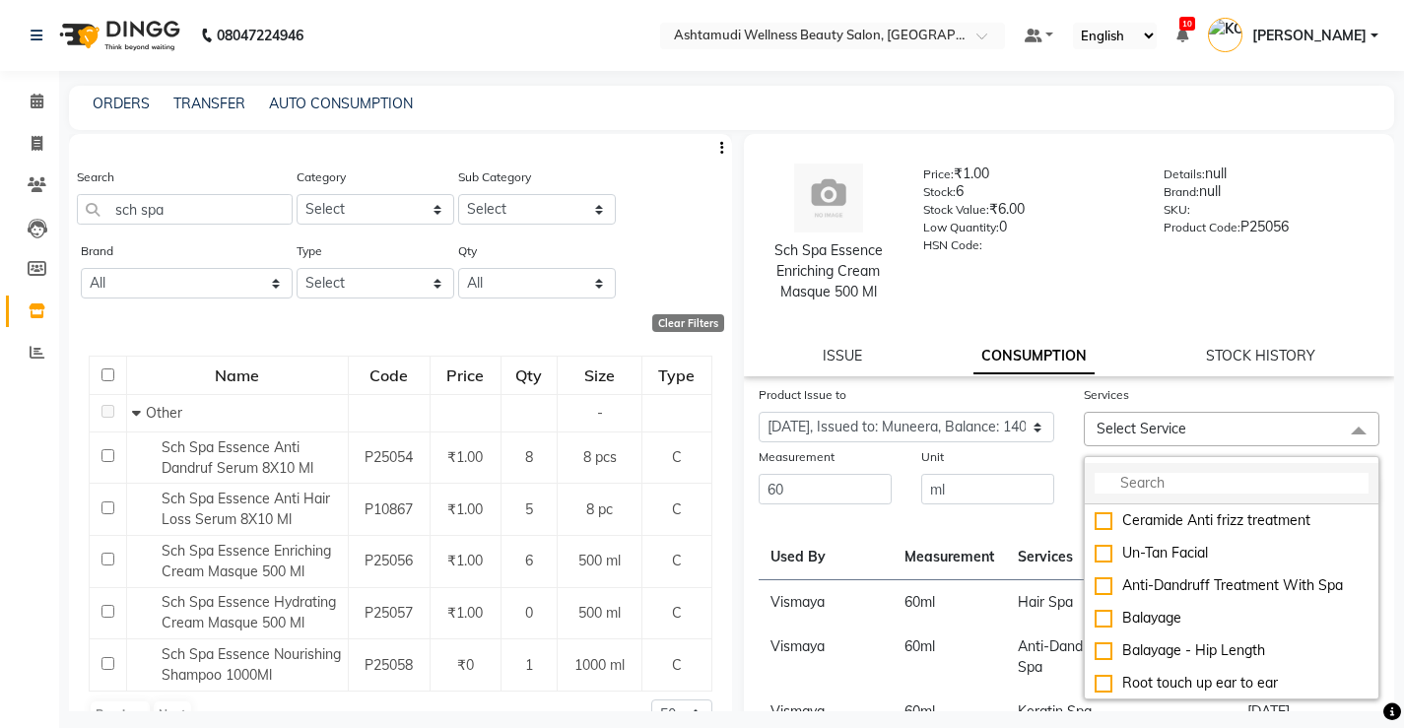
click at [1193, 477] on input "multiselect-search" at bounding box center [1232, 483] width 274 height 21
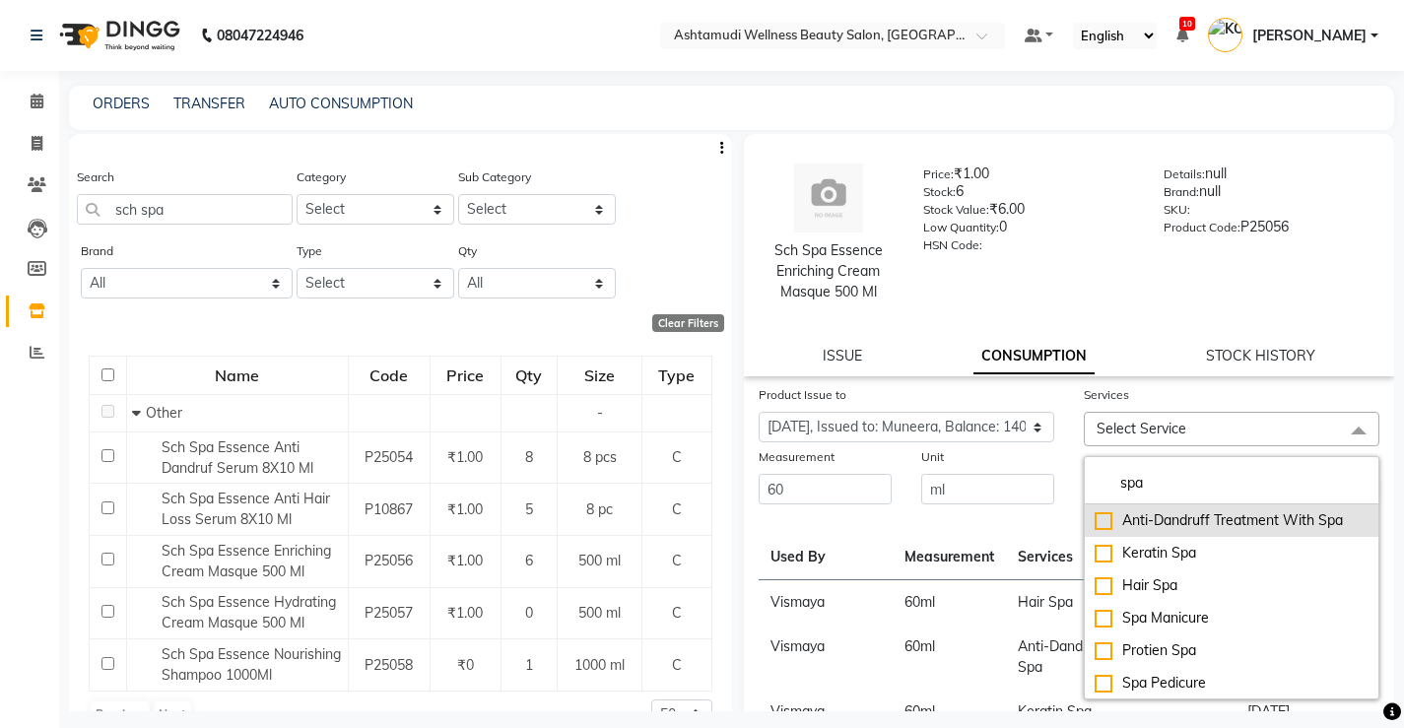
type input "spa"
drag, startPoint x: 1090, startPoint y: 517, endPoint x: 1107, endPoint y: 536, distance: 25.8
click at [1095, 517] on div "Anti-Dandruff Treatment With Spa" at bounding box center [1232, 520] width 274 height 21
checkbox input "true"
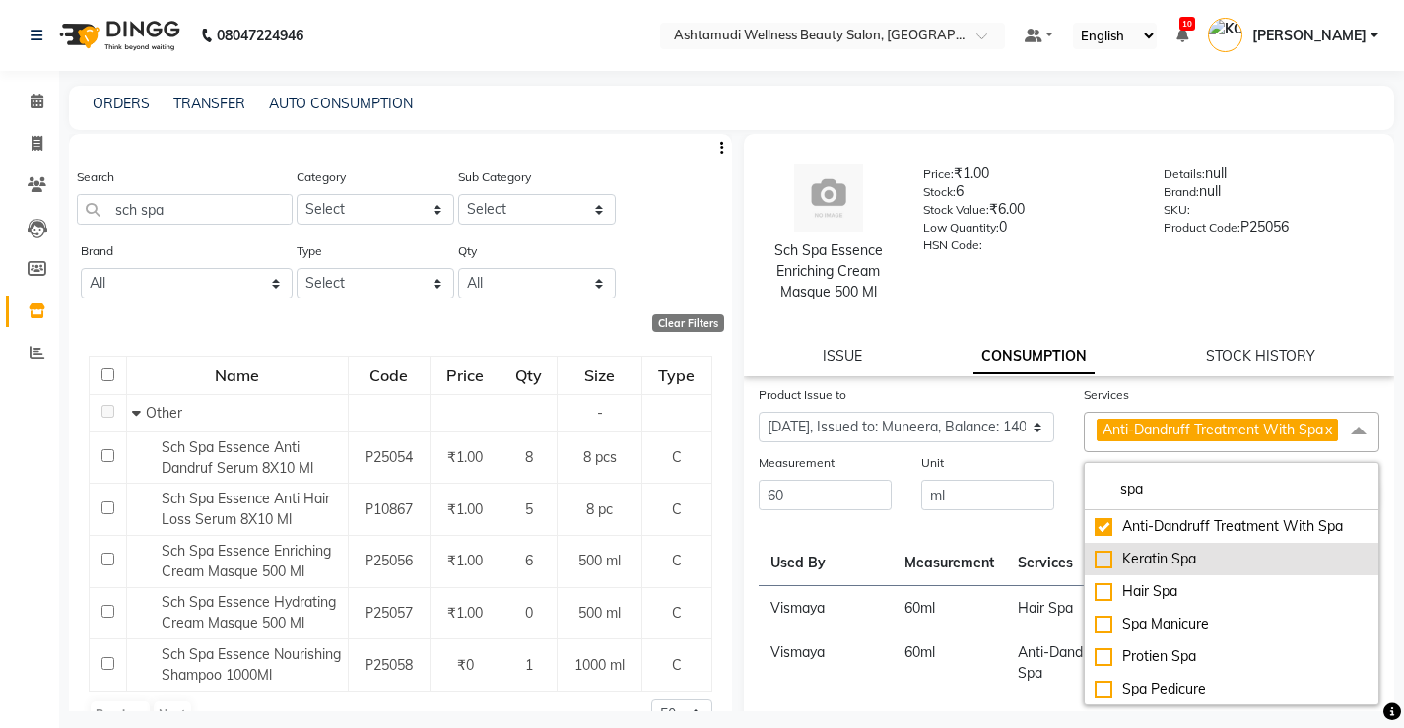
click at [1095, 569] on div "Keratin Spa" at bounding box center [1232, 559] width 274 height 21
checkbox input "true"
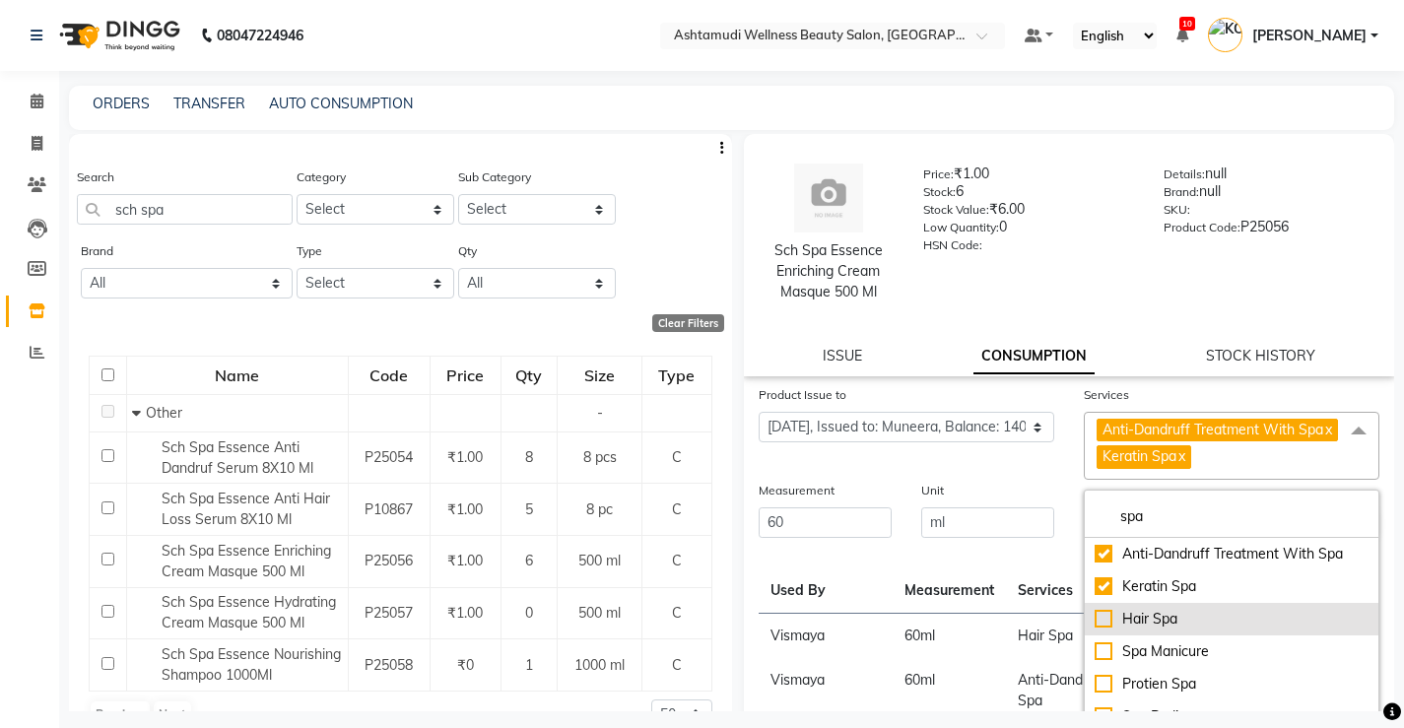
click at [1095, 630] on div "Hair Spa" at bounding box center [1232, 619] width 274 height 21
checkbox input "true"
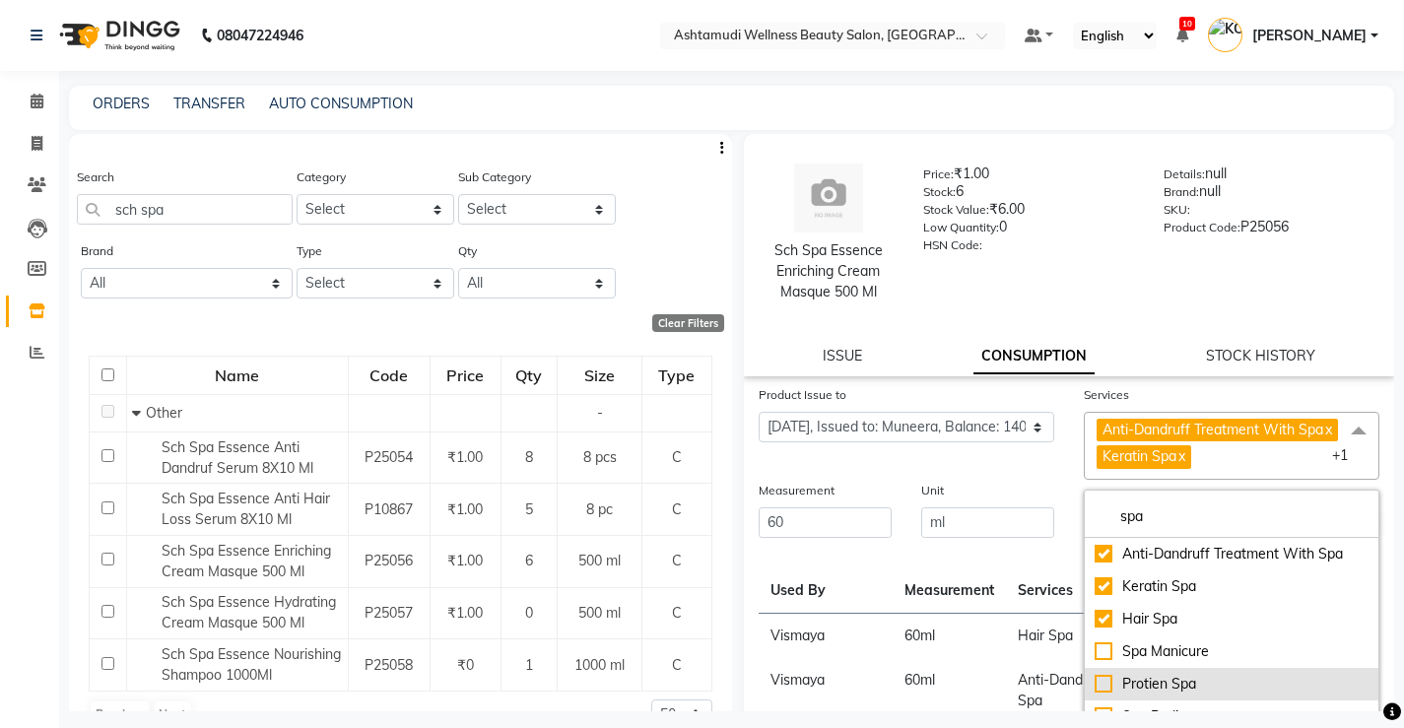
click at [1095, 695] on div "Protien Spa" at bounding box center [1232, 684] width 274 height 21
checkbox input "true"
click at [1042, 468] on div "Product Issue to Select Product Issue [DATE], Issued to: Muneera, Balance: 140" at bounding box center [906, 432] width 325 height 96
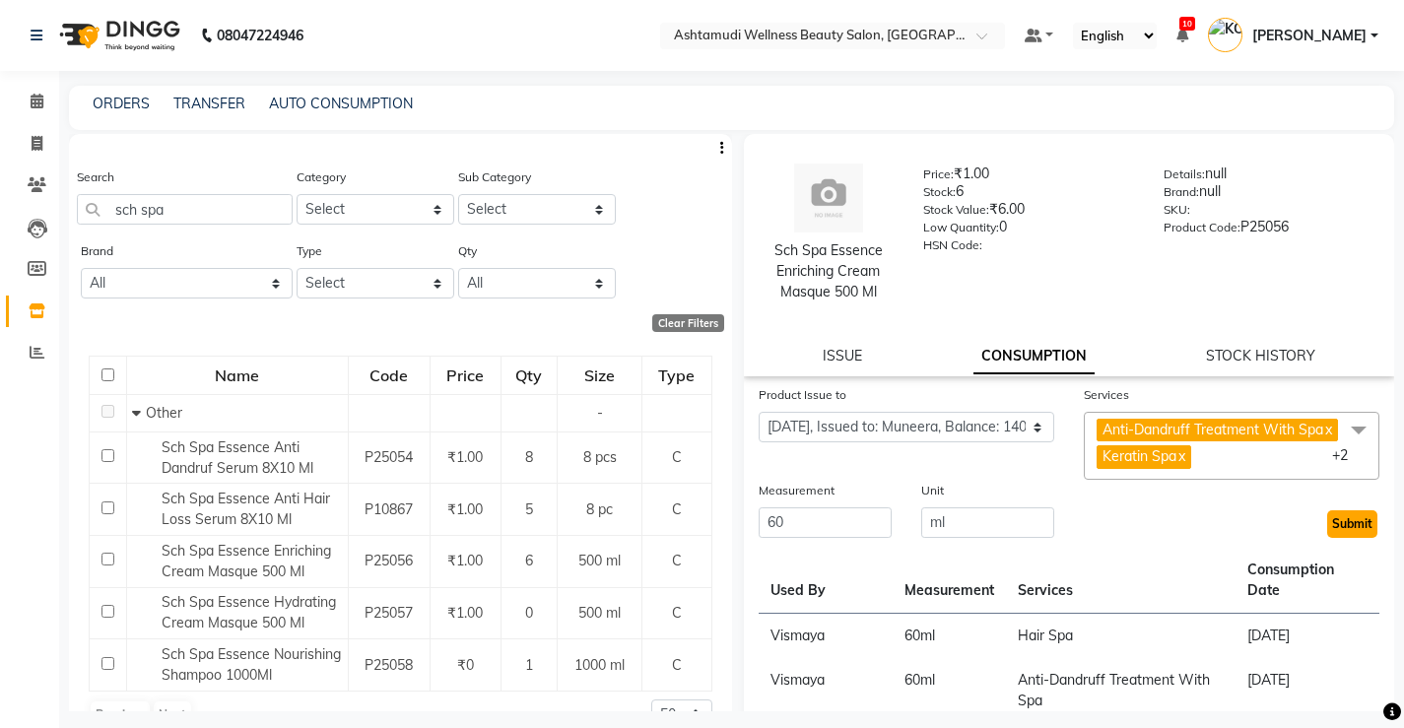
click at [1345, 538] on button "Submit" at bounding box center [1352, 524] width 50 height 28
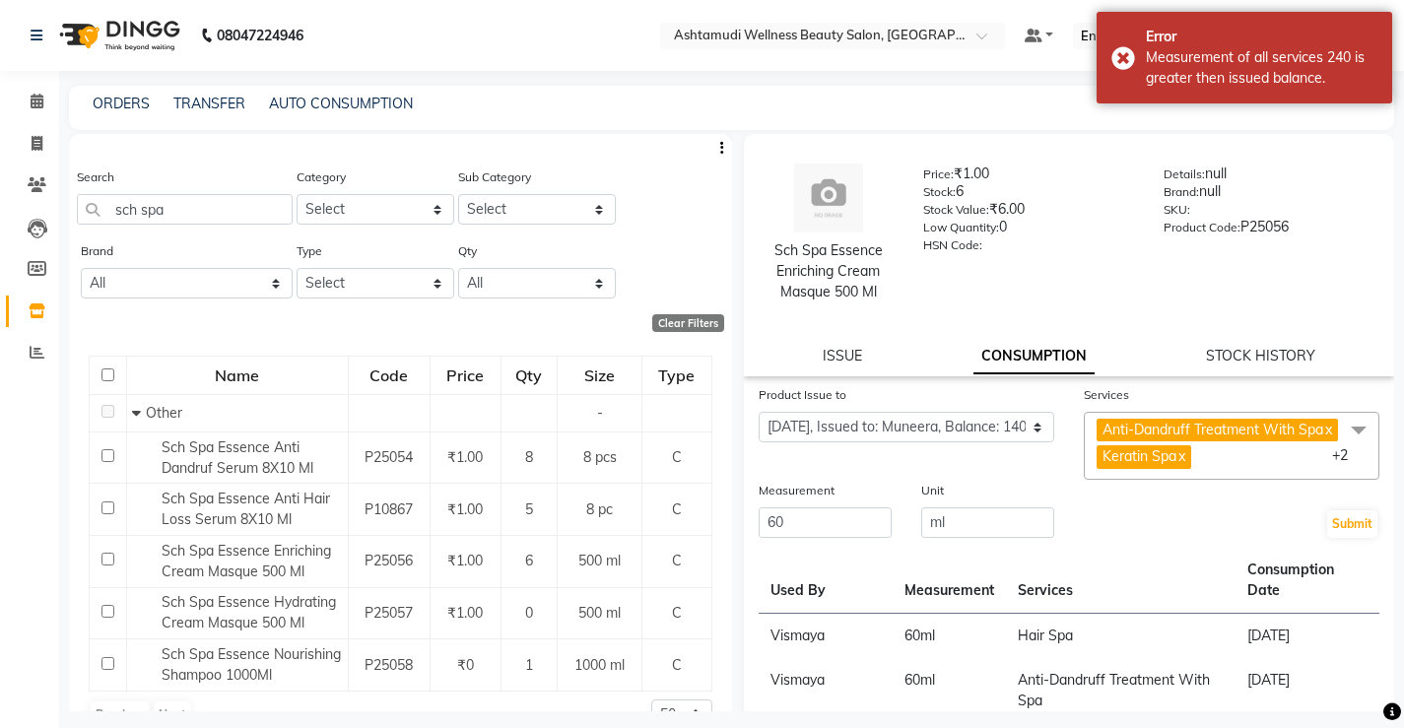
click at [1180, 465] on link "x" at bounding box center [1180, 456] width 9 height 18
click at [1327, 538] on button "Submit" at bounding box center [1352, 524] width 50 height 28
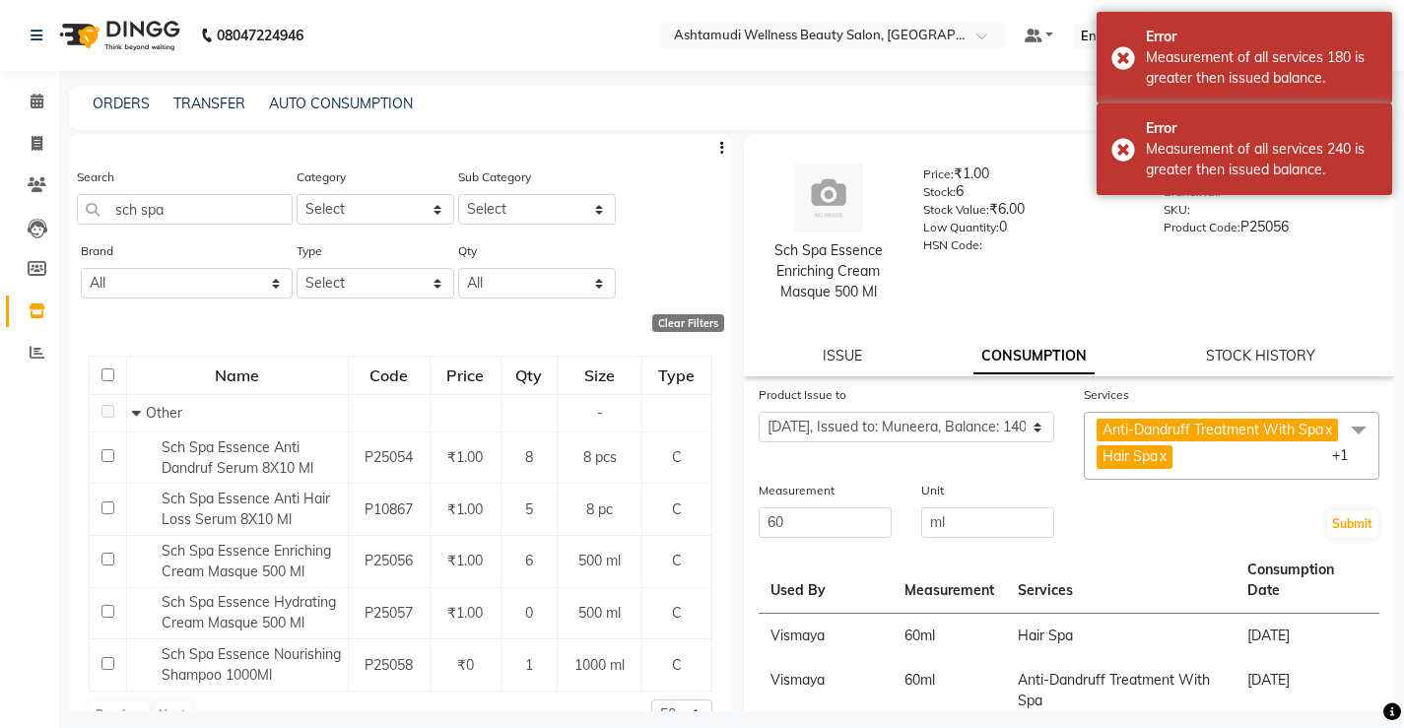
click at [1161, 465] on link "x" at bounding box center [1162, 456] width 9 height 18
click at [1334, 538] on button "Submit" at bounding box center [1352, 524] width 50 height 28
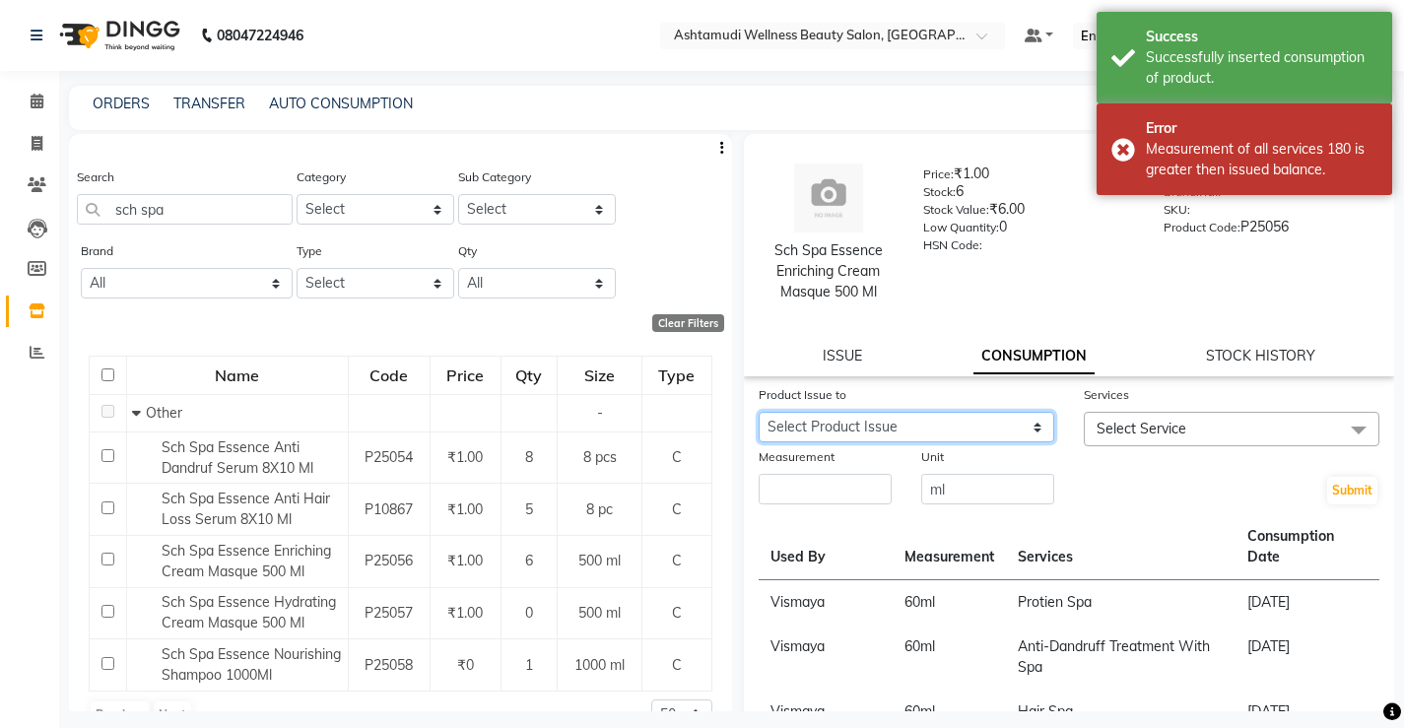
click at [1021, 431] on select "Select Product Issue [DATE], Issued to: Muneera, Balance: 20" at bounding box center [907, 427] width 296 height 31
select select "1197587"
click at [759, 412] on select "Select Product Issue [DATE], Issued to: Muneera, Balance: 20" at bounding box center [907, 427] width 296 height 31
click at [780, 491] on input "number" at bounding box center [825, 489] width 133 height 31
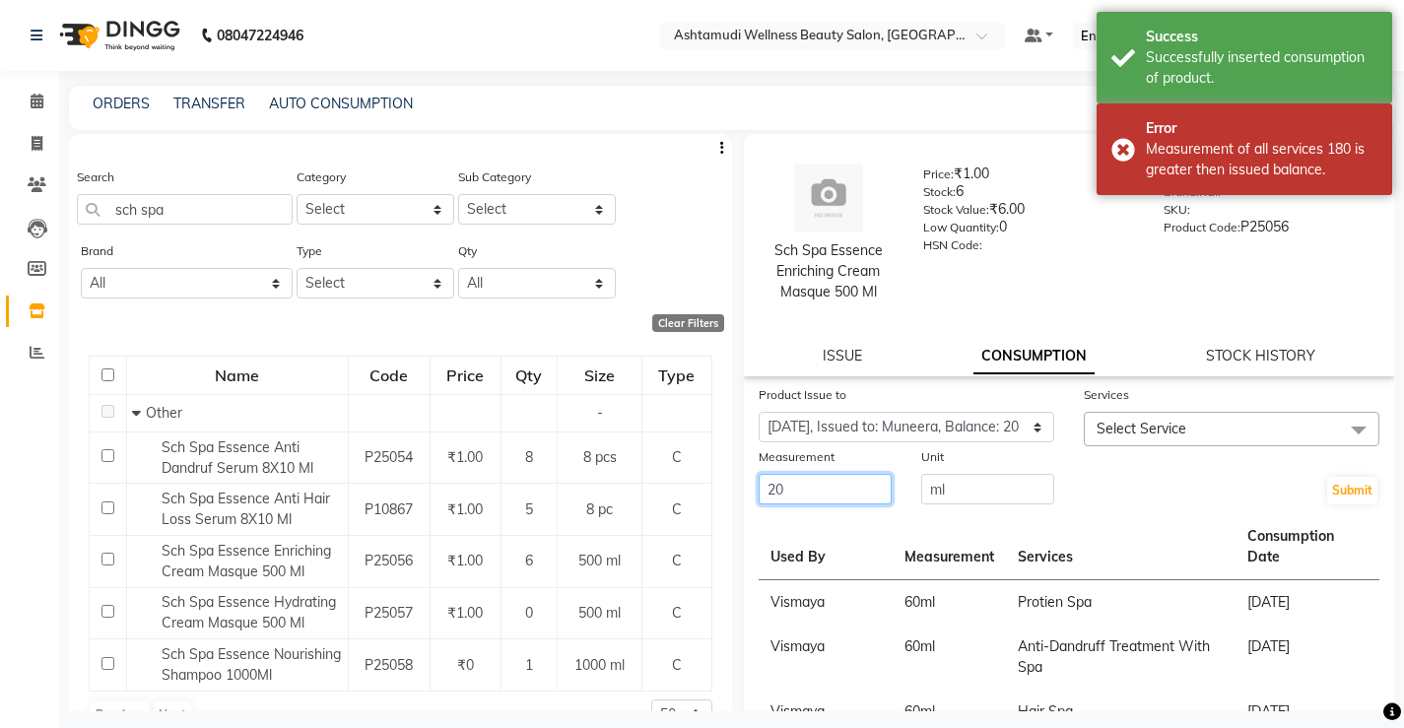
type input "20"
click at [1288, 422] on span "Select Service" at bounding box center [1232, 429] width 296 height 34
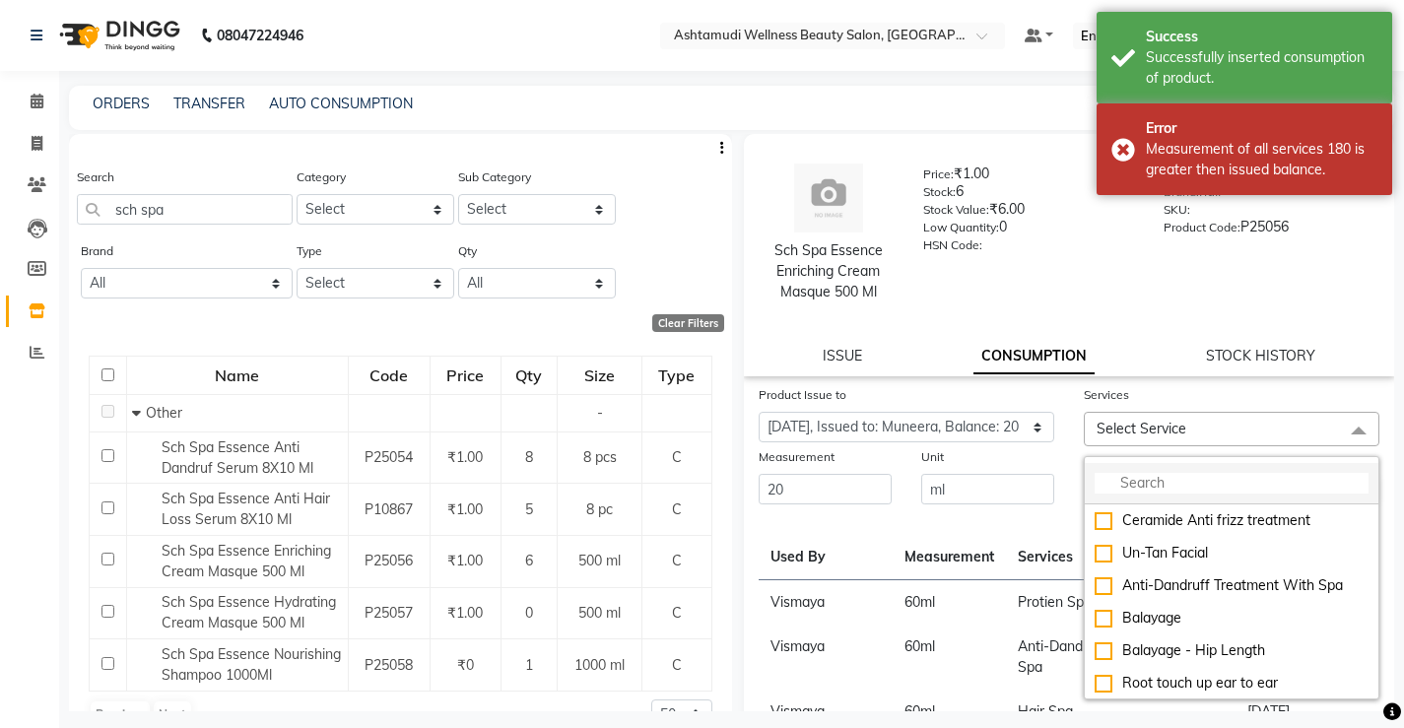
click at [1210, 481] on input "multiselect-search" at bounding box center [1232, 483] width 274 height 21
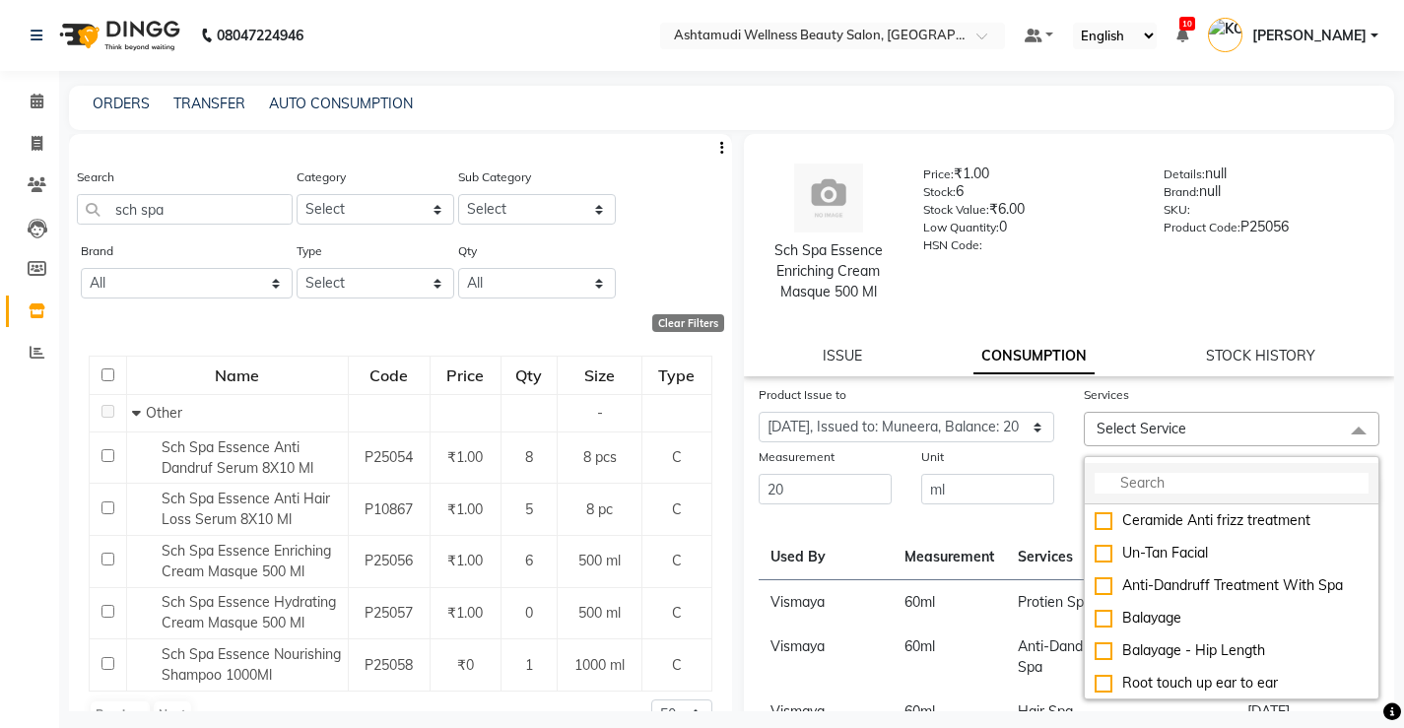
click at [1183, 478] on input "multiselect-search" at bounding box center [1232, 483] width 274 height 21
drag, startPoint x: 1097, startPoint y: 590, endPoint x: 1074, endPoint y: 512, distance: 81.3
click at [1097, 584] on div "Protien Spa" at bounding box center [1232, 585] width 274 height 21
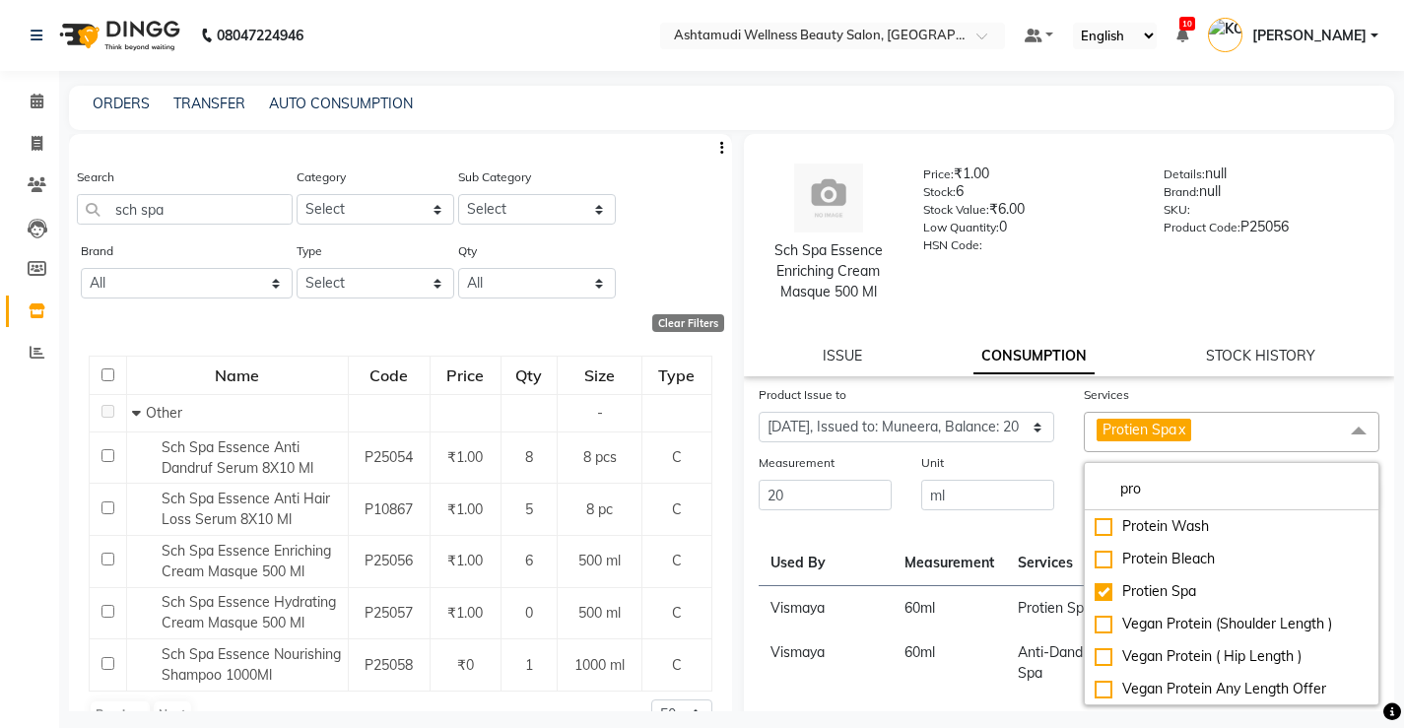
click at [1046, 474] on div "Unit" at bounding box center [987, 466] width 133 height 28
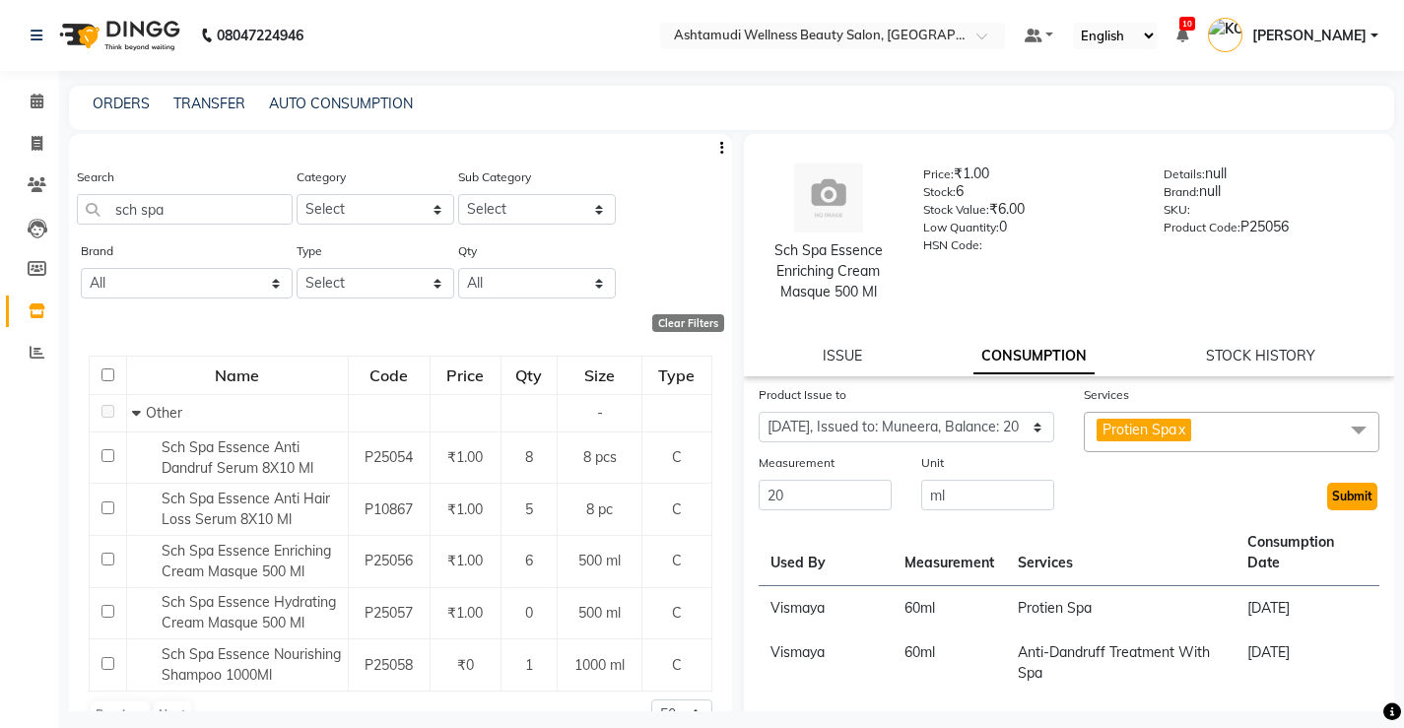
click at [1328, 498] on button "Submit" at bounding box center [1352, 497] width 50 height 28
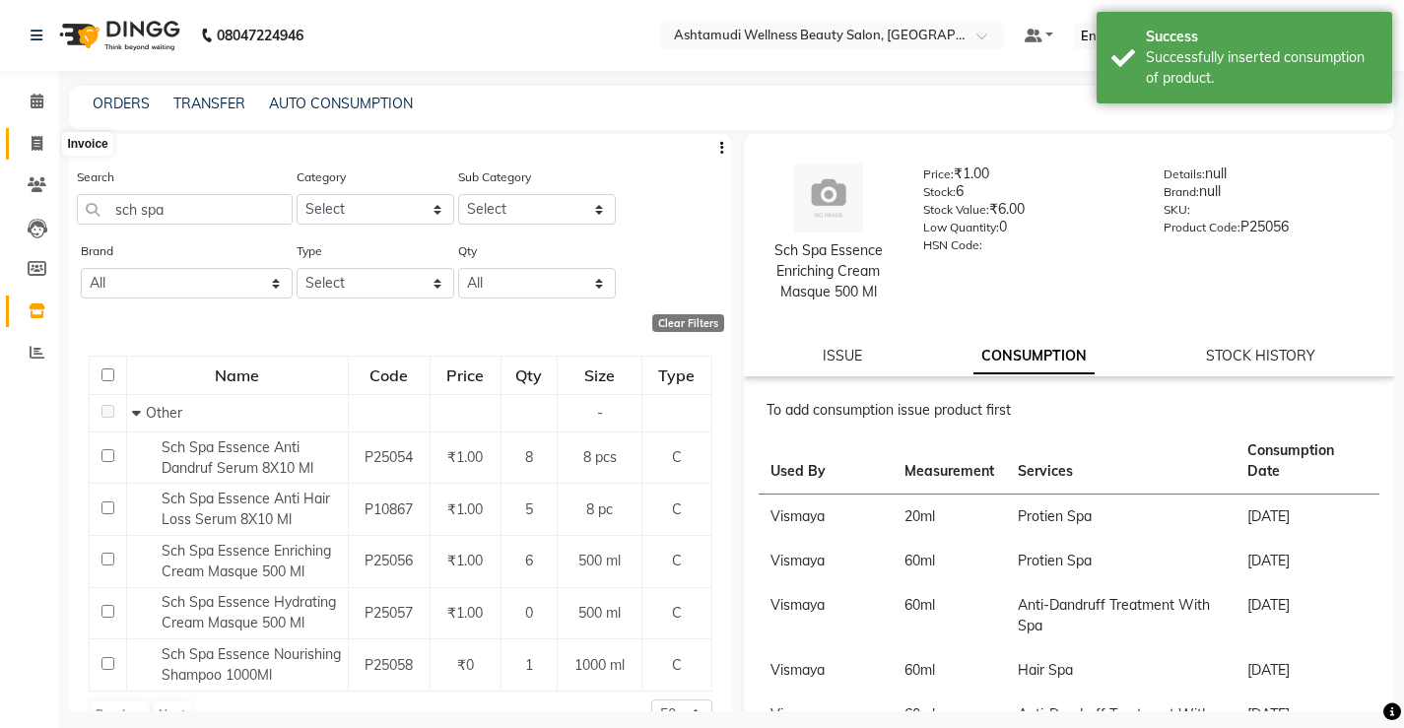
click at [35, 144] on icon at bounding box center [37, 143] width 11 height 15
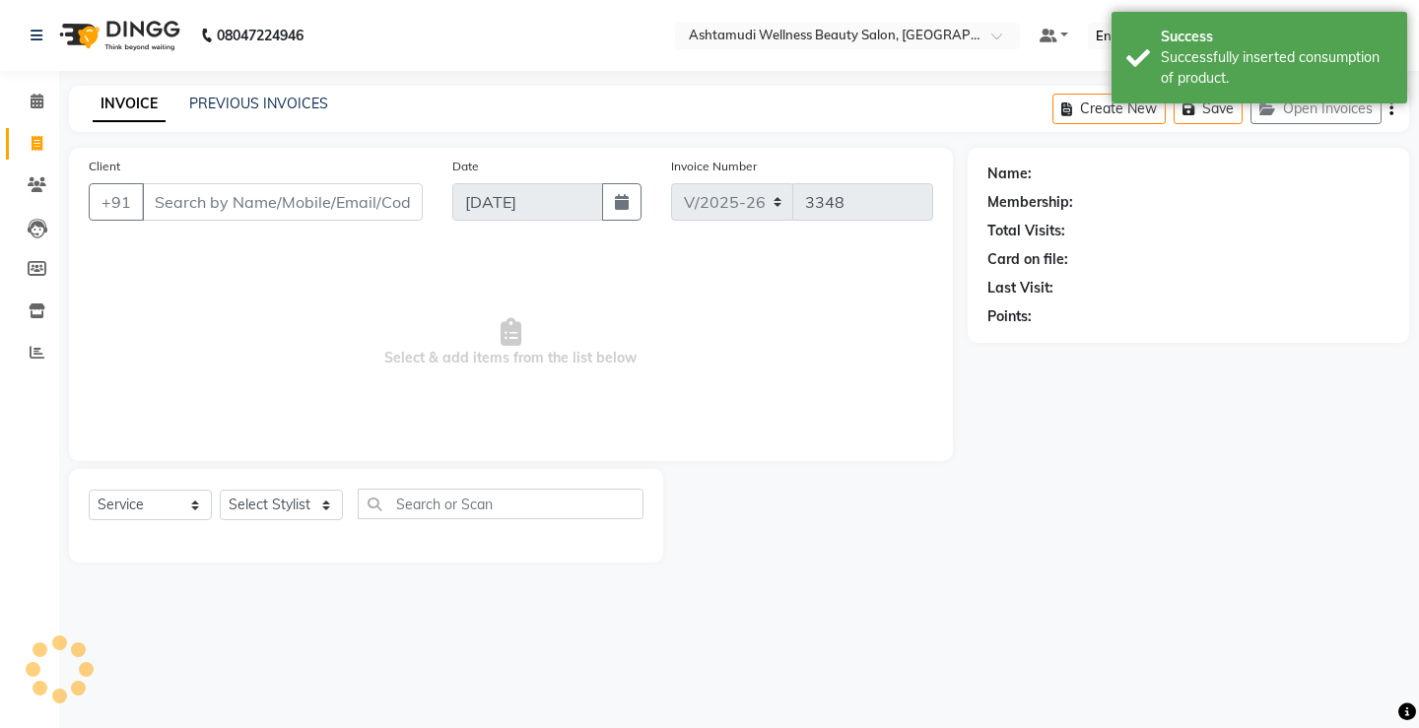
click at [296, 202] on input "Client" at bounding box center [282, 201] width 281 height 37
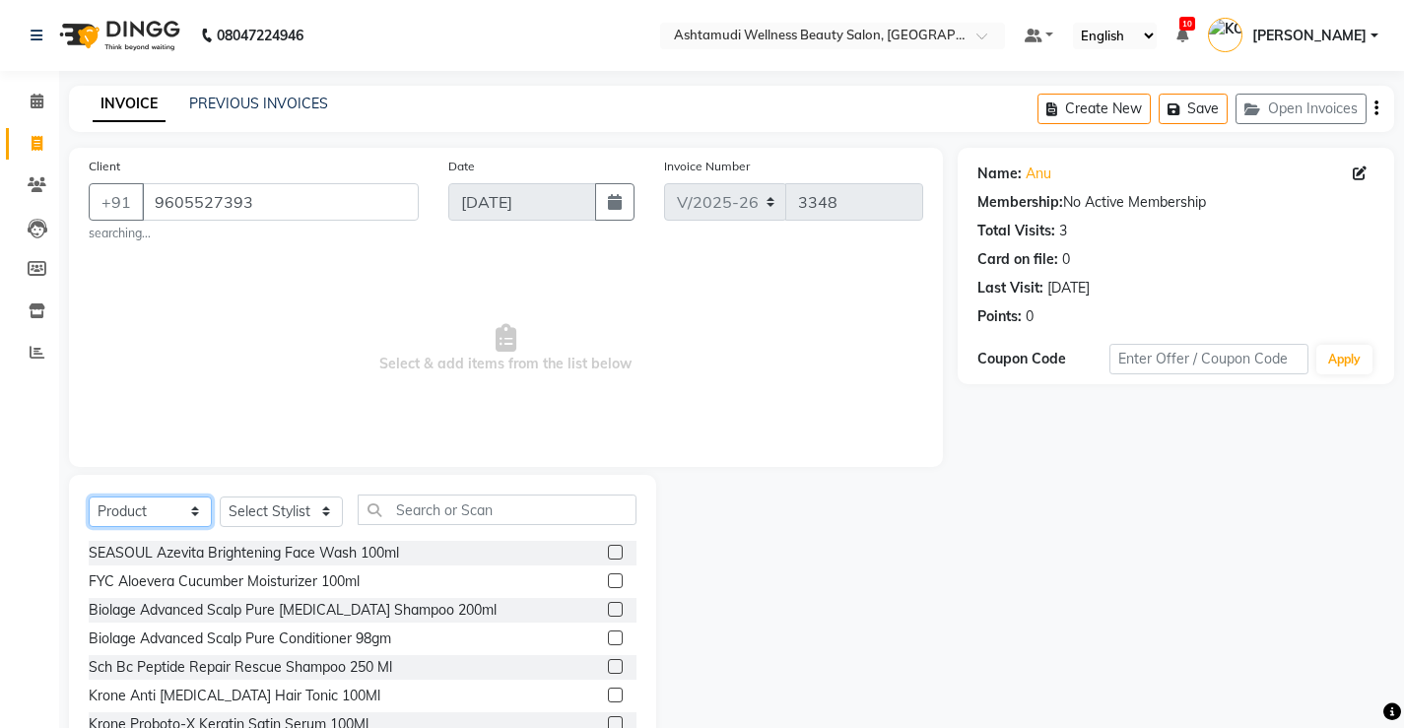
click at [167, 512] on select "Select Service Product Membership Package Voucher Prepaid Gift Card" at bounding box center [150, 512] width 123 height 31
click at [89, 497] on select "Select Service Product Membership Package Voucher Prepaid Gift Card" at bounding box center [150, 512] width 123 height 31
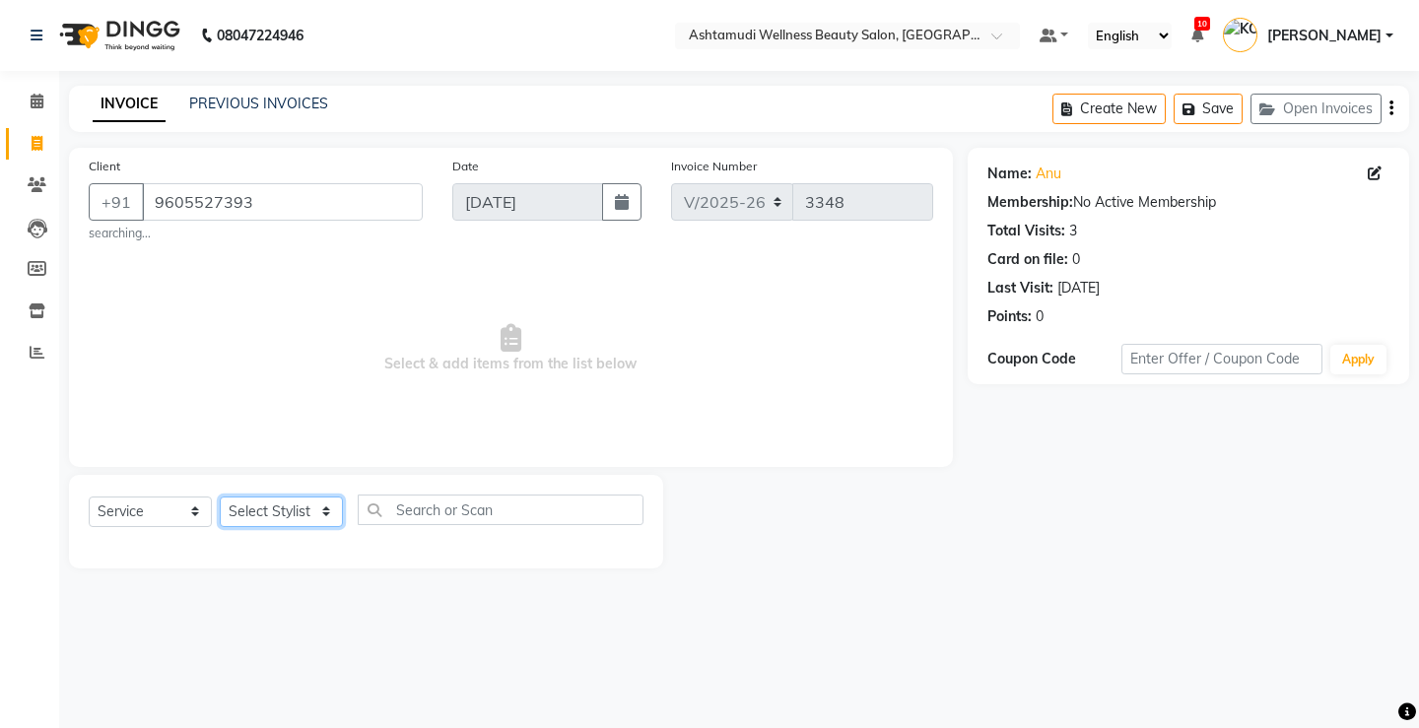
click at [266, 516] on select "Select Stylist ANJALI M S [PERSON_NAME] KOTTIYAM ASHTAMUDI [PERSON_NAME] [PERSO…" at bounding box center [281, 512] width 123 height 31
click at [220, 497] on select "Select Stylist ANJALI M S [PERSON_NAME] KOTTIYAM ASHTAMUDI [PERSON_NAME] [PERSO…" at bounding box center [281, 512] width 123 height 31
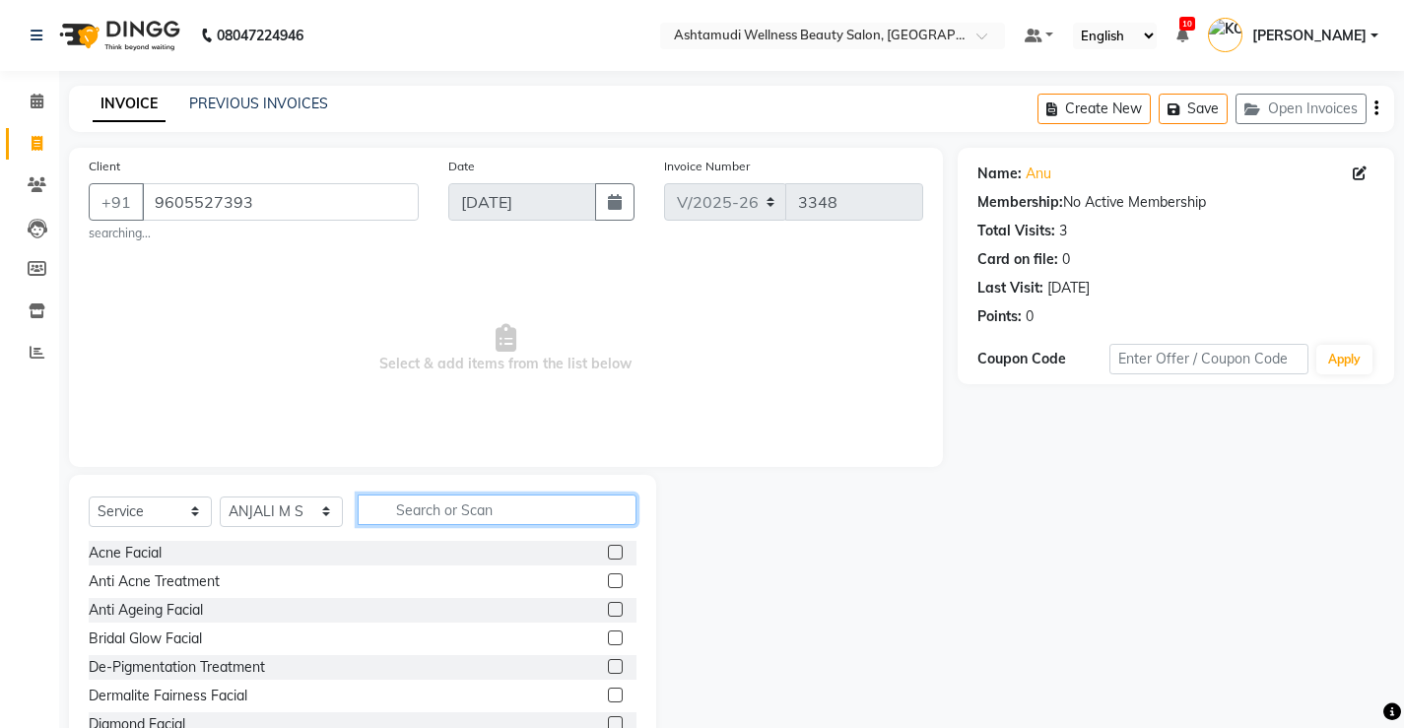
click at [499, 498] on input "text" at bounding box center [497, 510] width 279 height 31
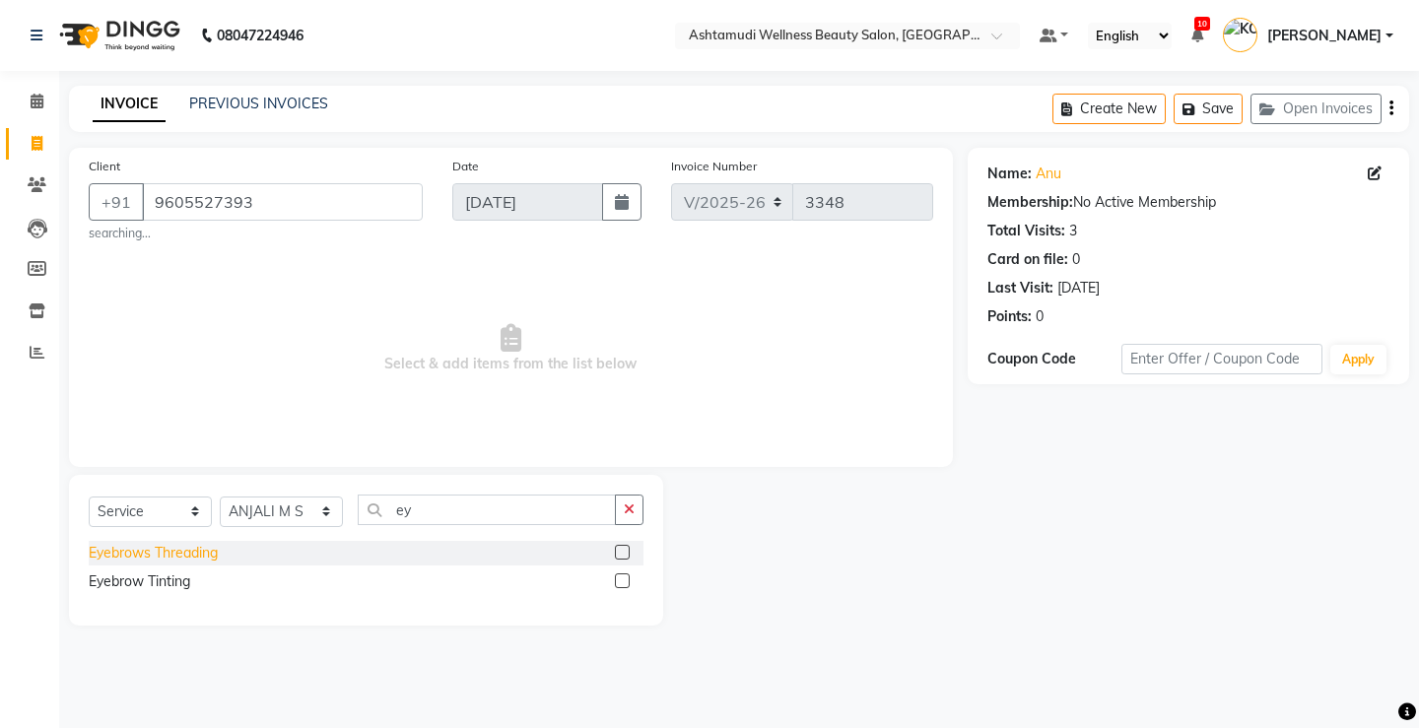
click at [196, 555] on div "Eyebrows Threading" at bounding box center [153, 553] width 129 height 21
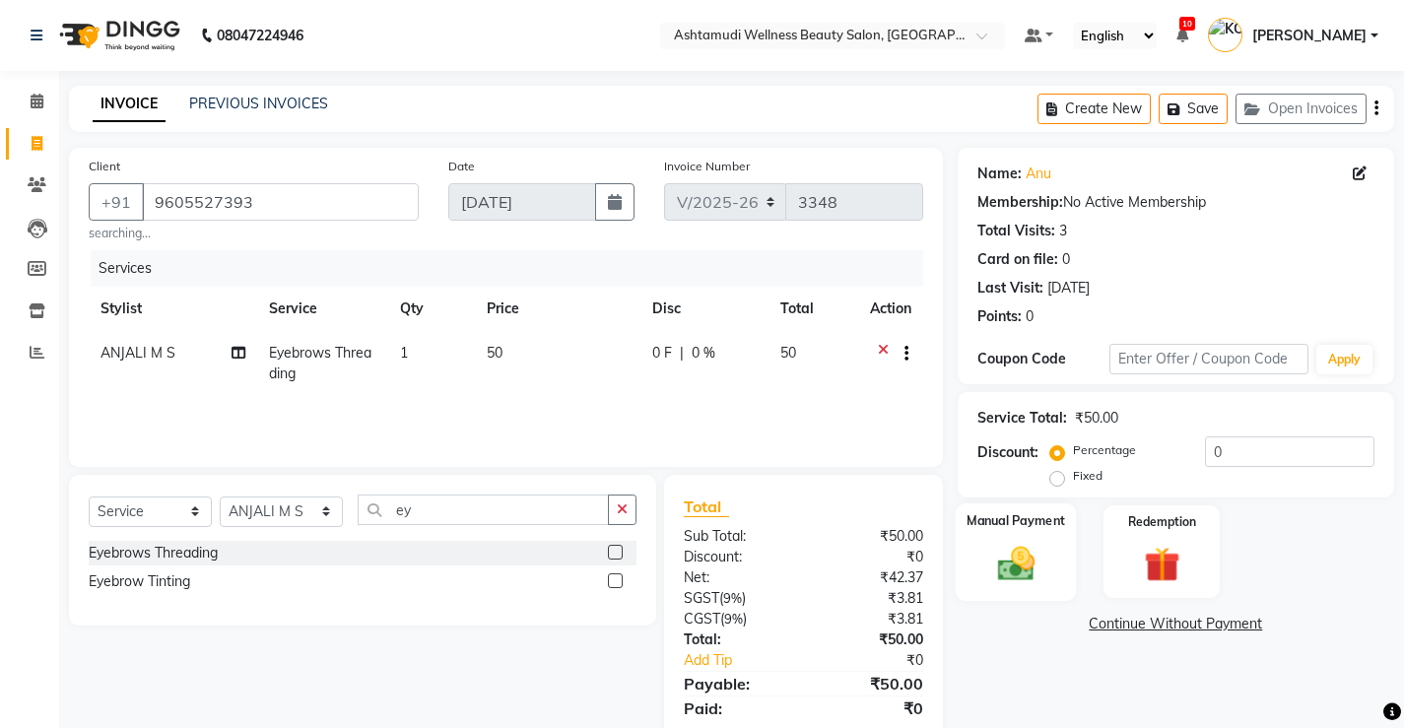
click at [1013, 567] on img at bounding box center [1015, 563] width 60 height 42
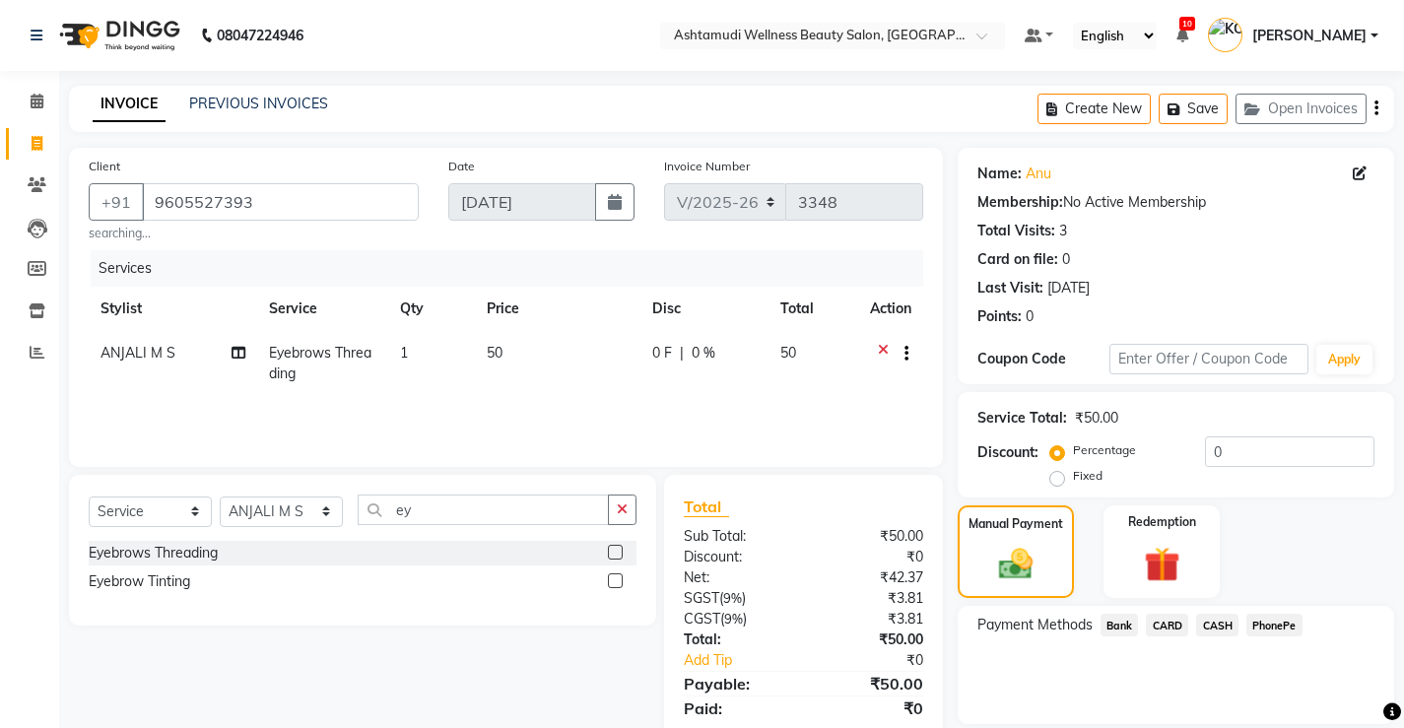
scroll to position [66, 0]
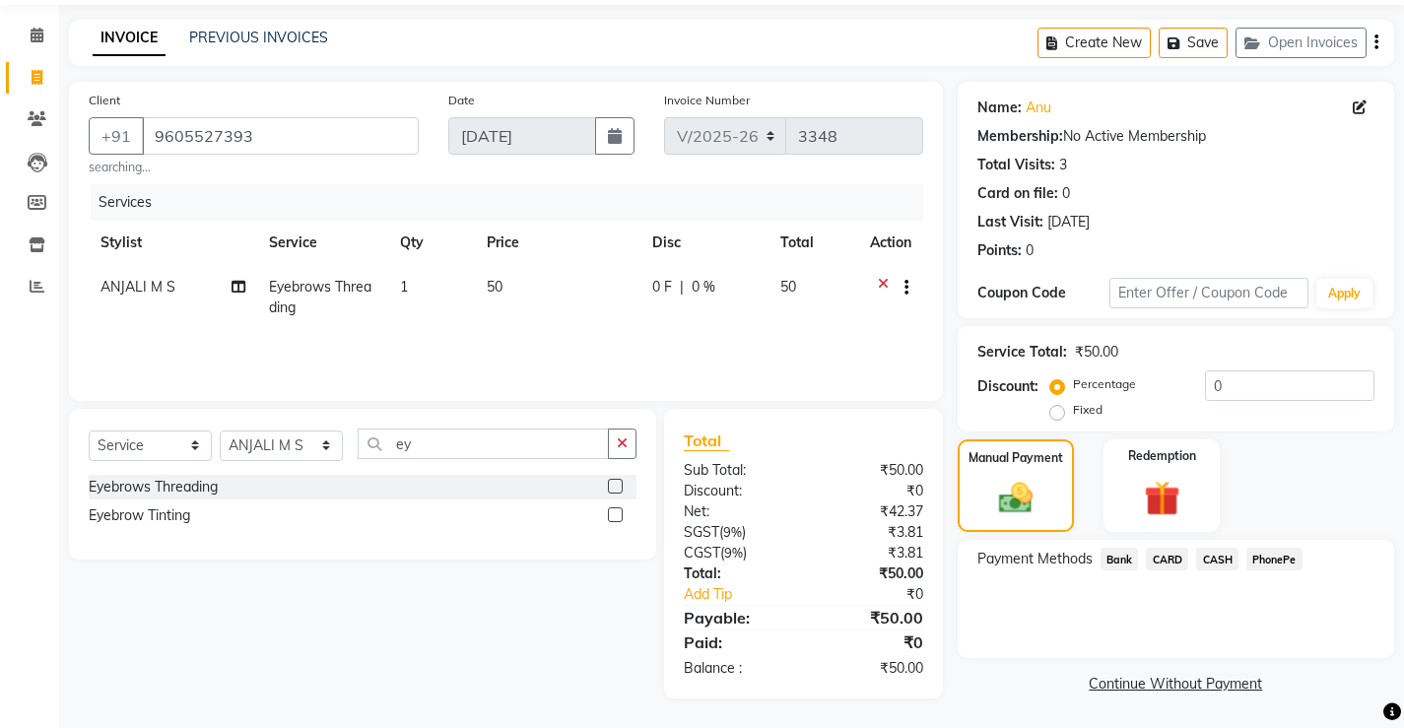
click at [1224, 558] on span "CASH" at bounding box center [1217, 559] width 42 height 23
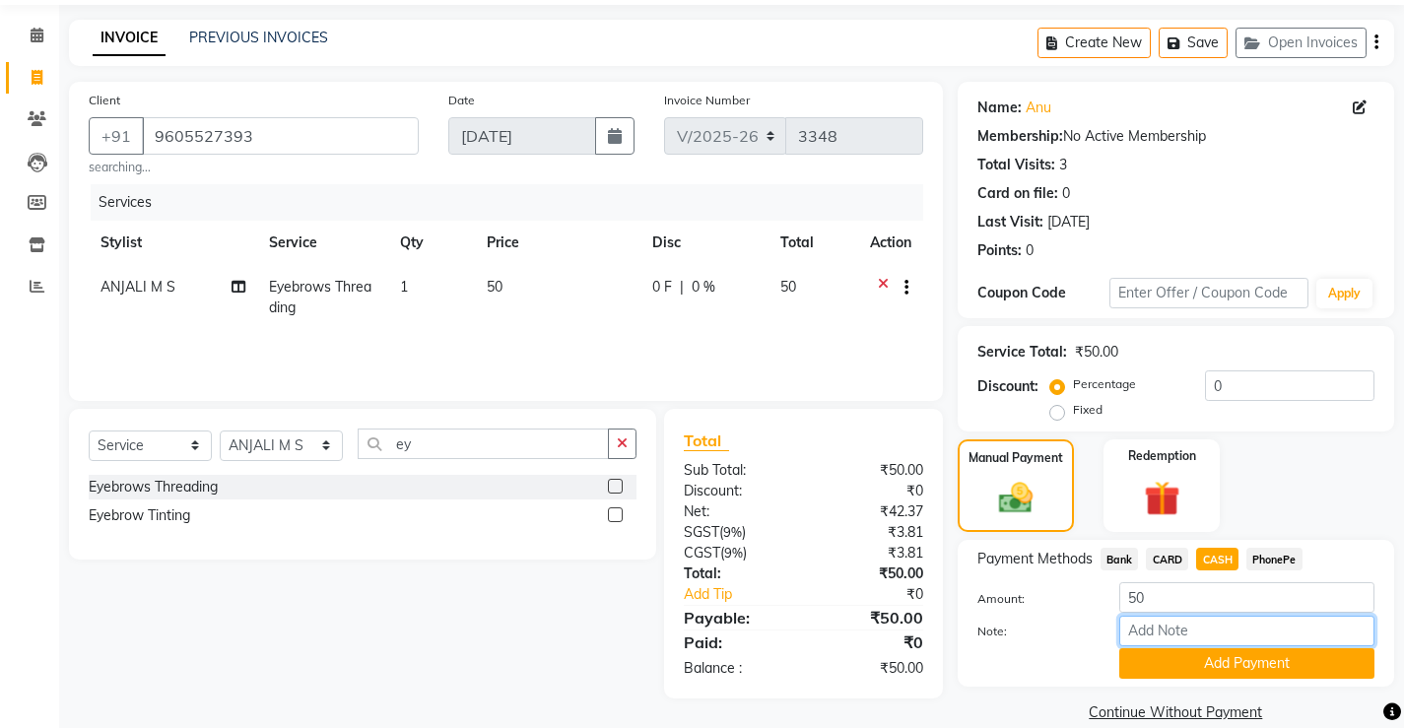
click at [1203, 636] on input "Note:" at bounding box center [1246, 631] width 255 height 31
click at [1240, 664] on button "Add Payment" at bounding box center [1246, 663] width 255 height 31
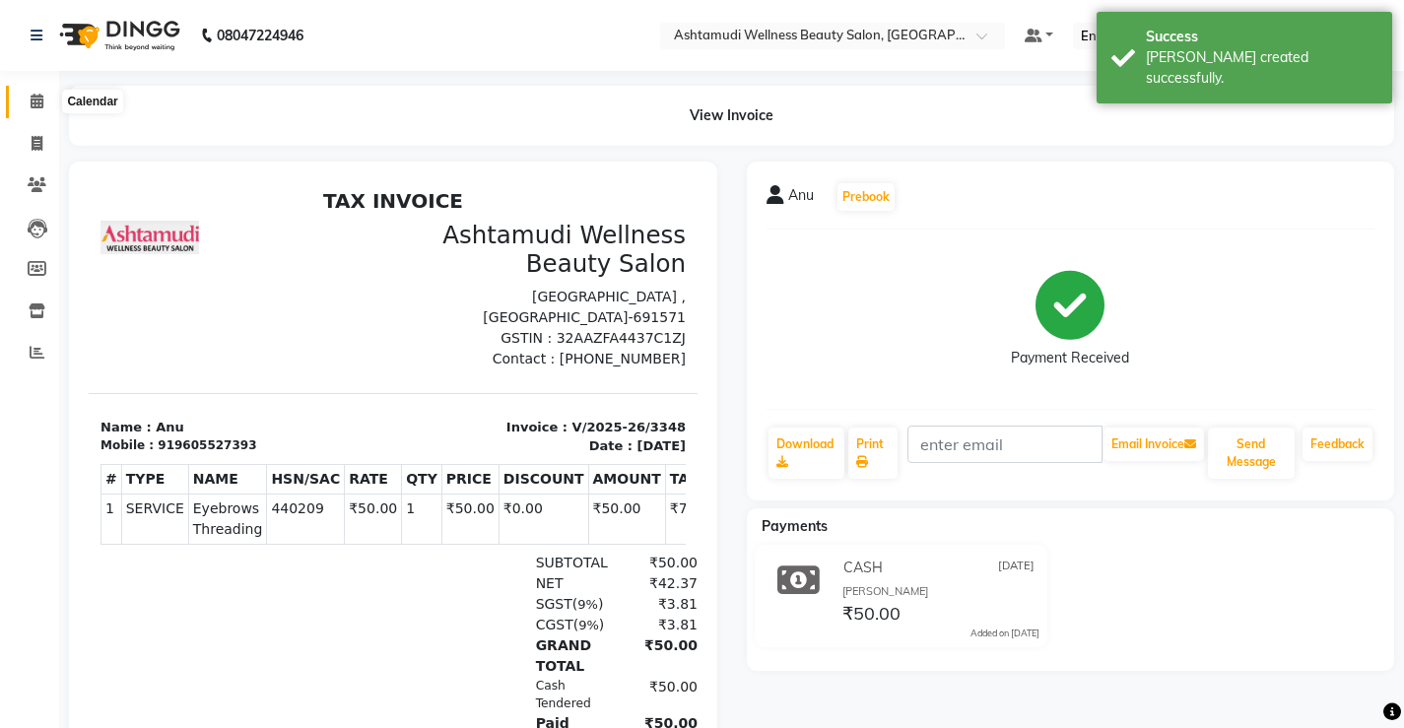
click at [42, 97] on icon at bounding box center [37, 101] width 13 height 15
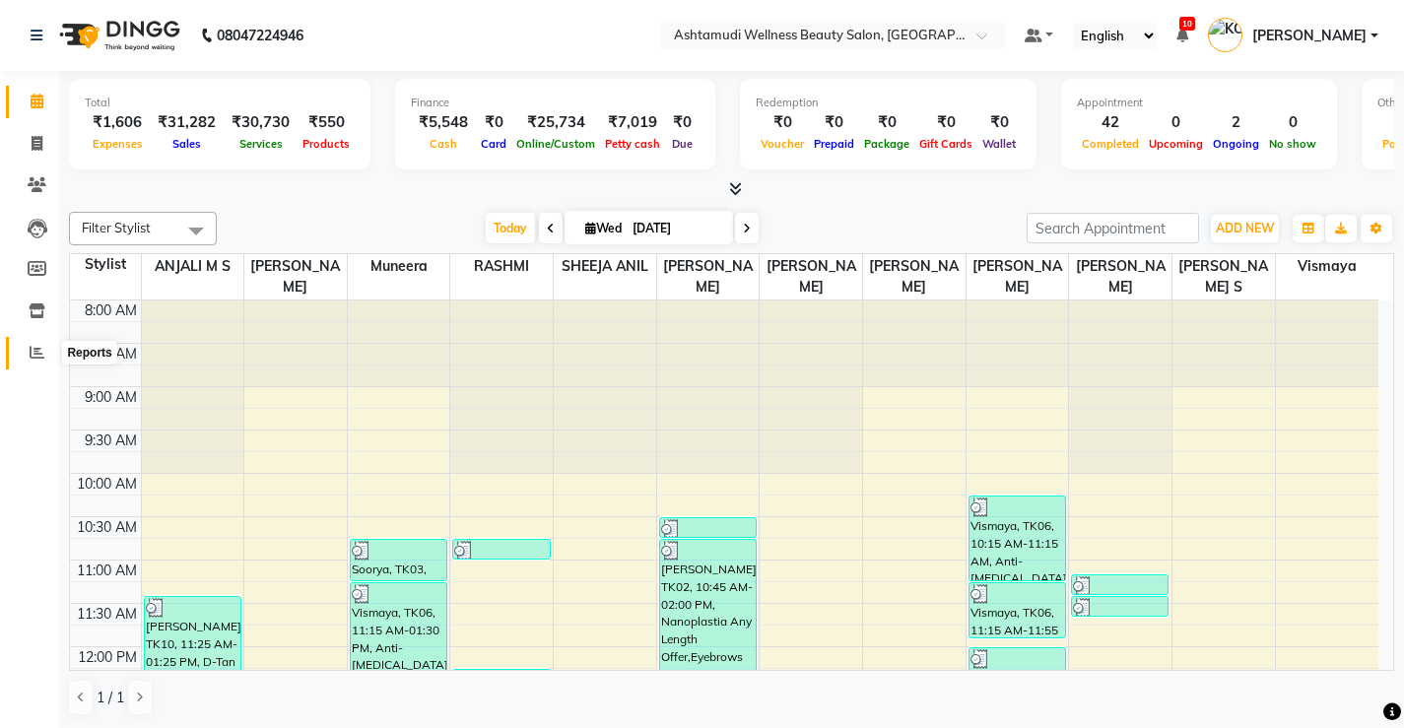
click at [35, 347] on icon at bounding box center [37, 352] width 15 height 15
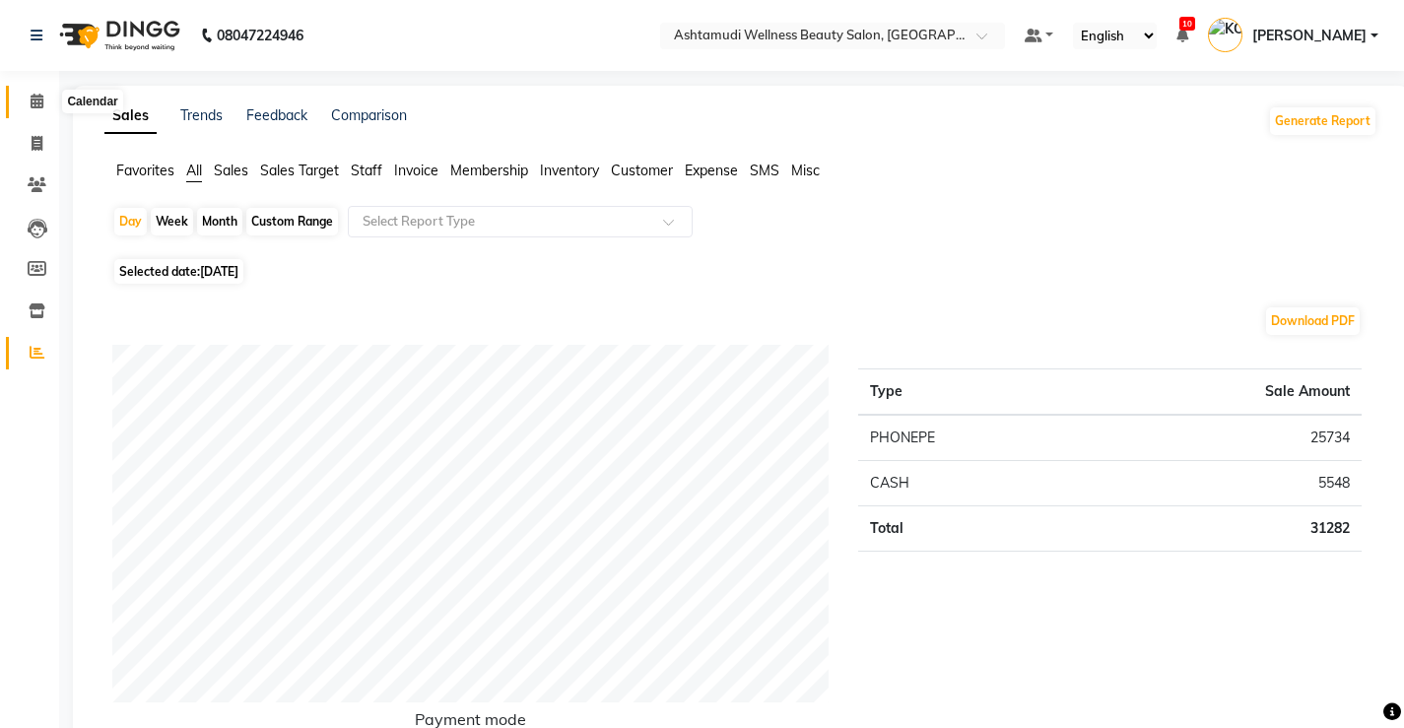
click at [31, 97] on icon at bounding box center [37, 101] width 13 height 15
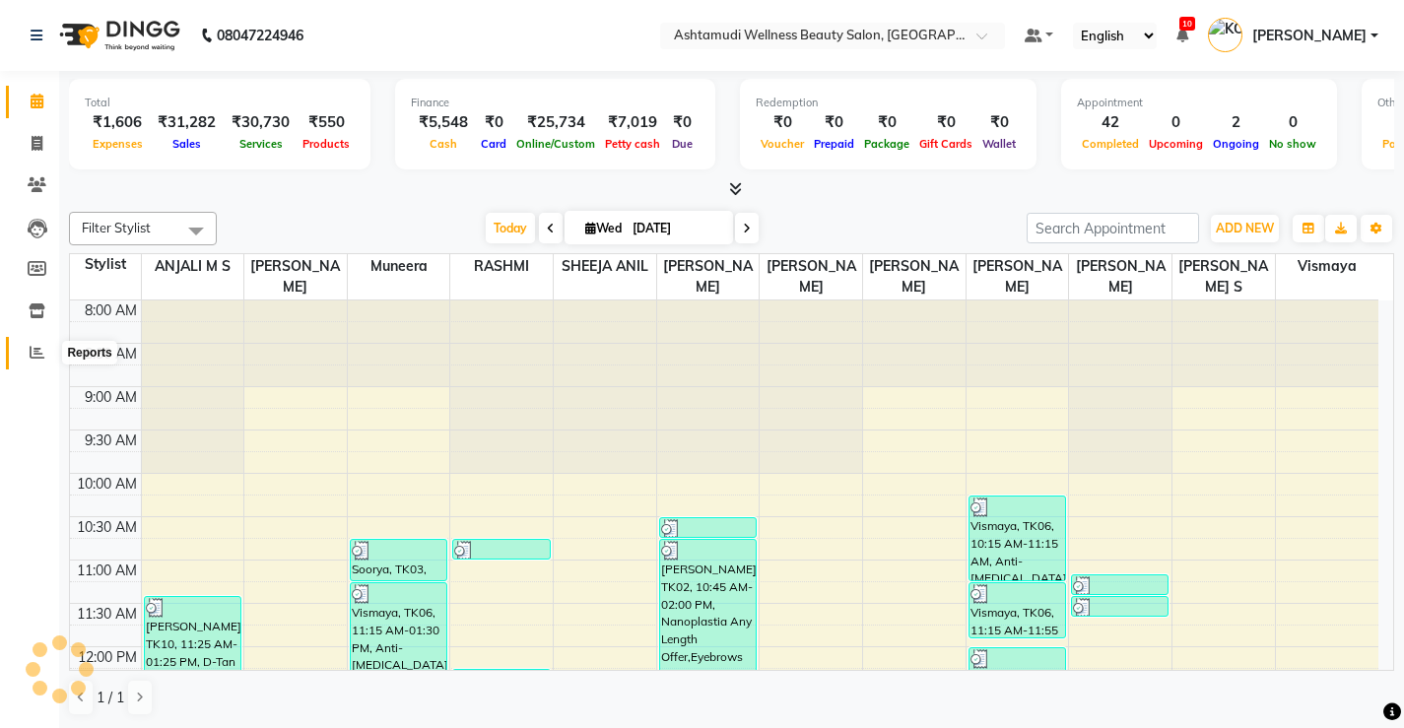
click at [40, 354] on icon at bounding box center [37, 352] width 15 height 15
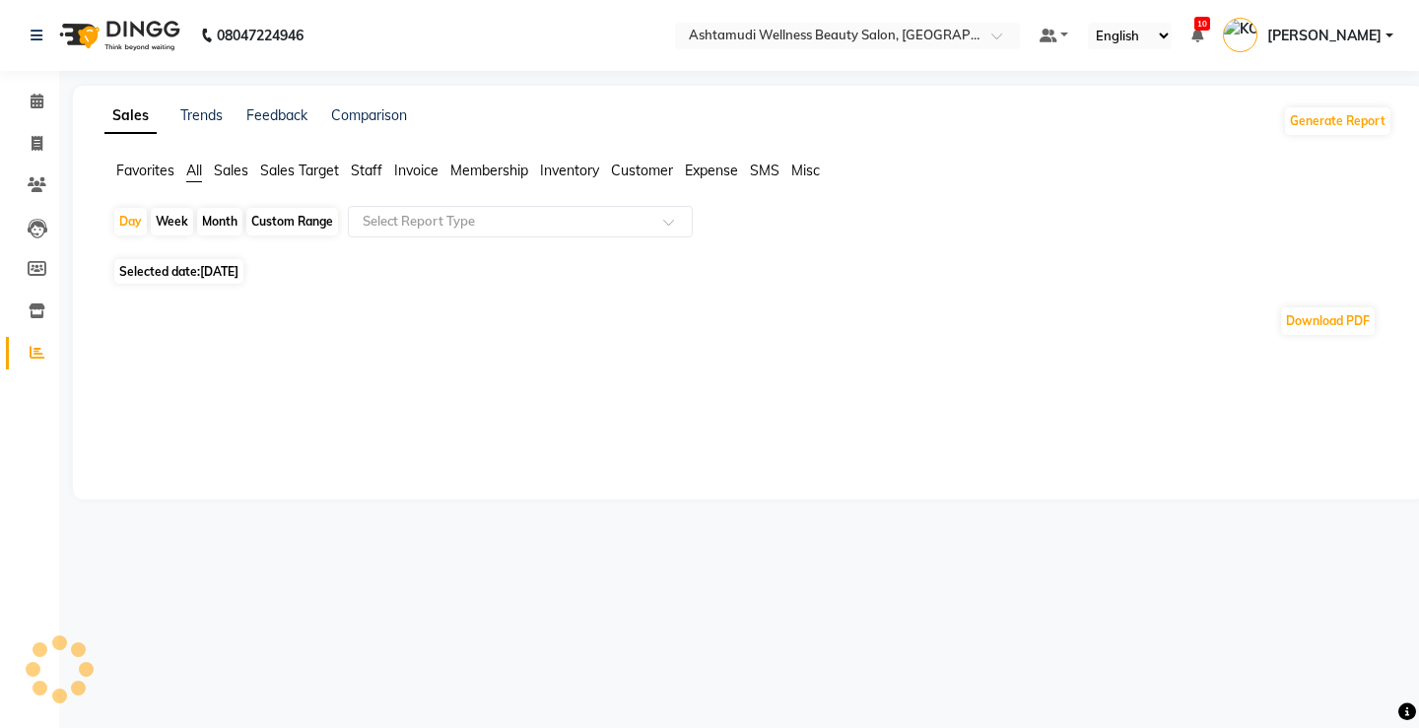
click at [715, 167] on span "Expense" at bounding box center [711, 171] width 53 height 18
click at [529, 219] on input "text" at bounding box center [501, 222] width 284 height 20
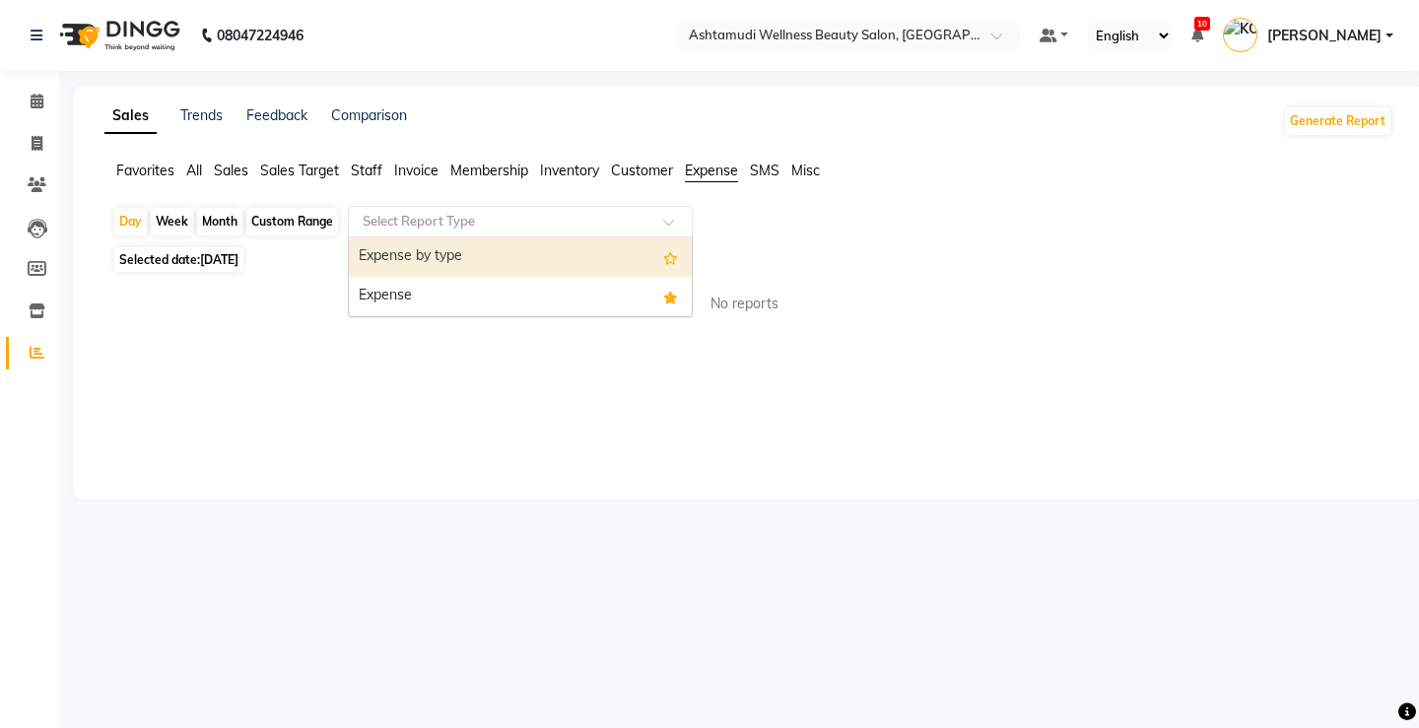
click at [457, 259] on div "Expense by type" at bounding box center [520, 256] width 343 height 39
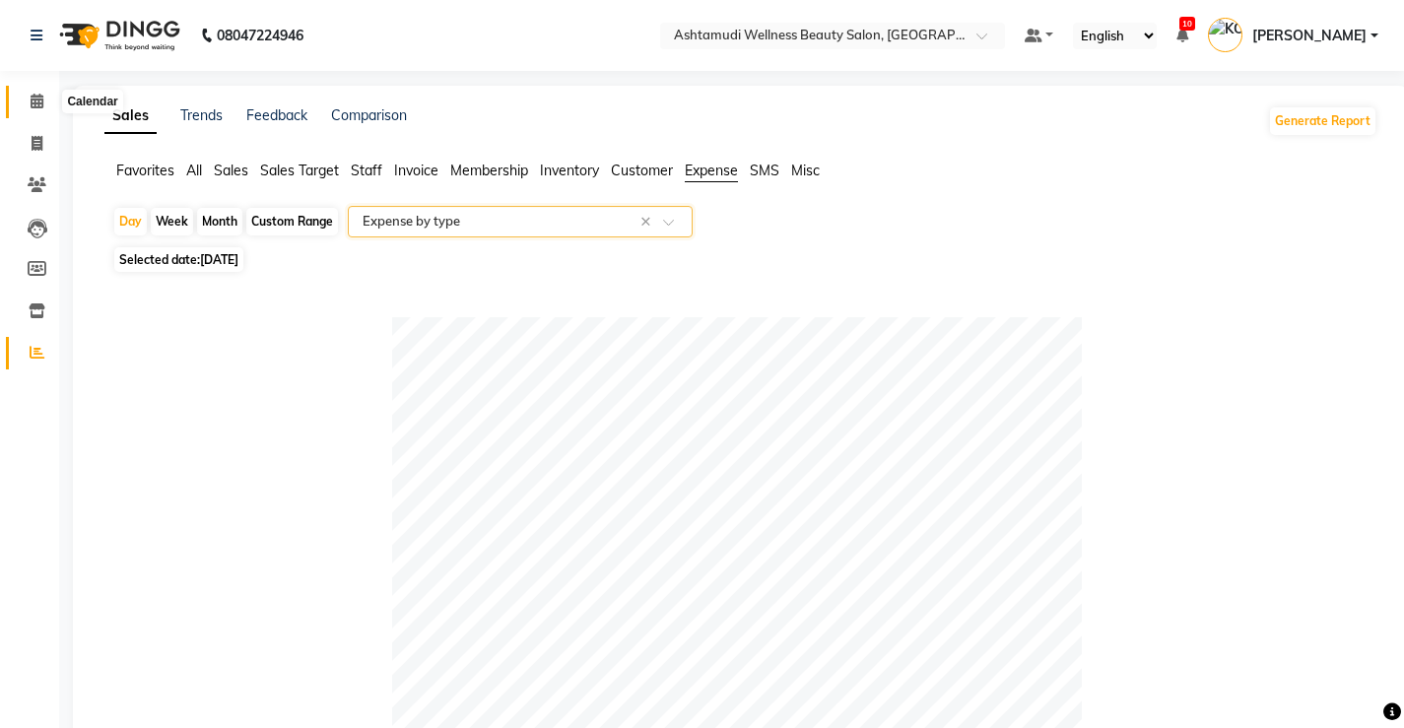
click at [39, 102] on icon at bounding box center [37, 101] width 13 height 15
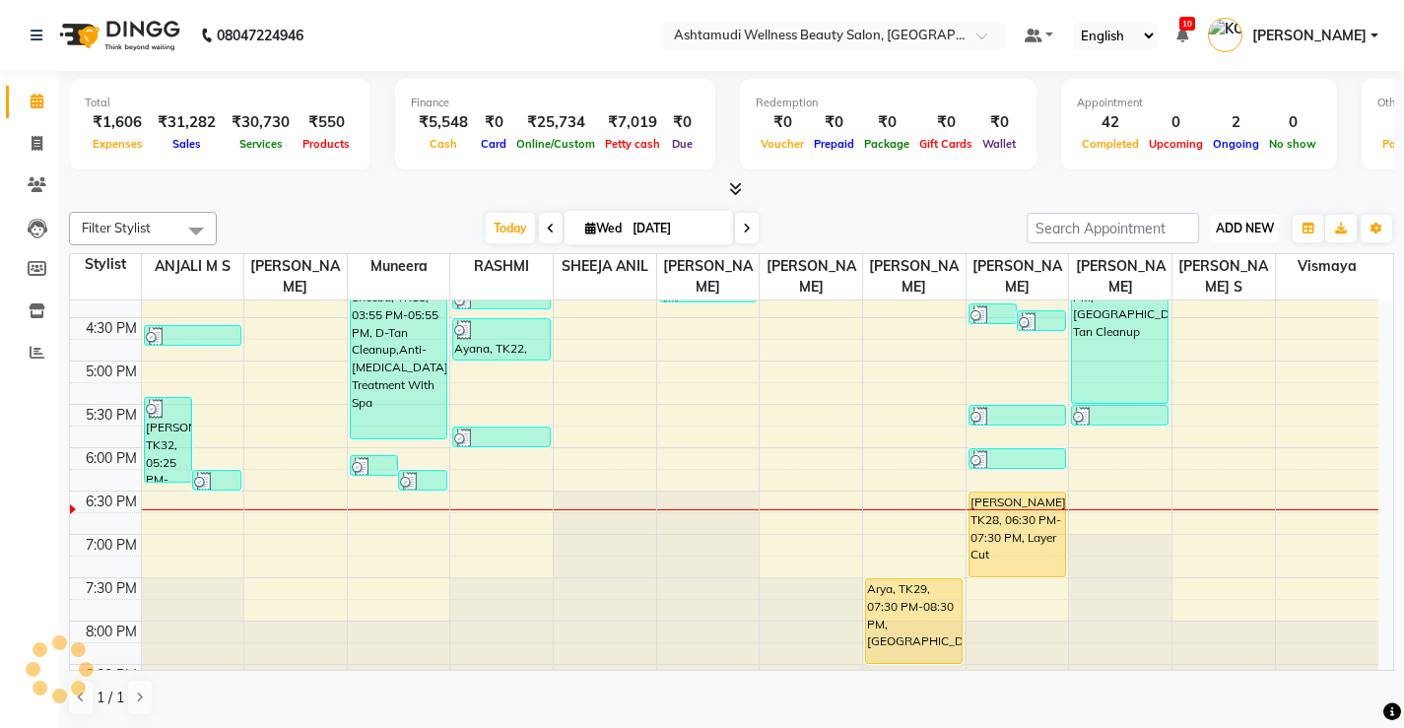
click at [1242, 229] on span "ADD NEW" at bounding box center [1245, 228] width 58 height 15
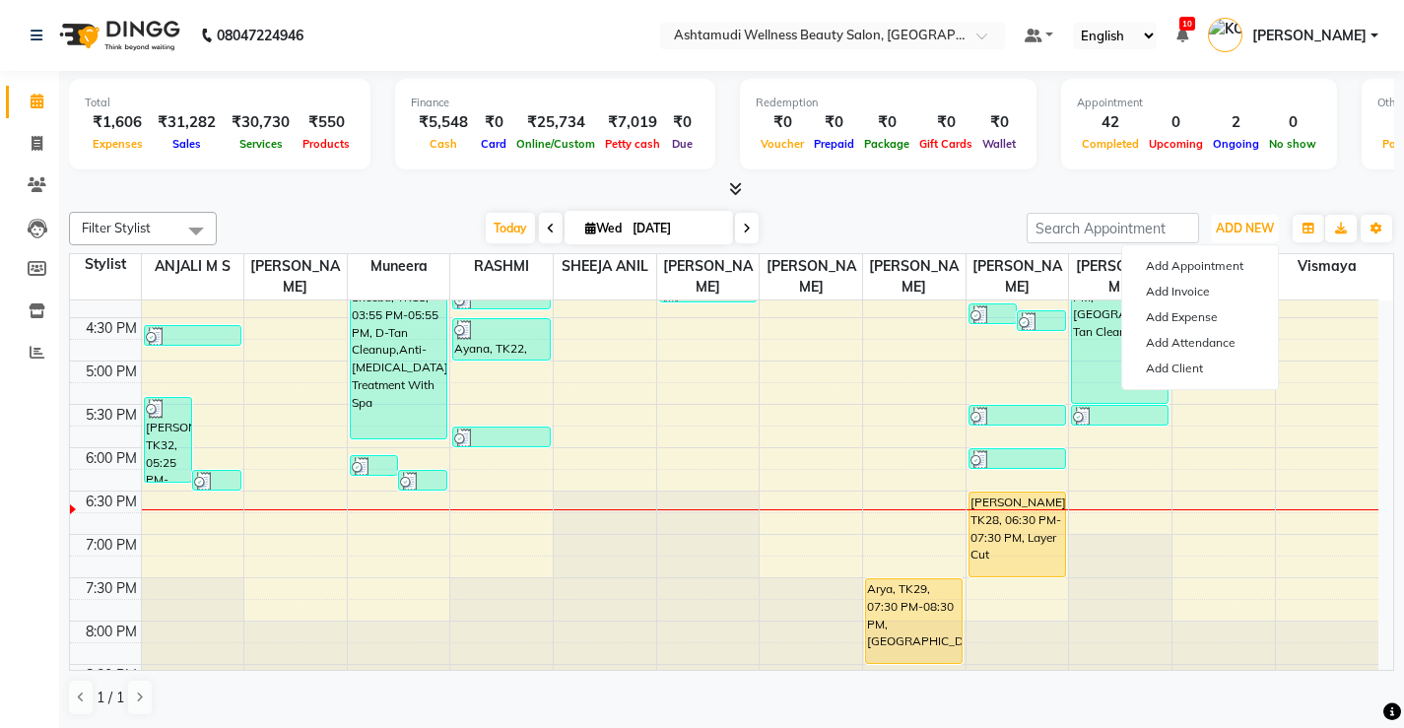
scroll to position [719, 0]
click at [1201, 317] on link "Add Expense" at bounding box center [1200, 317] width 156 height 26
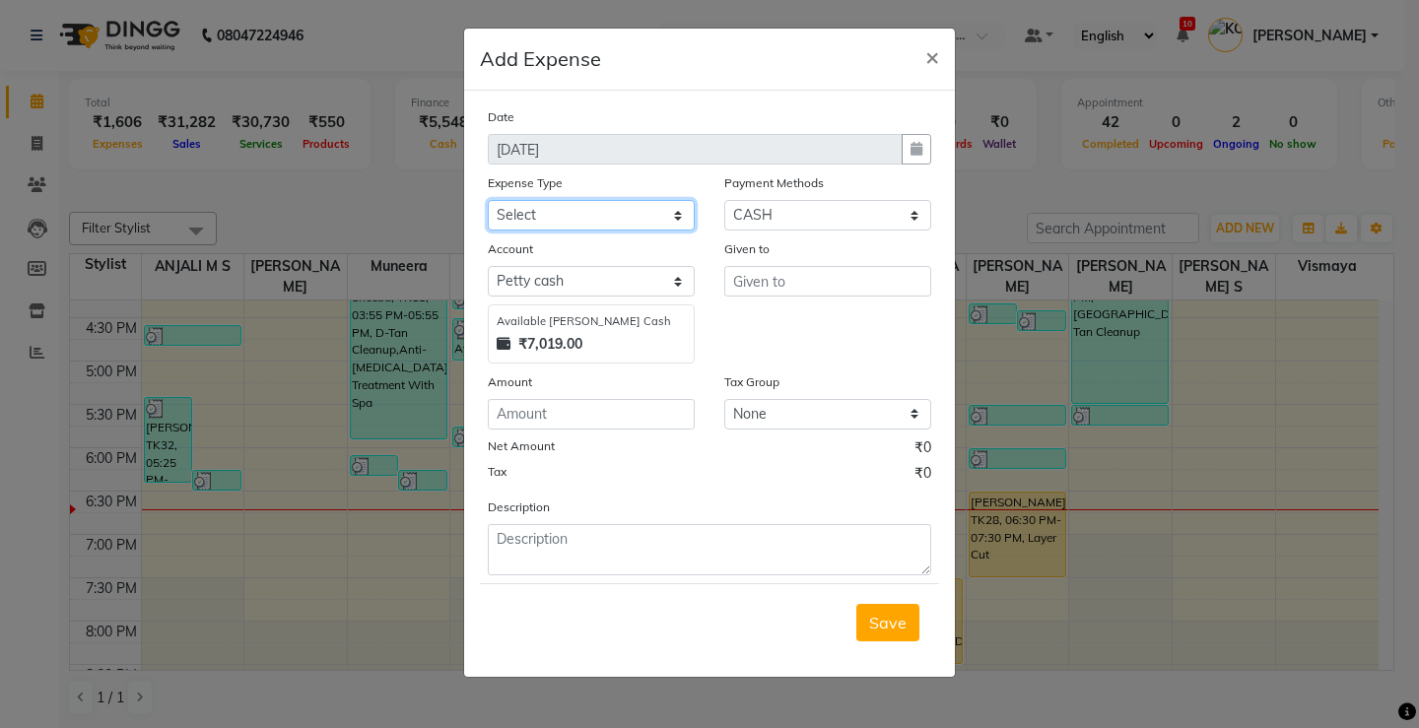
drag, startPoint x: 665, startPoint y: 210, endPoint x: 667, endPoint y: 225, distance: 14.9
click at [665, 210] on select "Select ACCOMODATION EXPENSES ADVERTISEMENT SALES PROMOTIONAL EXPENSES Bonus BRI…" at bounding box center [591, 215] width 207 height 31
click at [488, 200] on select "Select ACCOMODATION EXPENSES ADVERTISEMENT SALES PROMOTIONAL EXPENSES Bonus BRI…" at bounding box center [591, 215] width 207 height 31
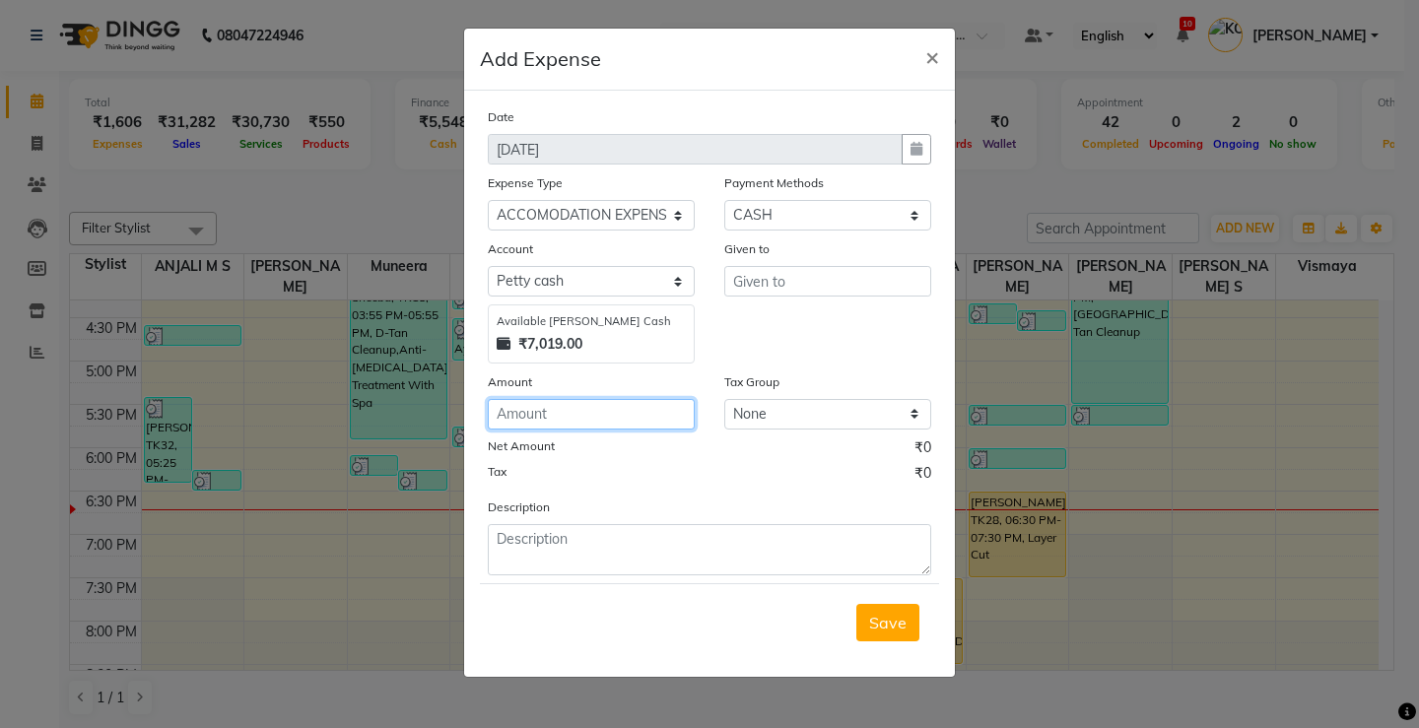
click at [648, 406] on input "number" at bounding box center [591, 414] width 207 height 31
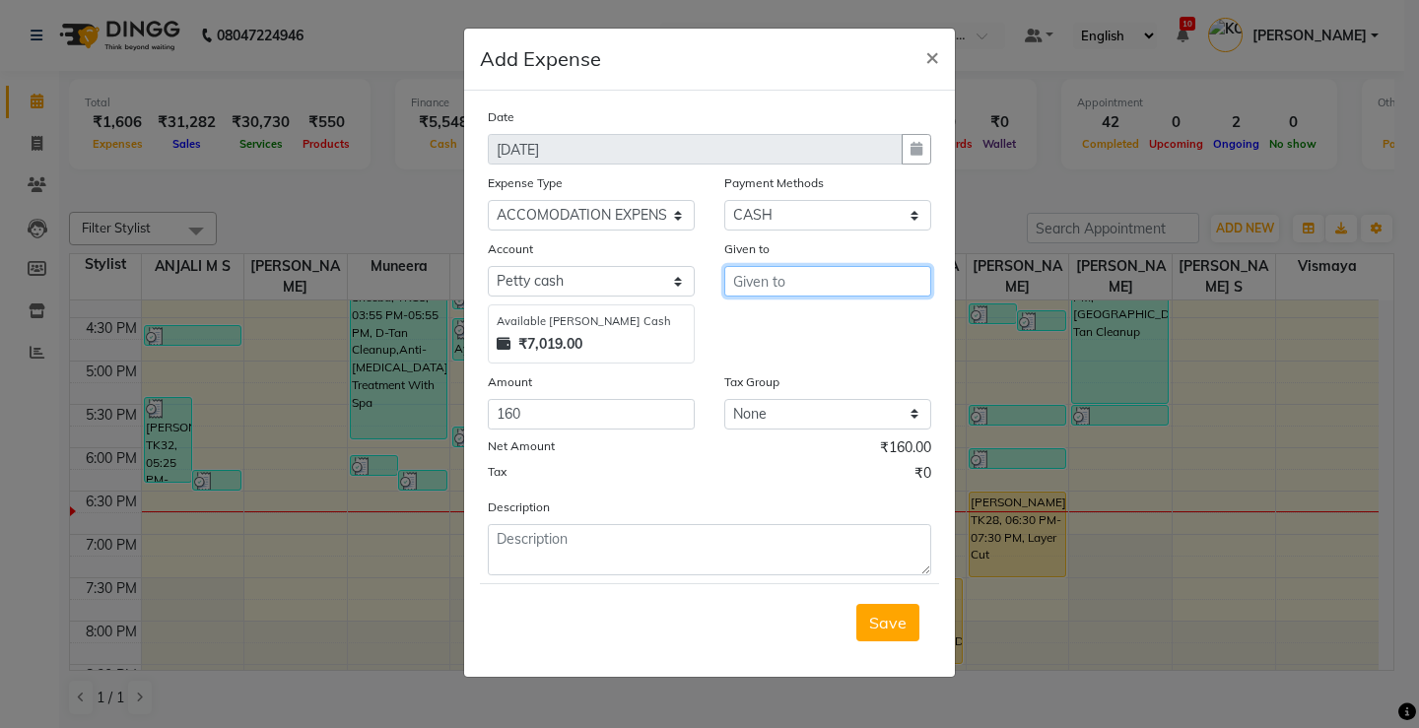
click at [801, 283] on input "text" at bounding box center [827, 281] width 207 height 31
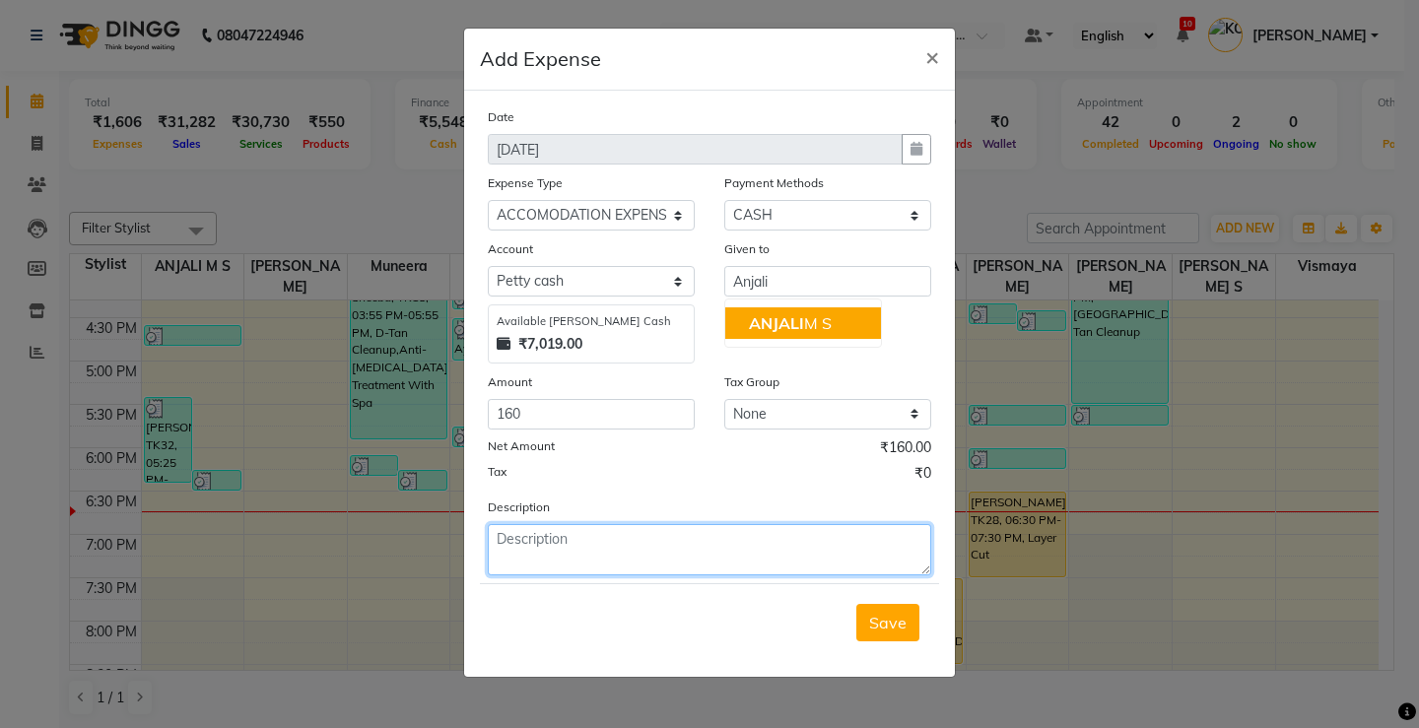
click at [601, 540] on textarea at bounding box center [709, 549] width 443 height 51
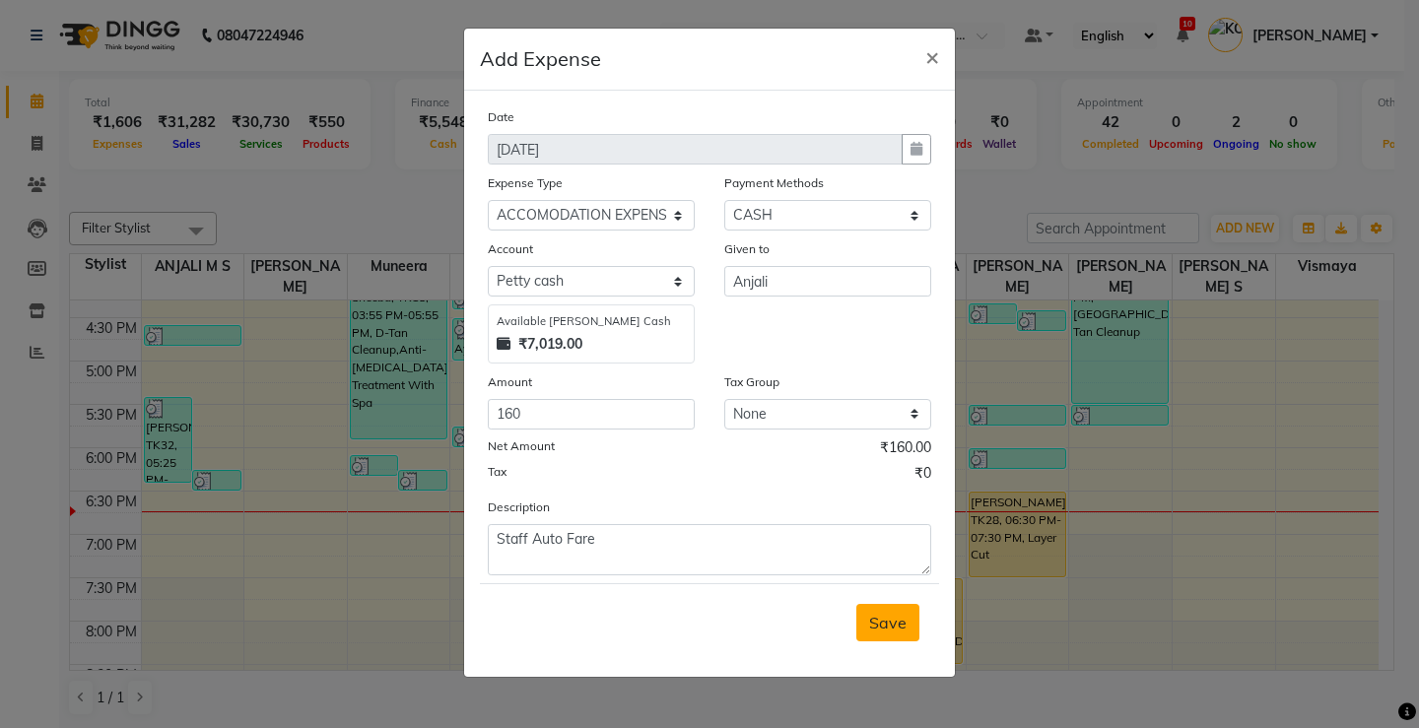
click at [892, 620] on span "Save" at bounding box center [887, 623] width 37 height 20
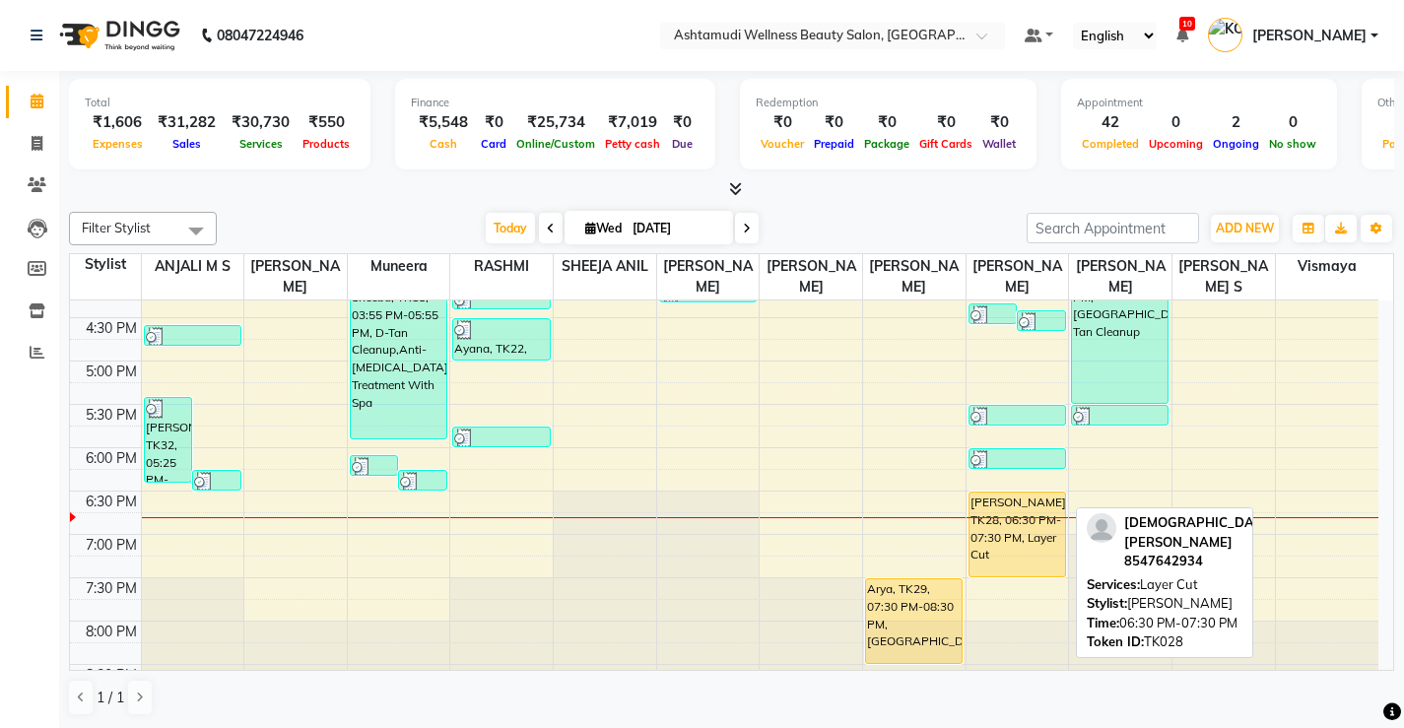
click at [1024, 539] on div "[PERSON_NAME], TK28, 06:30 PM-07:30 PM, Layer Cut" at bounding box center [1017, 535] width 96 height 84
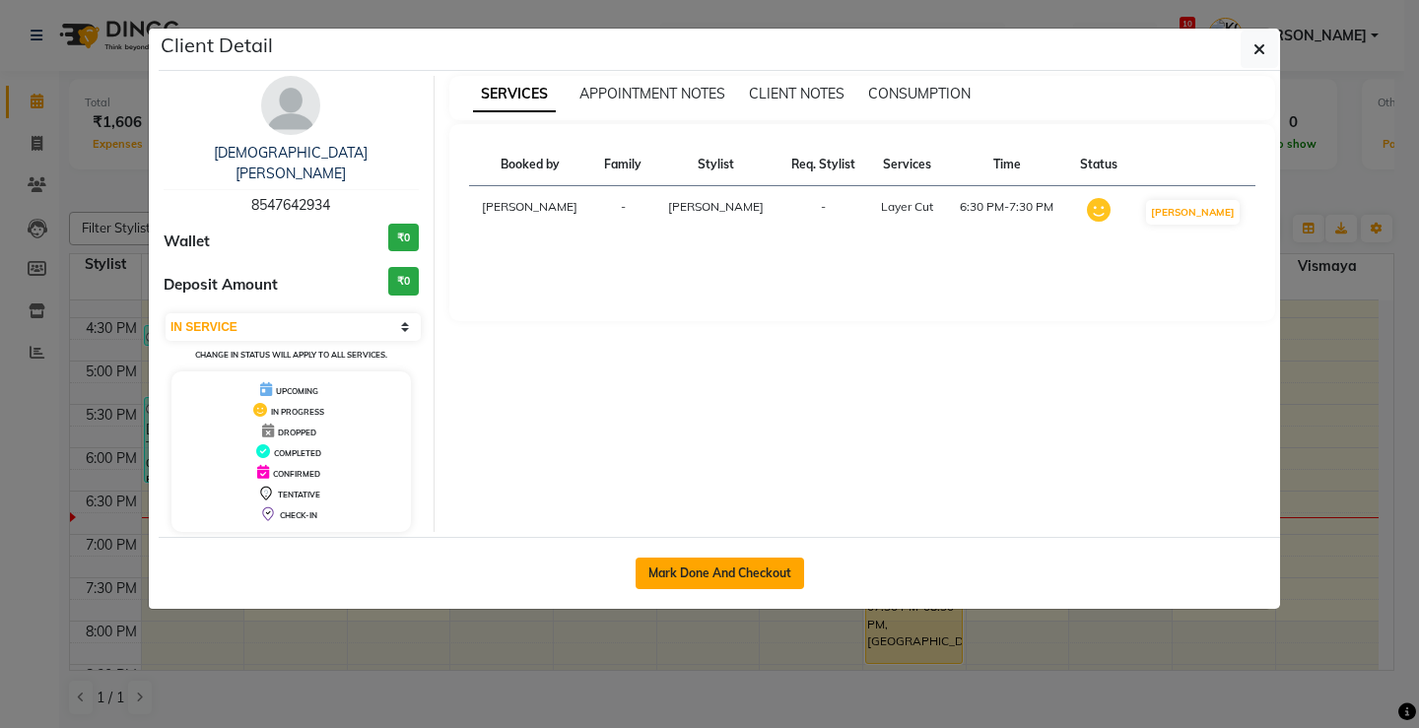
click at [716, 558] on button "Mark Done And Checkout" at bounding box center [719, 574] width 168 height 32
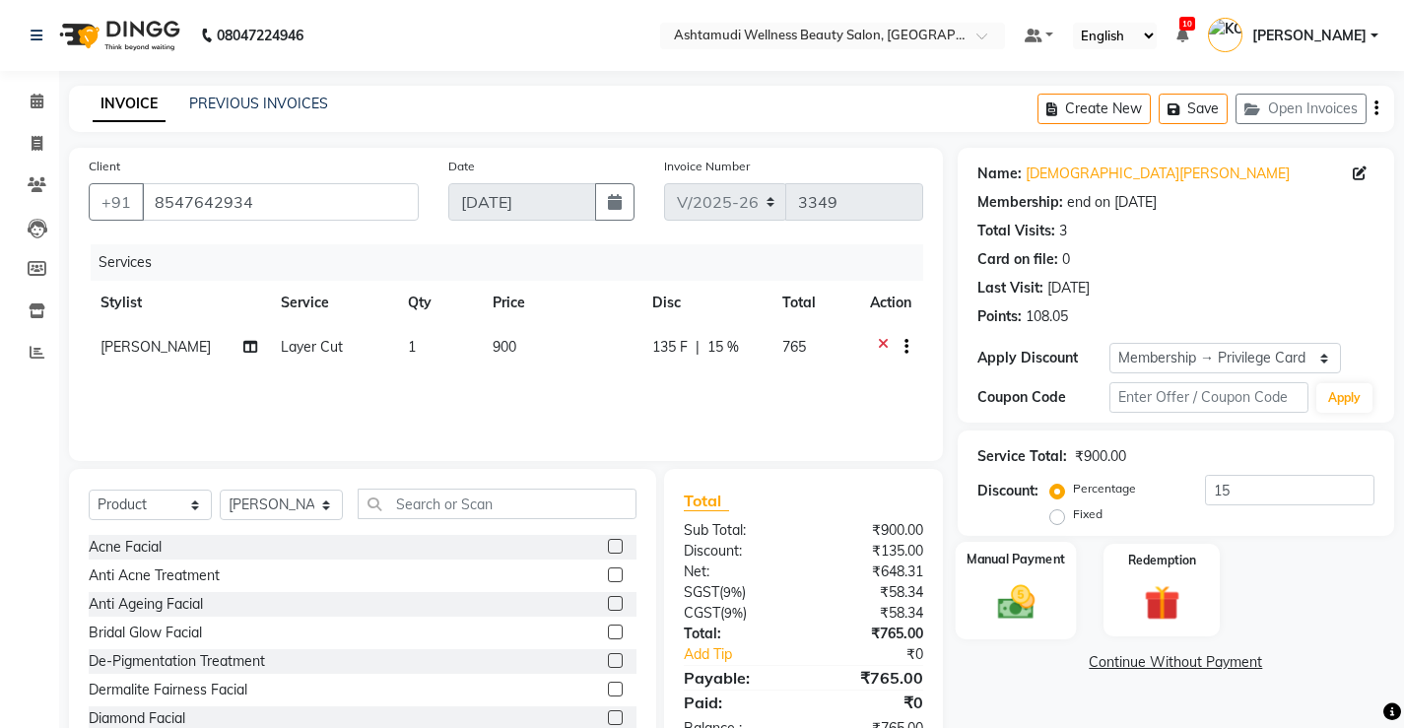
scroll to position [61, 0]
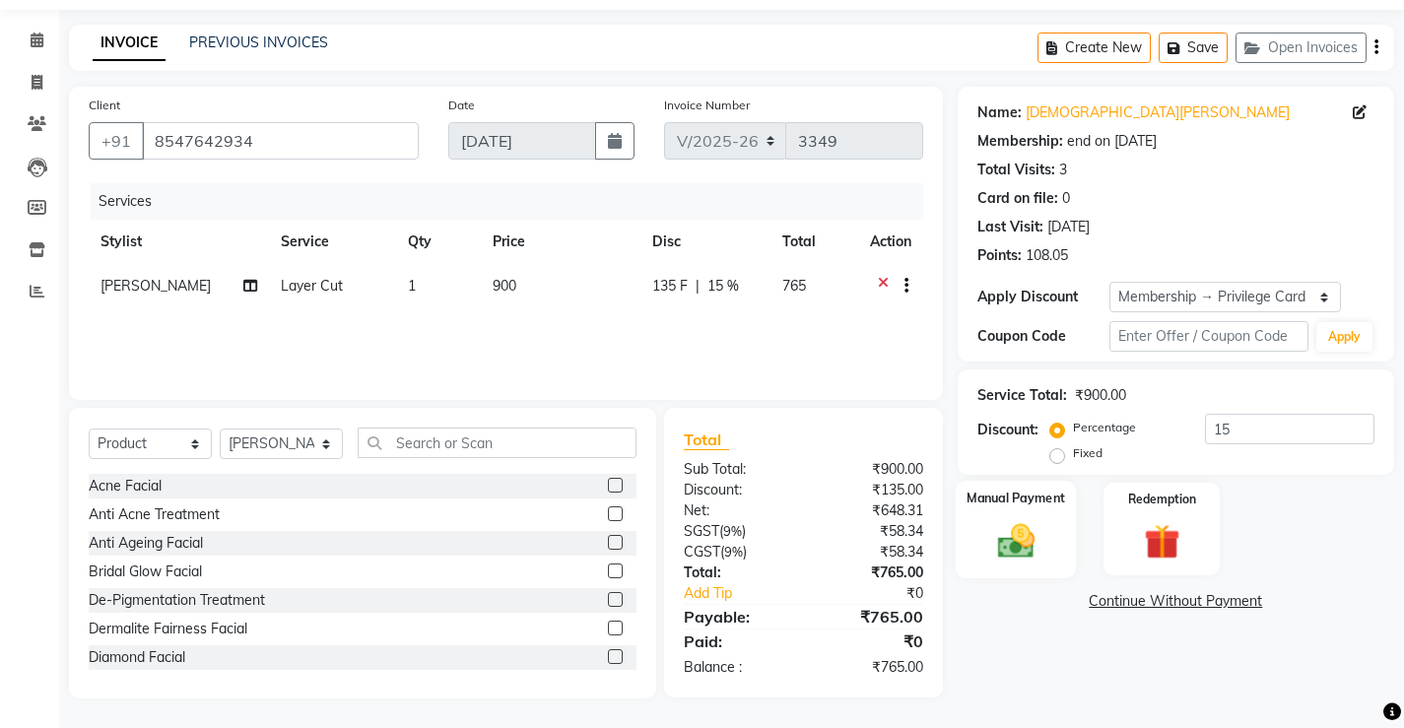
click at [1020, 547] on img at bounding box center [1015, 540] width 60 height 42
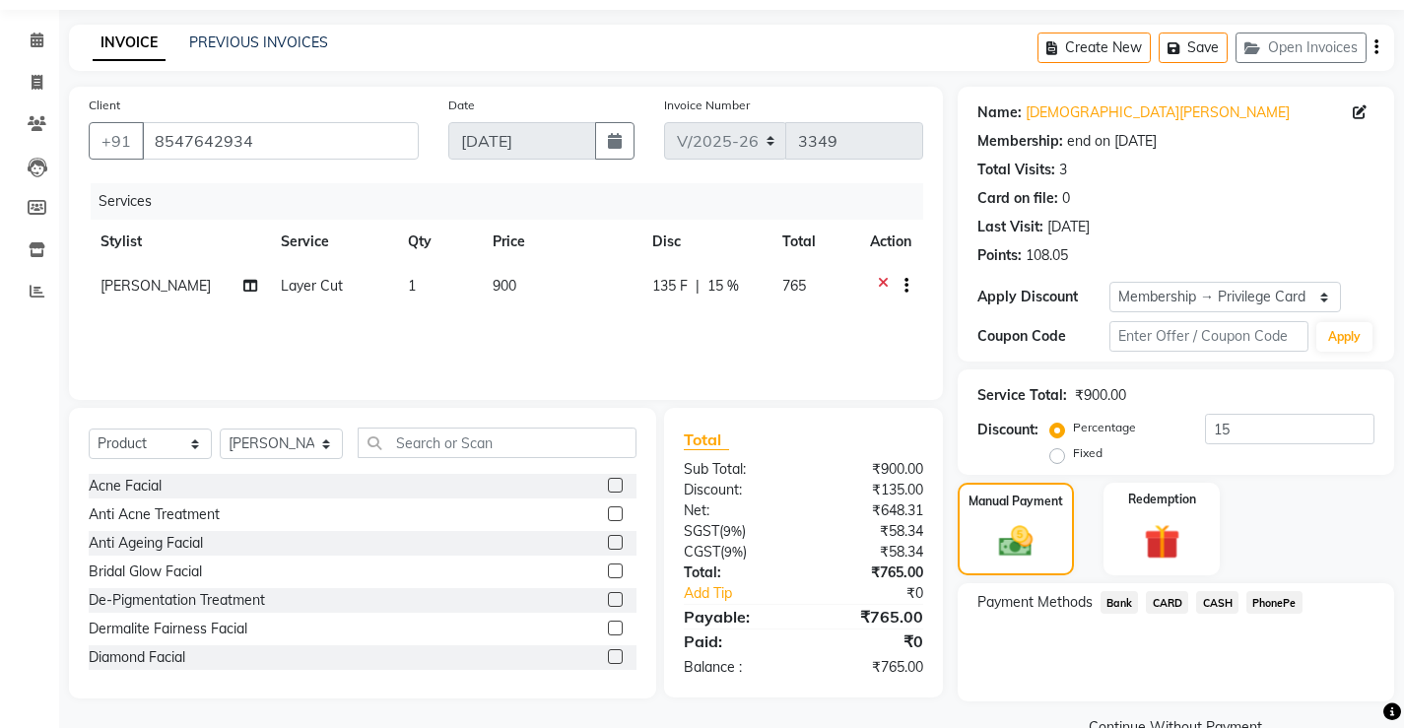
click at [1273, 603] on span "PhonePe" at bounding box center [1274, 602] width 56 height 23
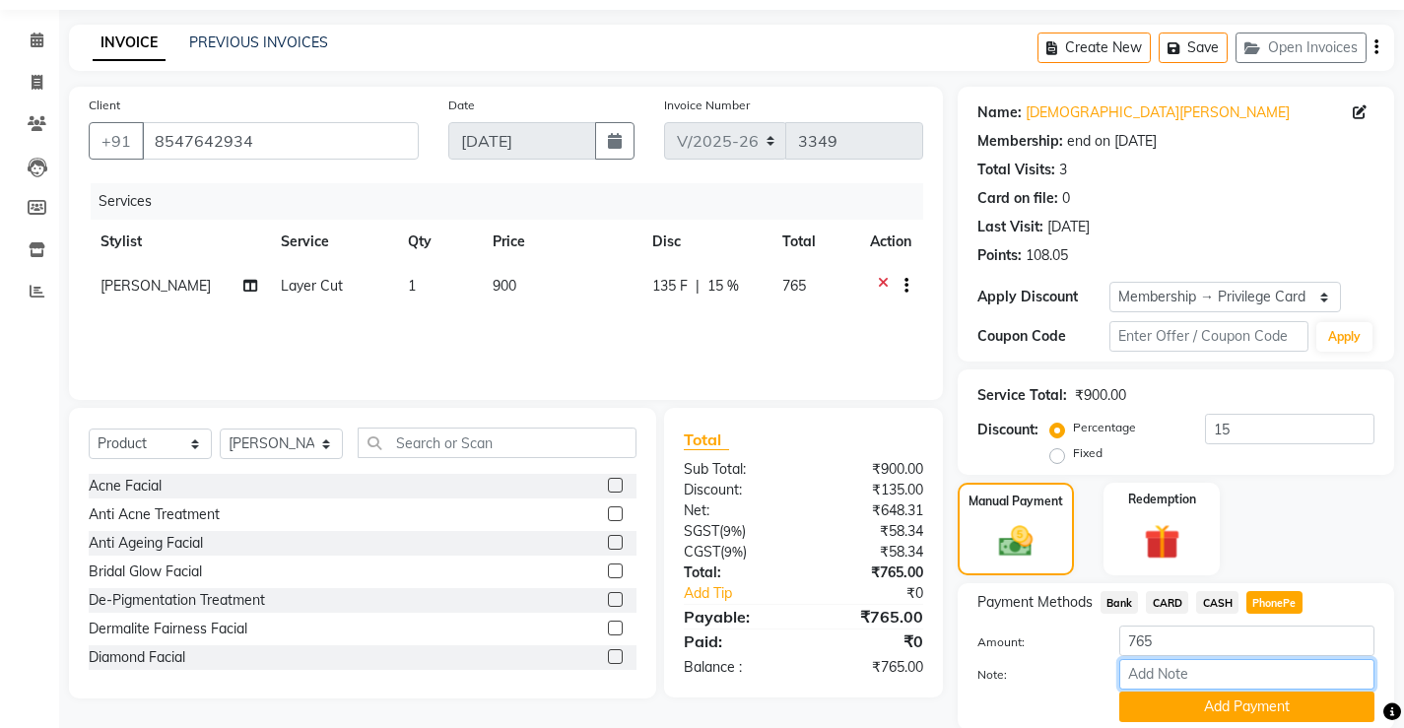
click at [1215, 670] on input "Note:" at bounding box center [1246, 674] width 255 height 31
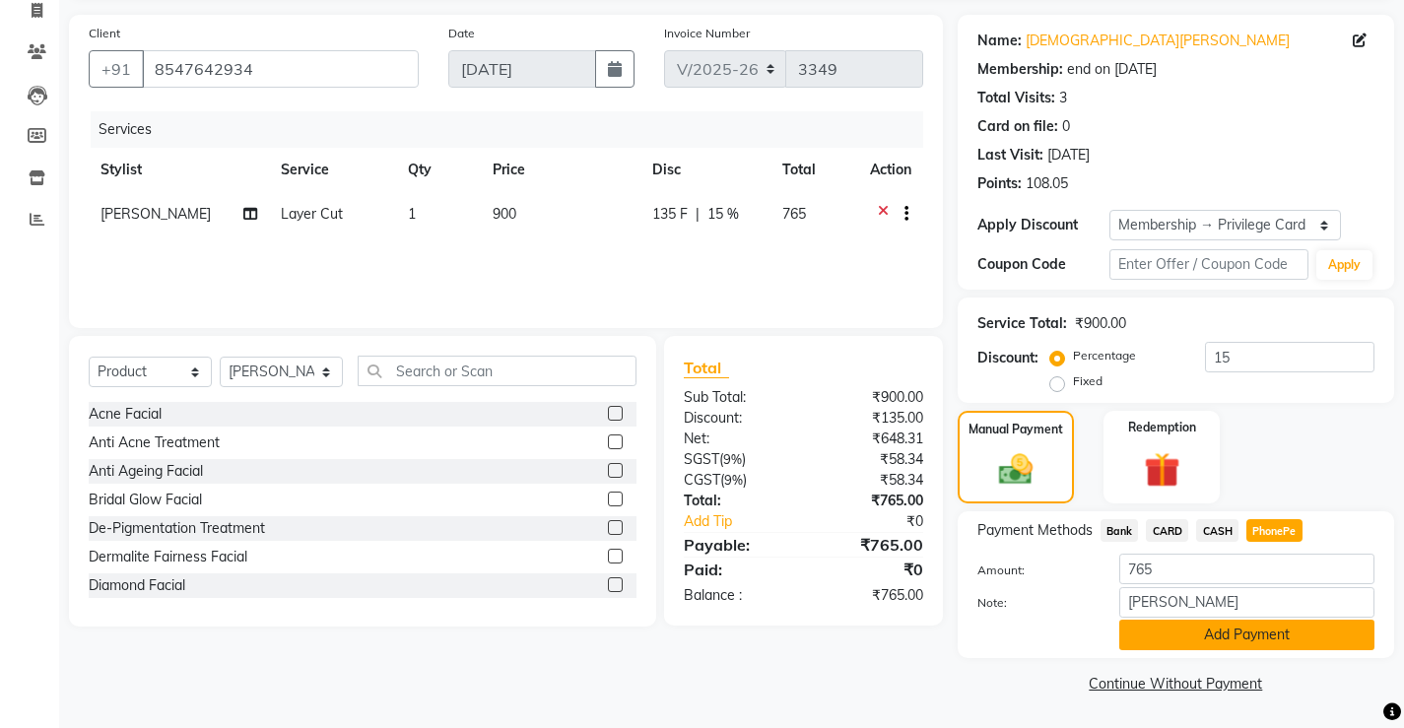
click at [1222, 630] on button "Add Payment" at bounding box center [1246, 635] width 255 height 31
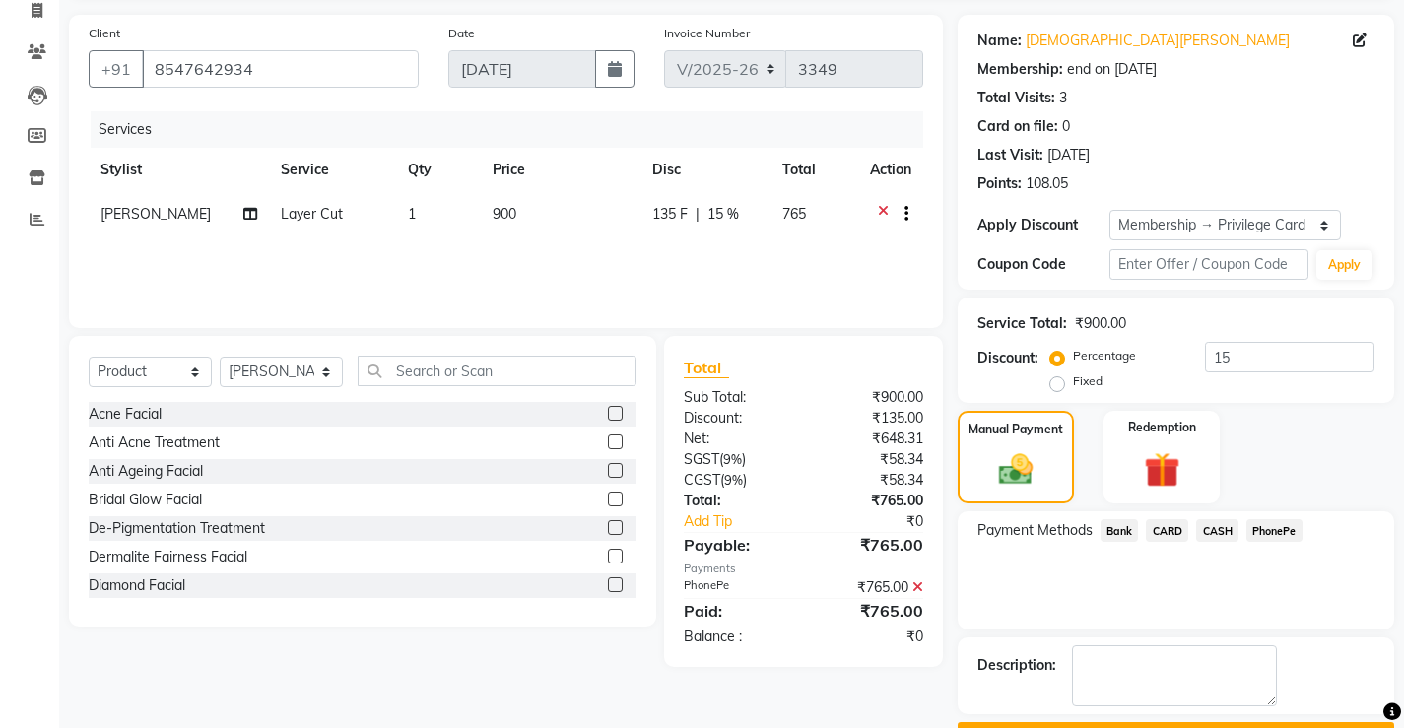
click at [1180, 722] on button "Checkout" at bounding box center [1176, 737] width 436 height 31
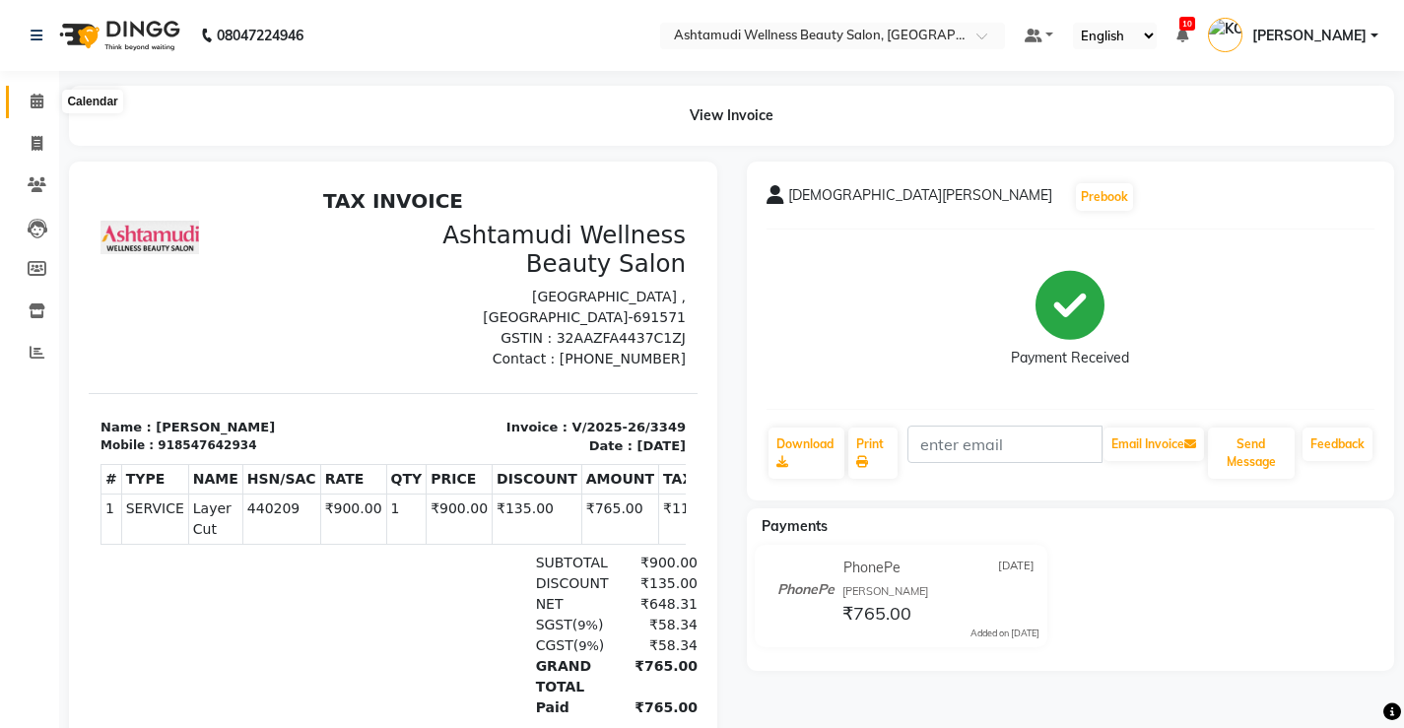
click at [34, 101] on icon at bounding box center [37, 101] width 13 height 15
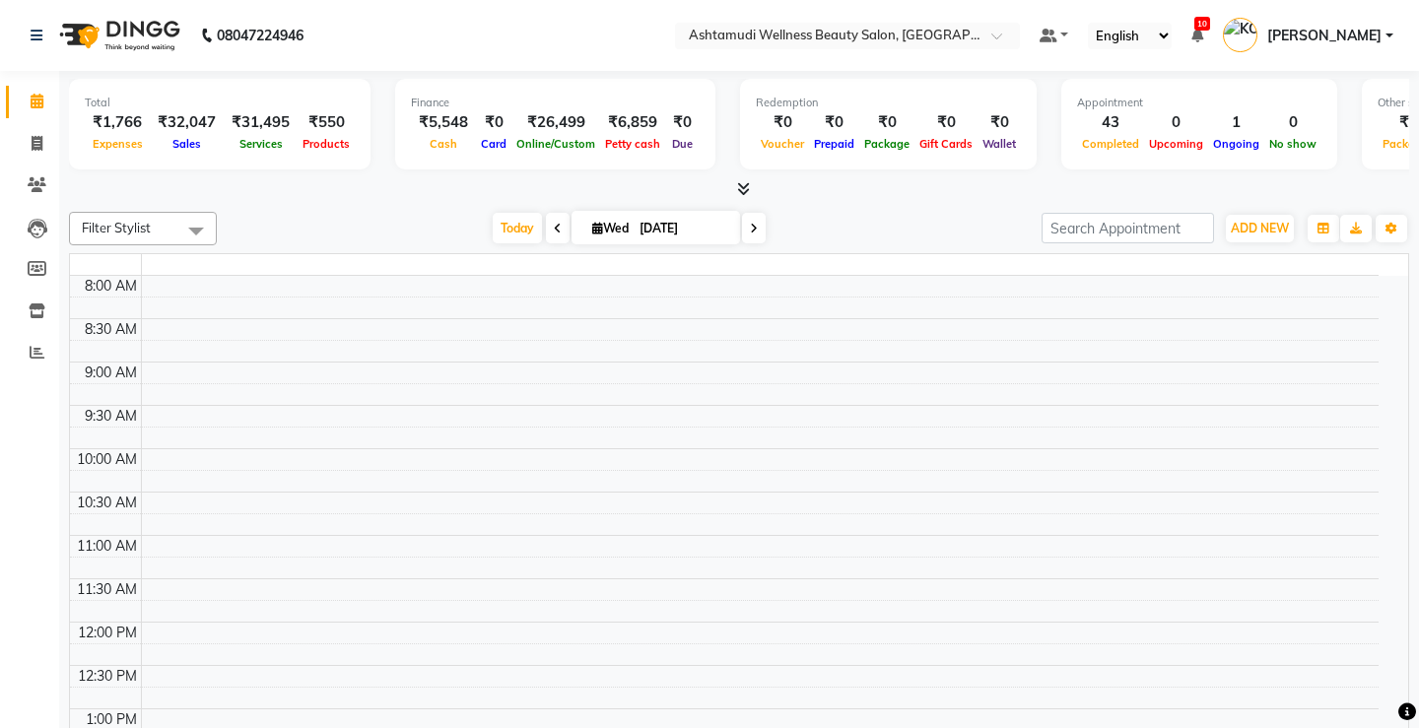
select select "en"
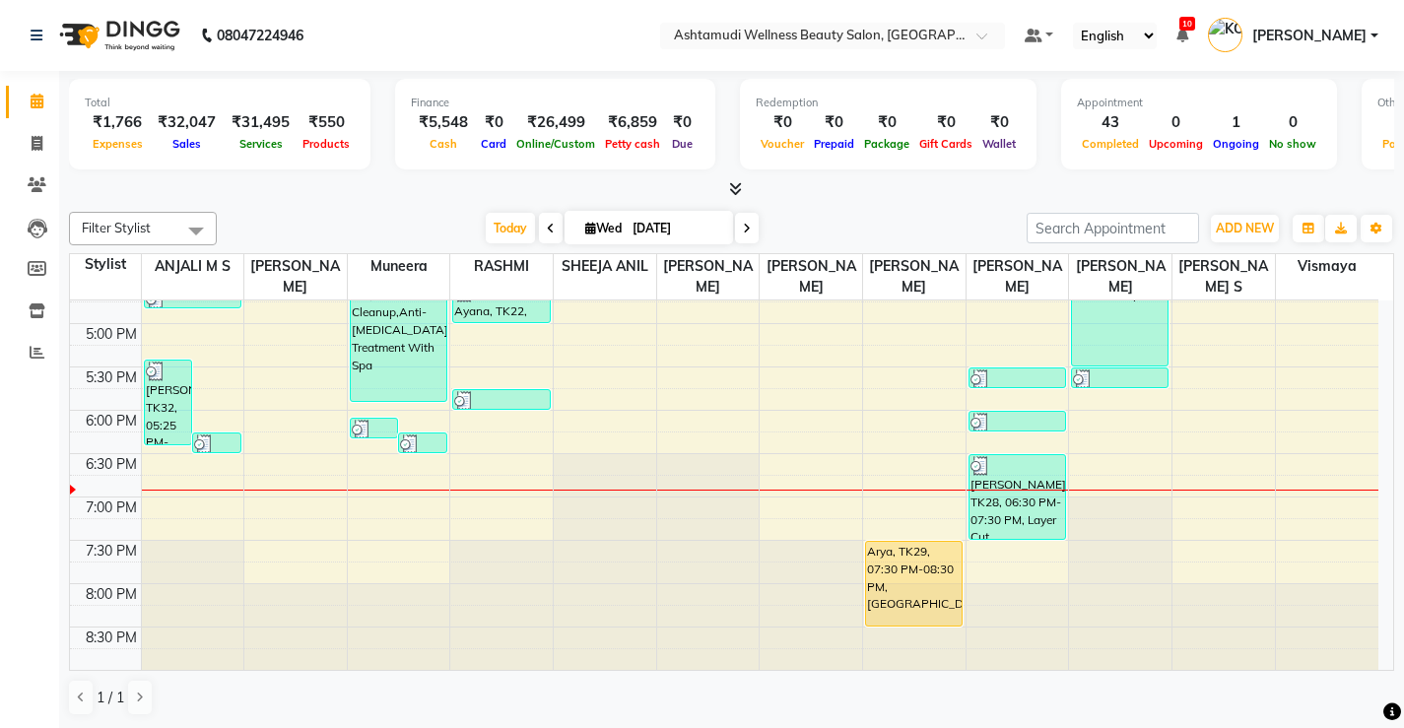
scroll to position [1, 0]
click at [29, 343] on span at bounding box center [37, 352] width 34 height 23
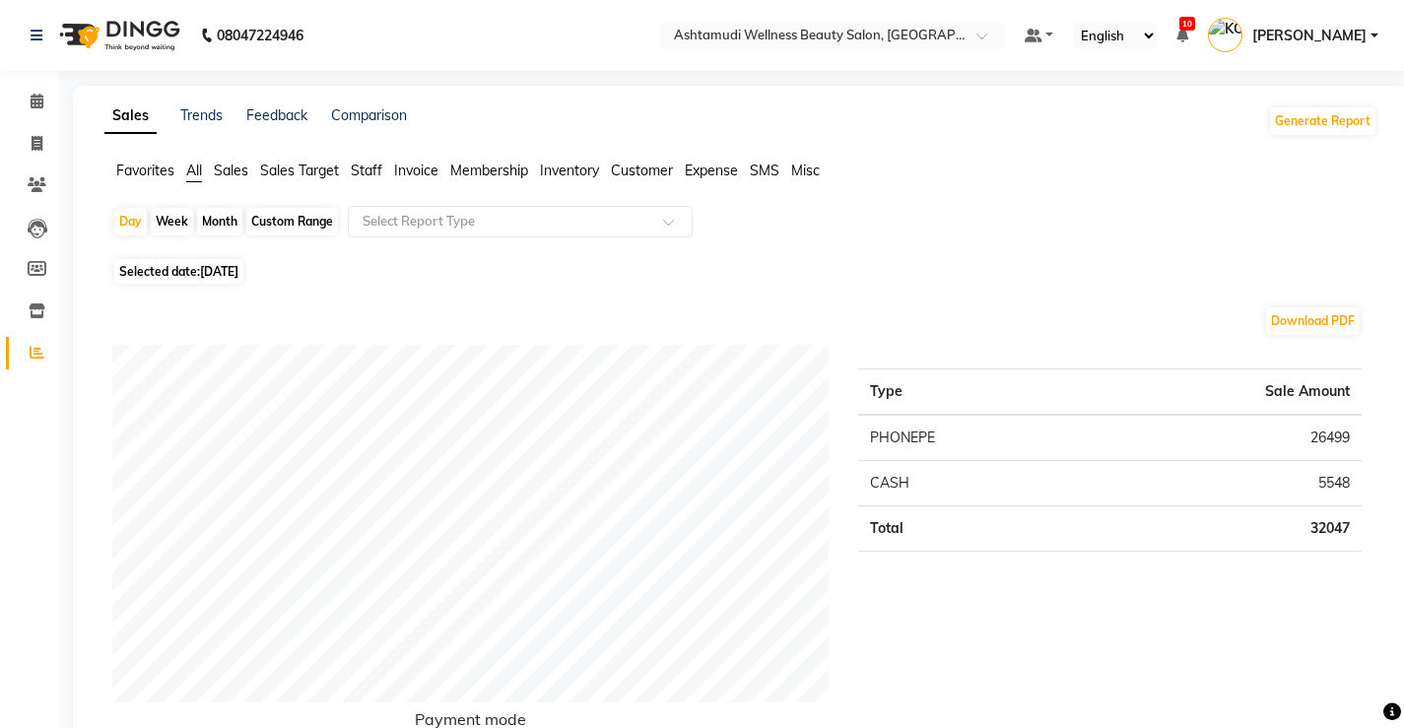
click at [702, 171] on span "Expense" at bounding box center [711, 171] width 53 height 18
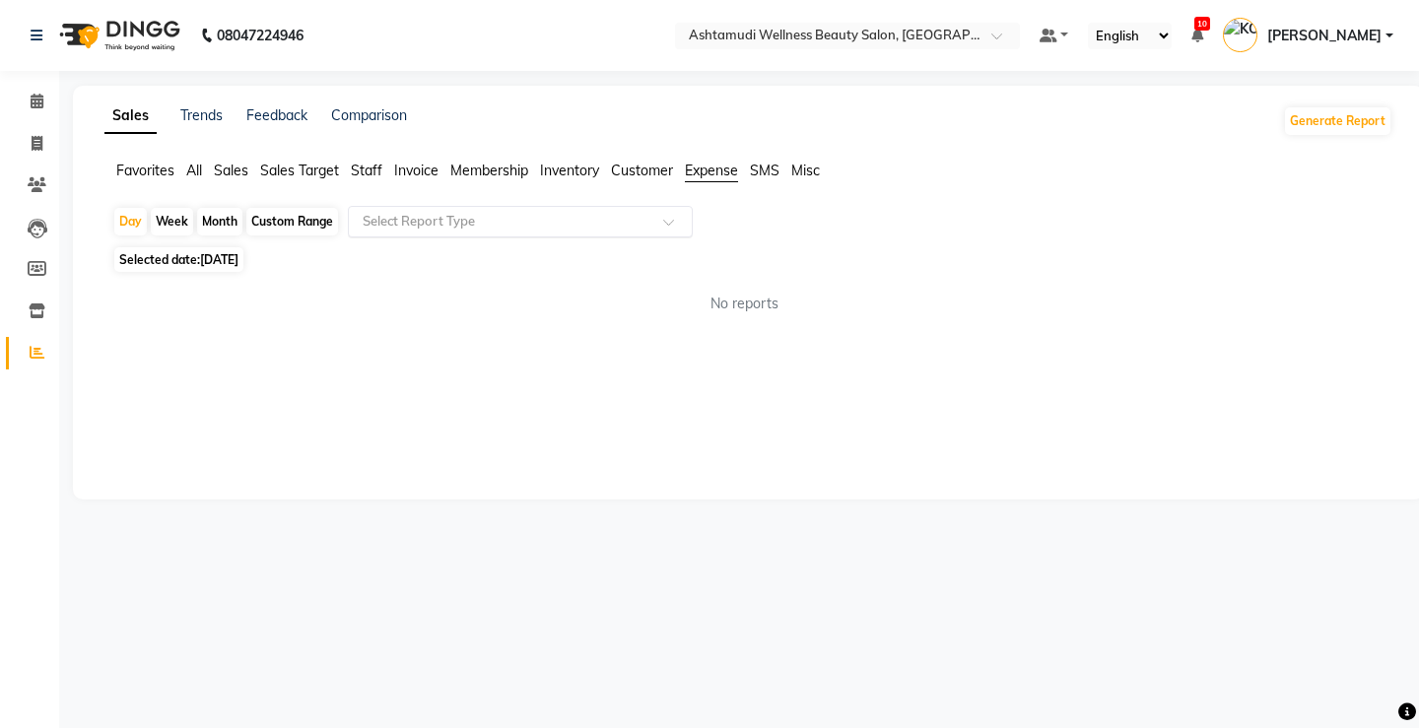
click at [538, 218] on input "text" at bounding box center [501, 222] width 284 height 20
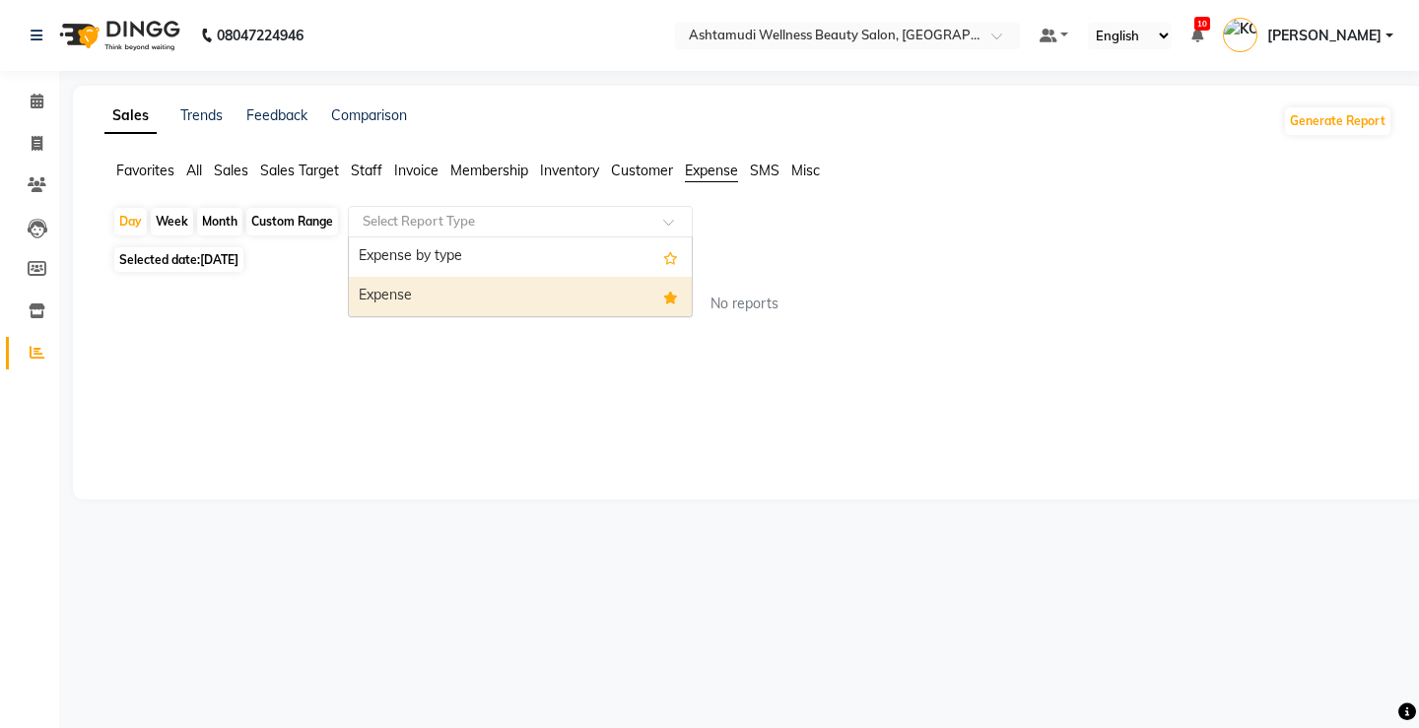
click at [548, 301] on div "Expense" at bounding box center [520, 296] width 343 height 39
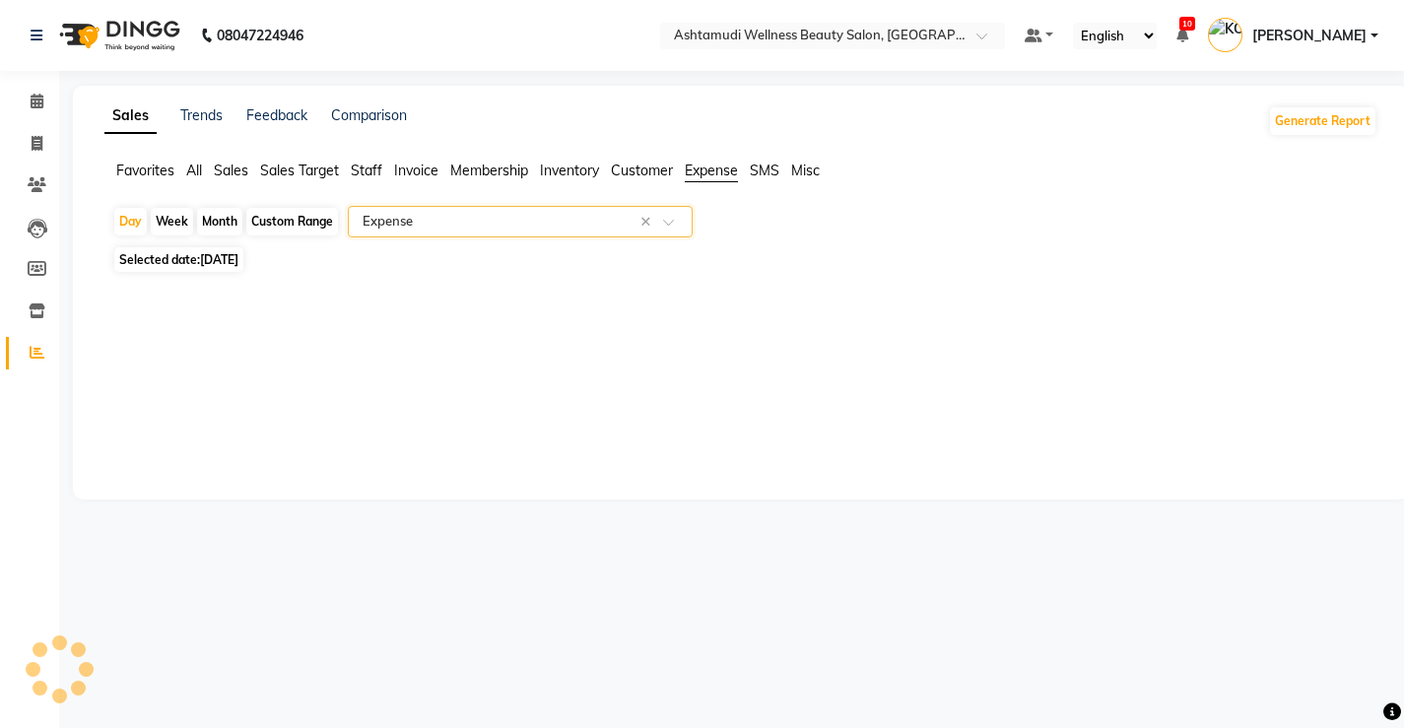
select select "full_report"
select select "csv"
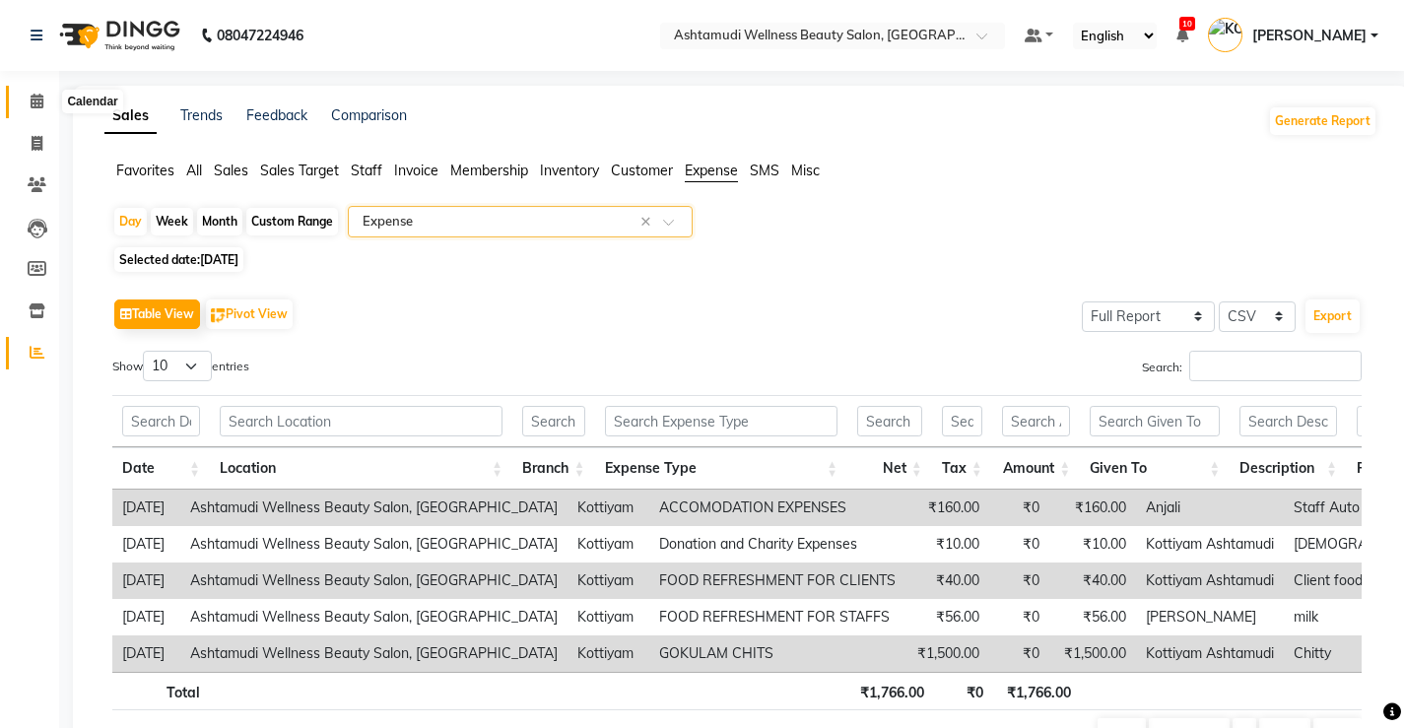
click at [29, 99] on span at bounding box center [37, 102] width 34 height 23
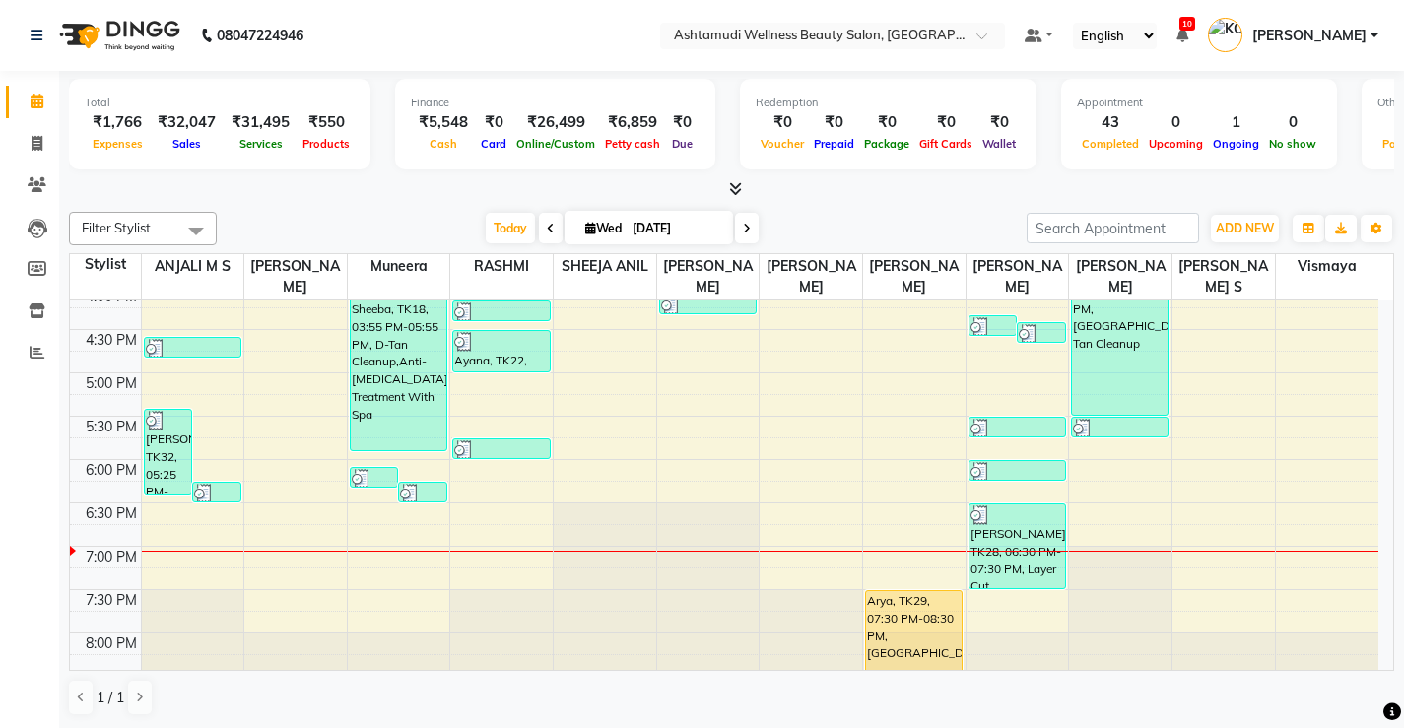
scroll to position [757, 0]
